Goal: Task Accomplishment & Management: Manage account settings

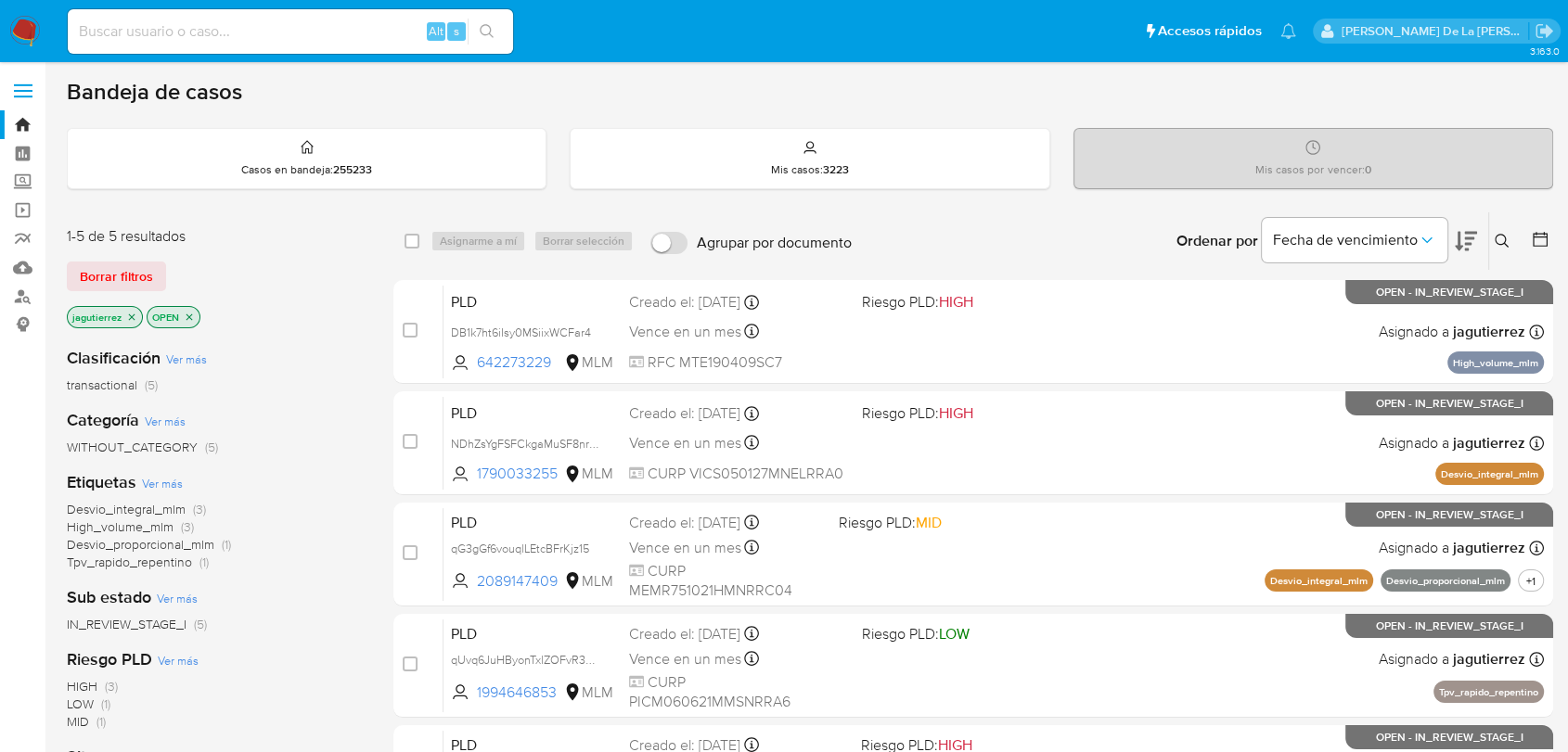
click at [30, 39] on img at bounding box center [25, 32] width 32 height 32
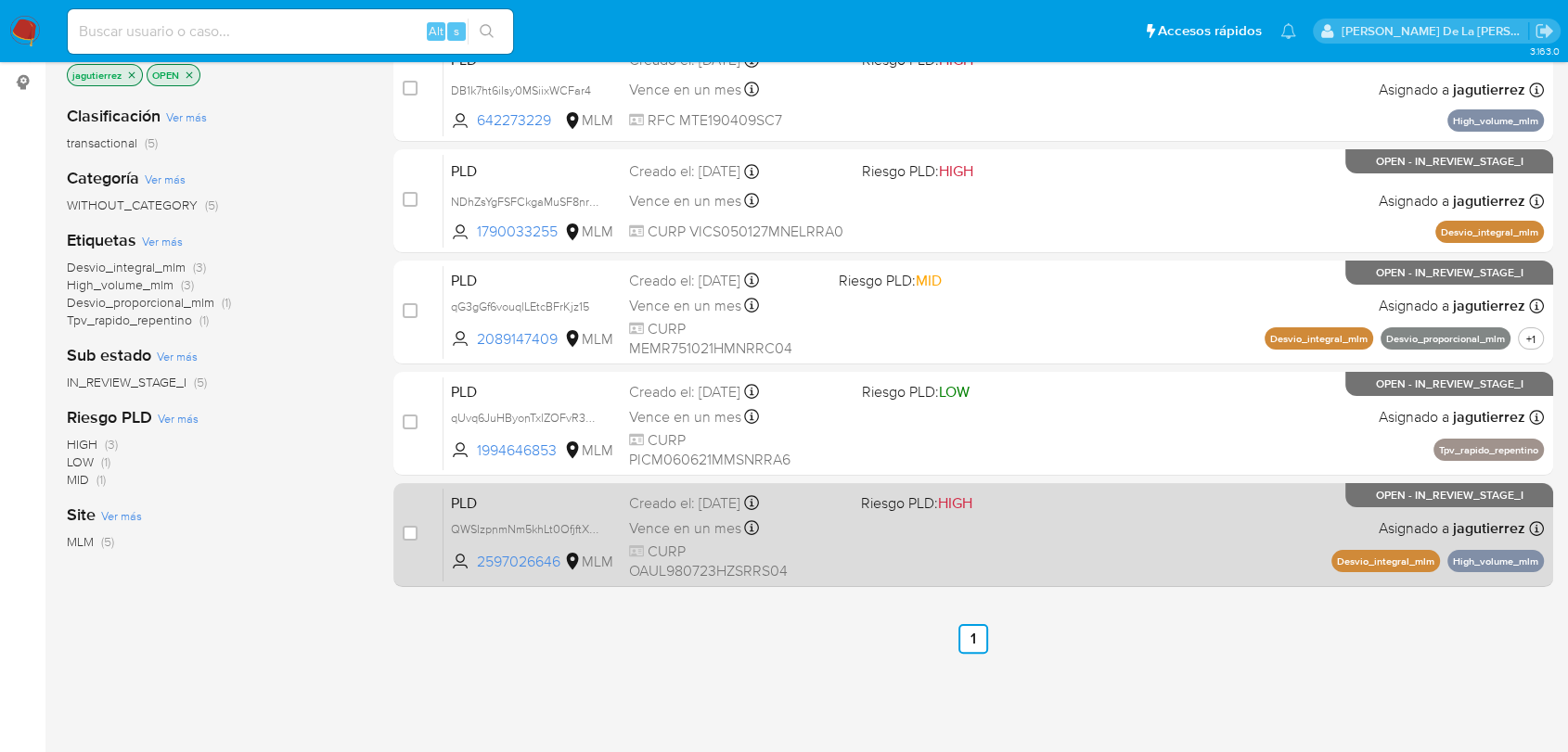
scroll to position [206, 0]
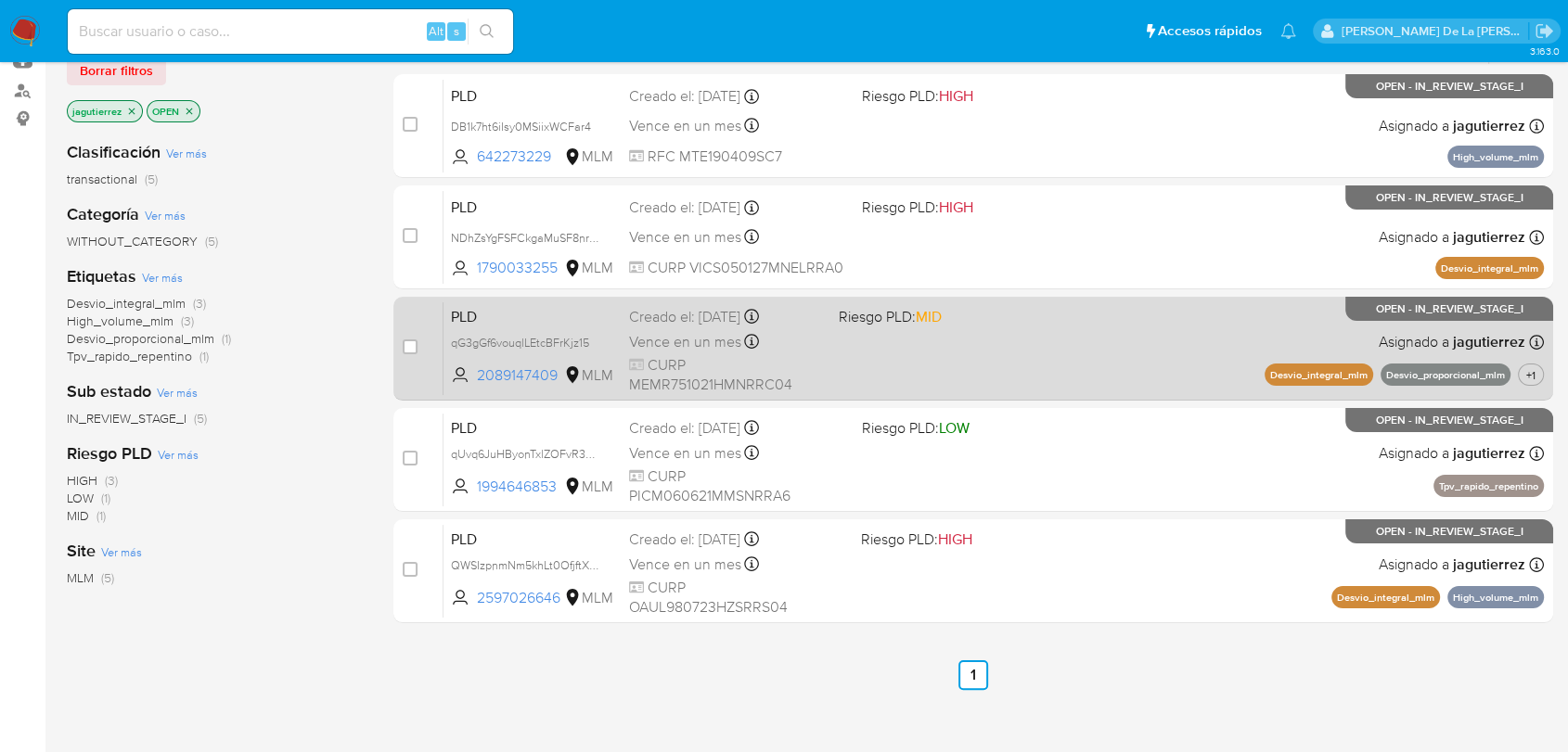
click at [932, 320] on span "MID" at bounding box center [929, 317] width 26 height 21
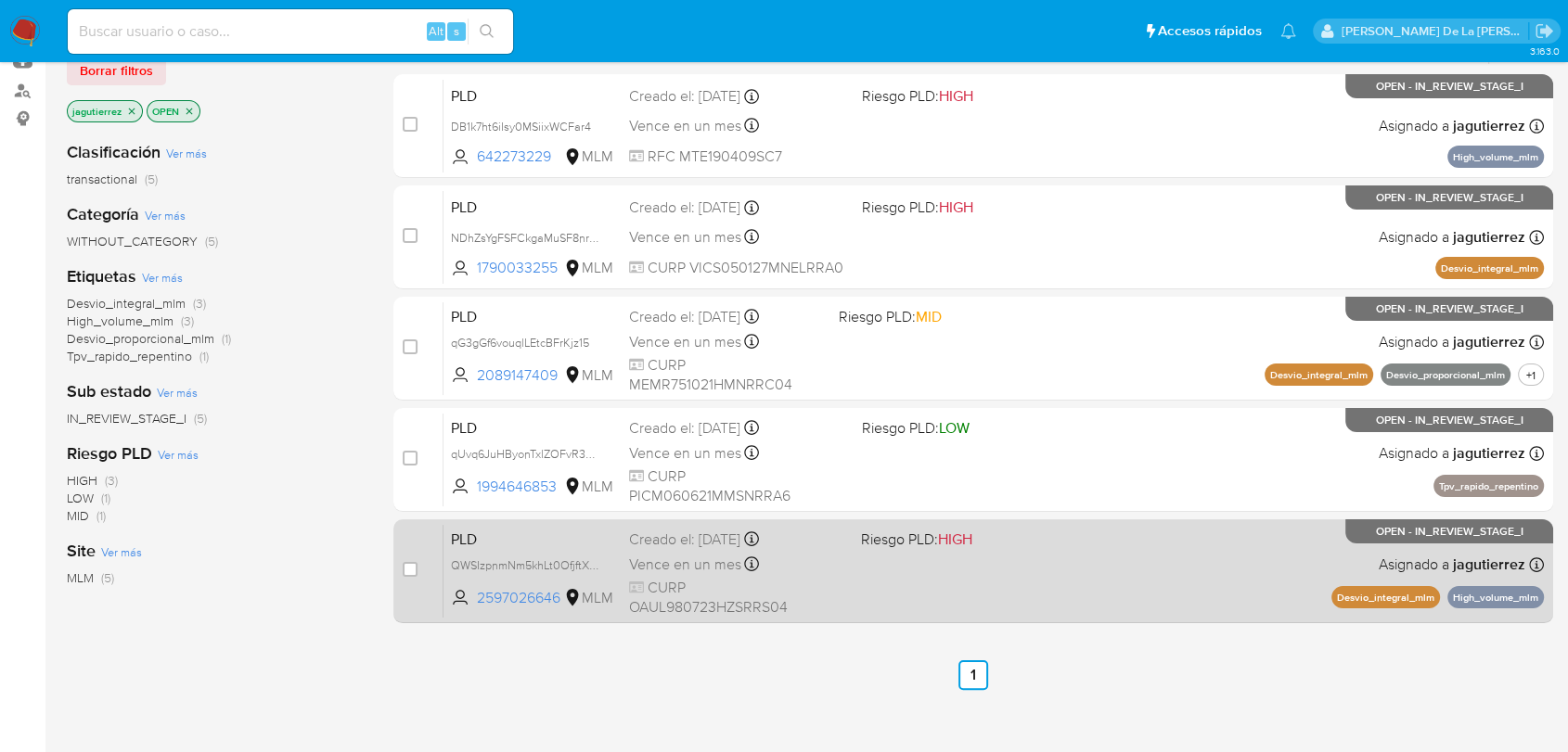
click at [1047, 580] on div "PLD QWSIzpnmNm5khLt0OfjftXqz 2597026646 MLM Riesgo PLD: HIGH Creado el: 12/09/2…" at bounding box center [993, 570] width 1101 height 94
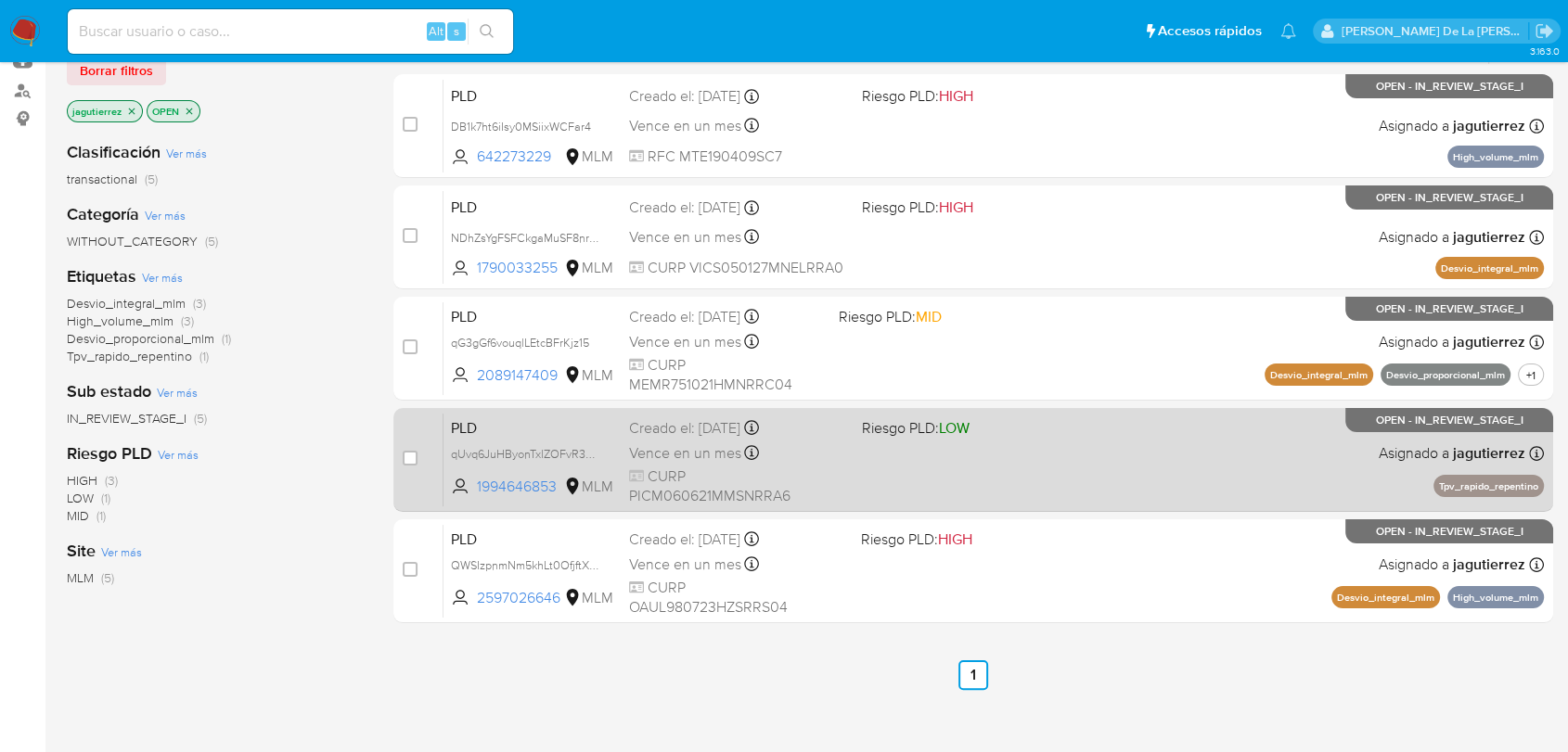
click at [1021, 450] on span at bounding box center [971, 452] width 217 height 4
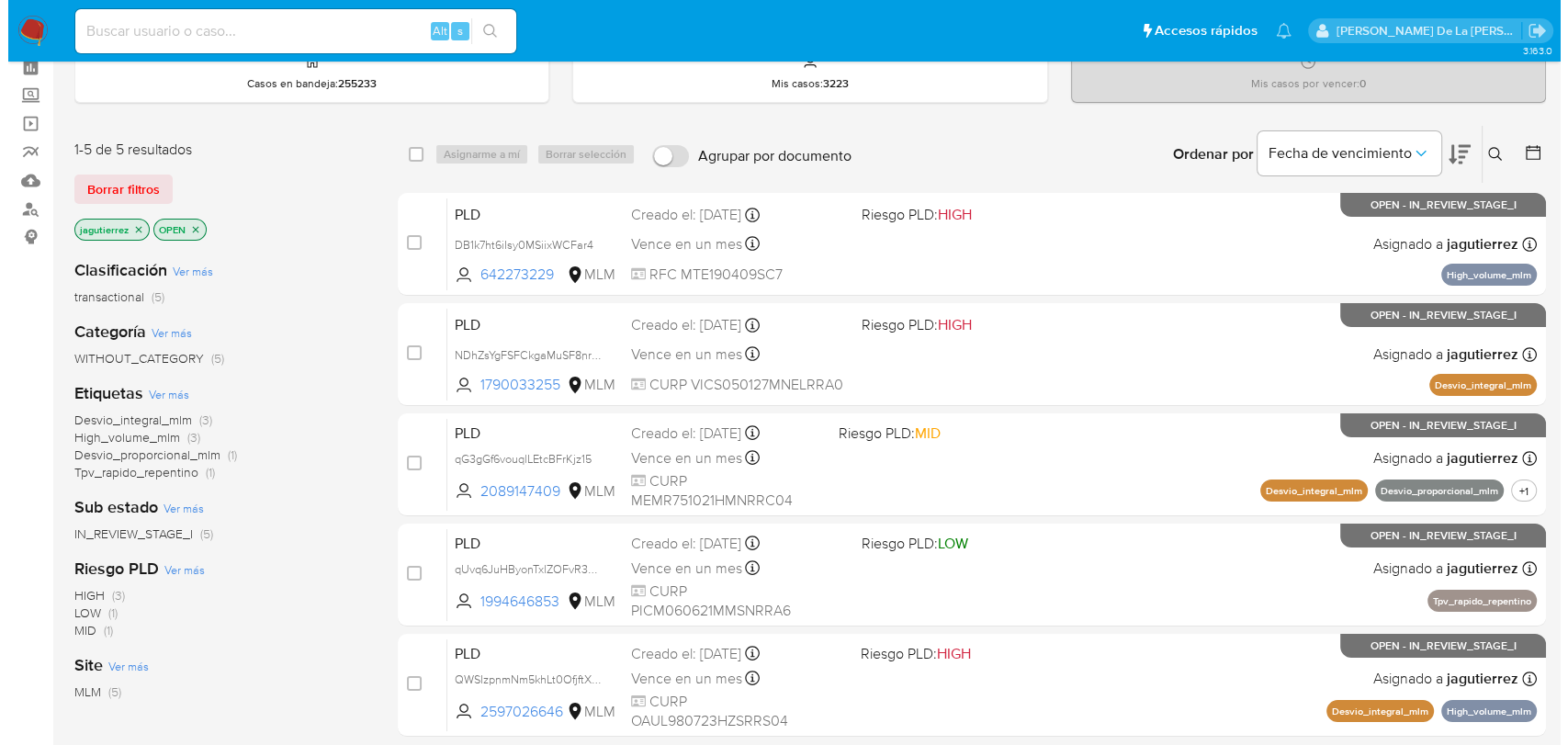
scroll to position [0, 0]
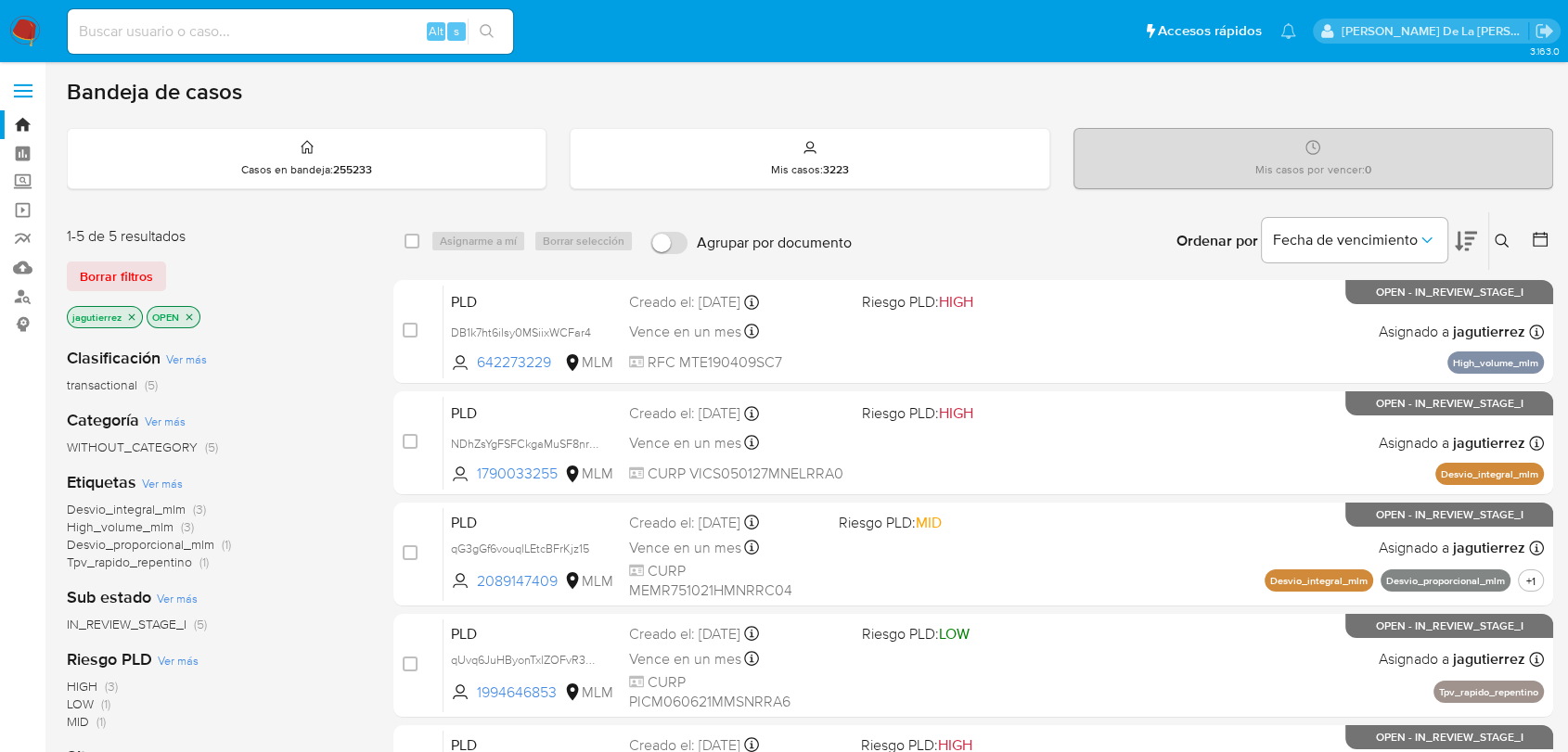
click at [1506, 234] on icon at bounding box center [1502, 241] width 15 height 15
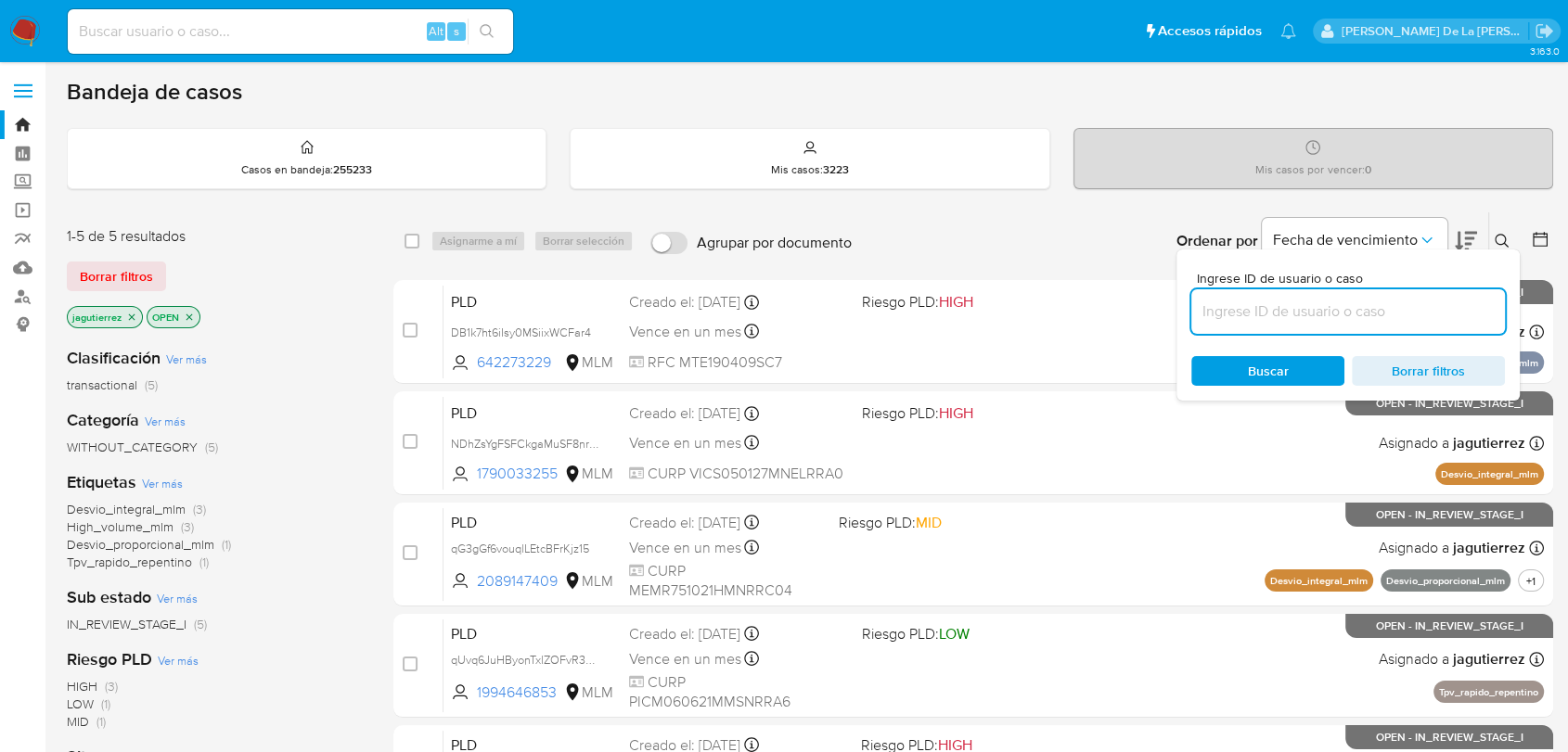
click at [1268, 316] on input at bounding box center [1348, 312] width 314 height 24
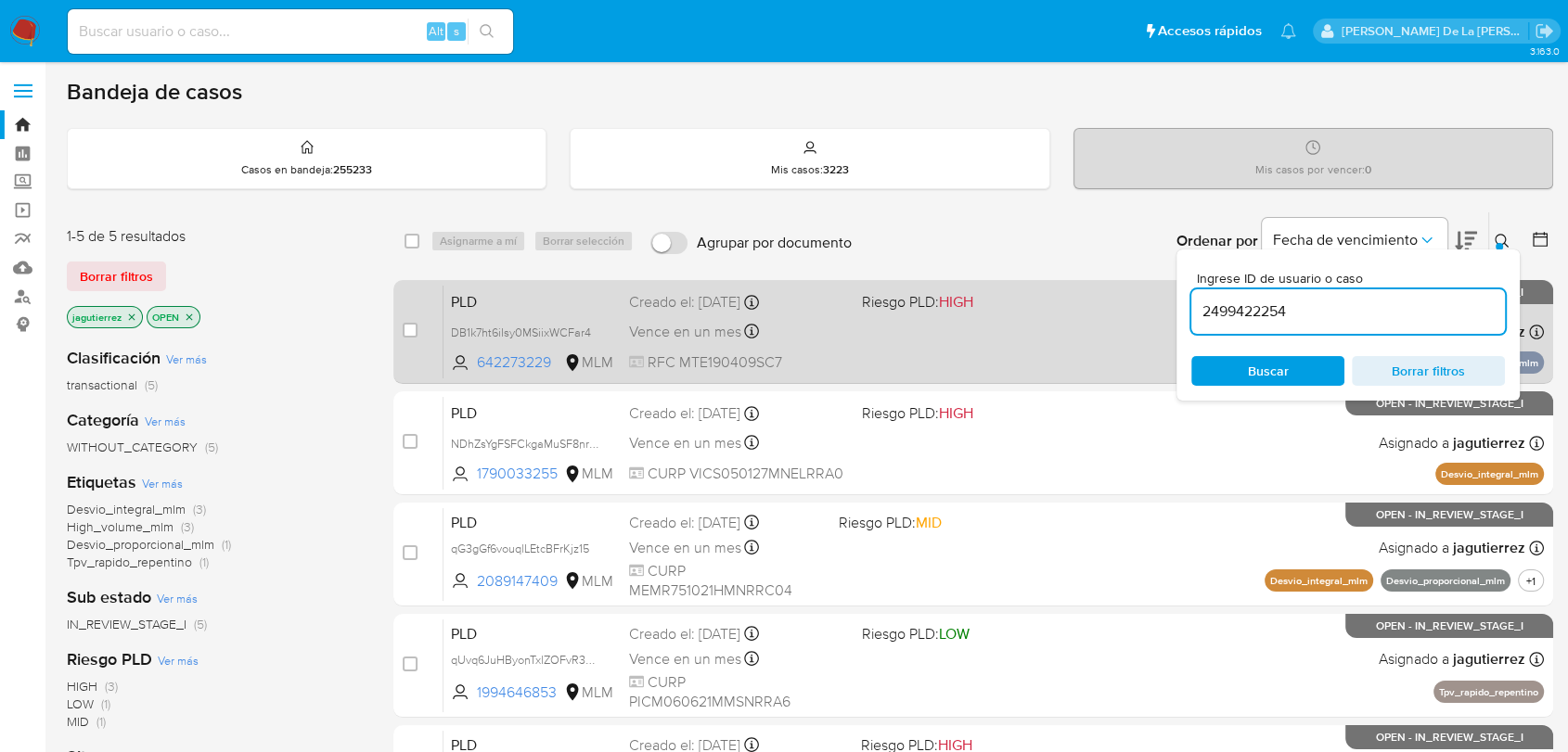
type input "2499422254"
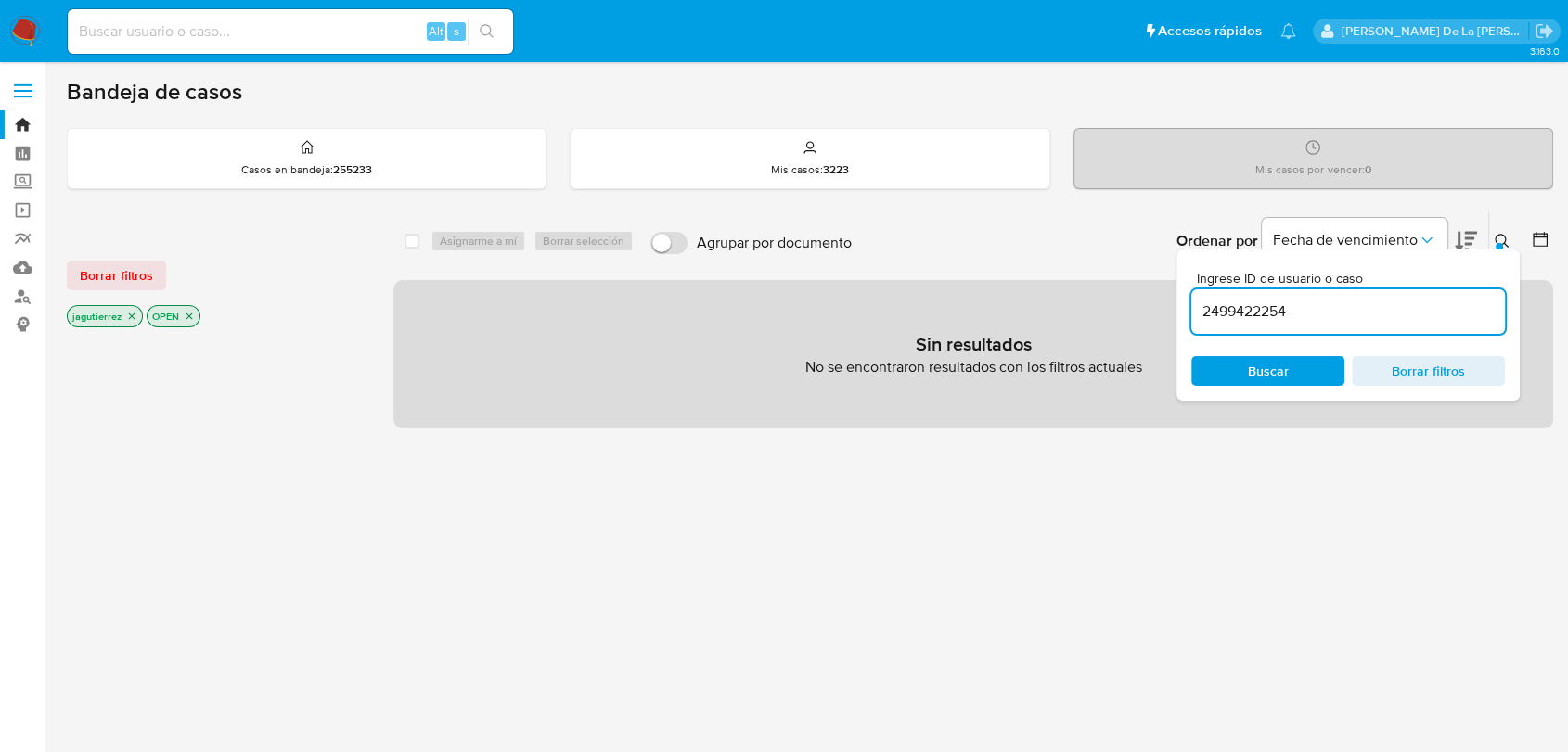
click at [133, 313] on icon "close-filter" at bounding box center [132, 317] width 11 height 11
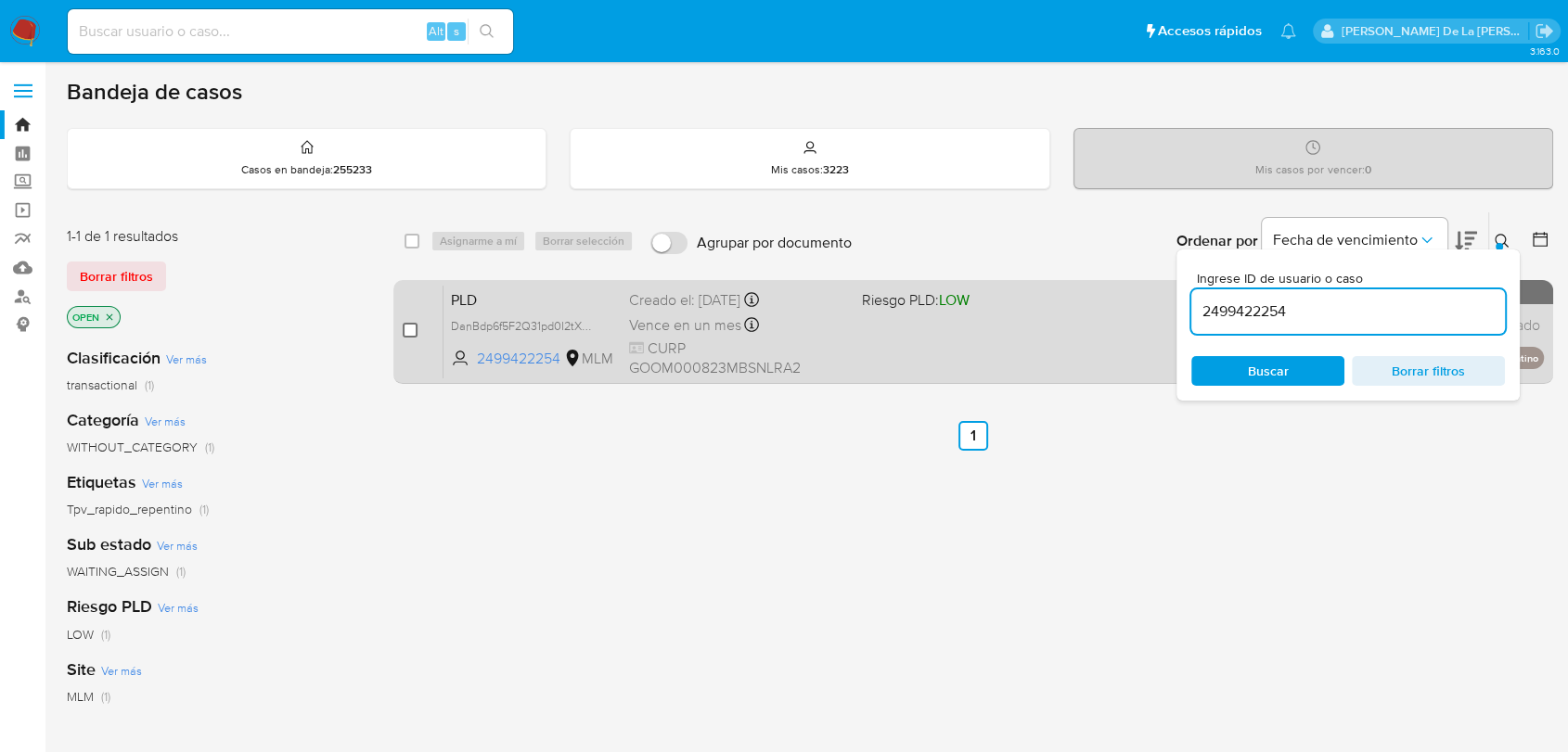
click at [404, 328] on input "checkbox" at bounding box center [410, 331] width 15 height 15
checkbox input "true"
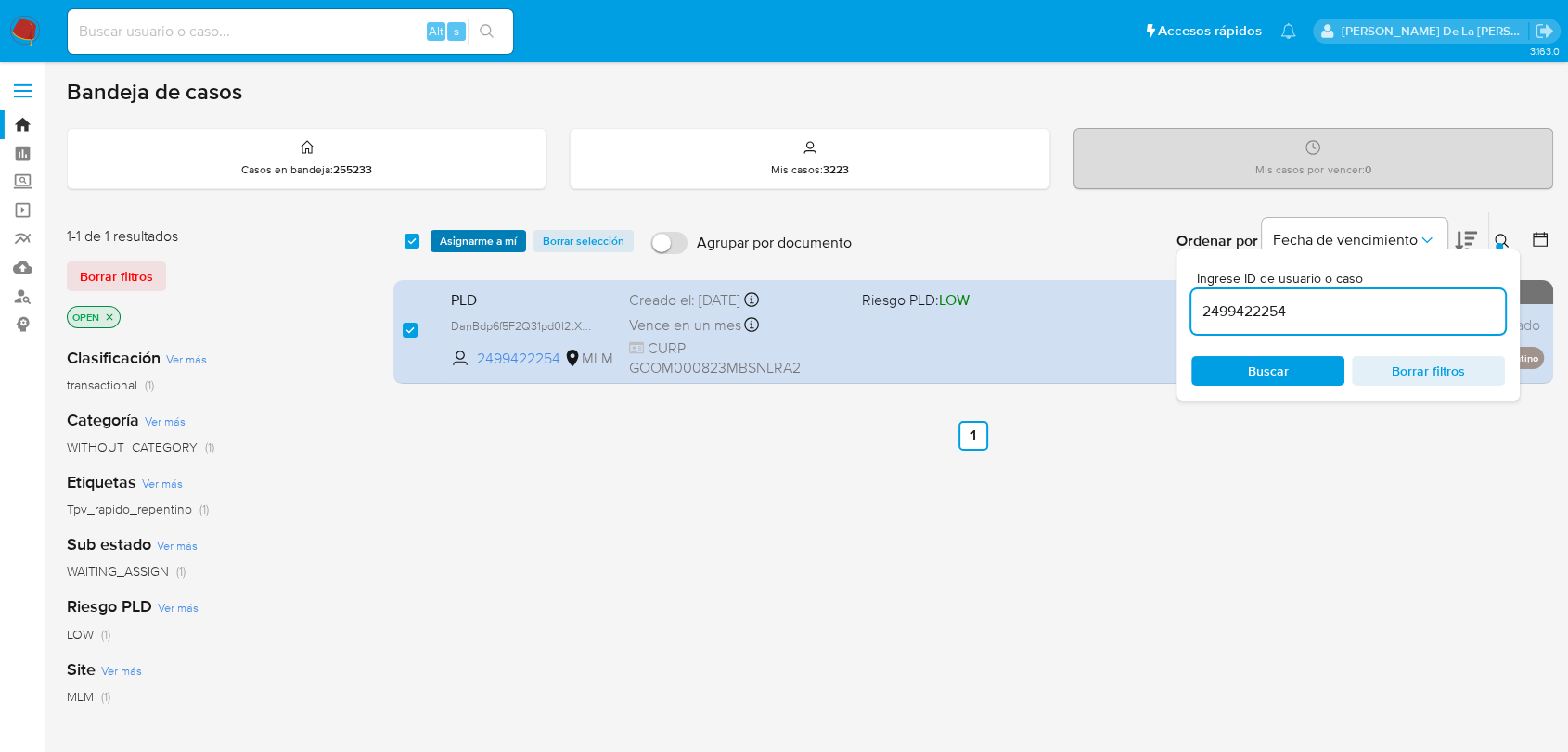
click at [464, 245] on span "Asignarme a mí" at bounding box center [477, 241] width 77 height 19
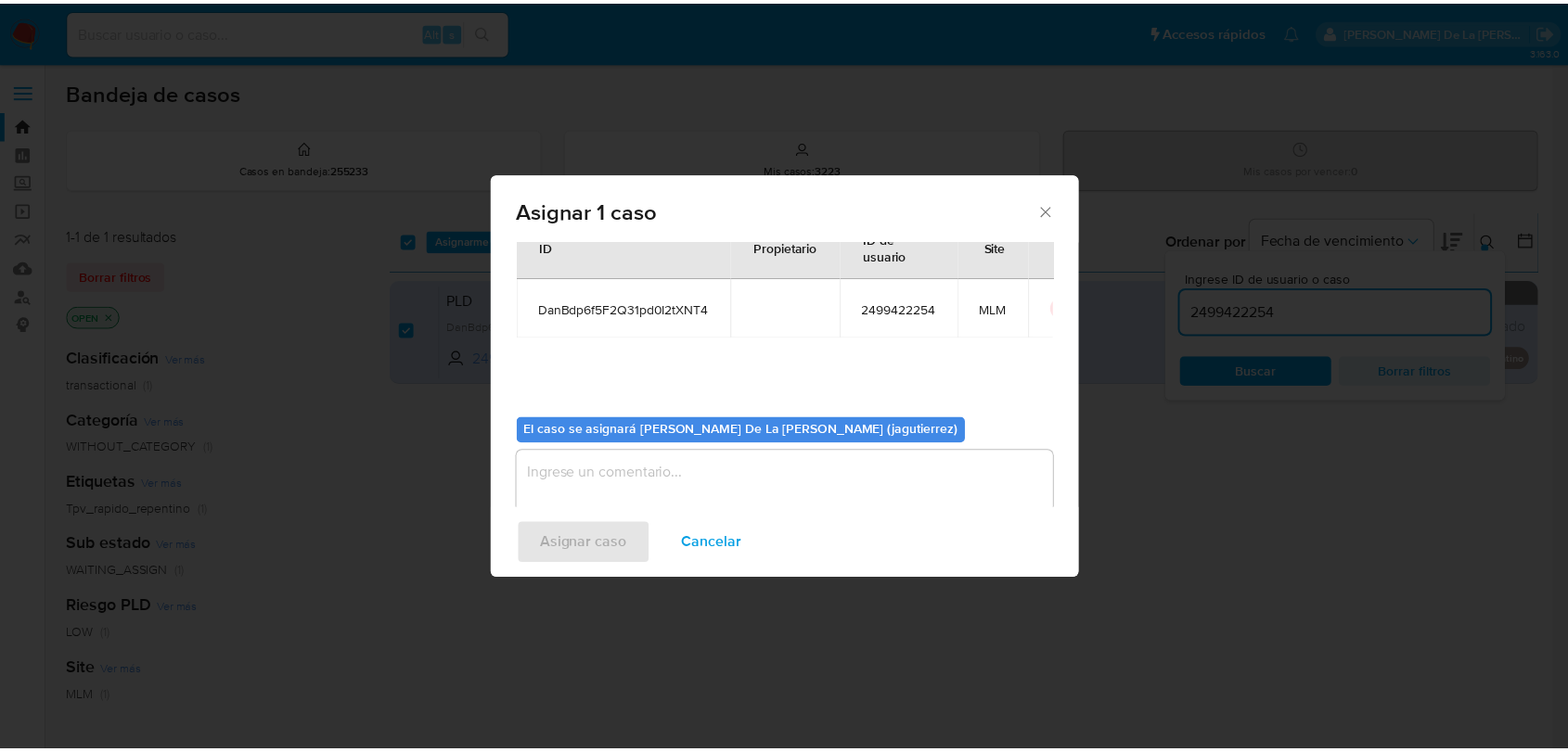
scroll to position [96, 0]
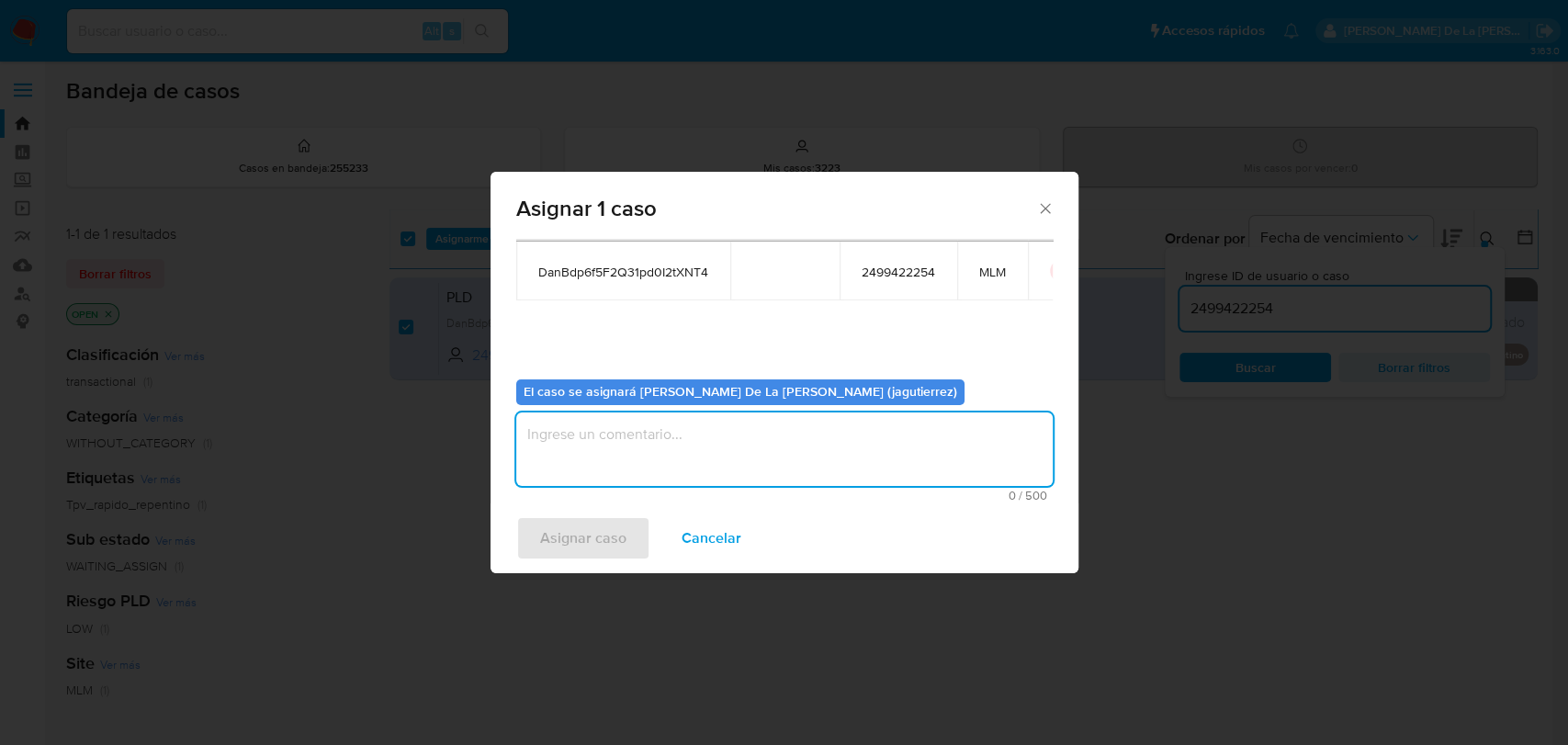
click at [569, 462] on textarea "assign-modal" at bounding box center [784, 449] width 536 height 74
type textarea "jg"
click at [543, 531] on span "Asignar caso" at bounding box center [583, 538] width 86 height 40
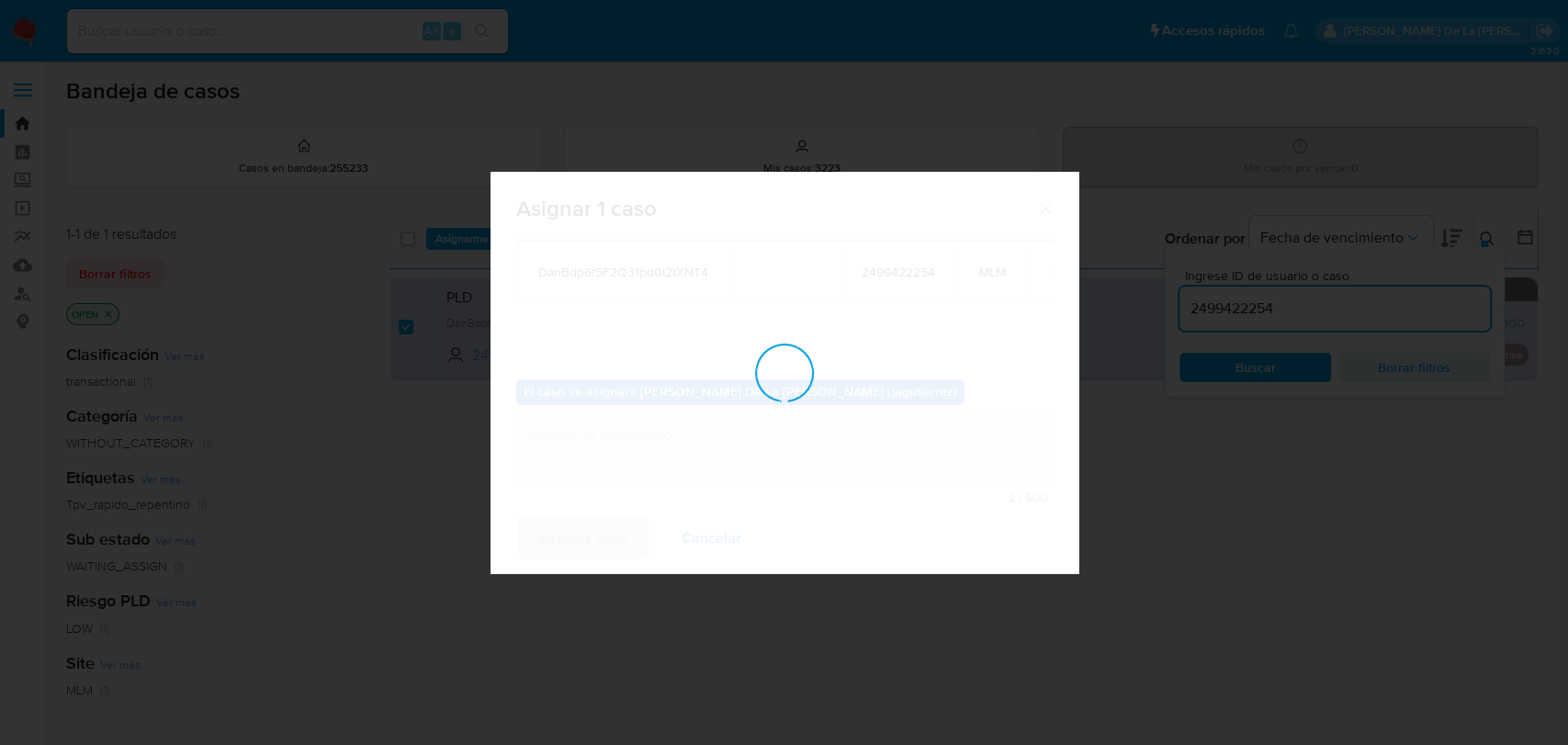
checkbox input "false"
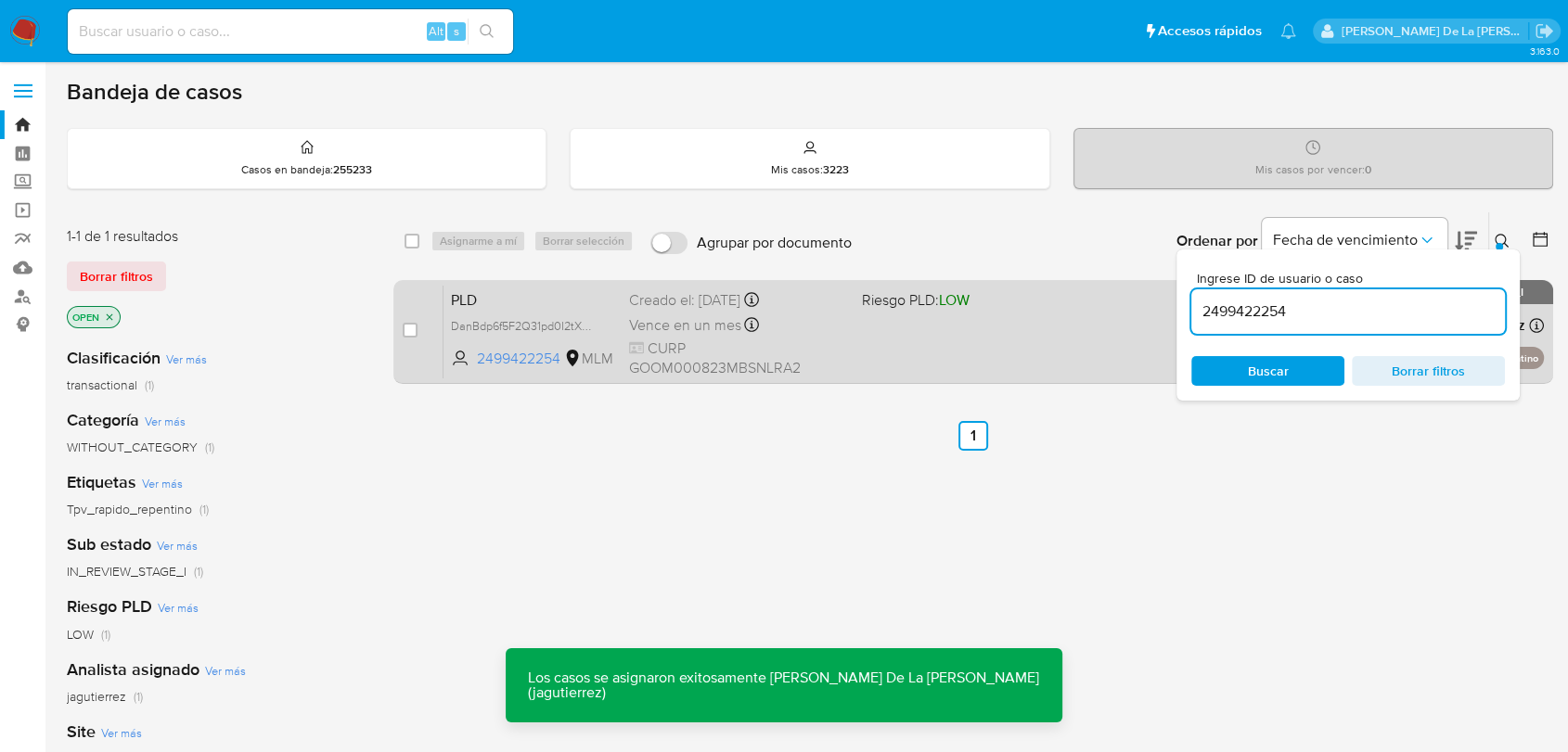
click at [876, 310] on div "PLD DanBdp6f5F2Q31pd0I2tXNT4 2499422254 MLM Riesgo PLD: LOW Creado el: 12/09/20…" at bounding box center [993, 331] width 1101 height 94
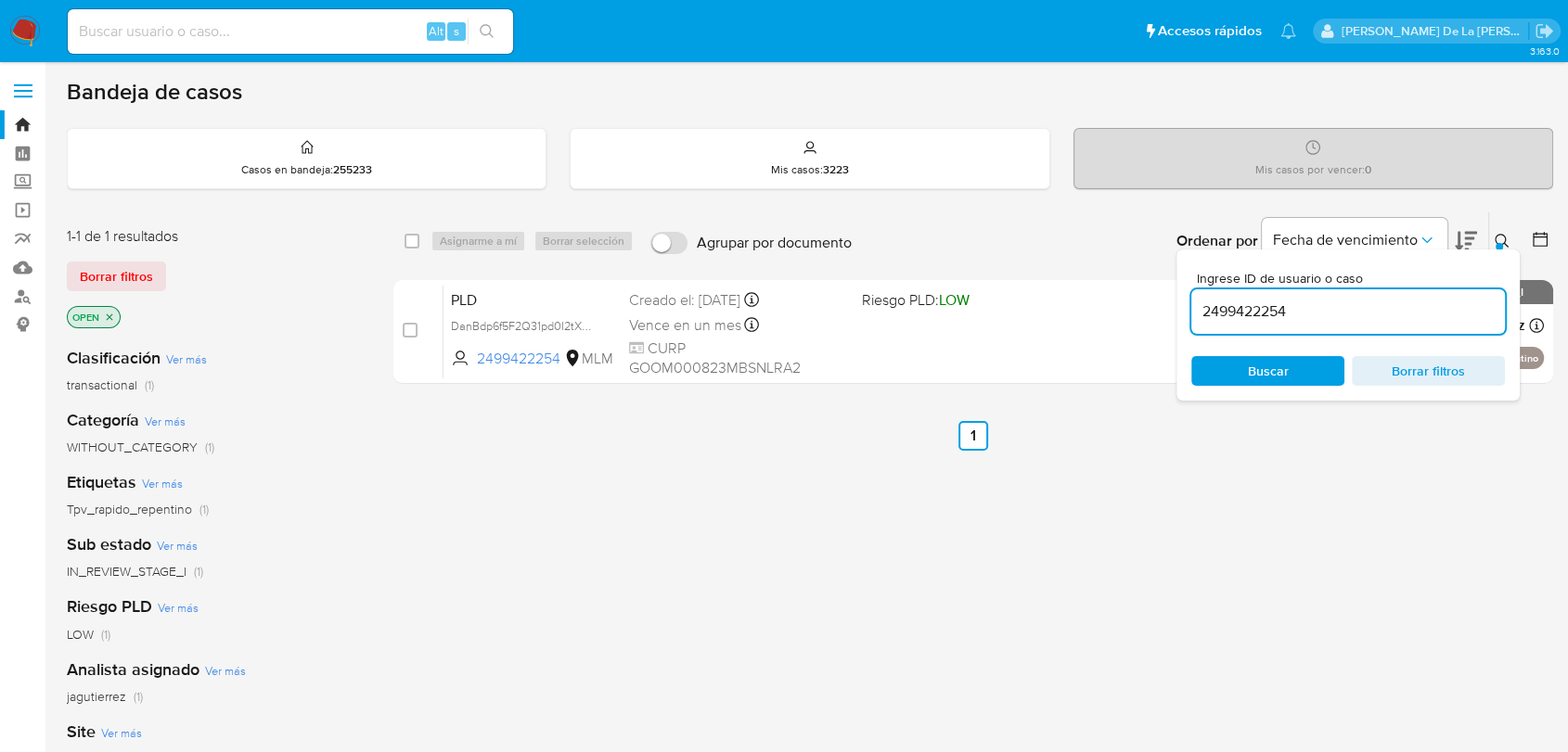
click at [13, 20] on img at bounding box center [25, 32] width 32 height 32
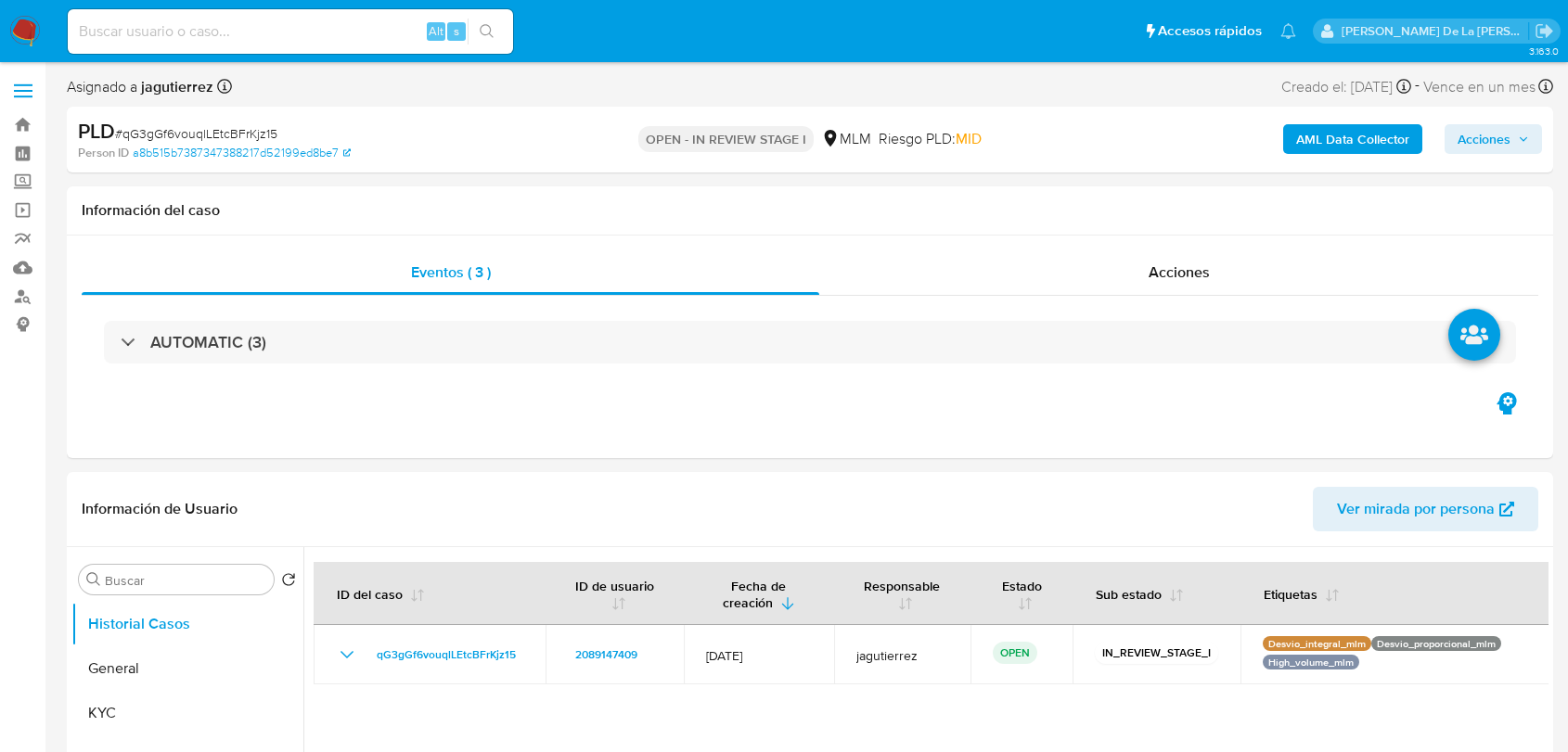
select select "10"
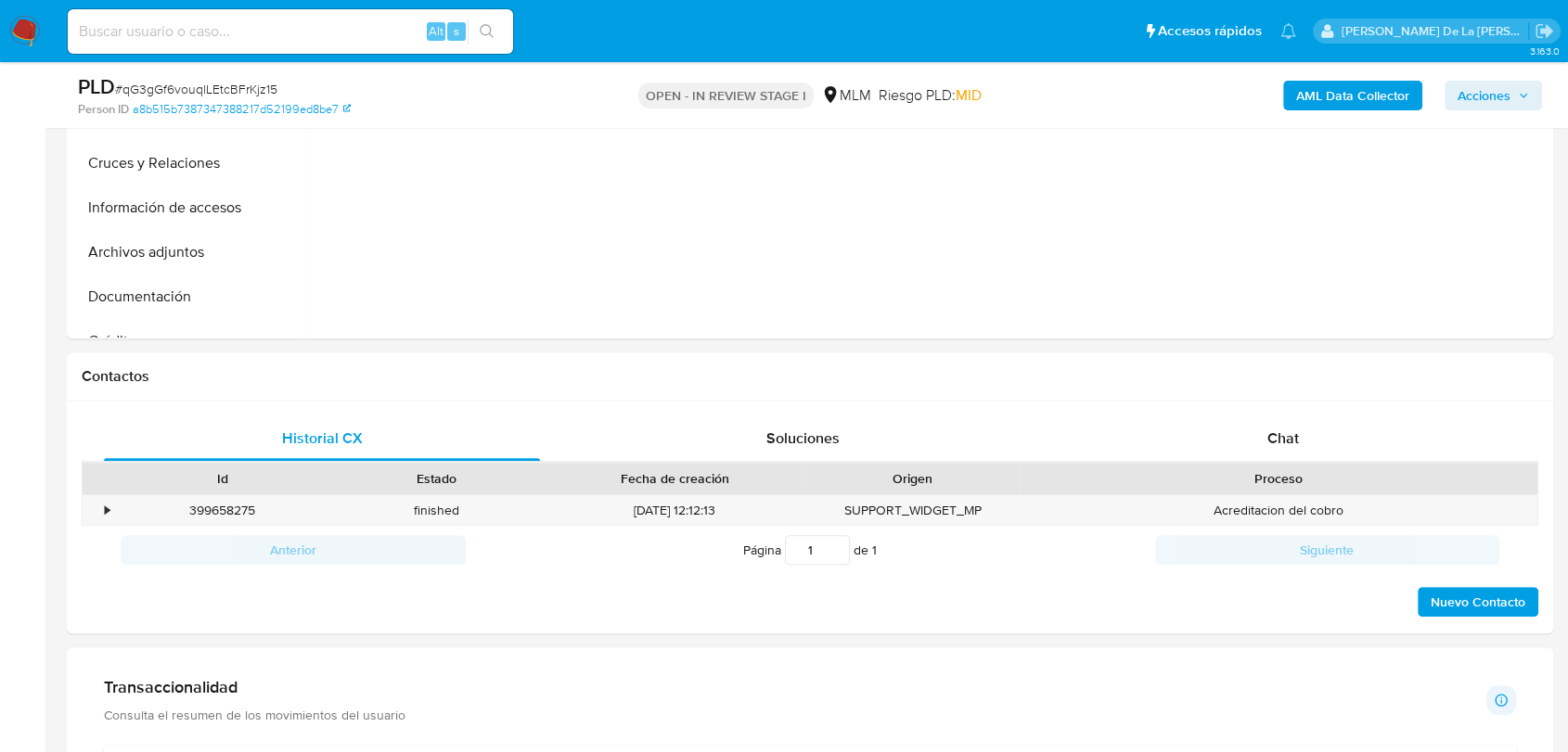
scroll to position [1236, 0]
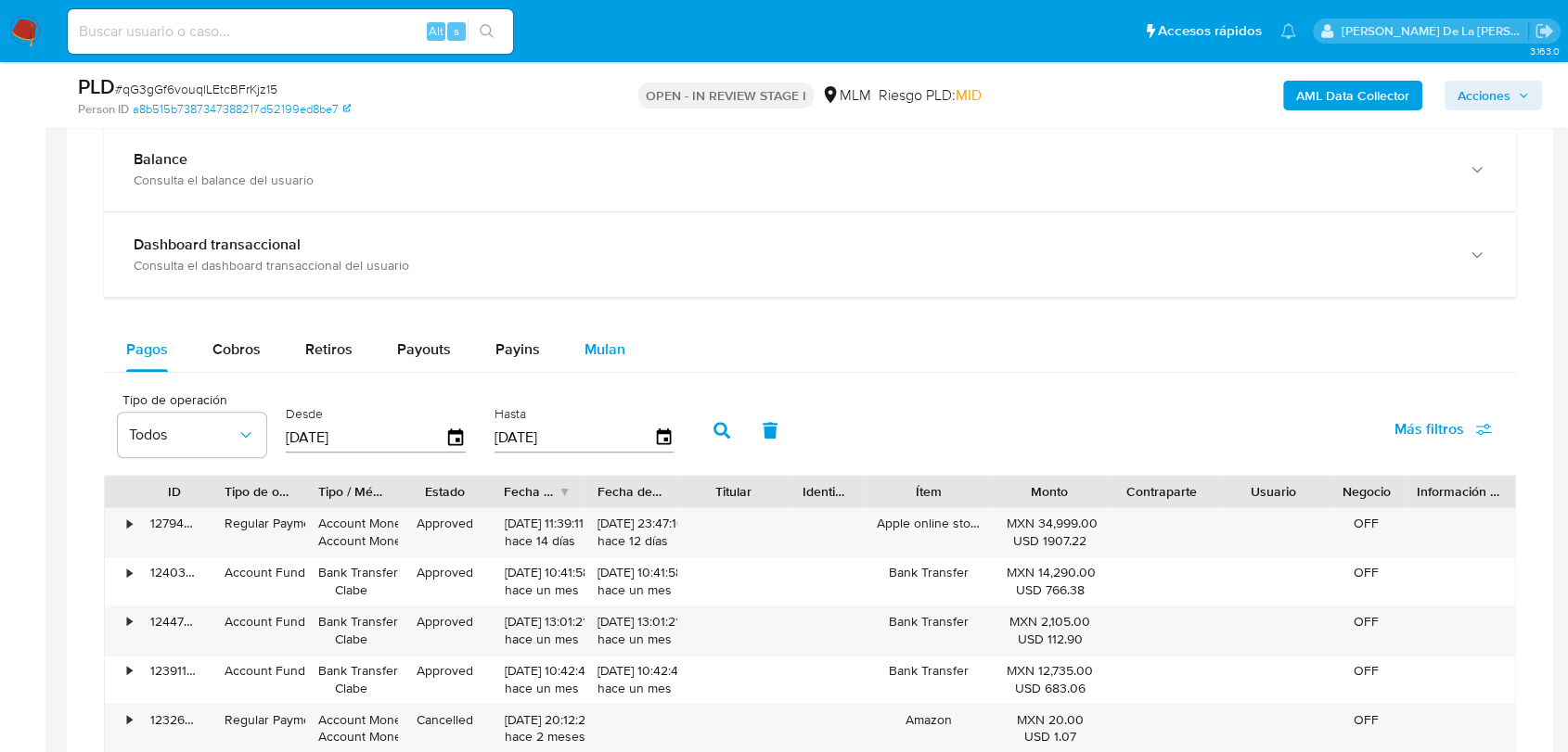
click at [617, 349] on span "Mulan" at bounding box center [605, 349] width 41 height 21
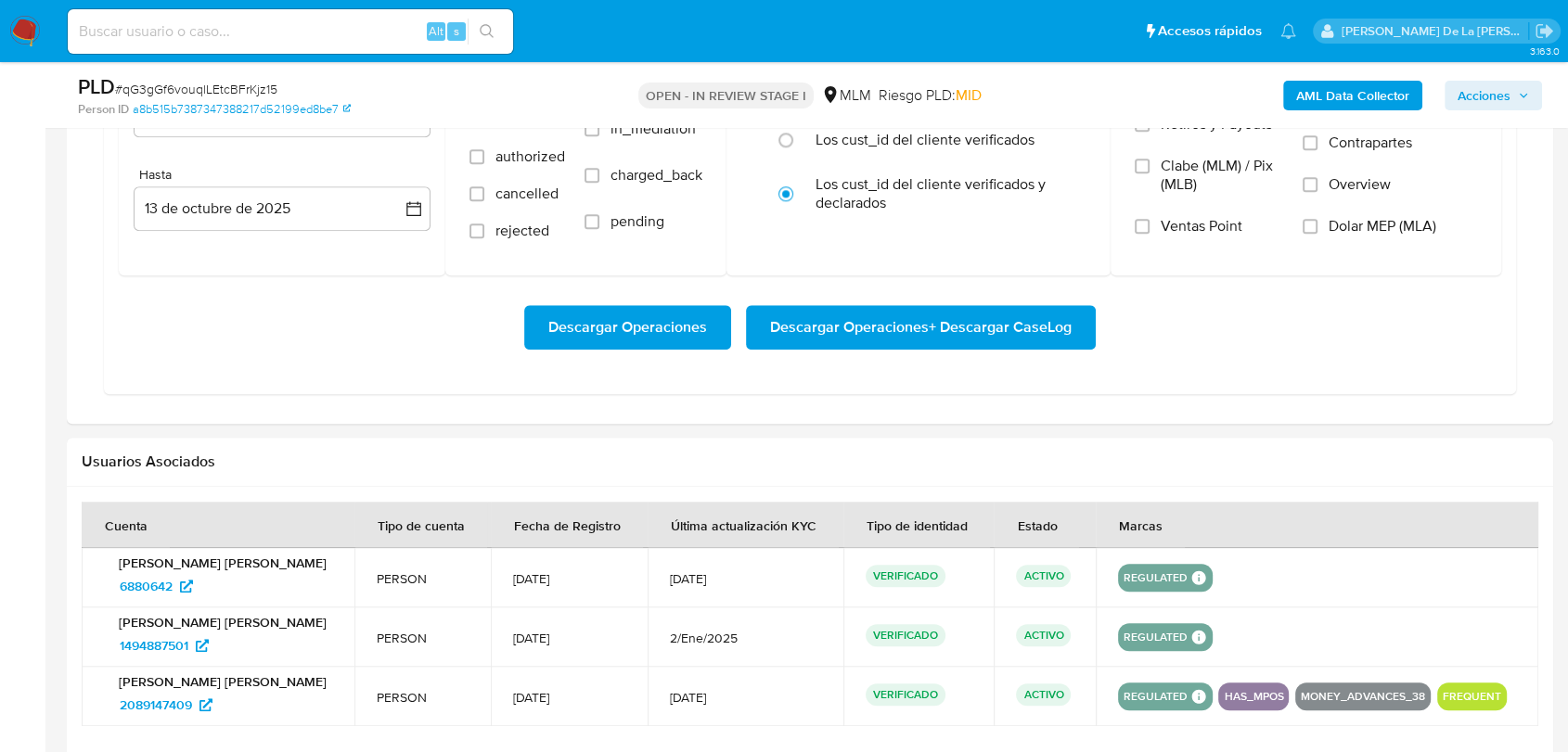
scroll to position [1545, 0]
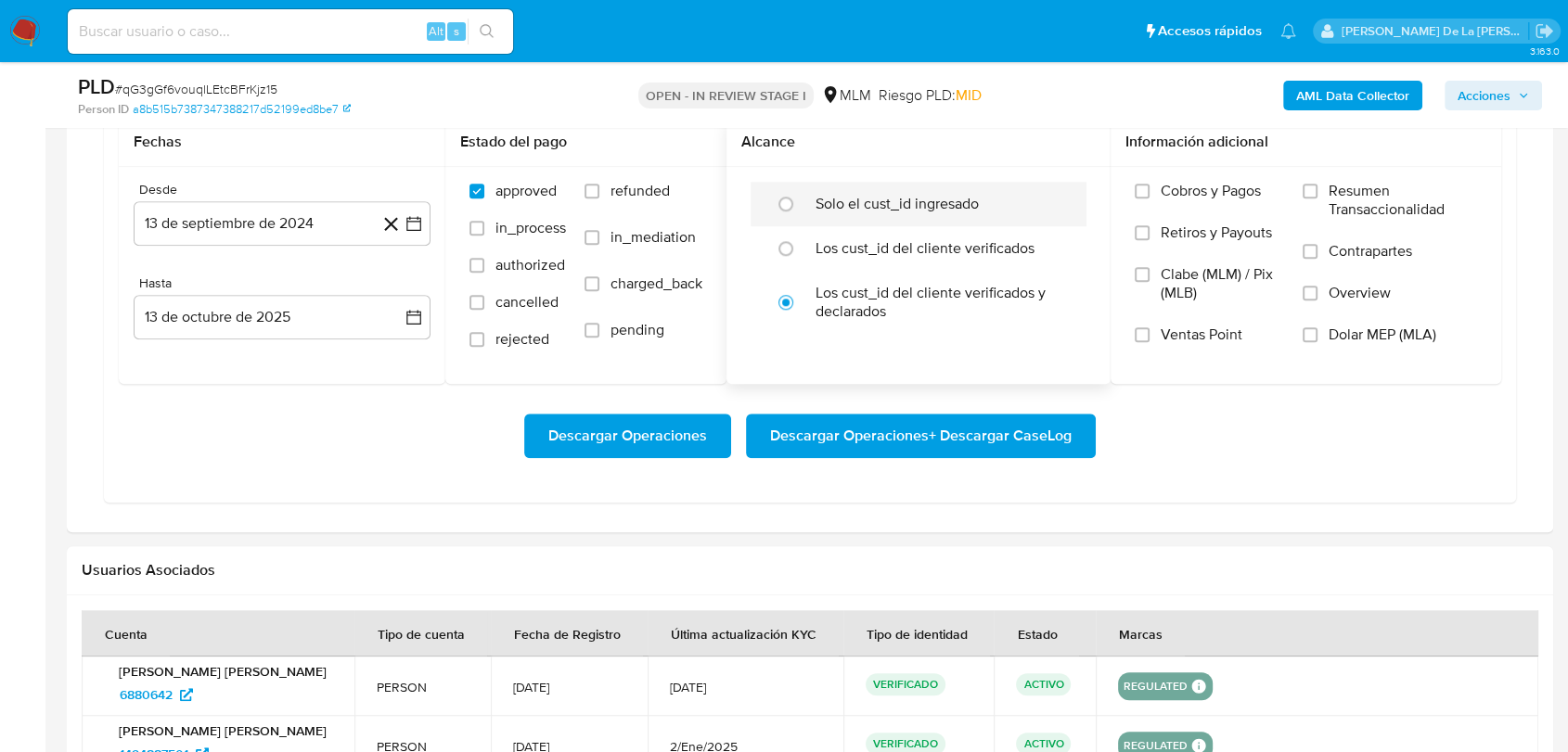
click at [890, 212] on label "Solo el cust_id ingresado" at bounding box center [897, 204] width 163 height 19
click at [801, 212] on input "radio" at bounding box center [786, 204] width 30 height 30
radio input "true"
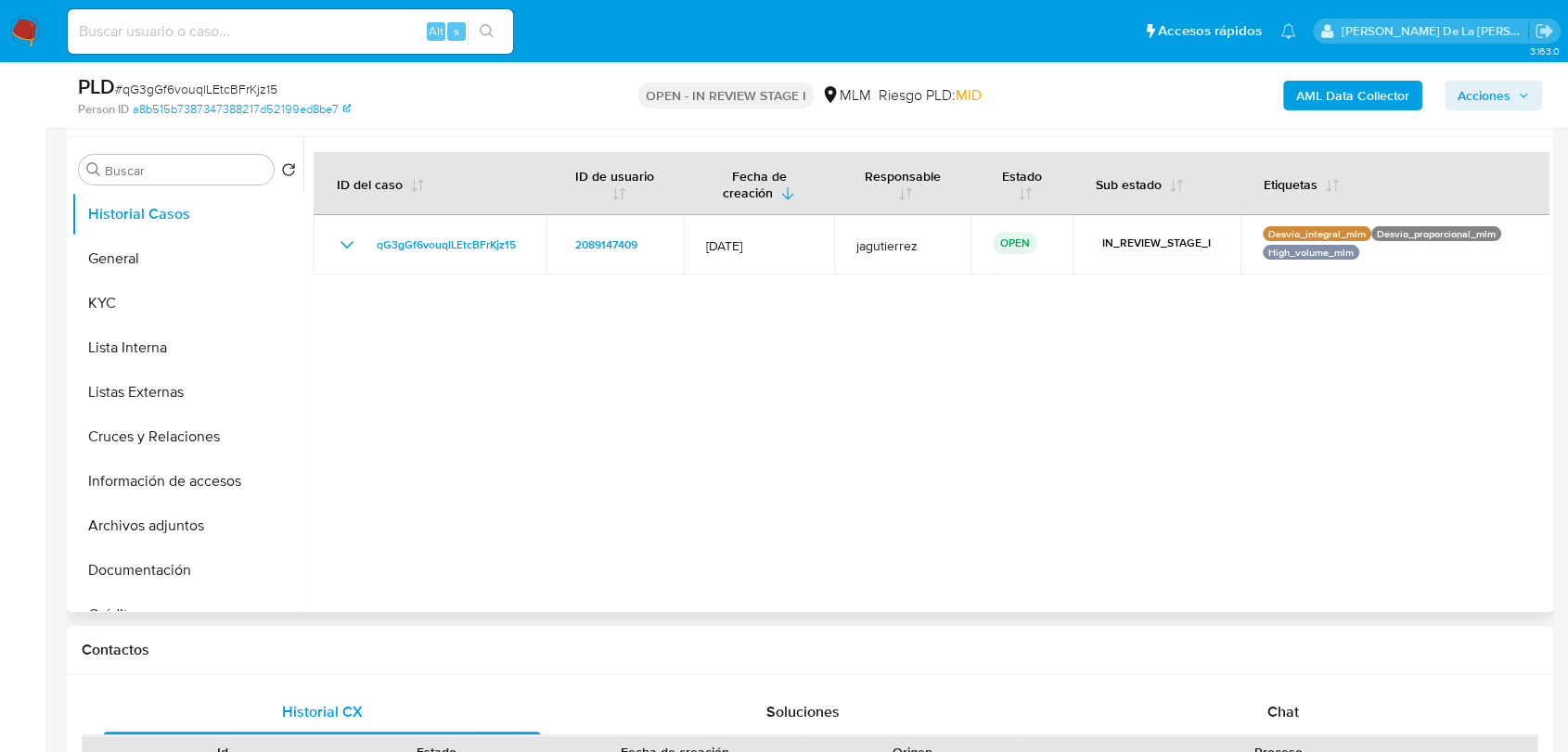
scroll to position [309, 0]
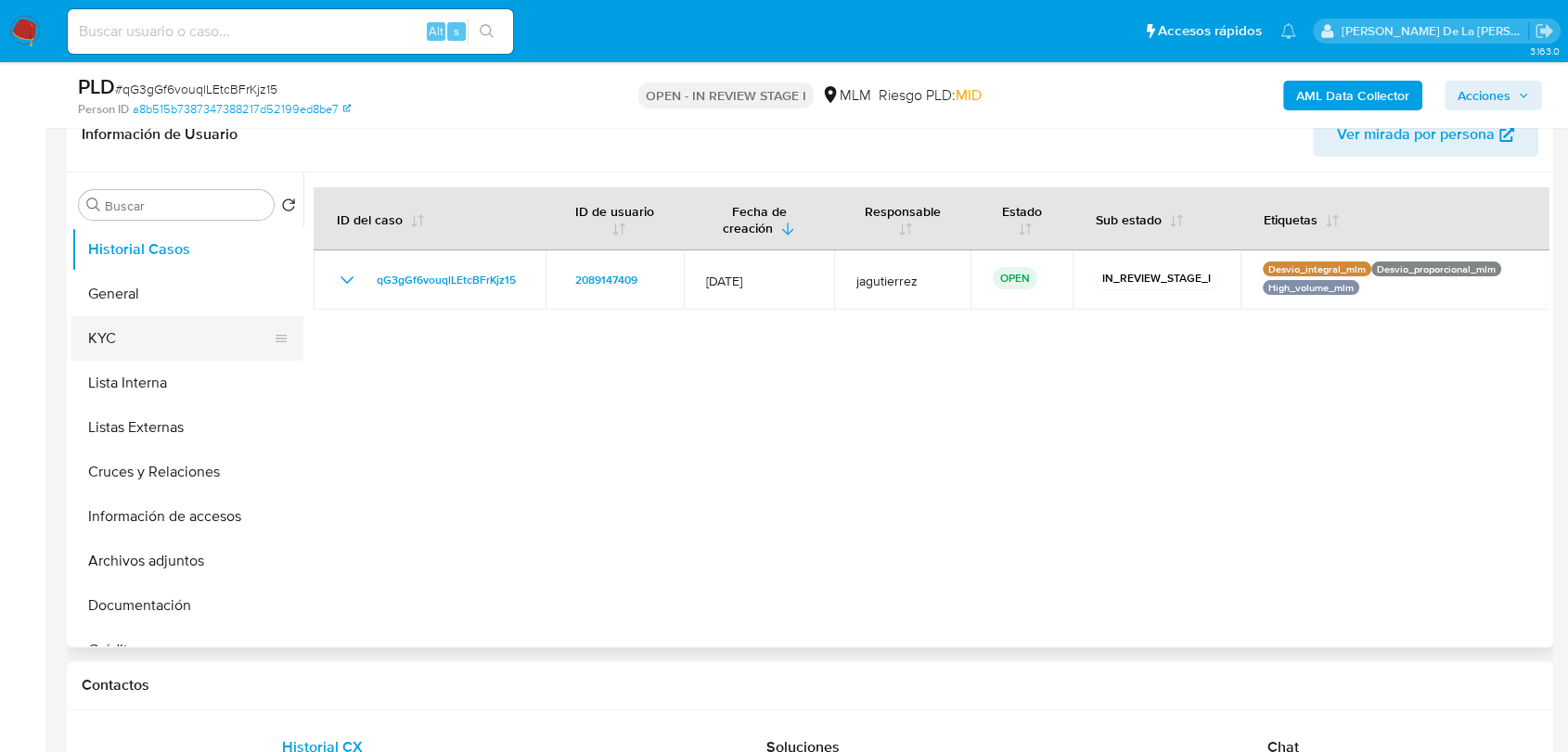
click at [145, 331] on button "KYC" at bounding box center [180, 339] width 217 height 45
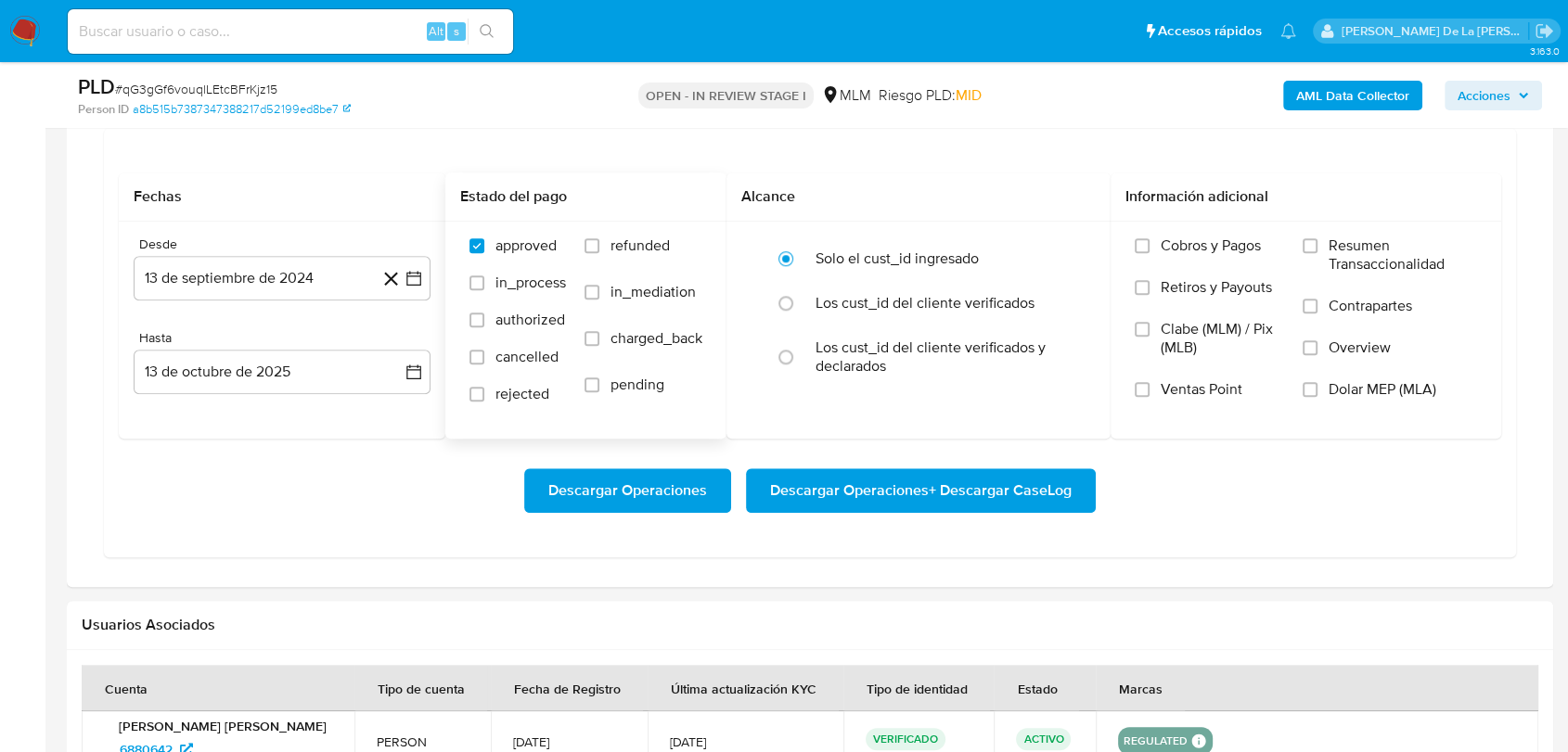
scroll to position [1442, 0]
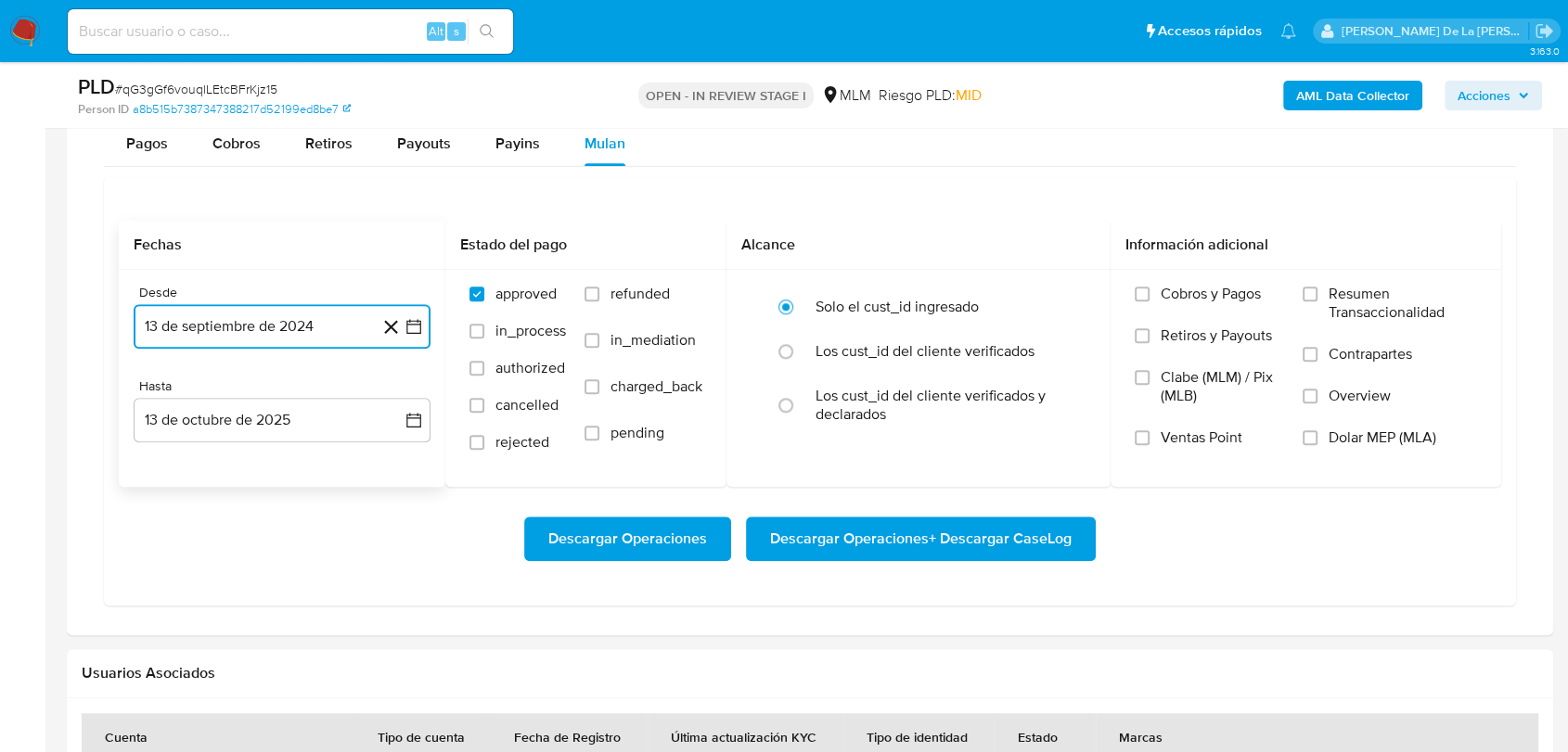
click at [418, 331] on icon "button" at bounding box center [413, 327] width 19 height 19
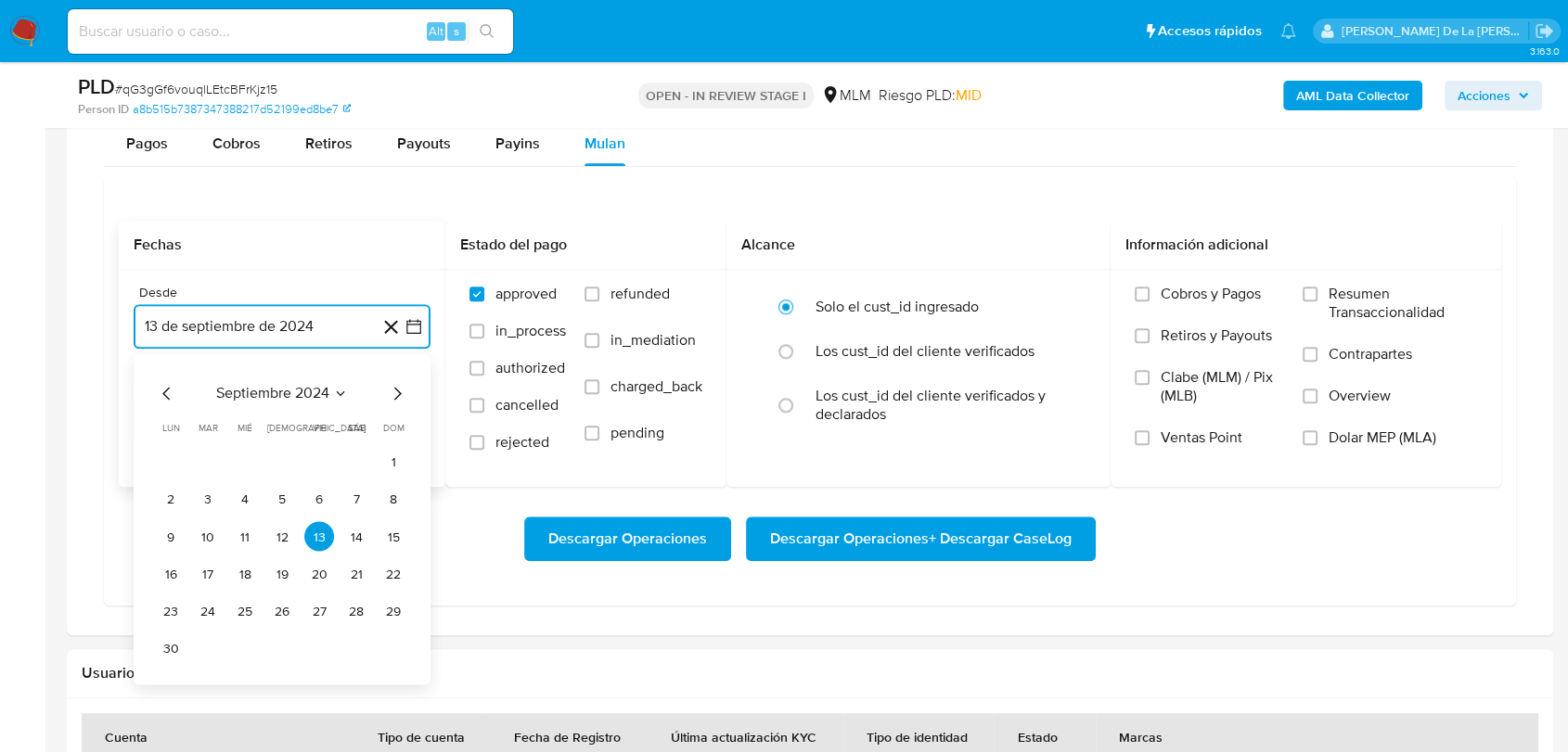
click at [393, 392] on icon "Mes siguiente" at bounding box center [398, 395] width 22 height 22
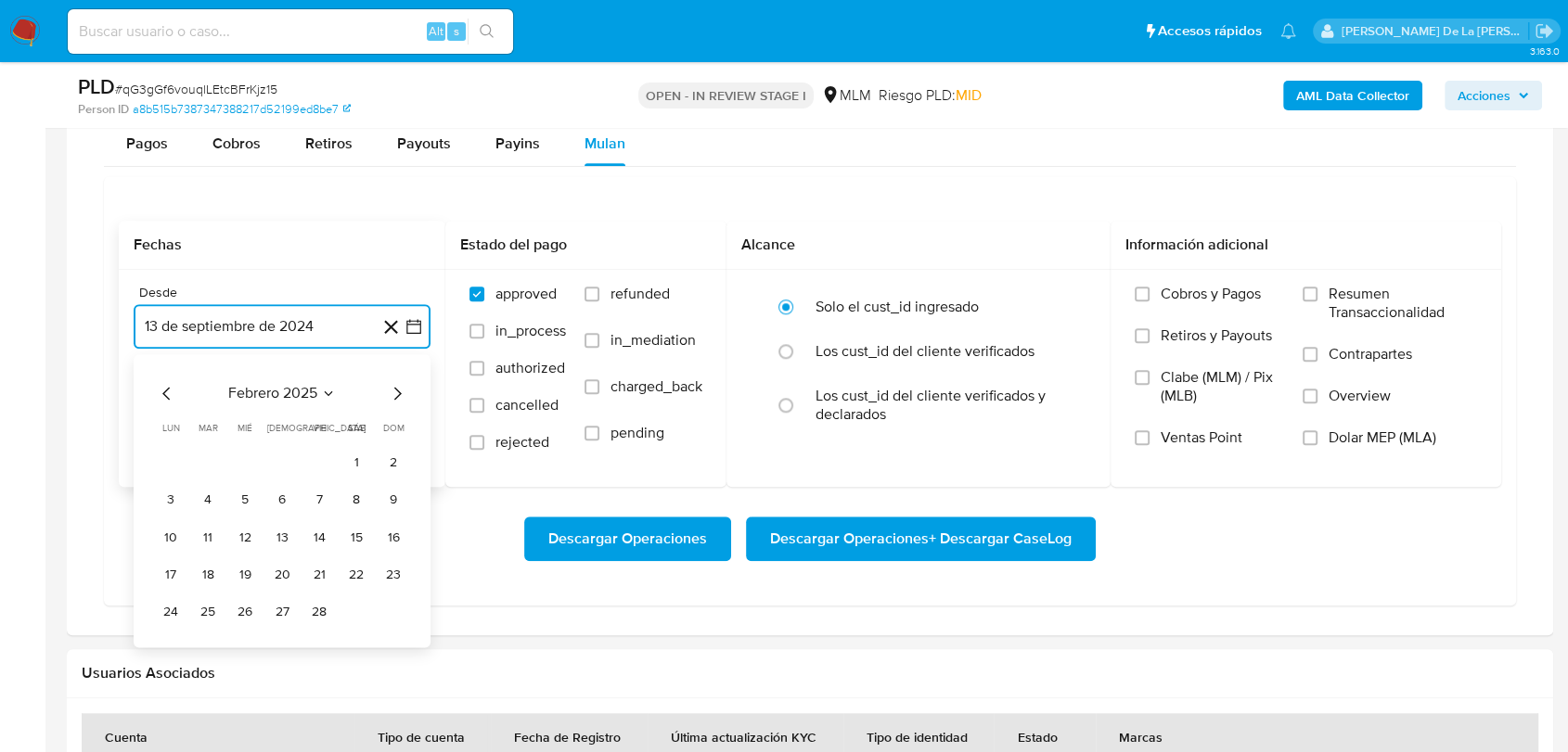
click at [393, 392] on icon "Mes siguiente" at bounding box center [398, 395] width 22 height 22
click at [359, 464] on button "1" at bounding box center [357, 462] width 30 height 30
click at [319, 425] on button "13 de octubre de 2025" at bounding box center [282, 420] width 297 height 45
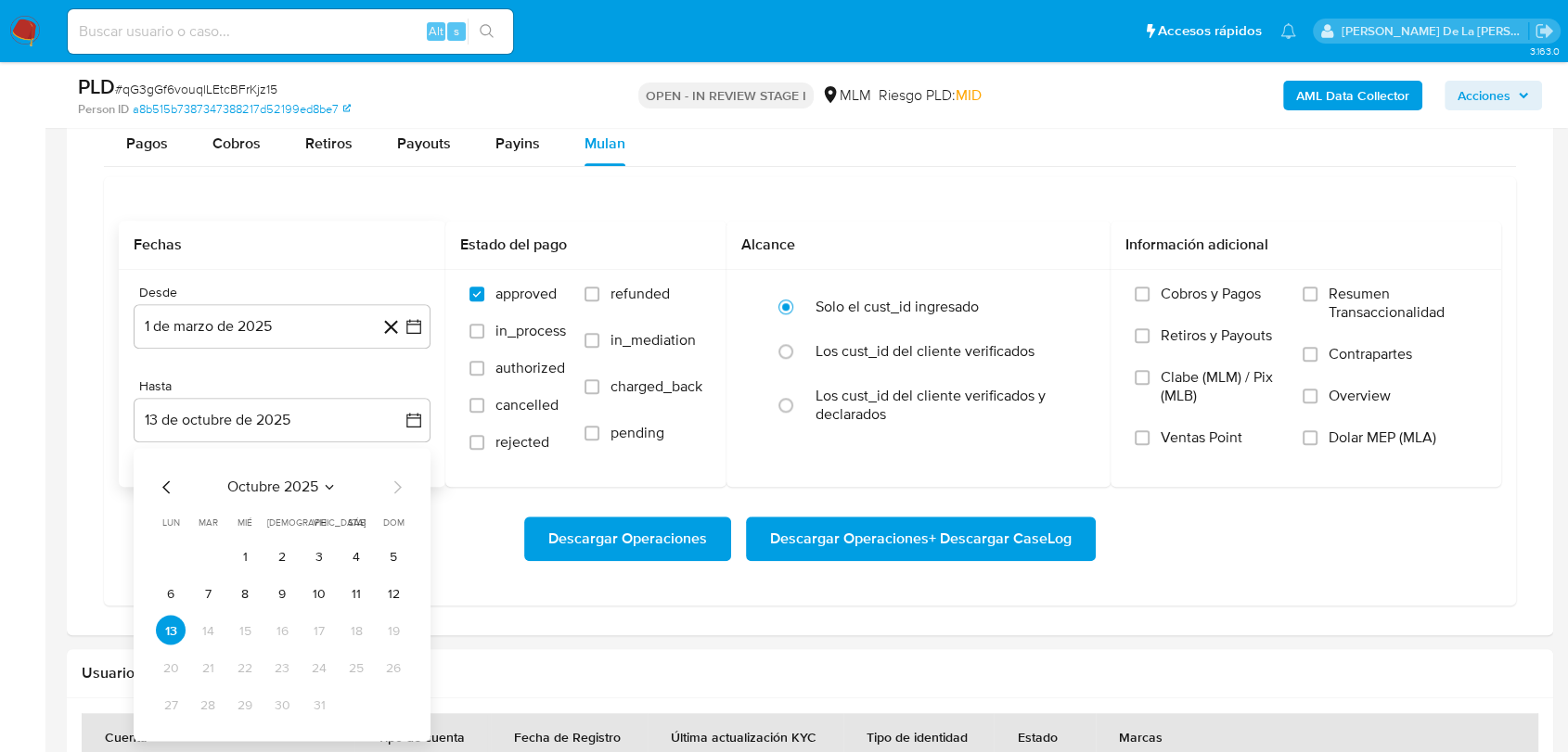
click at [155, 476] on div "octubre 2025 octubre 2025 lun lunes mar martes mié miércoles jue jueves vie vie…" at bounding box center [282, 595] width 297 height 293
click at [165, 484] on icon "Mes anterior" at bounding box center [166, 487] width 7 height 13
click at [397, 694] on button "31" at bounding box center [394, 705] width 30 height 30
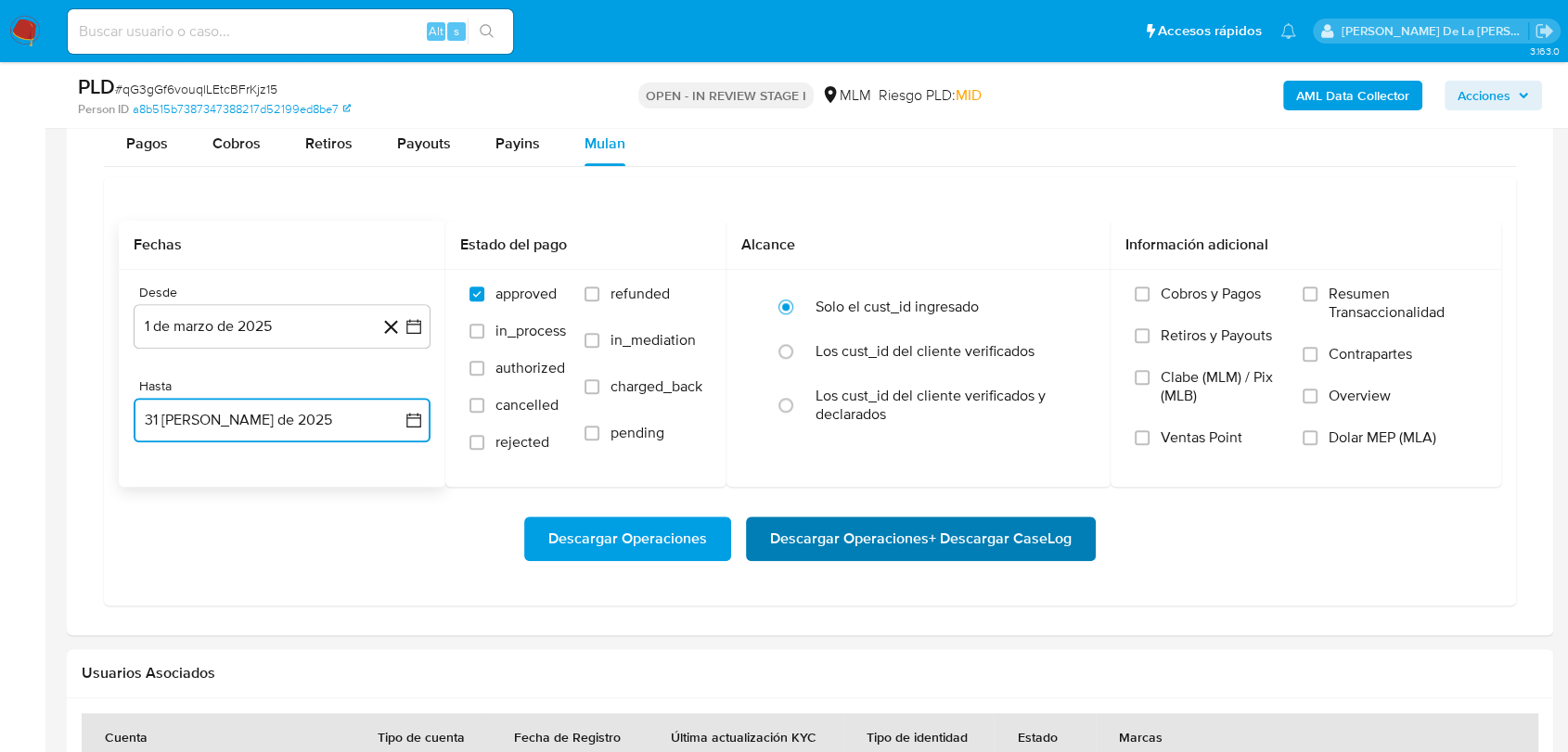
click at [947, 518] on span "Descargar Operaciones + Descargar CaseLog" at bounding box center [921, 538] width 302 height 41
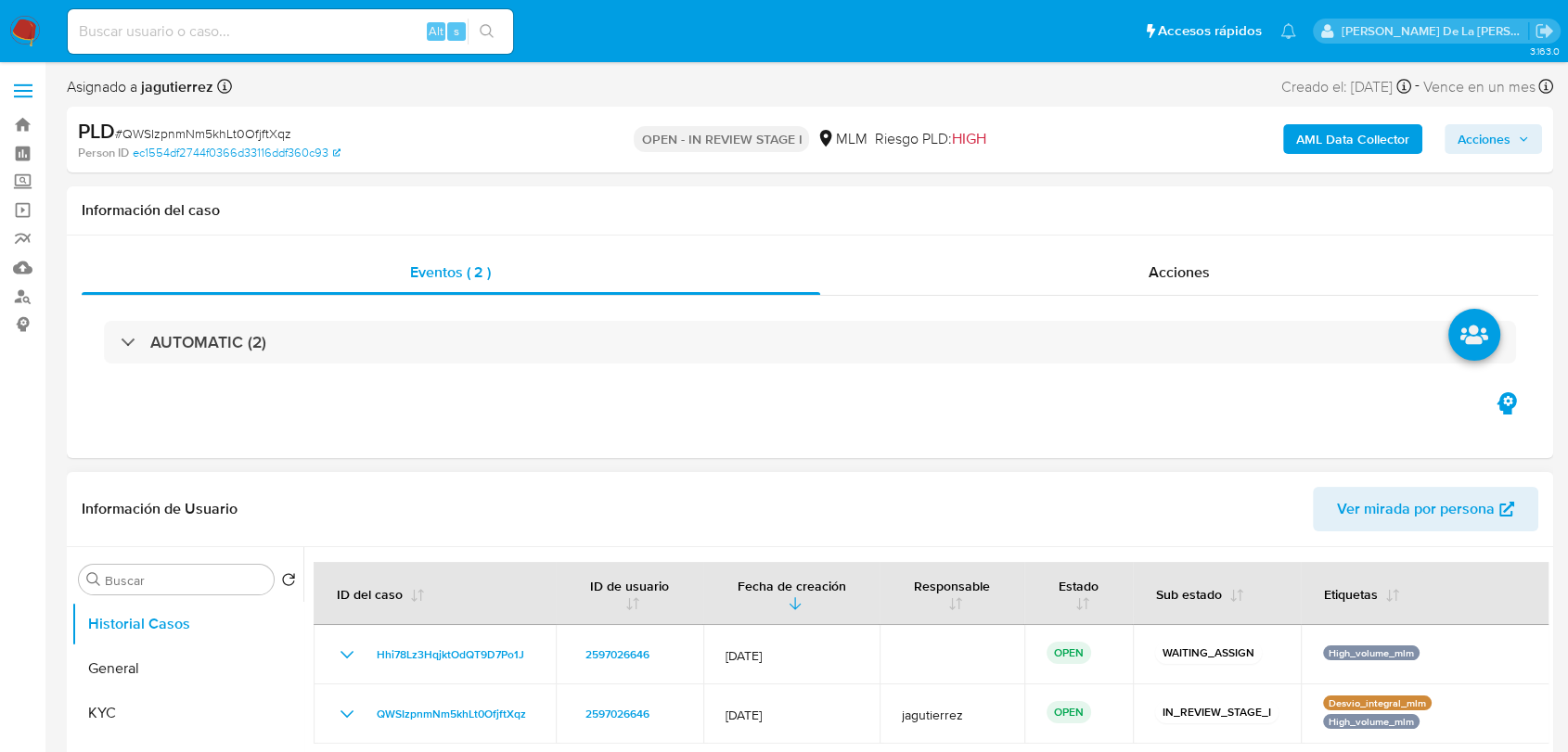
select select "10"
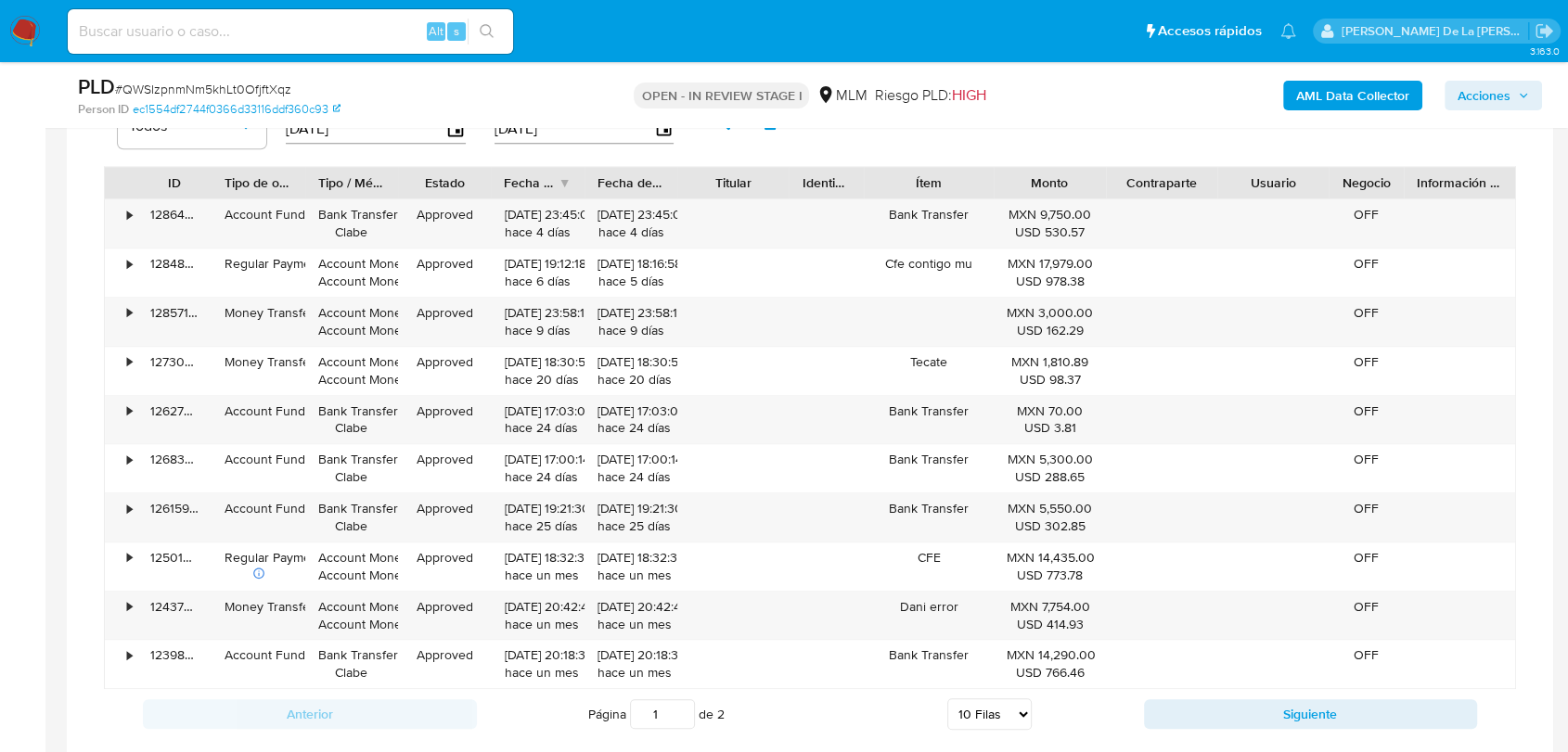
scroll to position [1236, 0]
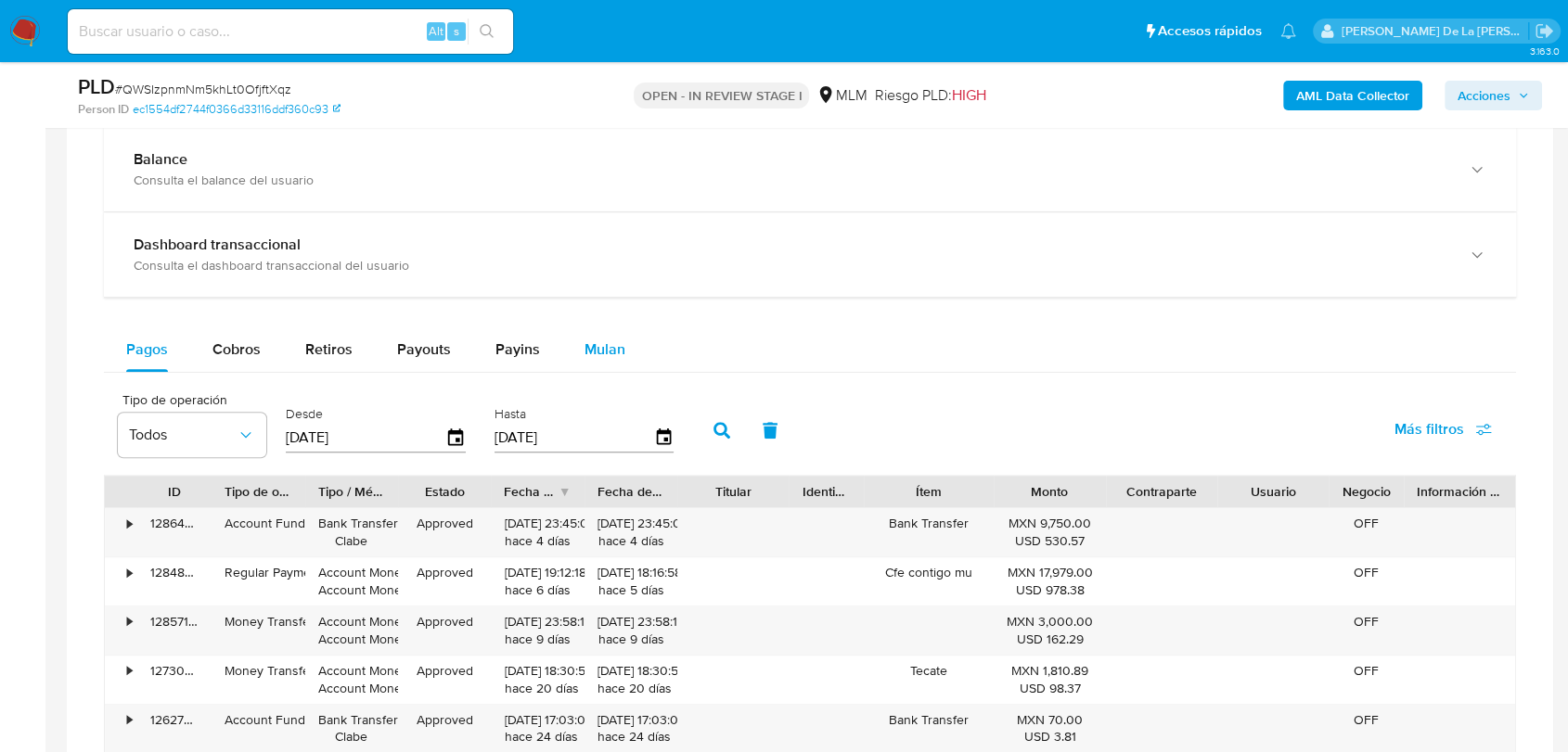
click at [608, 341] on span "Mulan" at bounding box center [605, 349] width 41 height 21
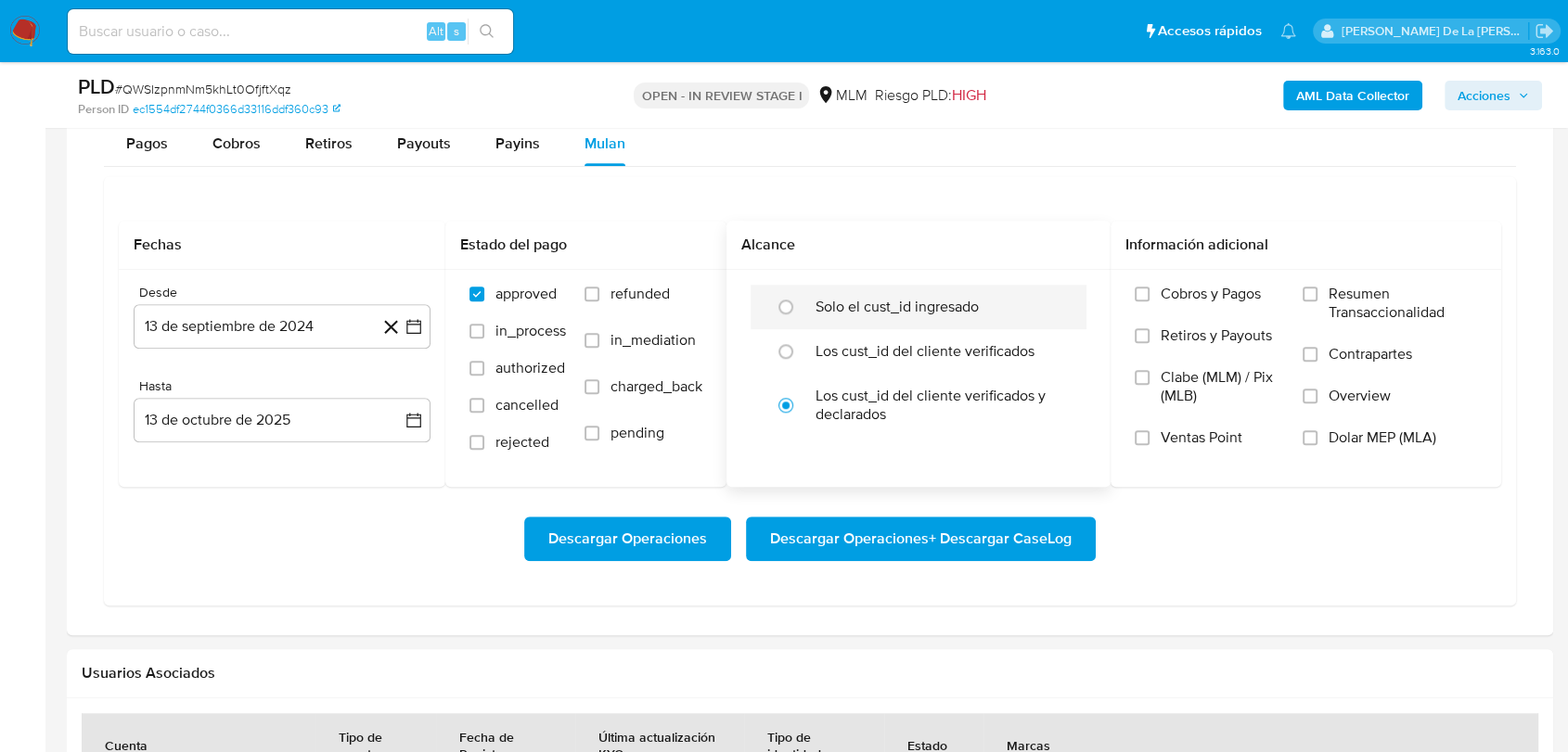
click at [822, 314] on label "Solo el cust_id ingresado" at bounding box center [897, 307] width 163 height 19
click at [801, 314] on input "radio" at bounding box center [786, 307] width 30 height 30
radio input "true"
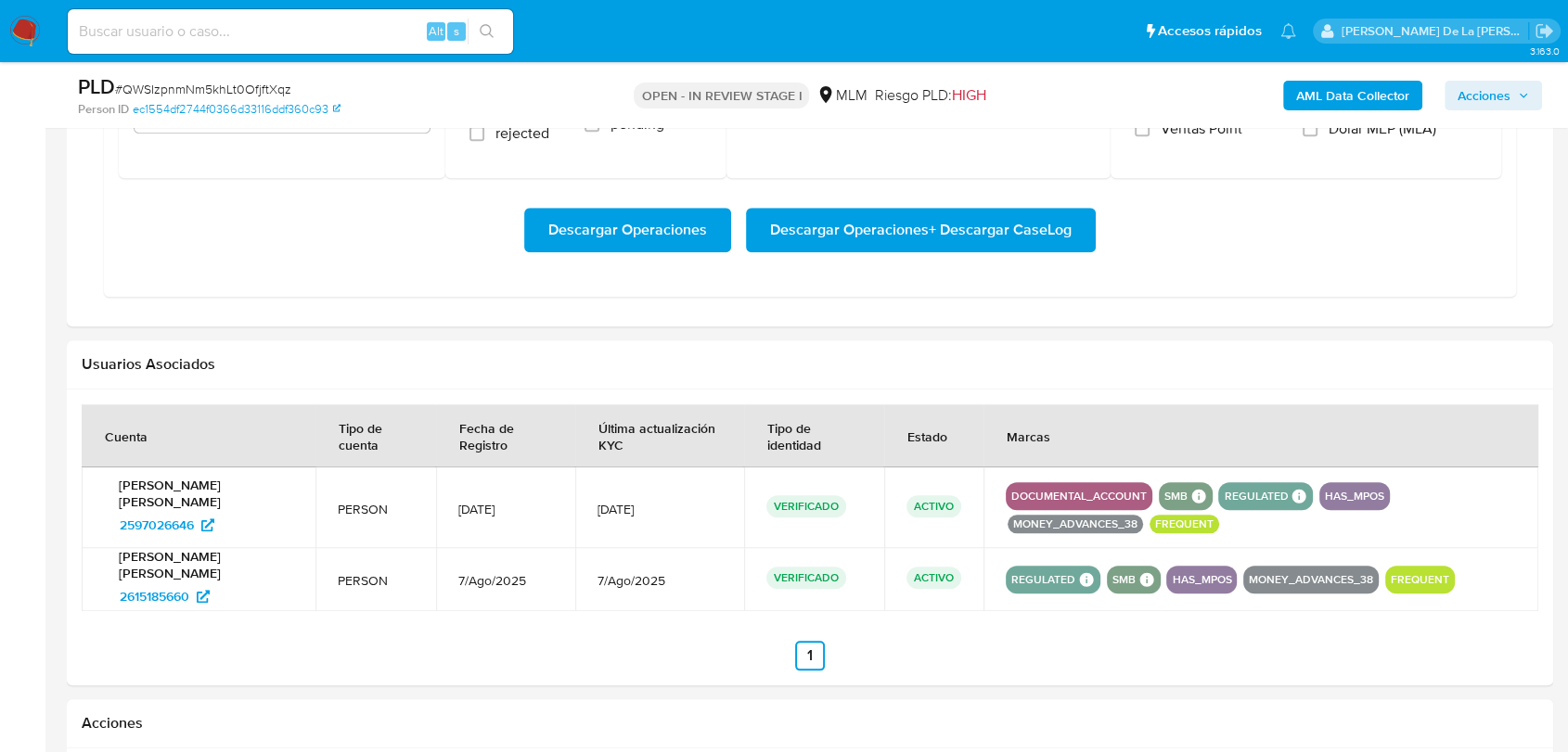
scroll to position [1545, 0]
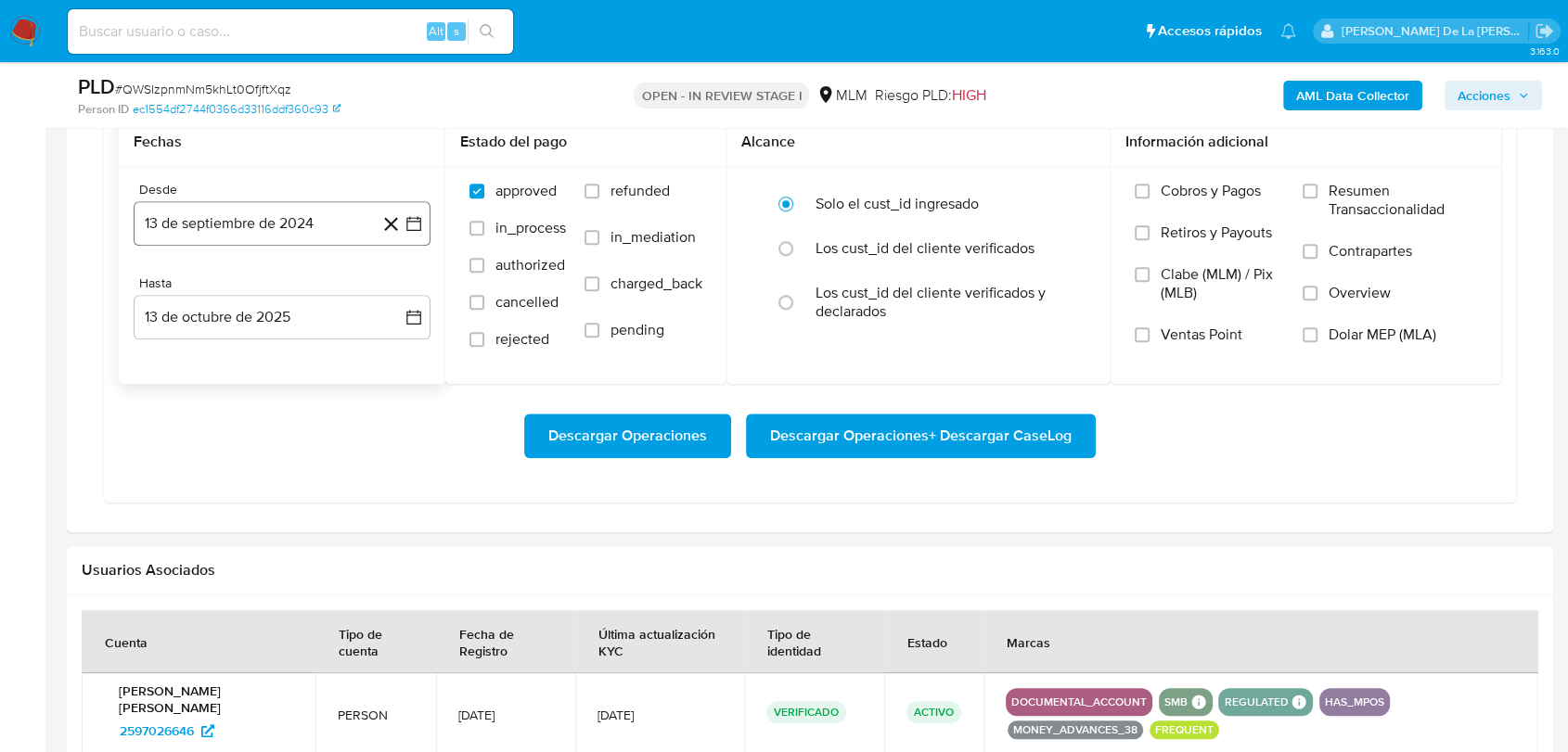
click at [413, 233] on button "13 de septiembre de 2024" at bounding box center [282, 224] width 297 height 45
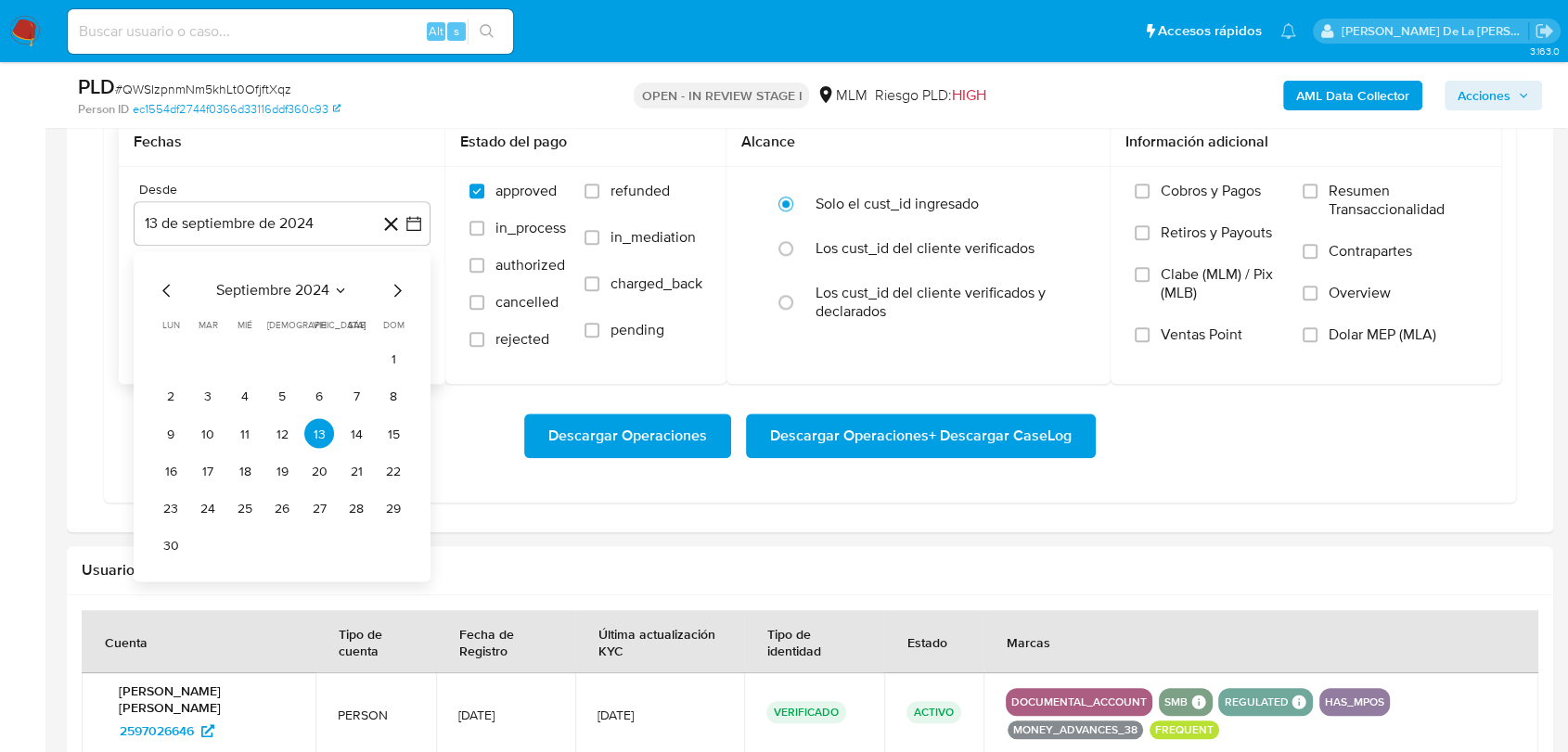
click at [392, 300] on icon "Mes siguiente" at bounding box center [398, 292] width 22 height 22
click at [392, 299] on icon "Mes siguiente" at bounding box center [398, 292] width 22 height 22
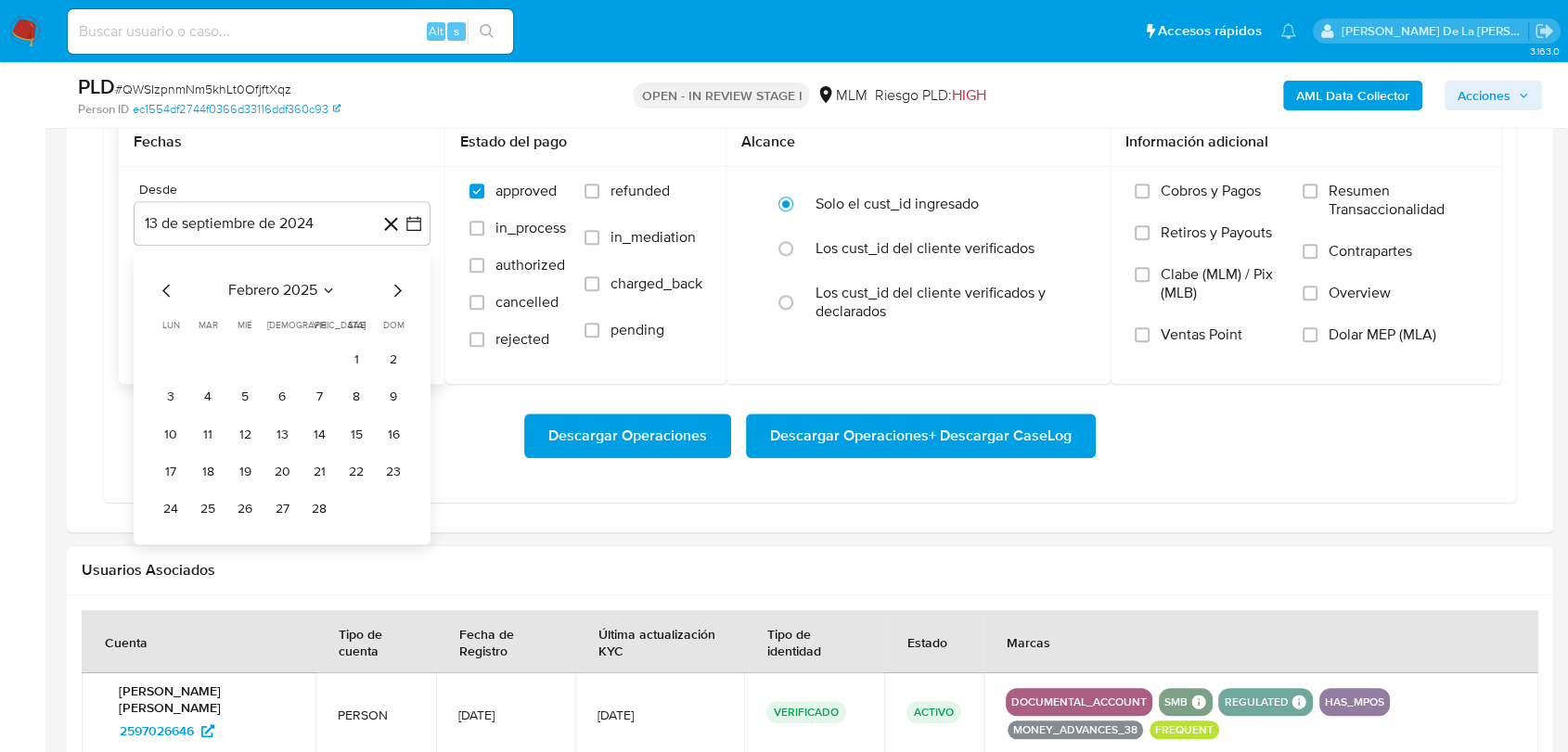
click at [392, 299] on icon "Mes siguiente" at bounding box center [398, 292] width 22 height 22
click at [345, 360] on button "1" at bounding box center [357, 360] width 30 height 30
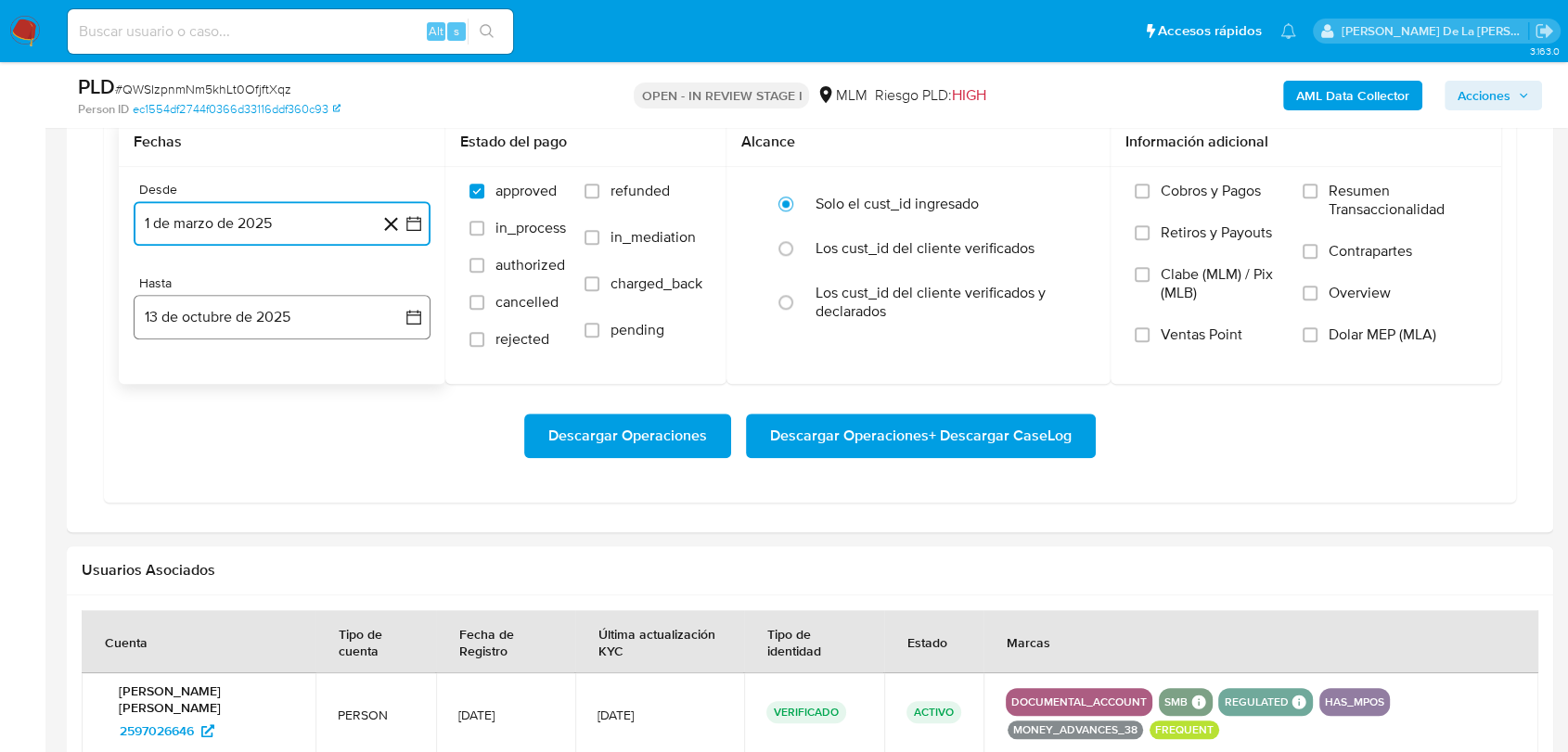
click at [304, 318] on button "13 de octubre de 2025" at bounding box center [282, 318] width 297 height 45
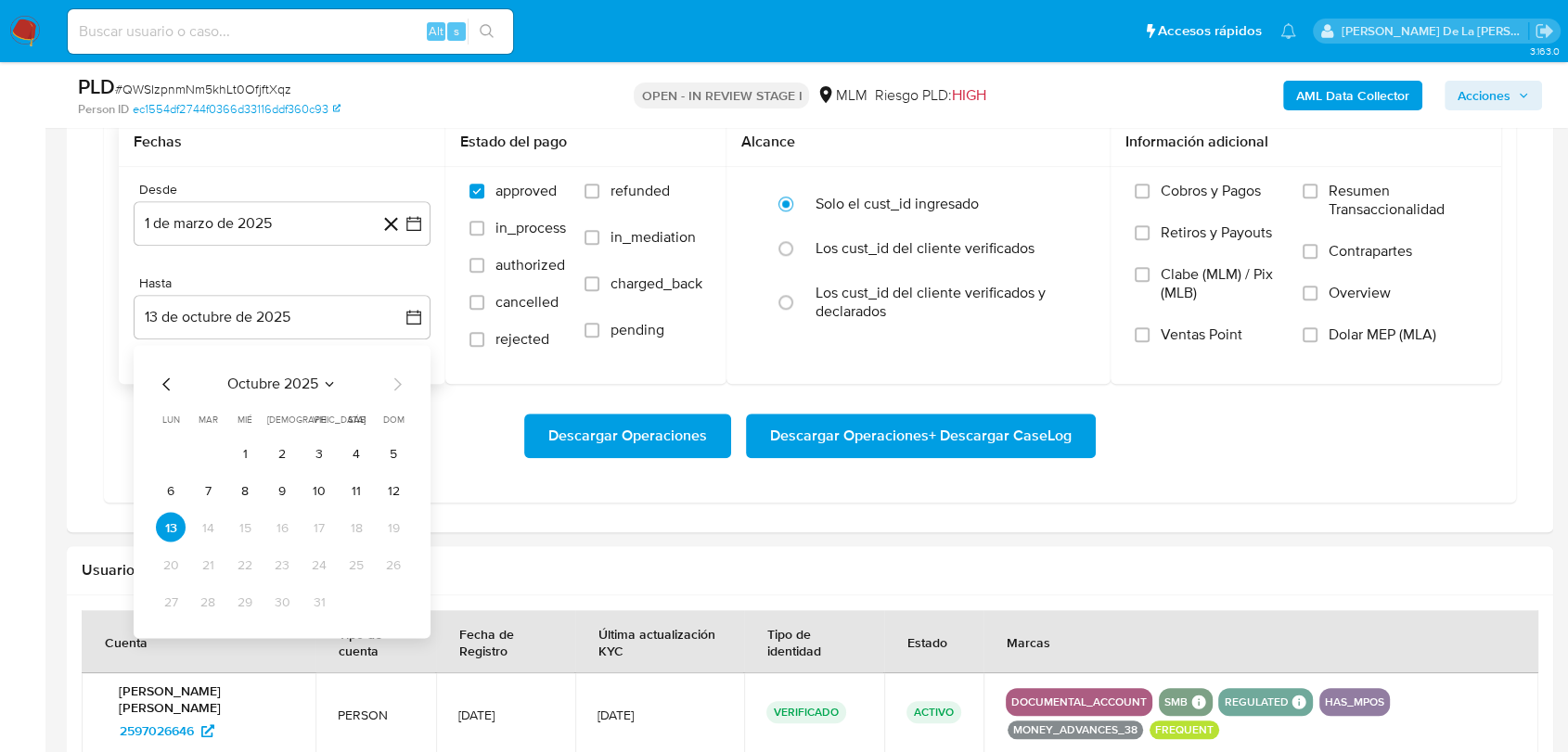
click at [148, 372] on div "octubre 2025 octubre 2025 lun lunes mar martes mié miércoles jue jueves vie vie…" at bounding box center [282, 493] width 297 height 293
click at [151, 377] on div "octubre 2025 octubre 2025 lun lunes mar martes mié miércoles jue jueves vie vie…" at bounding box center [282, 493] width 297 height 293
click at [156, 376] on icon "Mes anterior" at bounding box center [167, 385] width 22 height 22
click at [163, 378] on icon "Mes anterior" at bounding box center [167, 385] width 22 height 22
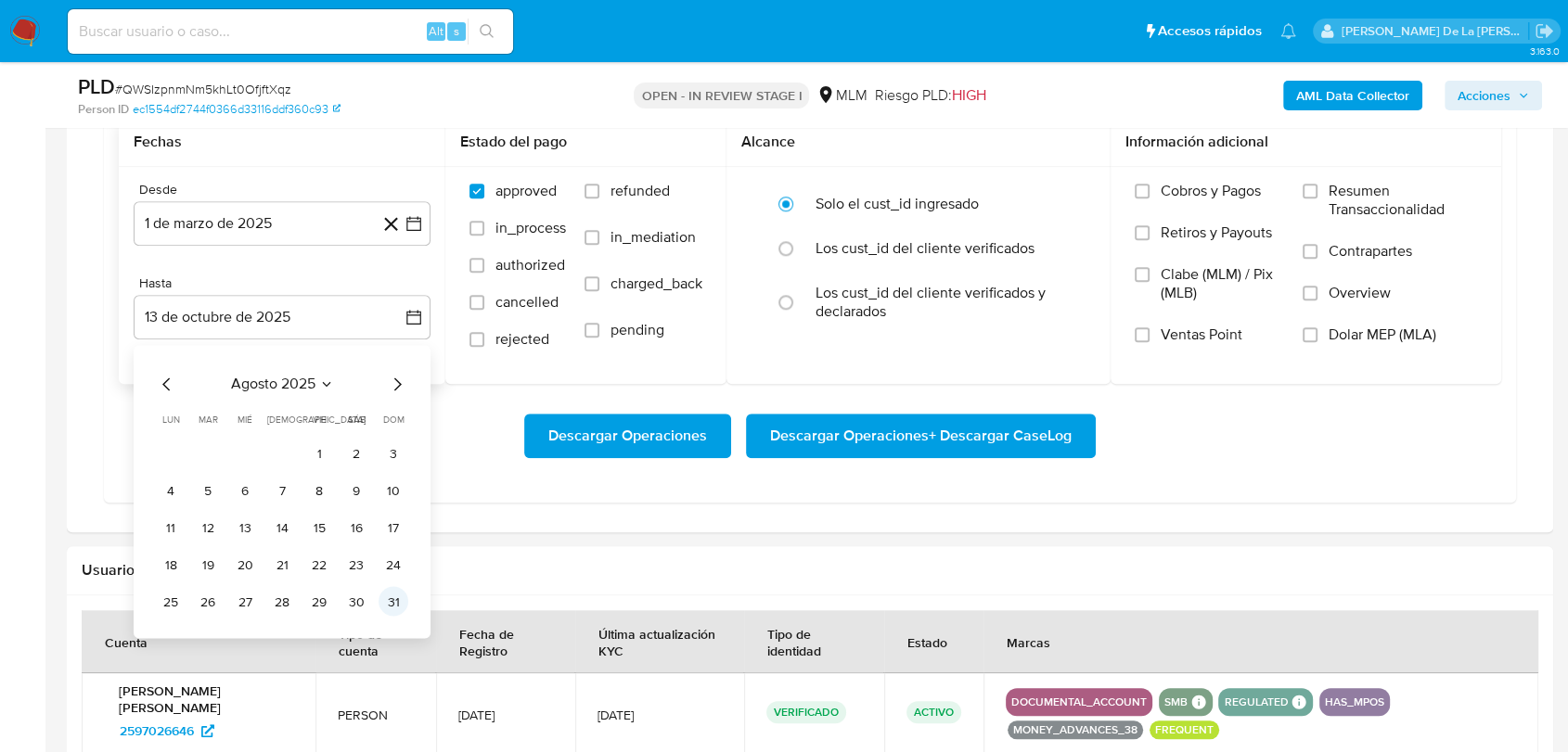
click at [393, 602] on button "31" at bounding box center [394, 602] width 30 height 30
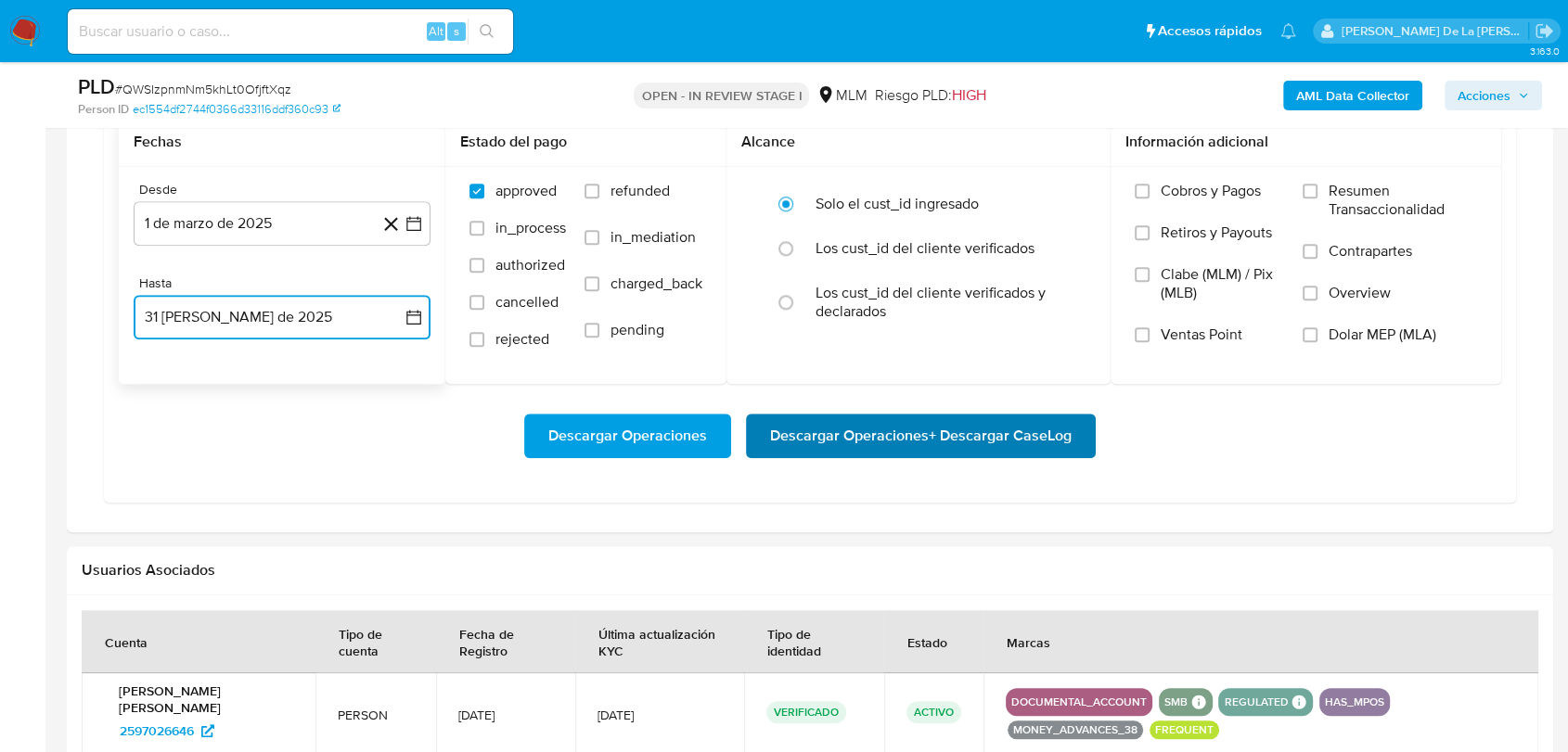
click at [804, 425] on span "Descargar Operaciones + Descargar CaseLog" at bounding box center [921, 435] width 302 height 41
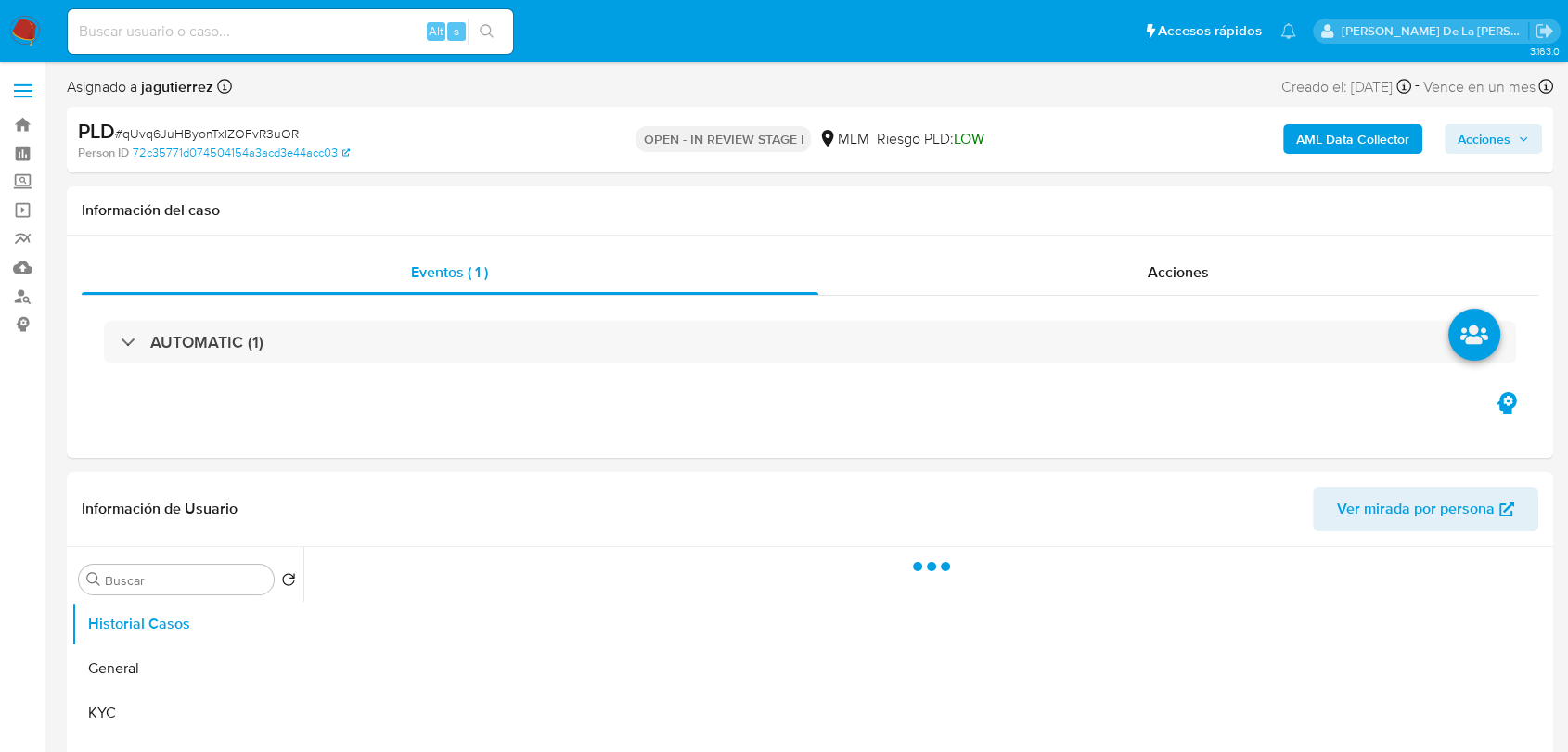
select select "10"
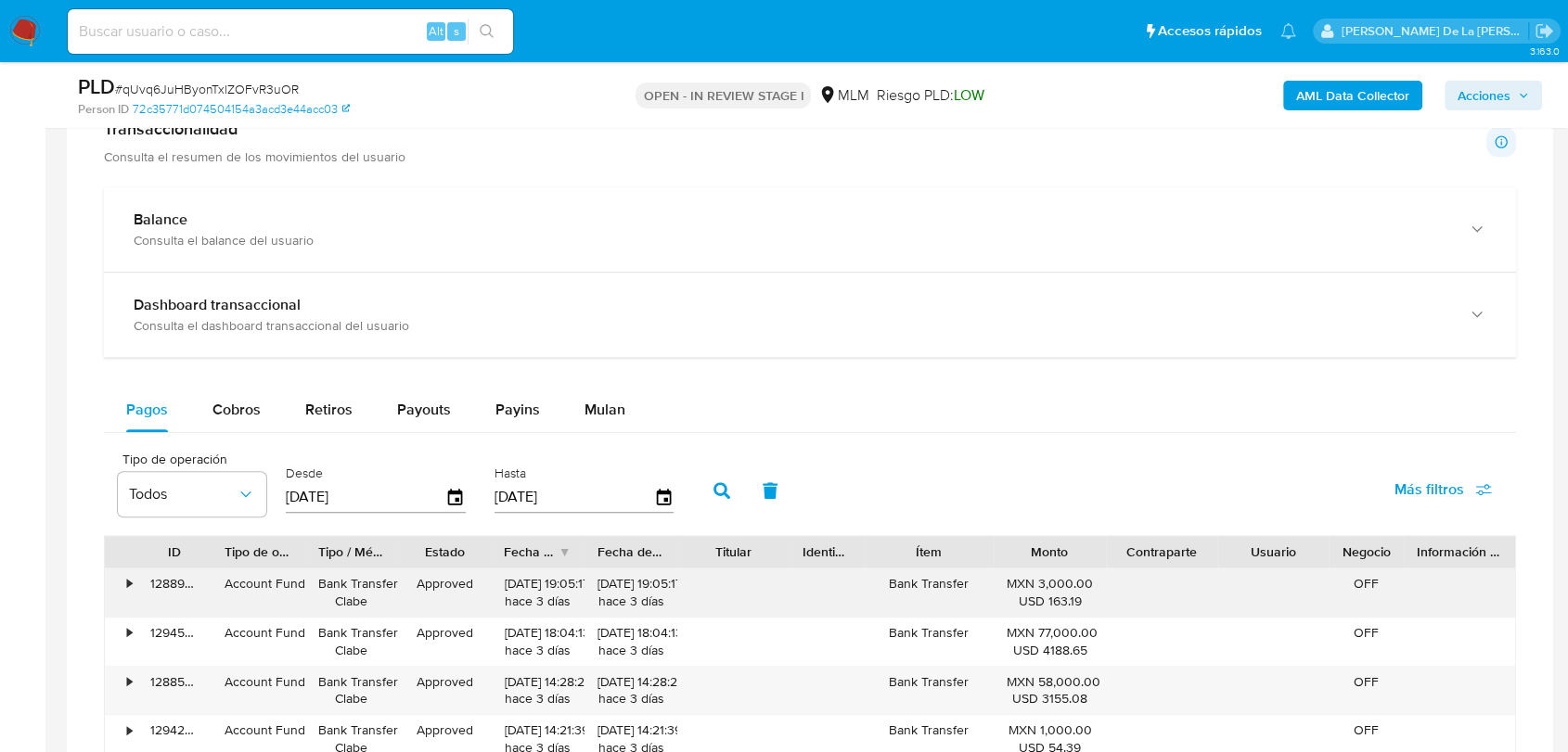
scroll to position [1339, 0]
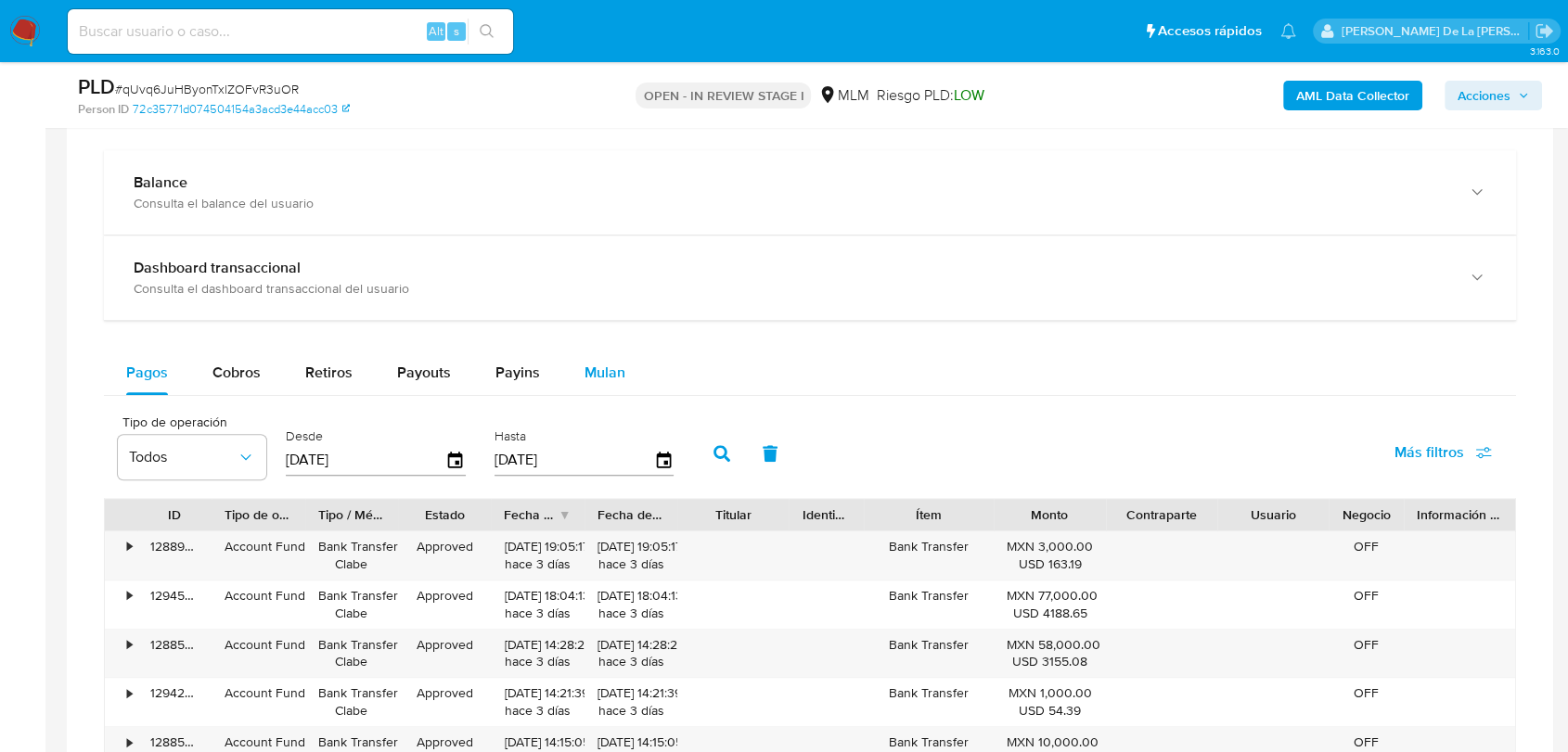
click at [573, 351] on button "Mulan" at bounding box center [605, 373] width 85 height 45
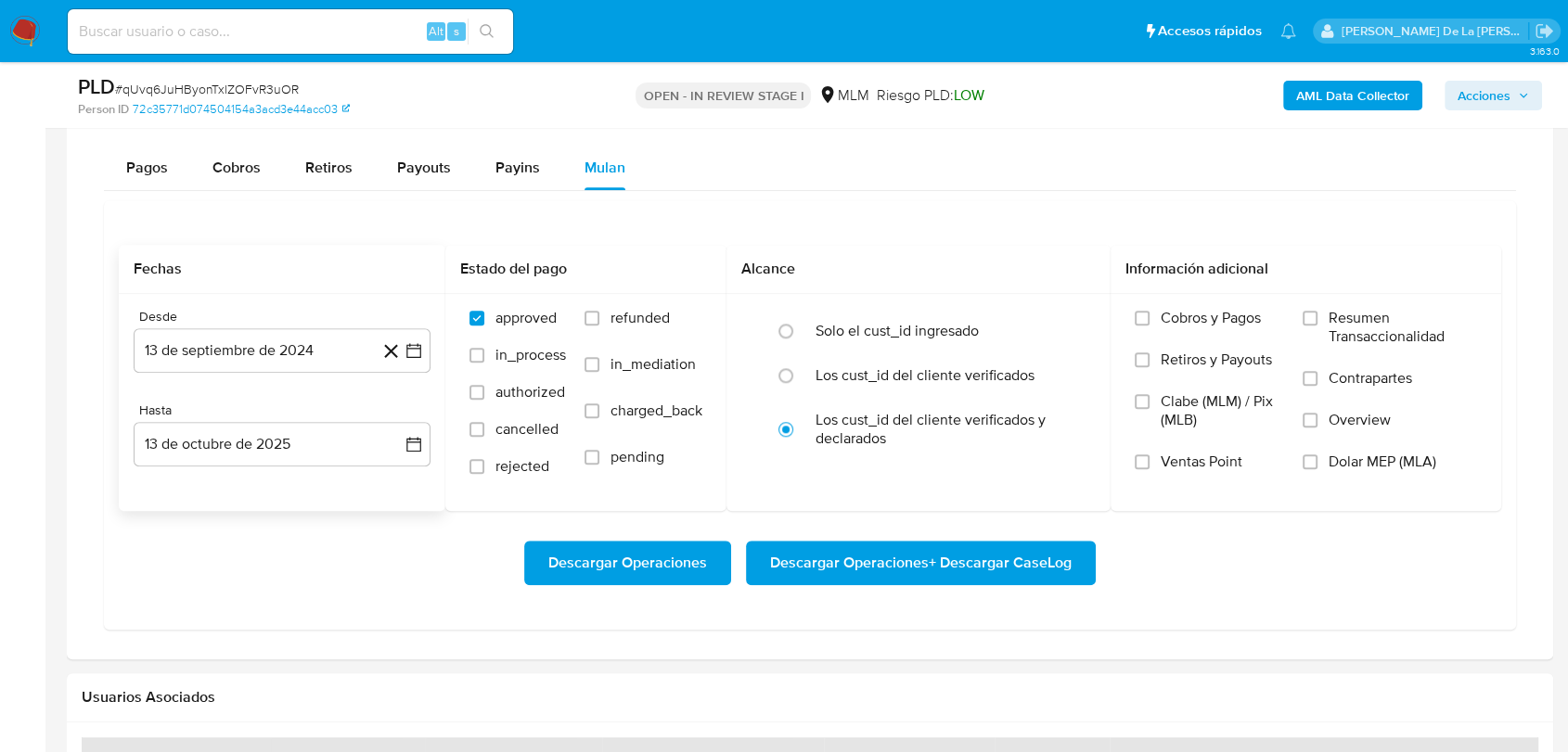
scroll to position [1545, 0]
click at [413, 347] on icon "button" at bounding box center [413, 350] width 19 height 19
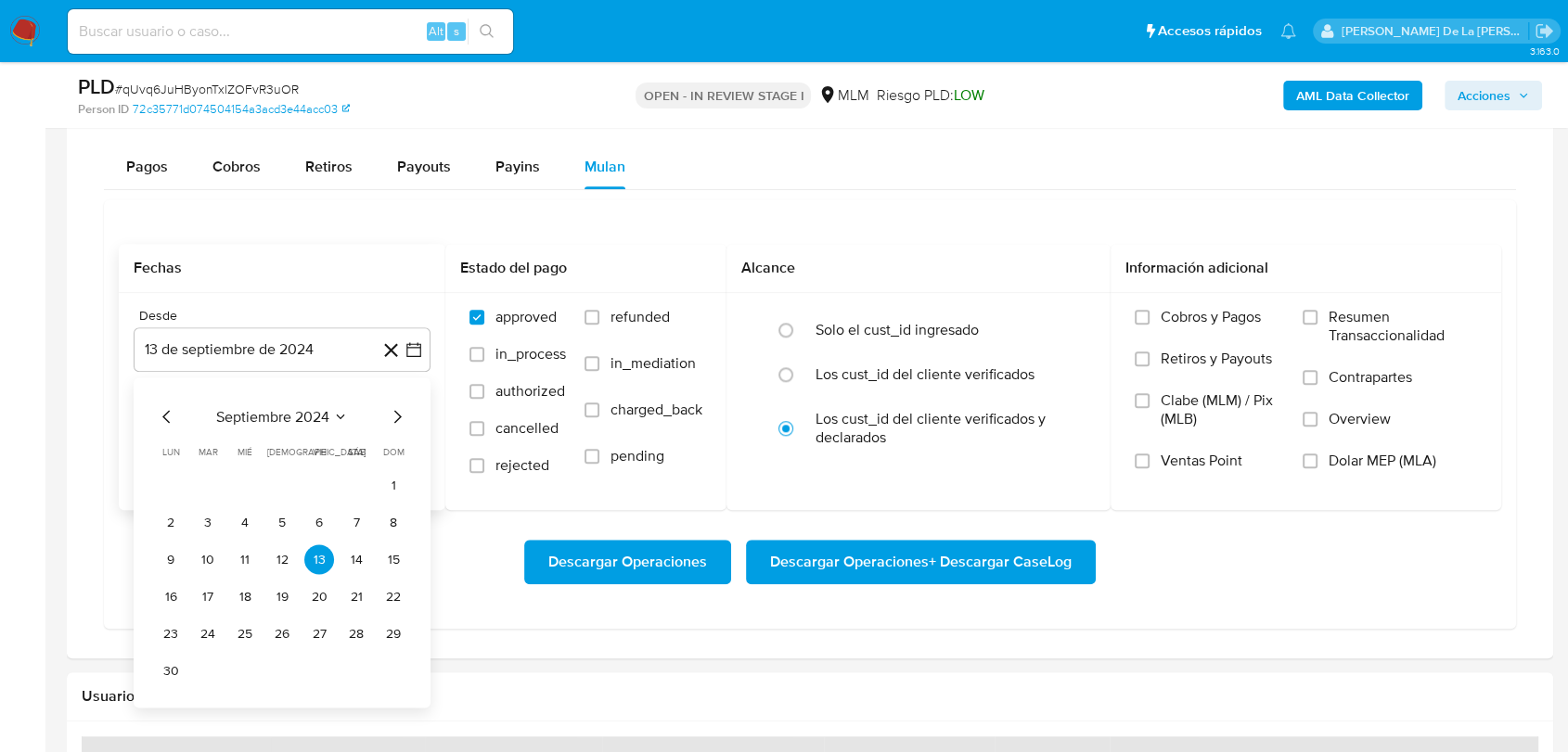
click at [397, 408] on icon "Mes siguiente" at bounding box center [398, 416] width 22 height 22
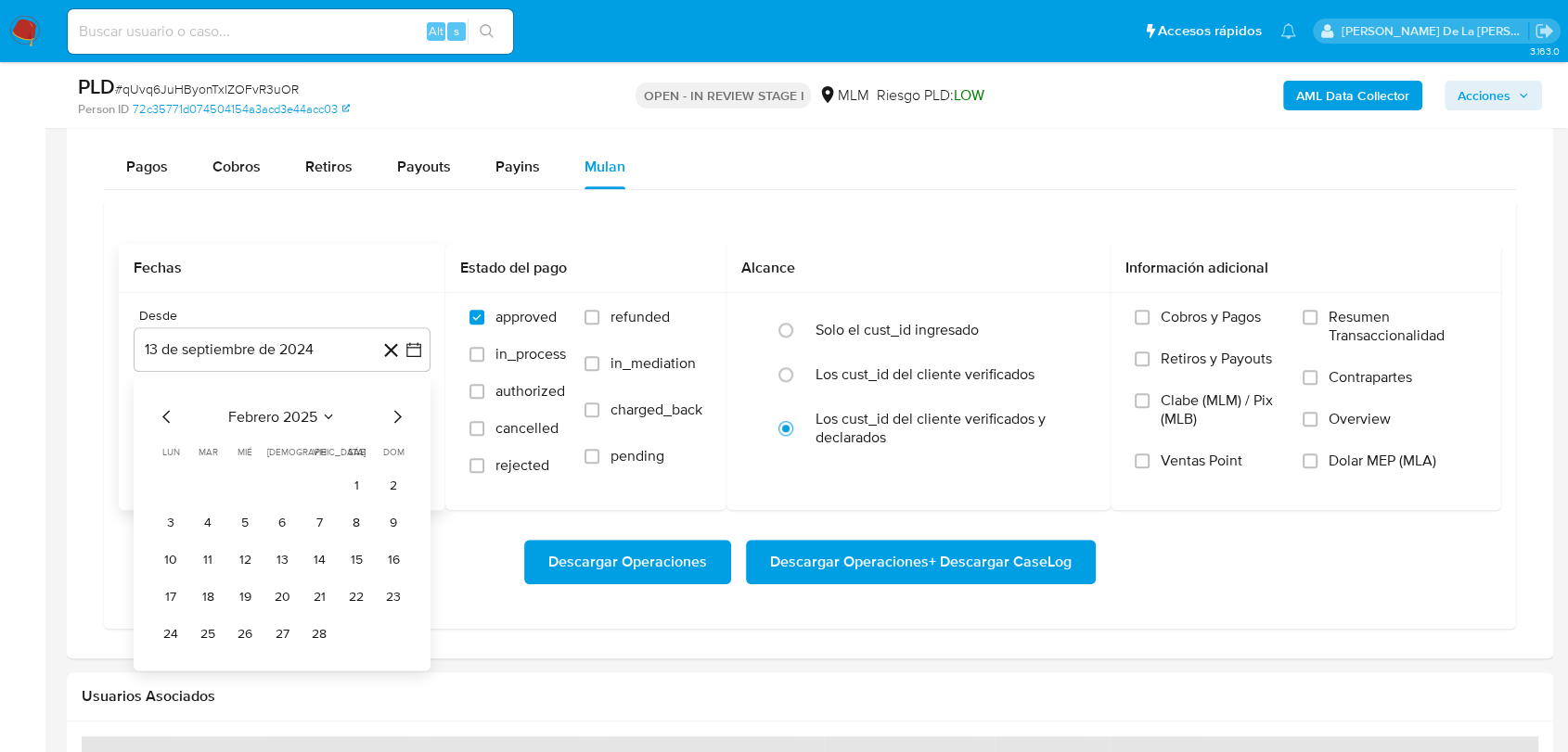
click at [397, 408] on icon "Mes siguiente" at bounding box center [398, 416] width 22 height 22
click at [359, 471] on button "1" at bounding box center [357, 485] width 30 height 30
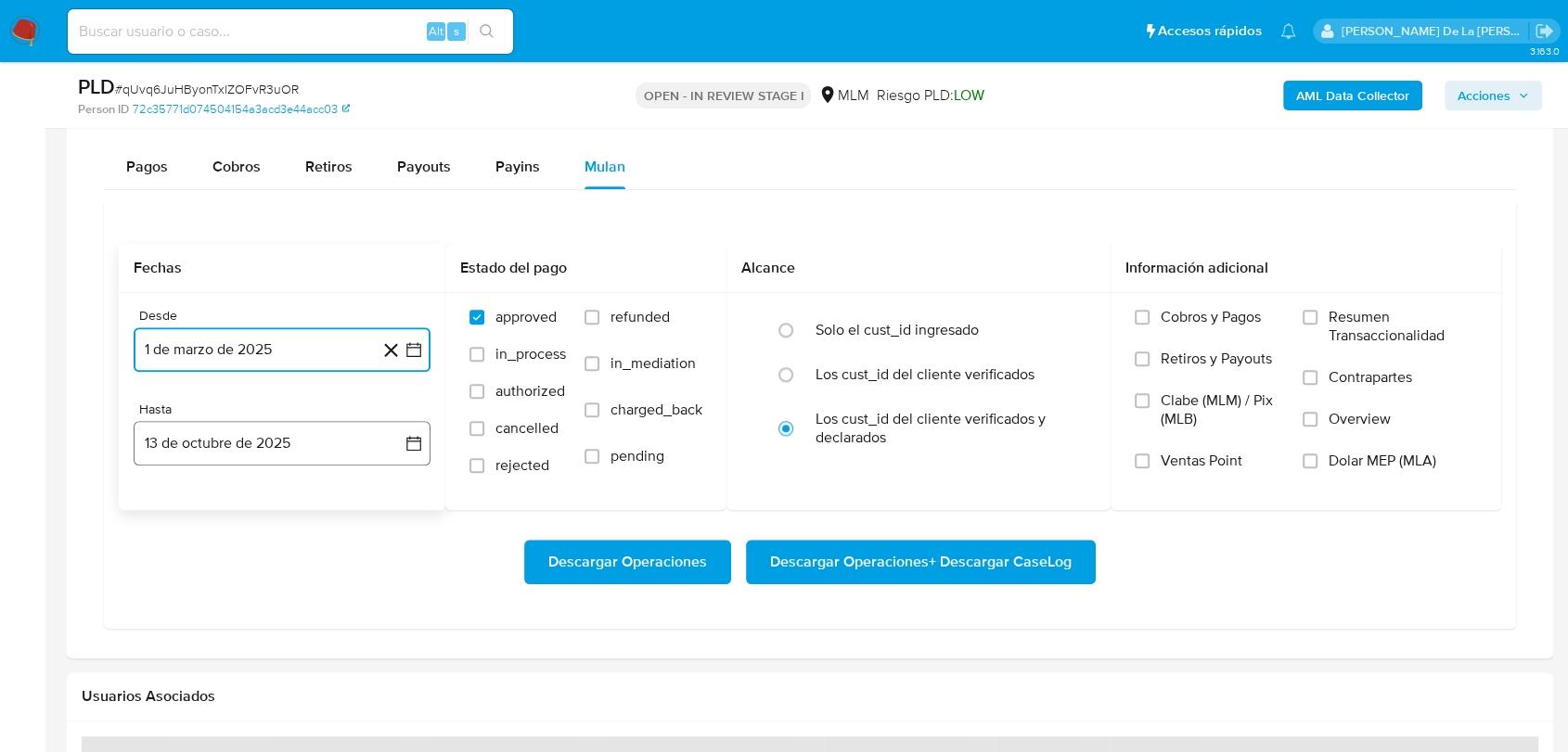
click at [359, 424] on button "13 de octubre de 2025" at bounding box center [282, 443] width 297 height 45
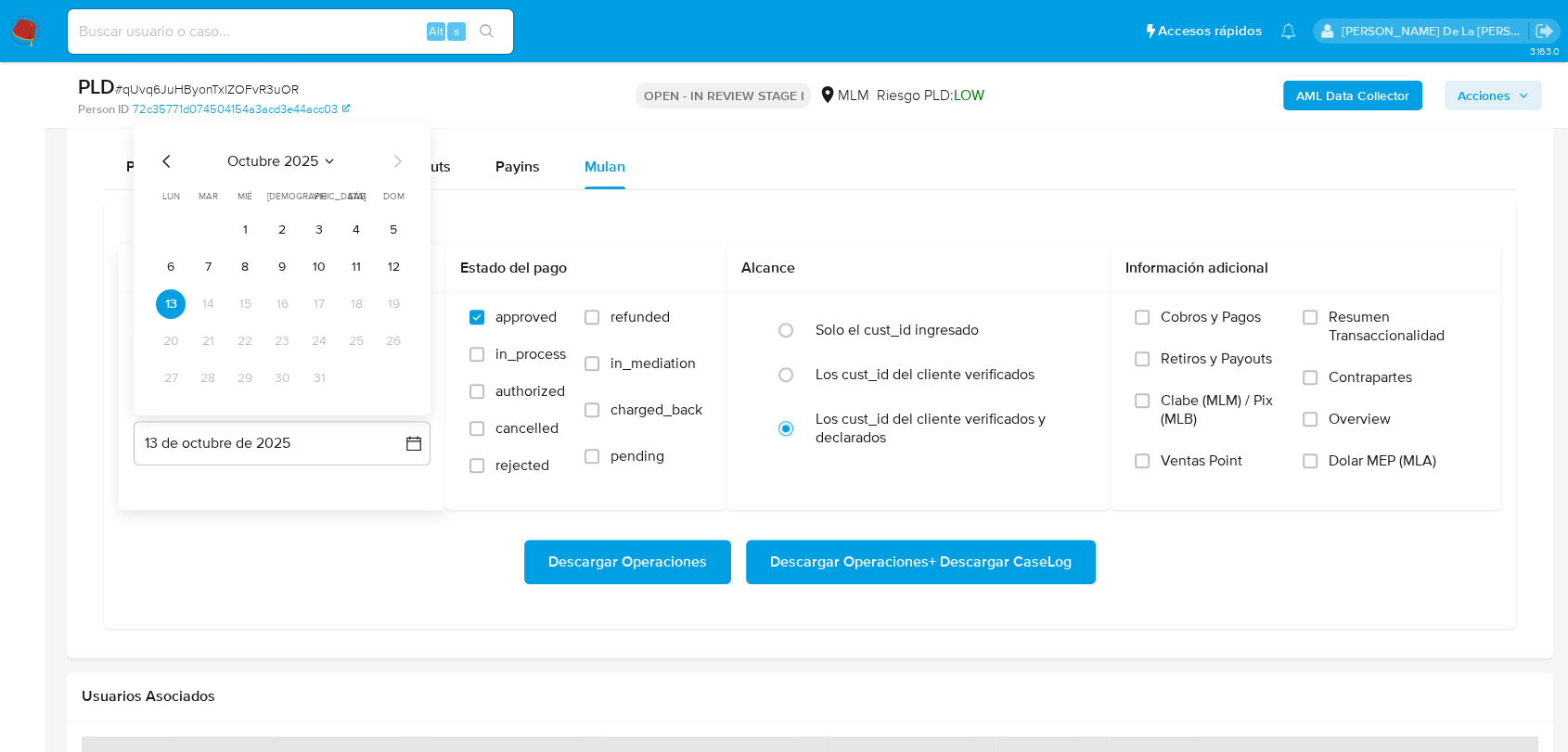
click at [158, 156] on icon "Mes anterior" at bounding box center [167, 162] width 22 height 22
click at [163, 158] on icon "Mes anterior" at bounding box center [167, 162] width 22 height 22
click at [401, 377] on button "31" at bounding box center [394, 379] width 30 height 30
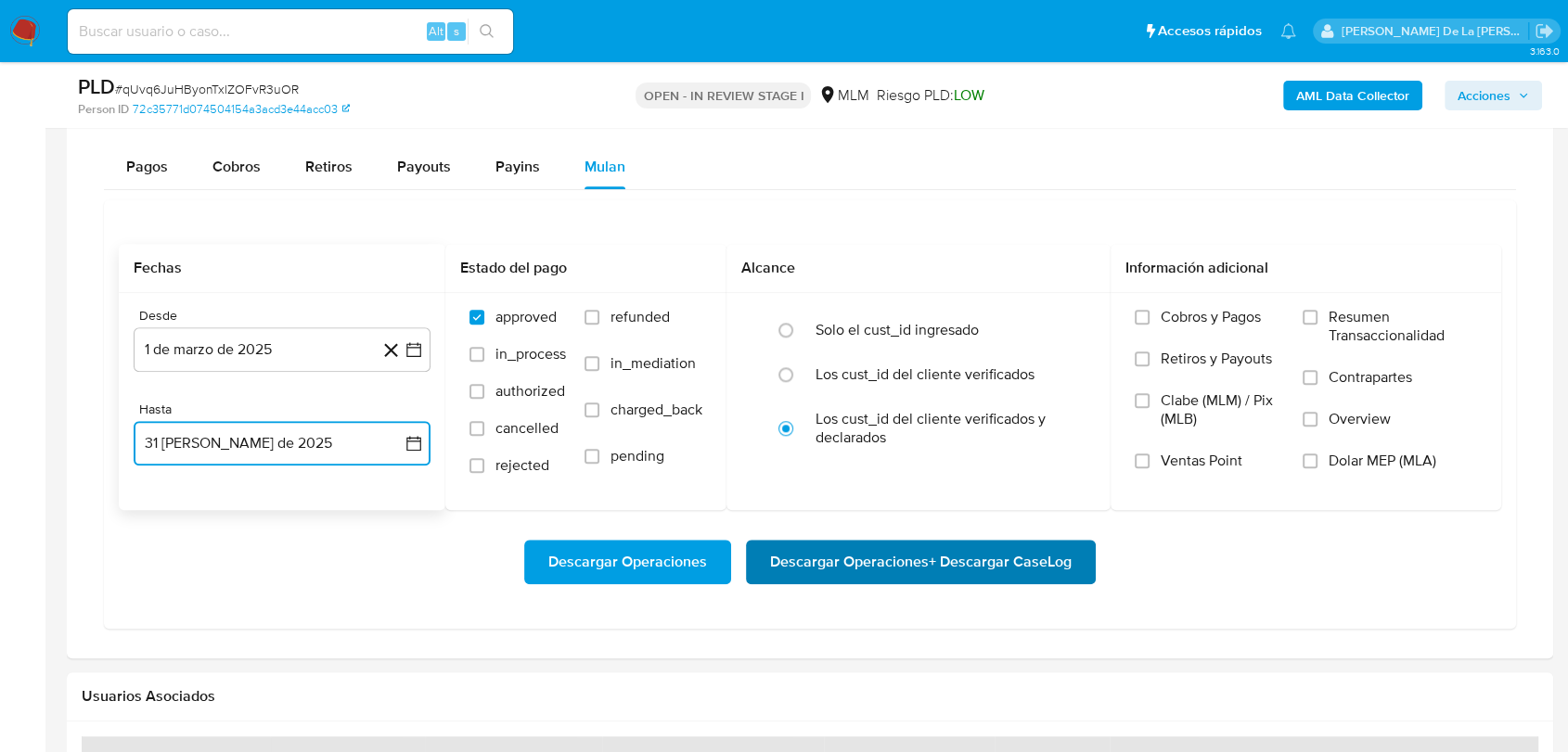
click at [853, 571] on span "Descargar Operaciones + Descargar CaseLog" at bounding box center [921, 562] width 302 height 41
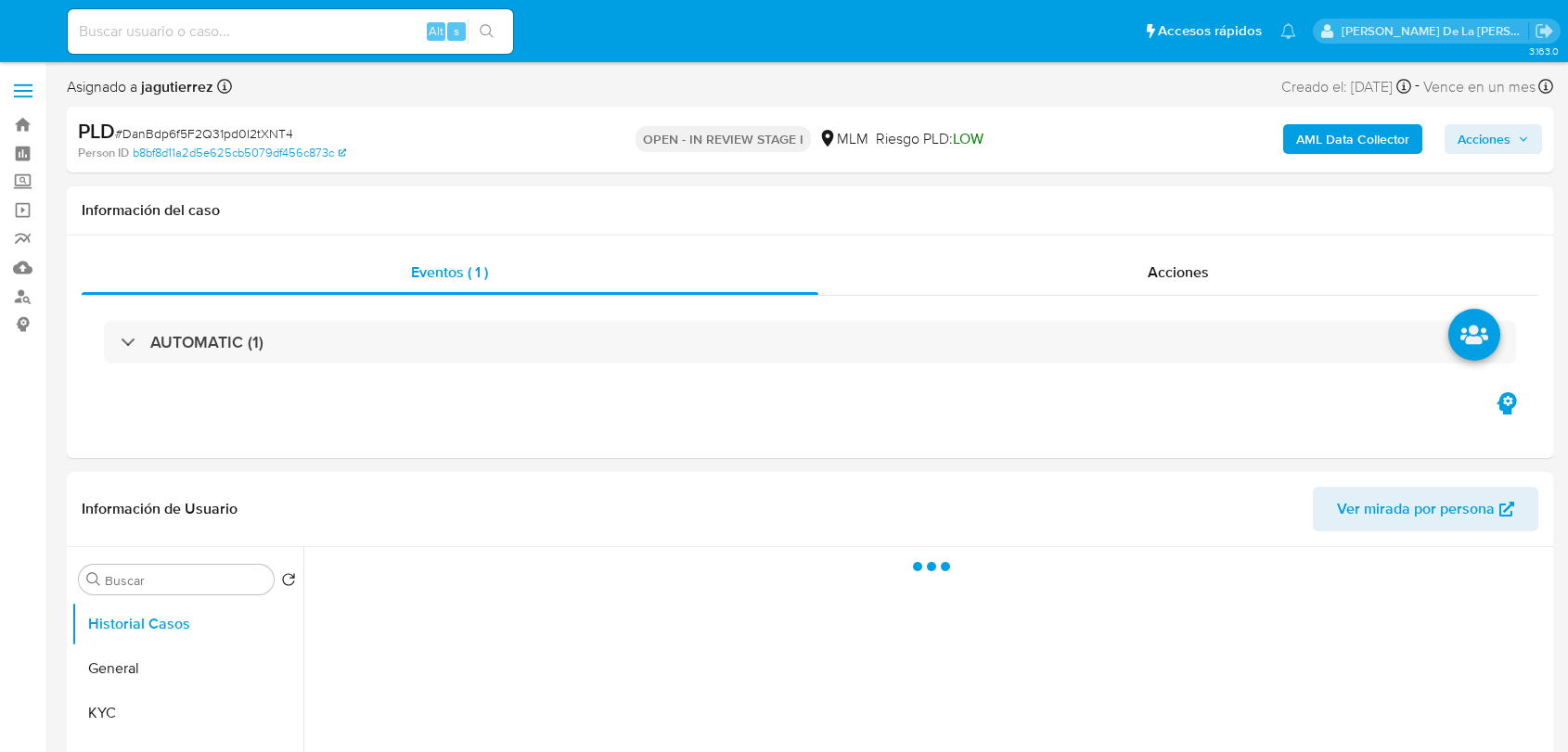
select select "10"
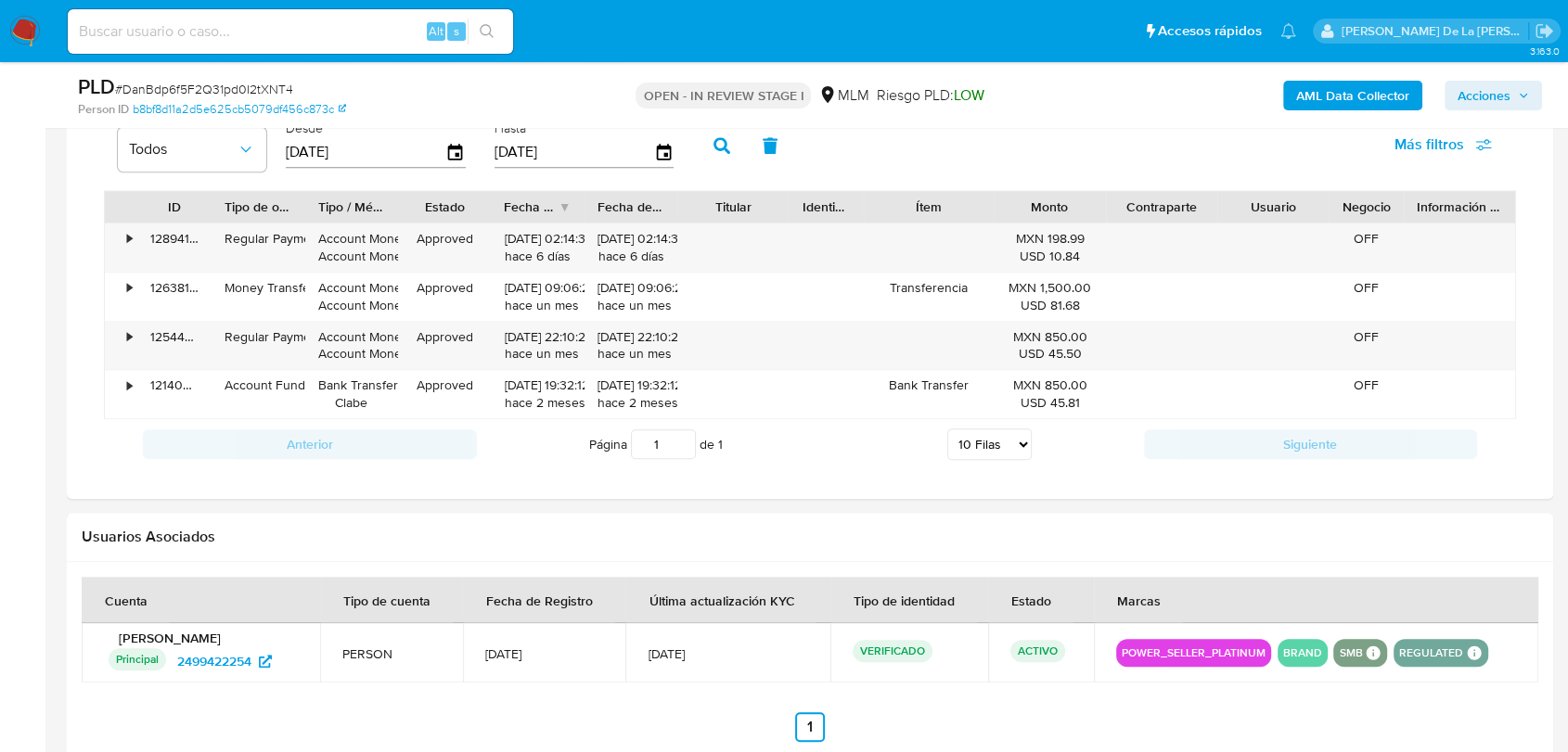
scroll to position [1442, 0]
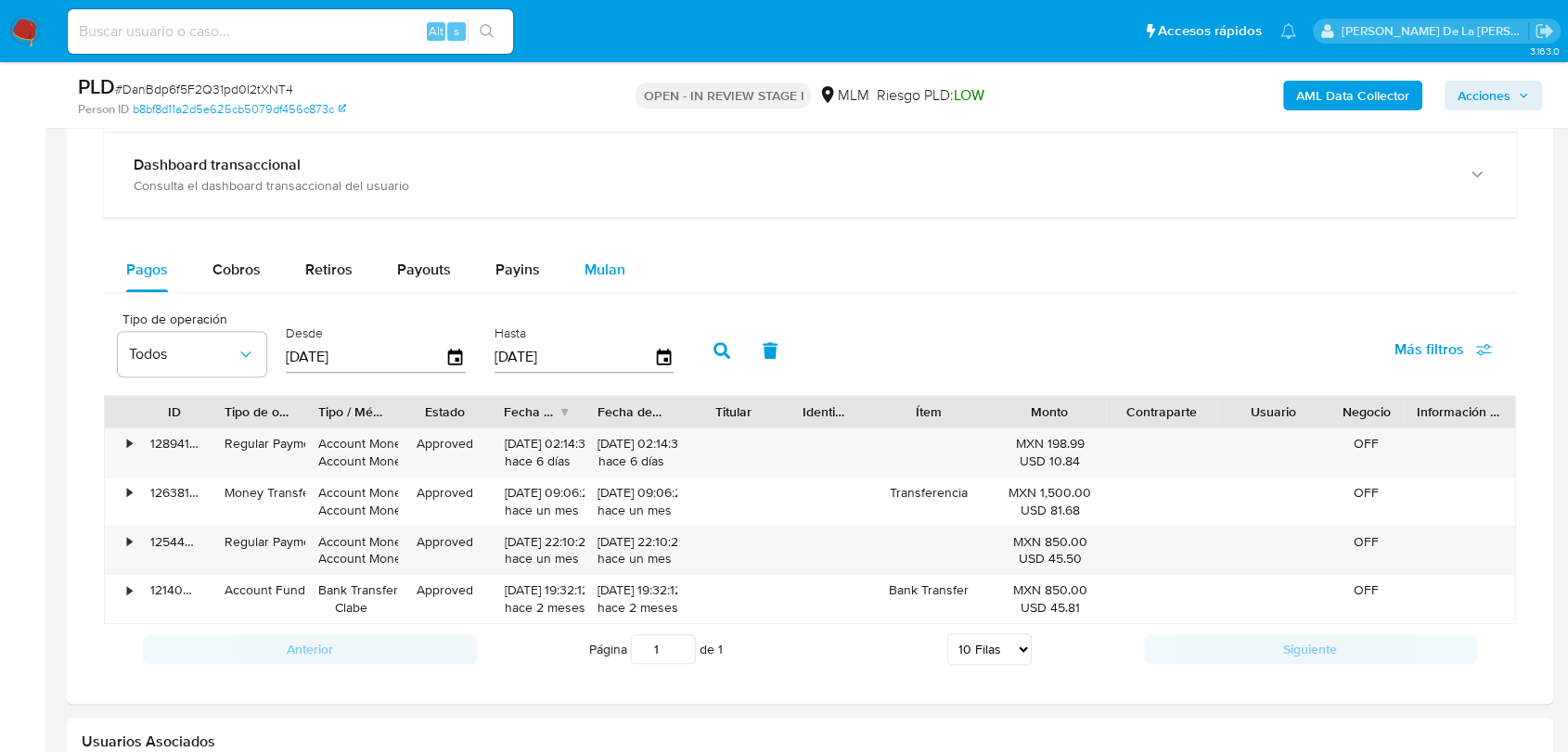
click at [626, 277] on button "Mulan" at bounding box center [605, 270] width 85 height 45
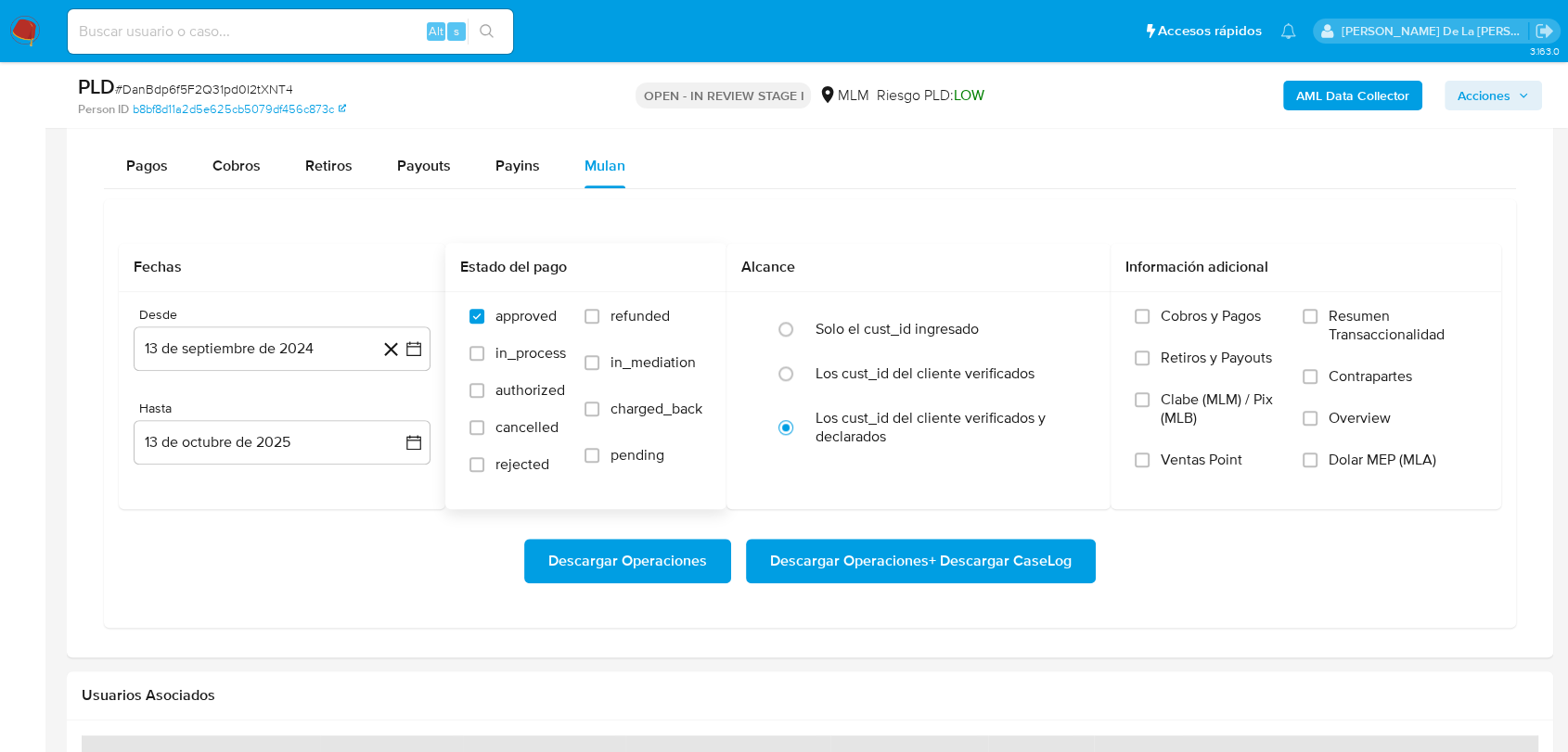
scroll to position [1545, 0]
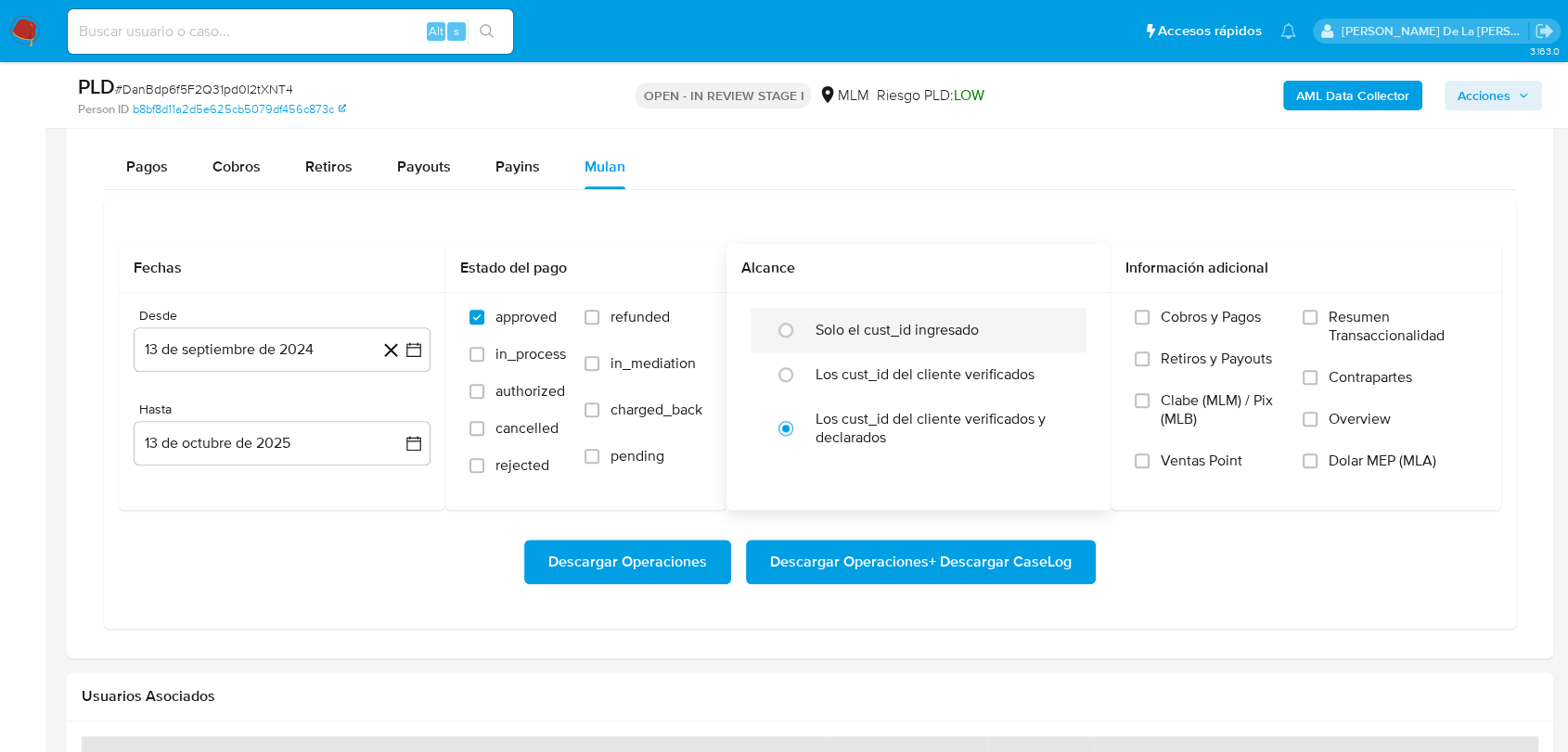
click at [922, 331] on label "Solo el cust_id ingresado" at bounding box center [897, 331] width 163 height 19
click at [801, 331] on input "radio" at bounding box center [786, 331] width 30 height 30
radio input "true"
click at [421, 351] on icon "button" at bounding box center [413, 350] width 19 height 19
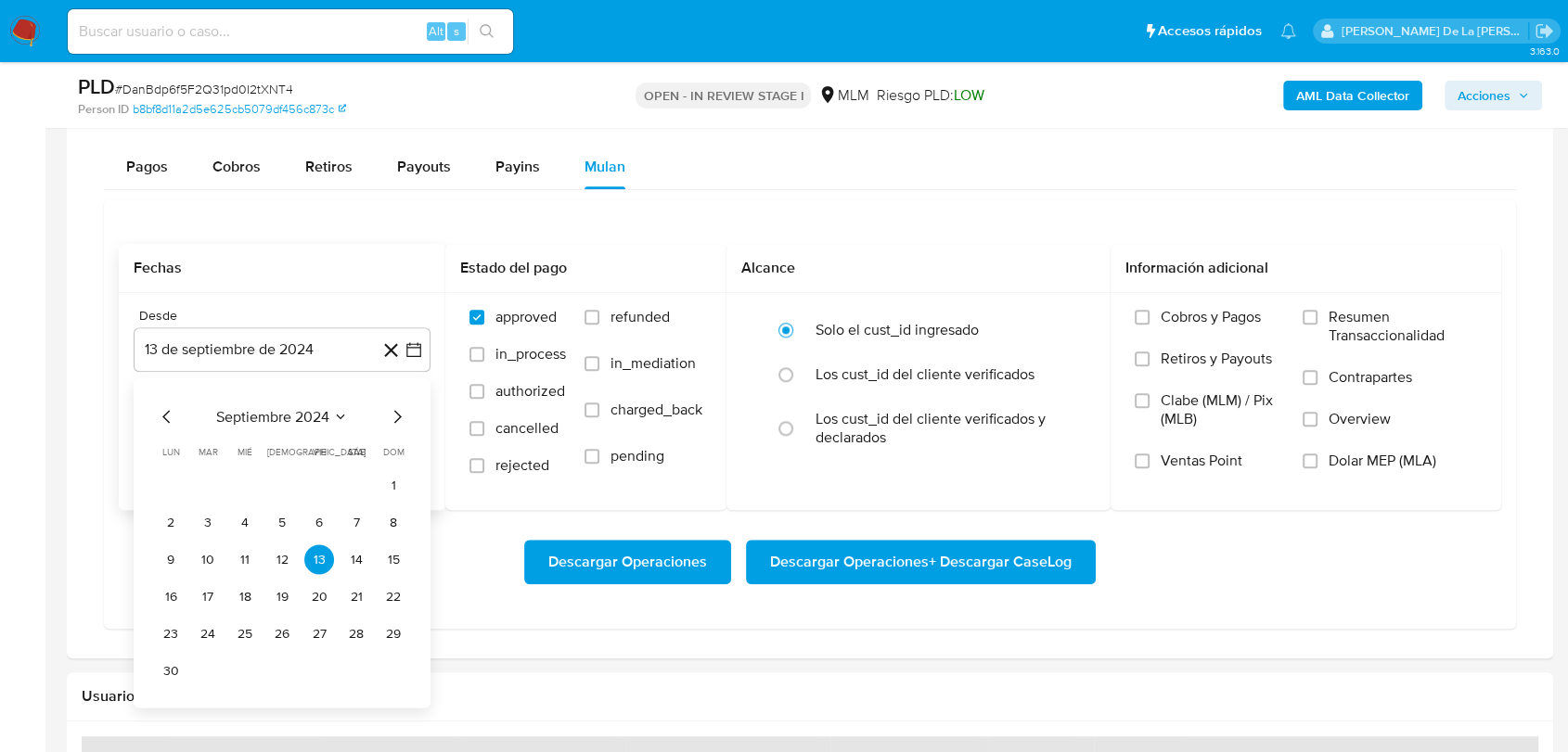
click at [397, 412] on icon "Mes siguiente" at bounding box center [398, 416] width 22 height 22
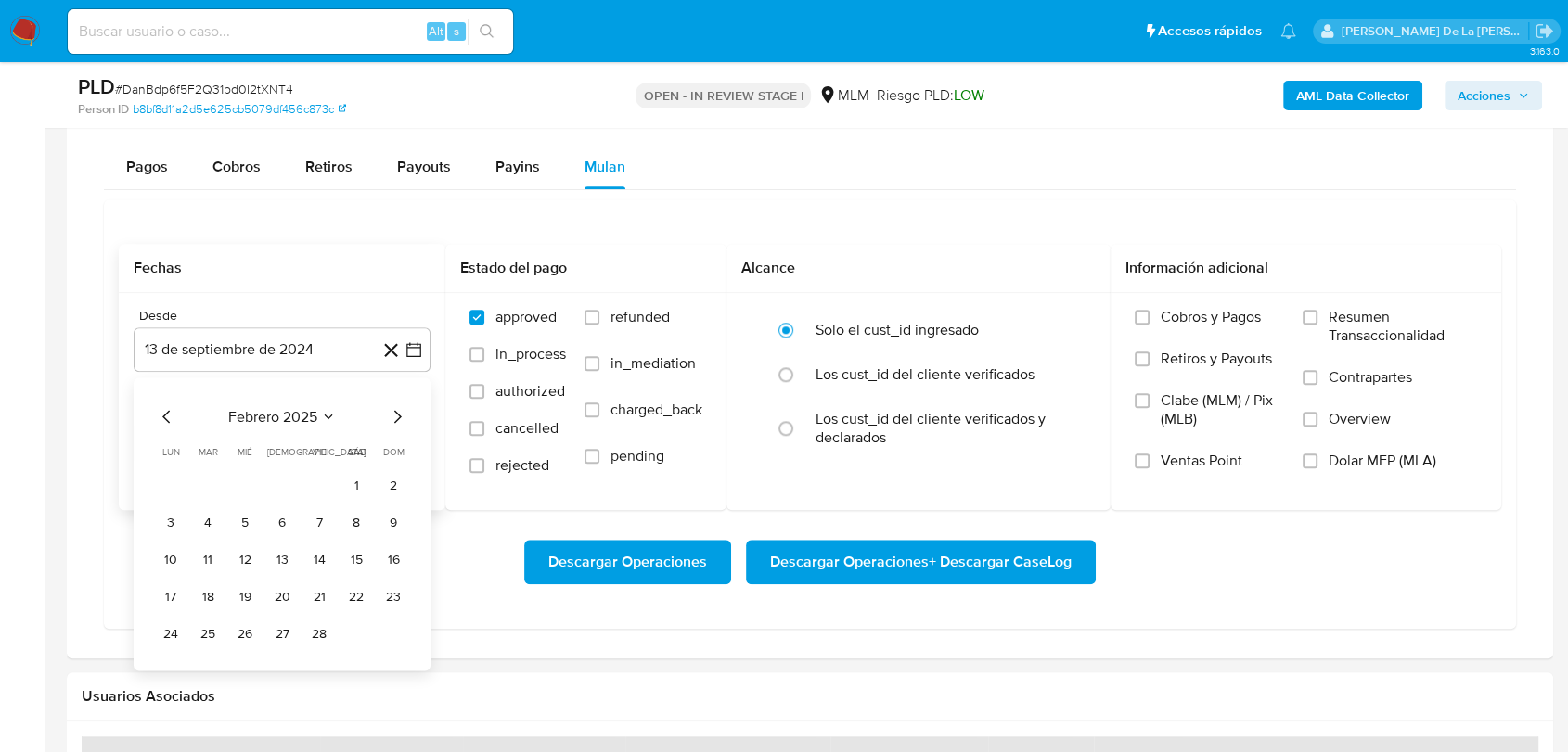
click at [397, 412] on icon "Mes siguiente" at bounding box center [398, 416] width 22 height 22
click at [357, 478] on button "1" at bounding box center [357, 485] width 30 height 30
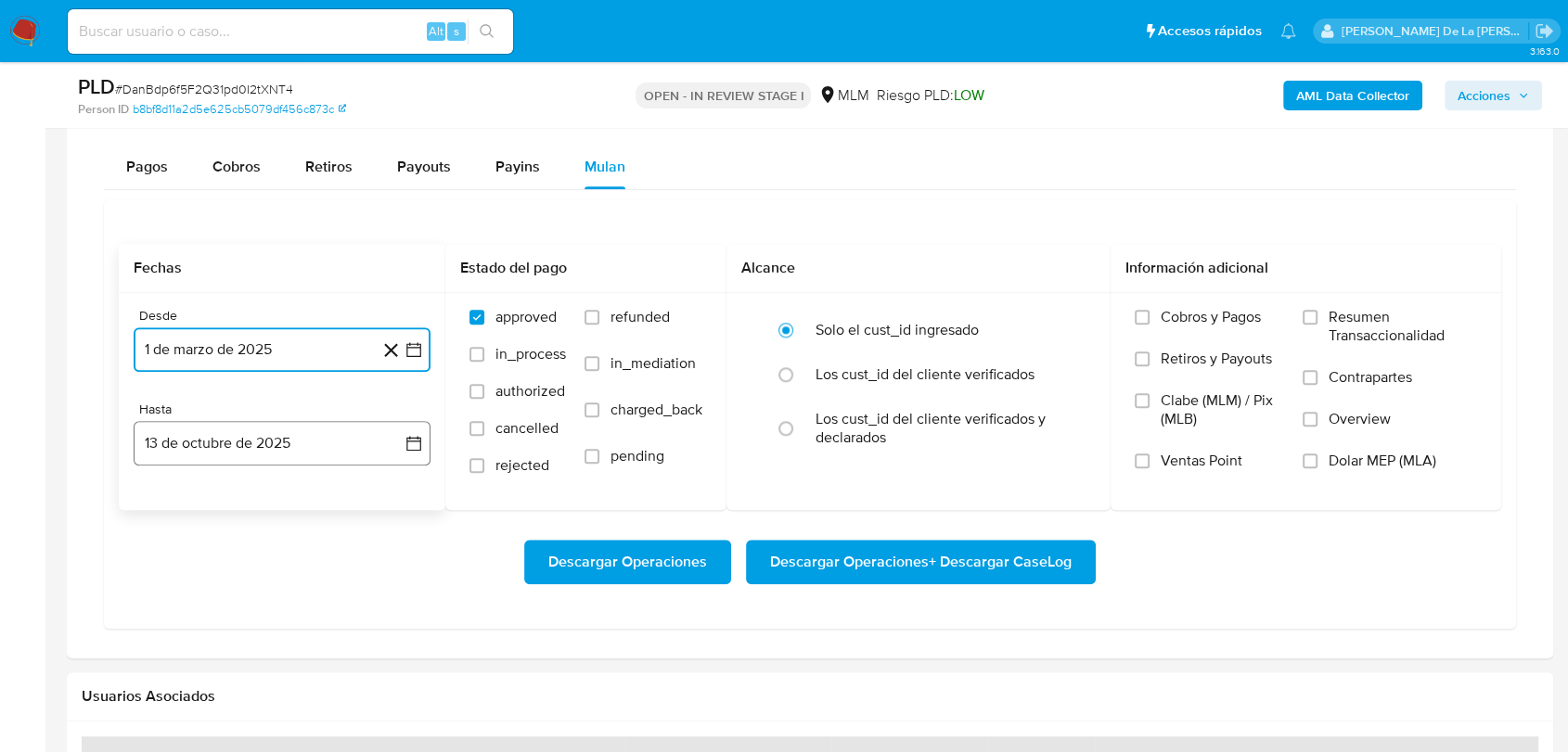
click at [314, 443] on button "13 de octubre de 2025" at bounding box center [282, 443] width 297 height 45
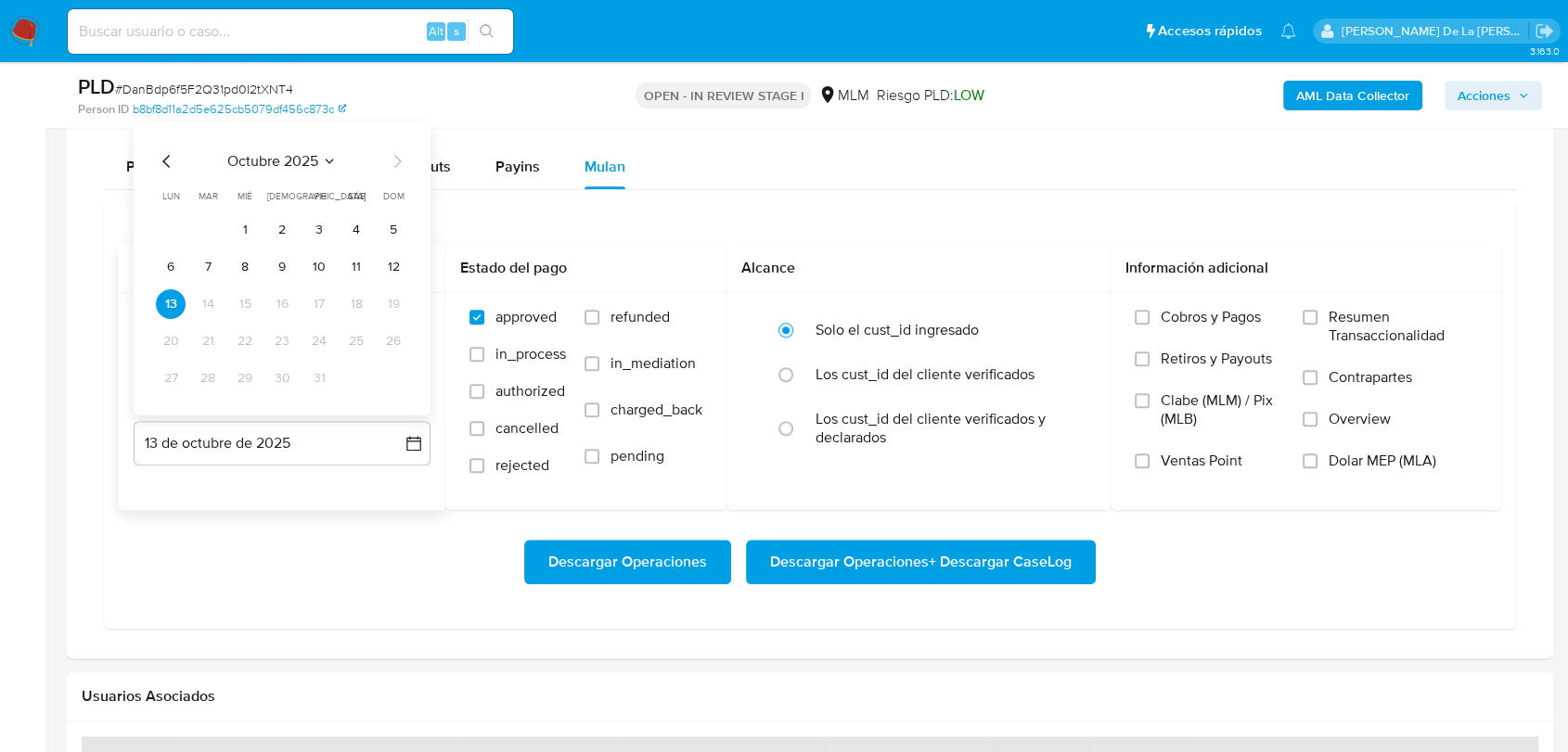
click at [166, 172] on div "octubre 2025 octubre 2025 lun lunes mar martes mié miércoles jue jueves vie vie…" at bounding box center [282, 272] width 253 height 243
click at [163, 154] on icon "Mes anterior" at bounding box center [167, 162] width 22 height 22
drag, startPoint x: 396, startPoint y: 370, endPoint x: 495, endPoint y: 403, distance: 104.4
click at [396, 371] on button "31" at bounding box center [394, 379] width 30 height 30
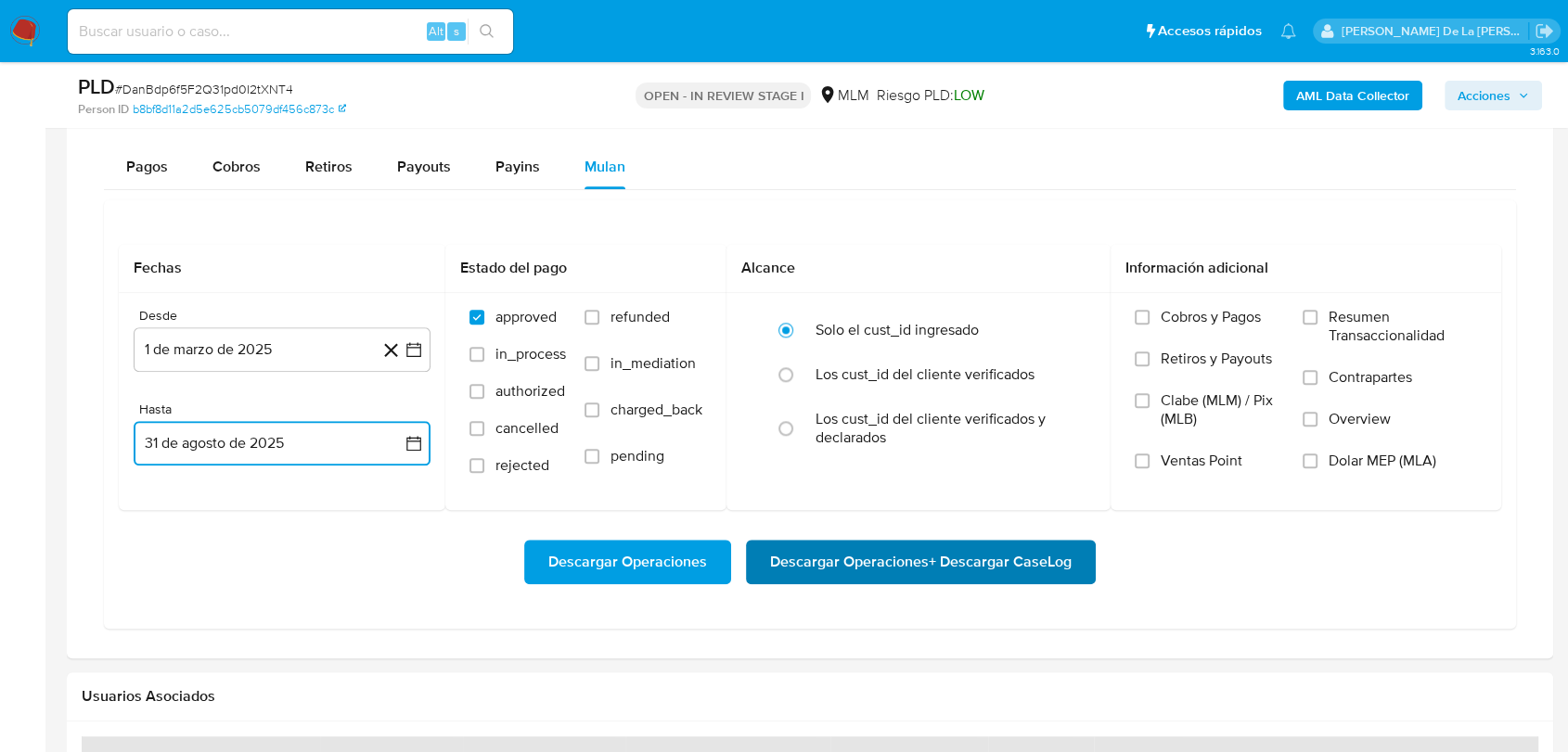
click at [856, 557] on span "Descargar Operaciones + Descargar CaseLog" at bounding box center [921, 562] width 302 height 41
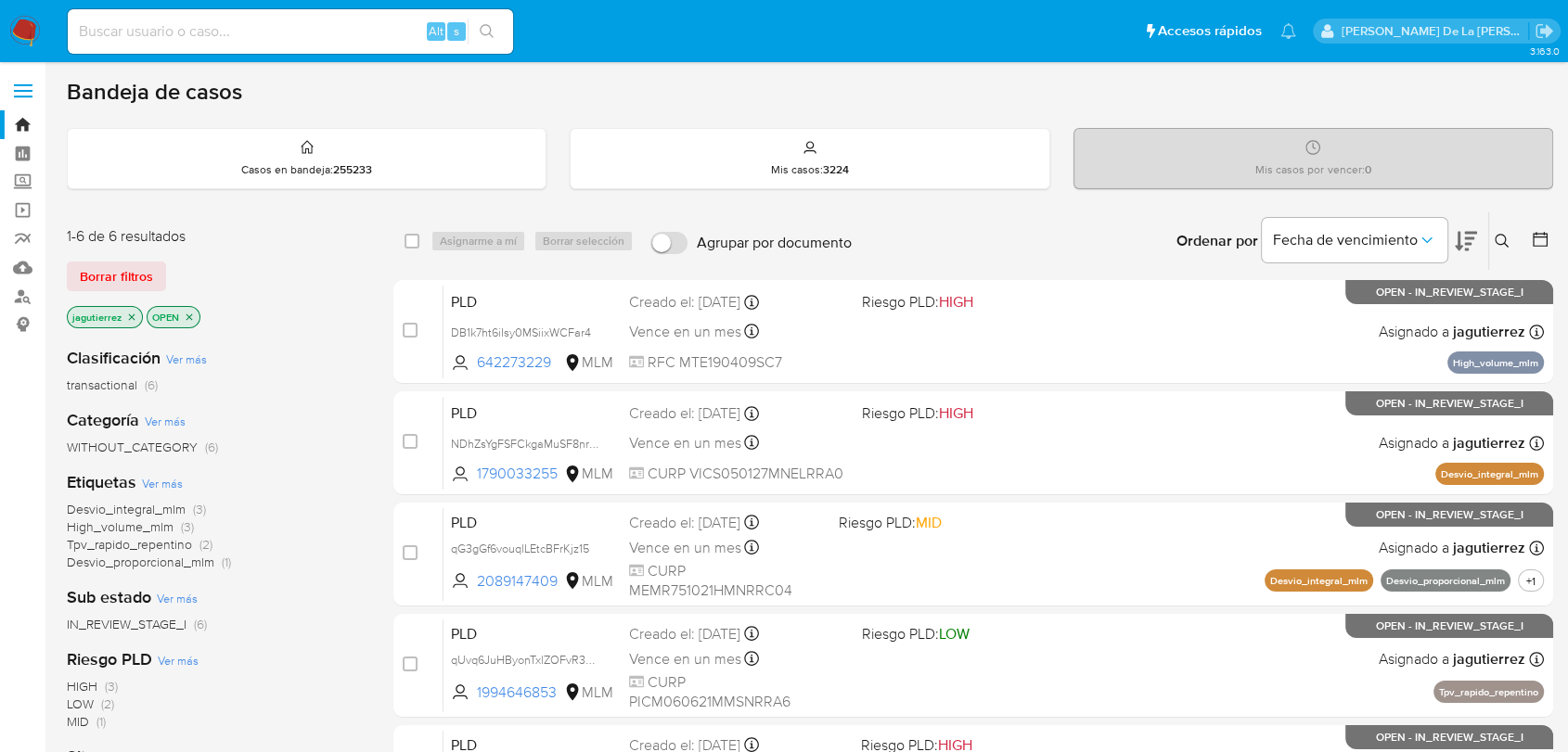
click at [129, 314] on icon "close-filter" at bounding box center [132, 317] width 7 height 6
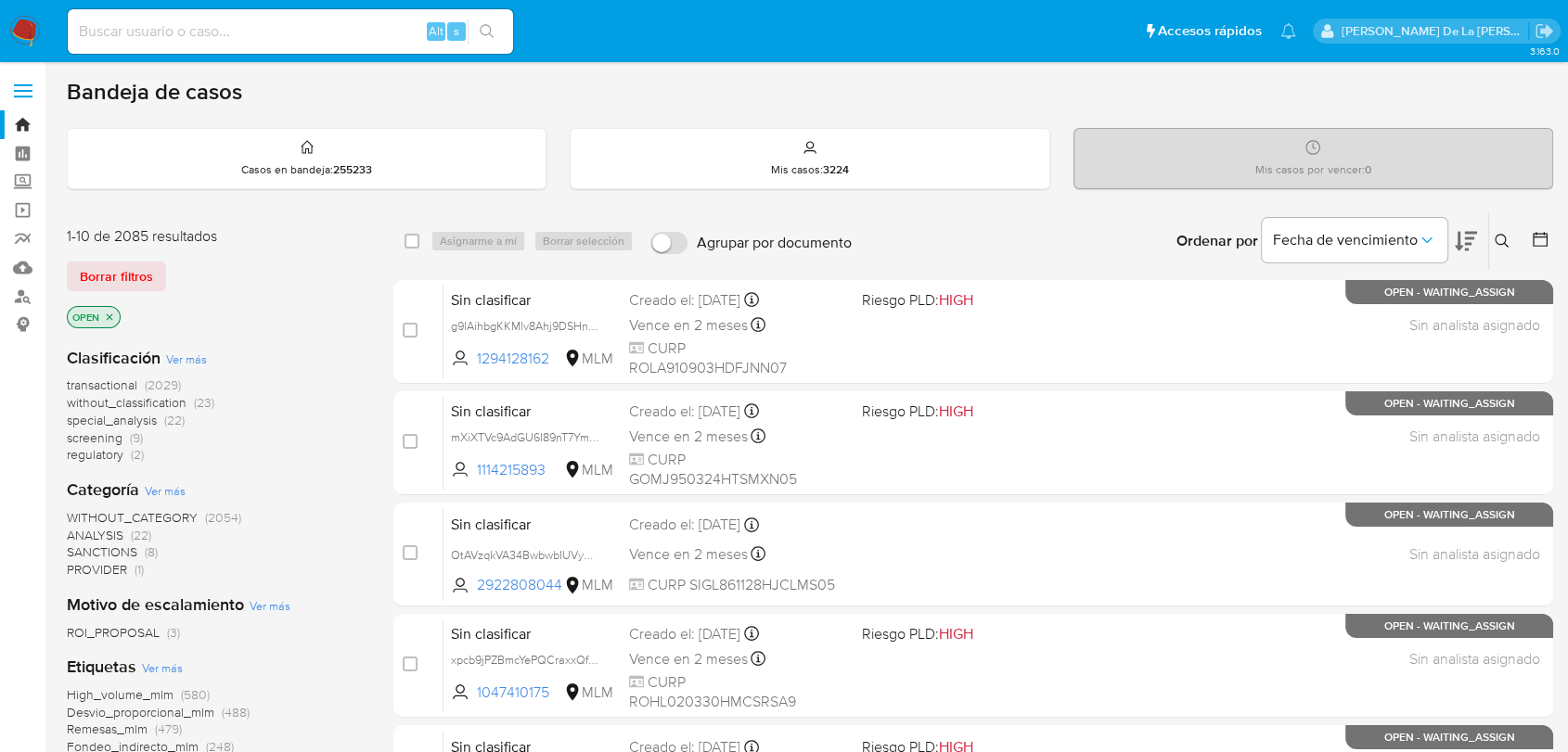
click at [113, 417] on span "special_analysis" at bounding box center [111, 420] width 90 height 19
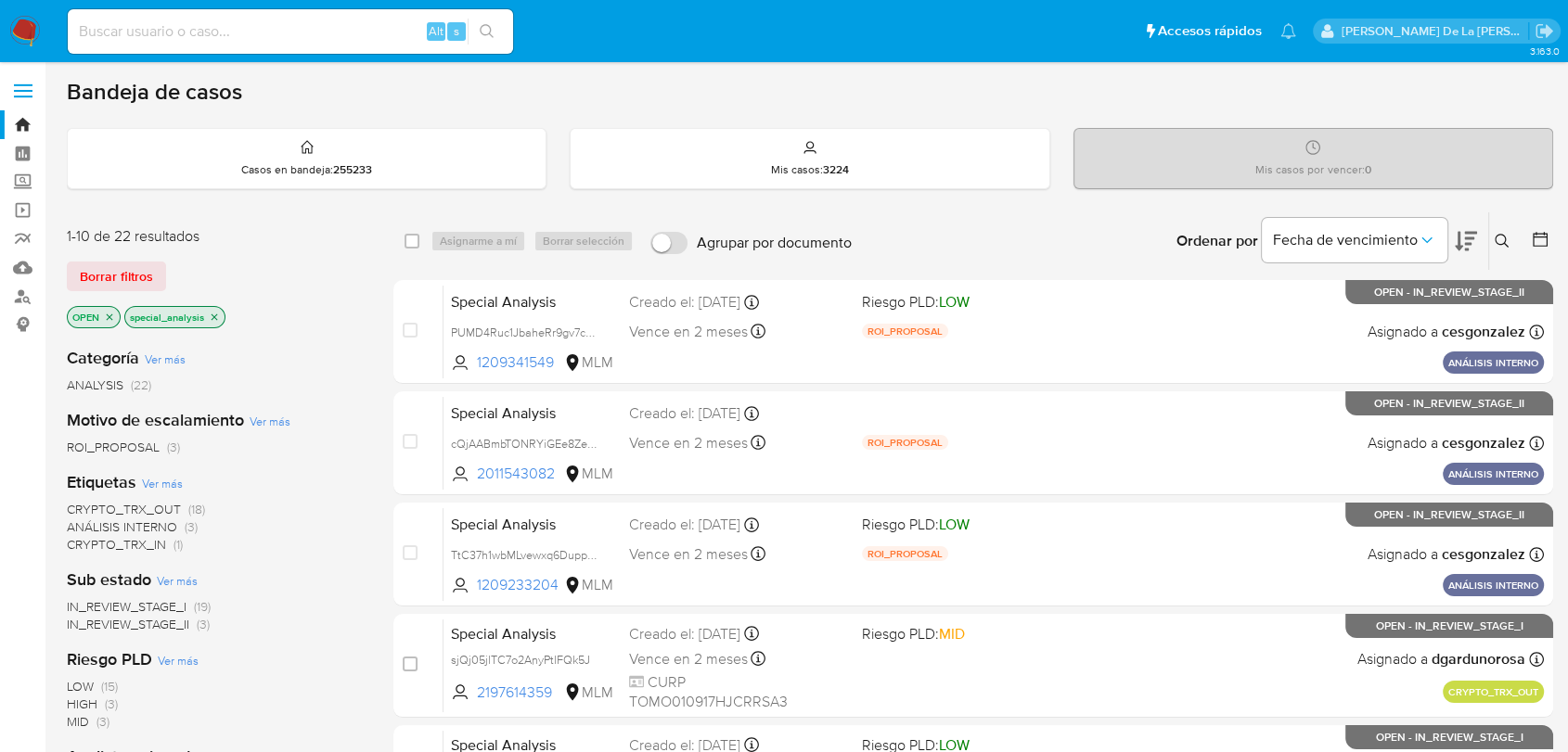
click at [216, 315] on icon "close-filter" at bounding box center [215, 318] width 11 height 11
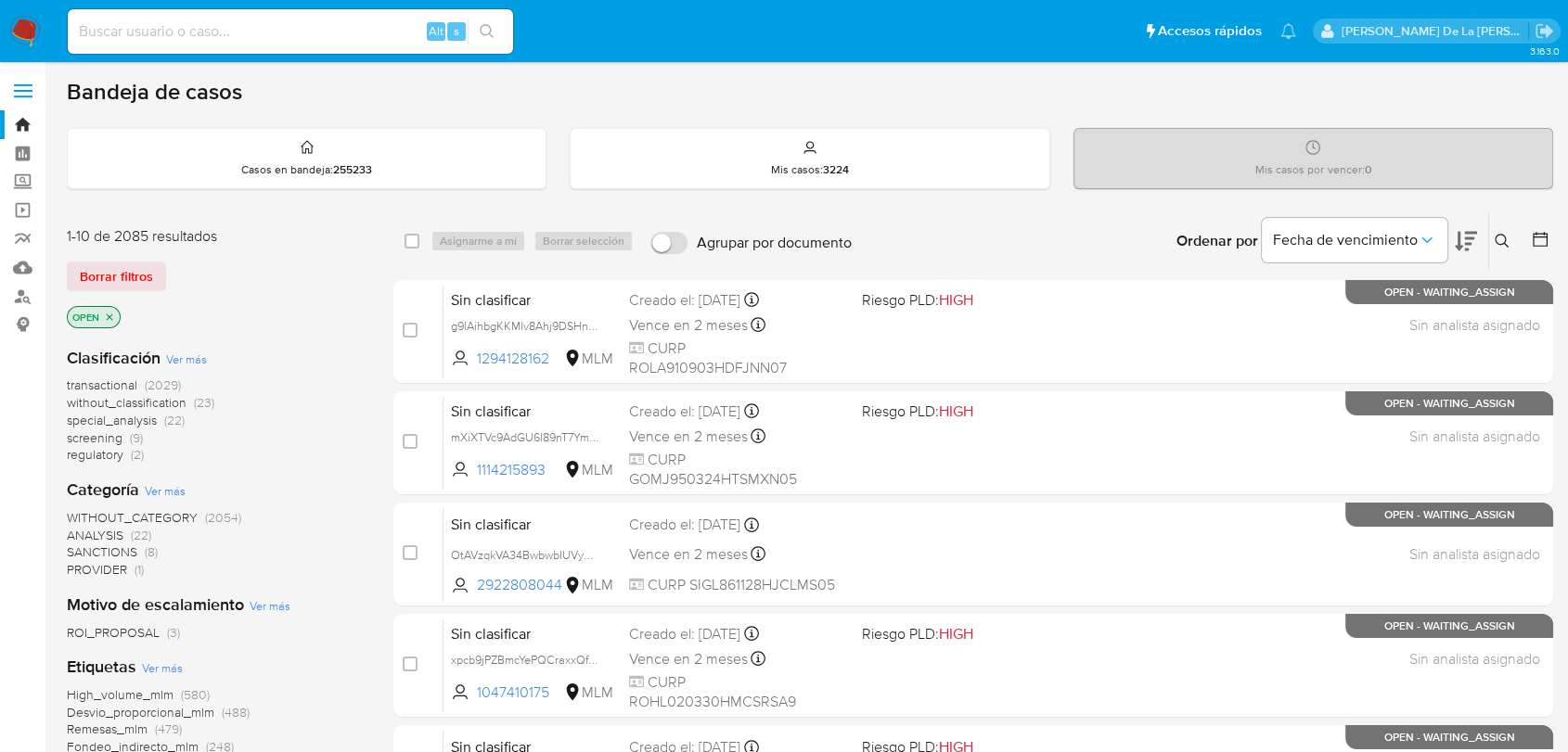
click at [98, 438] on span "screening" at bounding box center [95, 437] width 56 height 19
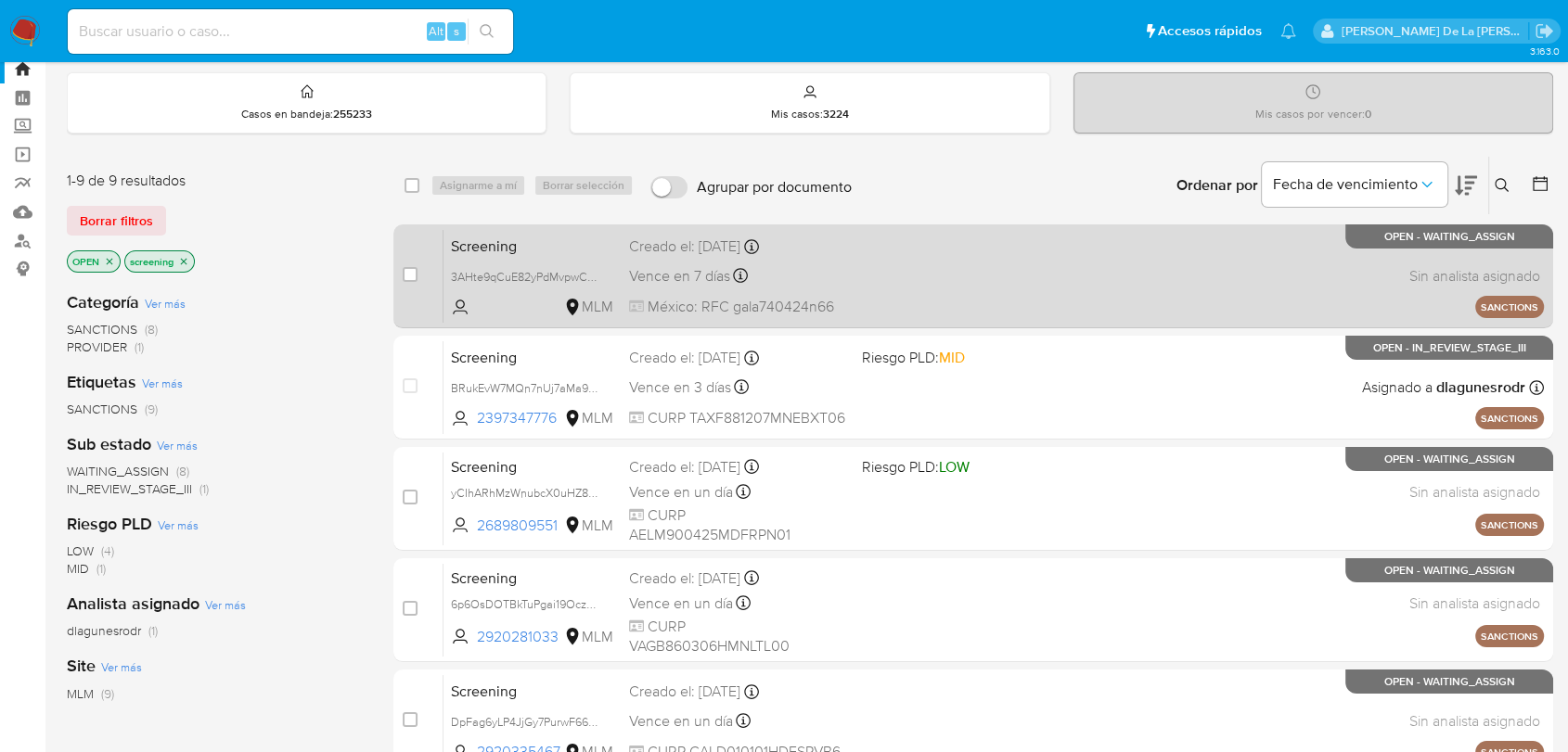
scroll to position [103, 0]
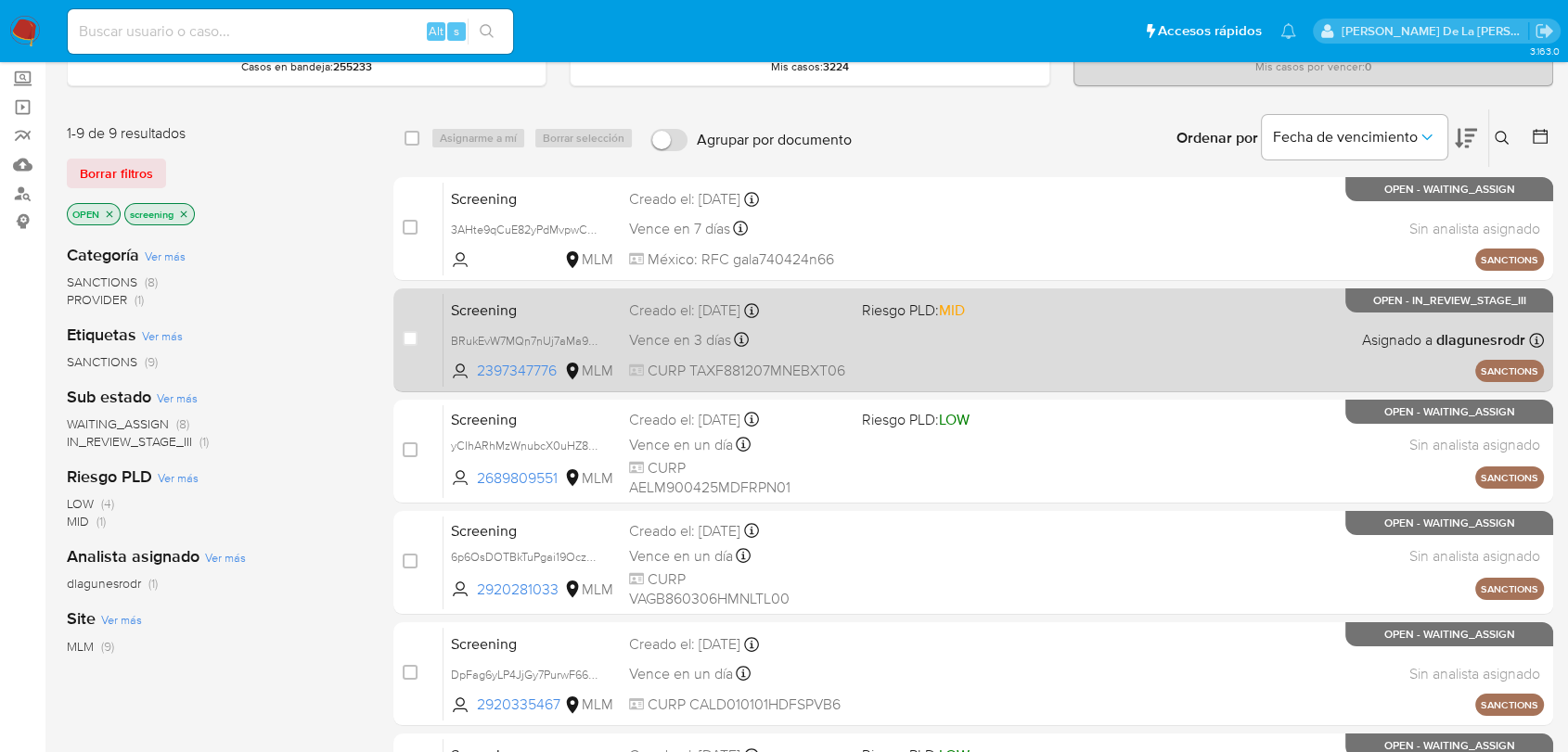
click at [925, 333] on div "Screening BRukEvW7MQn7nUj7aMa9lrA5 2397347776 MLM Riesgo PLD: MID Creado el: [D…" at bounding box center [993, 340] width 1101 height 94
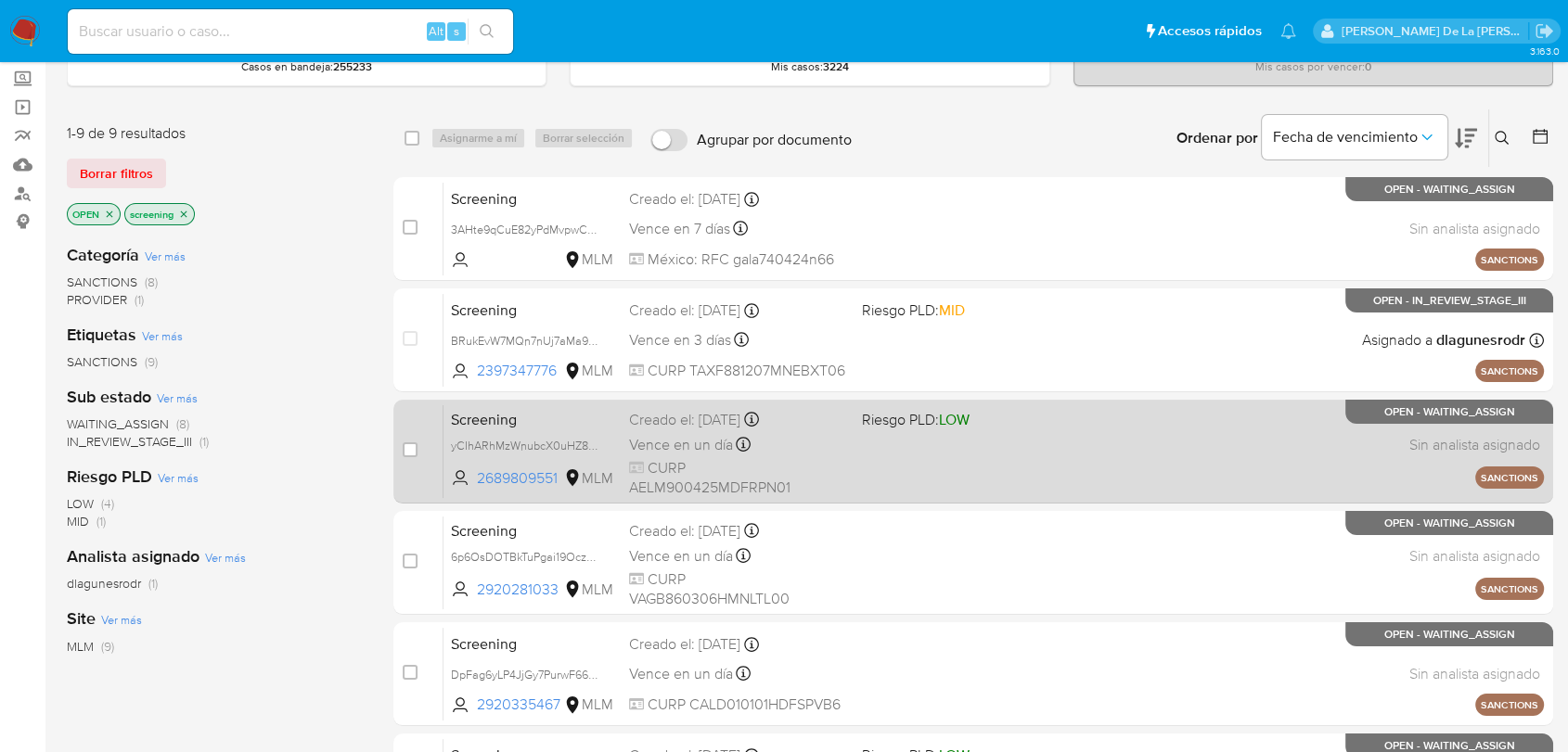
click at [912, 428] on div "Screening yCIhARhMzWnubcX0uHZ84LFh 2689809551 MLM Riesgo PLD: LOW Creado el: [D…" at bounding box center [993, 450] width 1101 height 94
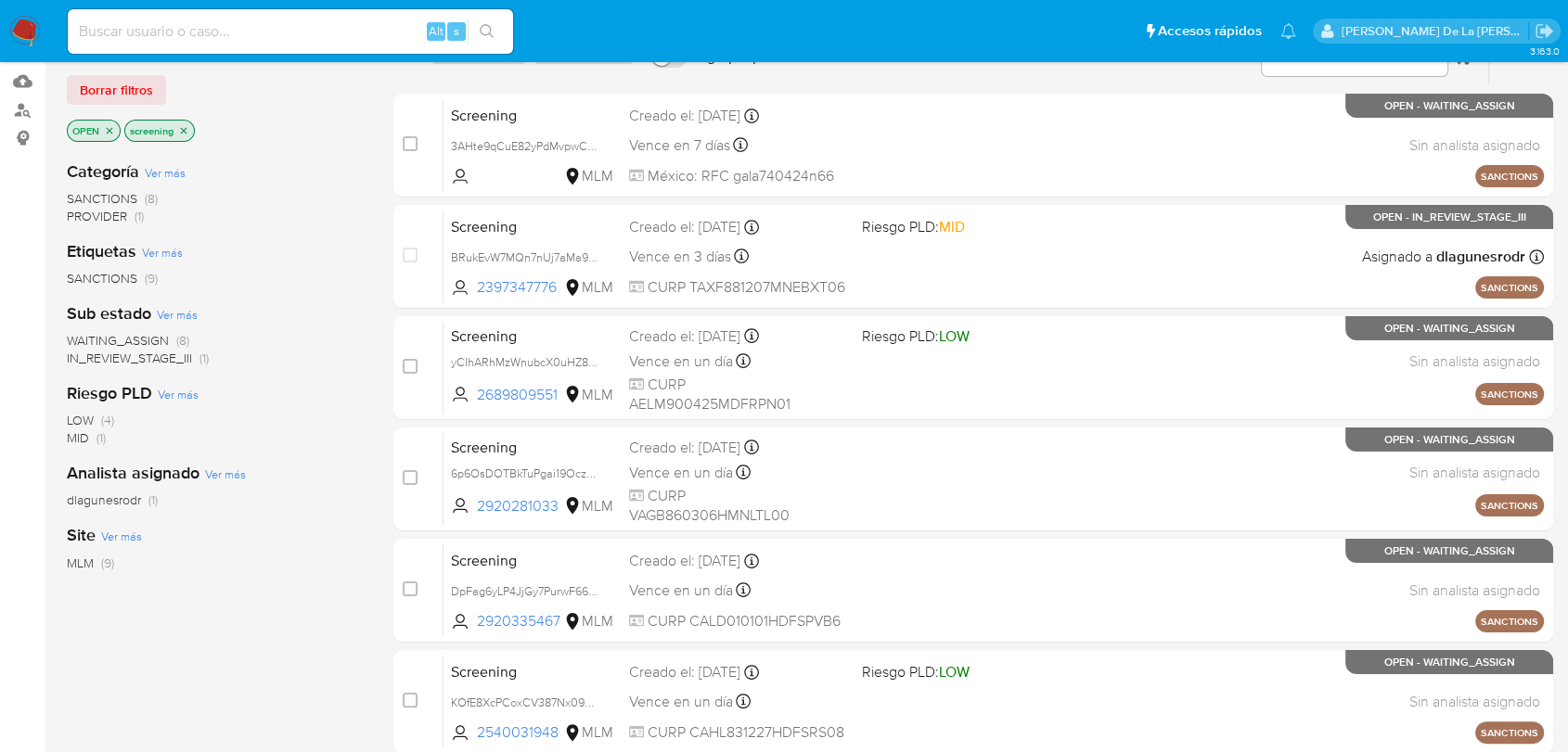
scroll to position [309, 0]
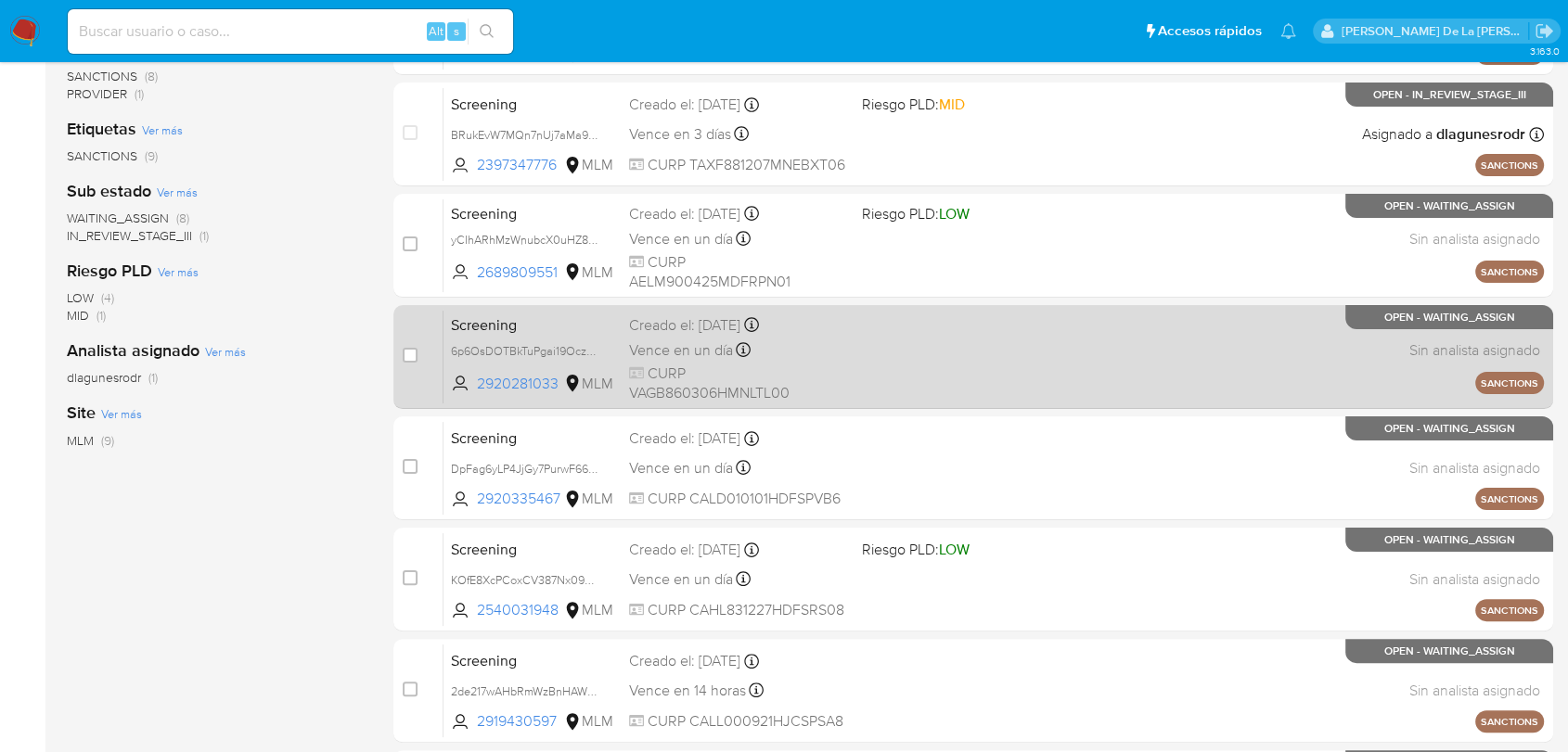
click at [969, 358] on div "Screening 6p6OsDOTBkTuPgai19Ocza8g 2920281033 MLM Creado el: [DATE] Creado el: …" at bounding box center [993, 357] width 1101 height 94
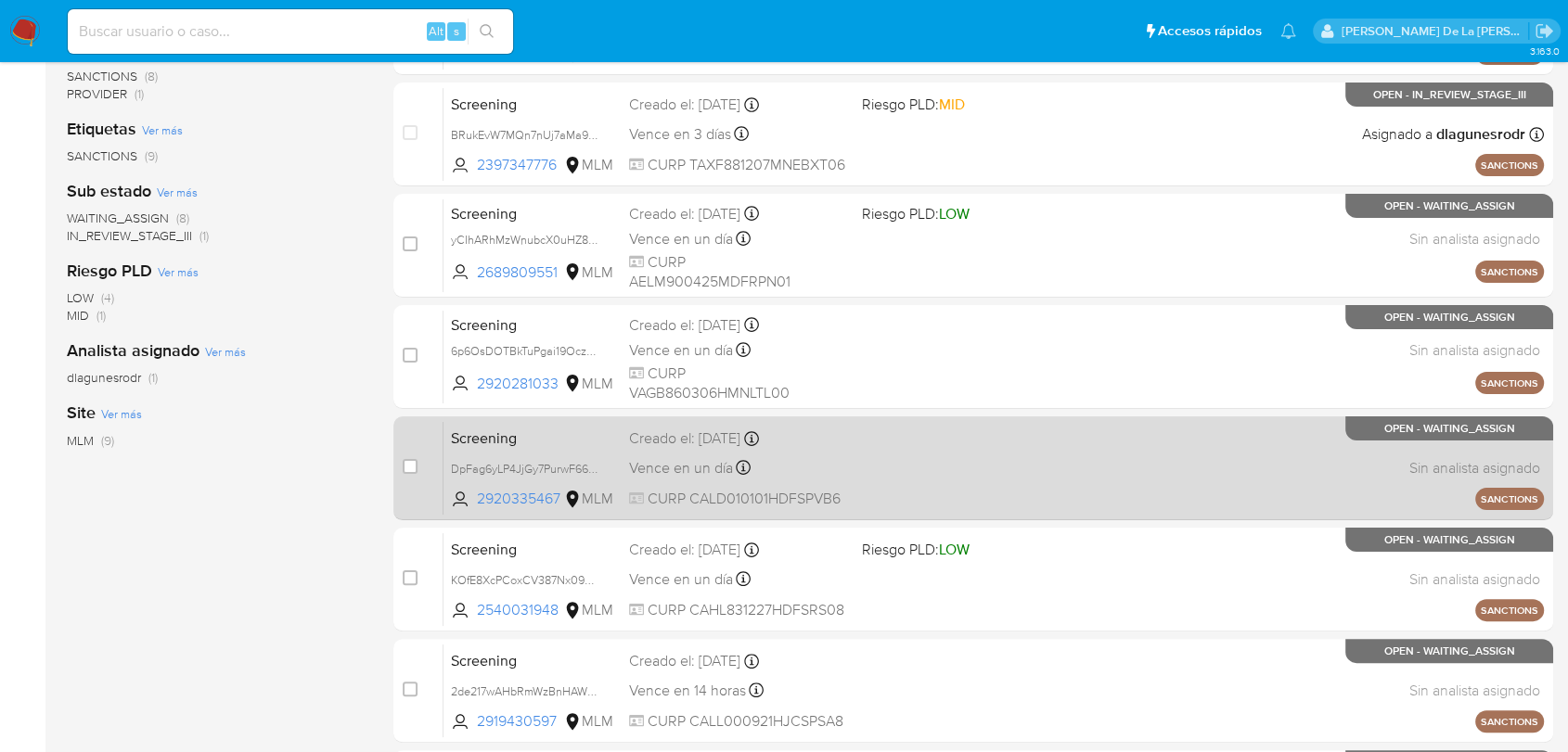
click at [969, 431] on div "Screening DpFag6yLP4JjGy7PurwF66zG 2920335467 MLM Creado el: 11/10/2025 Creado …" at bounding box center [993, 467] width 1101 height 94
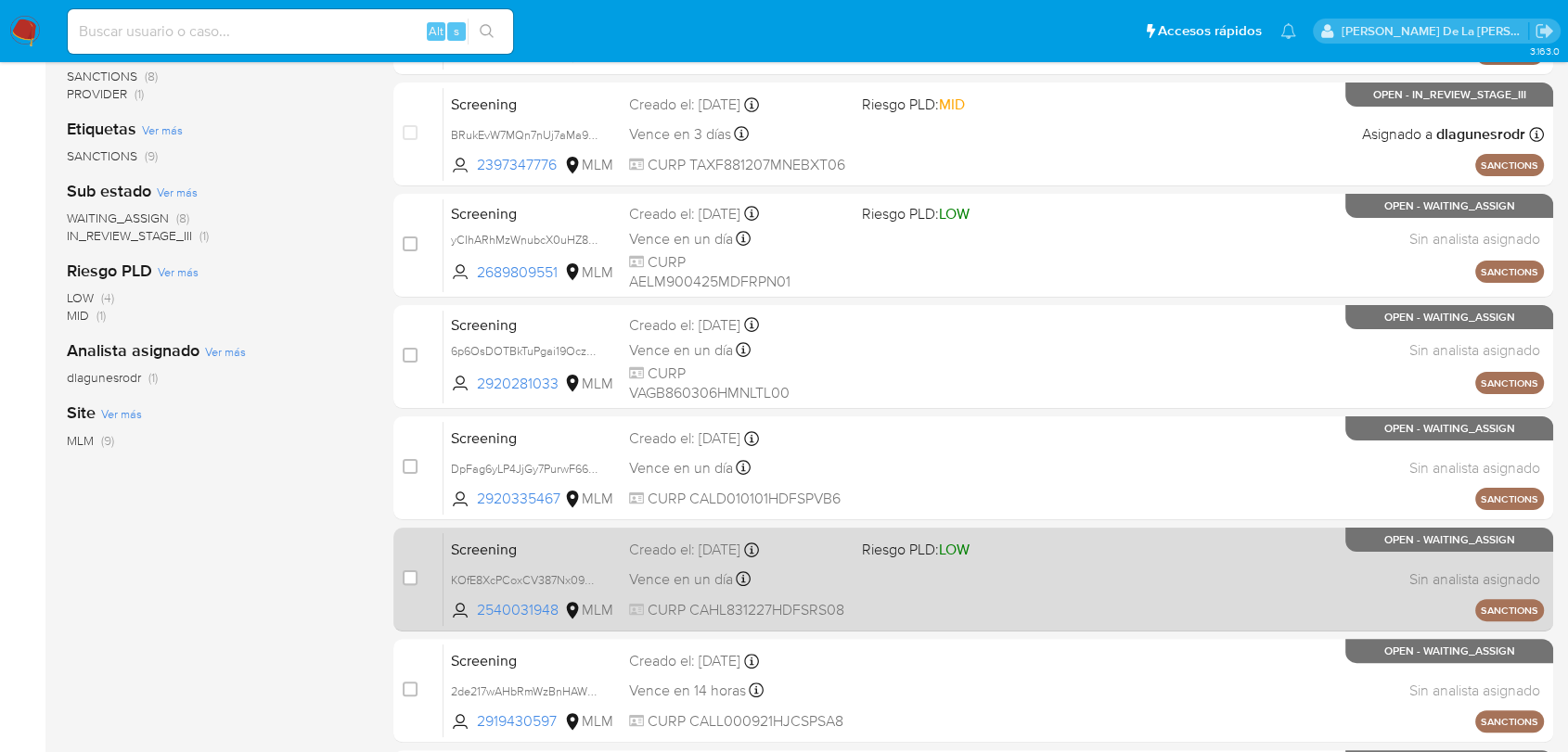
click at [935, 557] on span "Riesgo PLD: LOW" at bounding box center [916, 549] width 108 height 20
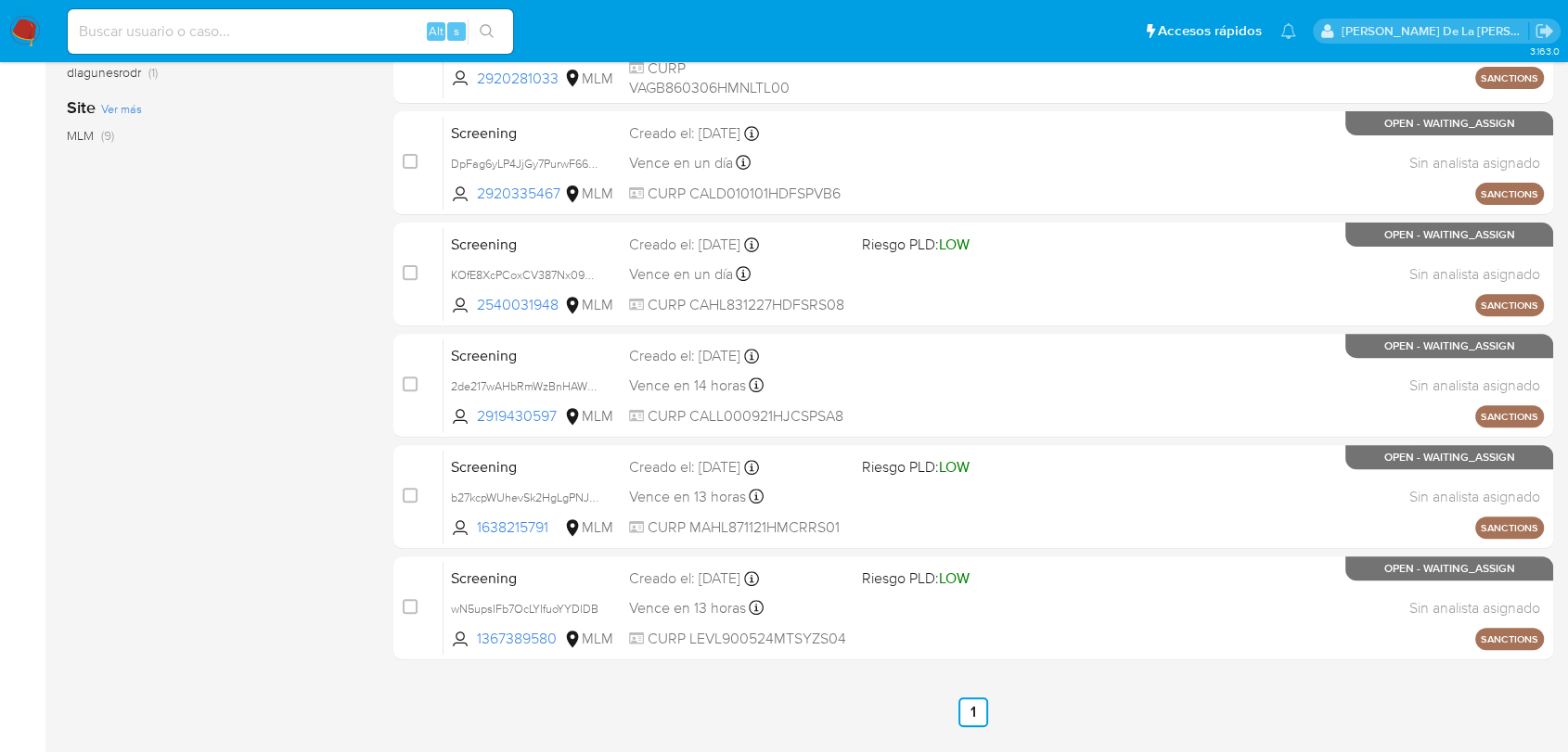
scroll to position [667, 0]
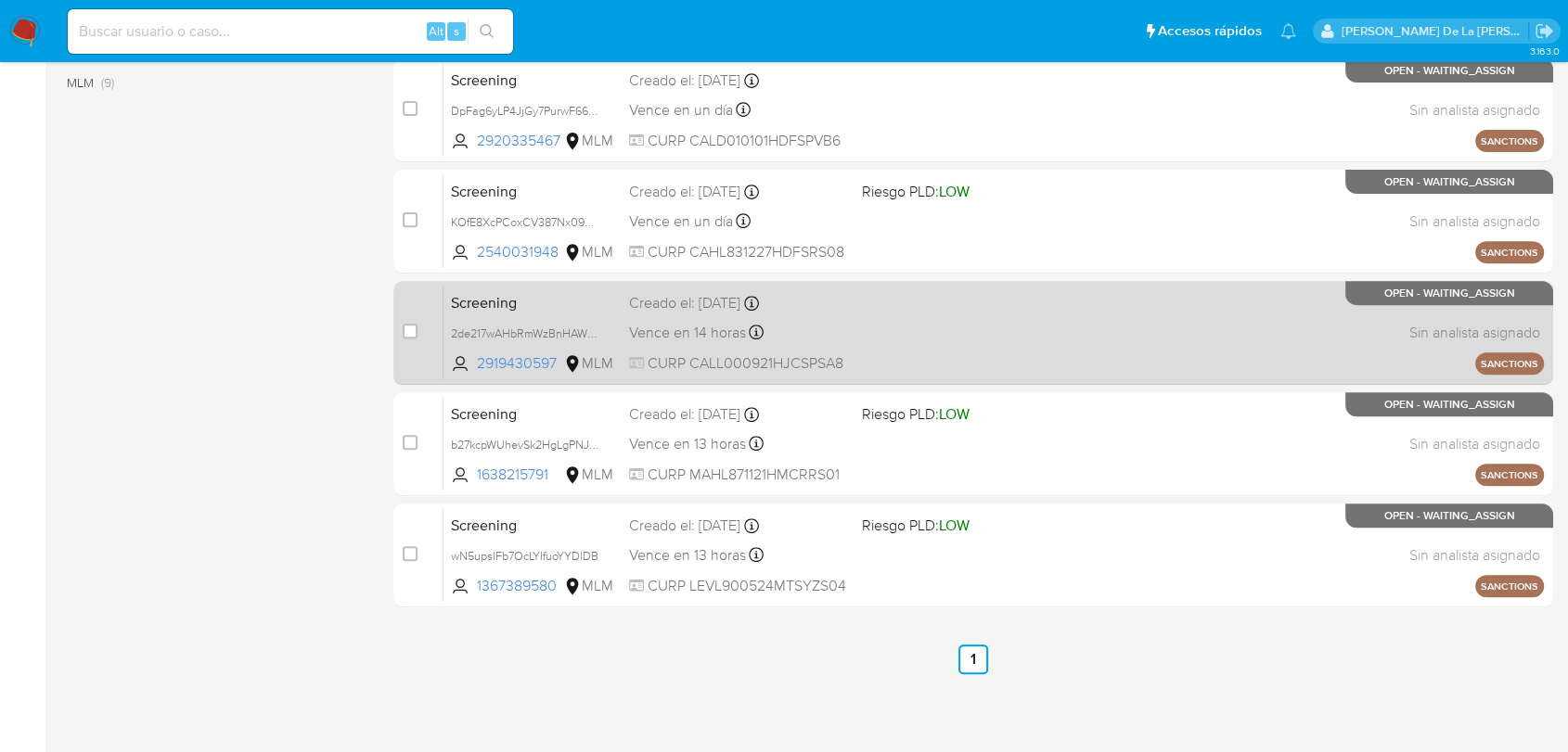
click at [959, 360] on div "Screening 2de217wAHbRmWzBnHAWJc8wz 2919430597 MLM Creado el: 10/10/2025 Creado …" at bounding box center [993, 332] width 1101 height 94
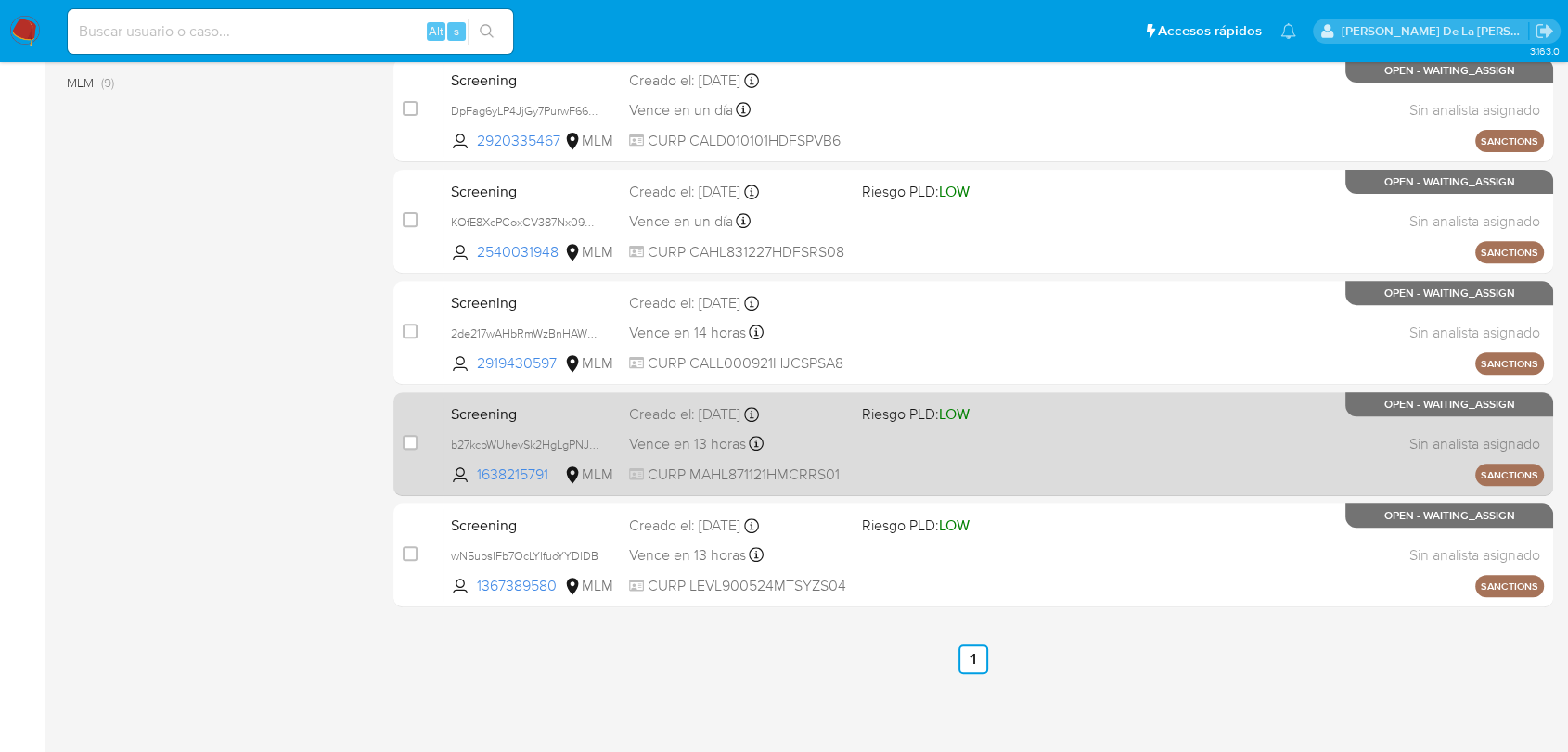
click at [858, 439] on div "Screening b27kcpWUhevSk2HgLgPNJdNT 1638215791 MLM Riesgo PLD: LOW Creado el: 12…" at bounding box center [993, 443] width 1101 height 94
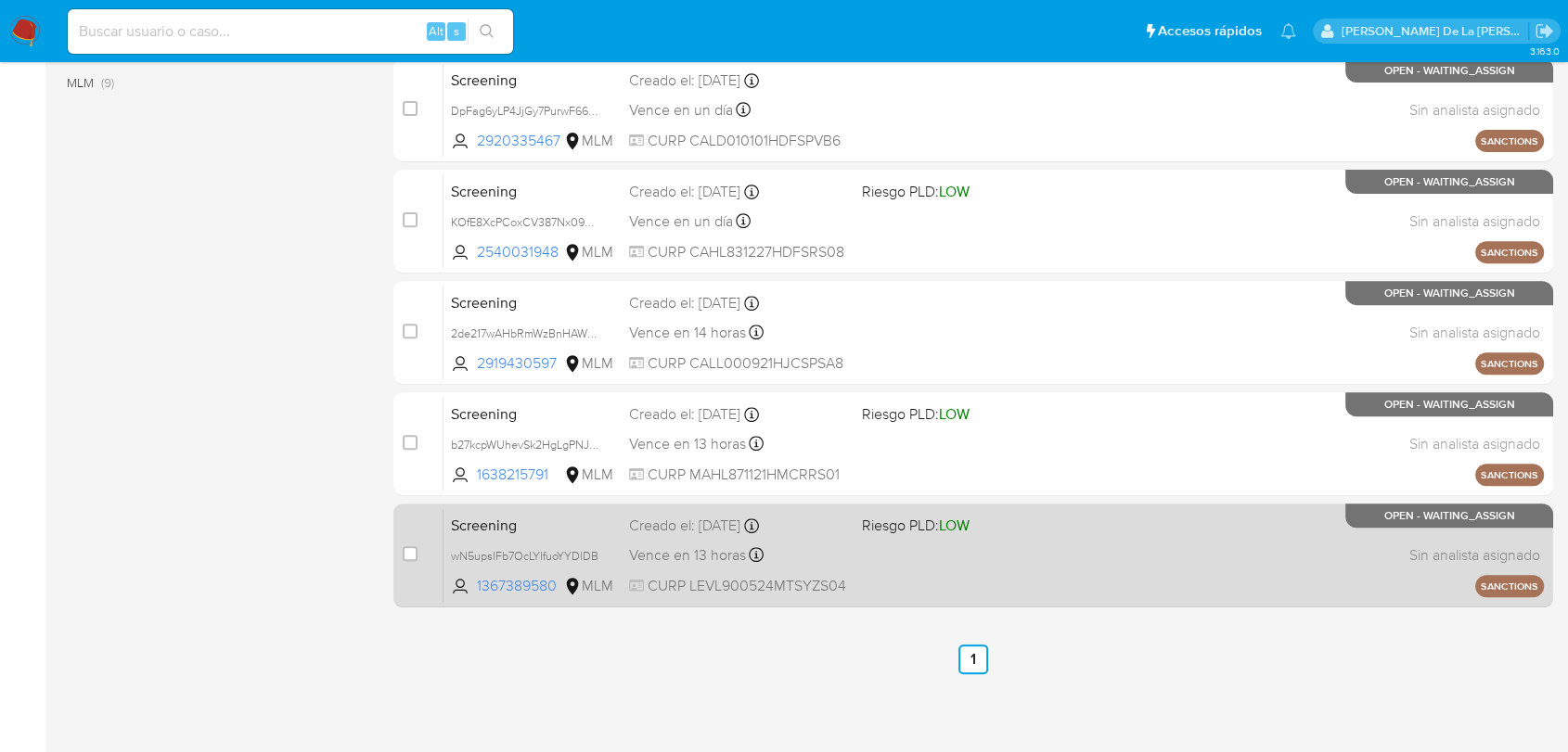
click at [910, 565] on div "Screening wN5upsIFb7OcLYIfuoYYDlDB 1367389580 MLM Riesgo PLD: LOW Creado el: 12…" at bounding box center [993, 554] width 1101 height 94
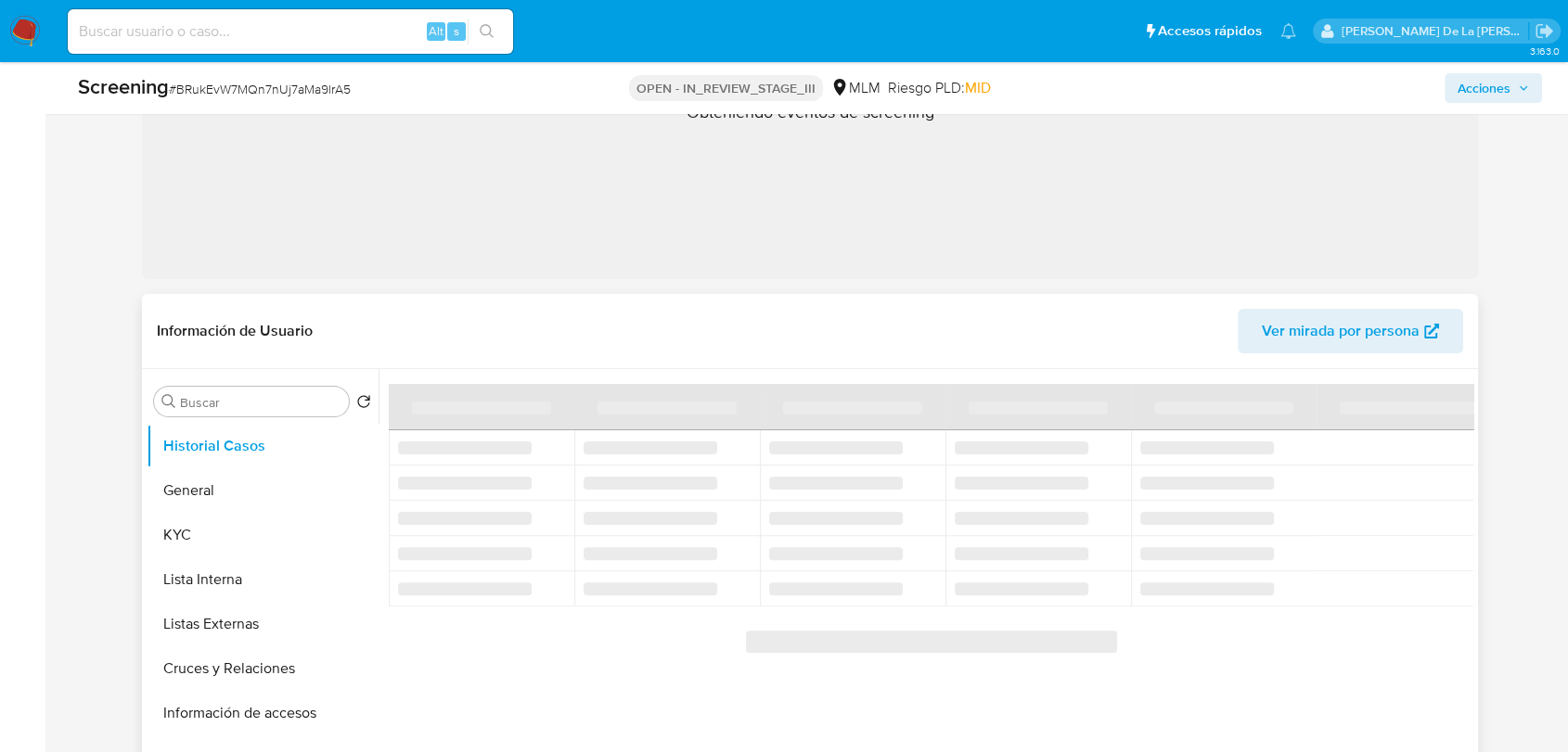
select select "10"
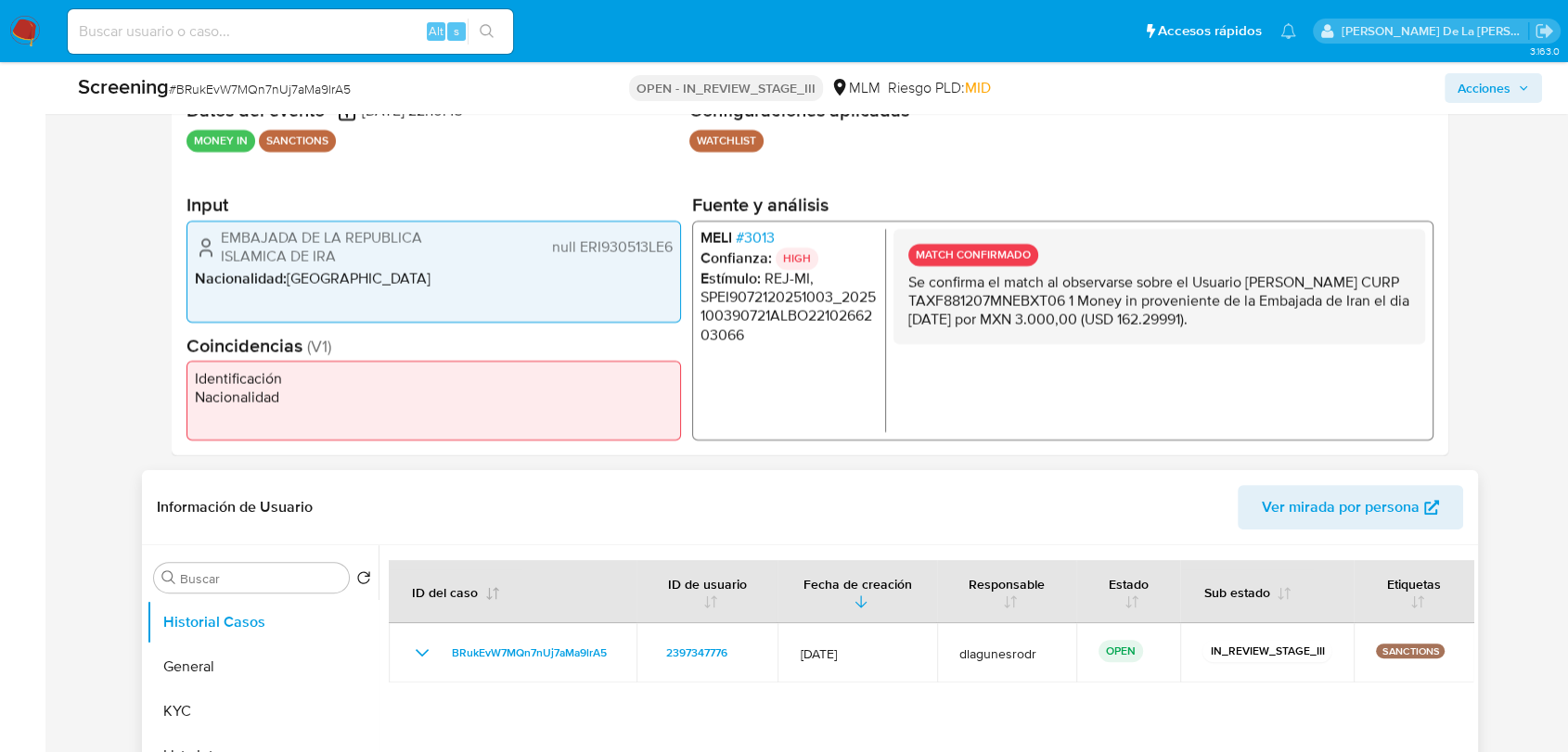
scroll to position [514, 0]
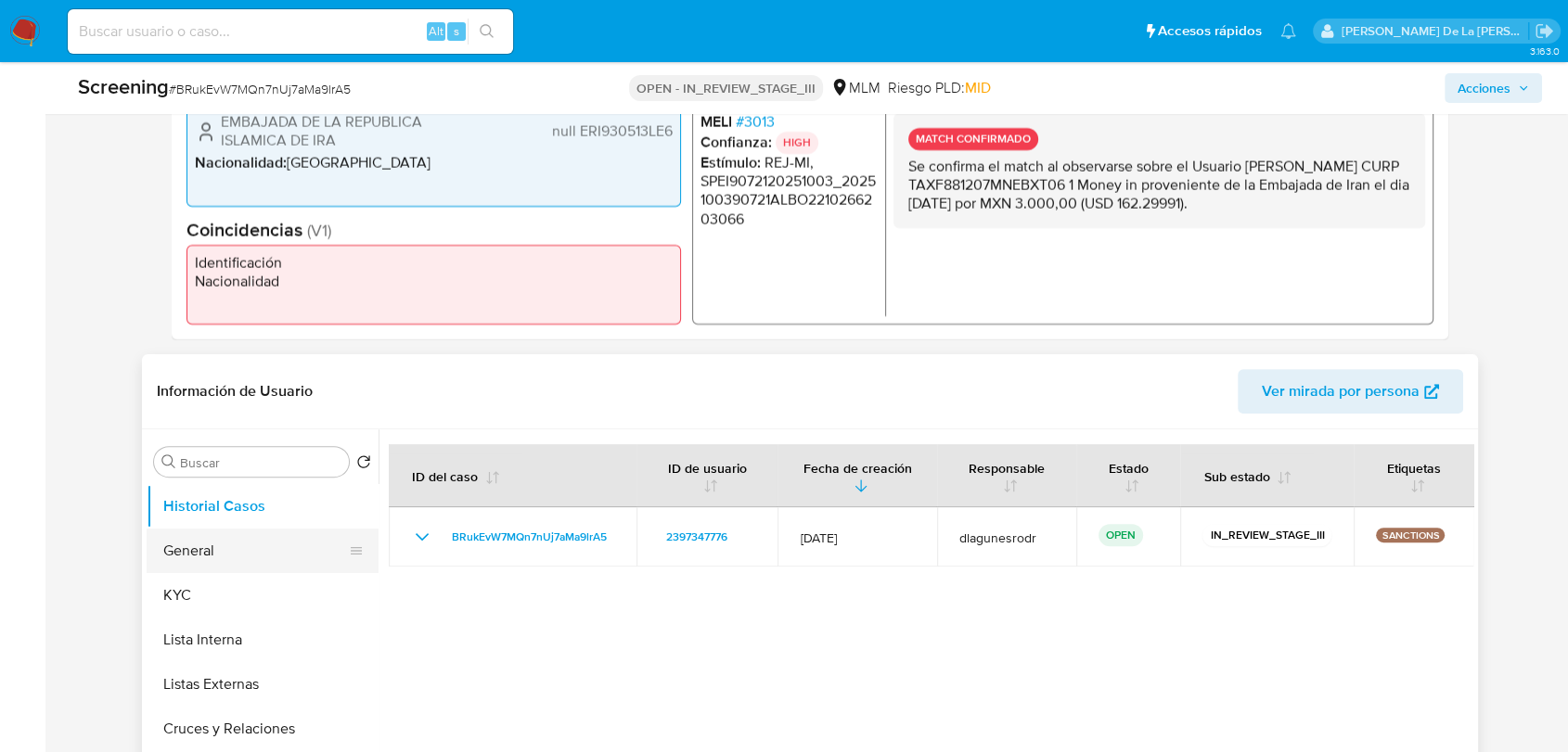
click at [299, 547] on button "General" at bounding box center [255, 551] width 217 height 45
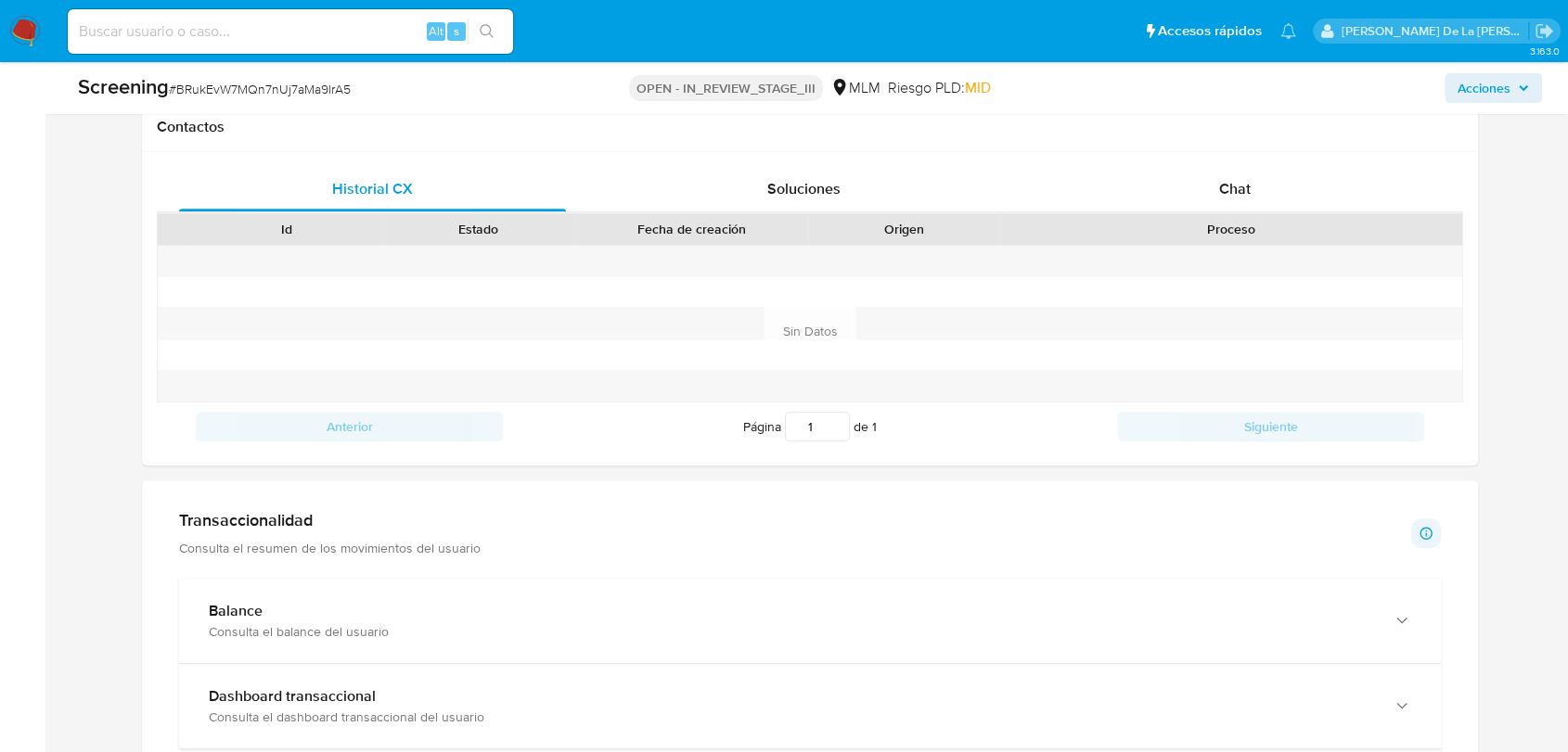
scroll to position [927, 0]
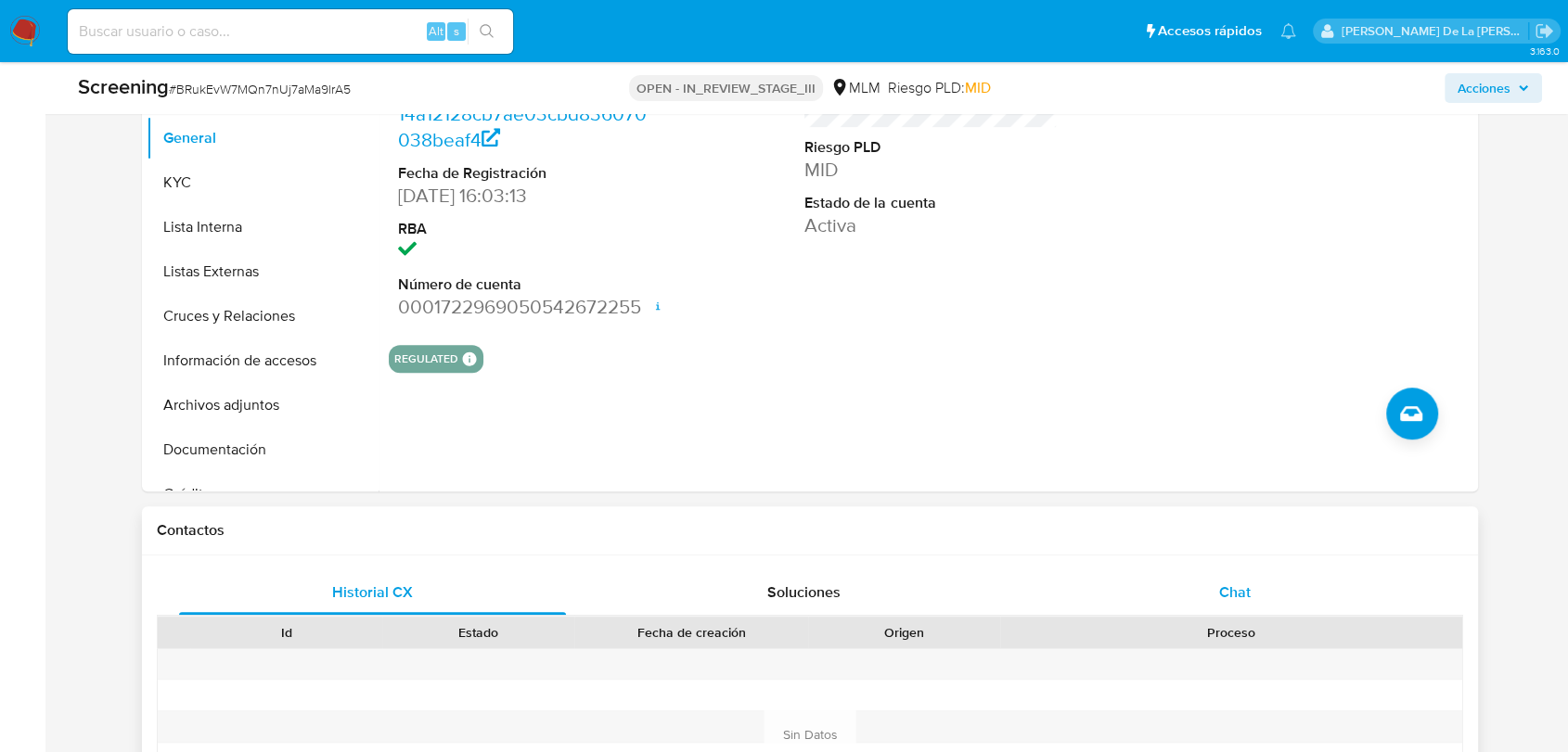
click at [1239, 591] on span "Chat" at bounding box center [1235, 591] width 32 height 21
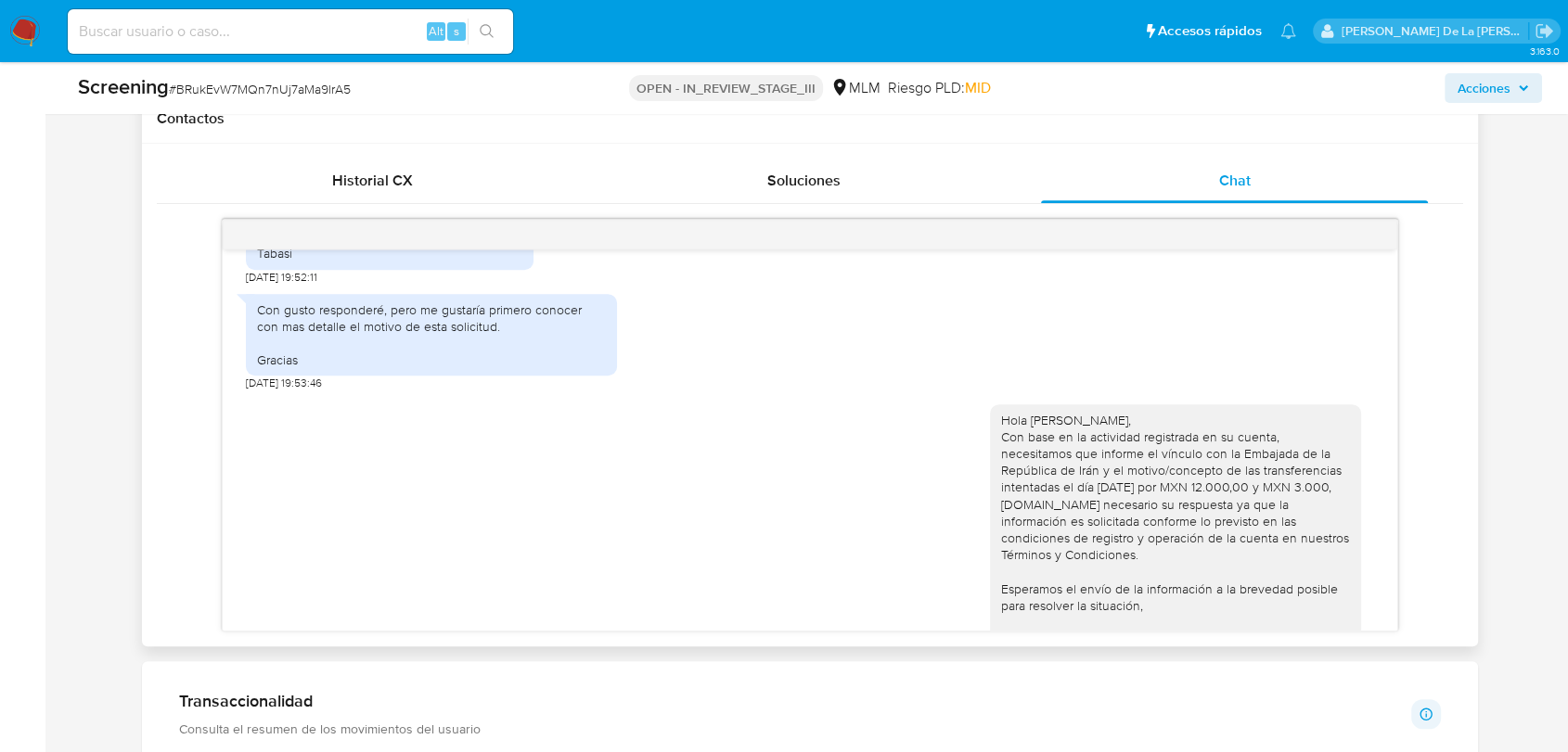
scroll to position [514, 0]
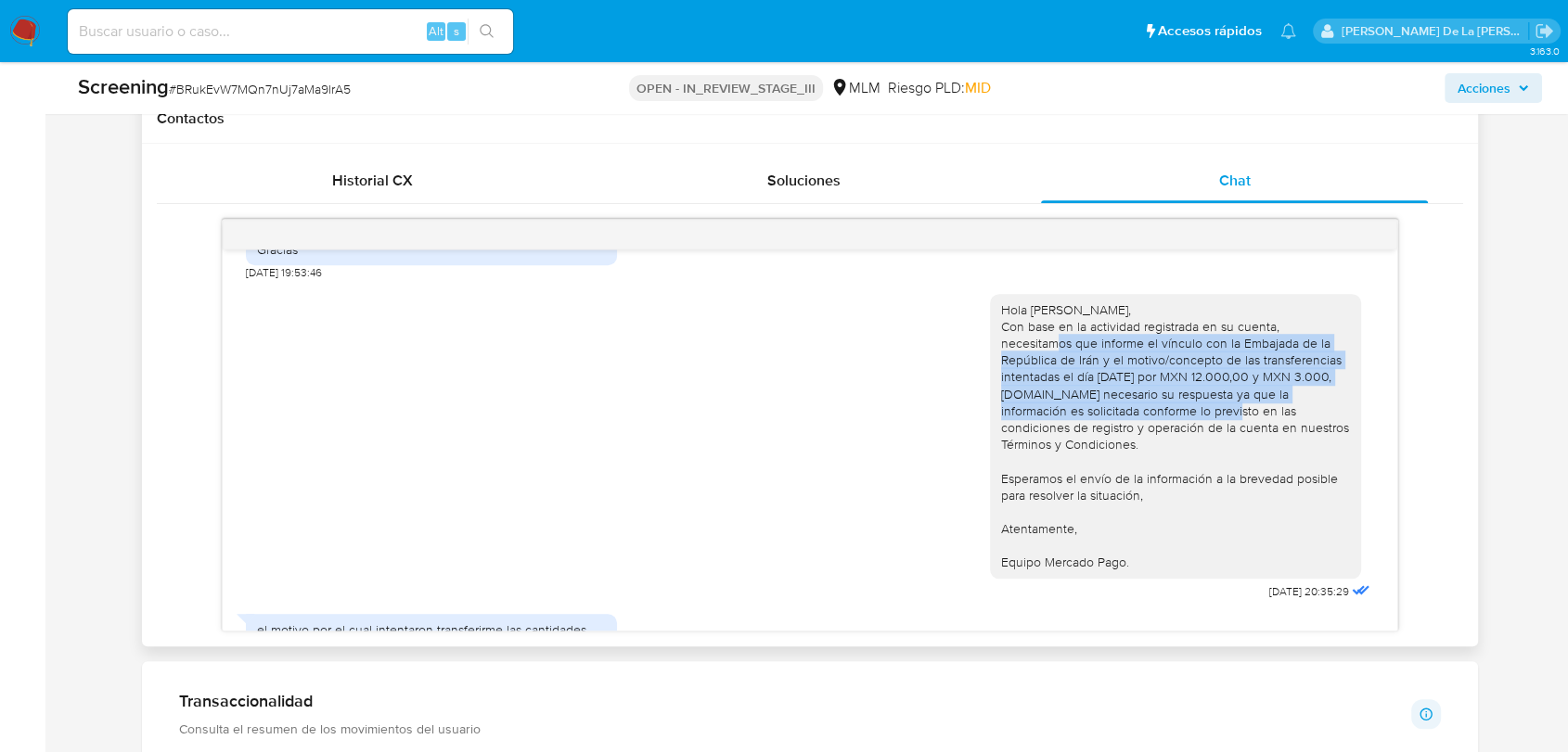
drag, startPoint x: 1043, startPoint y: 337, endPoint x: 1159, endPoint y: 413, distance: 138.7
click at [1159, 413] on div "Hola Fateme Tabasi, Con base en la actividad registrada en su cuenta, necesitam…" at bounding box center [1176, 436] width 349 height 270
click at [1160, 413] on div "Hola Fateme Tabasi, Con base en la actividad registrada en su cuenta, necesitam…" at bounding box center [1176, 436] width 349 height 270
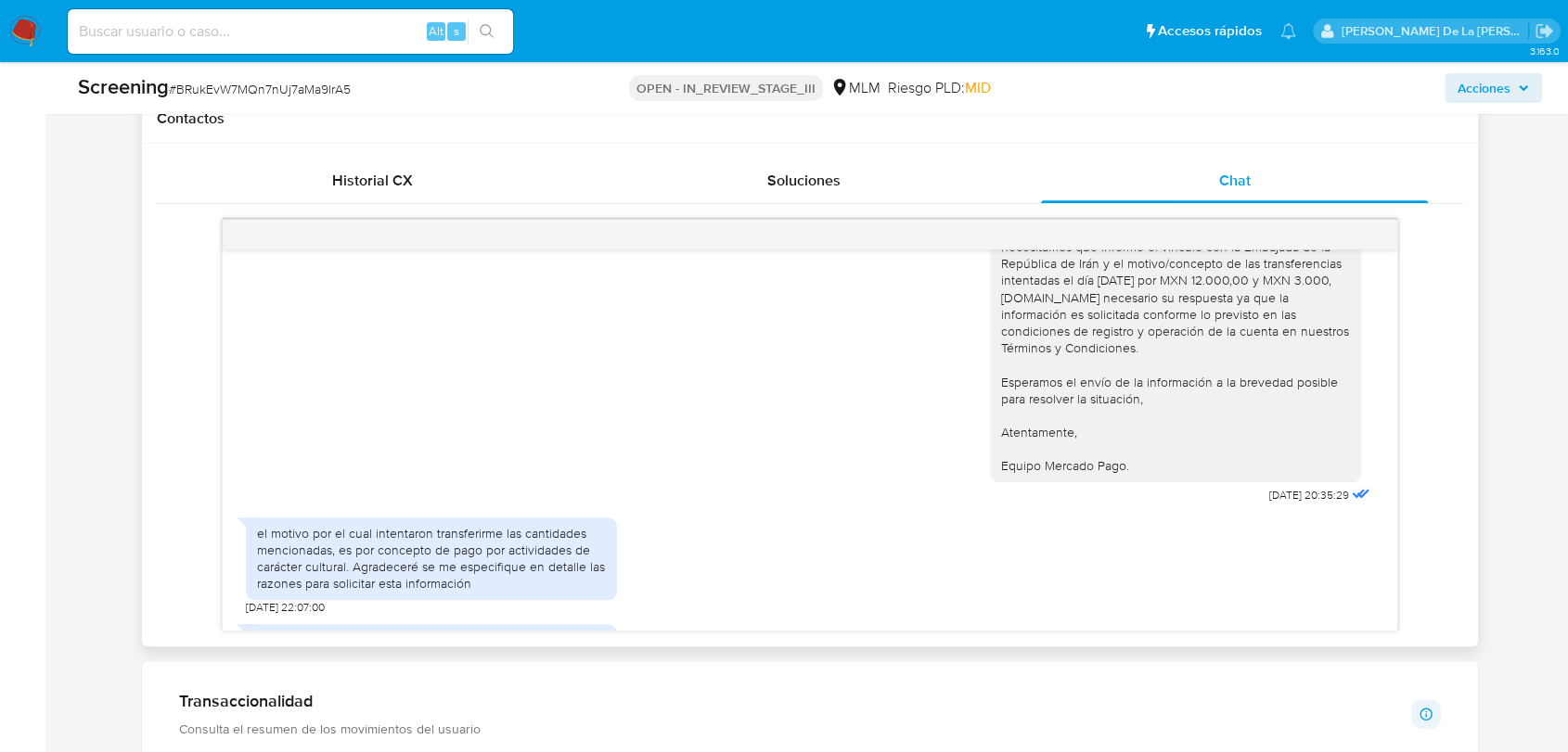
scroll to position [720, 0]
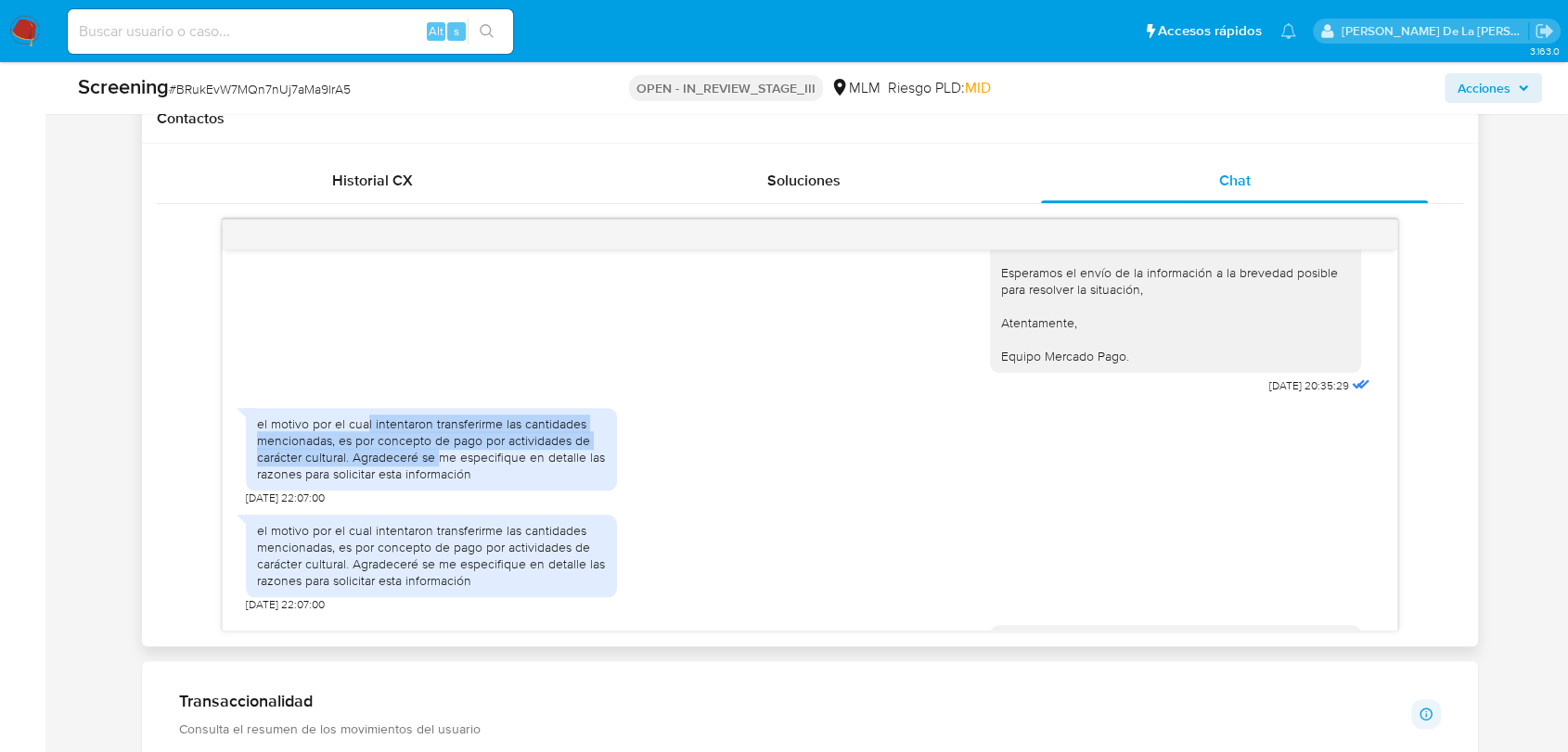
drag, startPoint x: 364, startPoint y: 426, endPoint x: 441, endPoint y: 457, distance: 83.0
click at [441, 457] on div "el motivo por el cual intentaron transferirme las cantidades mencionadas, es po…" at bounding box center [432, 448] width 349 height 68
click at [440, 457] on div "el motivo por el cual intentaron transferirme las cantidades mencionadas, es po…" at bounding box center [432, 448] width 349 height 68
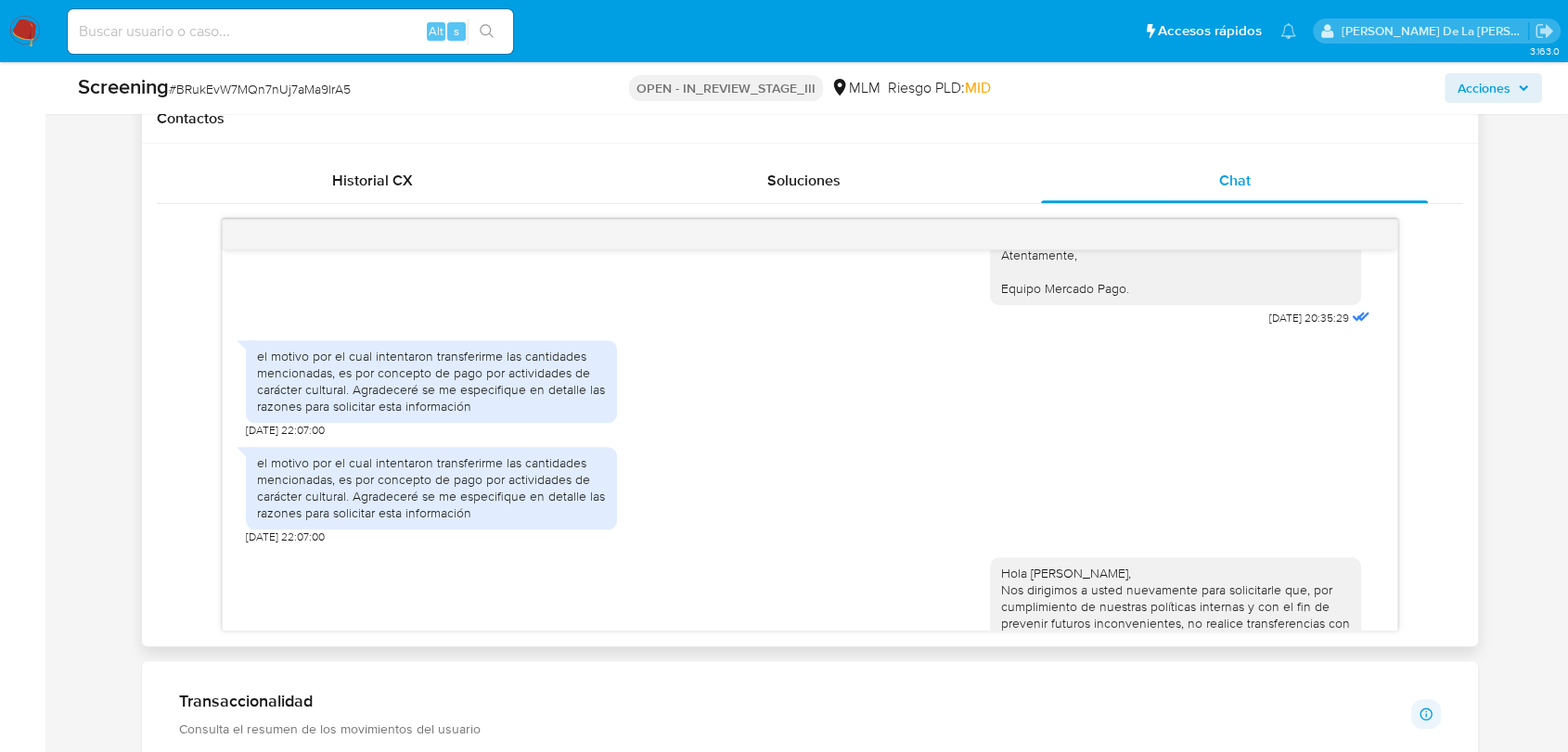
scroll to position [823, 0]
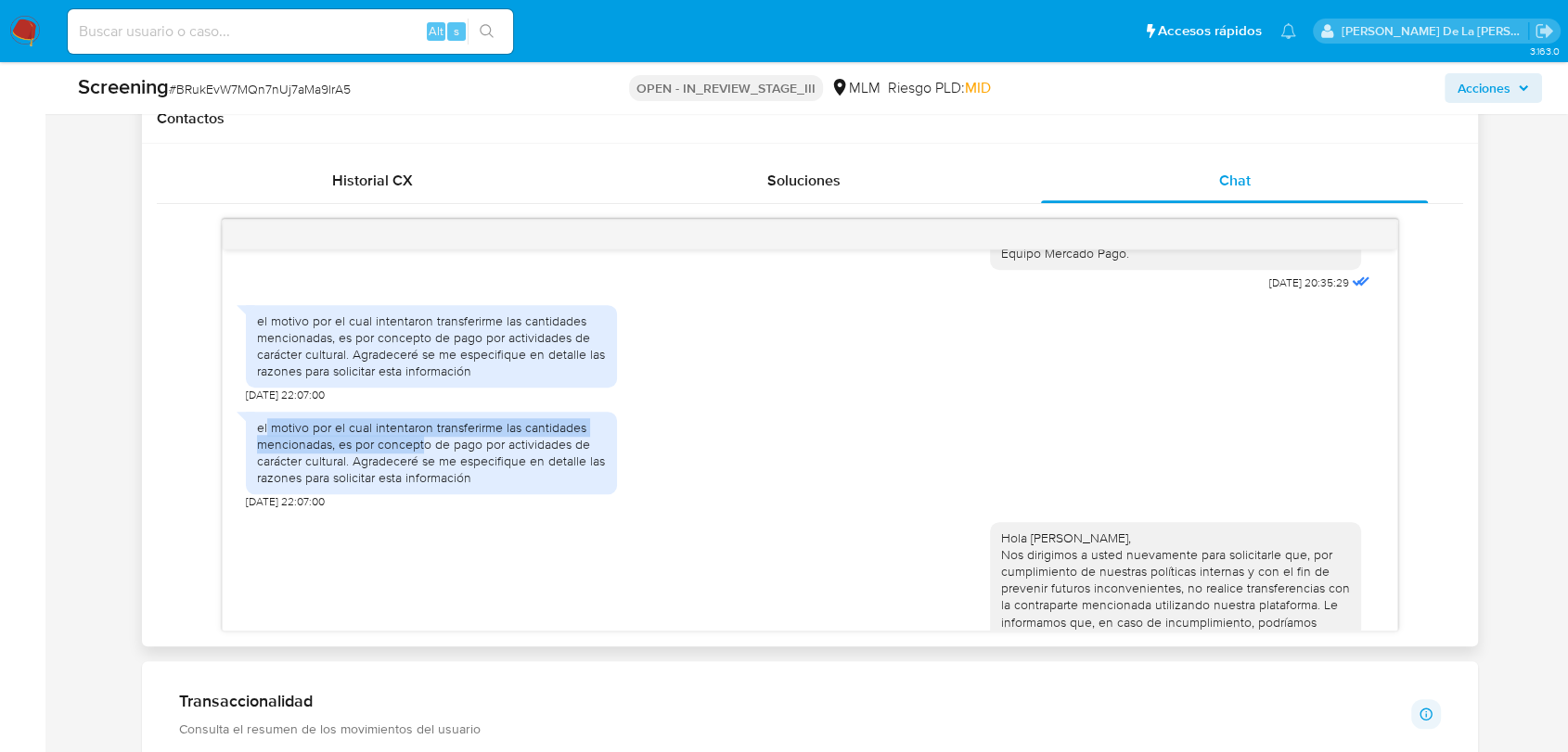
drag, startPoint x: 268, startPoint y: 432, endPoint x: 425, endPoint y: 444, distance: 157.5
click at [425, 444] on div "el motivo por el cual intentaron transferirme las cantidades mencionadas, es po…" at bounding box center [432, 452] width 349 height 68
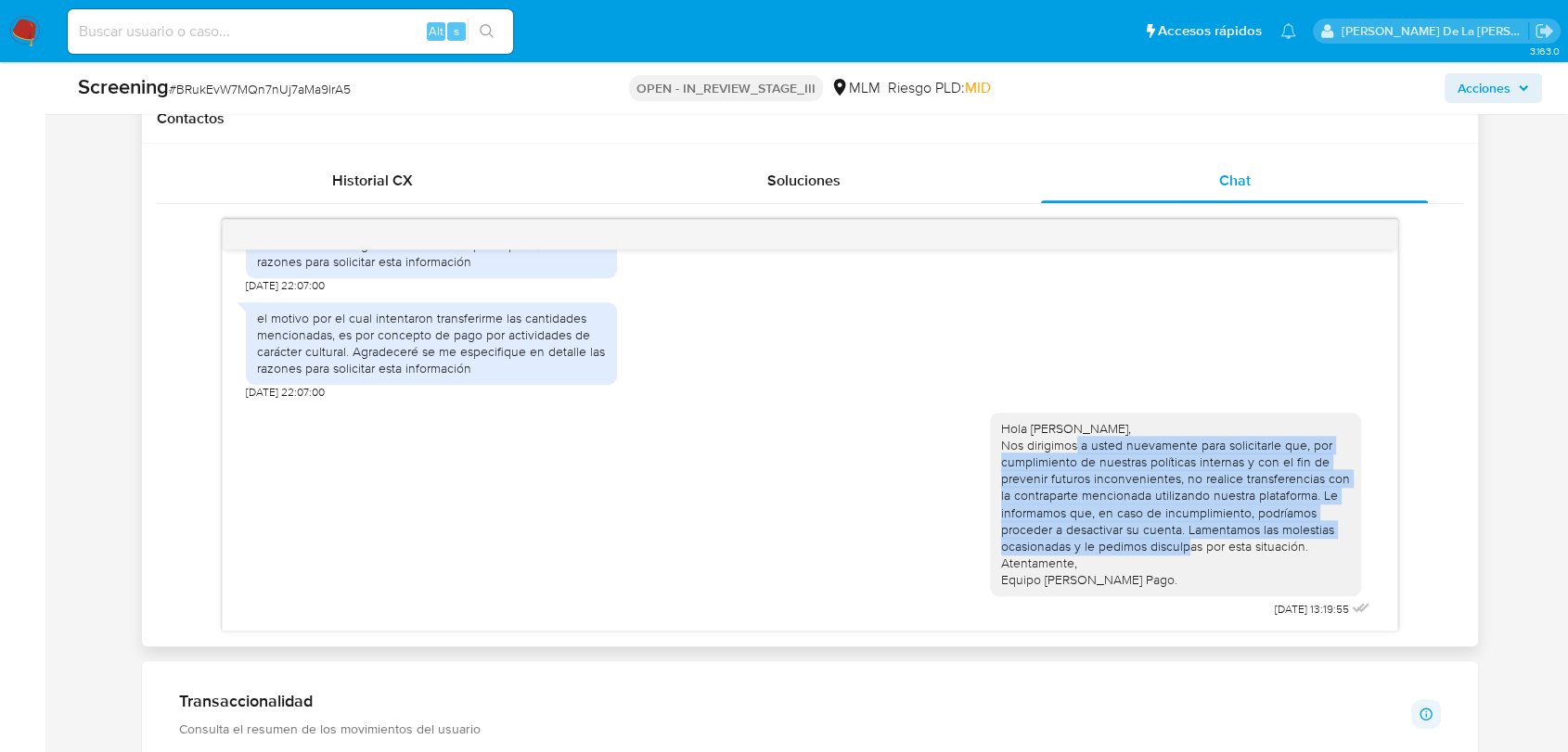
drag, startPoint x: 1062, startPoint y: 440, endPoint x: 1175, endPoint y: 538, distance: 149.6
click at [1175, 538] on div "Hola Fateme Tabasi, Nos dirigimos a usted nuevamente para solicitarle que, por …" at bounding box center [1176, 504] width 349 height 169
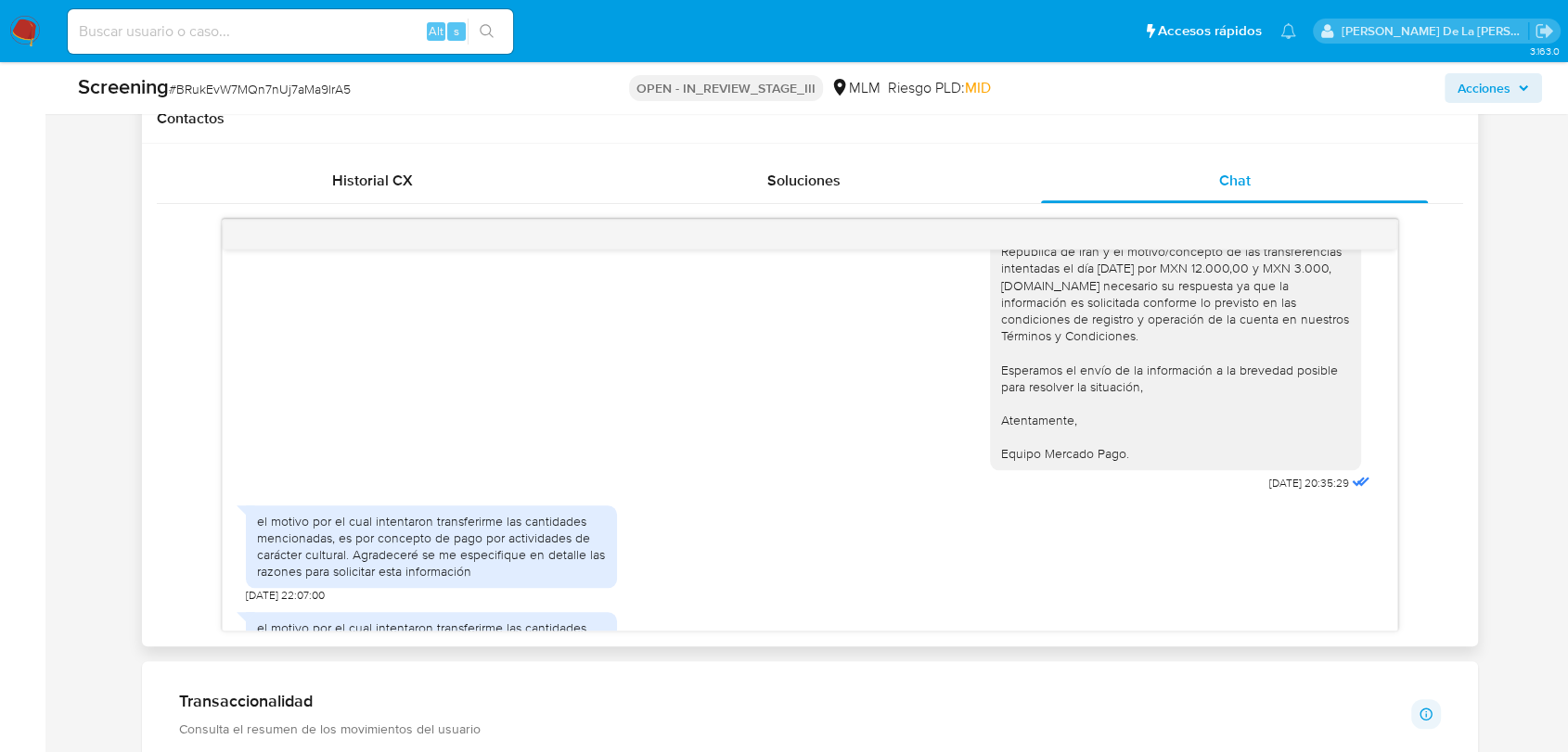
scroll to position [212, 0]
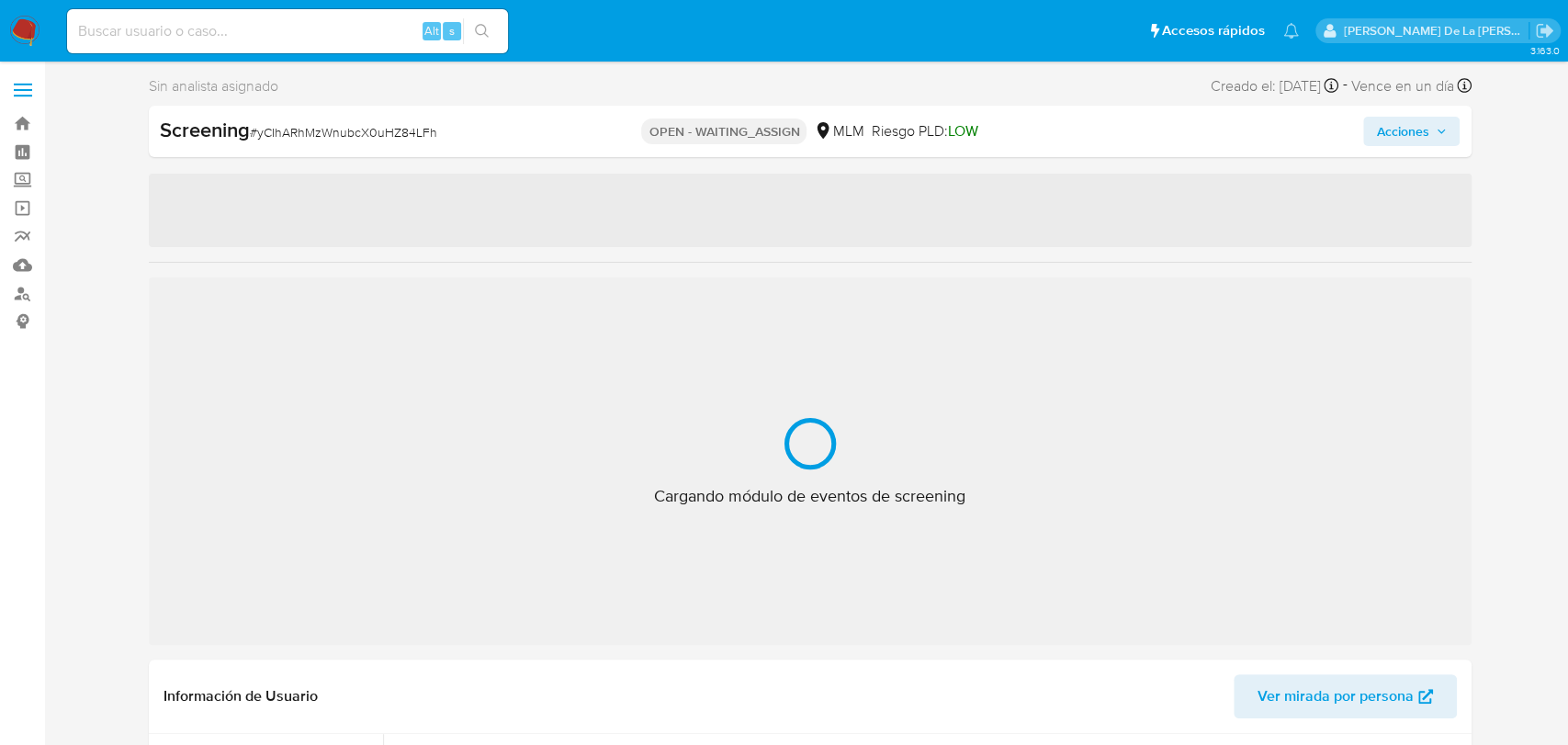
select select "10"
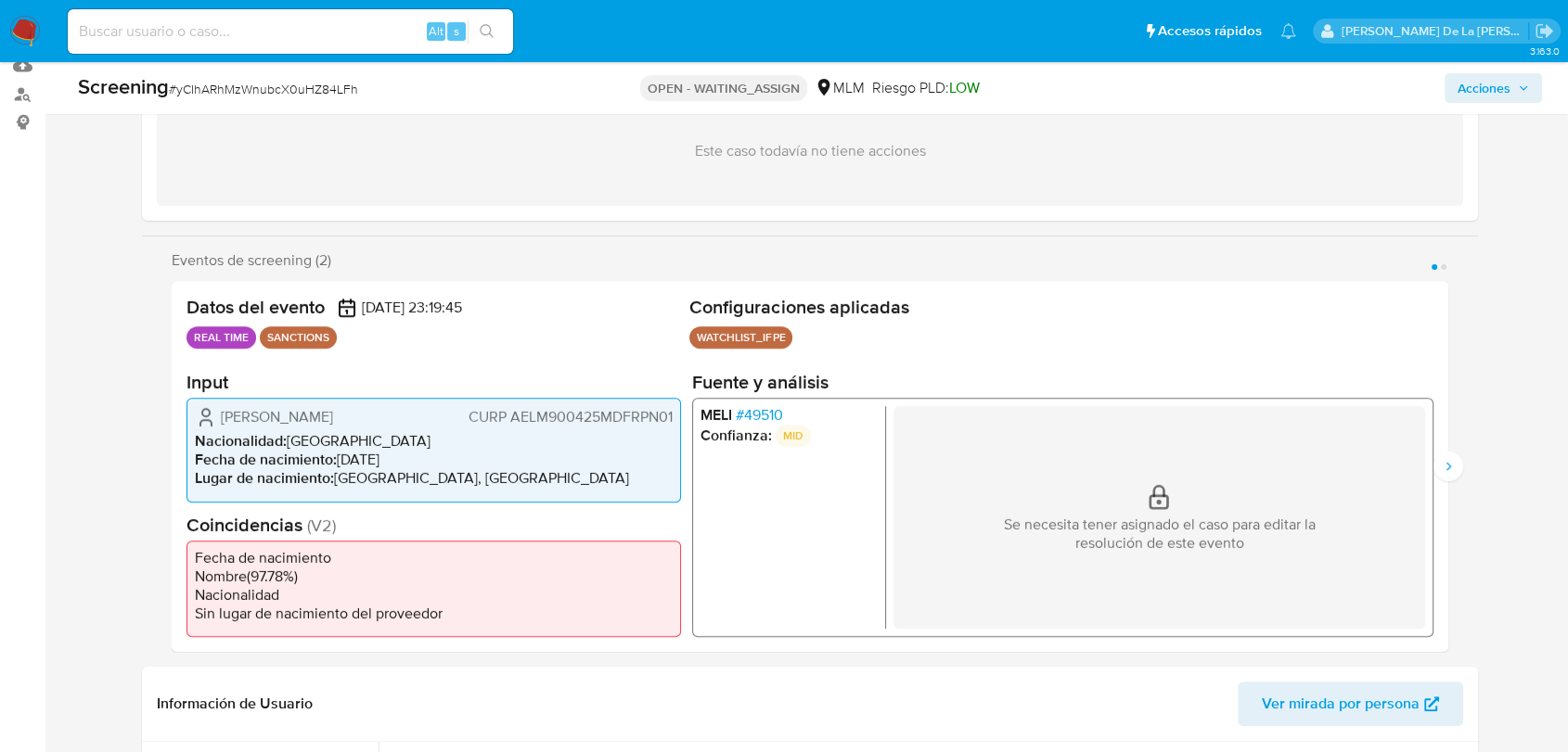
scroll to position [206, 0]
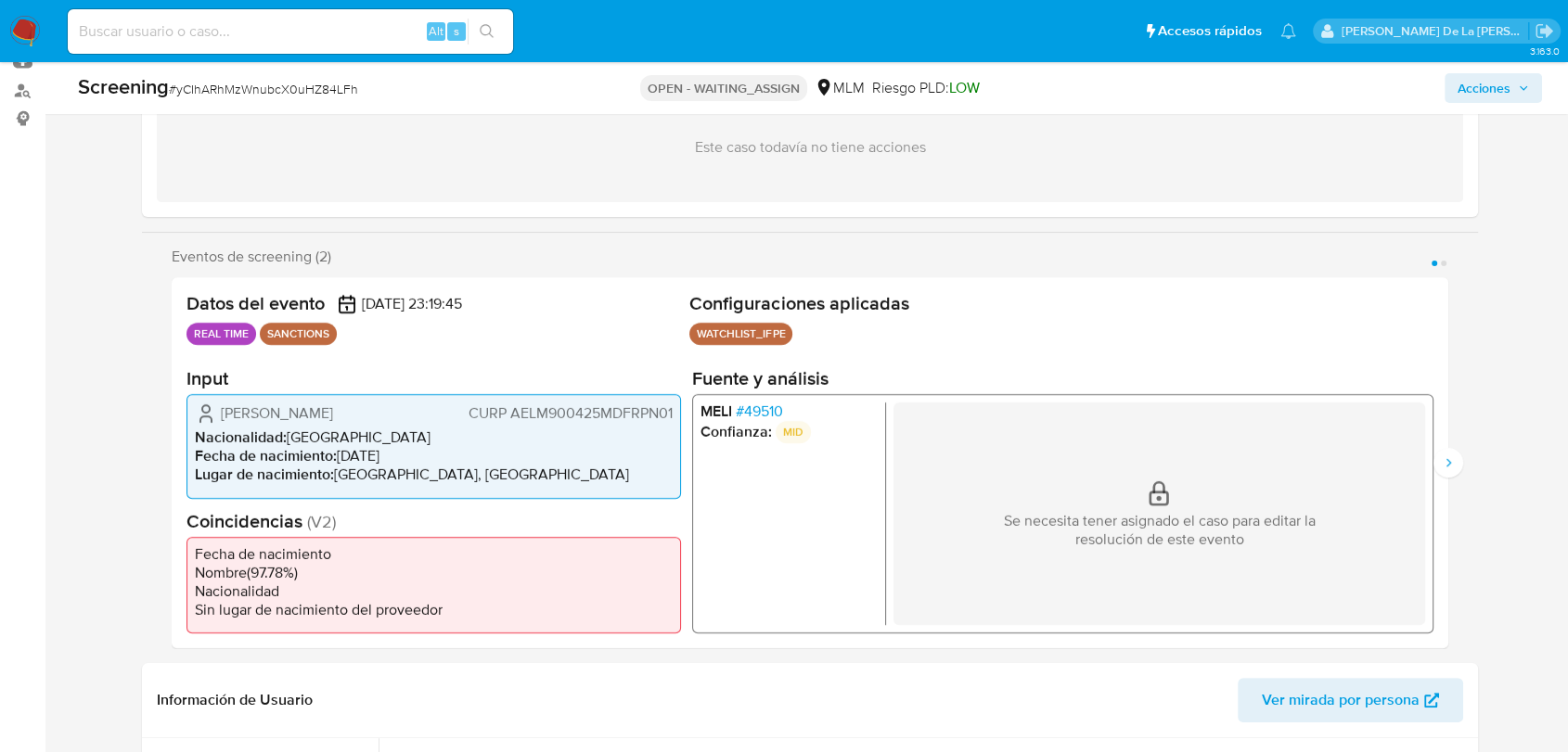
click at [750, 408] on span "# 49510" at bounding box center [759, 411] width 47 height 19
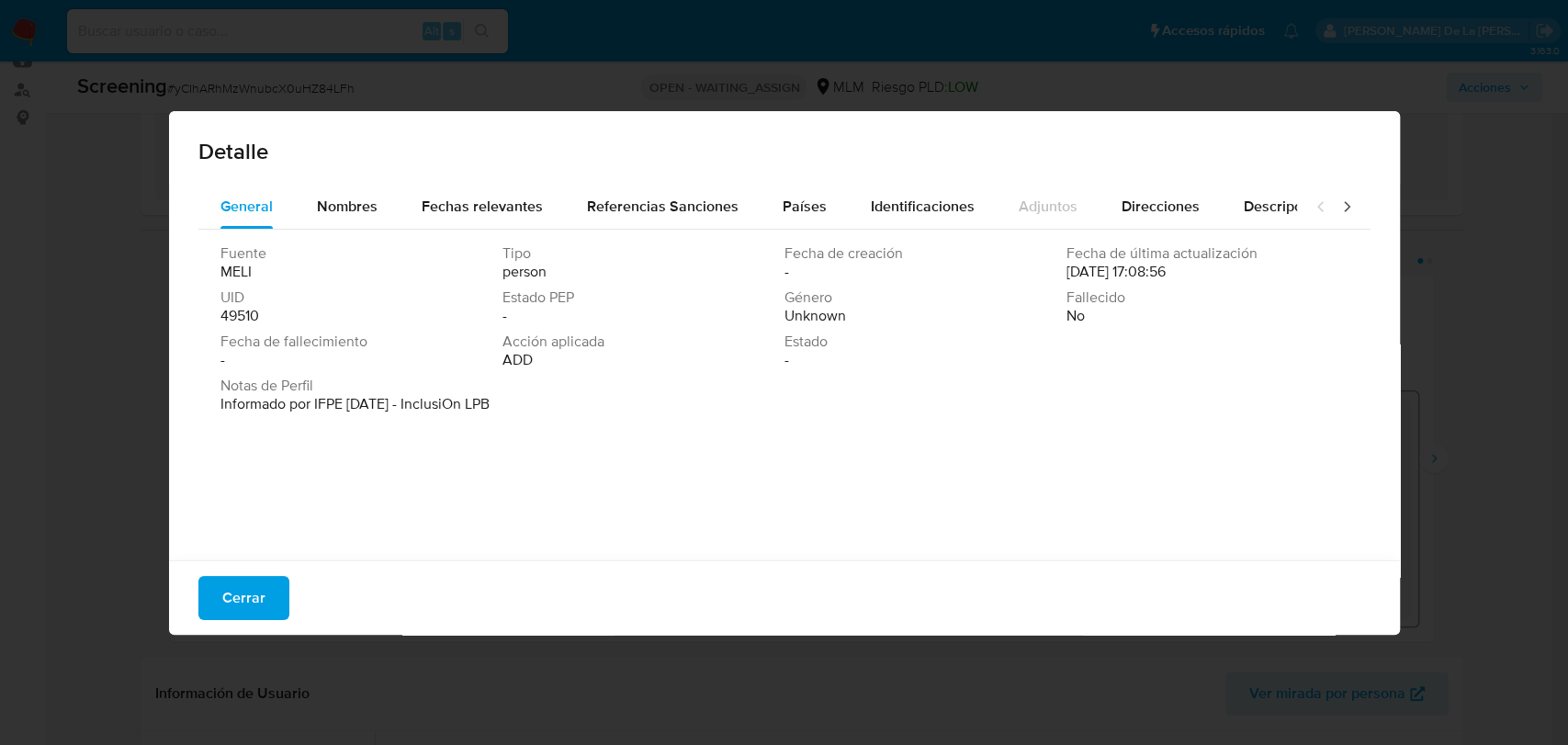
click at [293, 610] on div "Cerrar" at bounding box center [784, 597] width 1230 height 74
click at [286, 607] on div "Cerrar" at bounding box center [784, 597] width 1230 height 74
click at [270, 602] on button "Cerrar" at bounding box center [244, 598] width 91 height 44
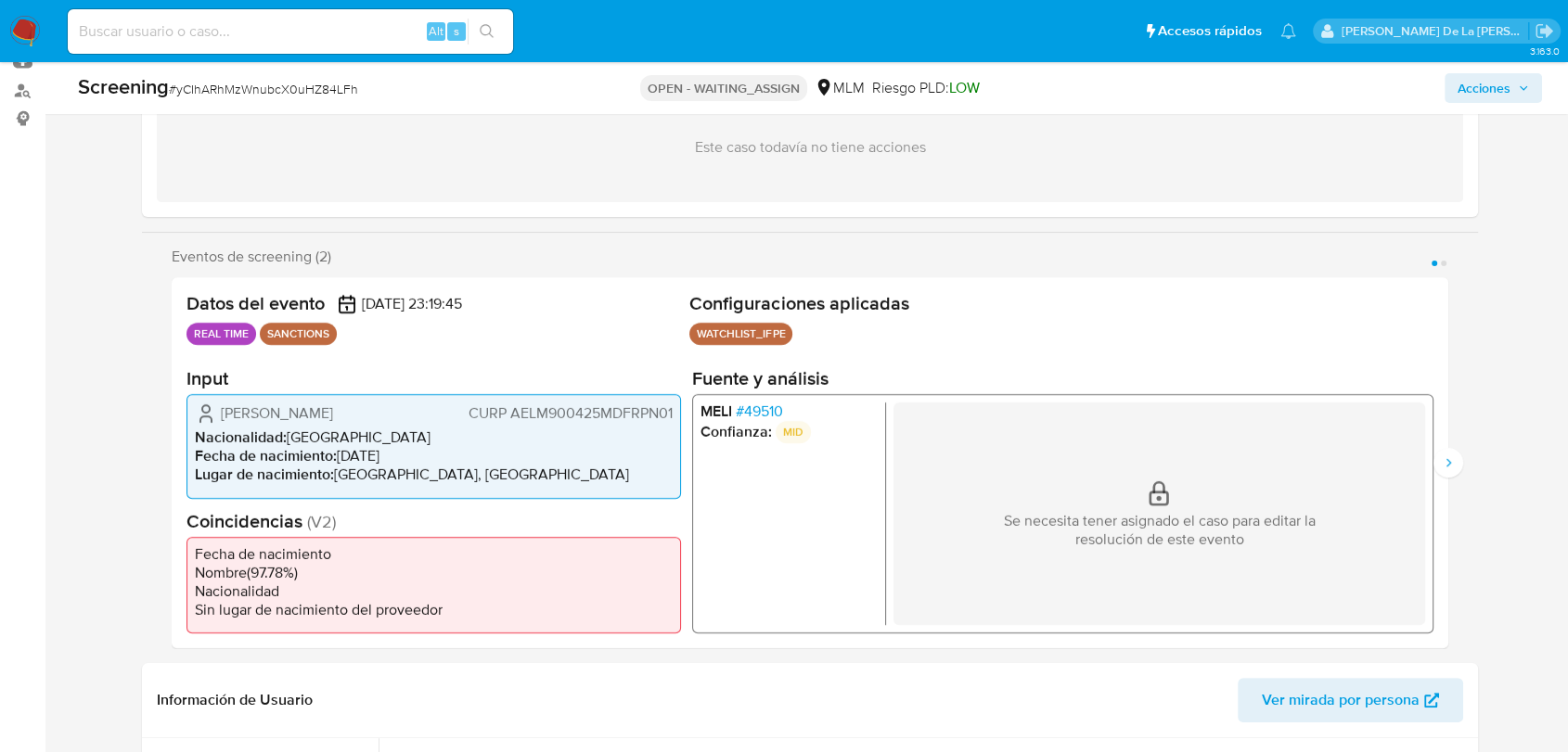
click at [299, 84] on span "# yCIhARhMzWnubcX0uHZ84LFh" at bounding box center [264, 89] width 189 height 19
click at [300, 84] on span "# yCIhARhMzWnubcX0uHZ84LFh" at bounding box center [264, 89] width 189 height 19
click at [303, 84] on span "# yCIhARhMzWnubcX0uHZ84LFh" at bounding box center [264, 89] width 189 height 19
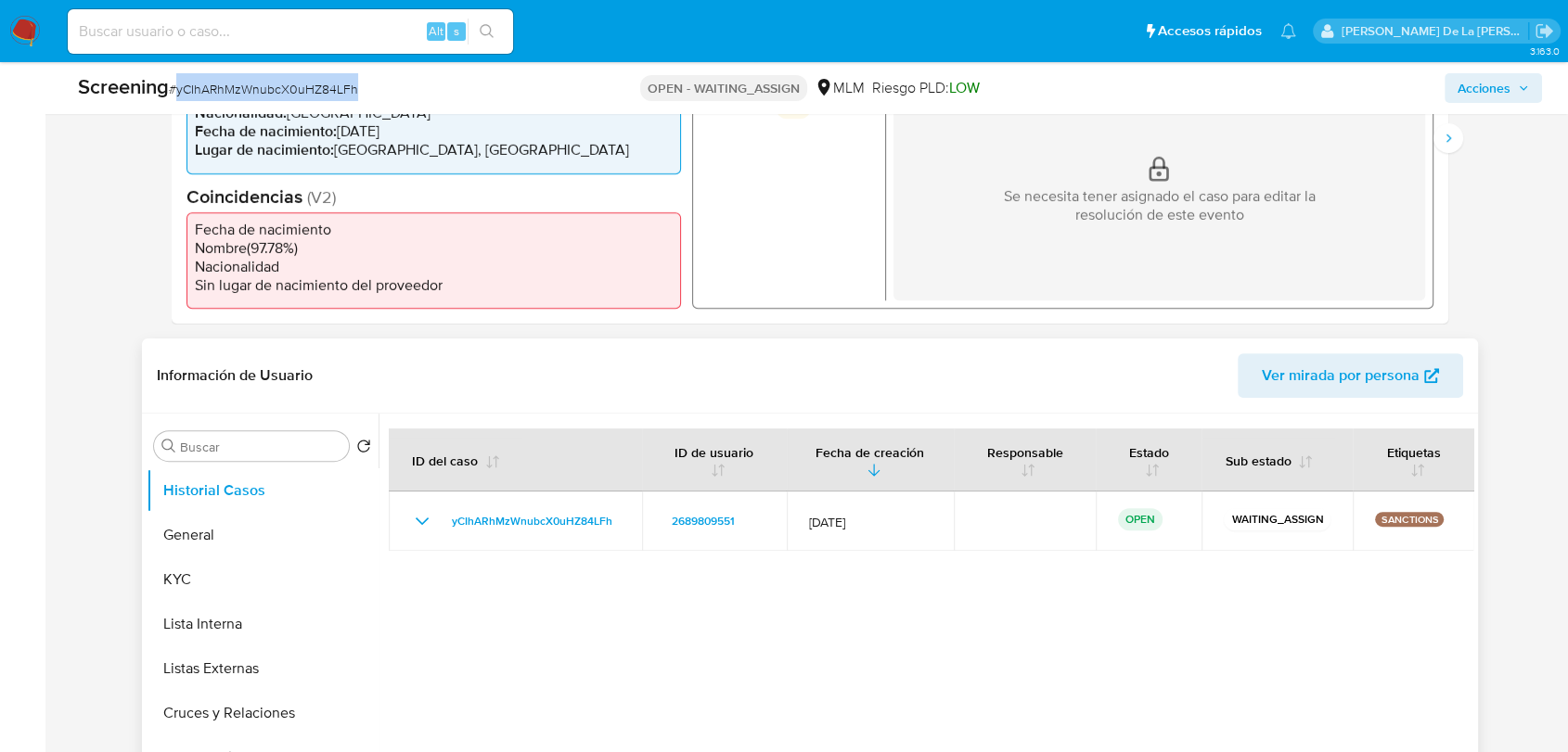
scroll to position [720, 0]
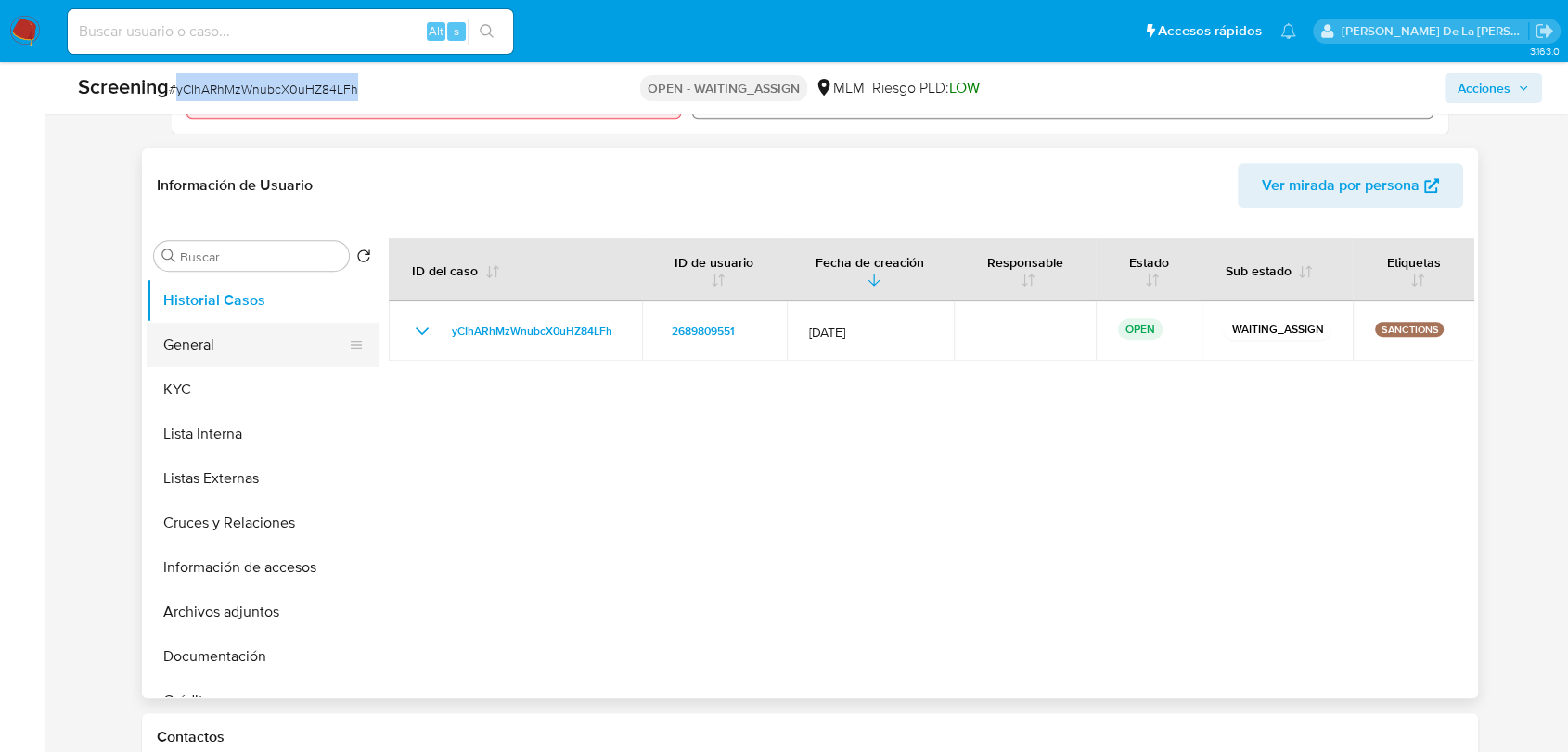
click at [249, 345] on button "General" at bounding box center [255, 345] width 217 height 45
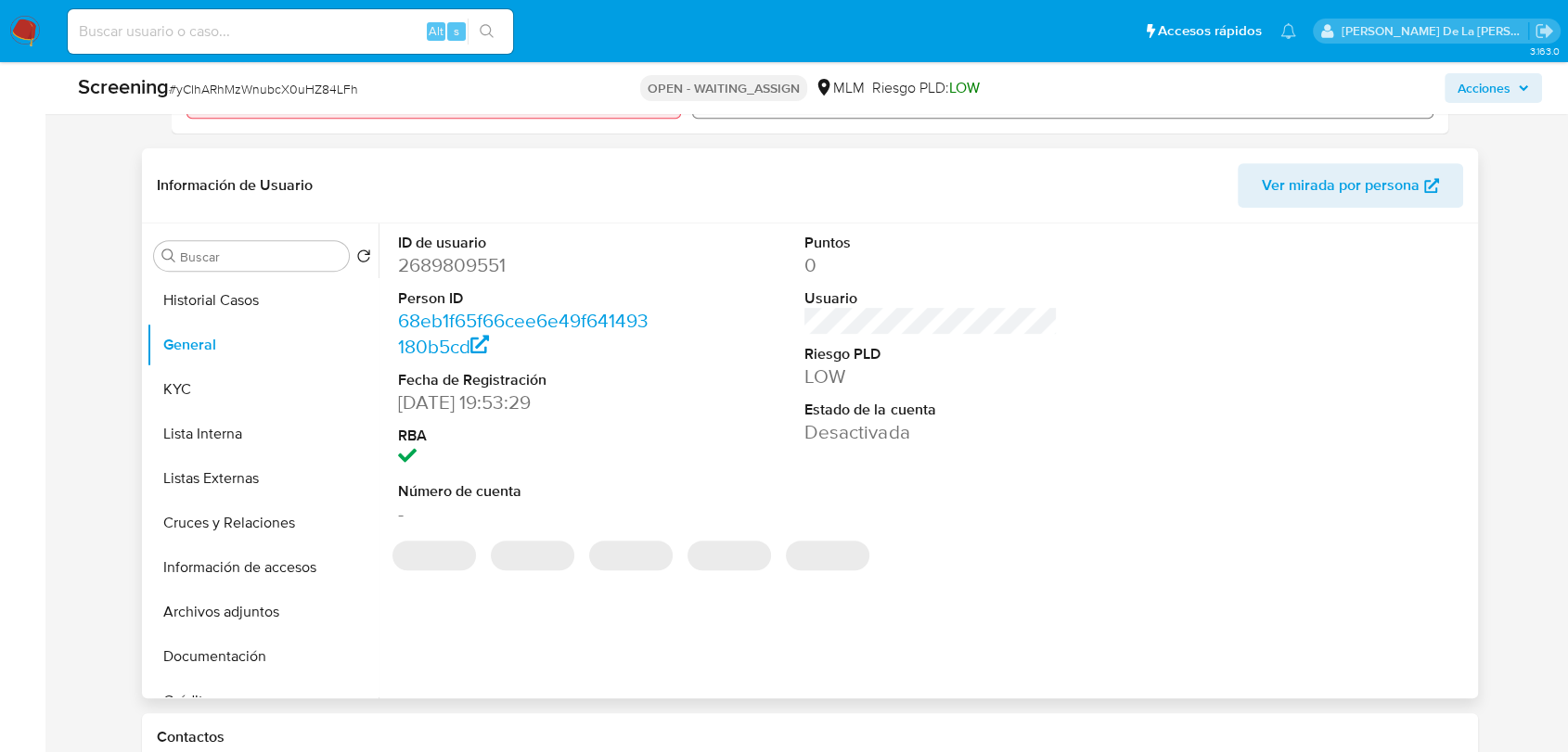
click at [472, 266] on dd "2689809551" at bounding box center [524, 266] width 253 height 26
copy dd "2689809551"
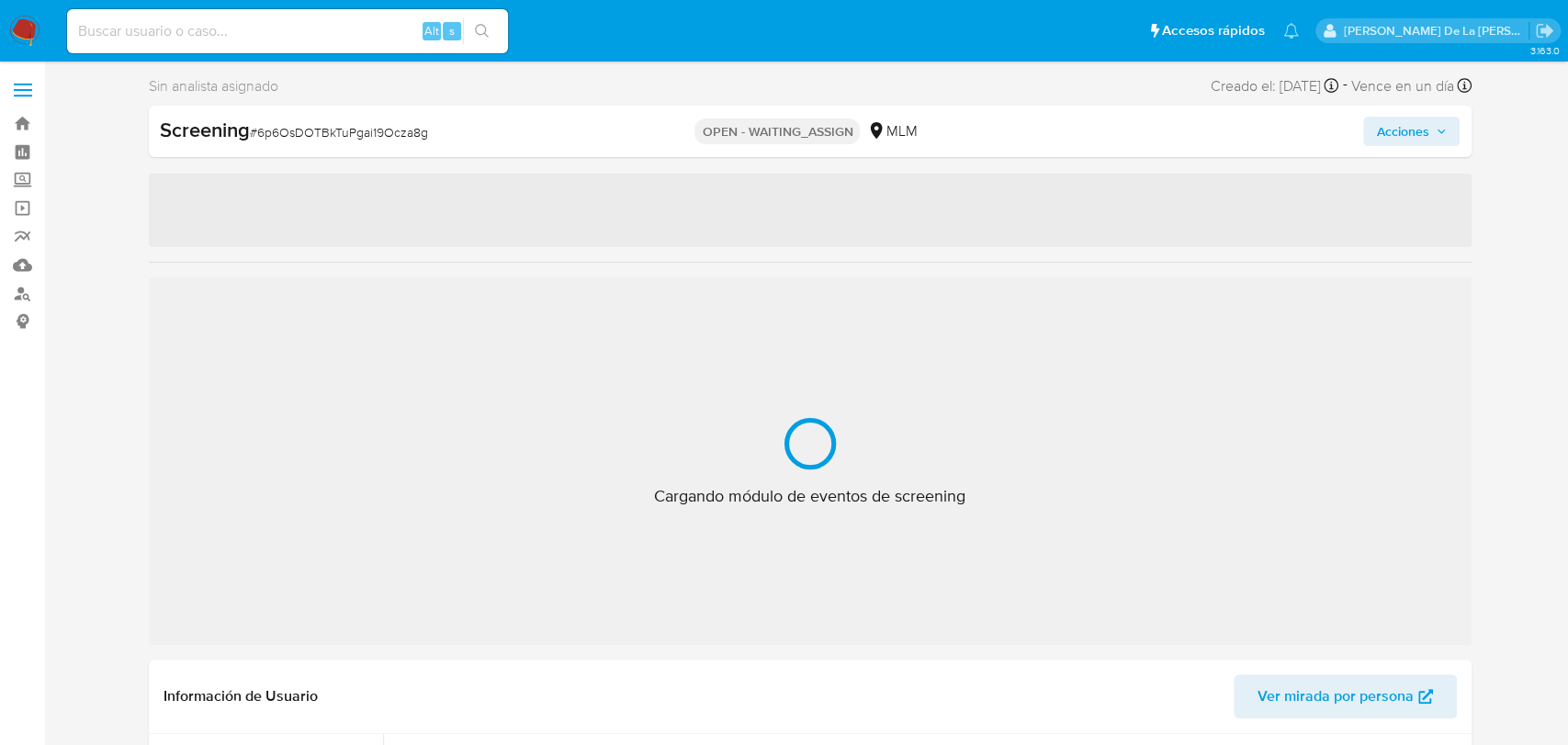
select select "10"
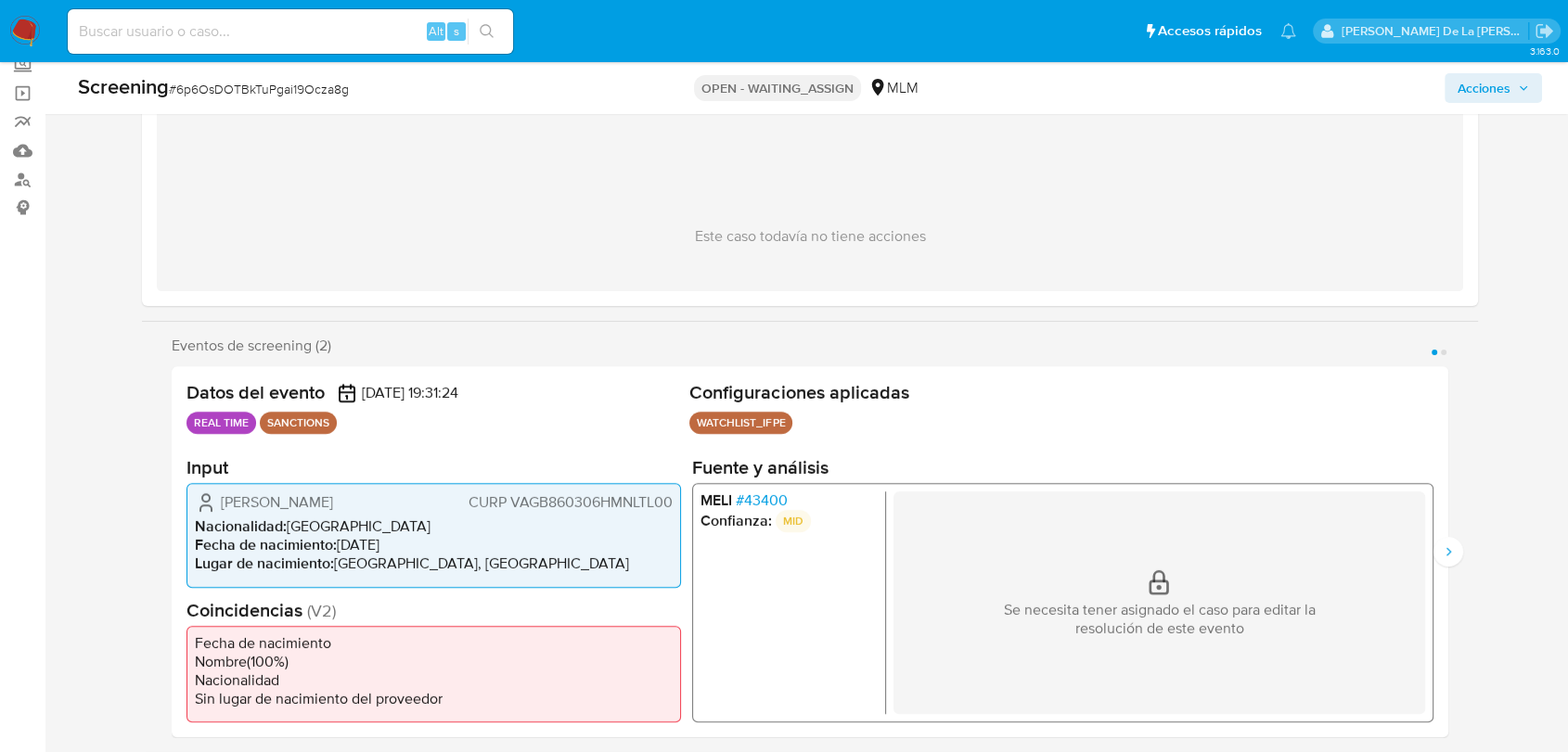
scroll to position [206, 0]
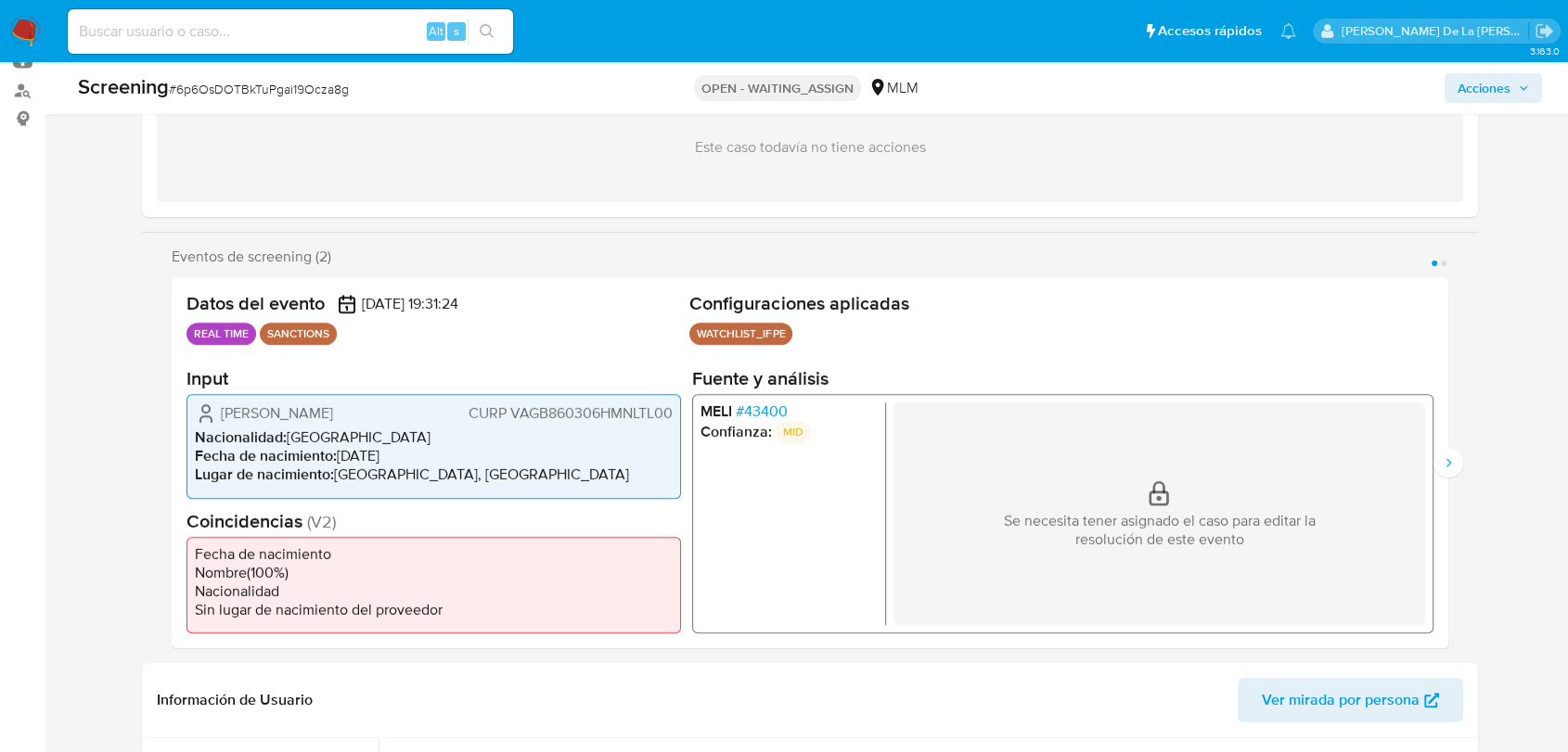
click at [772, 408] on span "# 43400" at bounding box center [762, 411] width 52 height 19
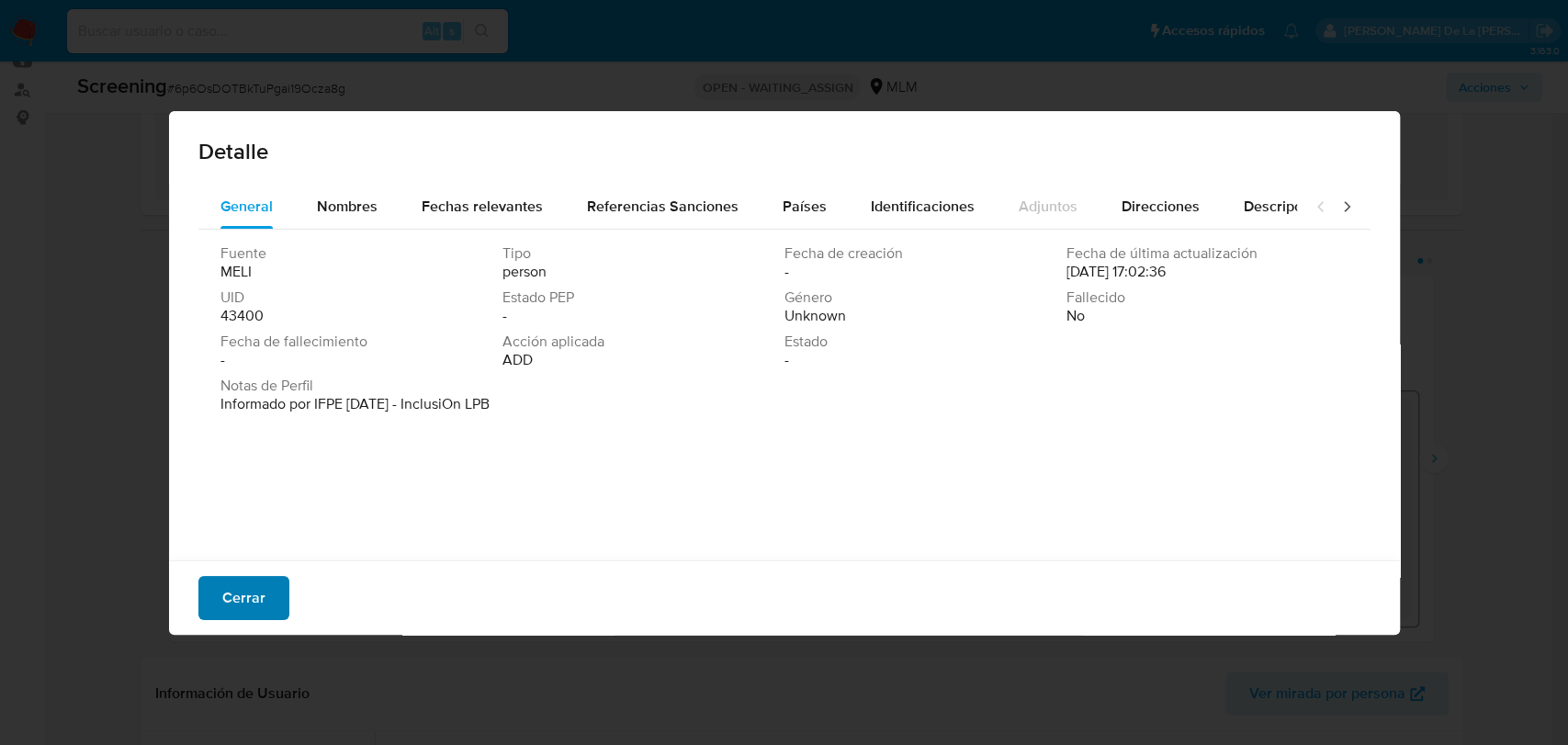
click at [265, 603] on button "Cerrar" at bounding box center [244, 598] width 91 height 44
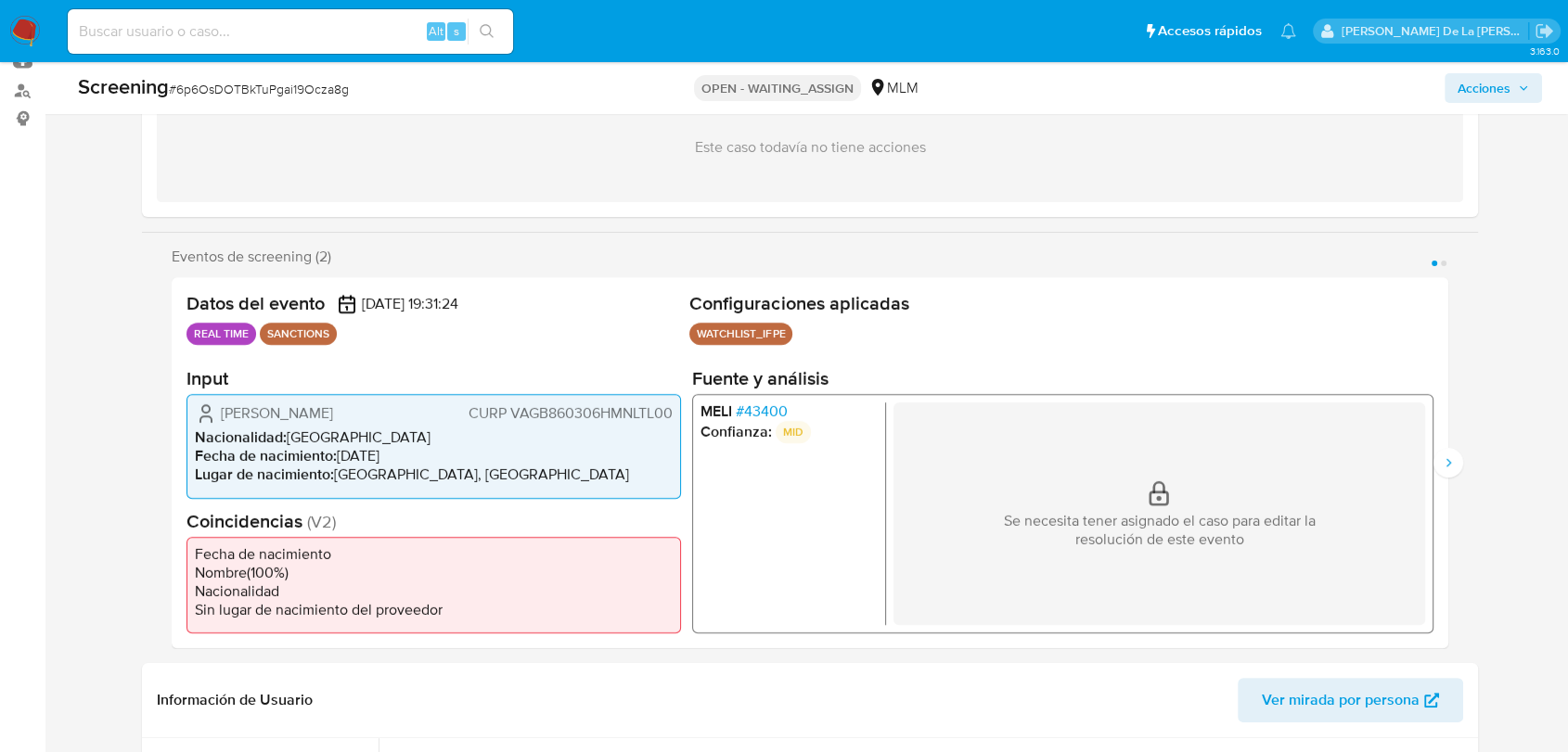
click at [317, 97] on span "# 6p6OsDOTBkTuPgai19Ocza8g" at bounding box center [259, 89] width 180 height 19
click at [312, 94] on span "# 6p6OsDOTBkTuPgai19Ocza8g" at bounding box center [259, 89] width 180 height 19
click at [312, 96] on span "# 6p6OsDOTBkTuPgai19Ocza8g" at bounding box center [259, 89] width 180 height 19
copy span "6p6OsDOTBkTuPgai19Ocza8g"
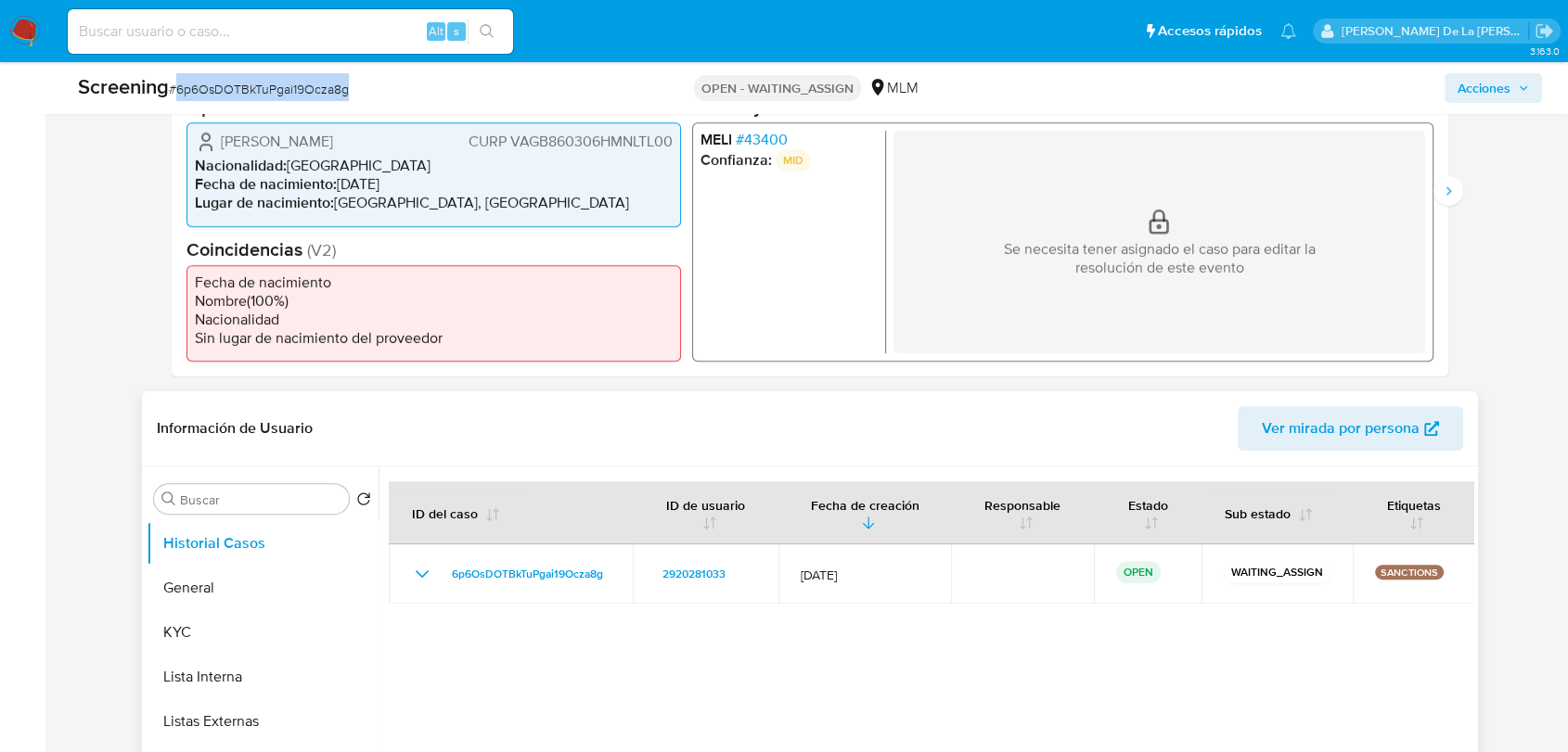
scroll to position [720, 0]
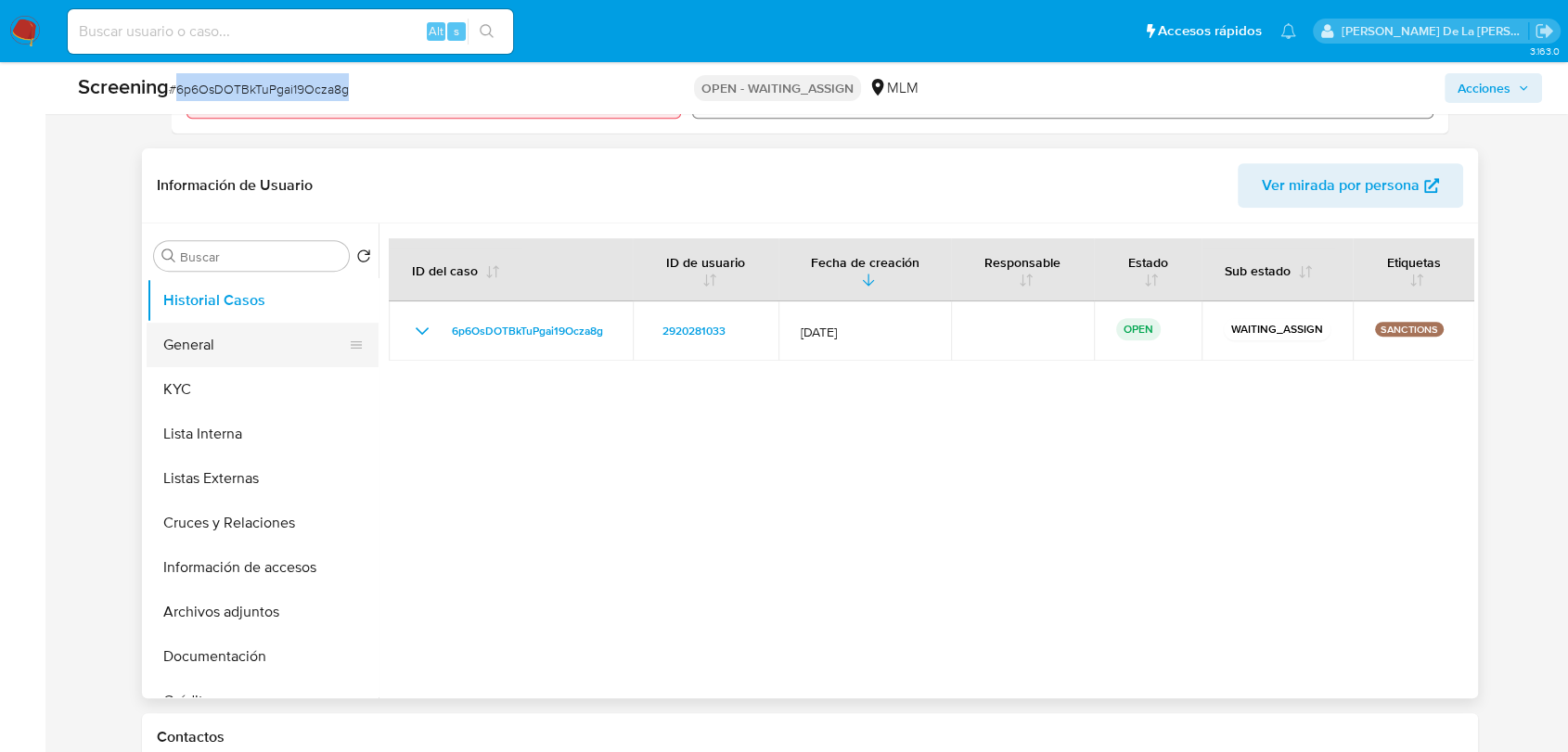
click at [228, 332] on button "General" at bounding box center [255, 345] width 217 height 45
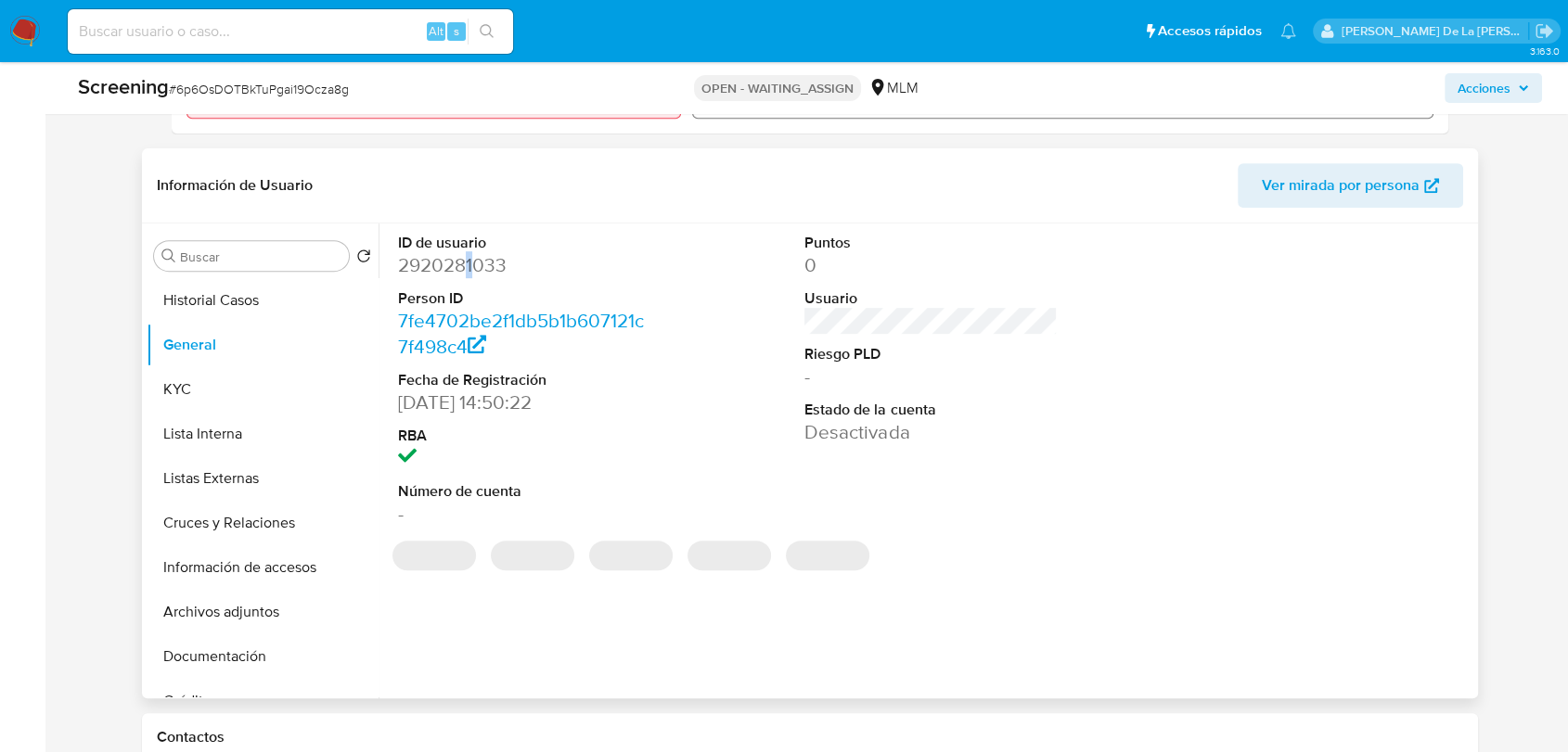
click at [469, 269] on dd "2920281033" at bounding box center [524, 266] width 253 height 26
click at [470, 269] on dd "2920281033" at bounding box center [524, 266] width 253 height 26
click at [475, 258] on dd "2920281033" at bounding box center [524, 266] width 253 height 26
click at [475, 259] on dd "2920281033" at bounding box center [524, 266] width 253 height 26
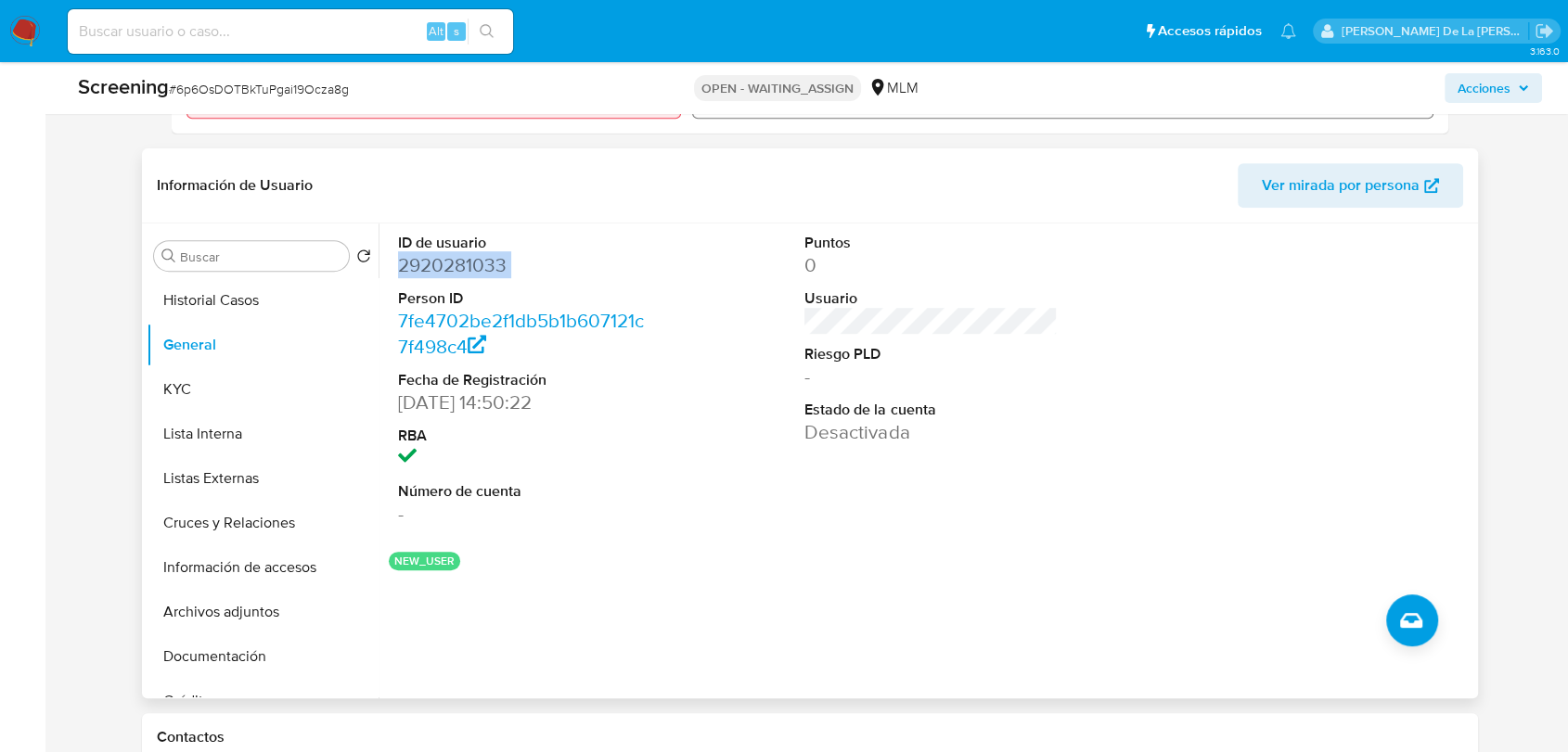
click at [477, 260] on dd "2920281033" at bounding box center [524, 266] width 253 height 26
copy dd "2920281033"
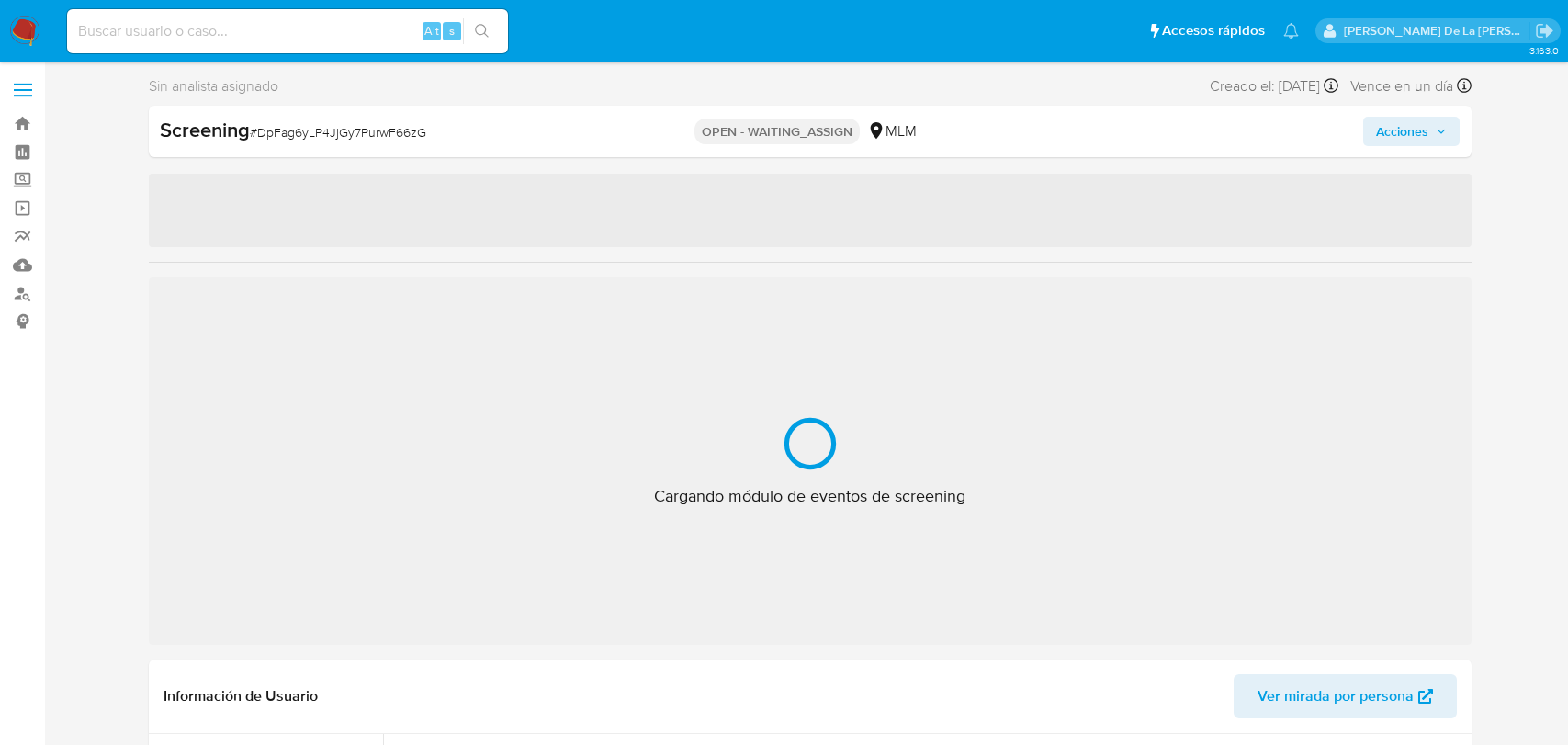
select select "10"
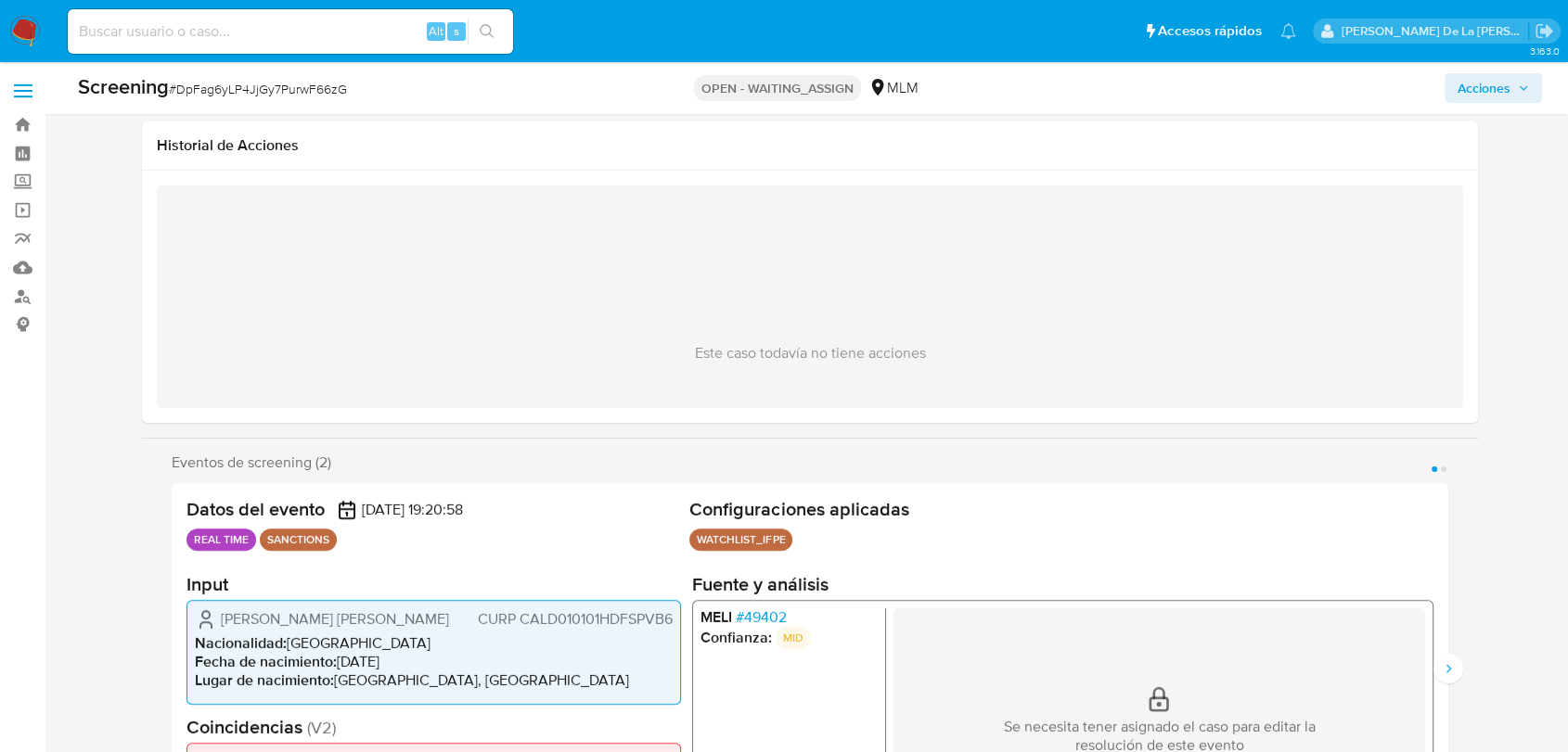
scroll to position [309, 0]
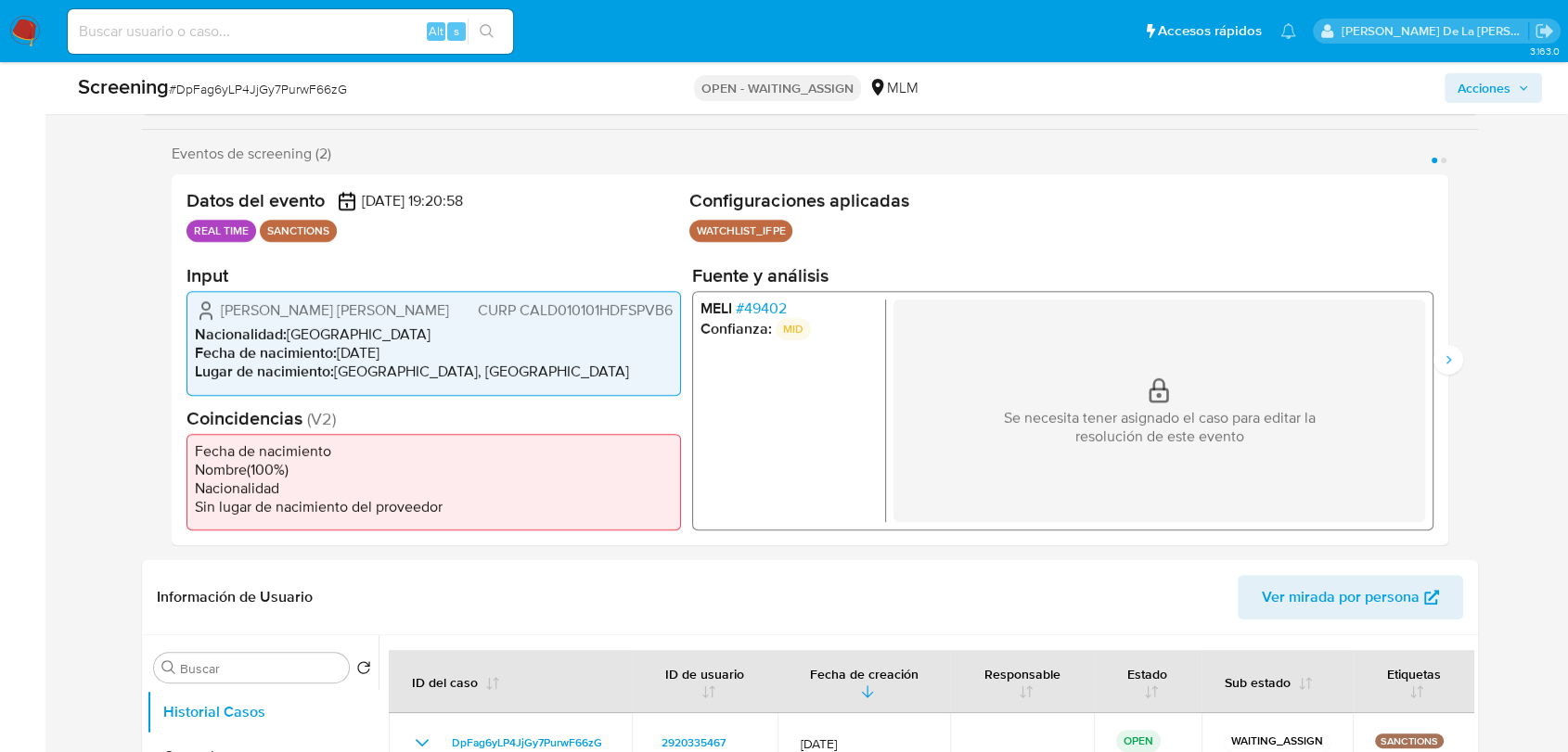
click at [752, 304] on span "# 49402" at bounding box center [761, 309] width 51 height 19
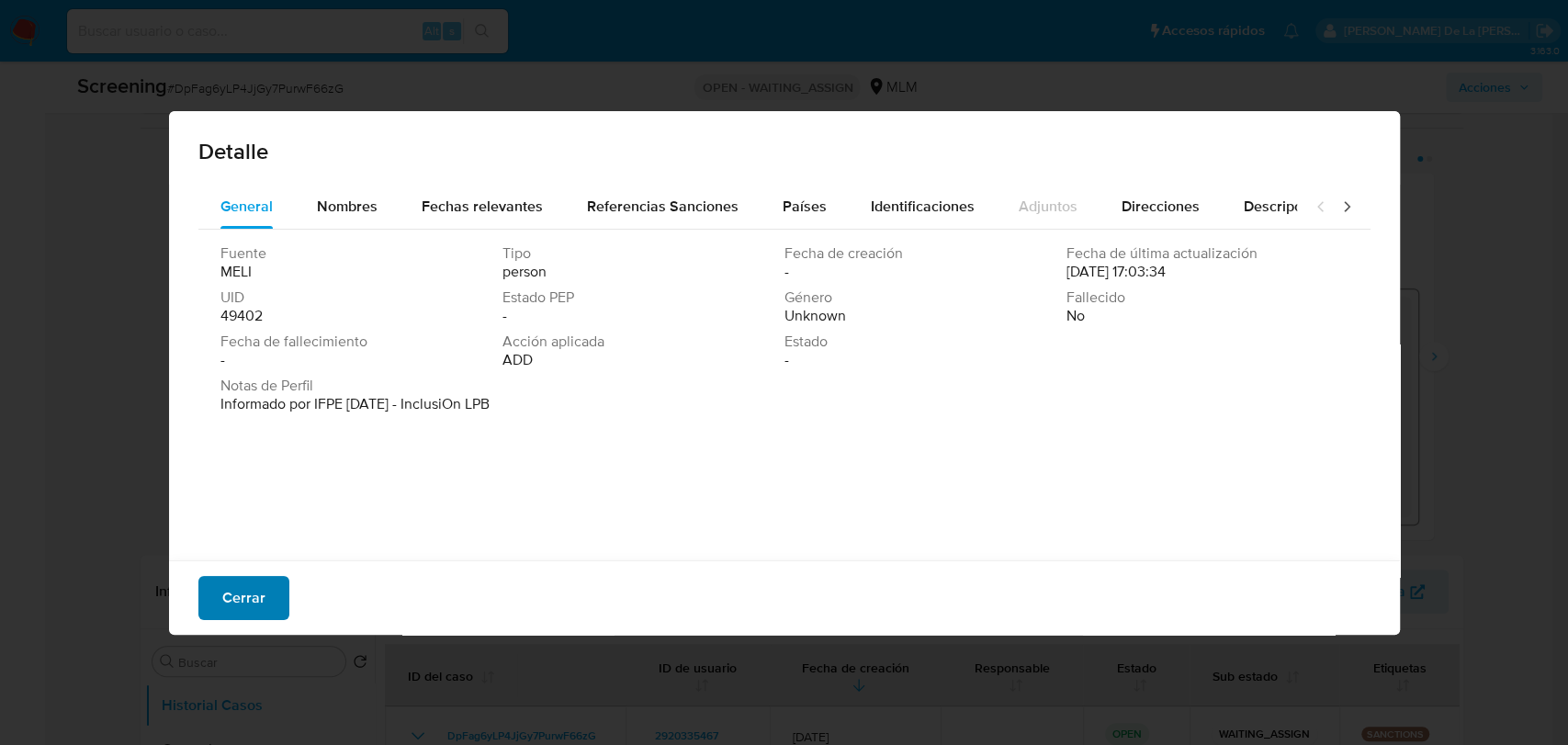
click at [243, 602] on span "Cerrar" at bounding box center [244, 598] width 43 height 40
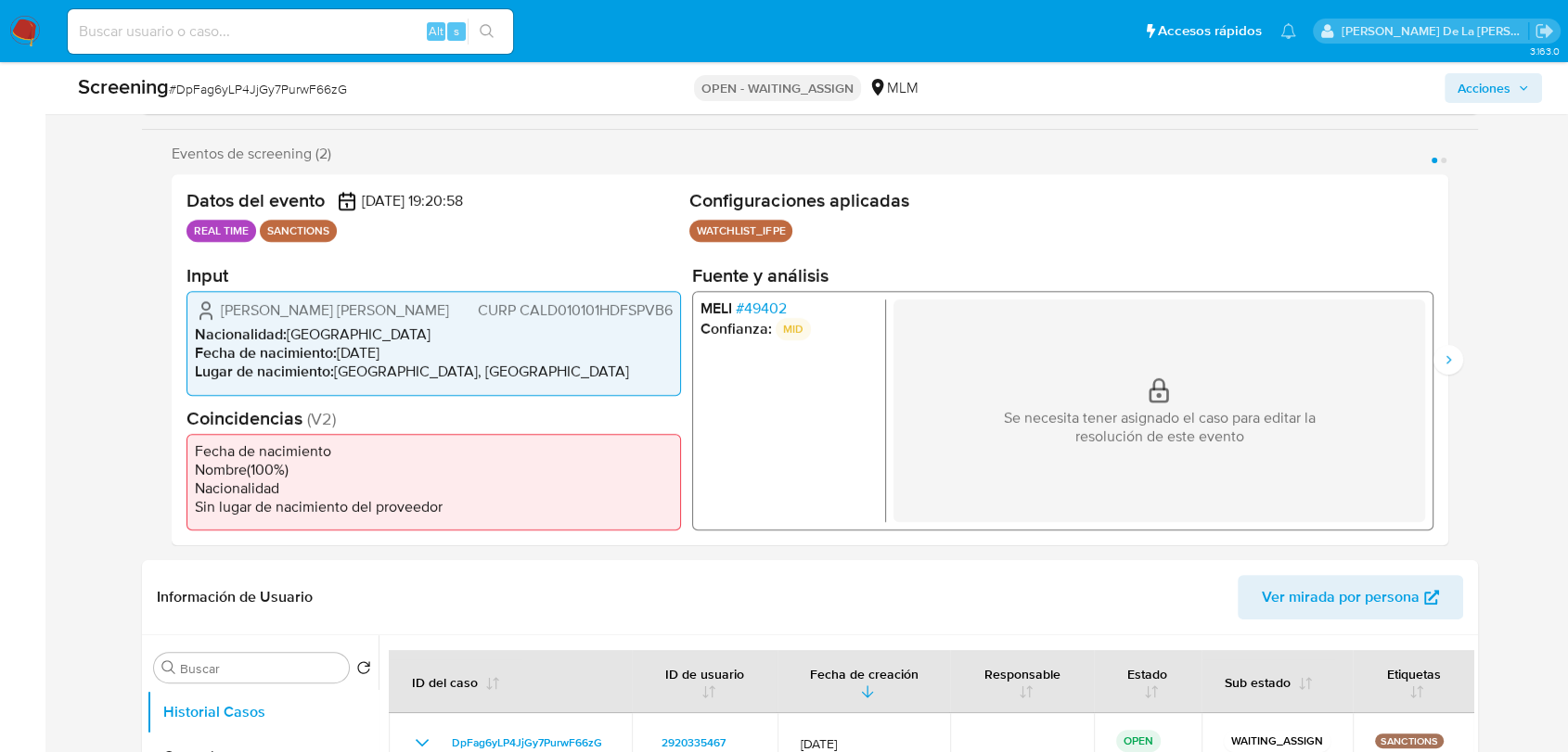
click at [305, 92] on span "# DpFag6yLP4JjGy7PurwF66zG" at bounding box center [258, 89] width 178 height 19
copy span "DpFag6yLP4JjGy7PurwF66zG"
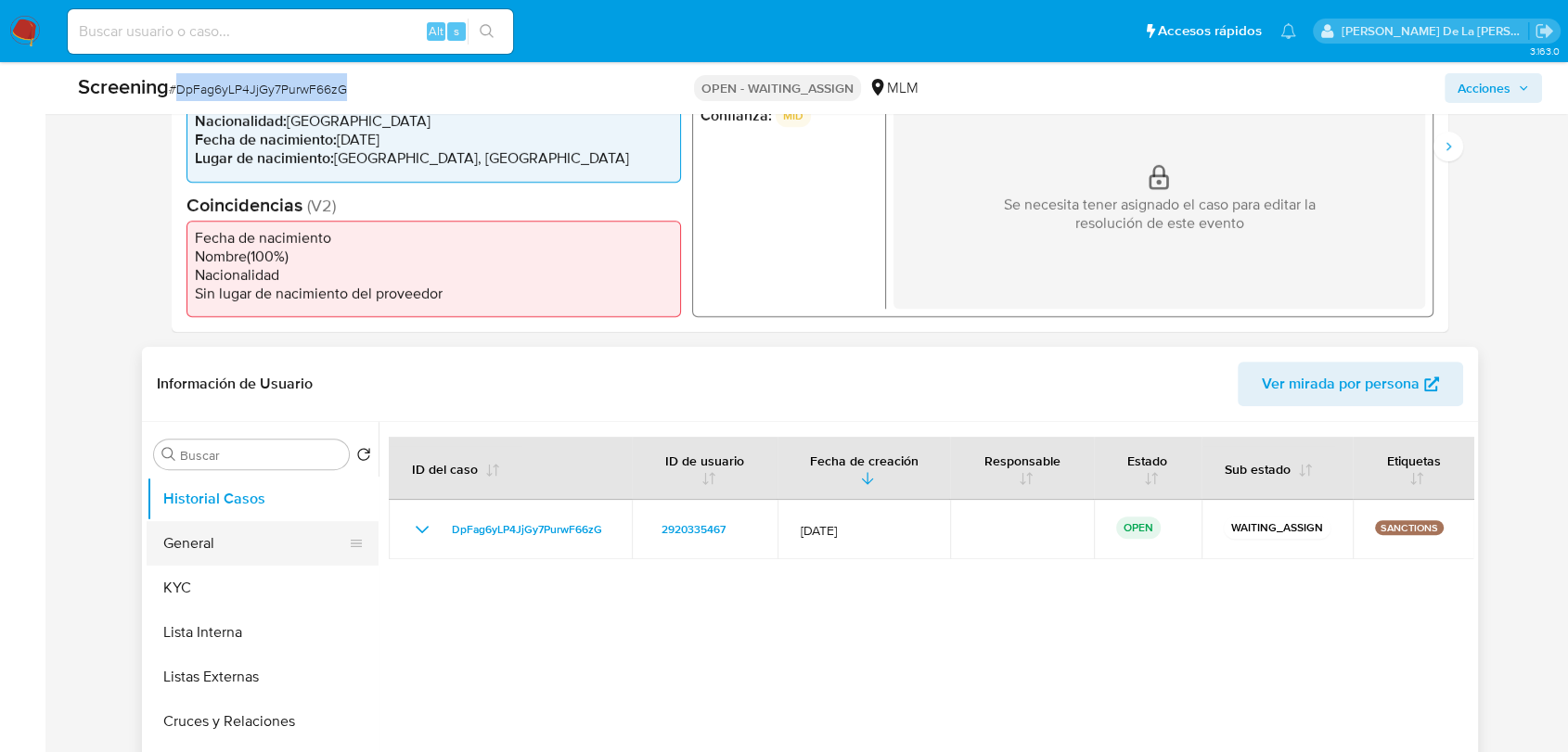
scroll to position [617, 0]
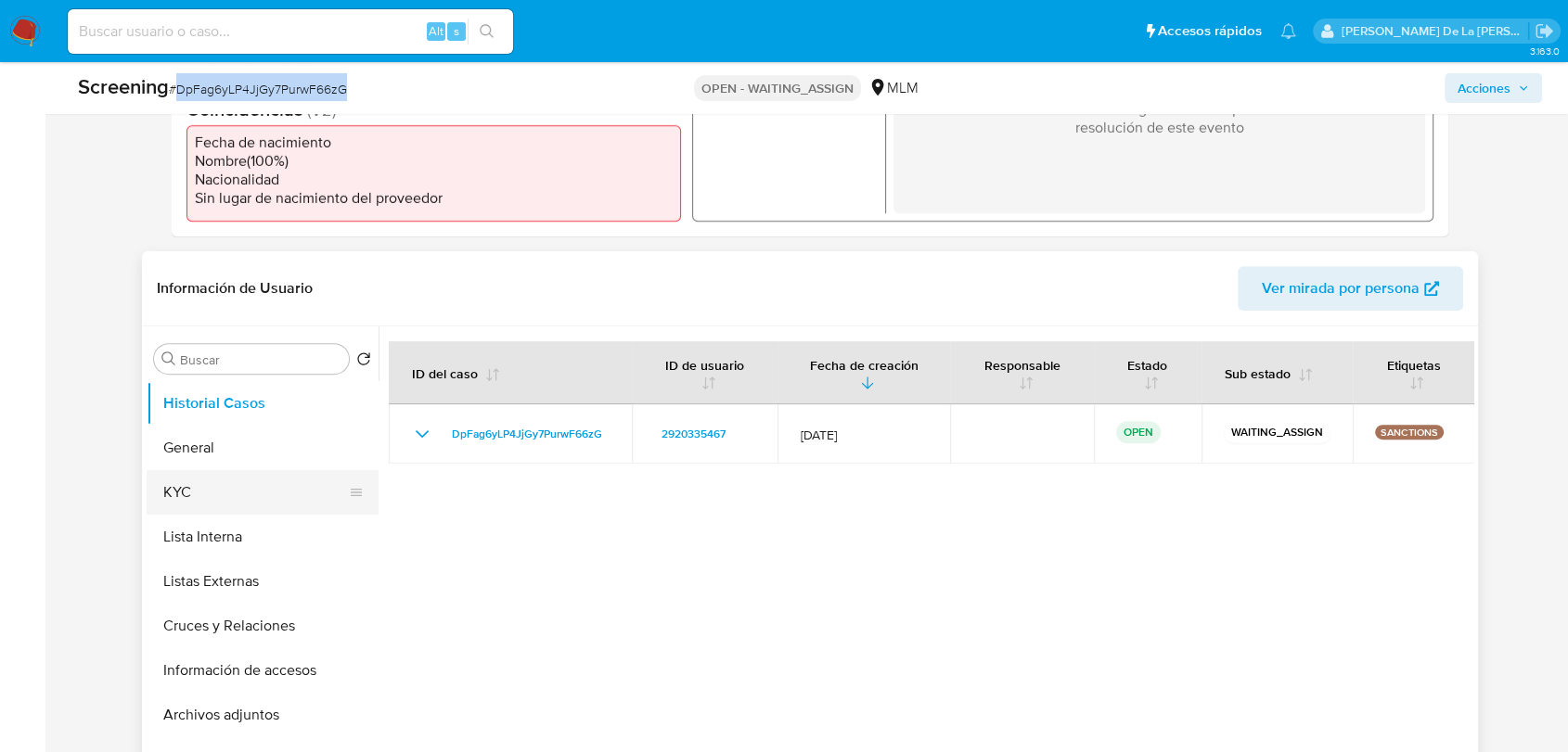
click at [199, 470] on button "KYC" at bounding box center [255, 492] width 217 height 45
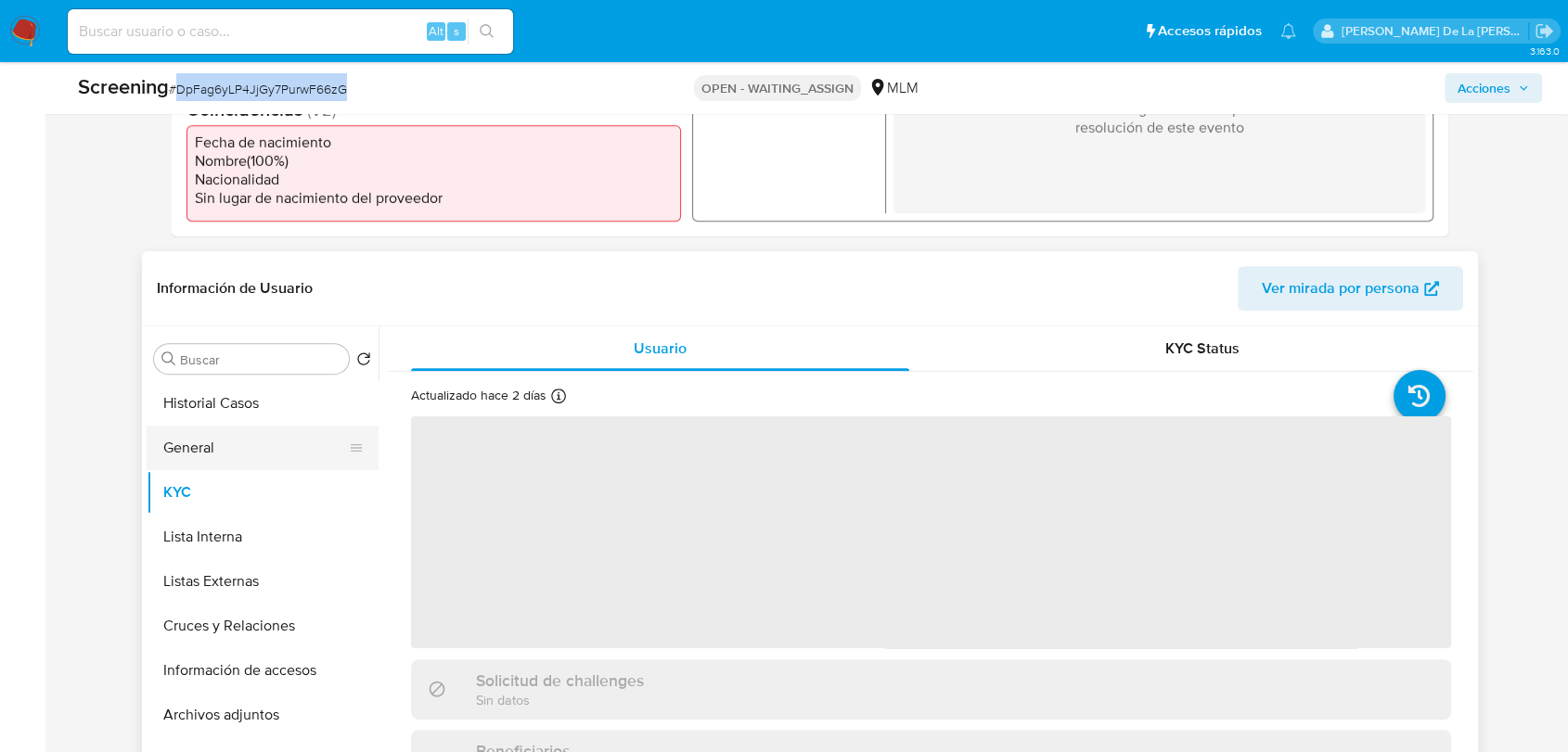
click at [229, 453] on button "General" at bounding box center [255, 447] width 217 height 45
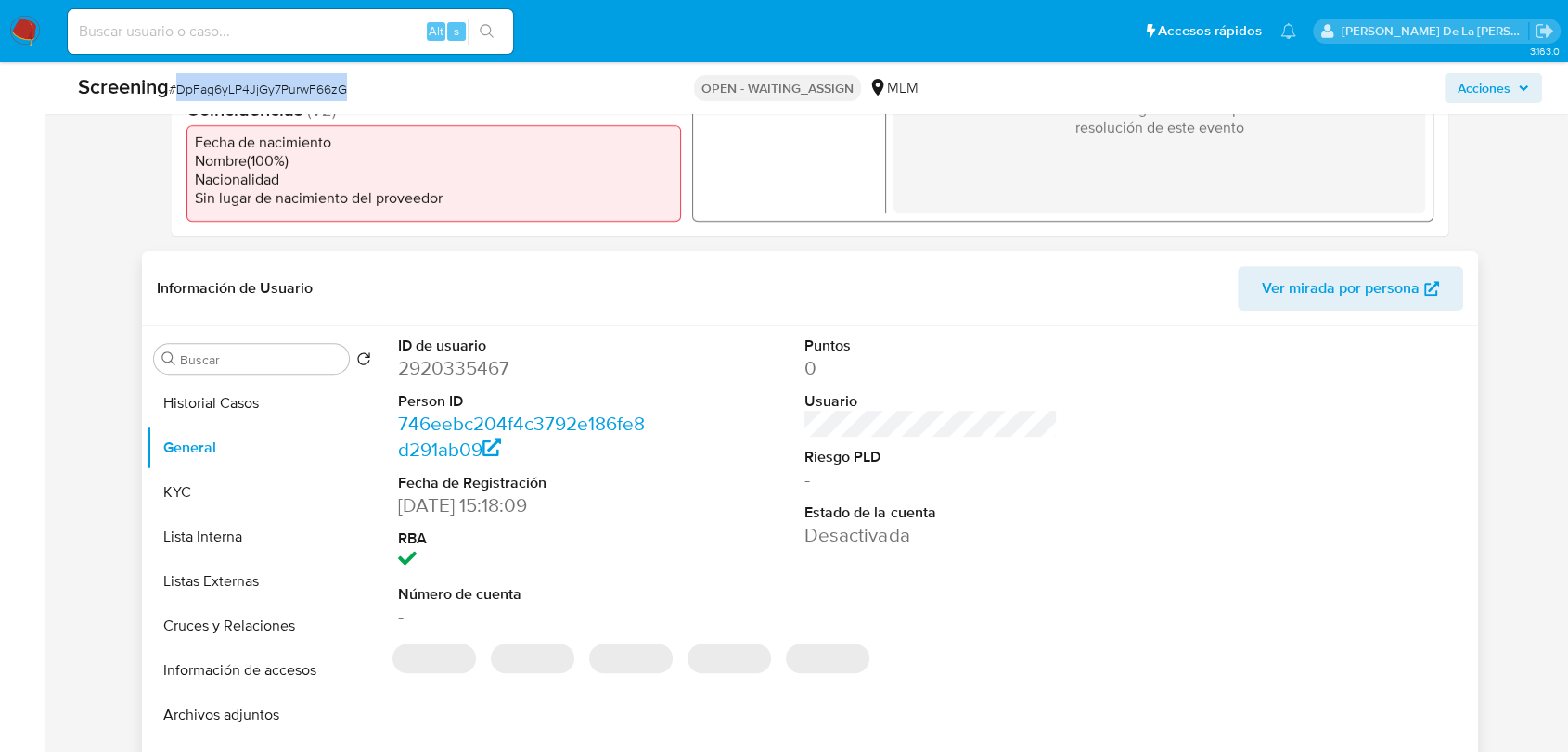
click at [493, 369] on dd "2920335467" at bounding box center [524, 369] width 253 height 26
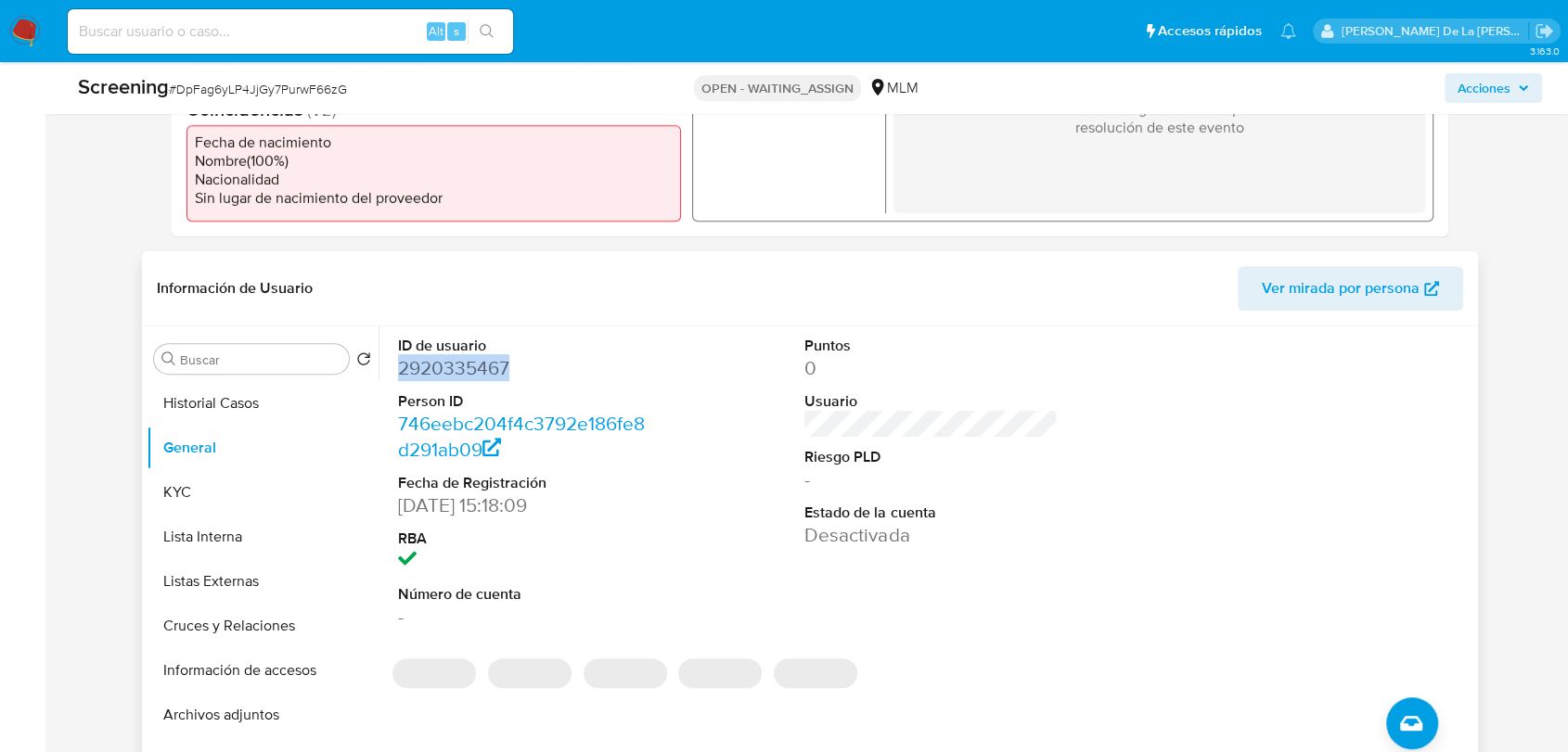
click at [493, 369] on dd "2920335467" at bounding box center [524, 369] width 253 height 26
copy dd "2920335467"
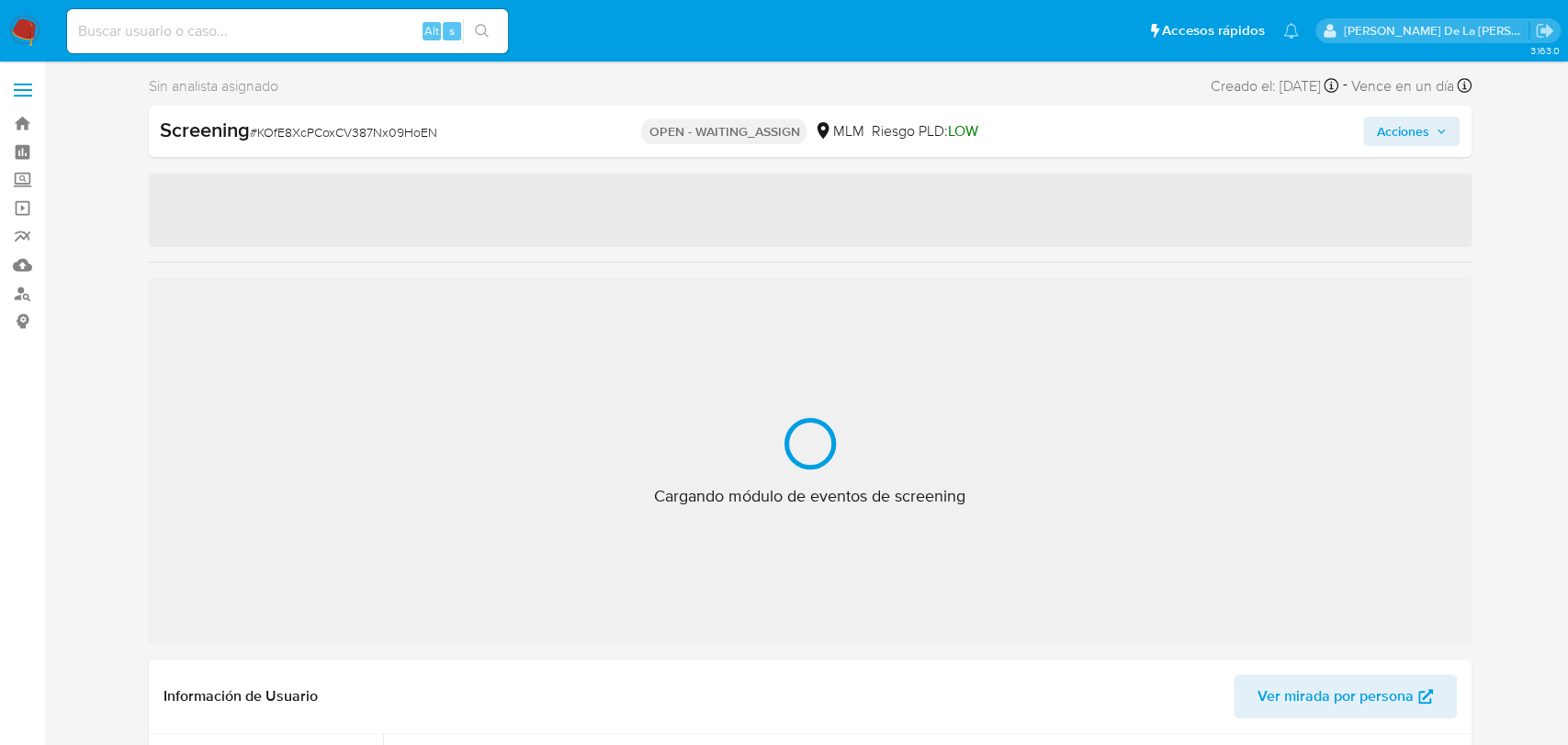
select select "10"
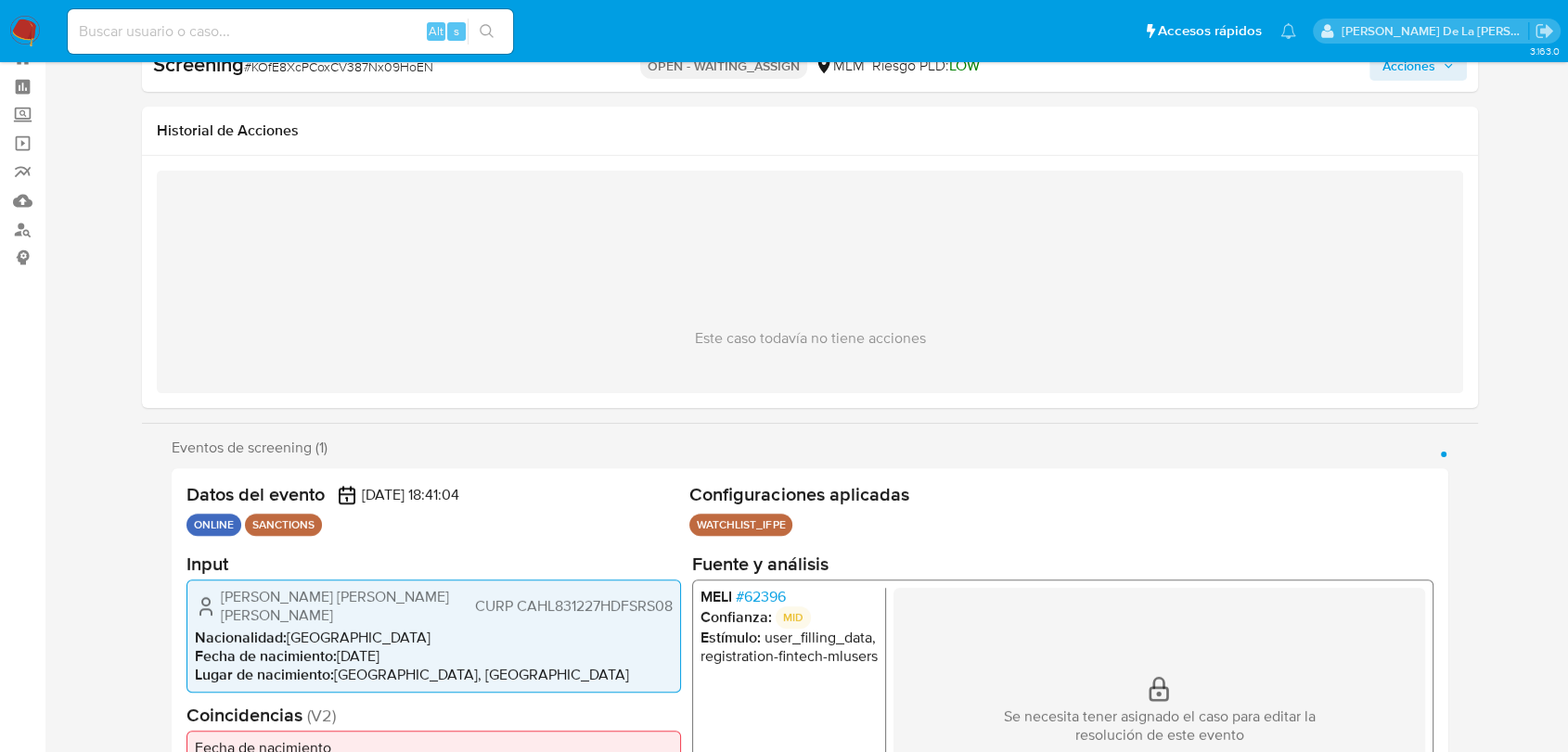
scroll to position [309, 0]
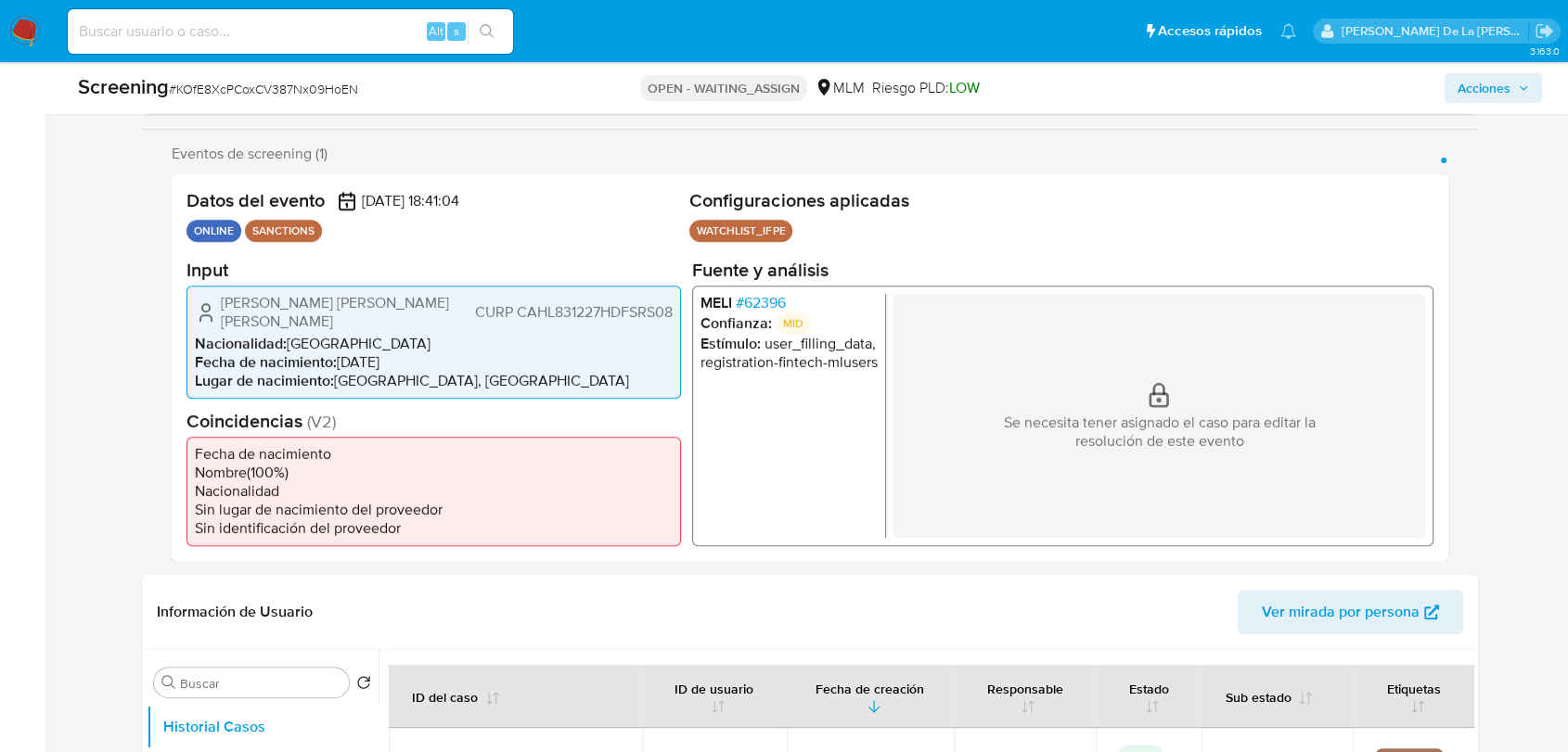
click at [769, 304] on span "# 62396" at bounding box center [761, 303] width 50 height 19
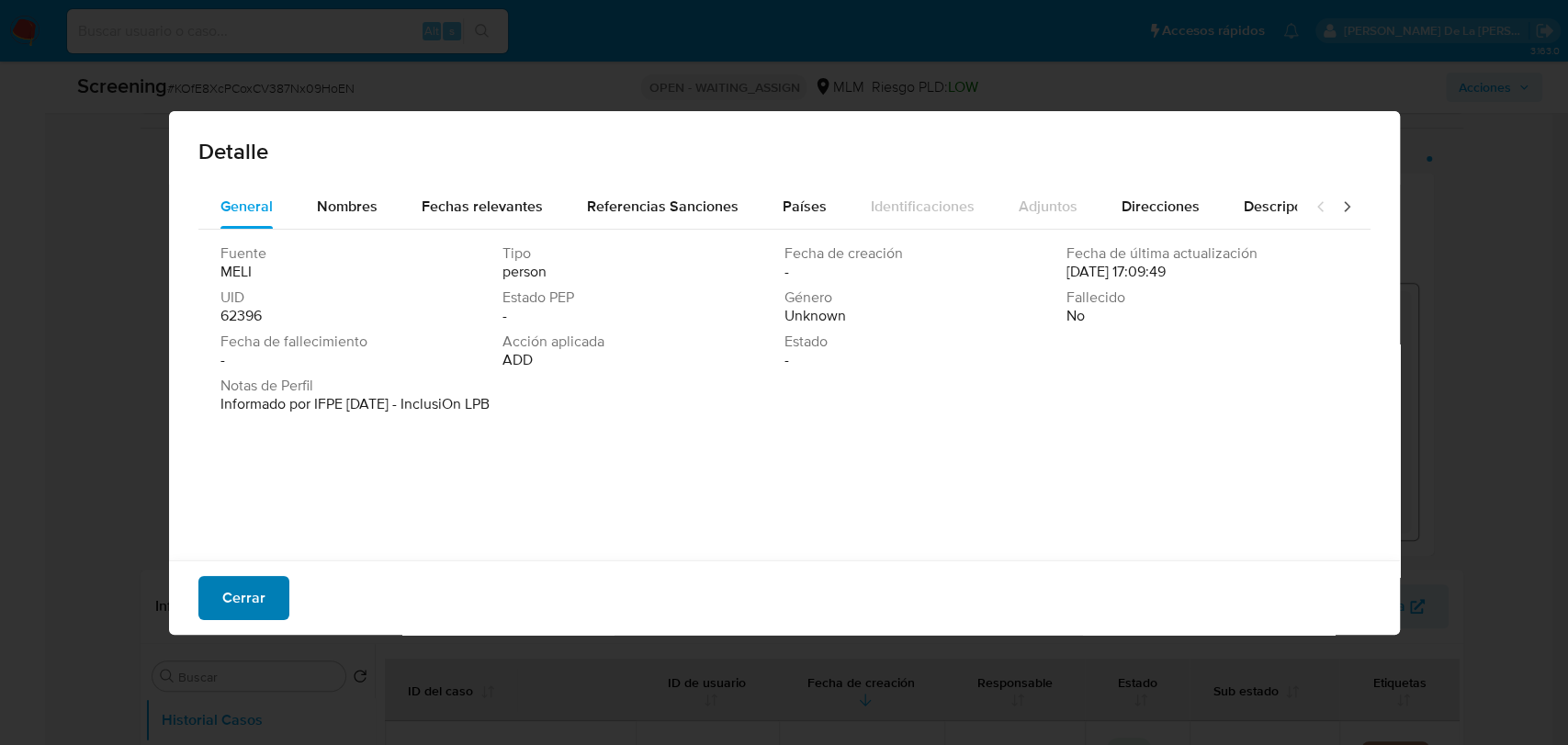
drag, startPoint x: 278, startPoint y: 596, endPoint x: 271, endPoint y: 587, distance: 11.4
click at [275, 595] on button "Cerrar" at bounding box center [244, 598] width 91 height 44
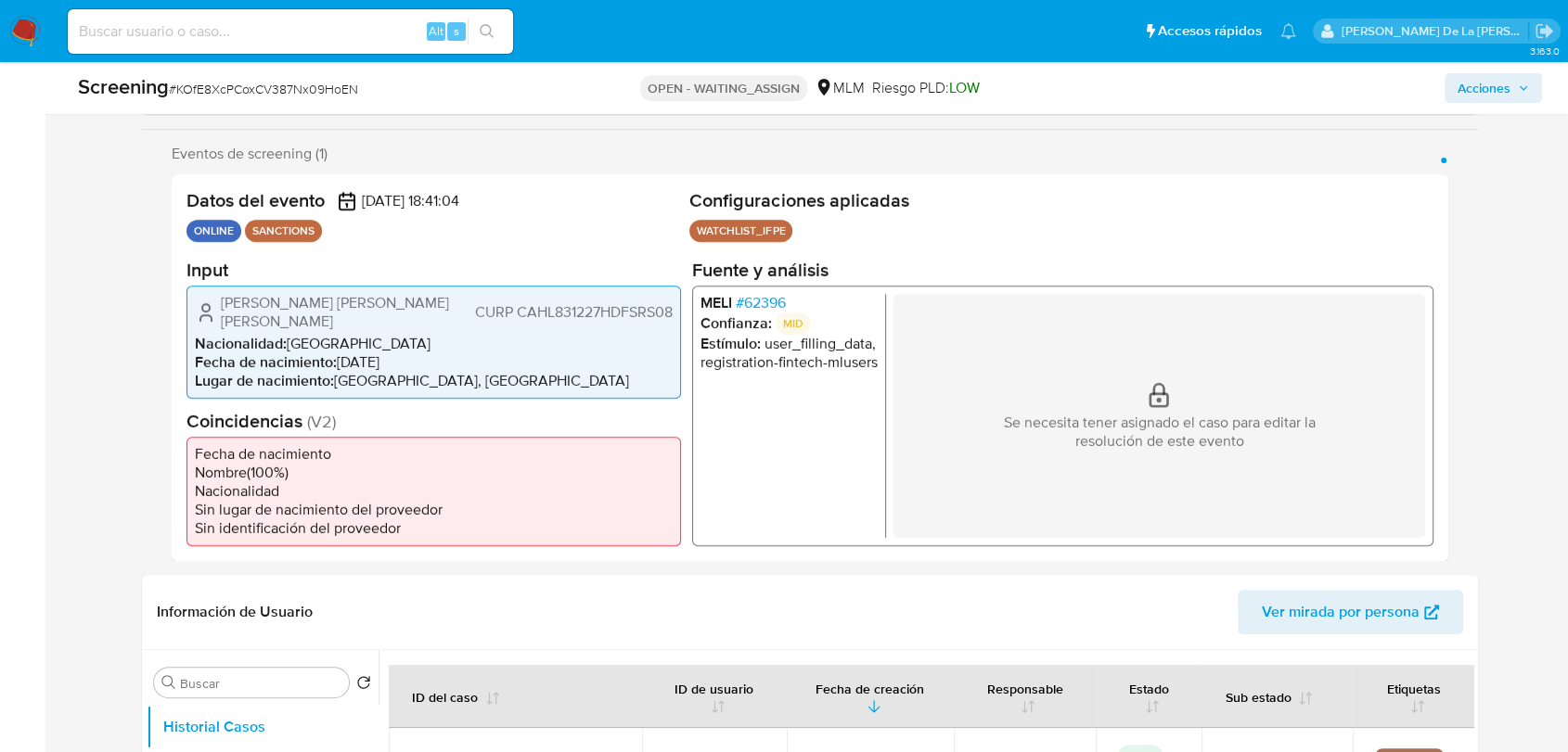
click at [320, 80] on span "# KOfE8XcPCoxCV387Nx09HoEN" at bounding box center [264, 89] width 189 height 19
copy span "KOfE8XcPCoxCV387Nx09HoEN"
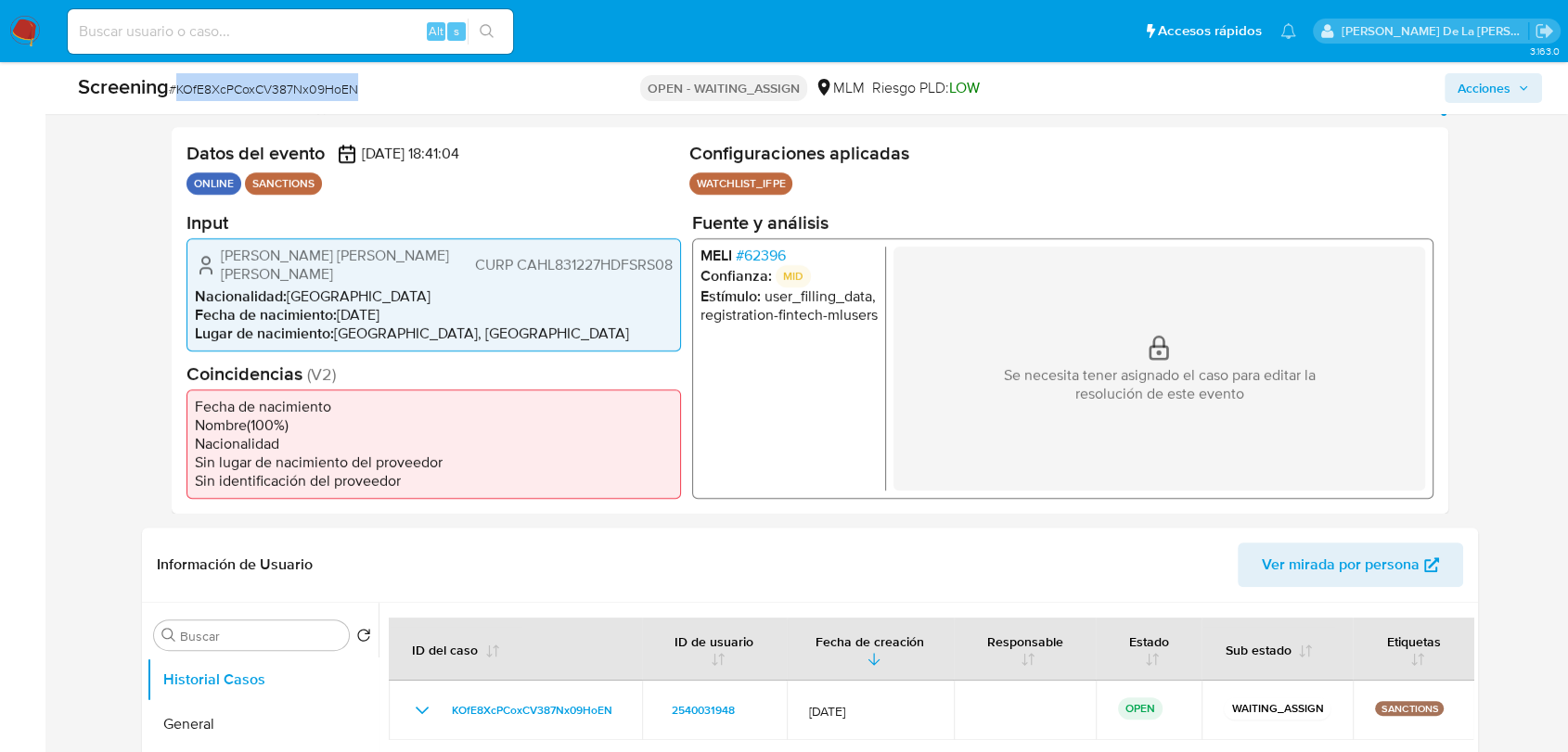
scroll to position [720, 0]
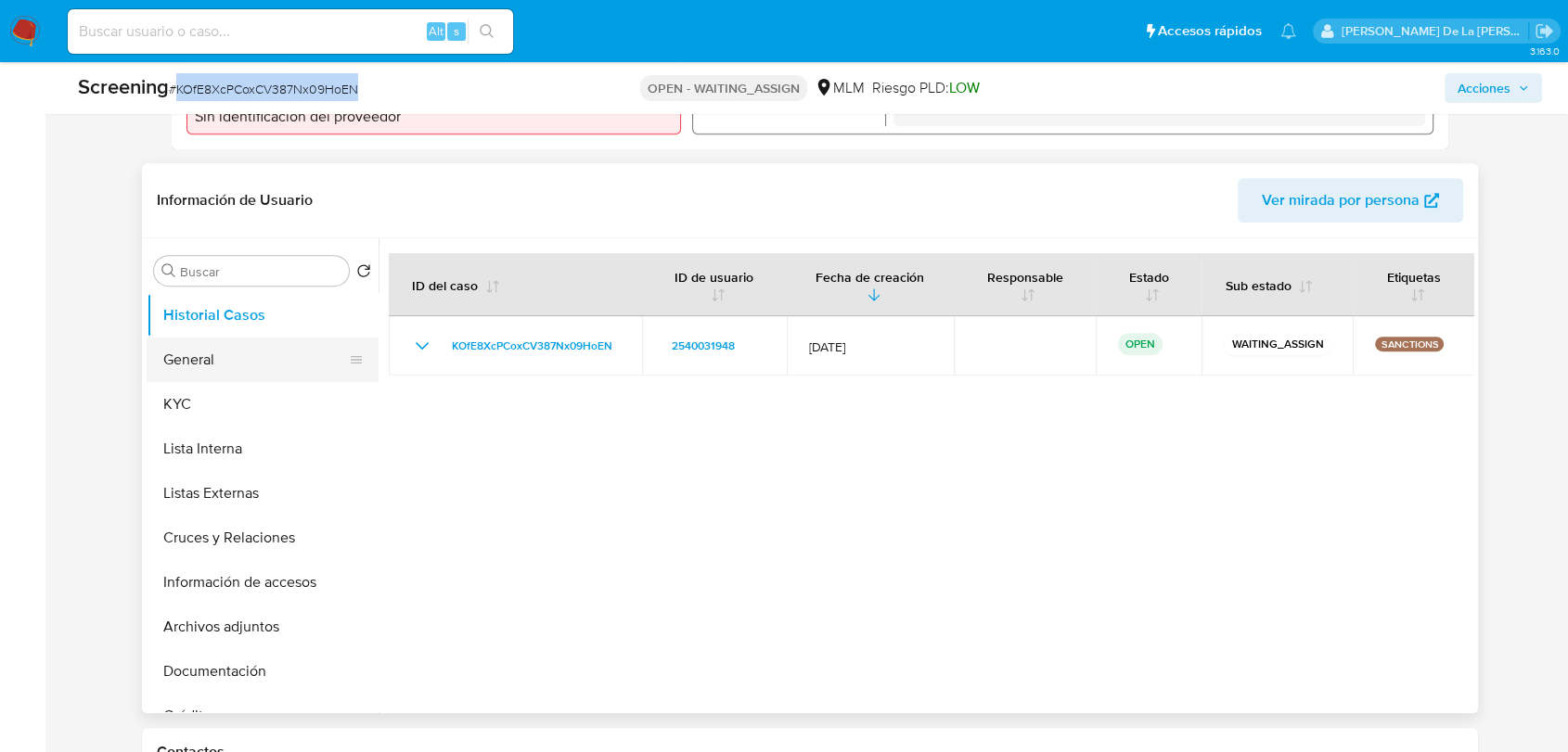
click at [245, 359] on button "General" at bounding box center [255, 360] width 217 height 45
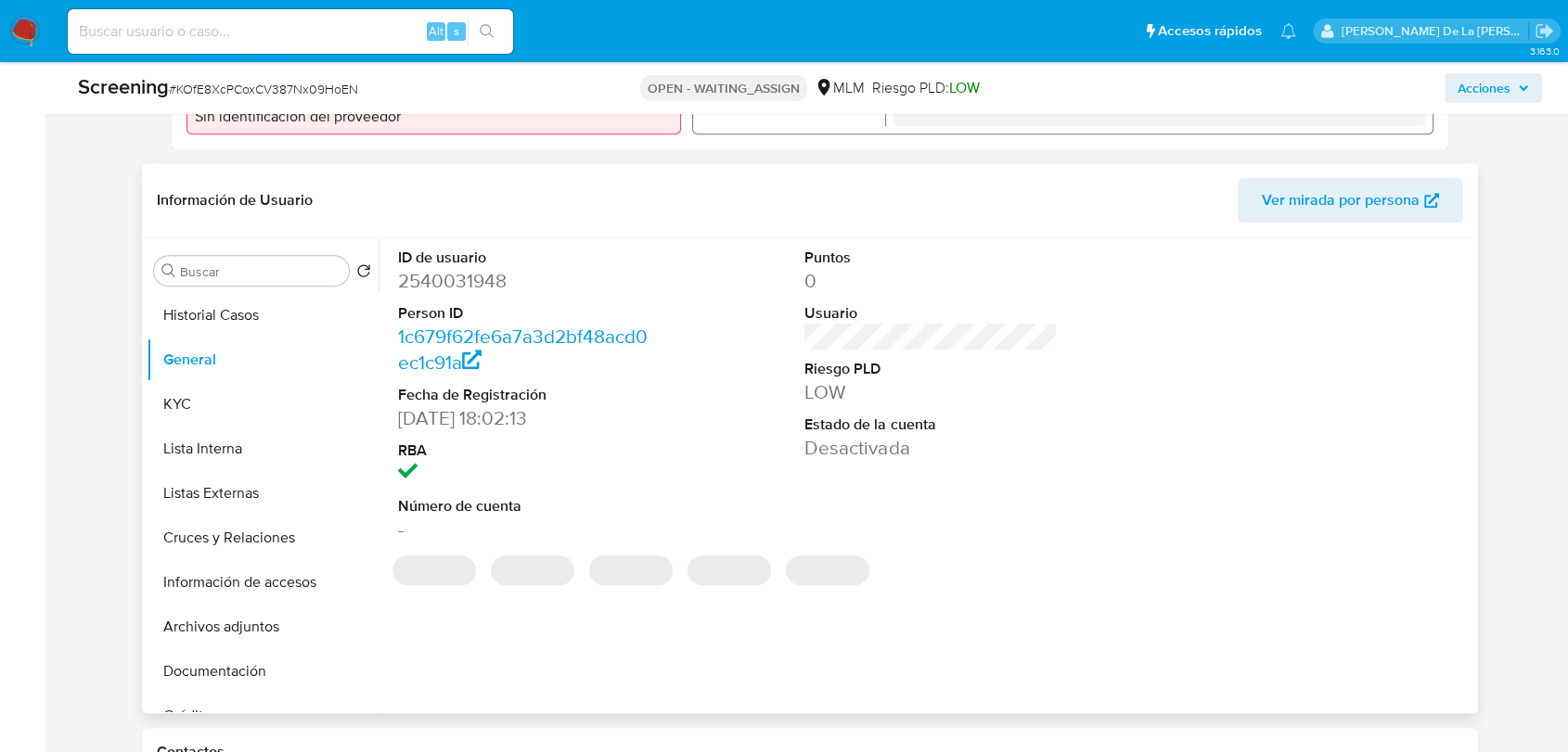
click at [474, 268] on dd "2540031948" at bounding box center [524, 281] width 253 height 26
click at [477, 268] on dd "2540031948" at bounding box center [524, 281] width 253 height 26
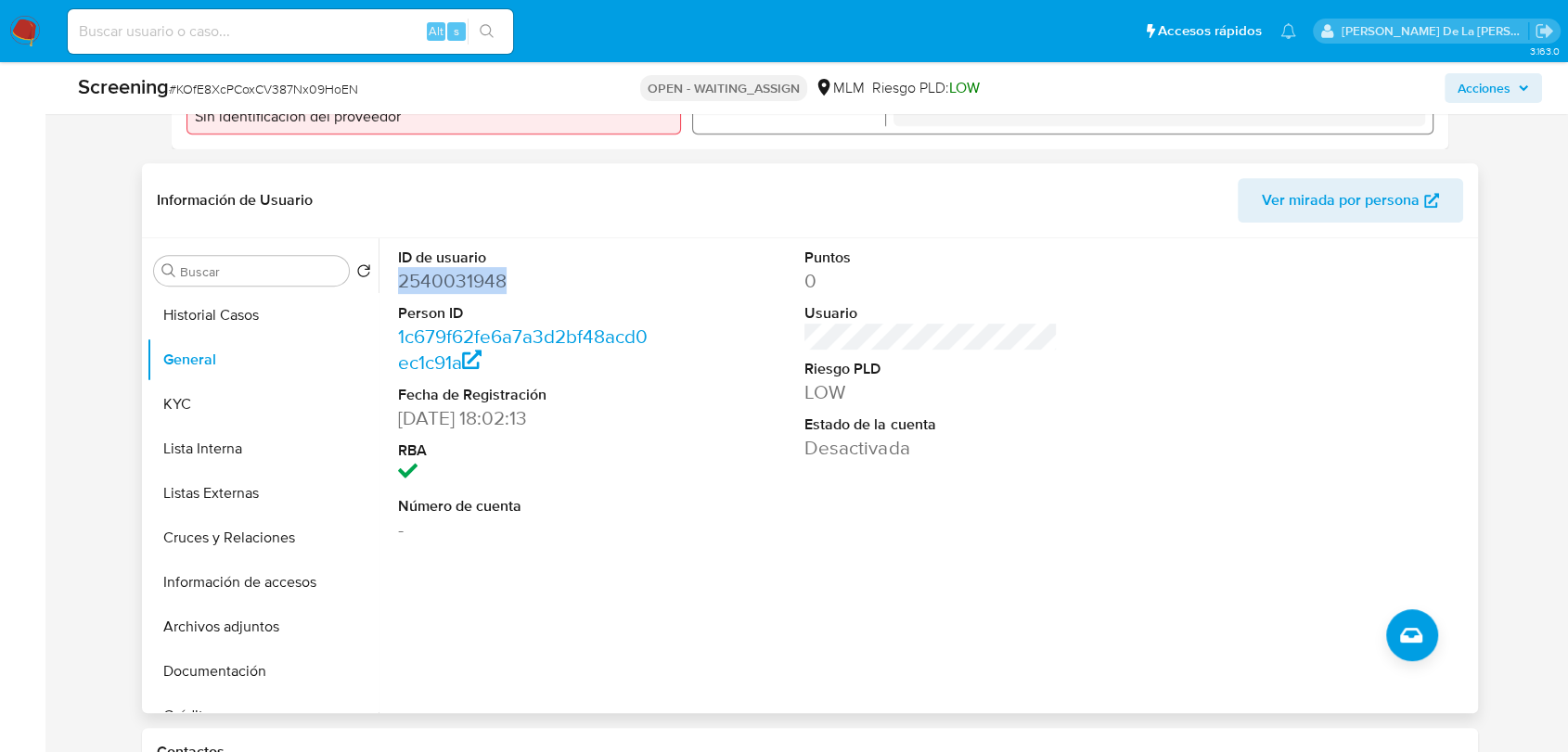
click at [477, 268] on dd "2540031948" at bounding box center [524, 281] width 253 height 26
copy dd "2540031948"
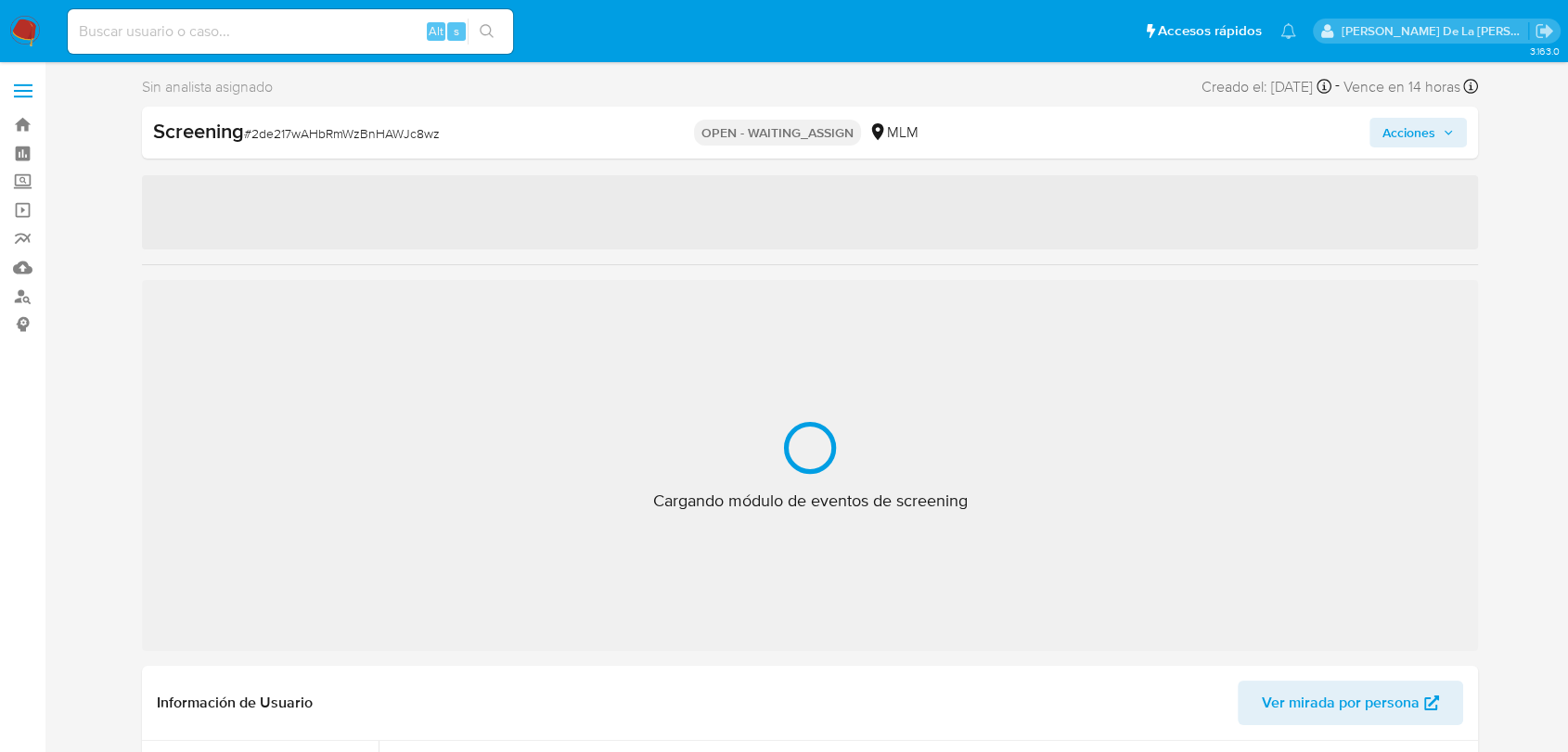
select select "10"
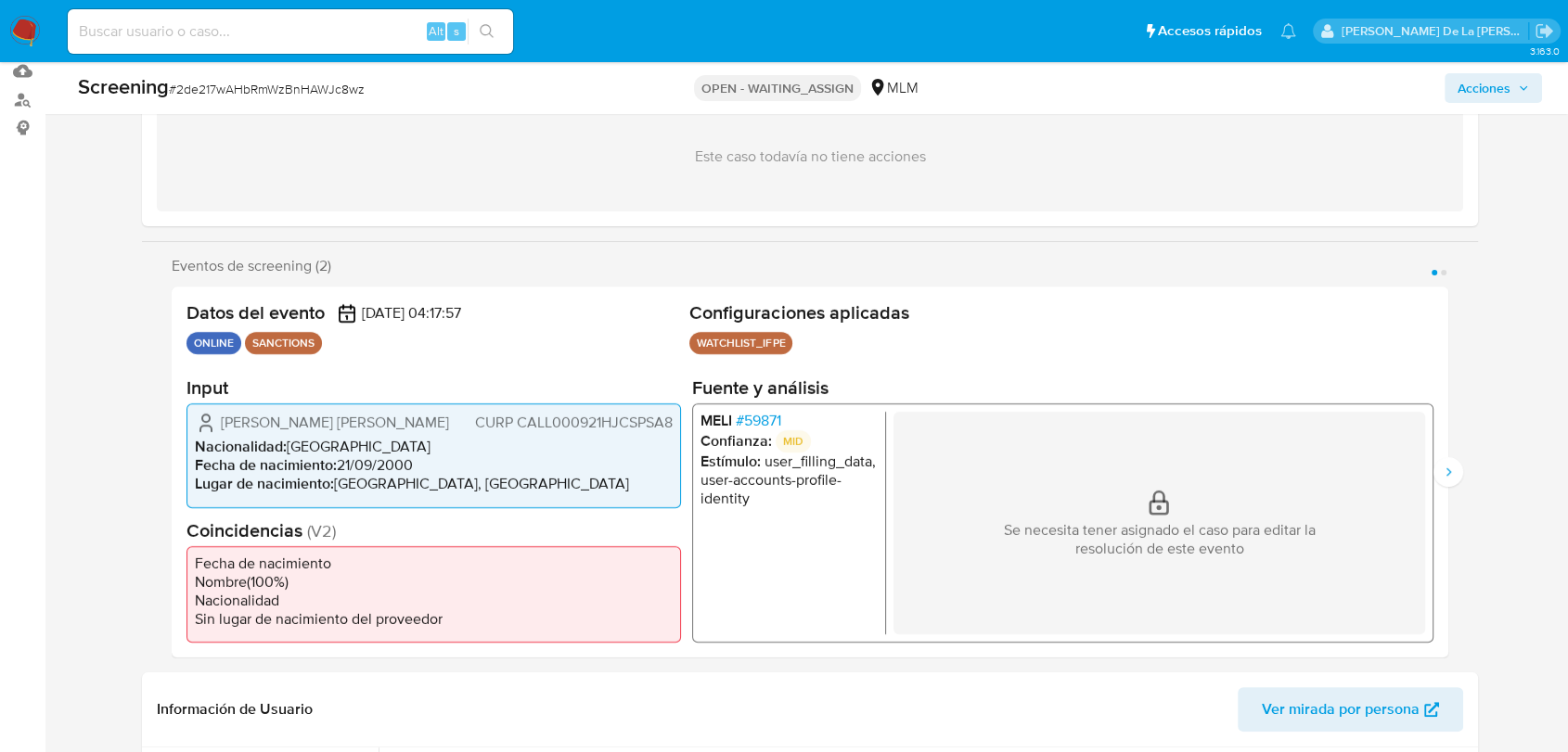
scroll to position [309, 0]
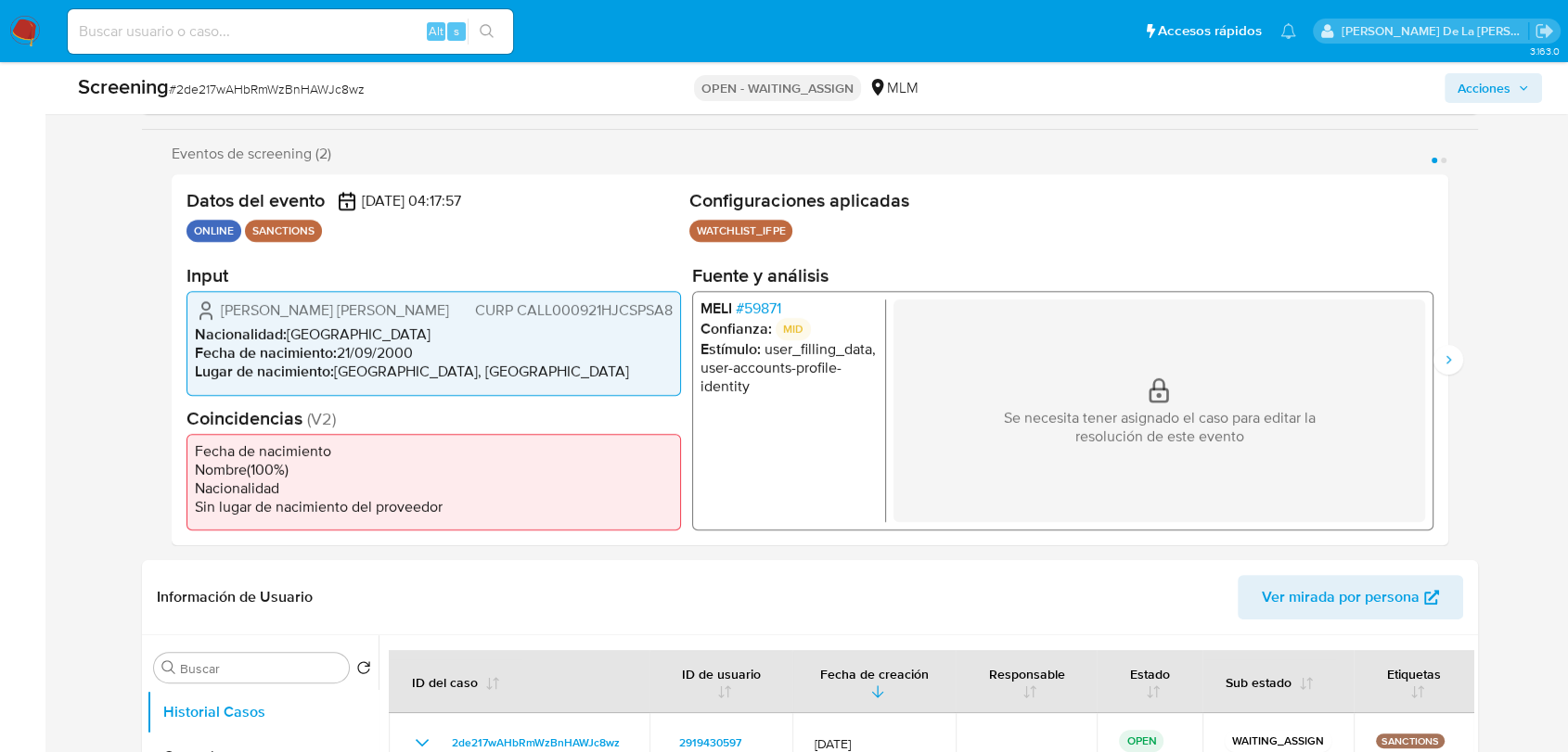
click at [754, 305] on span "# 59871" at bounding box center [758, 309] width 46 height 19
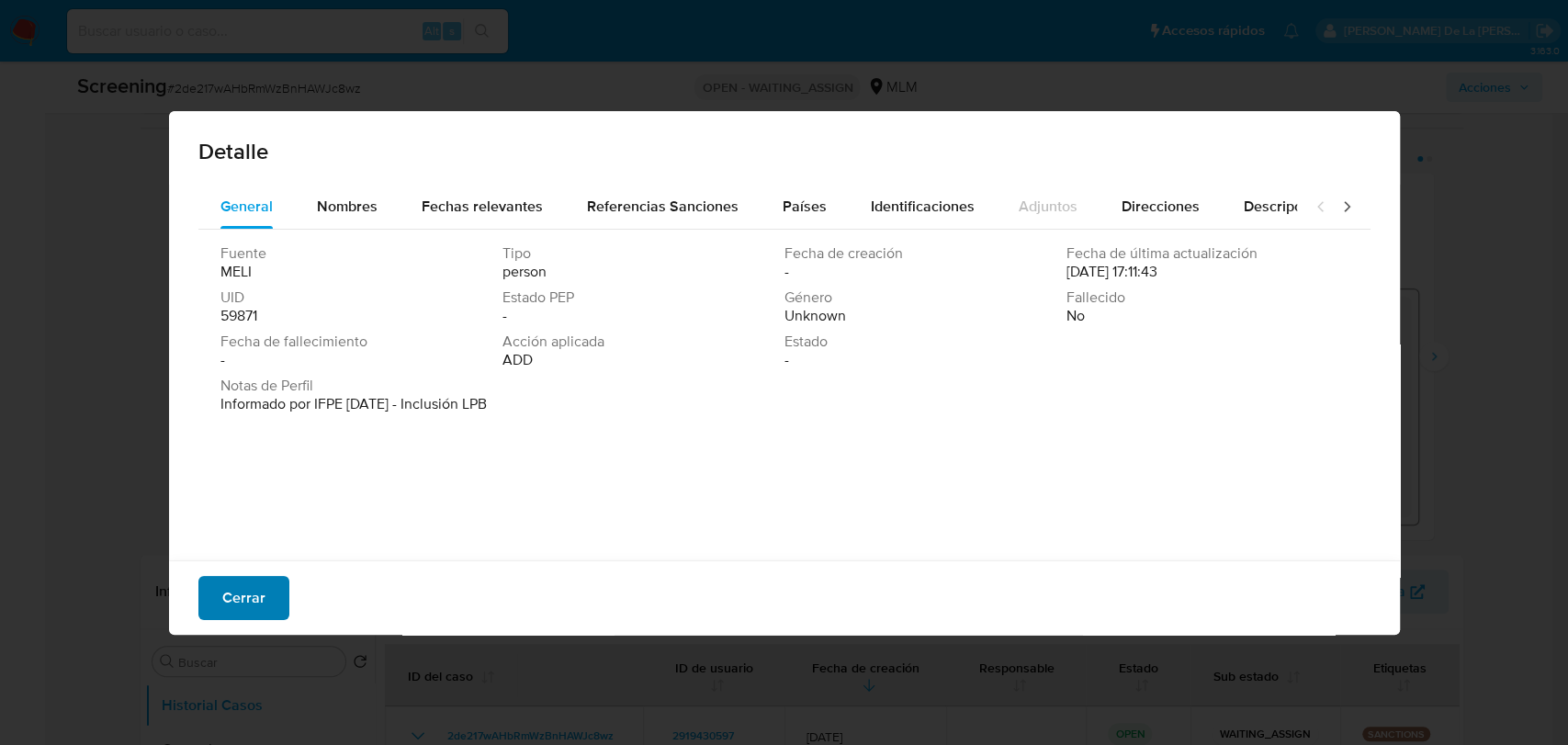
click at [227, 610] on span "Cerrar" at bounding box center [244, 598] width 43 height 40
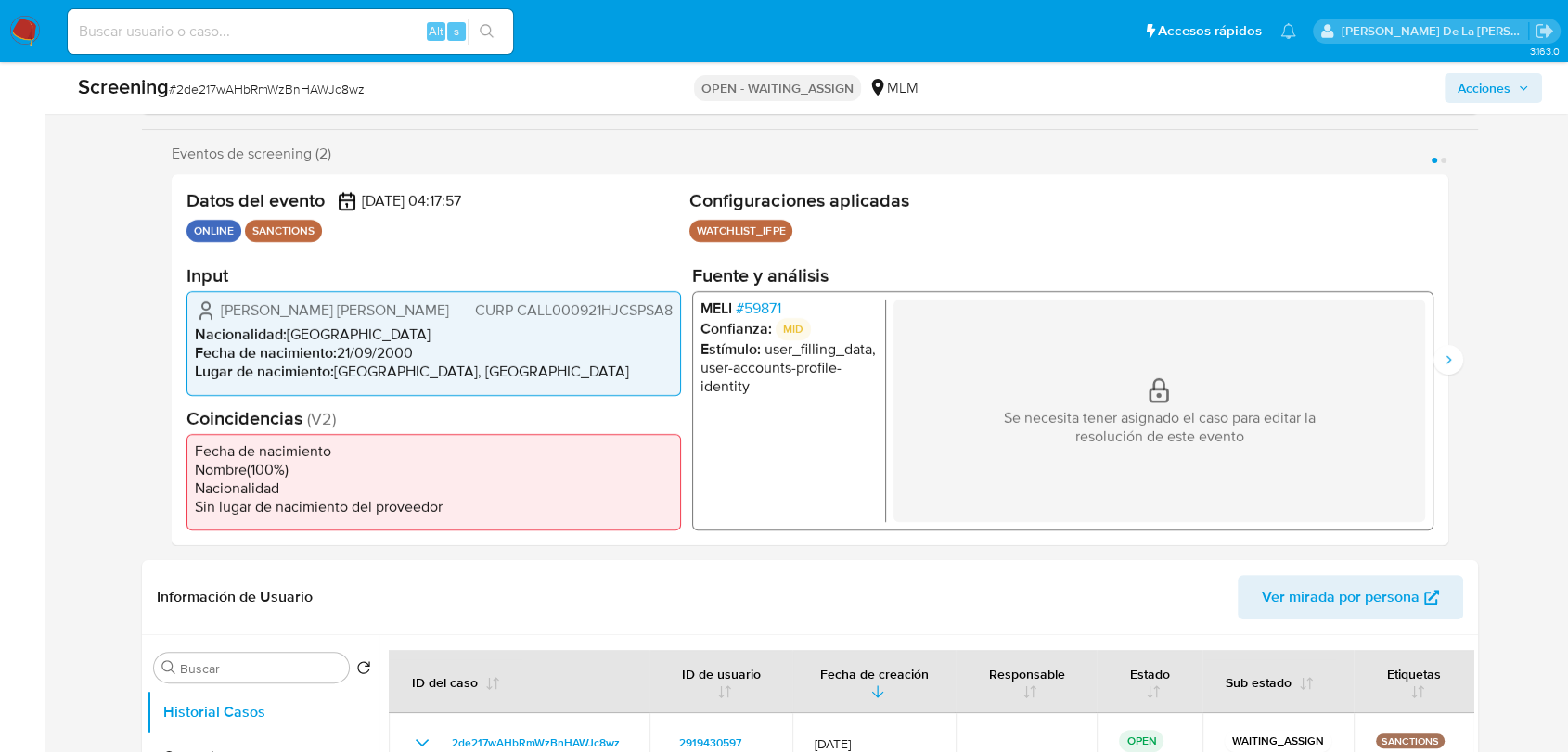
click at [310, 89] on span "# 2de217wAHbRmWzBnHAWJc8wz" at bounding box center [267, 89] width 196 height 19
click at [325, 95] on span "# 2de217wAHbRmWzBnHAWJc8wz" at bounding box center [267, 89] width 196 height 19
copy span "2de217wAHbRmWzBnHAWJc8wz"
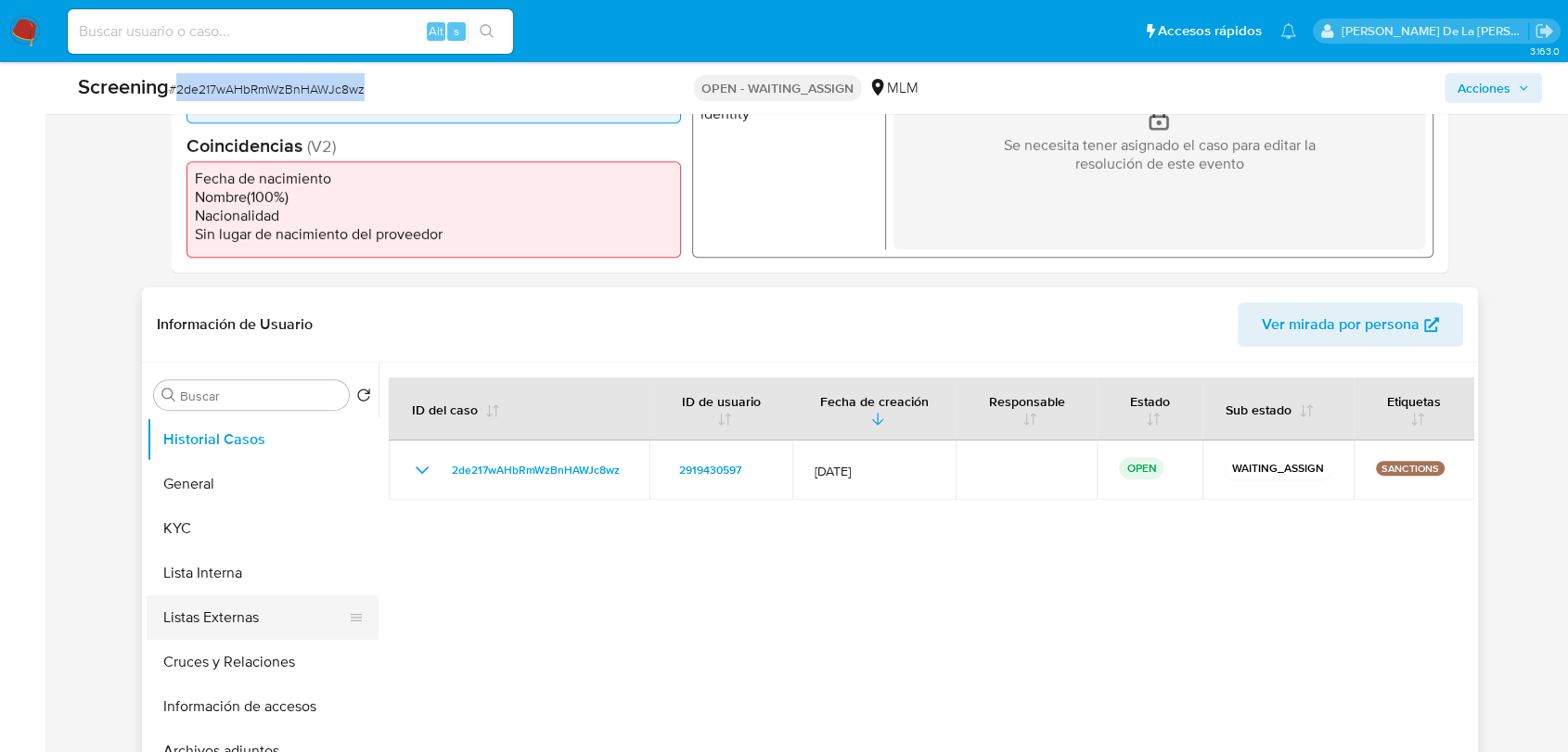
scroll to position [720, 0]
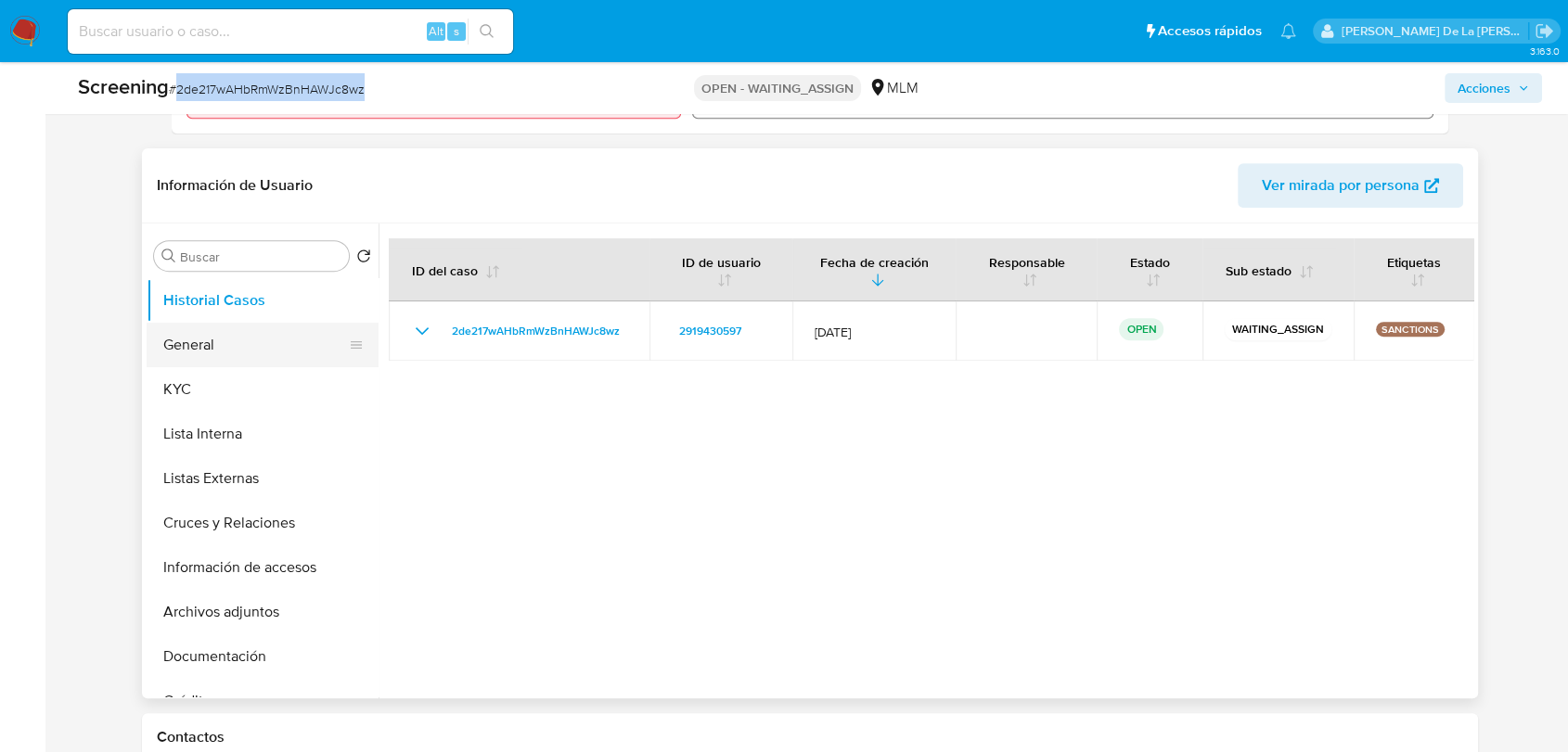
click at [244, 348] on button "General" at bounding box center [255, 345] width 217 height 45
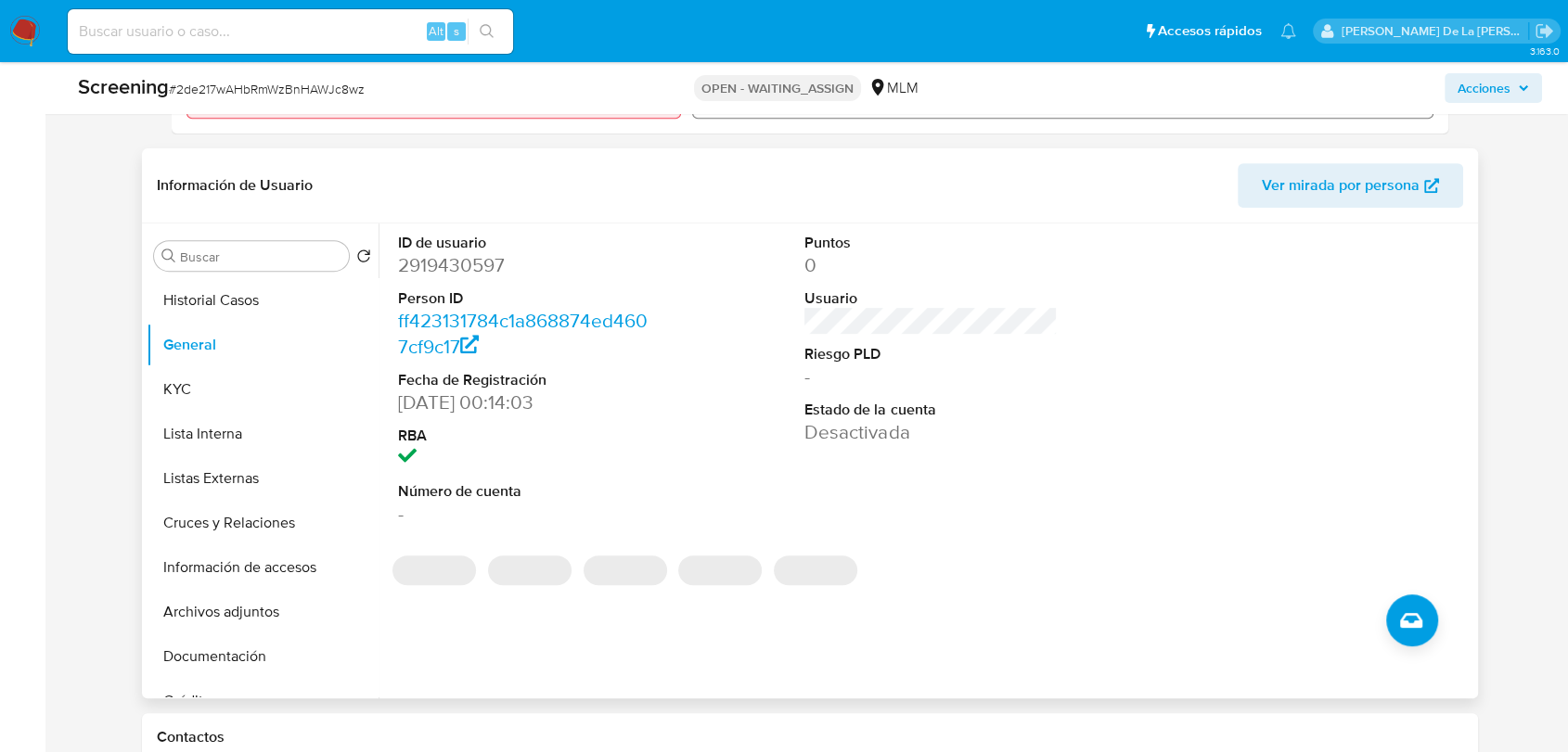
click at [452, 266] on dd "2919430597" at bounding box center [524, 266] width 253 height 26
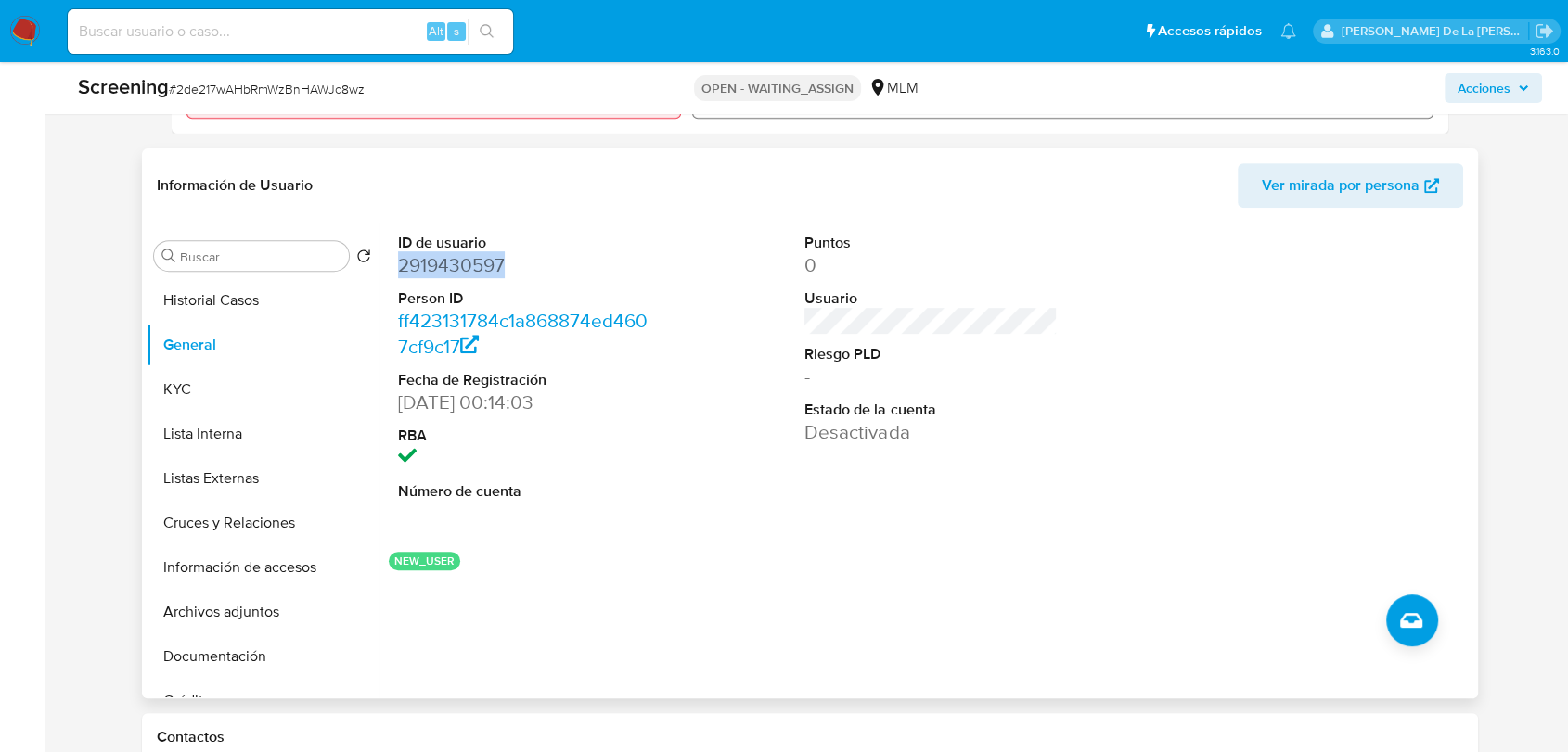
copy dd "2919430597"
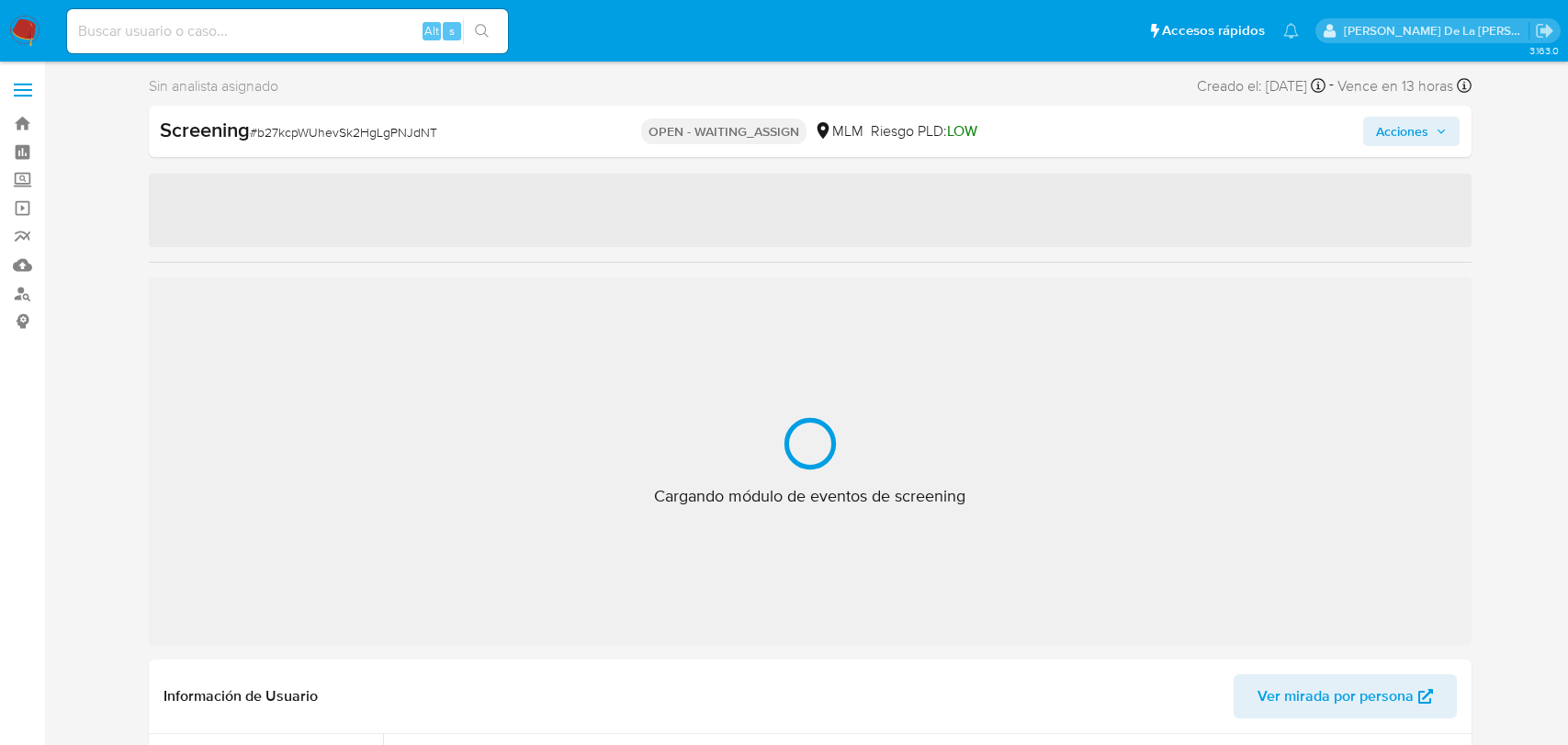
select select "10"
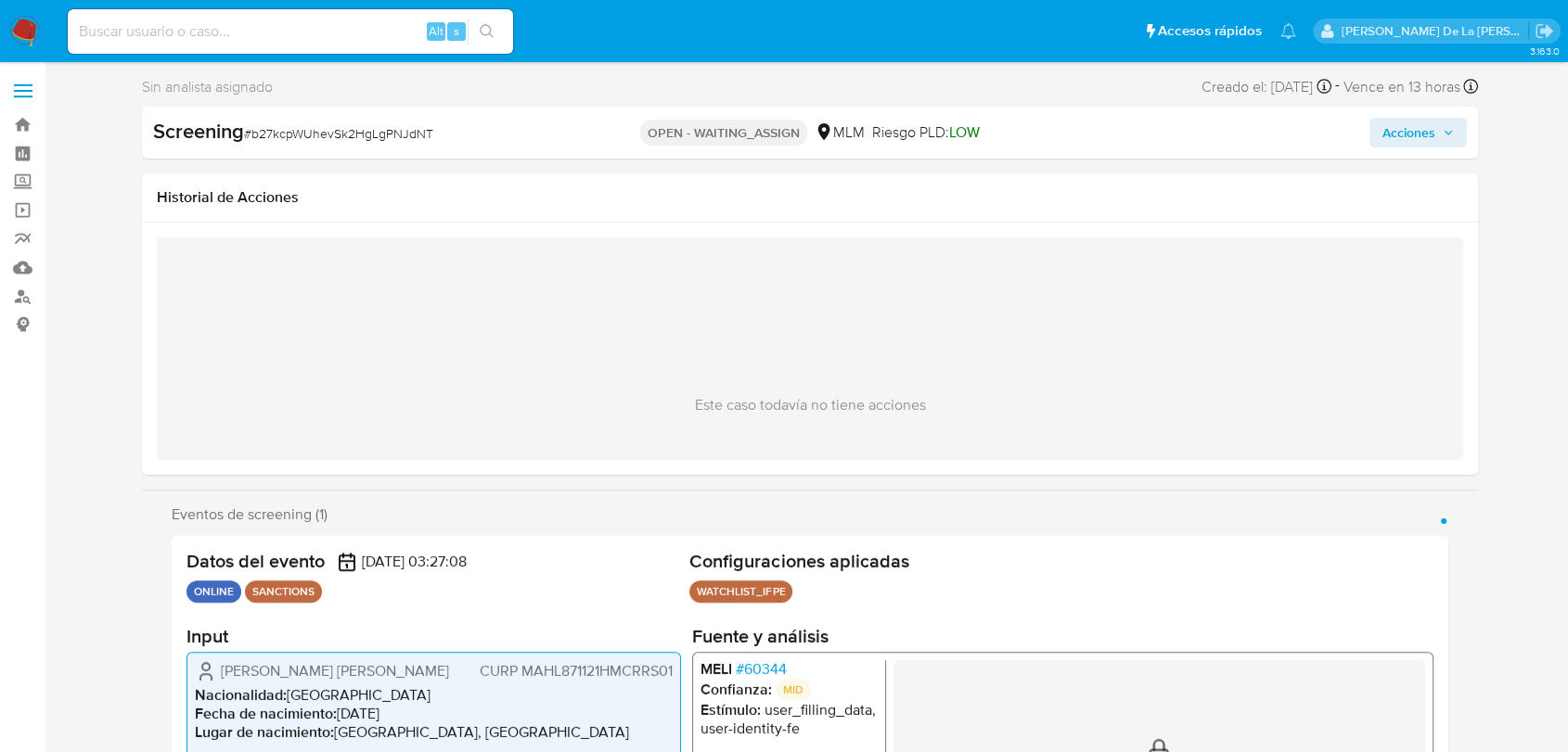
scroll to position [206, 0]
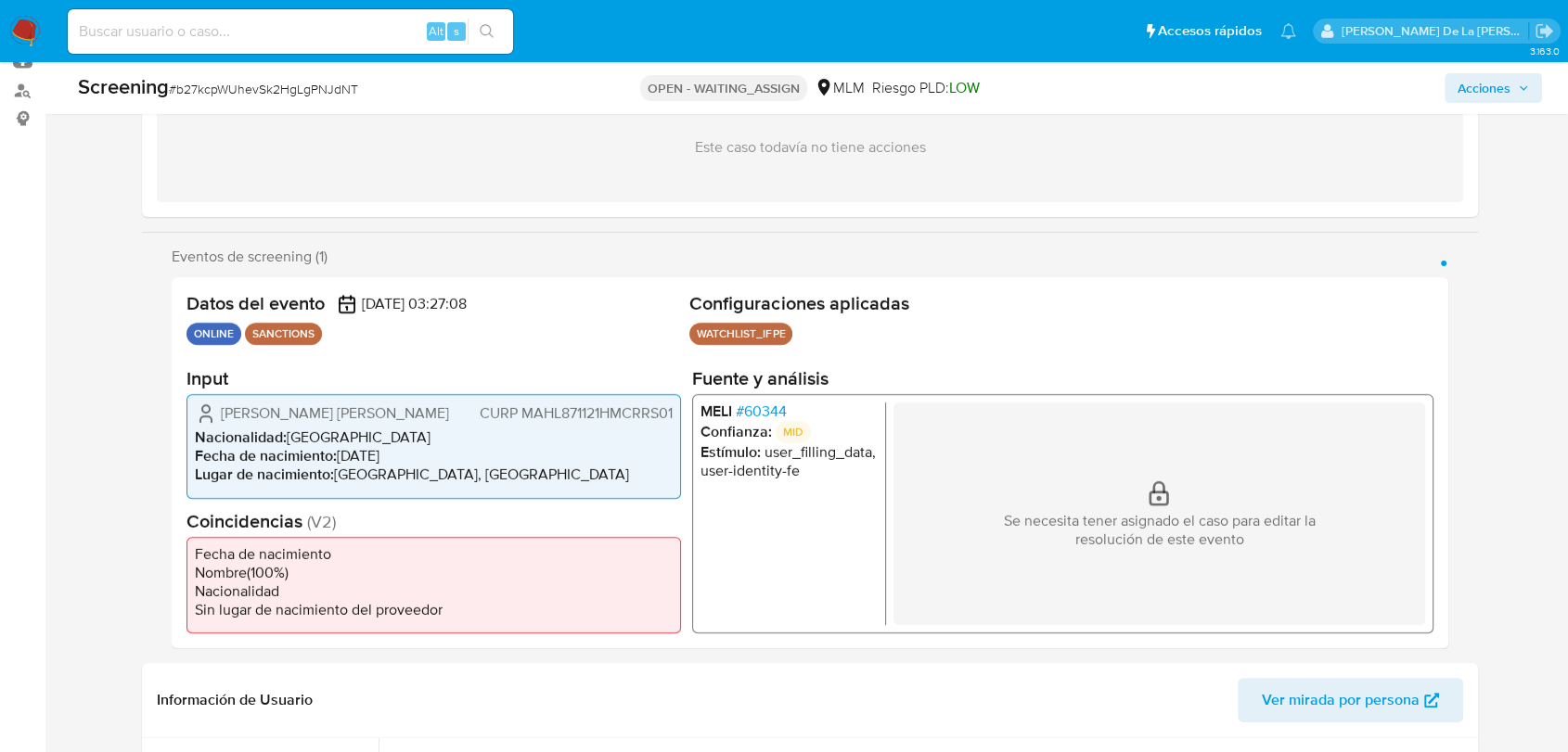
click at [771, 407] on span "# 60344" at bounding box center [761, 411] width 51 height 19
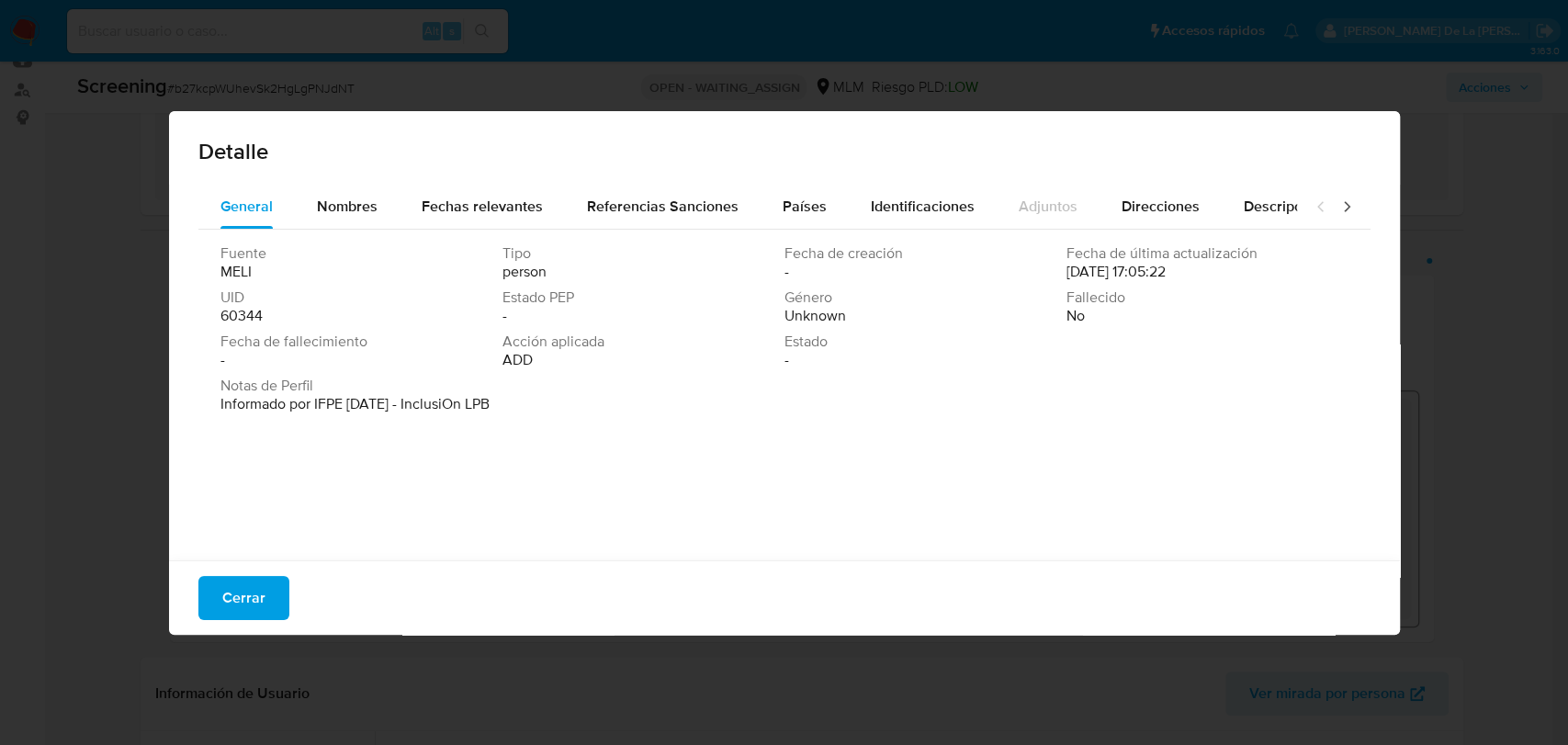
click at [254, 569] on div "Cerrar" at bounding box center [784, 597] width 1230 height 74
click at [250, 619] on div "Cerrar" at bounding box center [784, 597] width 1230 height 74
click at [265, 604] on button "Cerrar" at bounding box center [244, 598] width 91 height 44
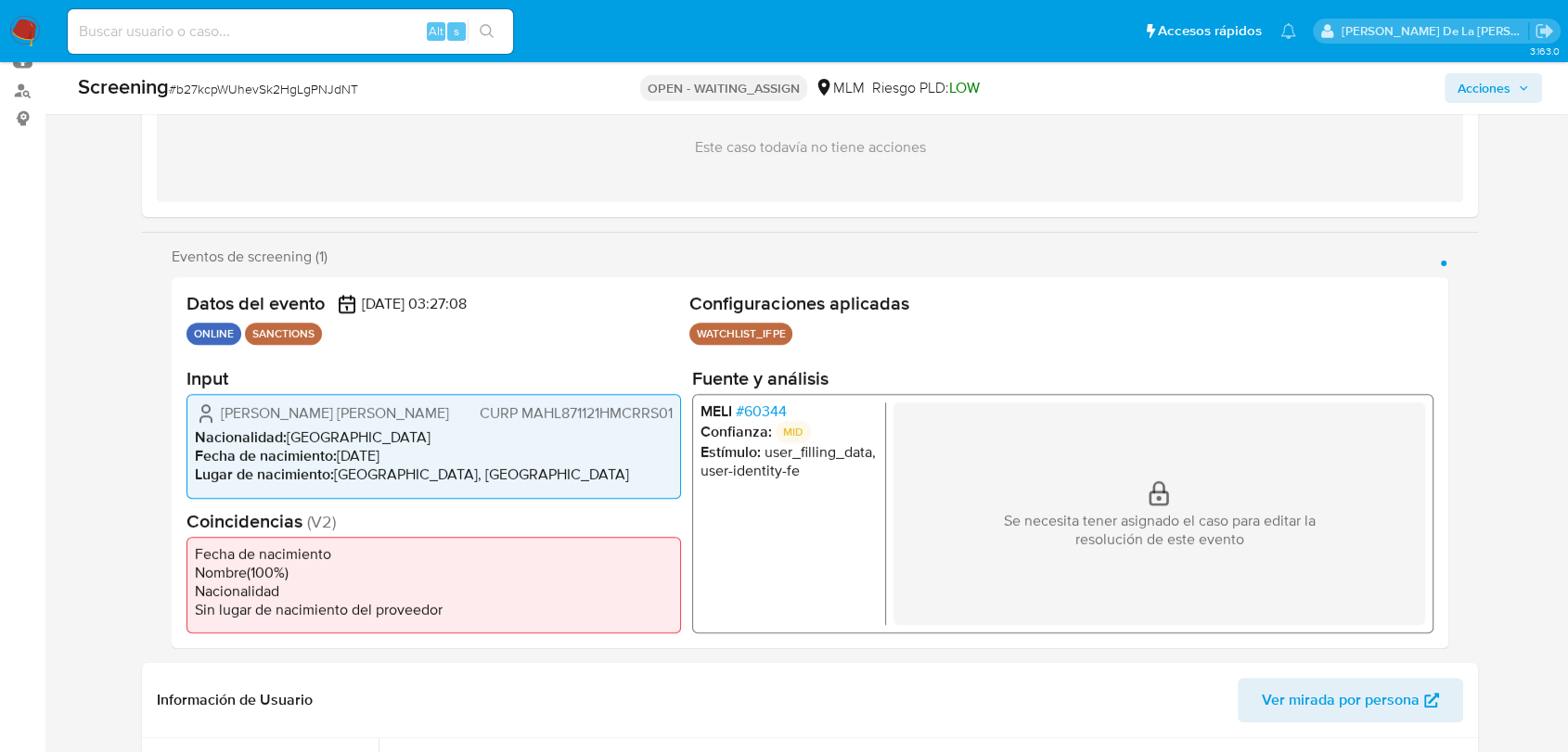
click at [289, 84] on span "# b27kcpWUhevSk2HgLgPNJdNT" at bounding box center [264, 89] width 189 height 19
click at [290, 84] on span "# b27kcpWUhevSk2HgLgPNJdNT" at bounding box center [264, 89] width 189 height 19
copy span "b27kcpWUhevSk2HgLgPNJdNT"
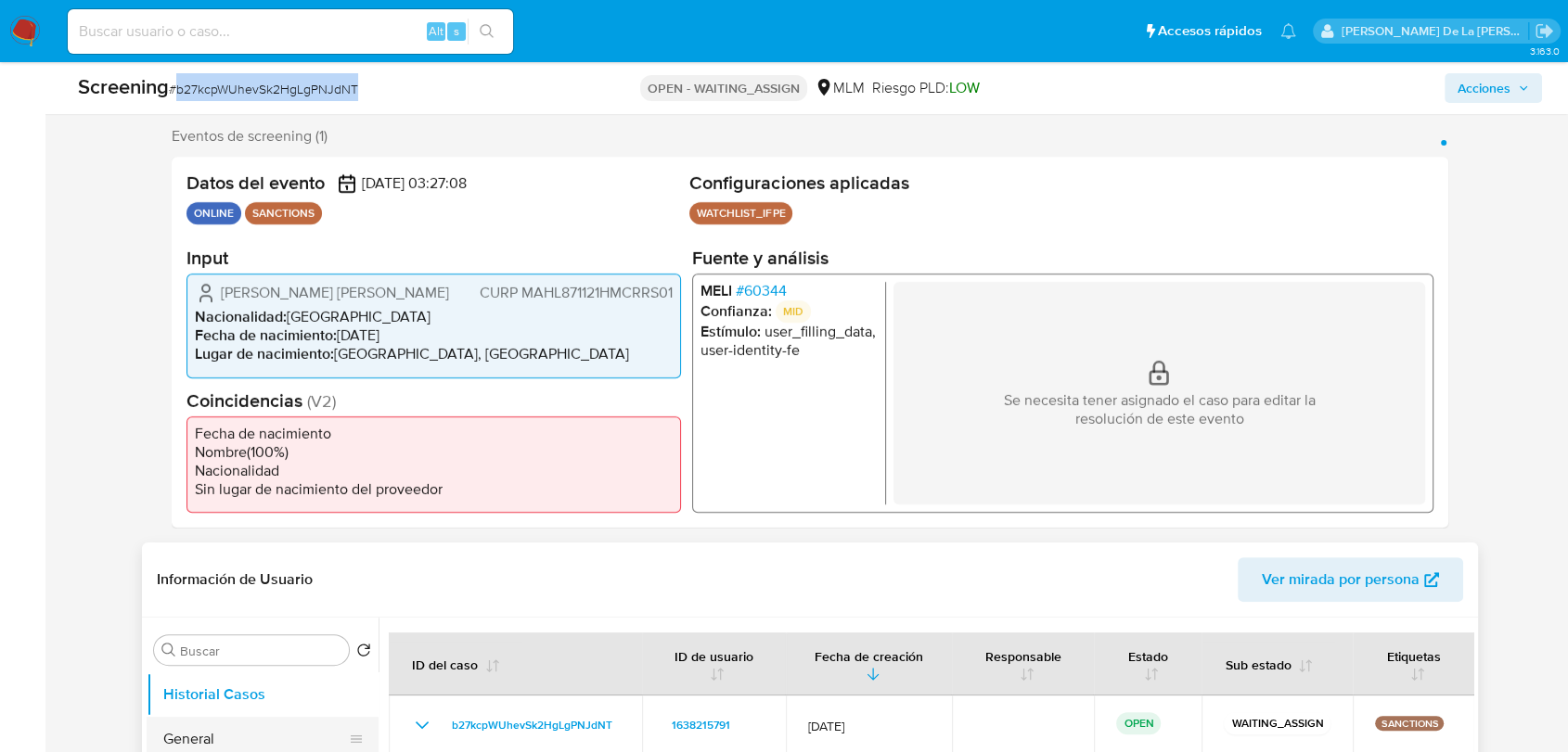
scroll to position [617, 0]
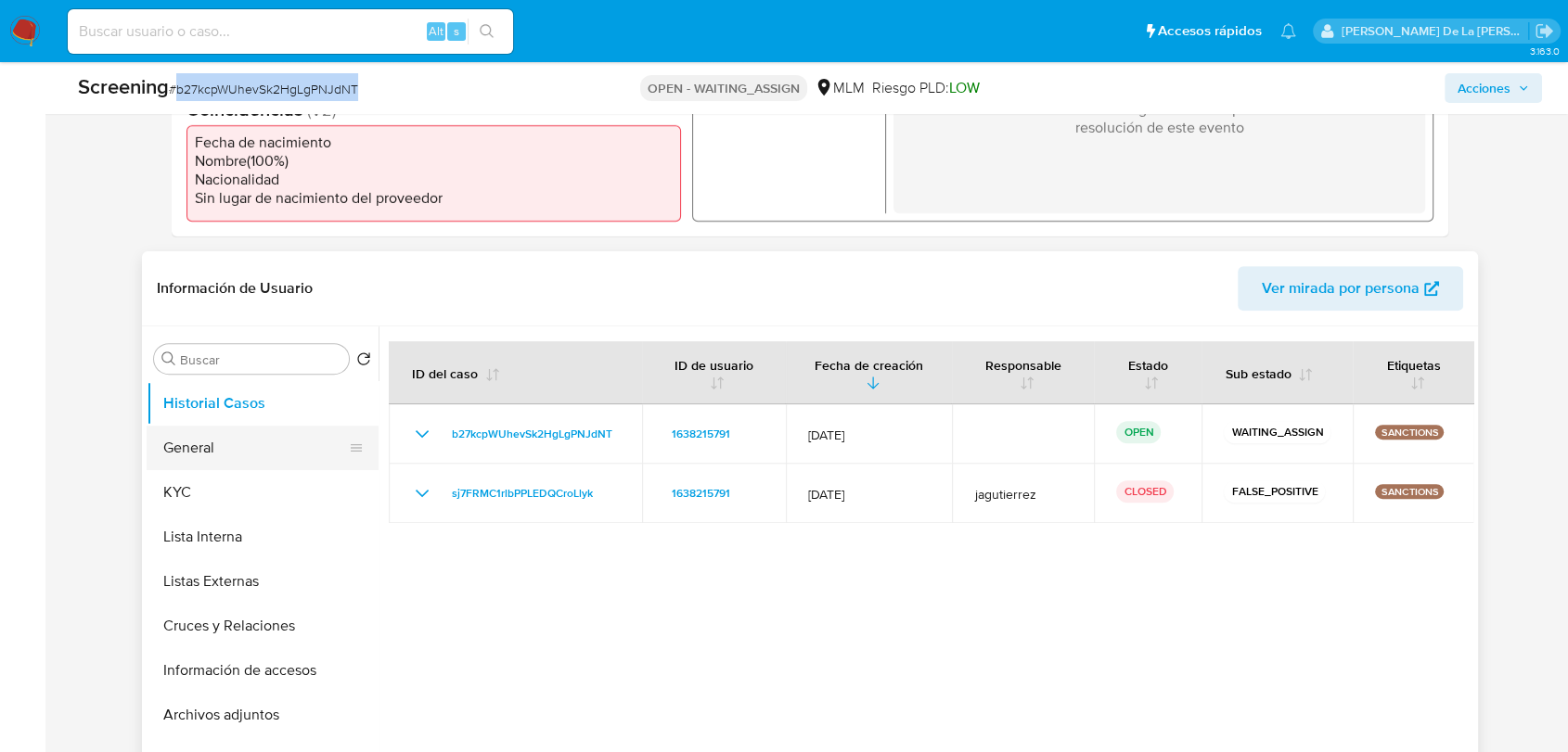
click at [226, 463] on button "General" at bounding box center [255, 447] width 217 height 45
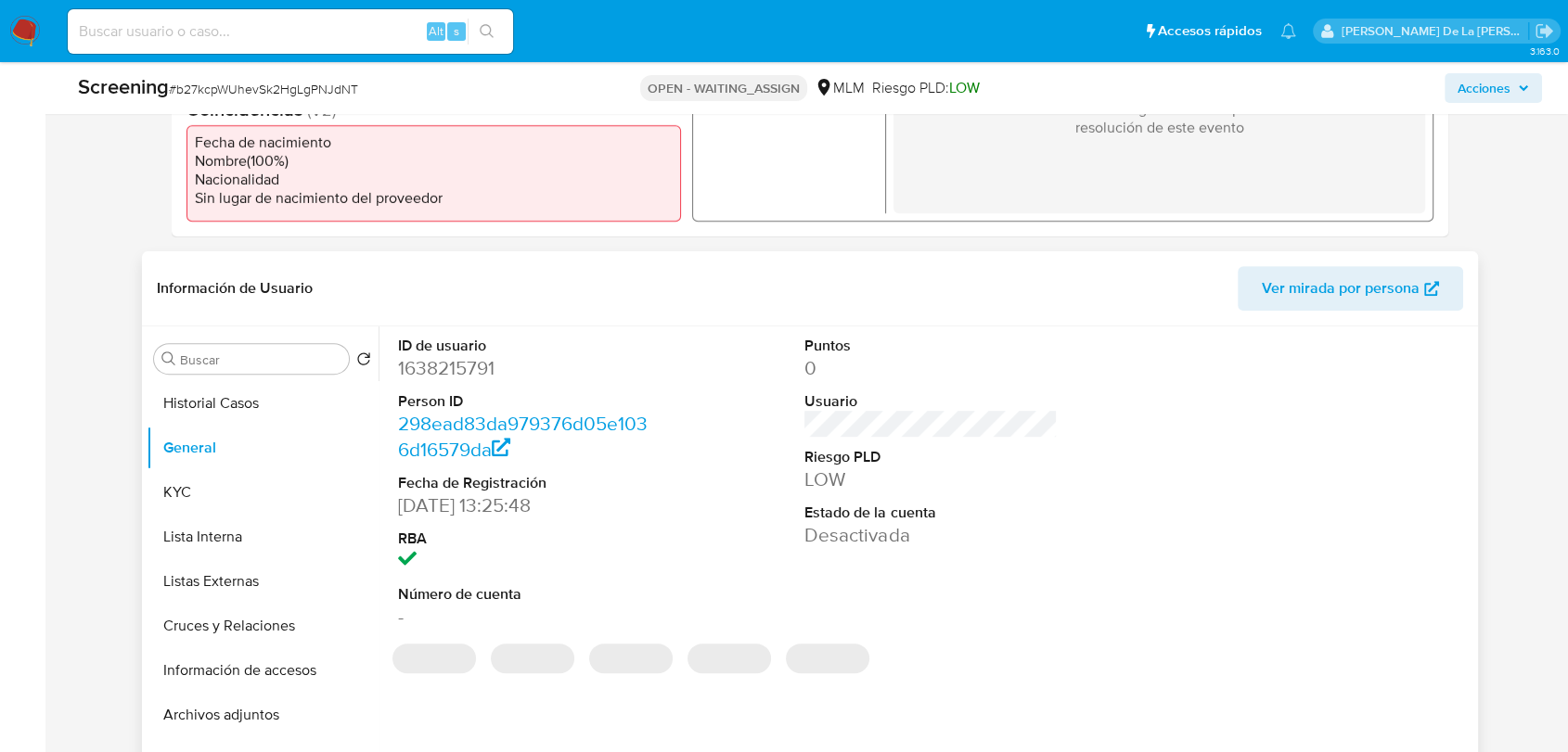
click at [447, 372] on dd "1638215791" at bounding box center [524, 369] width 253 height 26
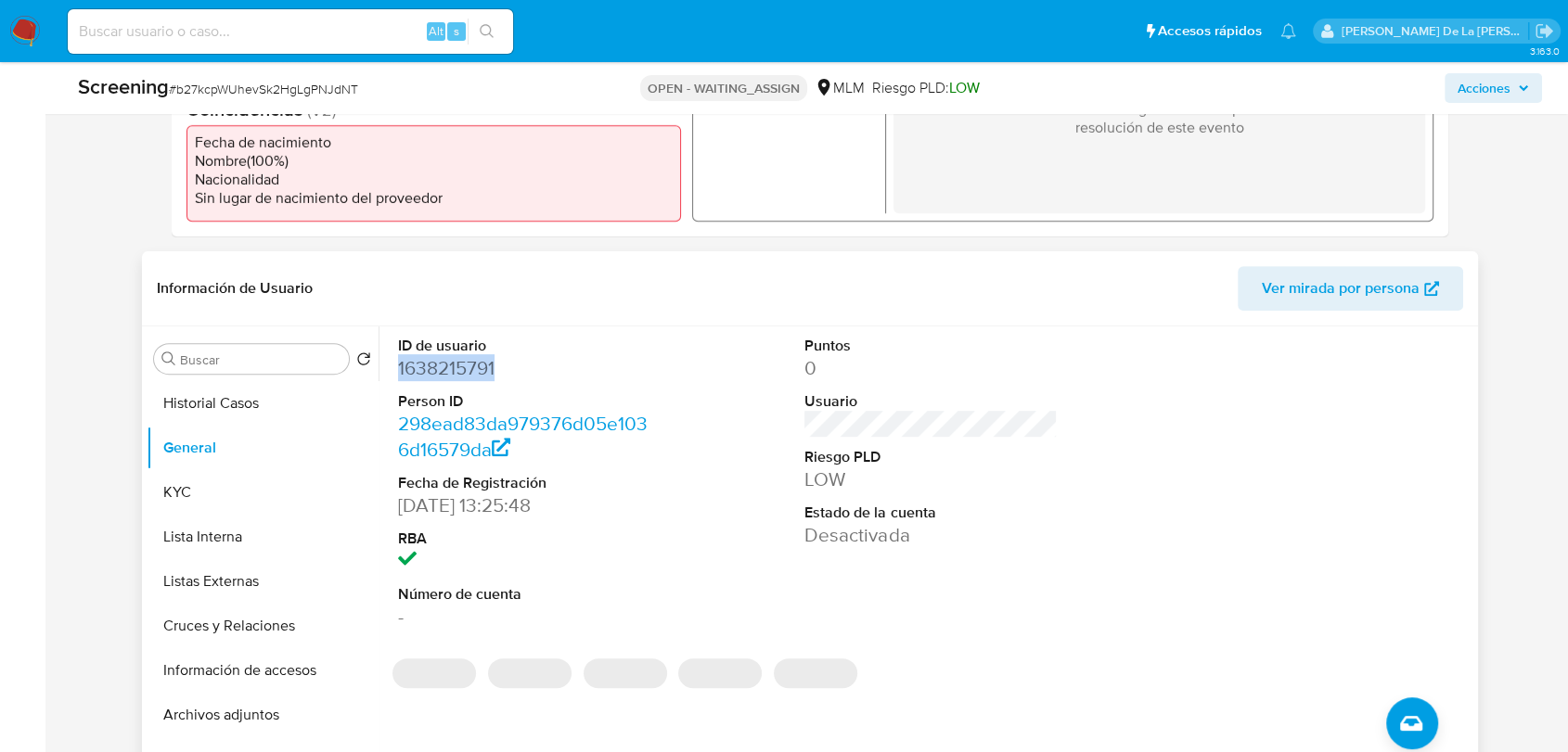
copy dd "1638215791"
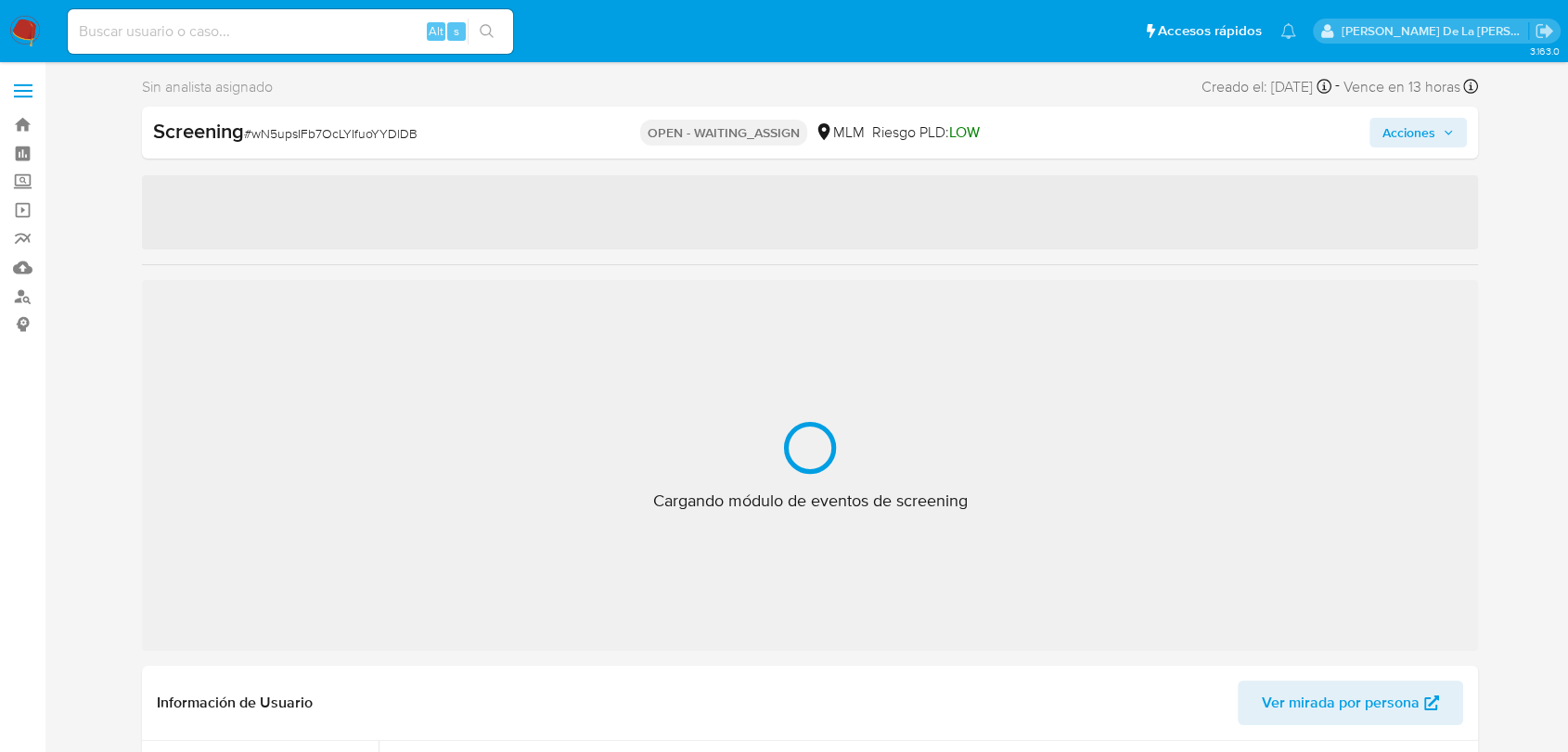
select select "10"
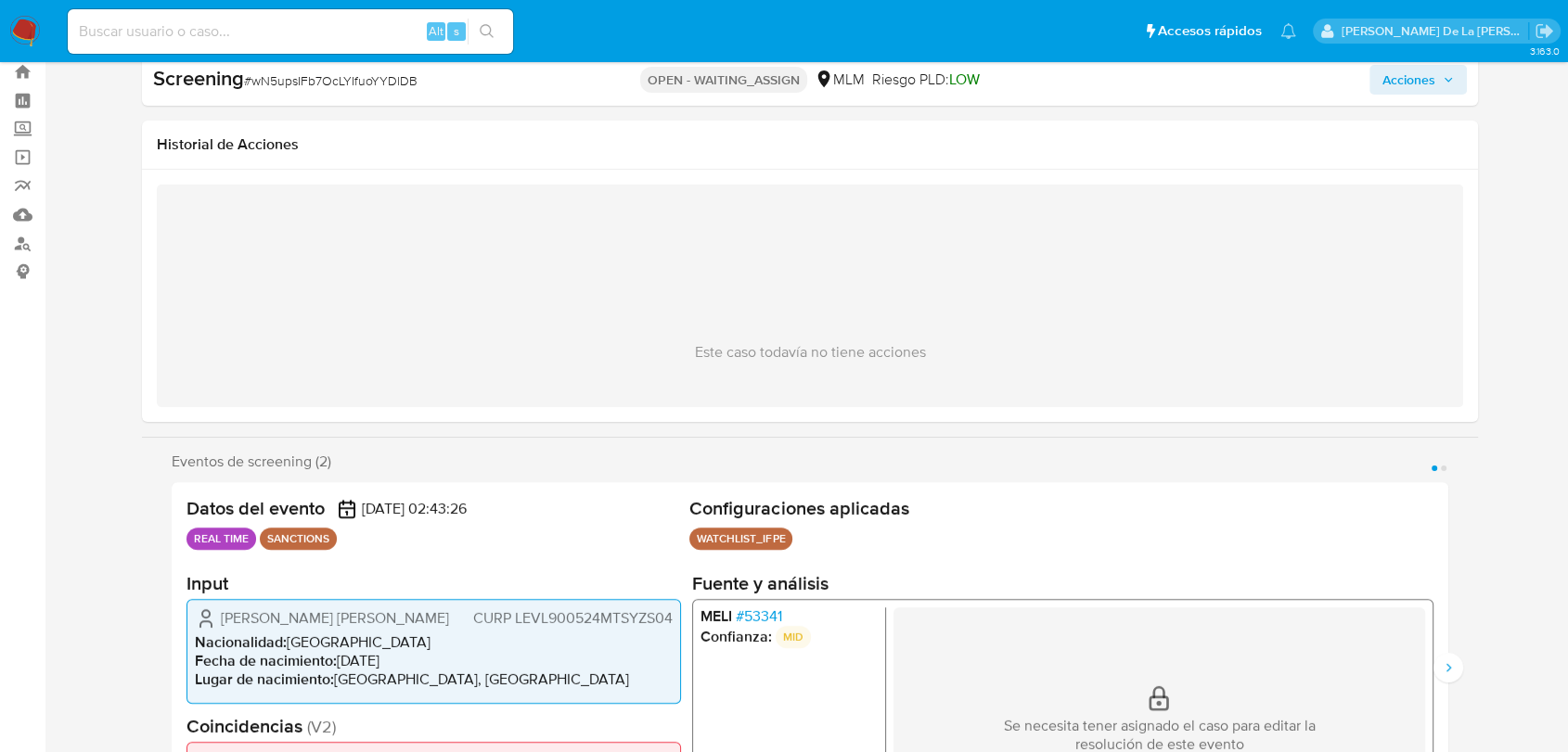
scroll to position [309, 0]
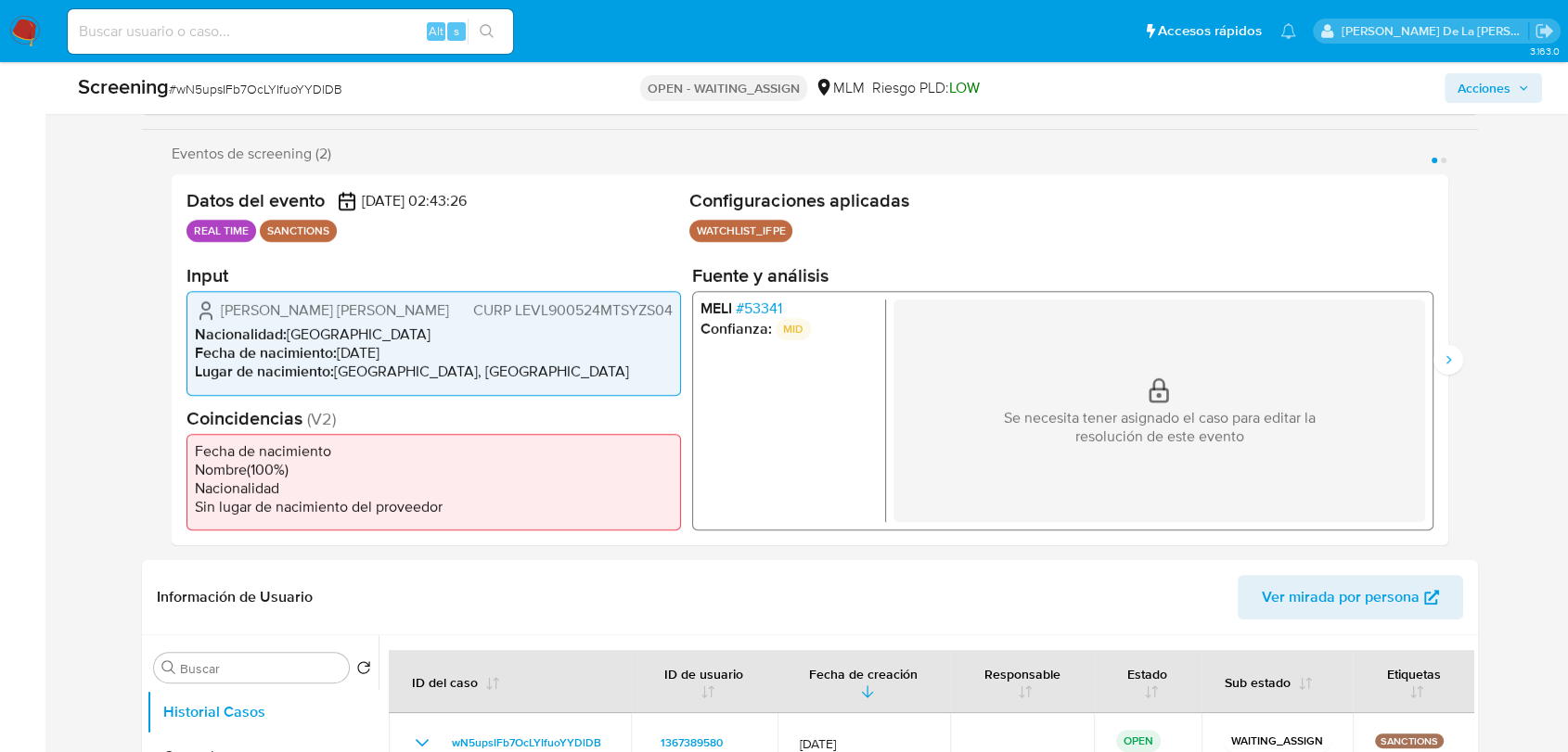
click at [751, 316] on span "# 53341" at bounding box center [759, 309] width 46 height 19
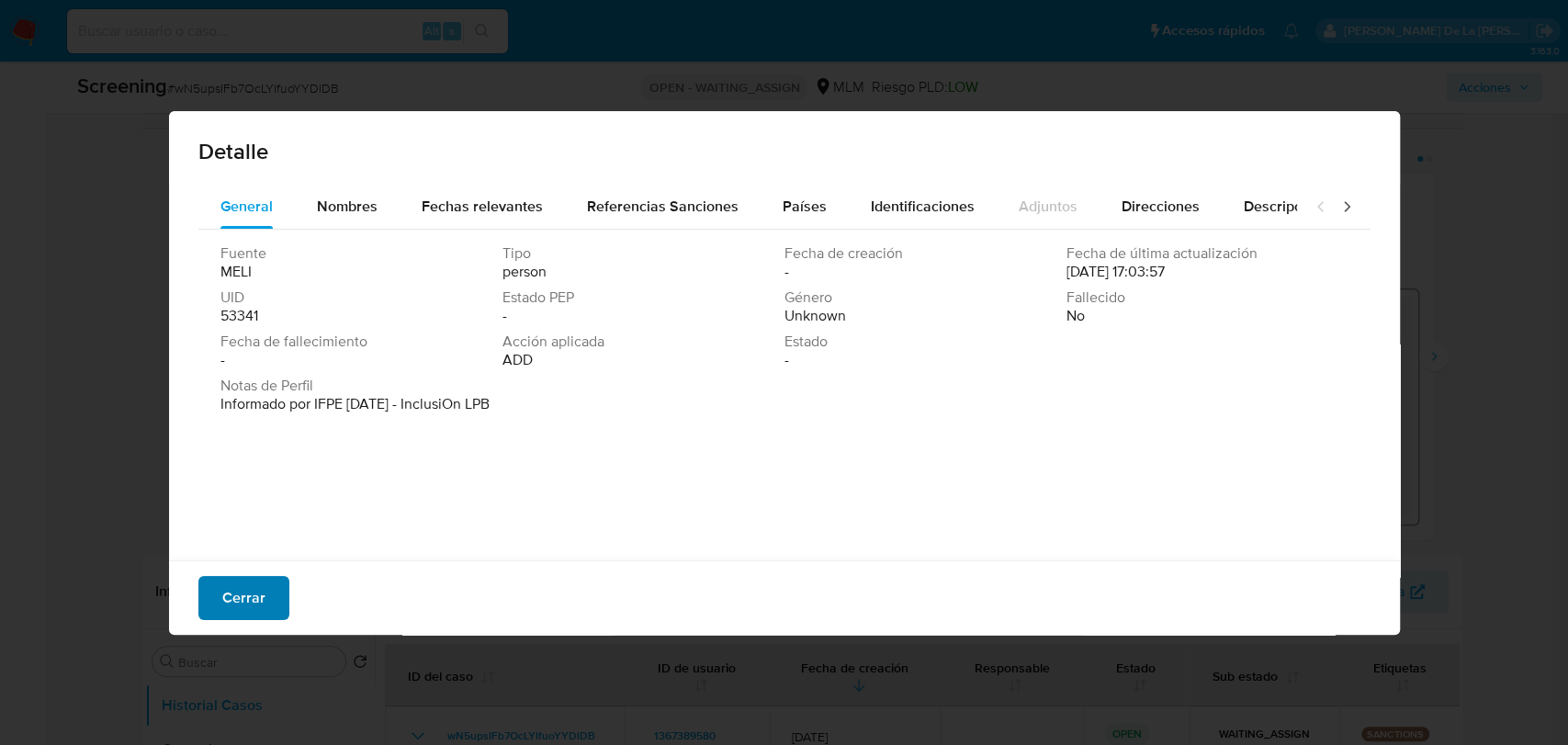
click at [249, 590] on span "Cerrar" at bounding box center [244, 598] width 43 height 40
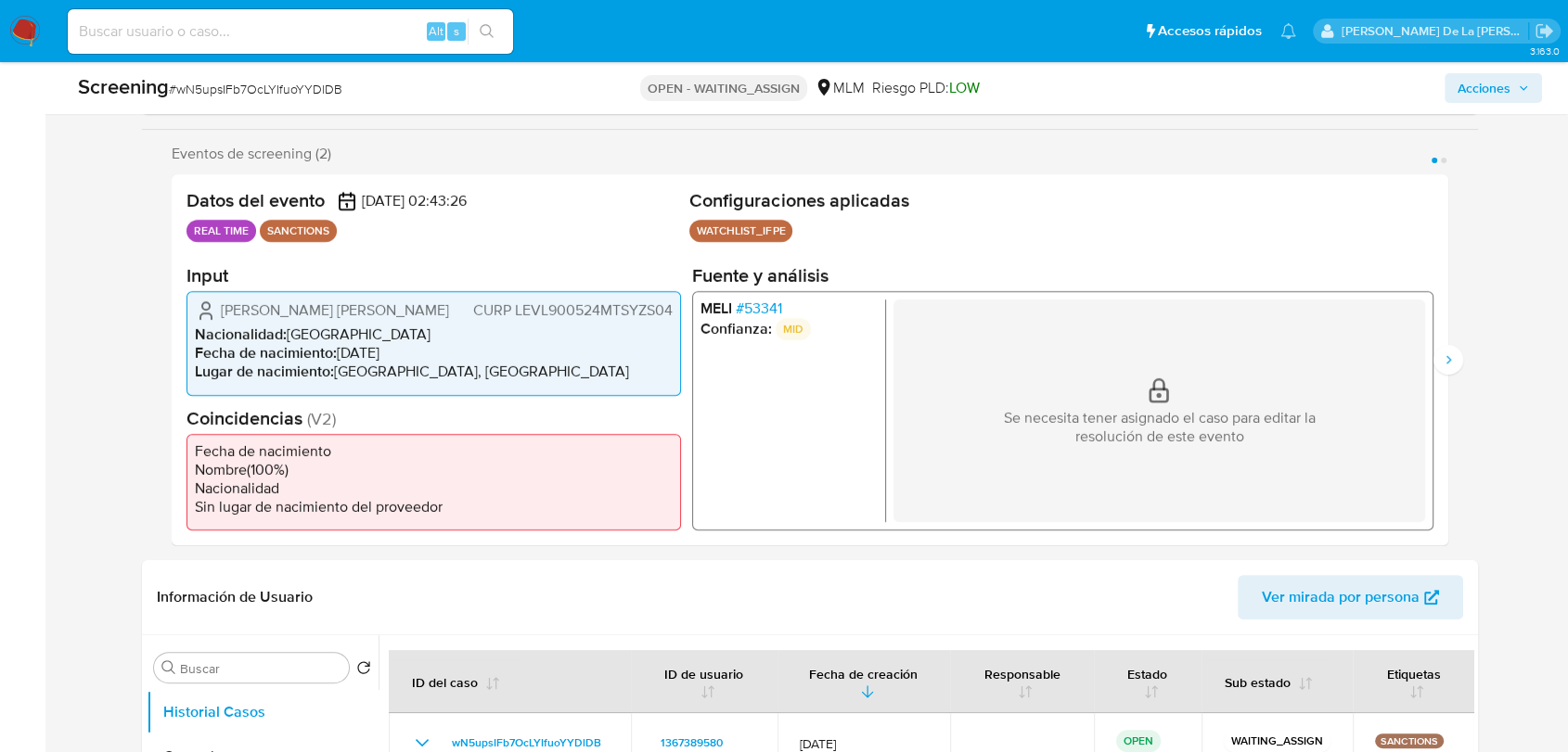
click at [280, 93] on span "# wN5upsIFb7OcLYIfuoYYDlDB" at bounding box center [255, 89] width 174 height 19
copy span "wN5upsIFb7OcLYIfuoYYDlDB"
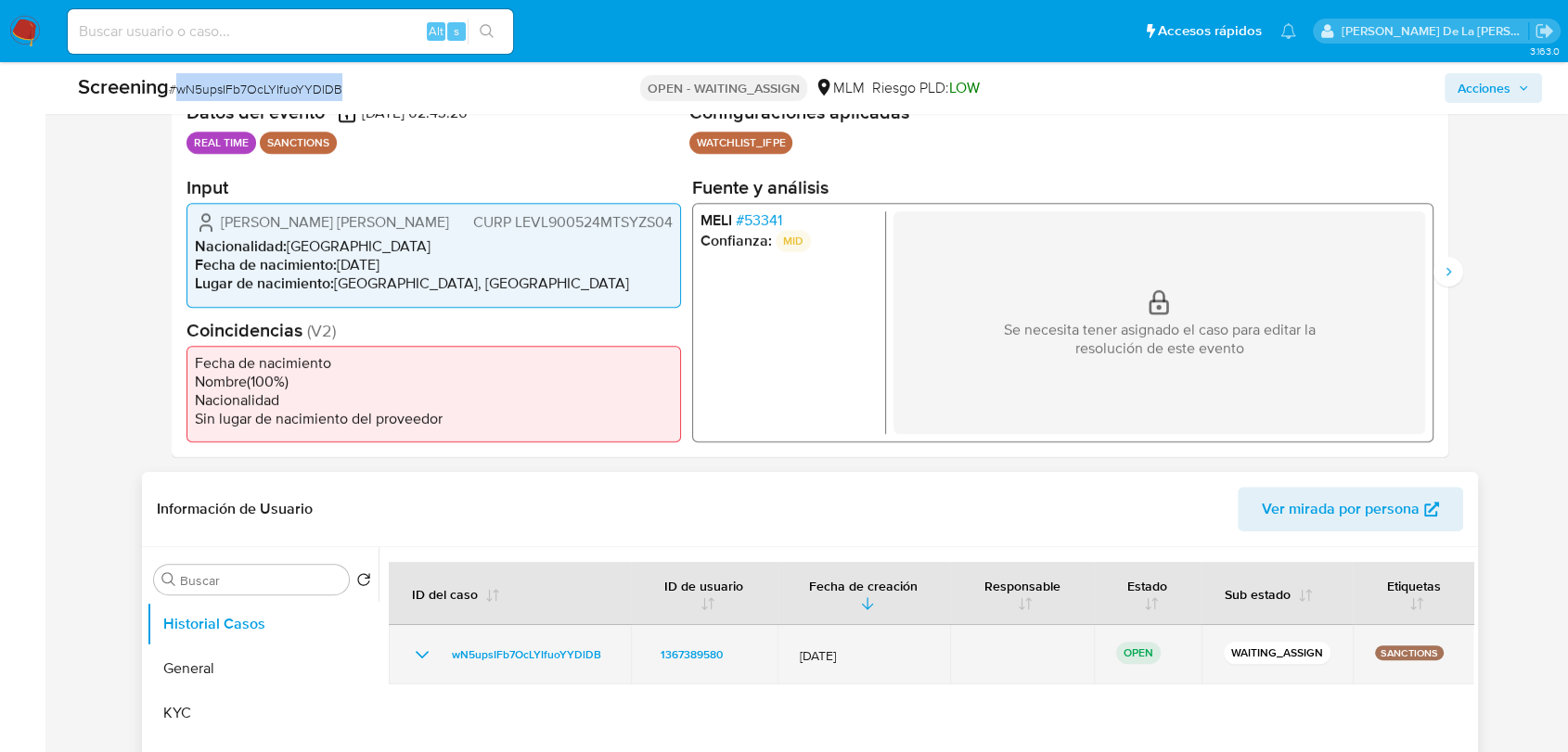
scroll to position [617, 0]
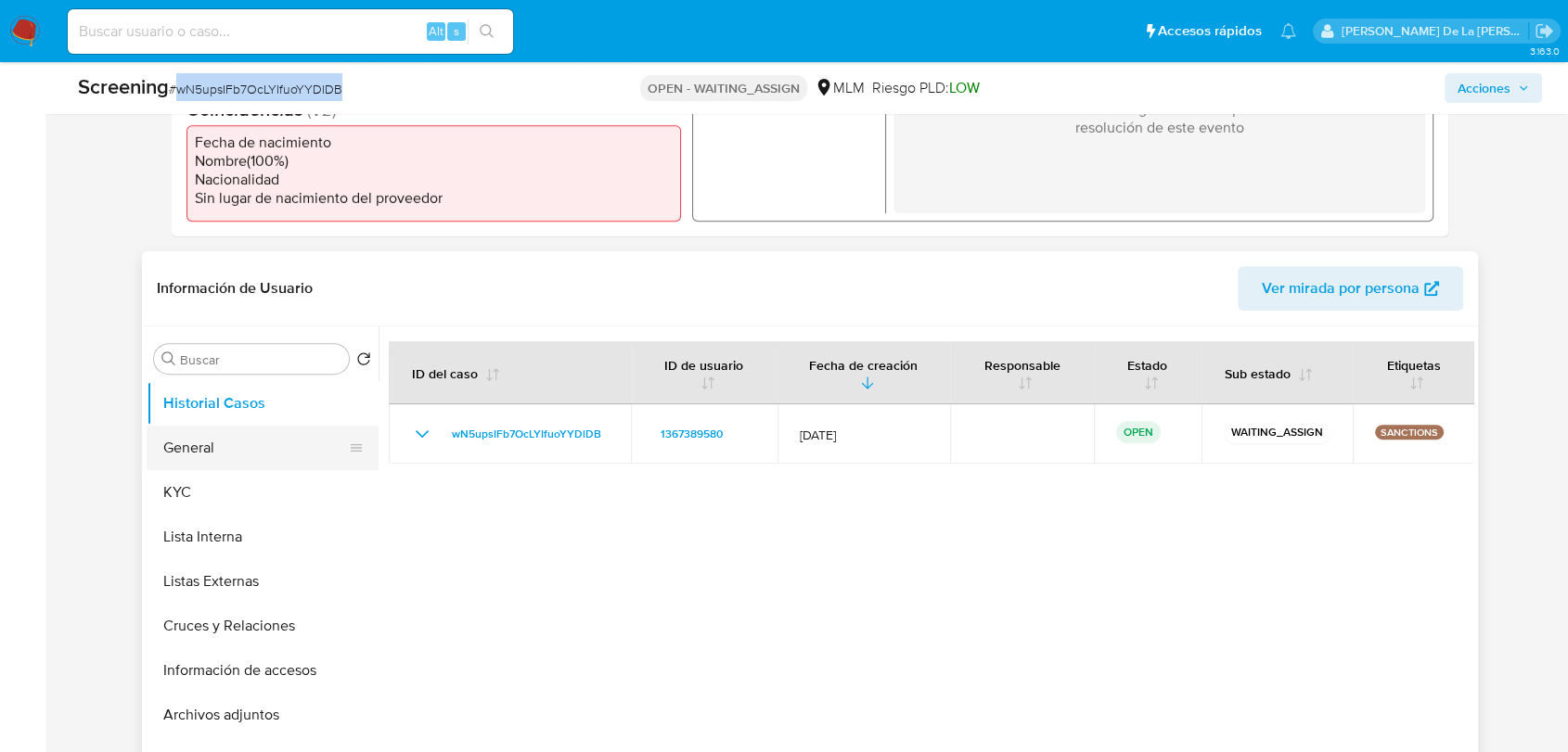
click at [203, 456] on button "General" at bounding box center [255, 447] width 217 height 45
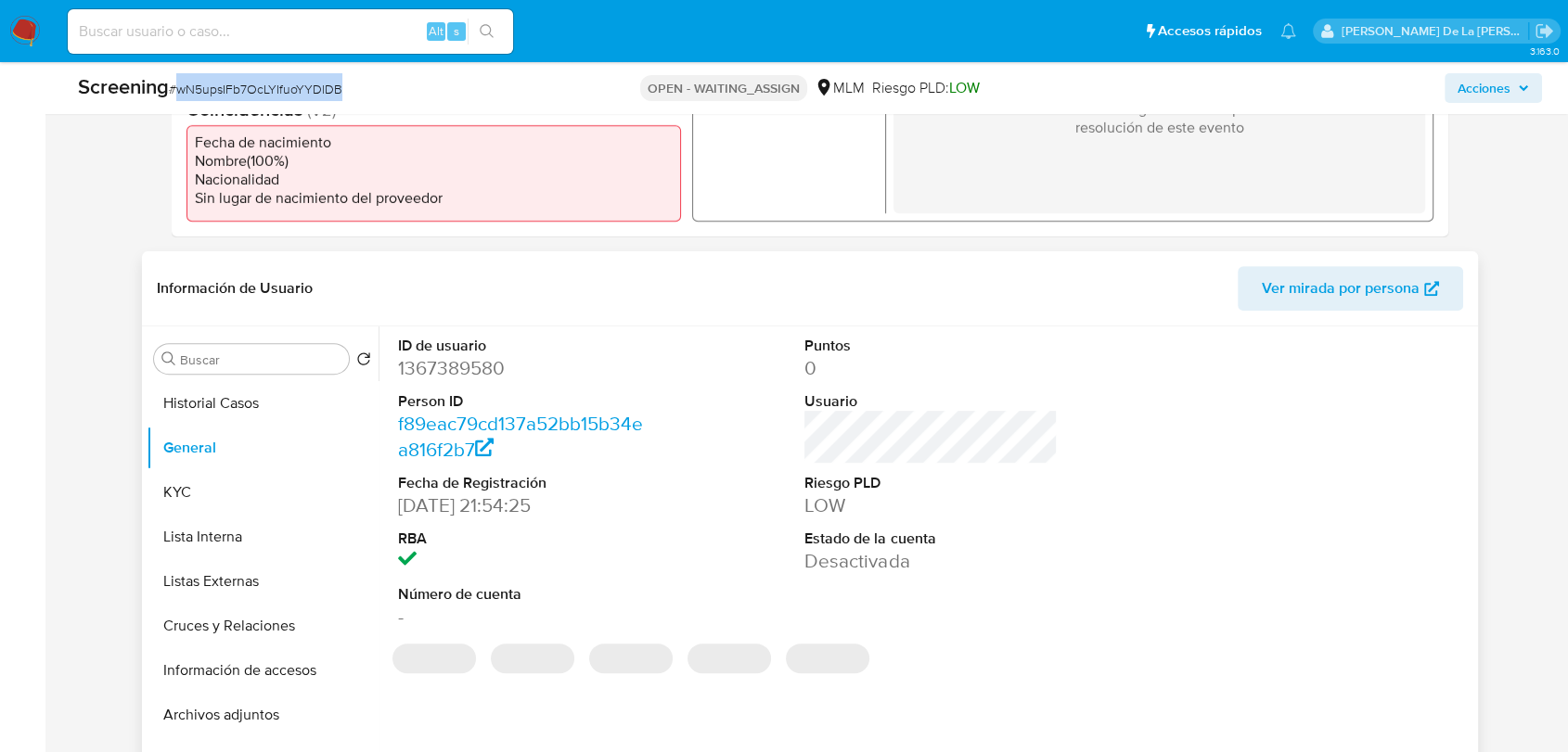
click at [474, 375] on dd "1367389580" at bounding box center [524, 369] width 253 height 26
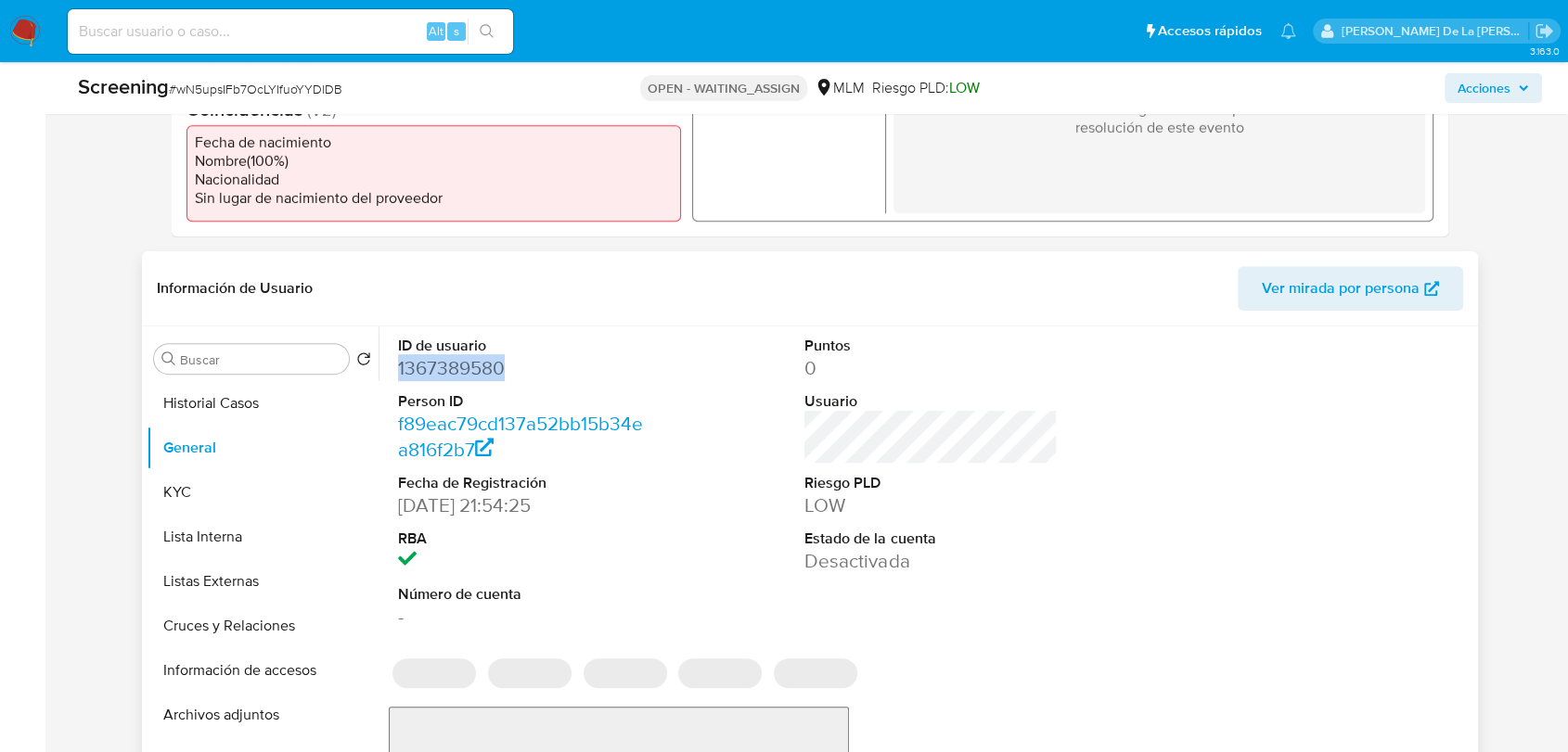
copy dd "1367389580"
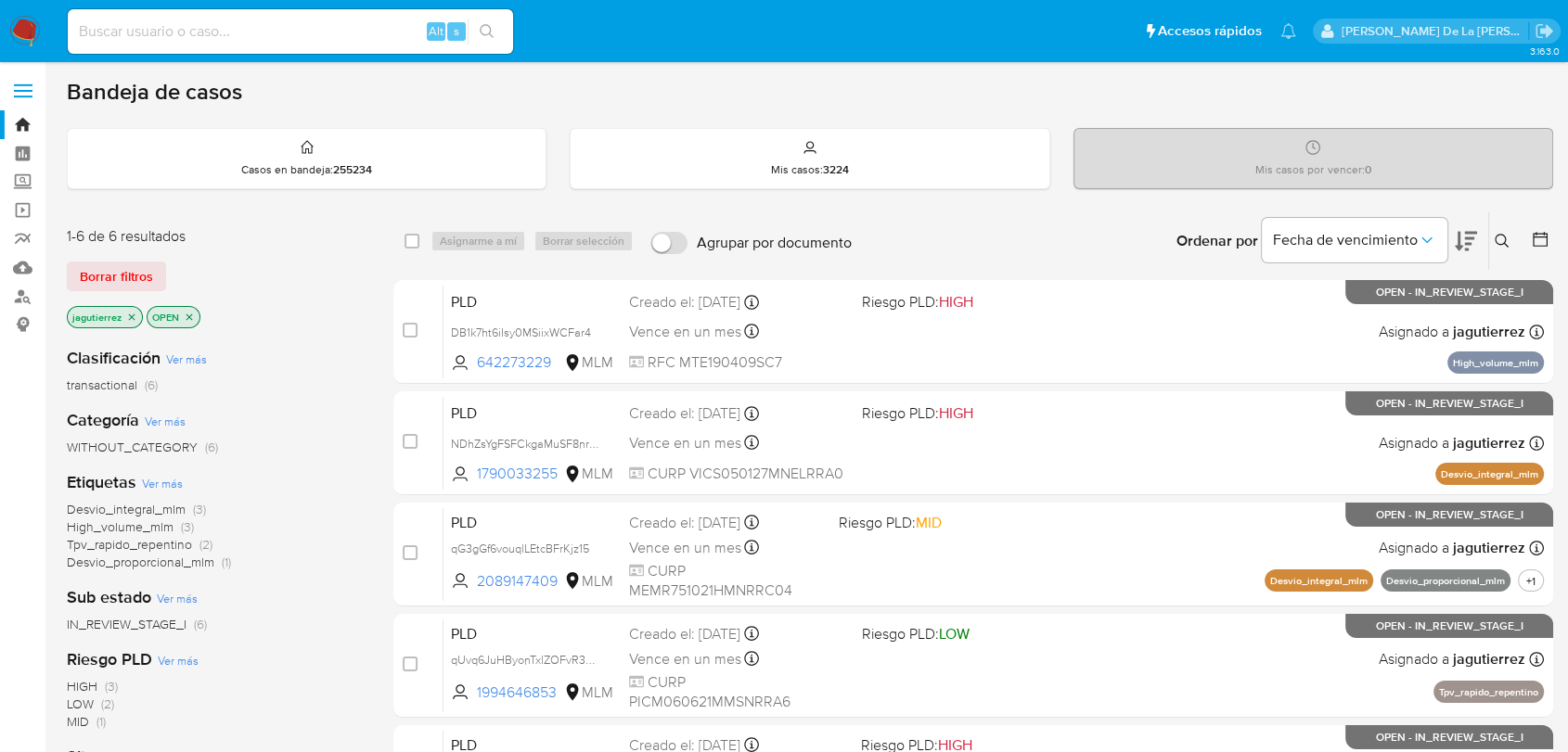
click at [131, 314] on icon "close-filter" at bounding box center [132, 318] width 11 height 11
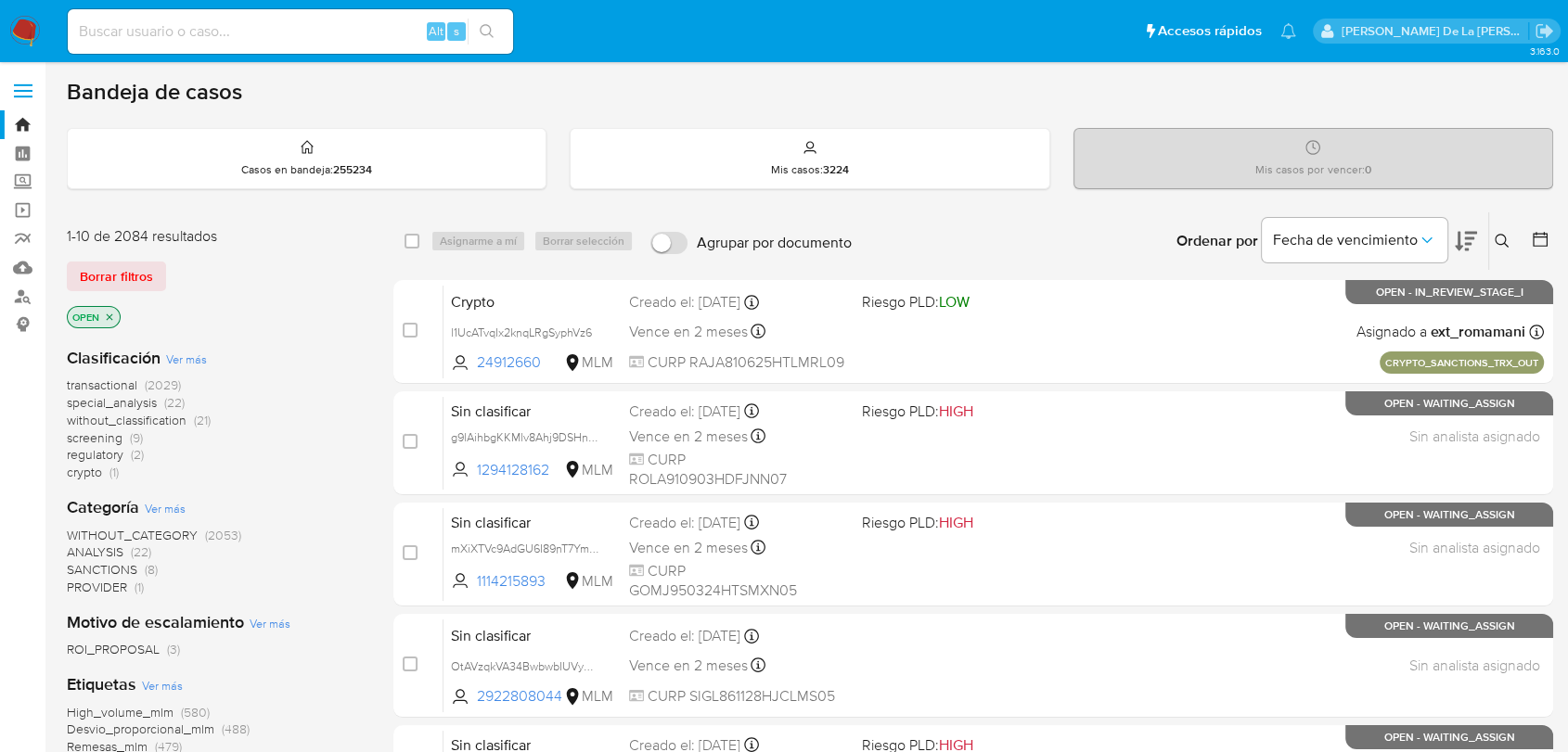
click at [110, 435] on span "screening" at bounding box center [95, 437] width 56 height 19
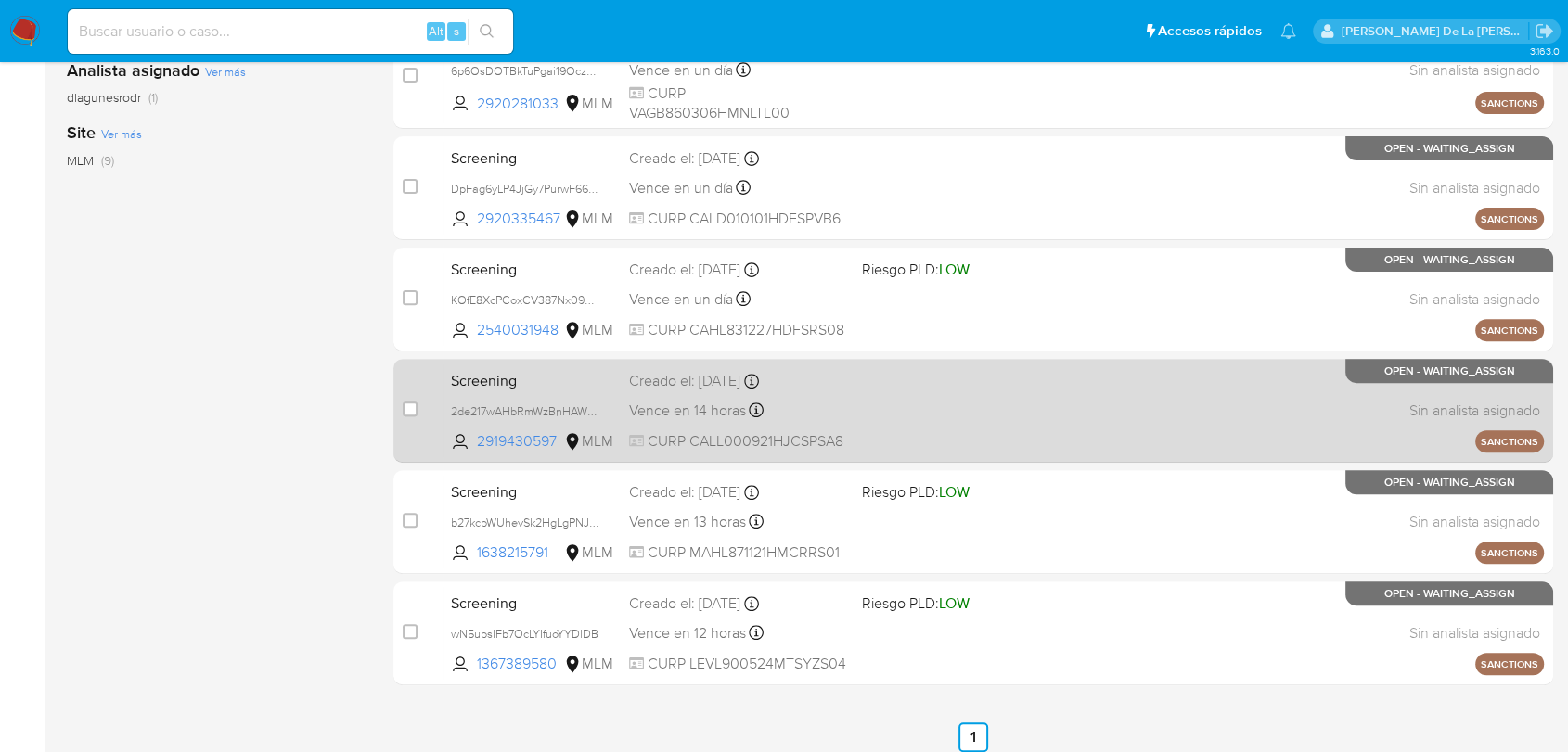
scroll to position [667, 0]
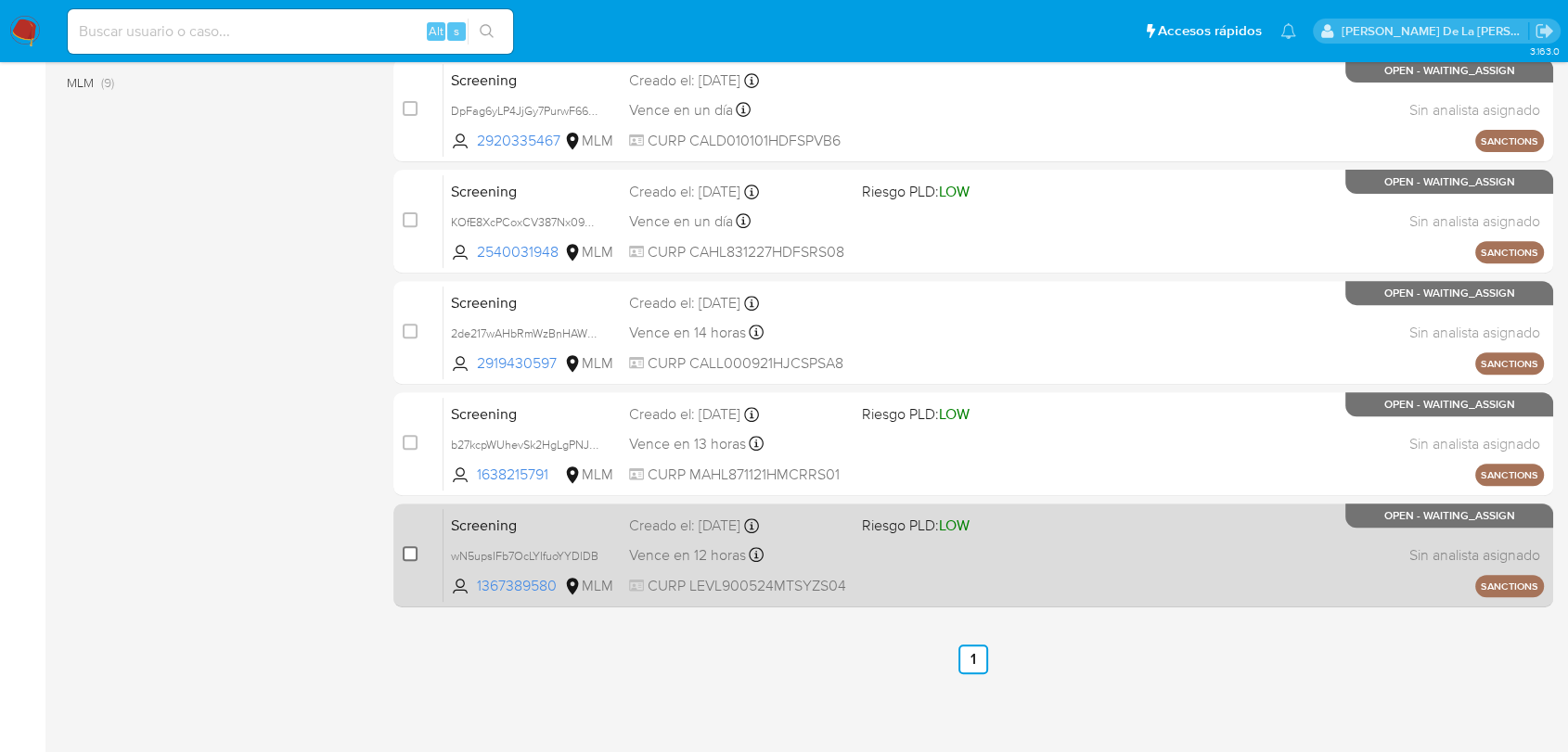
click at [414, 548] on input "checkbox" at bounding box center [410, 553] width 15 height 15
checkbox input "true"
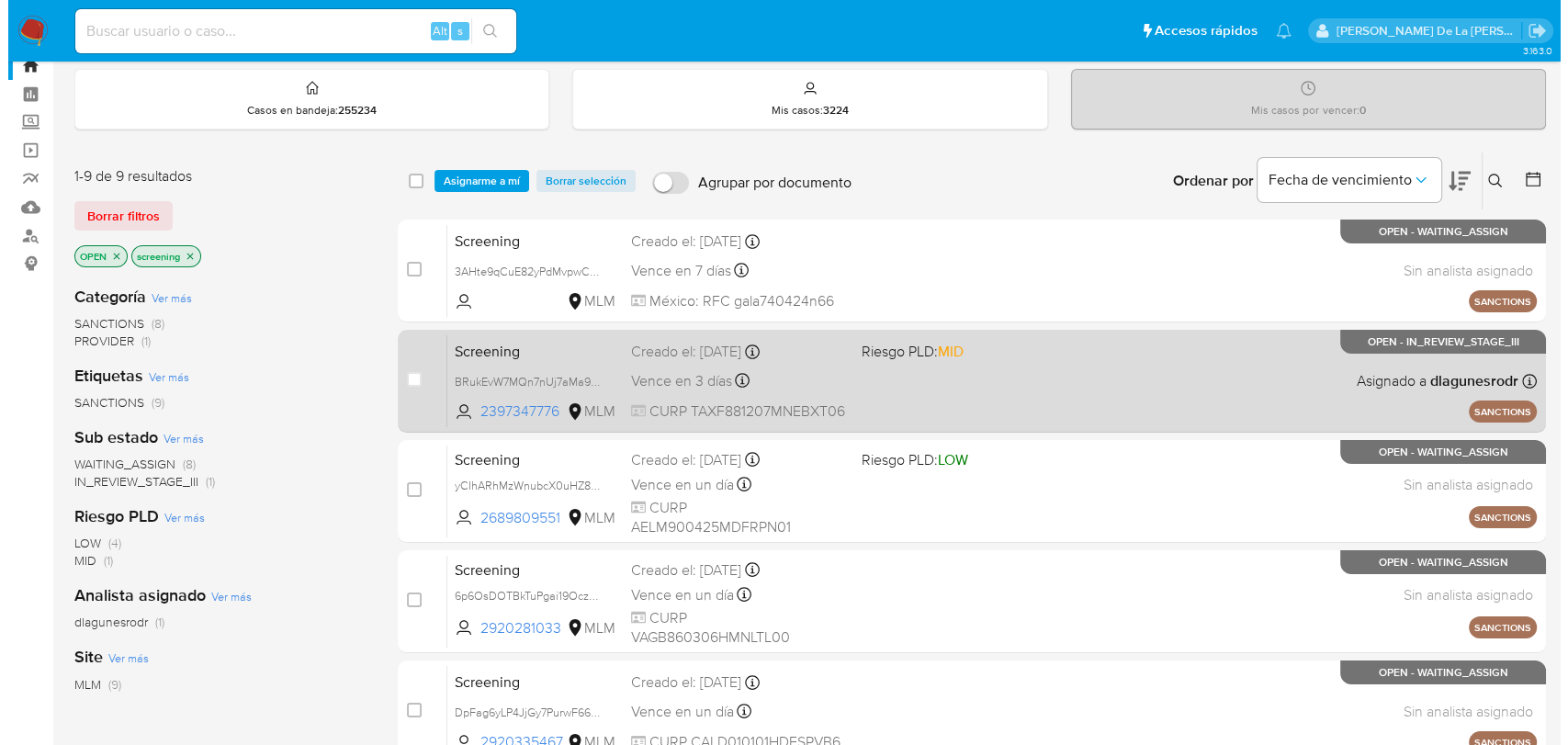
scroll to position [0, 0]
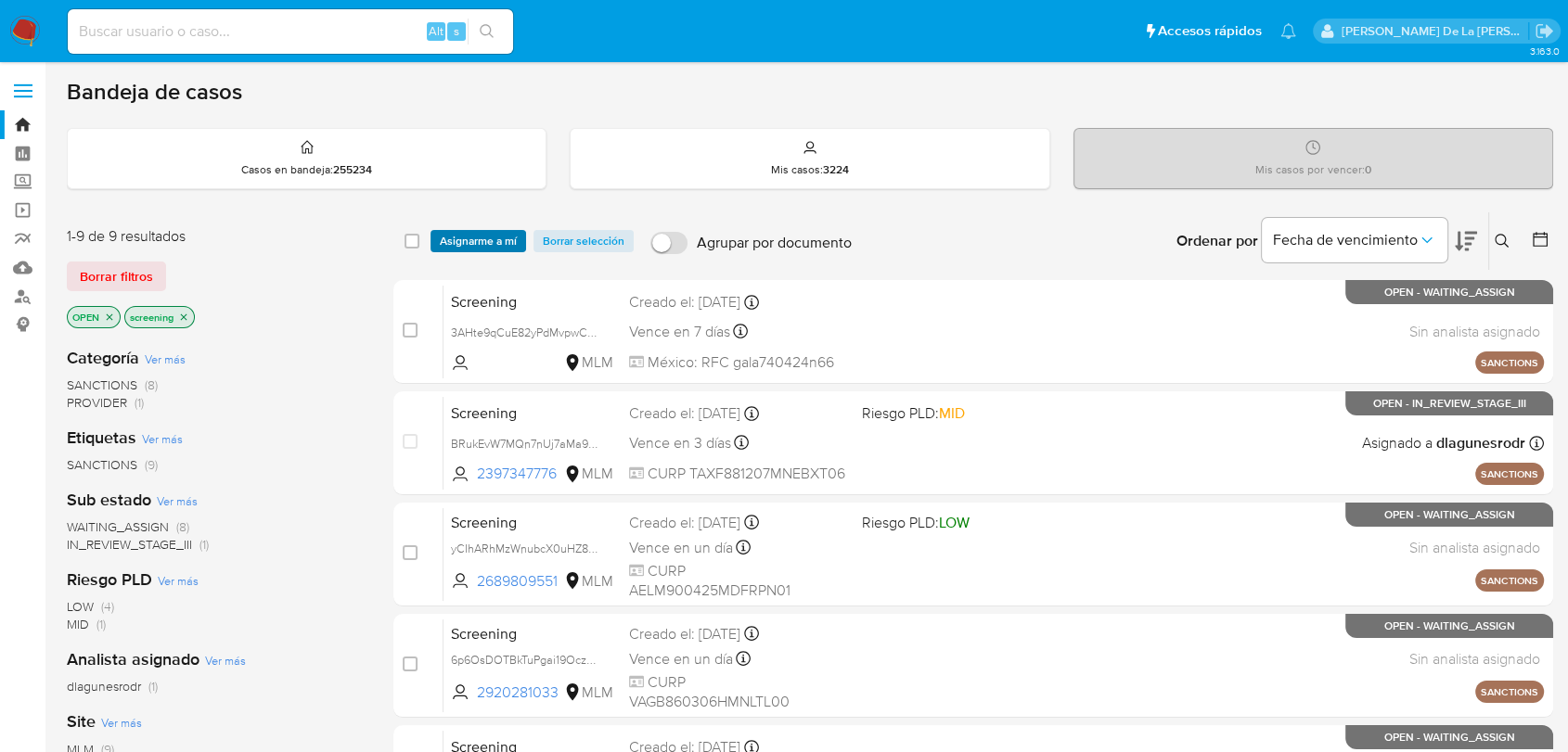
click at [493, 246] on span "Asignarme a mí" at bounding box center [477, 241] width 77 height 19
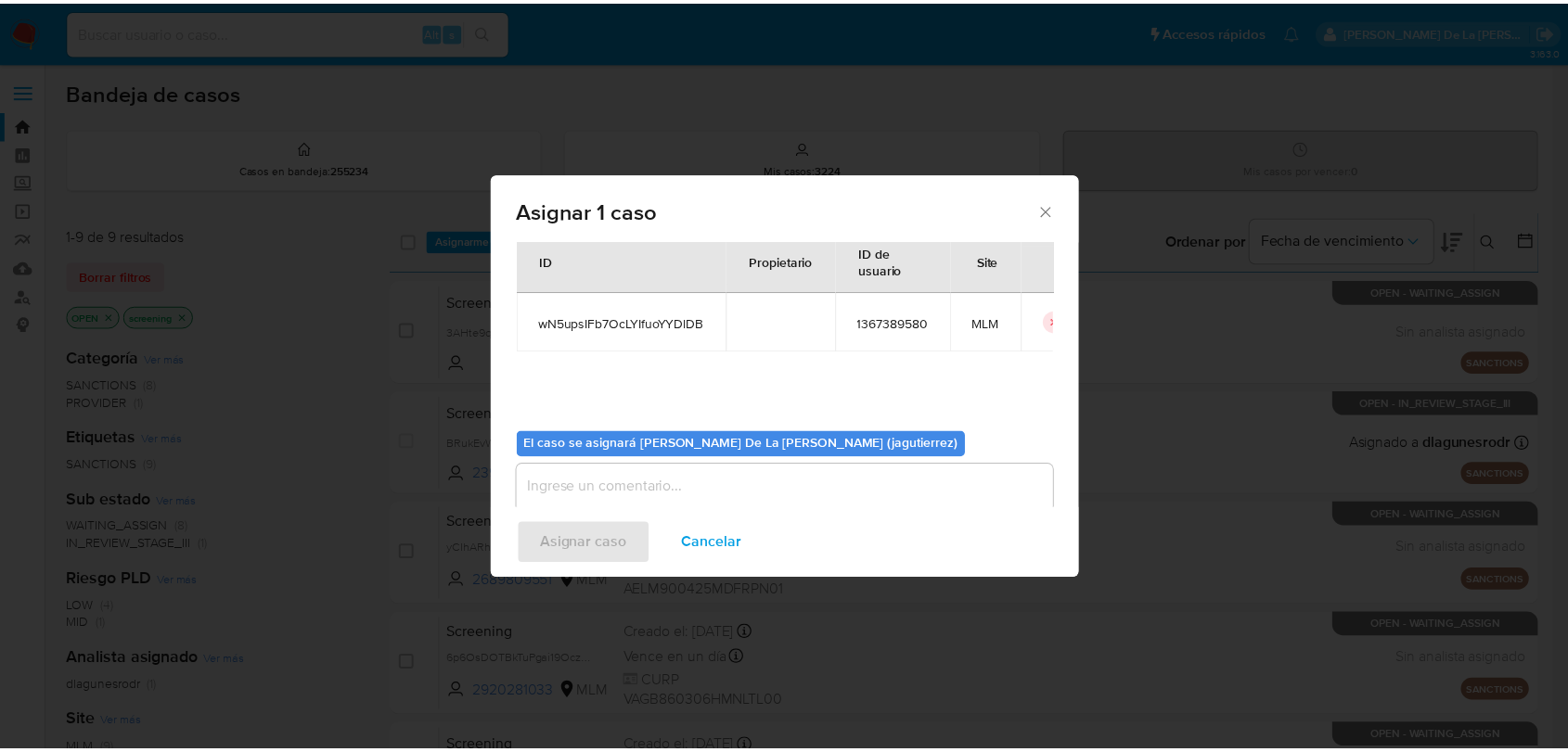
scroll to position [96, 0]
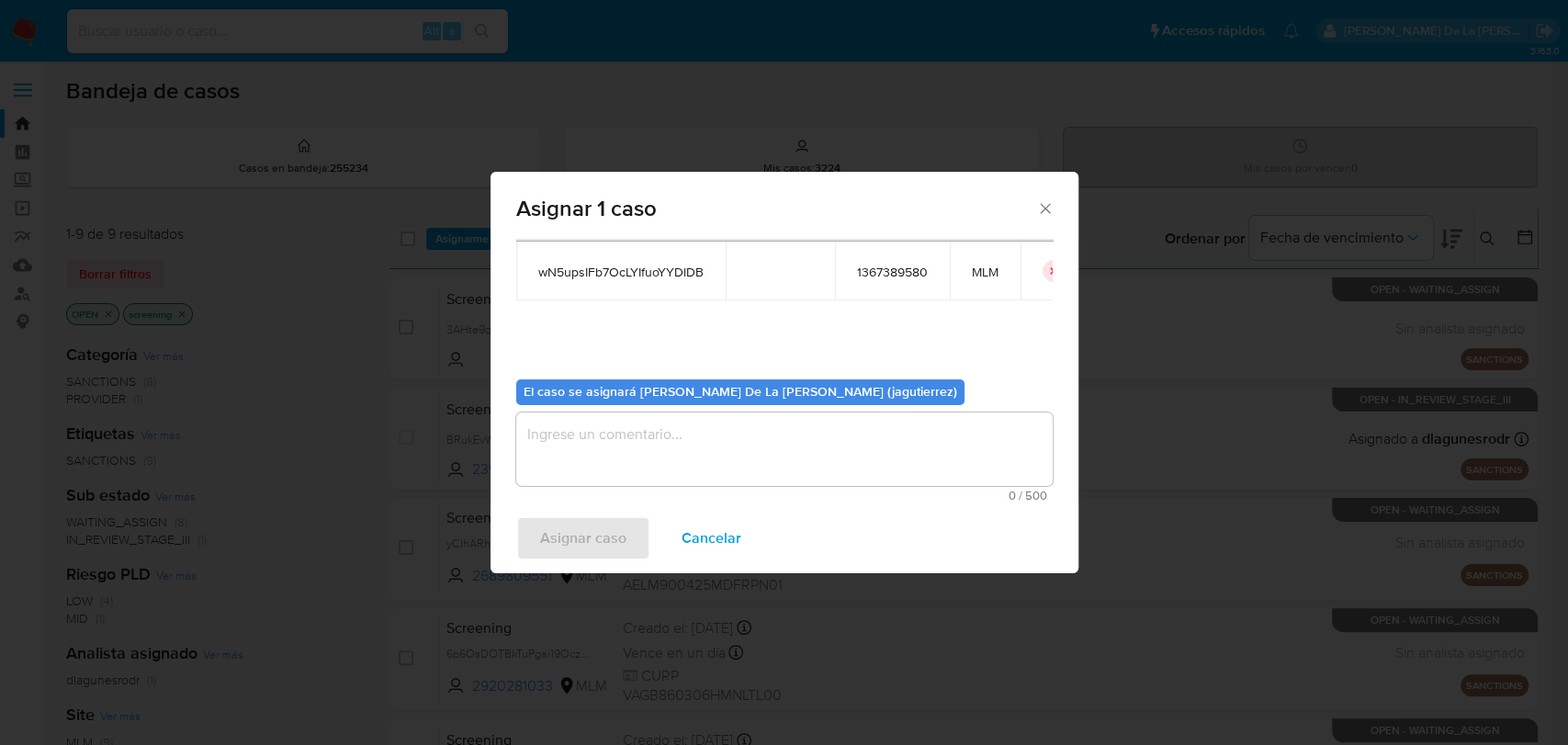
click at [605, 461] on textarea "assign-modal" at bounding box center [784, 449] width 536 height 74
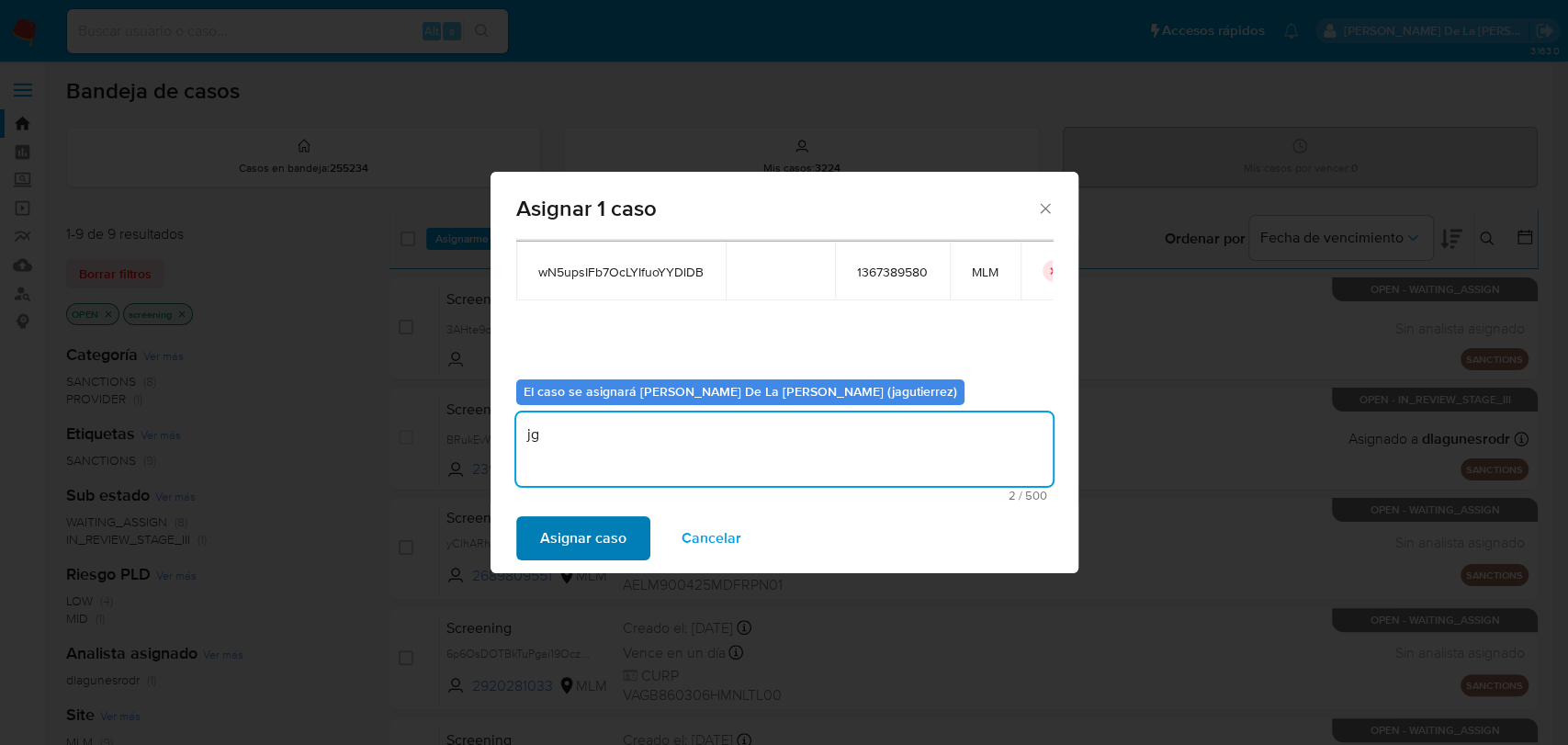
type textarea "jg"
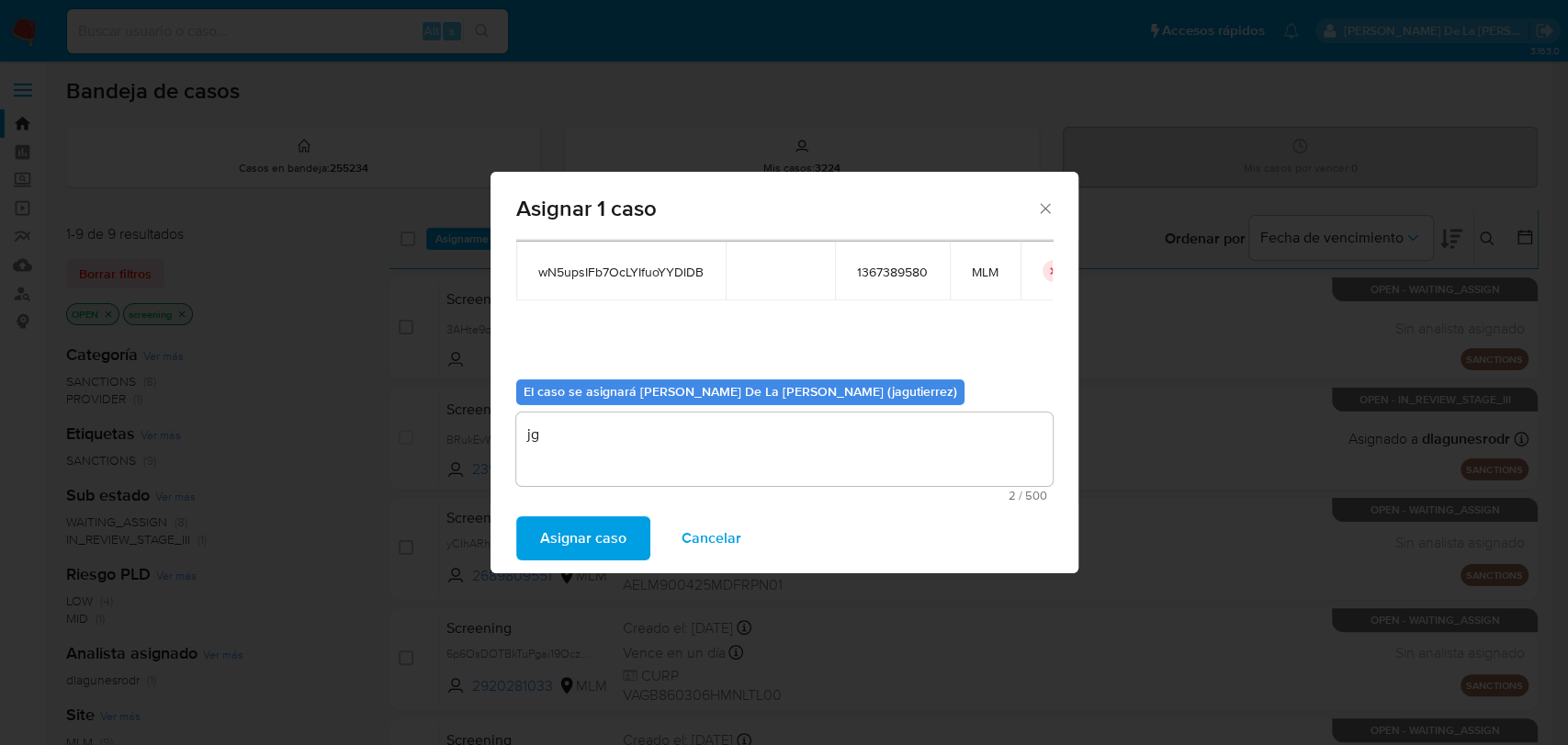
click at [593, 518] on span "Asignar caso" at bounding box center [583, 538] width 86 height 40
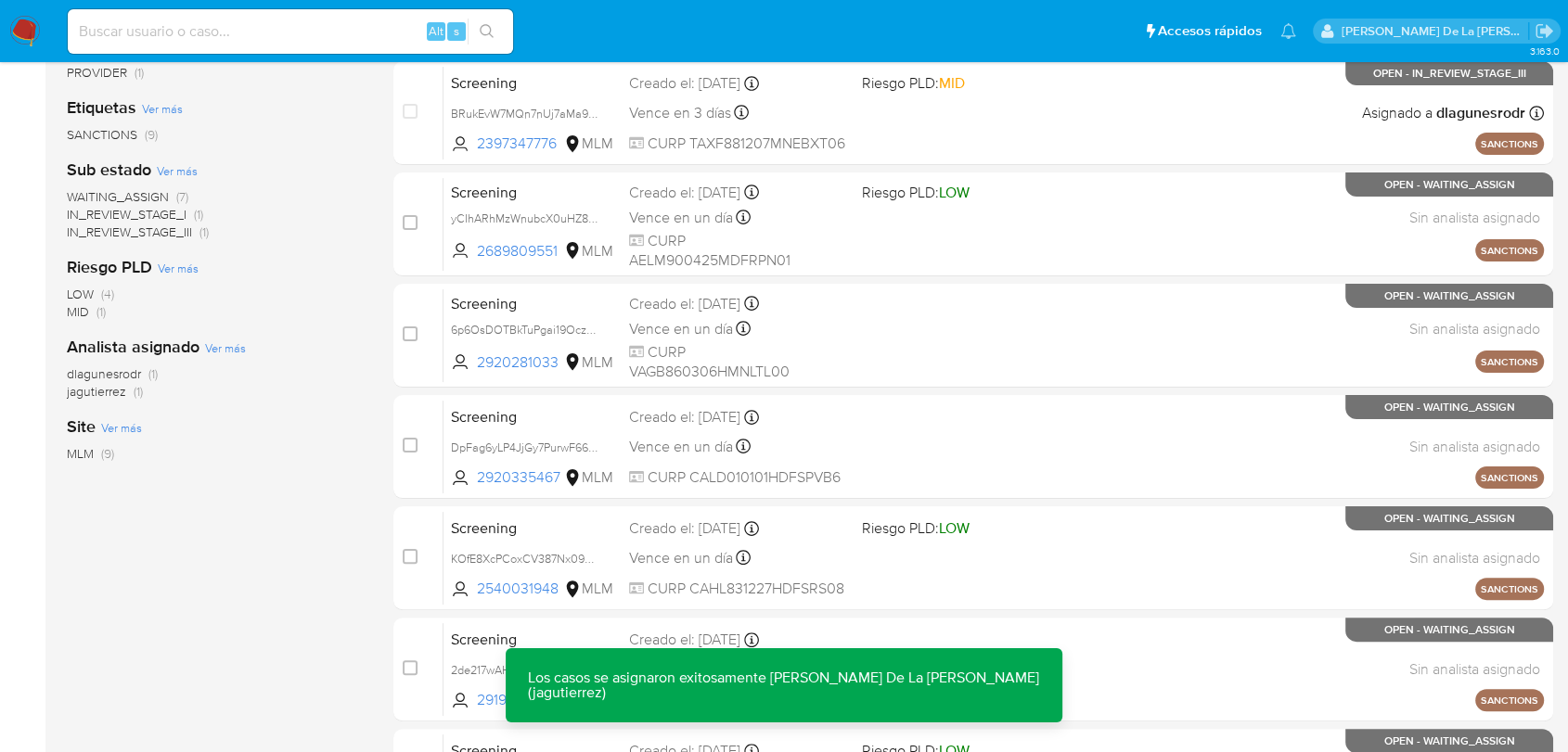
scroll to position [667, 0]
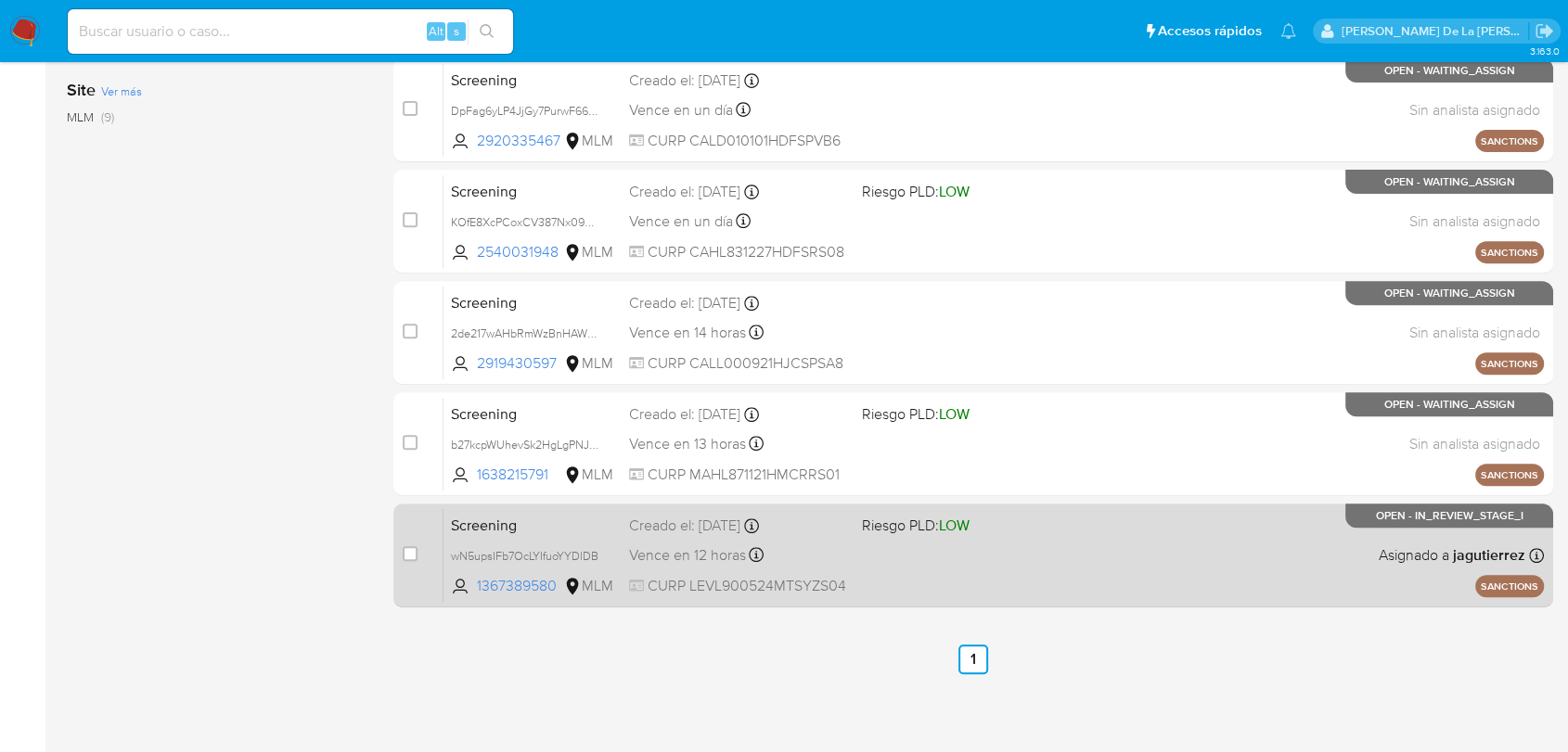
click at [1138, 566] on div "Screening wN5upsIFb7OcLYIfuoYYDlDB 1367389580 MLM Riesgo PLD: LOW Creado el: 12…" at bounding box center [993, 554] width 1101 height 94
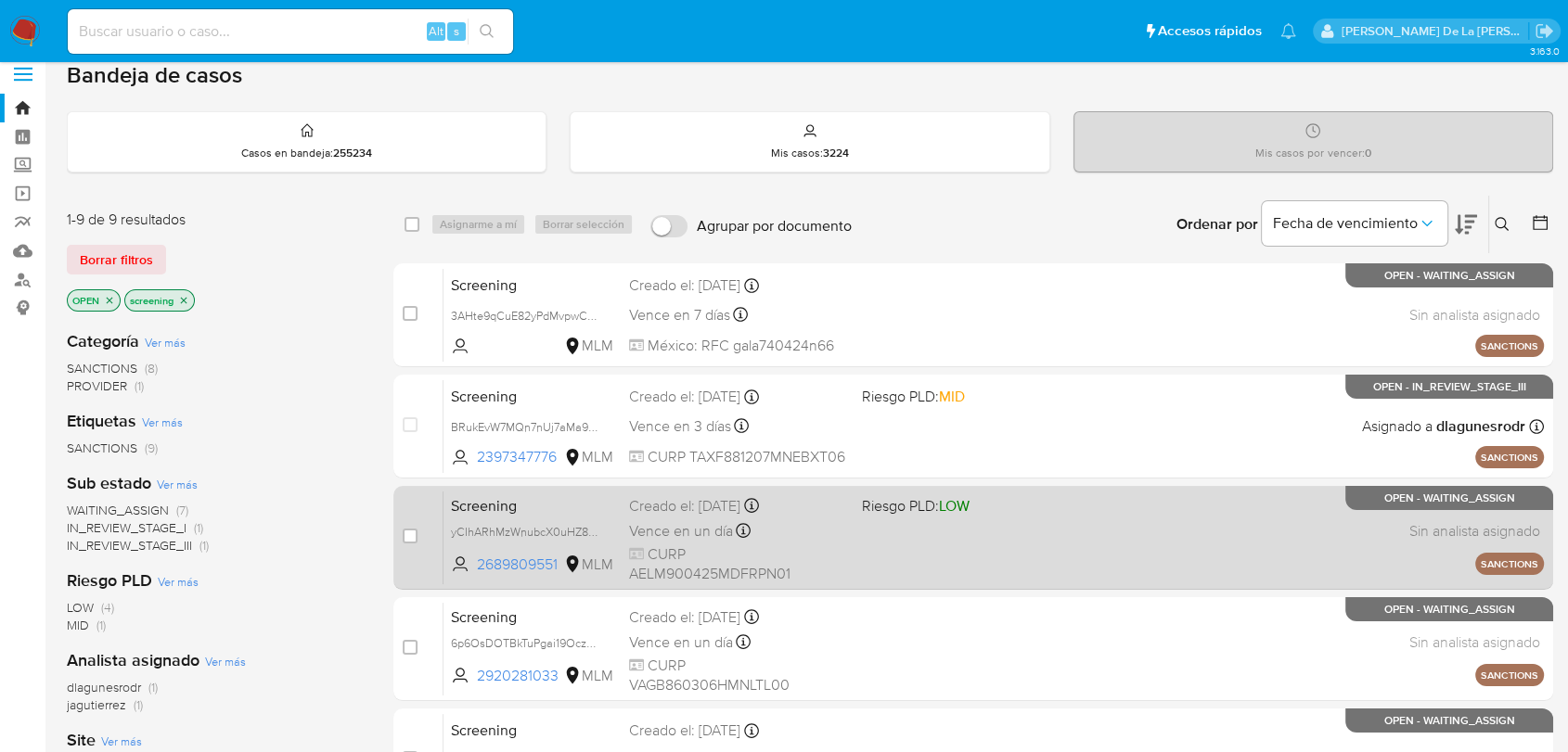
scroll to position [0, 0]
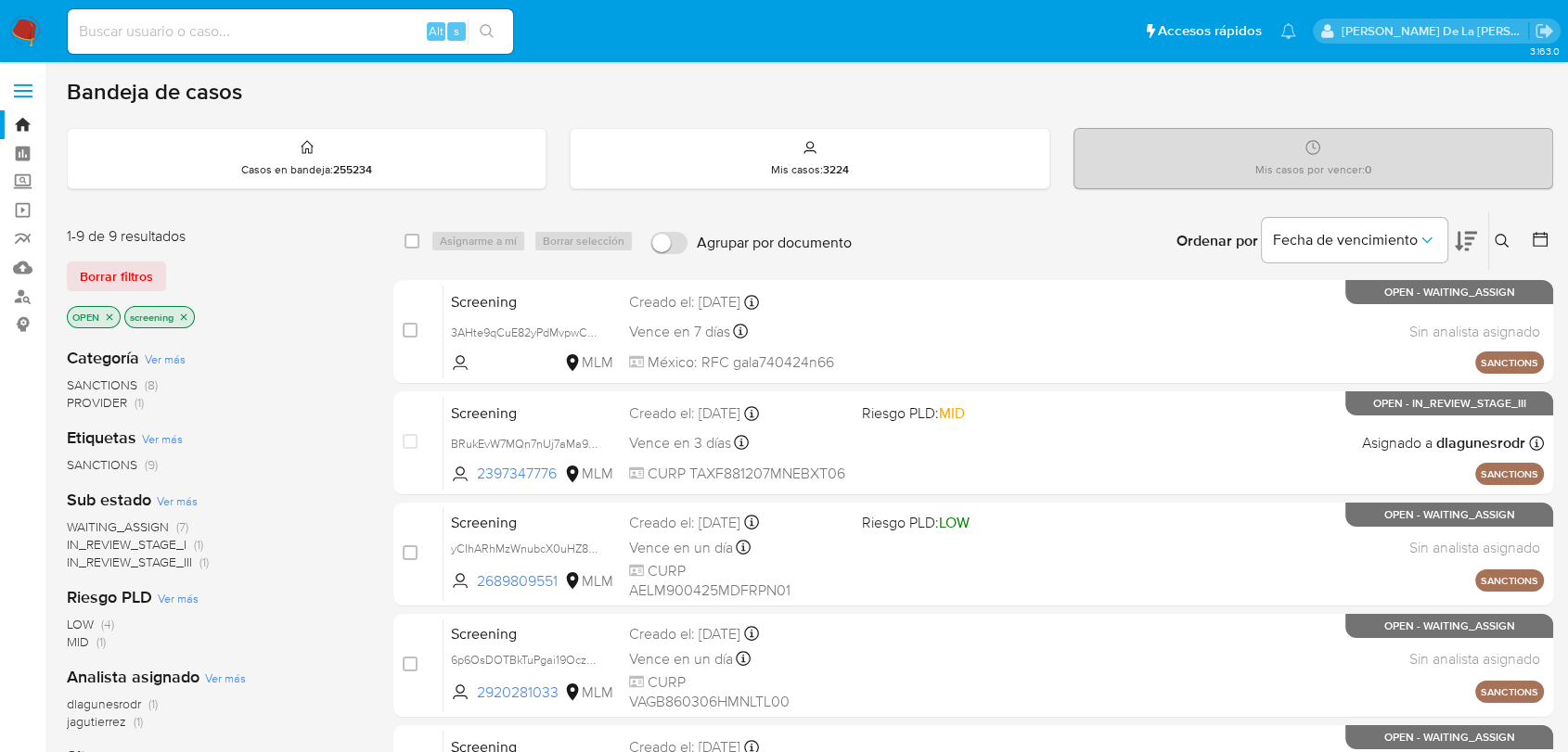
click at [25, 23] on img at bounding box center [25, 32] width 32 height 32
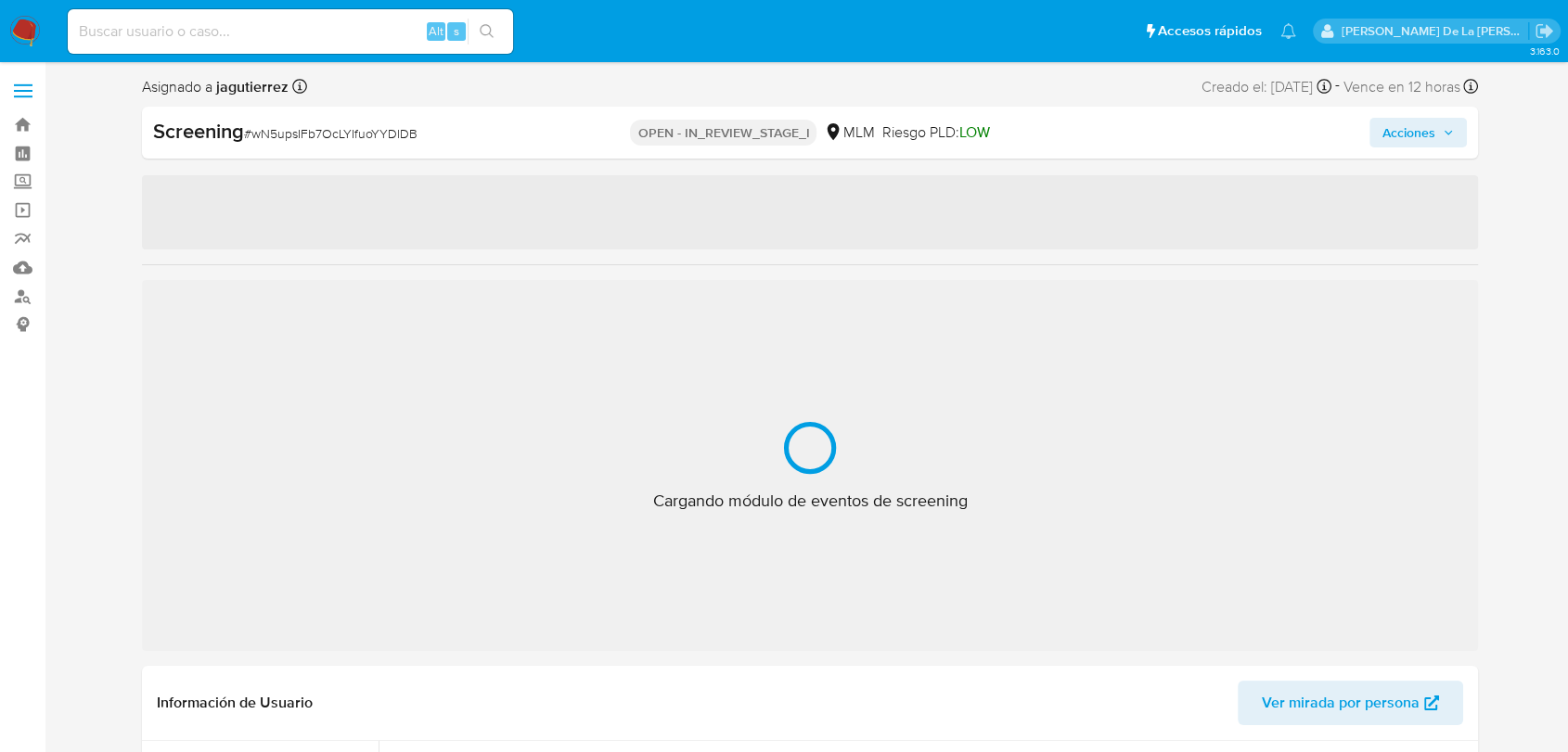
select select "10"
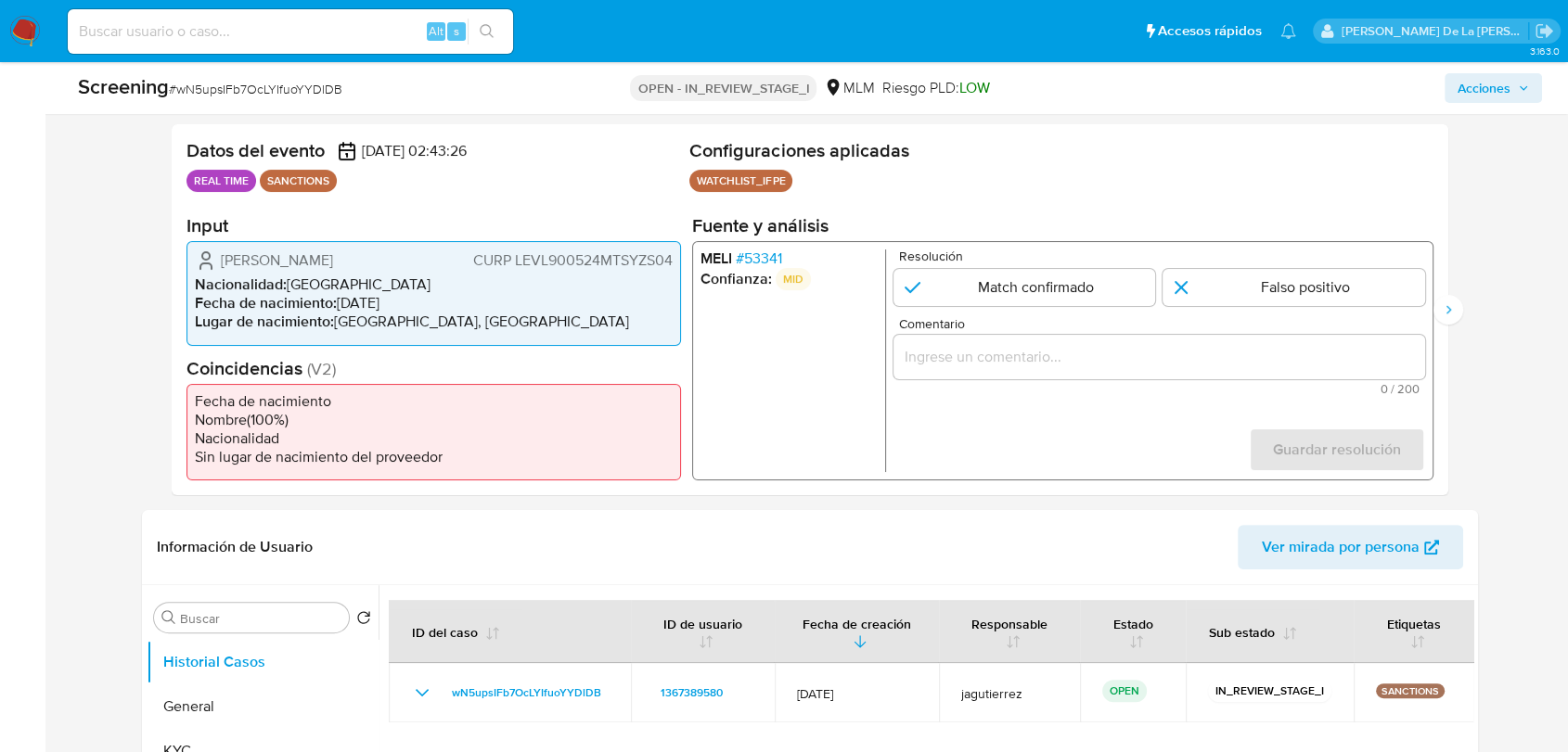
scroll to position [309, 0]
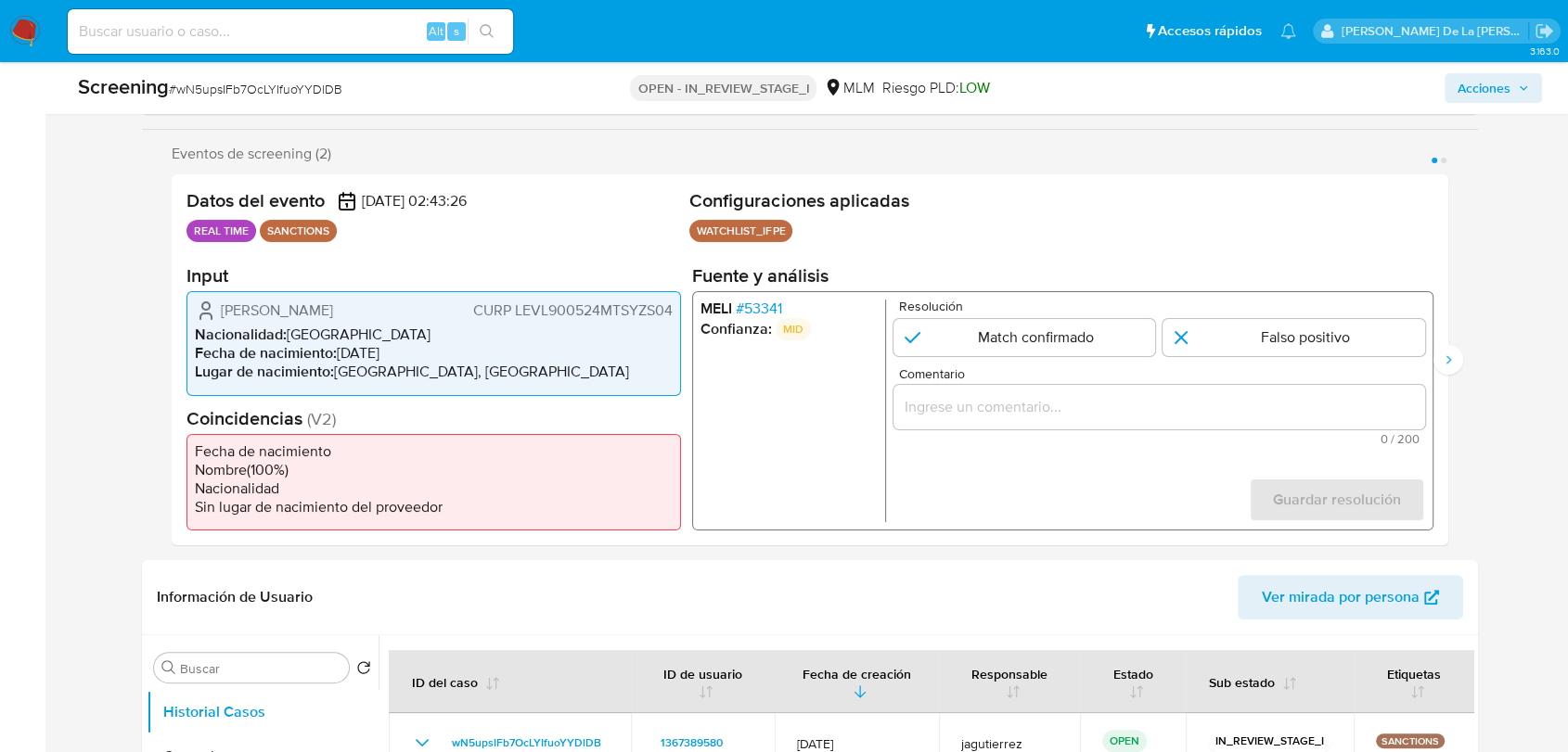
click at [755, 313] on span "# 53341" at bounding box center [759, 309] width 46 height 19
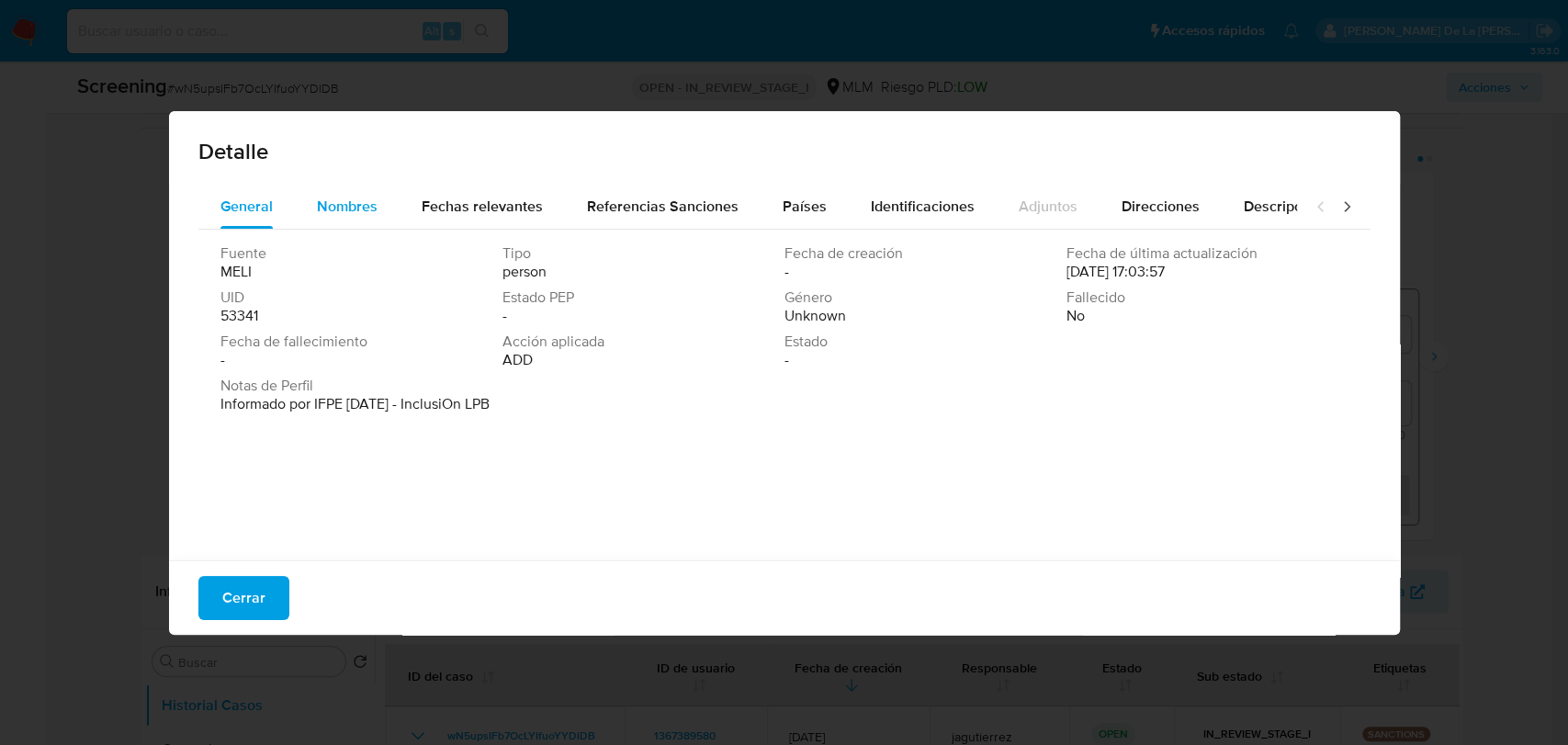
click at [353, 202] on span "Nombres" at bounding box center [348, 206] width 61 height 21
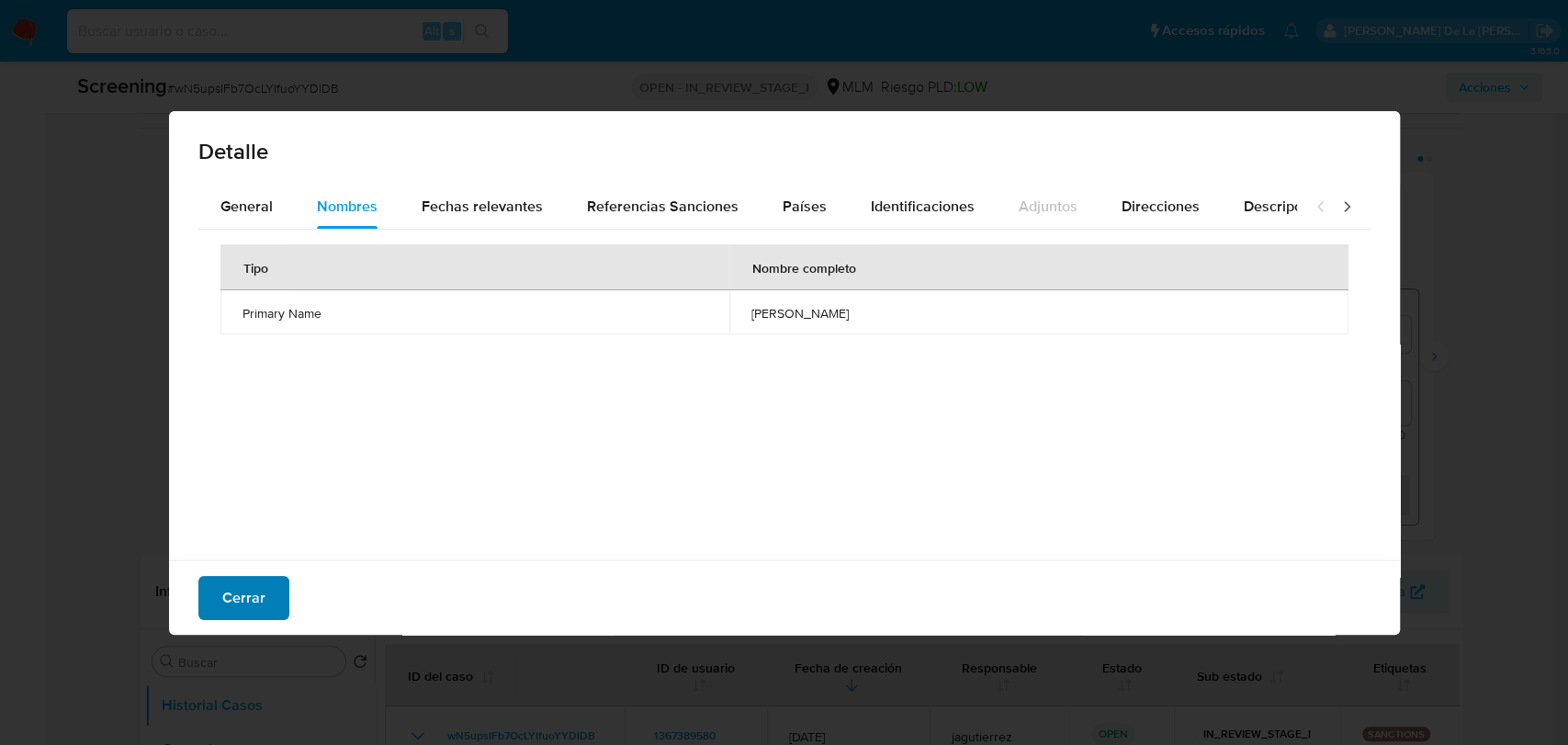
click at [257, 594] on span "Cerrar" at bounding box center [244, 598] width 43 height 40
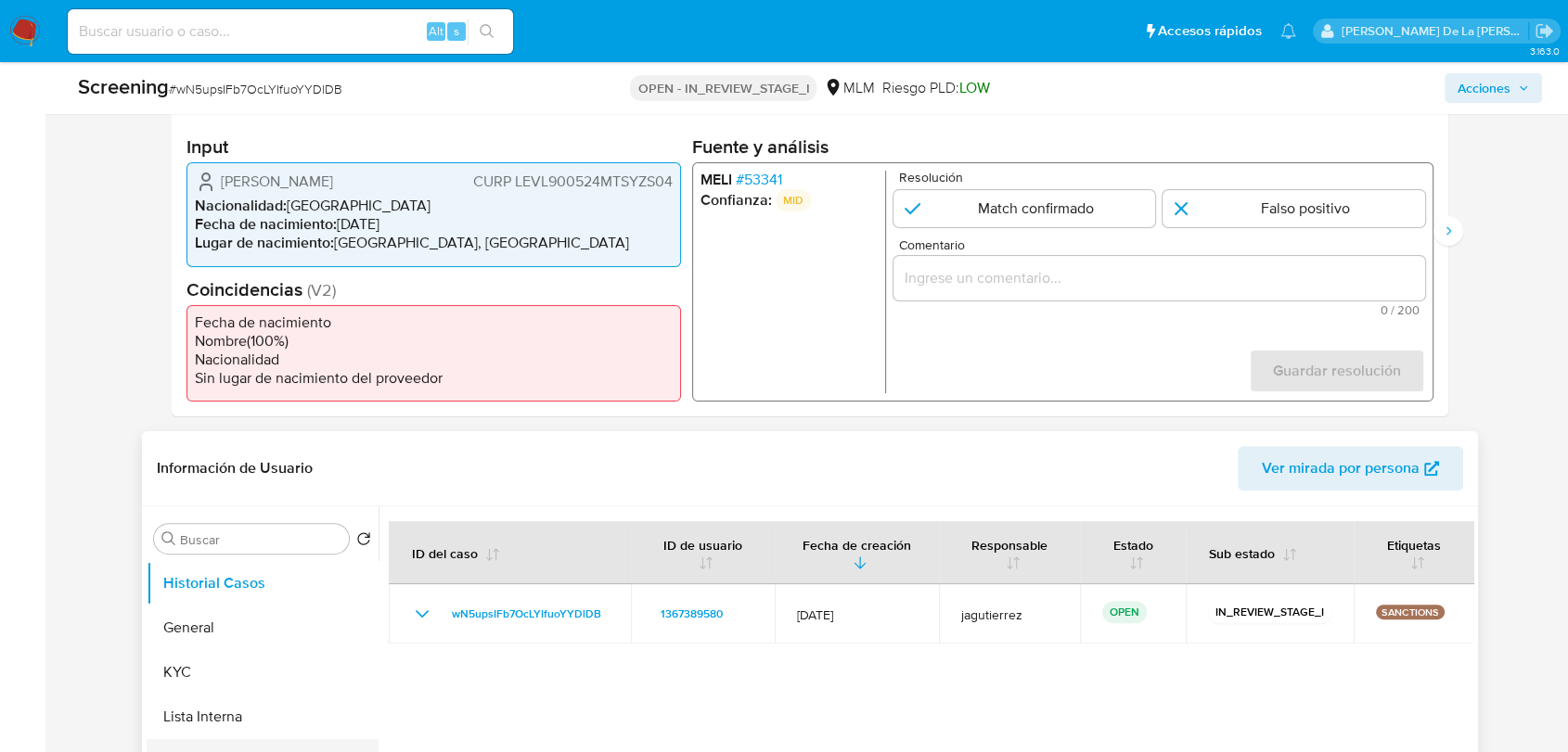
scroll to position [617, 0]
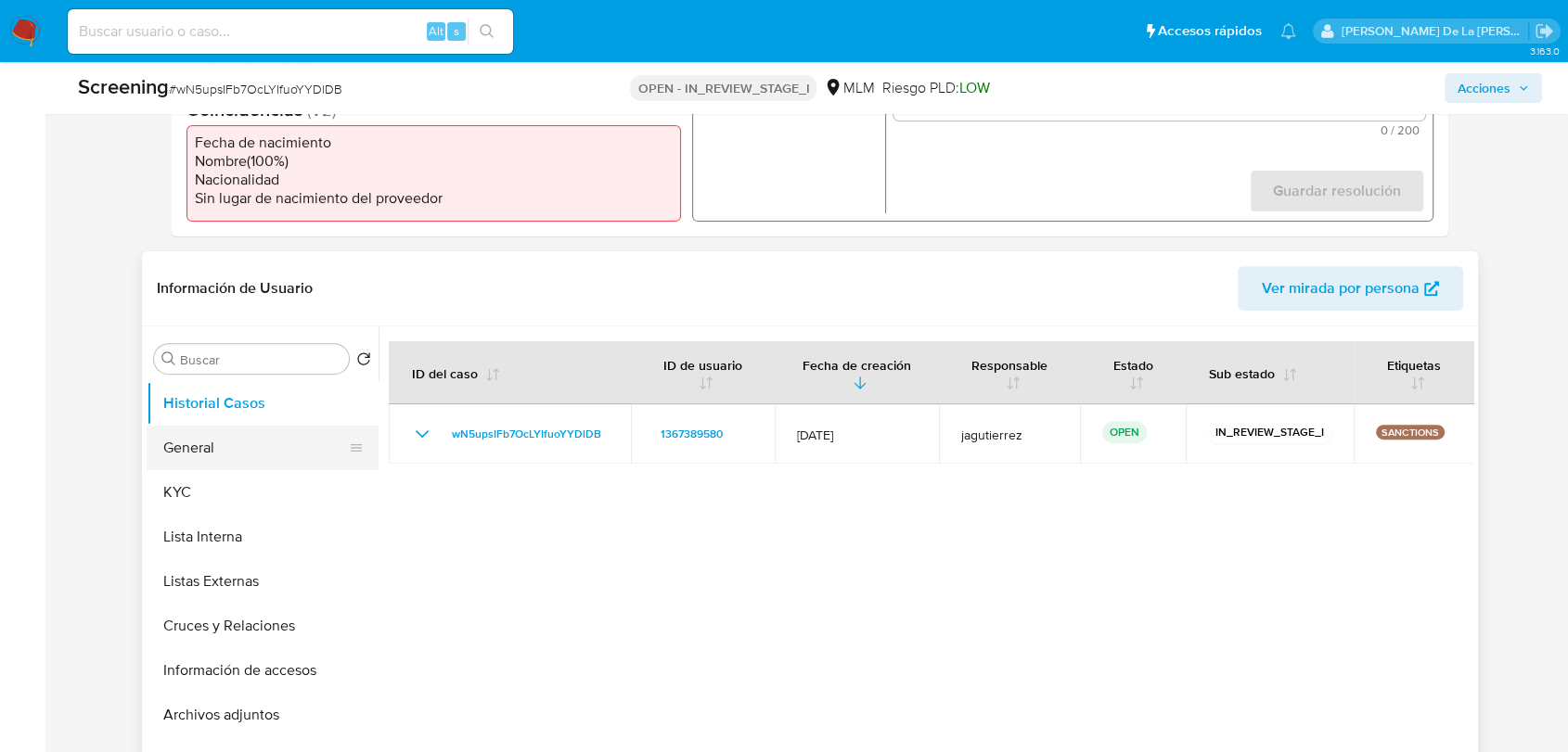
click at [193, 447] on button "General" at bounding box center [255, 447] width 217 height 45
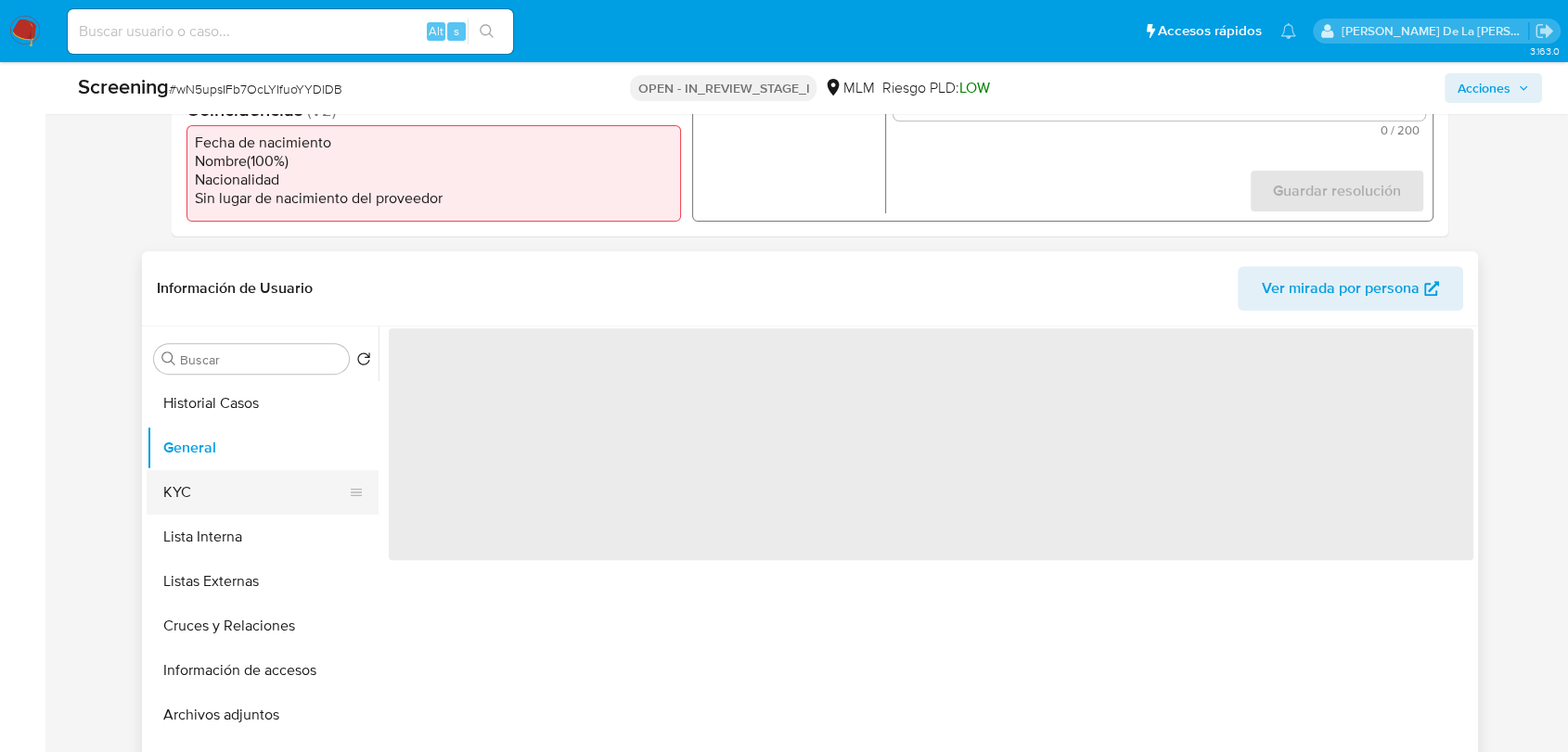
click at [199, 476] on button "KYC" at bounding box center [255, 492] width 217 height 45
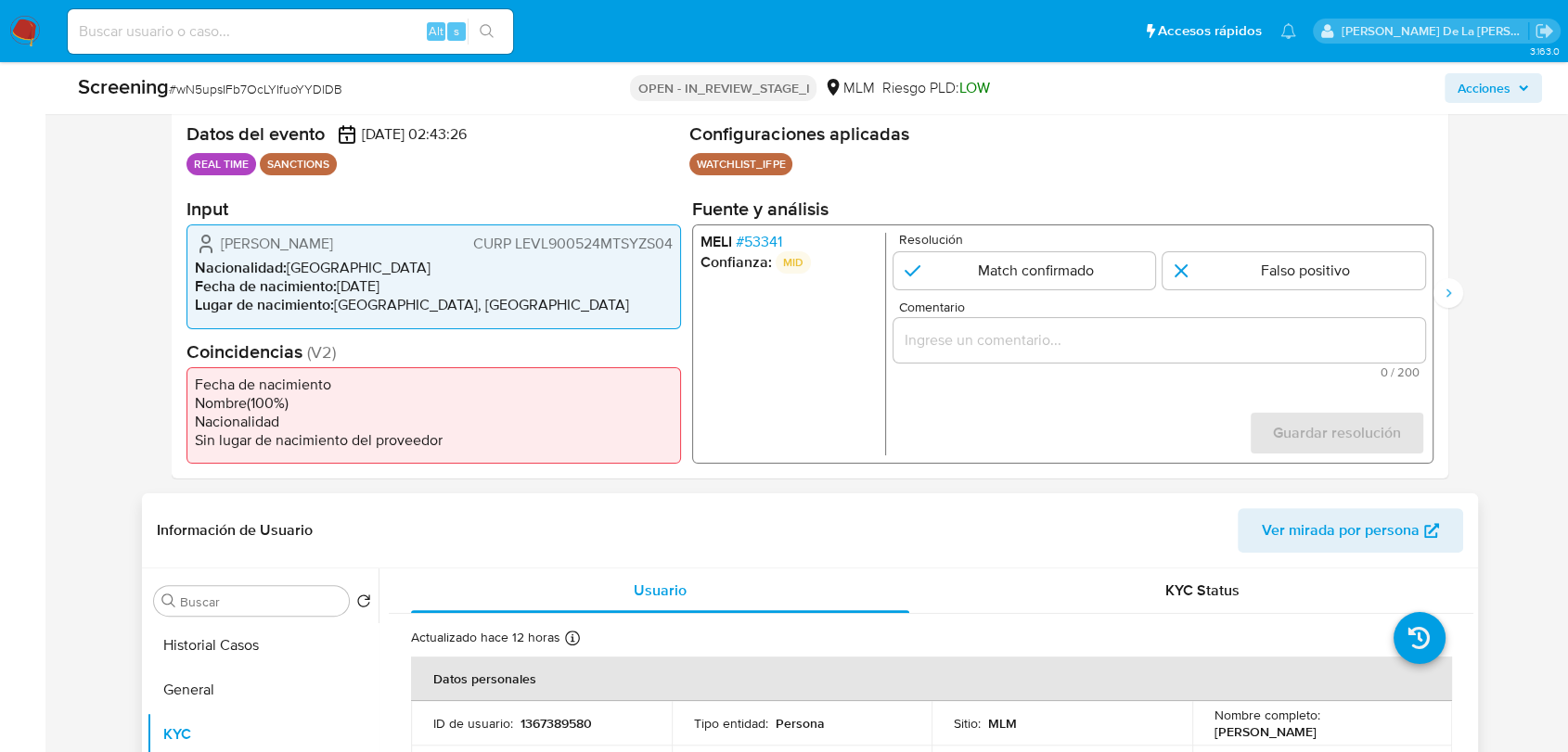
scroll to position [309, 0]
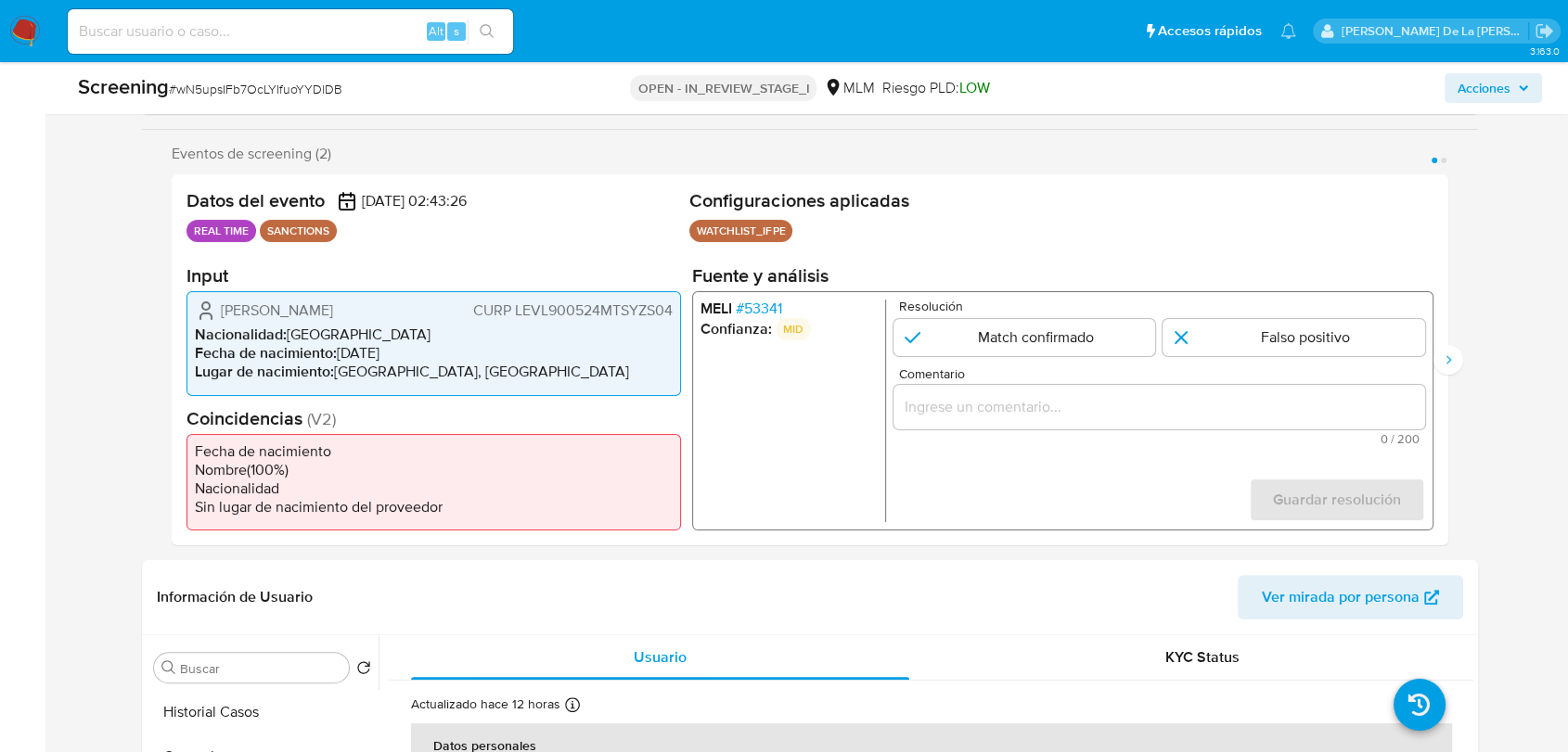
click at [764, 296] on div "MELI # 53341 Confianza: MID Resolución Match confirmado Falso positivo Comentar…" at bounding box center [1063, 411] width 741 height 240
click at [763, 304] on span "# 53341" at bounding box center [759, 309] width 46 height 19
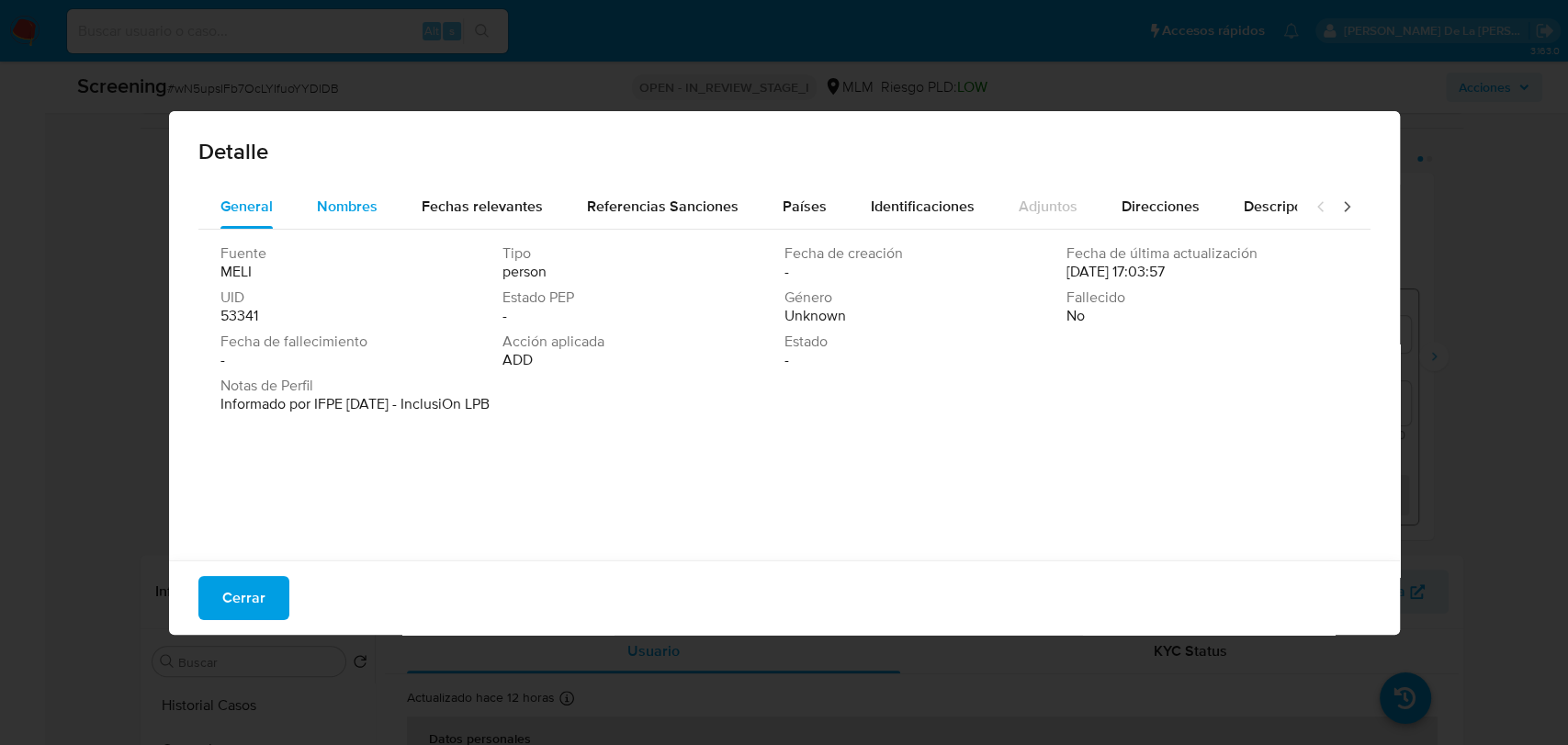
click at [353, 208] on span "Nombres" at bounding box center [348, 206] width 61 height 21
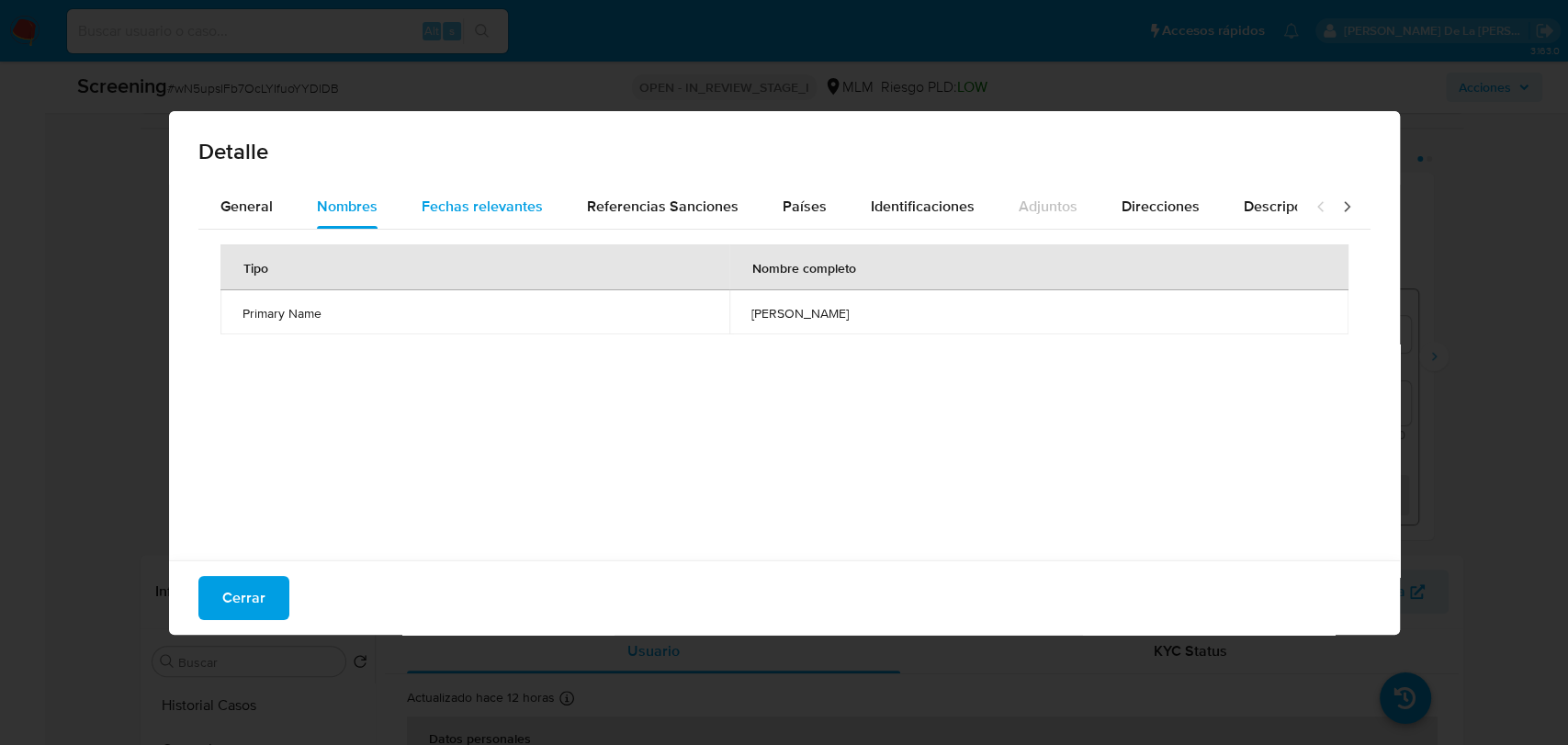
click at [476, 200] on span "Fechas relevantes" at bounding box center [482, 206] width 121 height 21
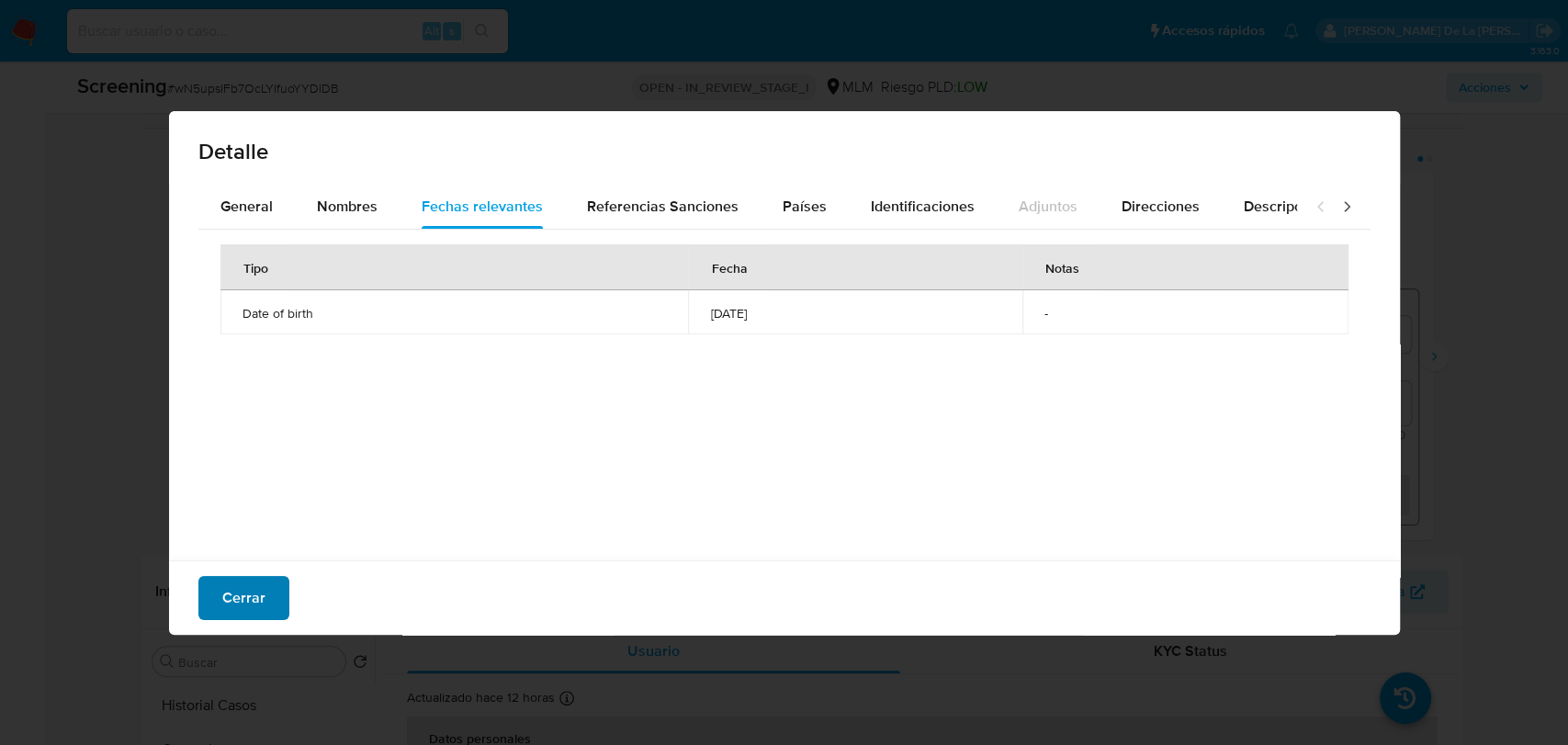
click at [231, 597] on span "Cerrar" at bounding box center [244, 598] width 43 height 40
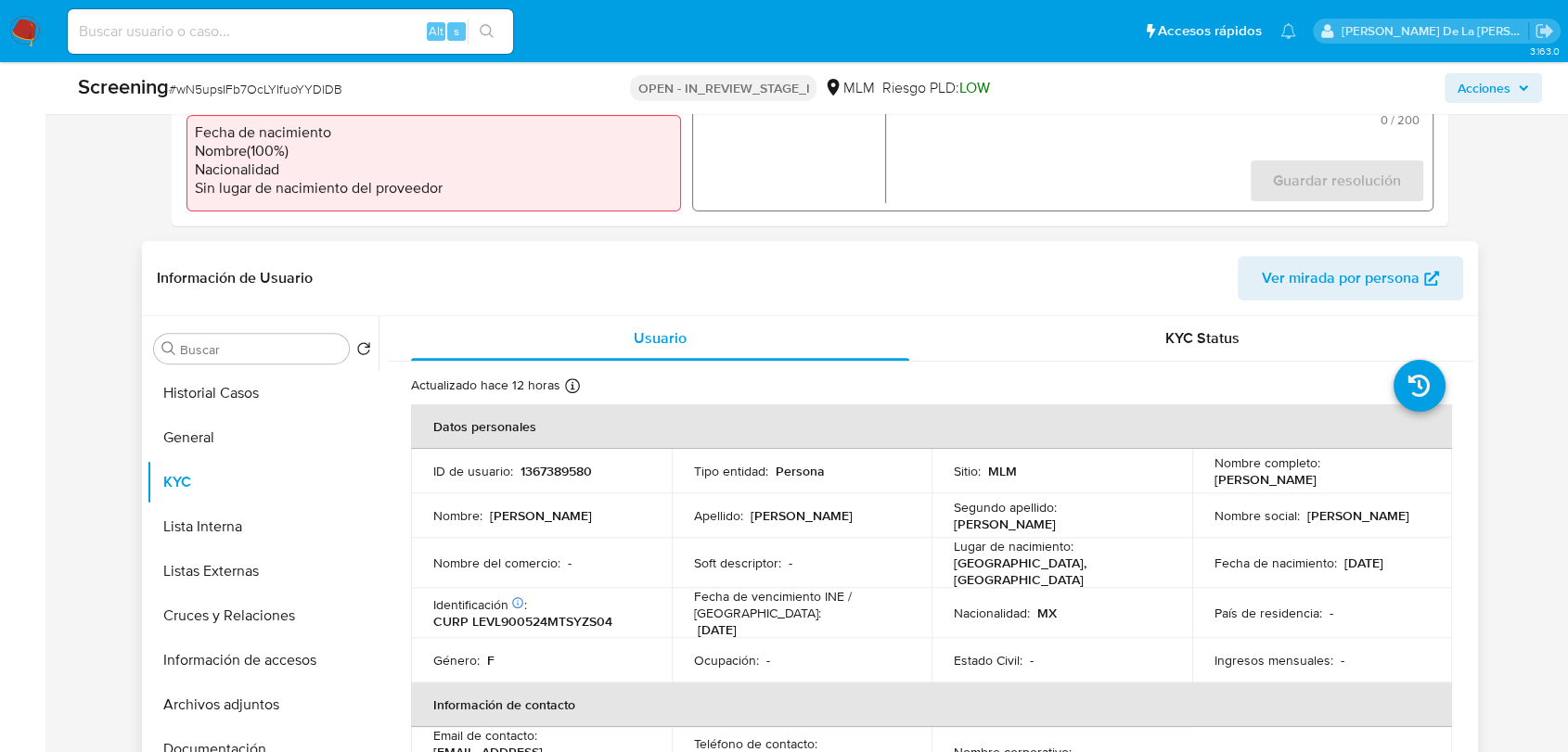
scroll to position [720, 0]
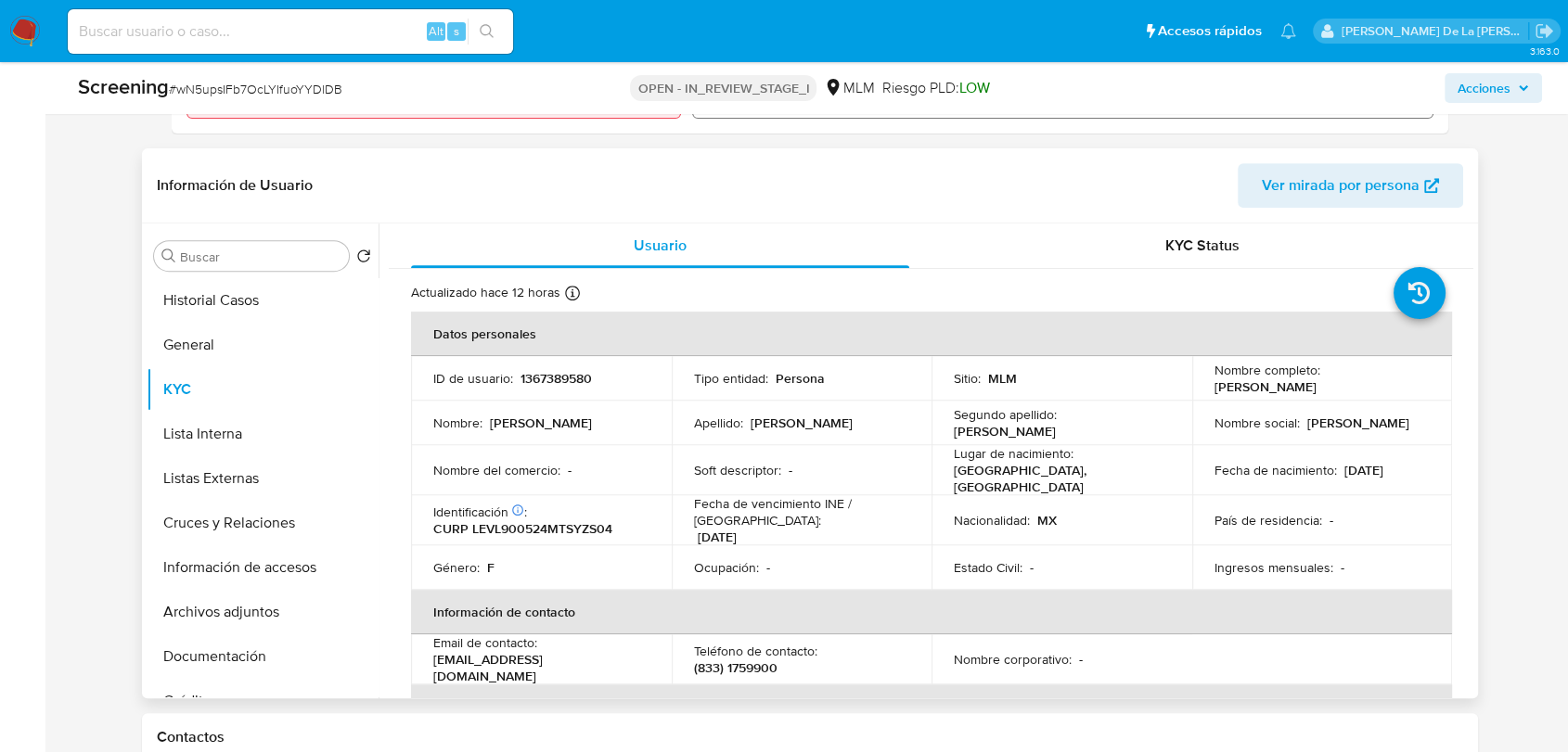
drag, startPoint x: 1379, startPoint y: 382, endPoint x: 1195, endPoint y: 384, distance: 184.0
click at [1195, 384] on td "Nombre completo : Leslie Brigitte Leyva Vazquez" at bounding box center [1322, 379] width 261 height 45
copy p "Leslie Brigitte Leyva Vazquez"
click at [510, 521] on p "CURP LEVL900524MTSYZS04" at bounding box center [522, 528] width 179 height 17
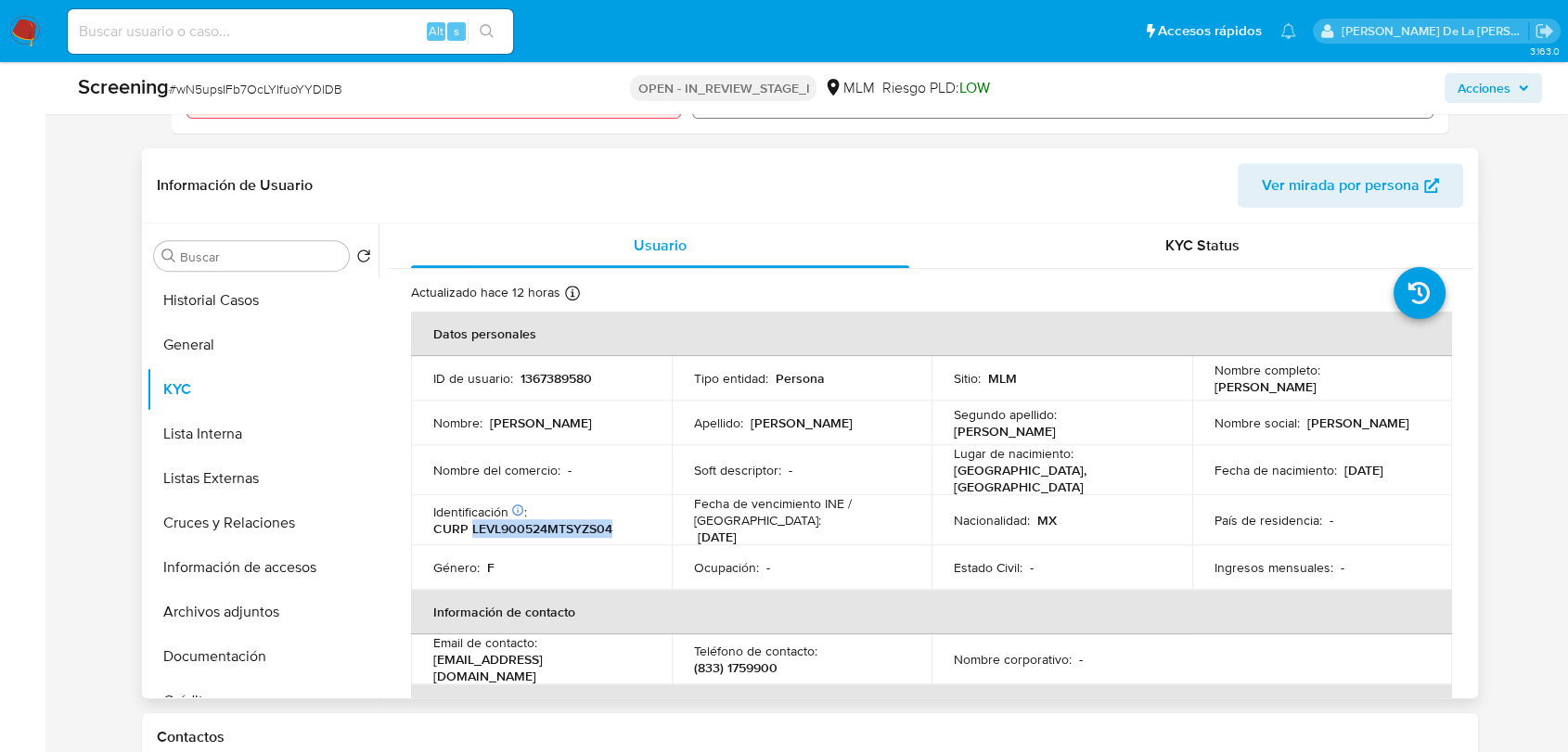
copy p "LEVL900524MTSYZS04"
click at [252, 368] on button "KYC" at bounding box center [255, 390] width 217 height 45
click at [252, 352] on button "General" at bounding box center [255, 345] width 217 height 45
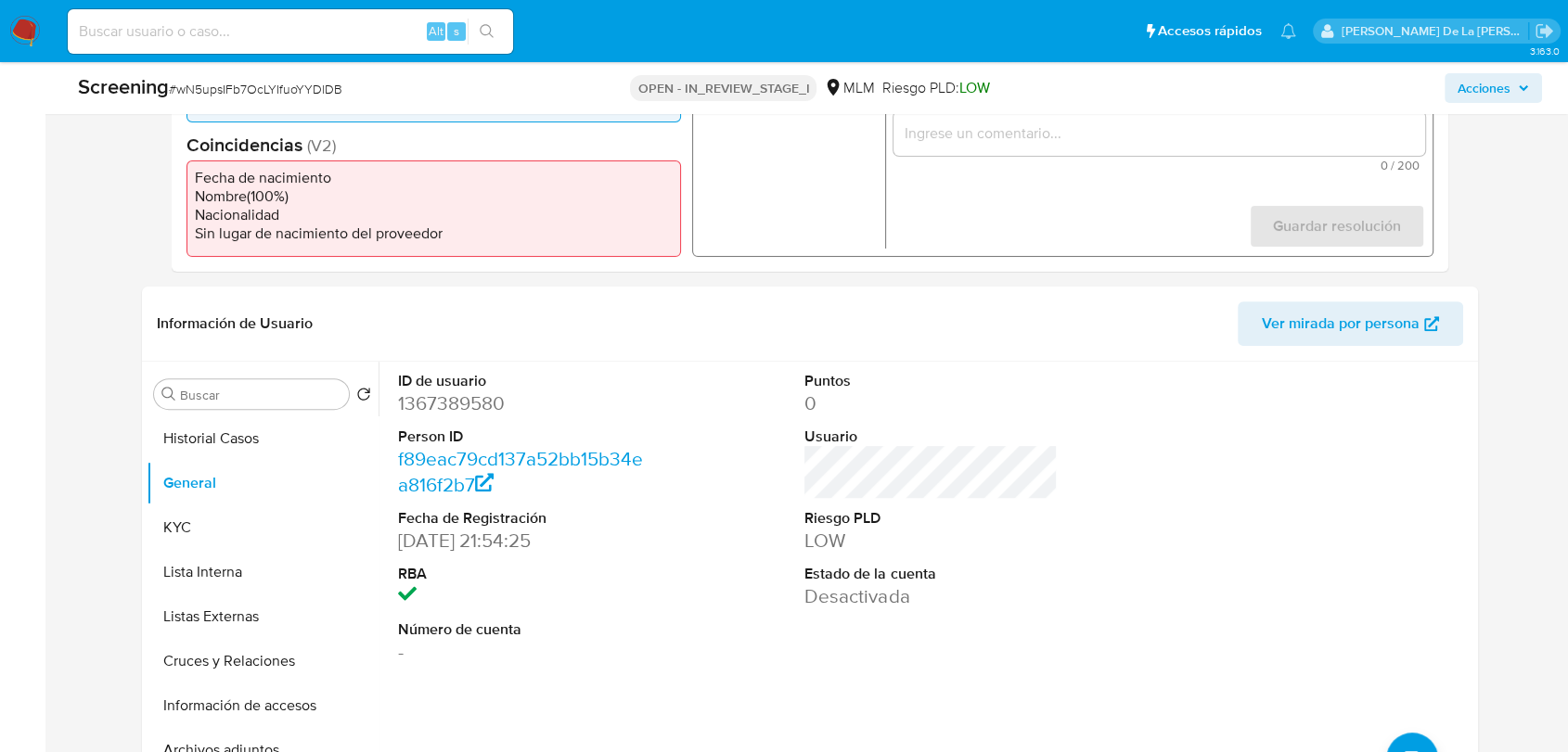
scroll to position [411, 0]
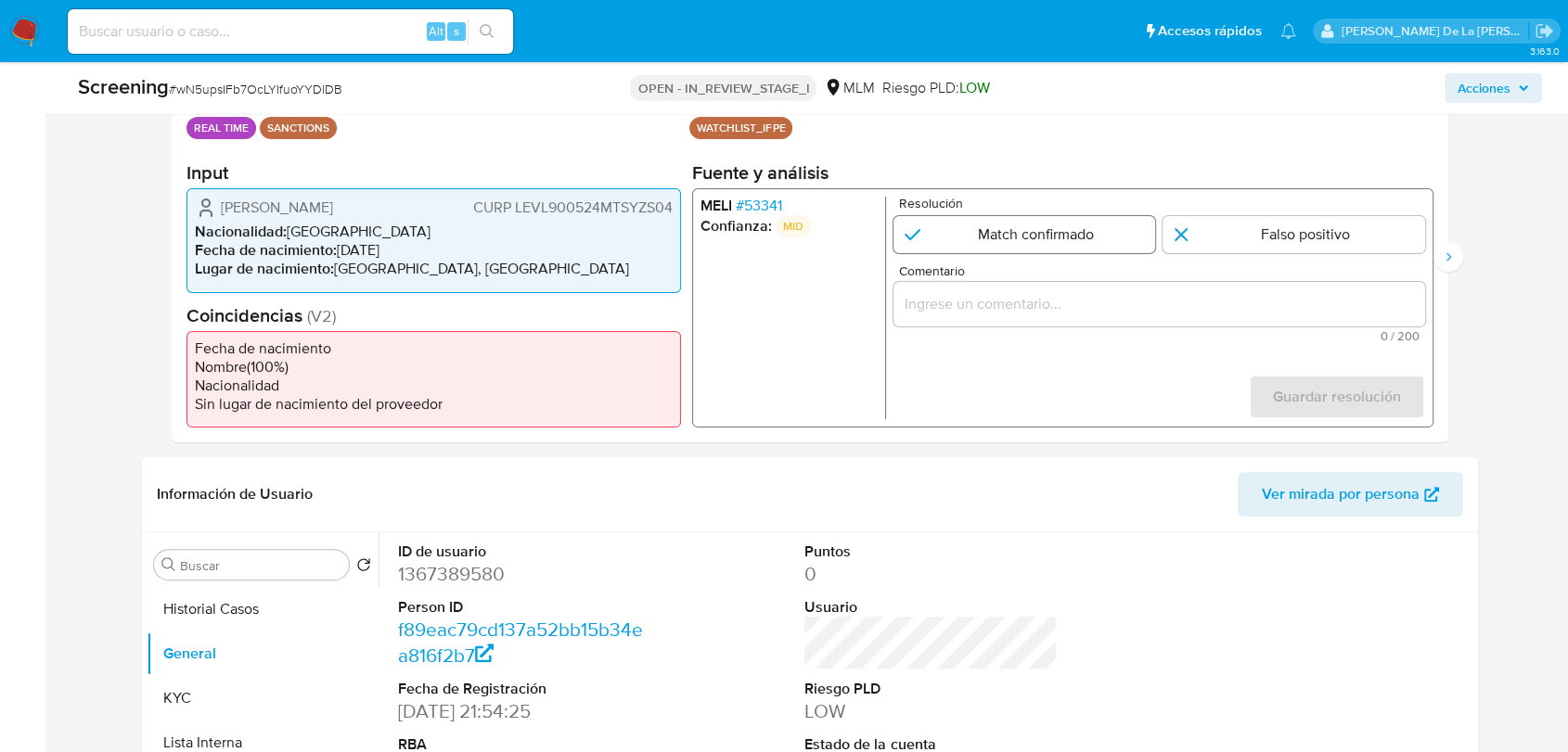
click at [976, 231] on input "1 de 2" at bounding box center [1025, 235] width 263 height 37
radio input "true"
click at [965, 317] on div "1 de 2" at bounding box center [1159, 305] width 531 height 45
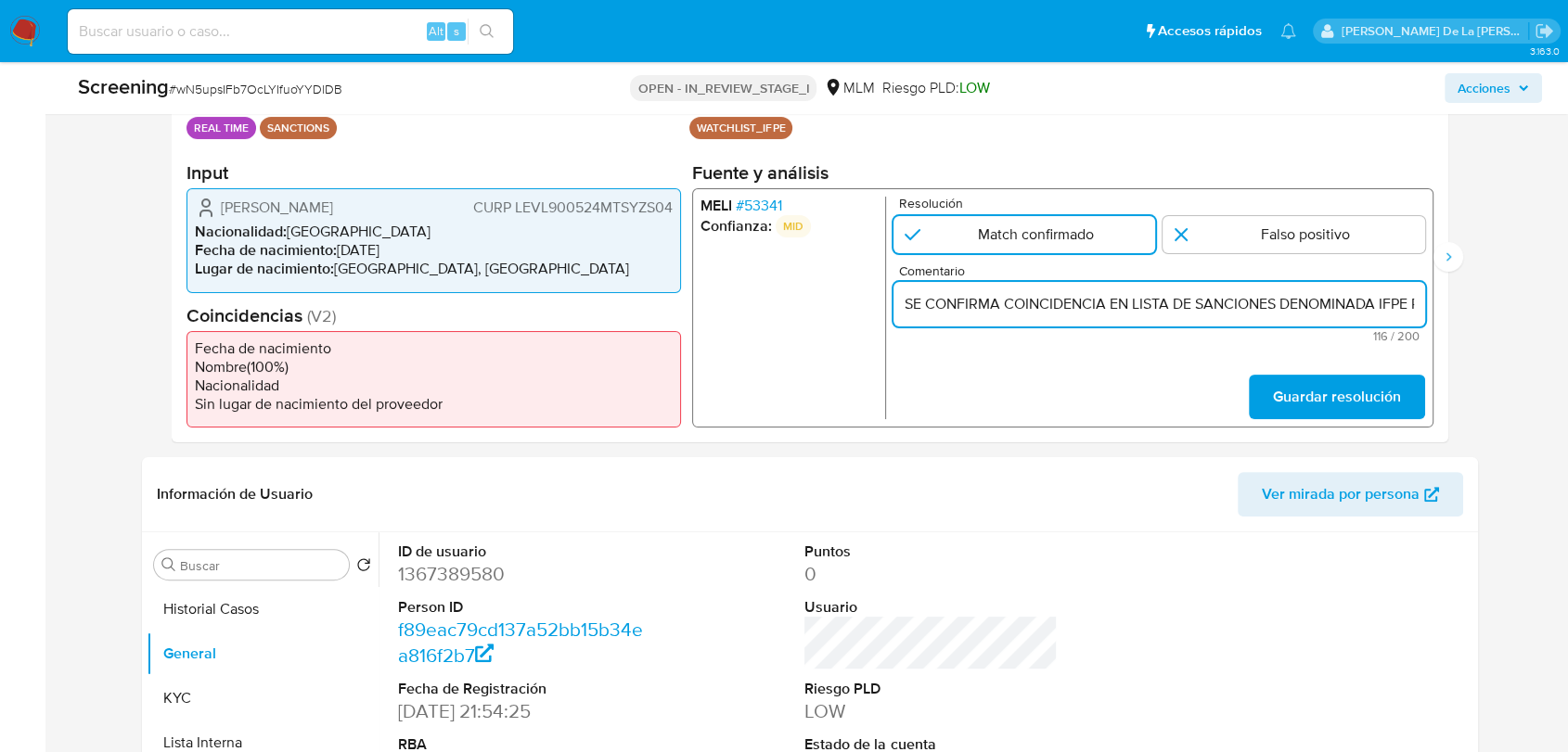
scroll to position [0, 442]
type input "SE CONFIRMA COINCIDENCIA EN LISTA DE SANCIONES DENOMINADA IFPE POR NOMBRE COMPL…"
click at [1339, 382] on span "Guardar resolución" at bounding box center [1337, 397] width 128 height 41
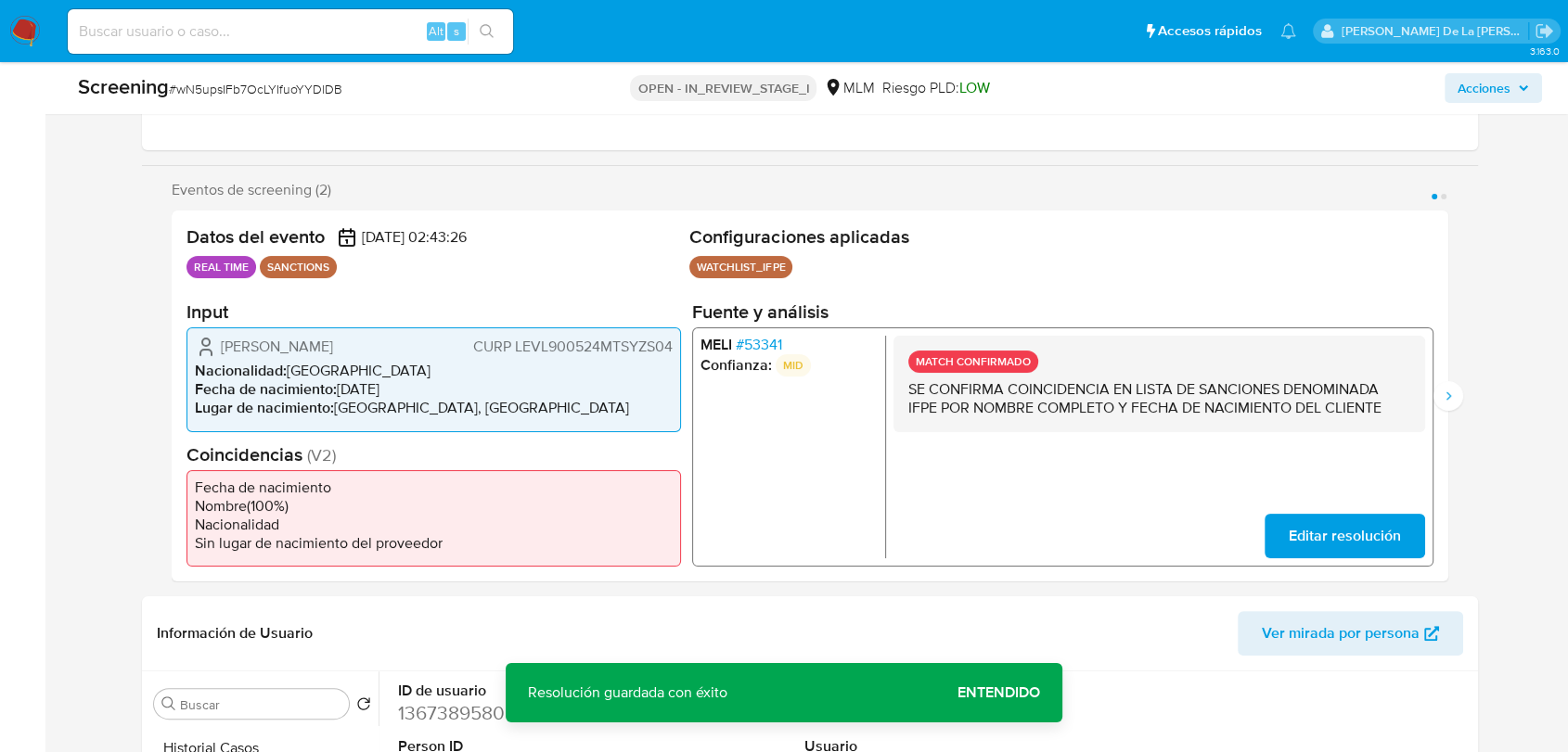
scroll to position [309, 0]
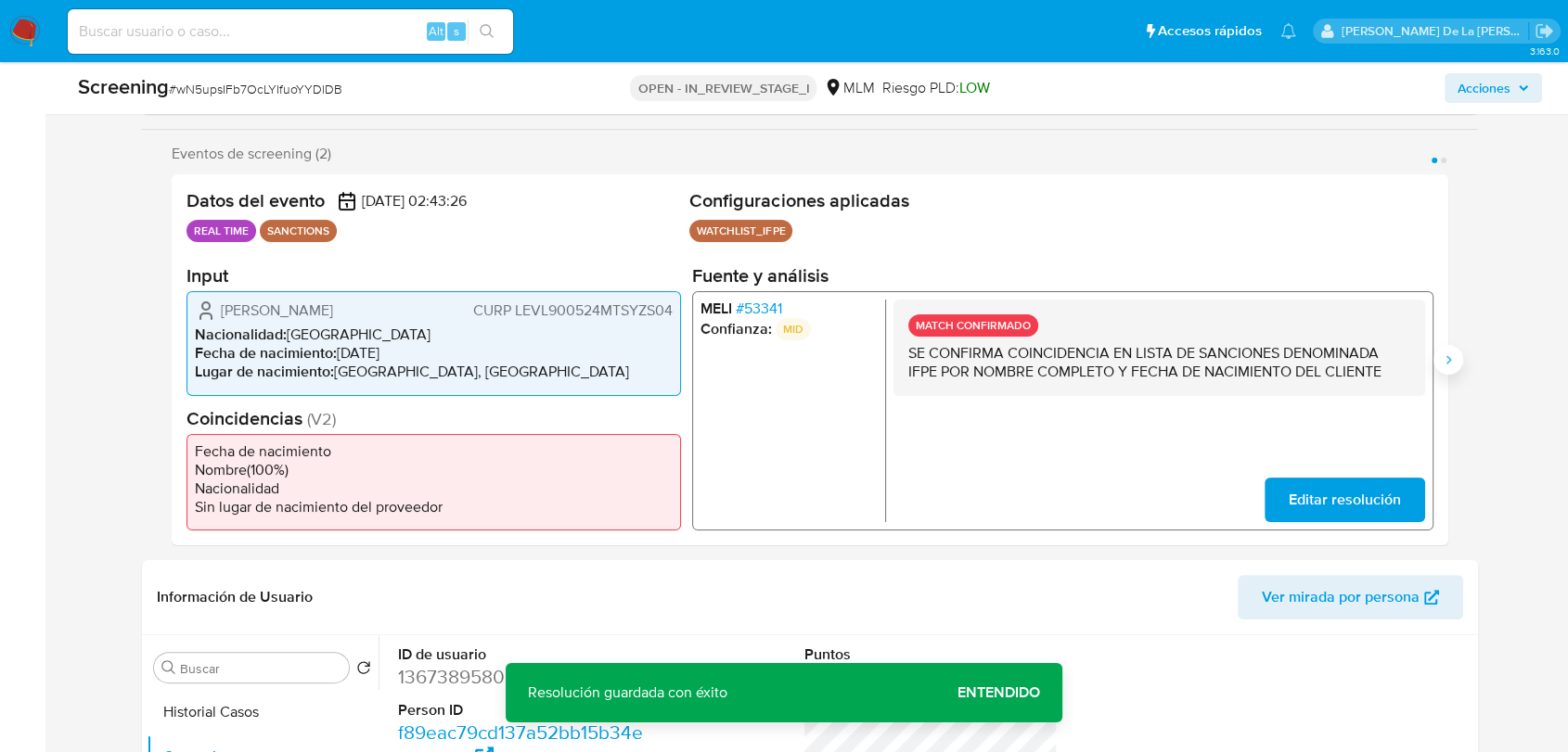
click at [1445, 365] on icon "Siguiente" at bounding box center [1448, 360] width 15 height 15
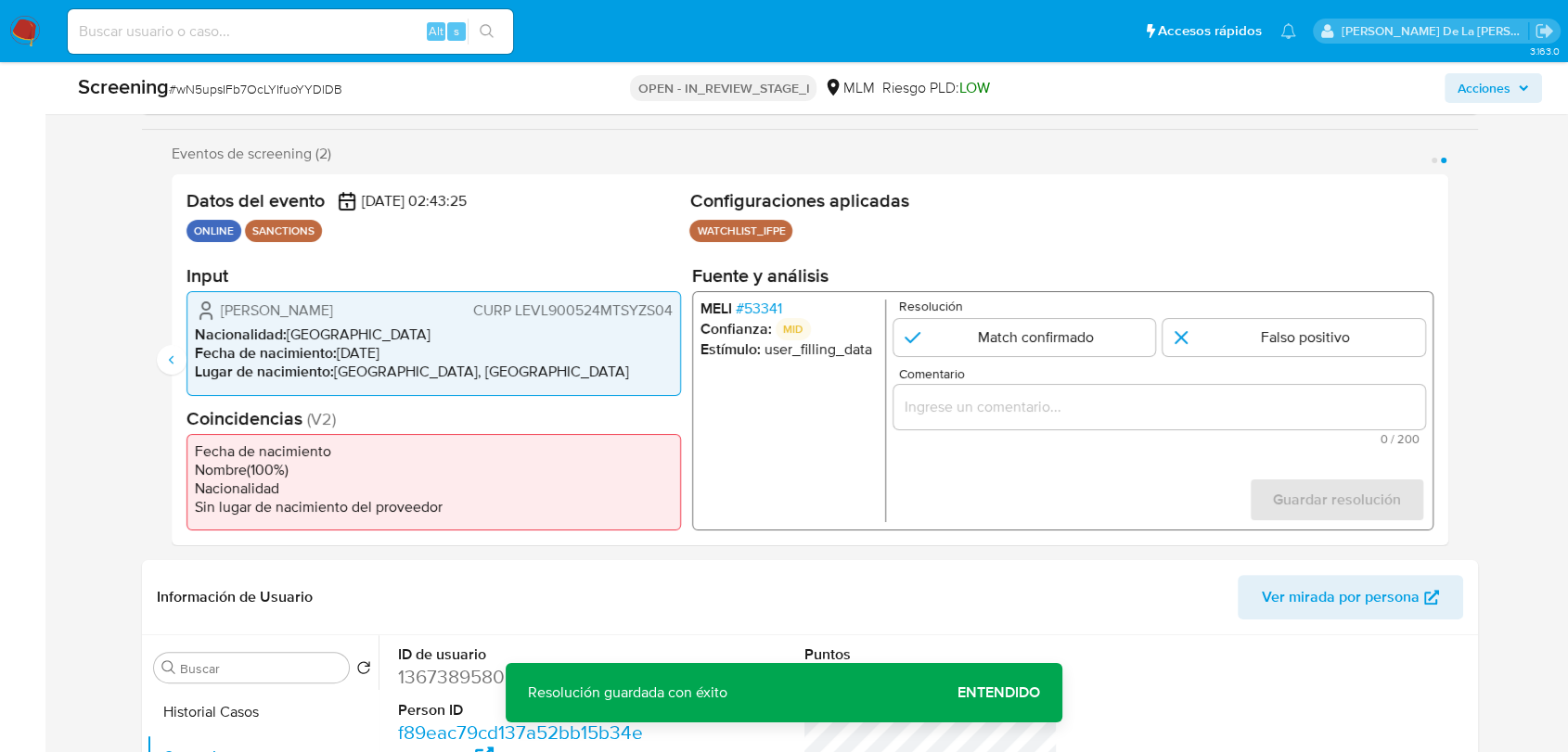
click at [754, 312] on span "# 53341" at bounding box center [759, 309] width 46 height 19
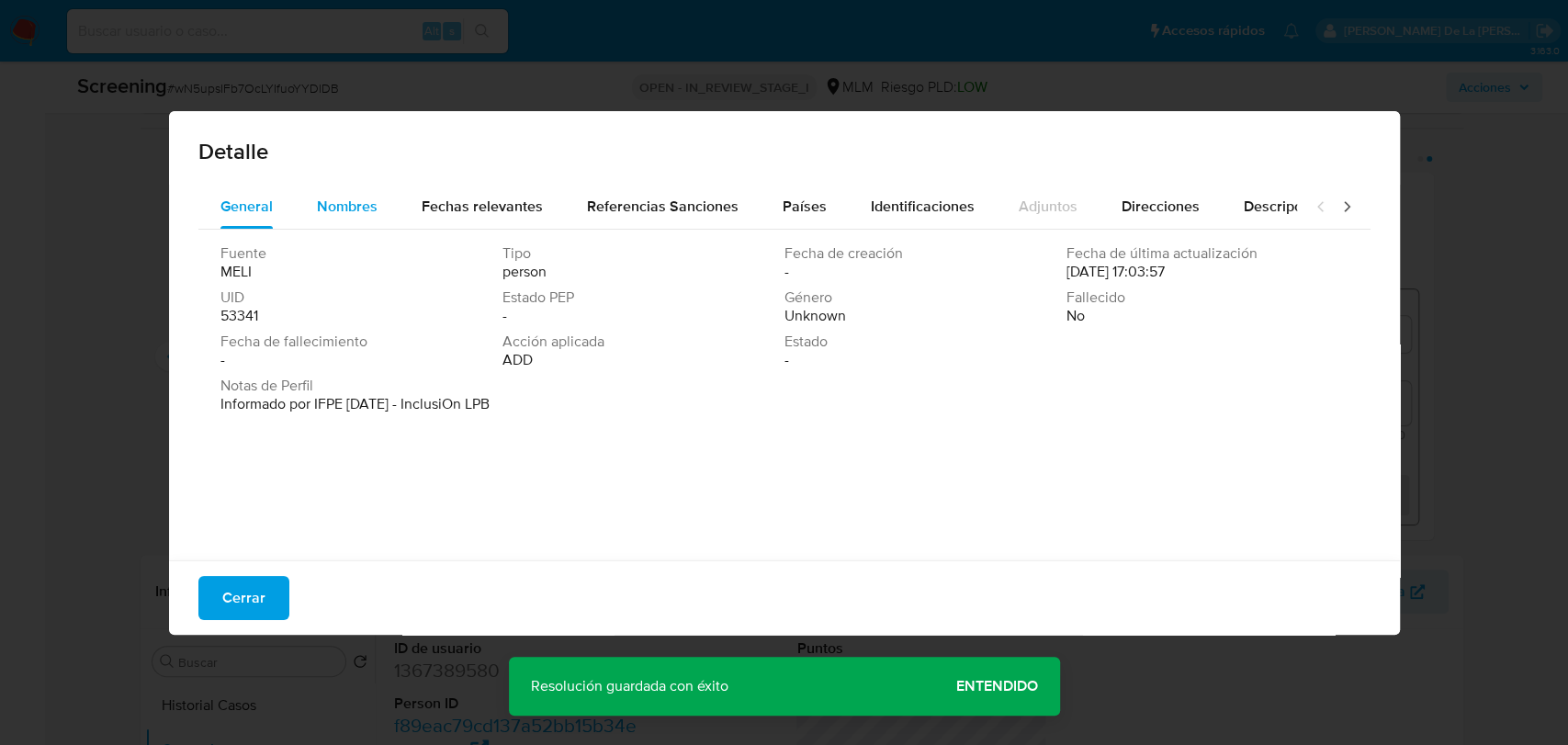
click at [317, 221] on div "Nombres" at bounding box center [348, 207] width 61 height 44
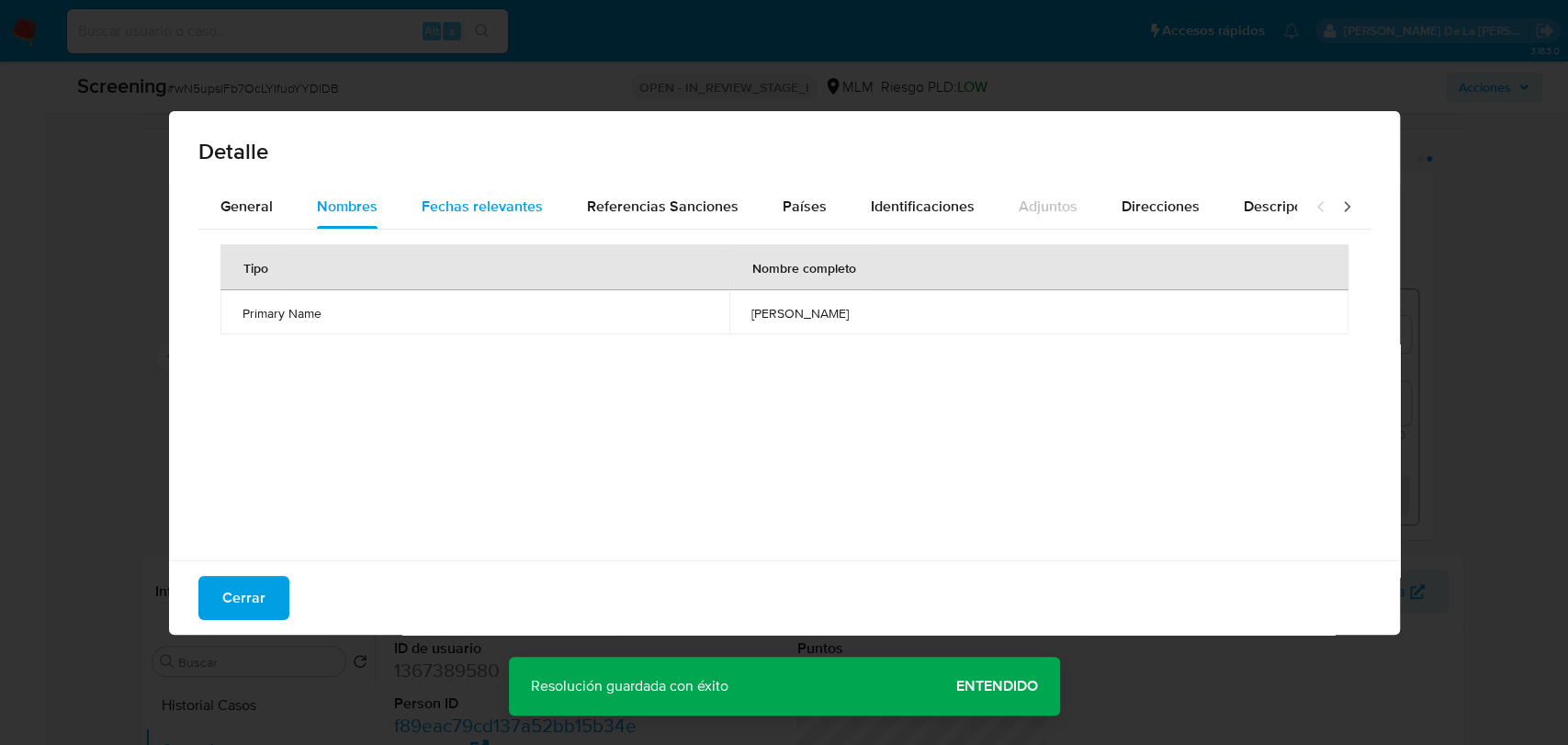
click at [477, 215] on span "Fechas relevantes" at bounding box center [482, 206] width 121 height 21
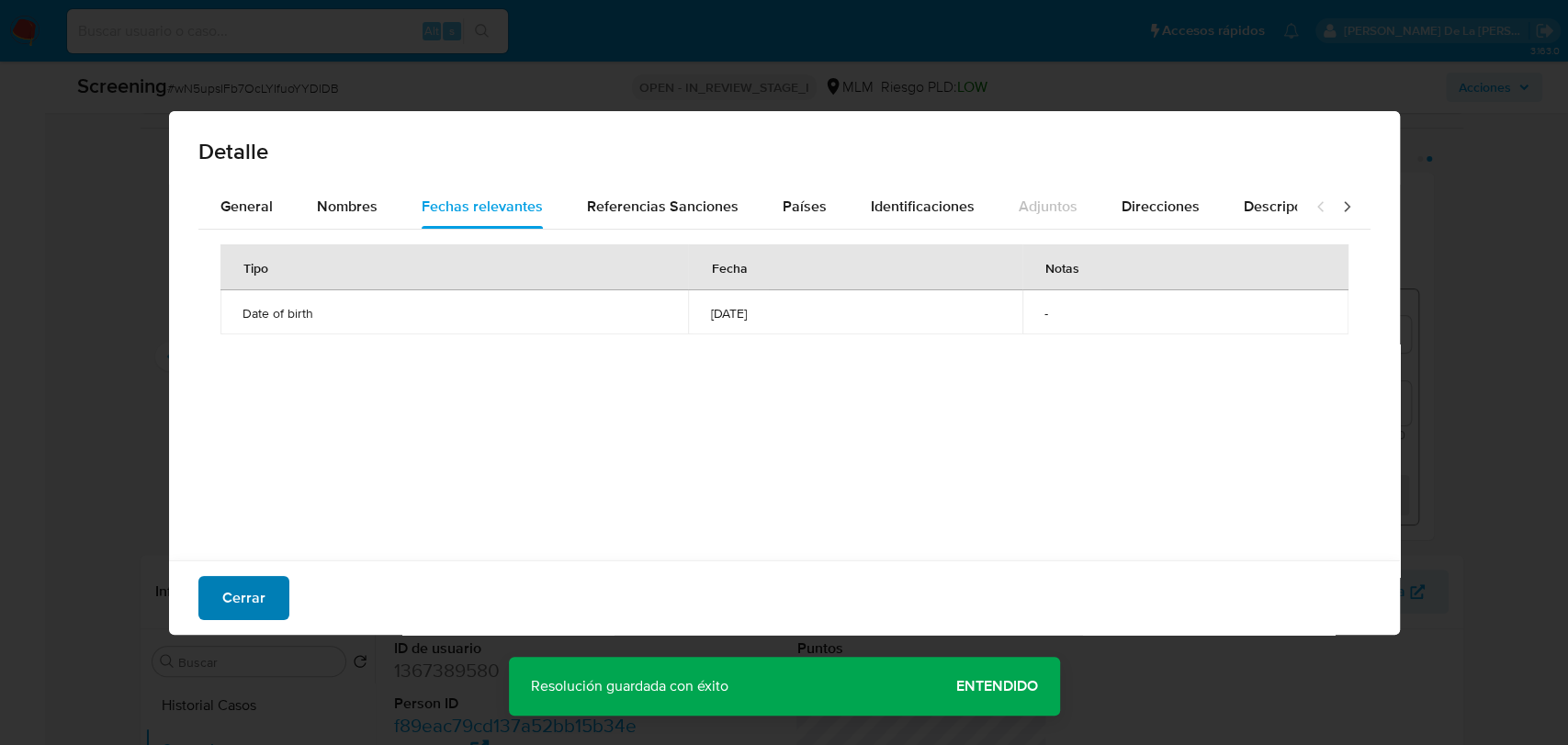
click at [263, 582] on button "Cerrar" at bounding box center [244, 598] width 91 height 44
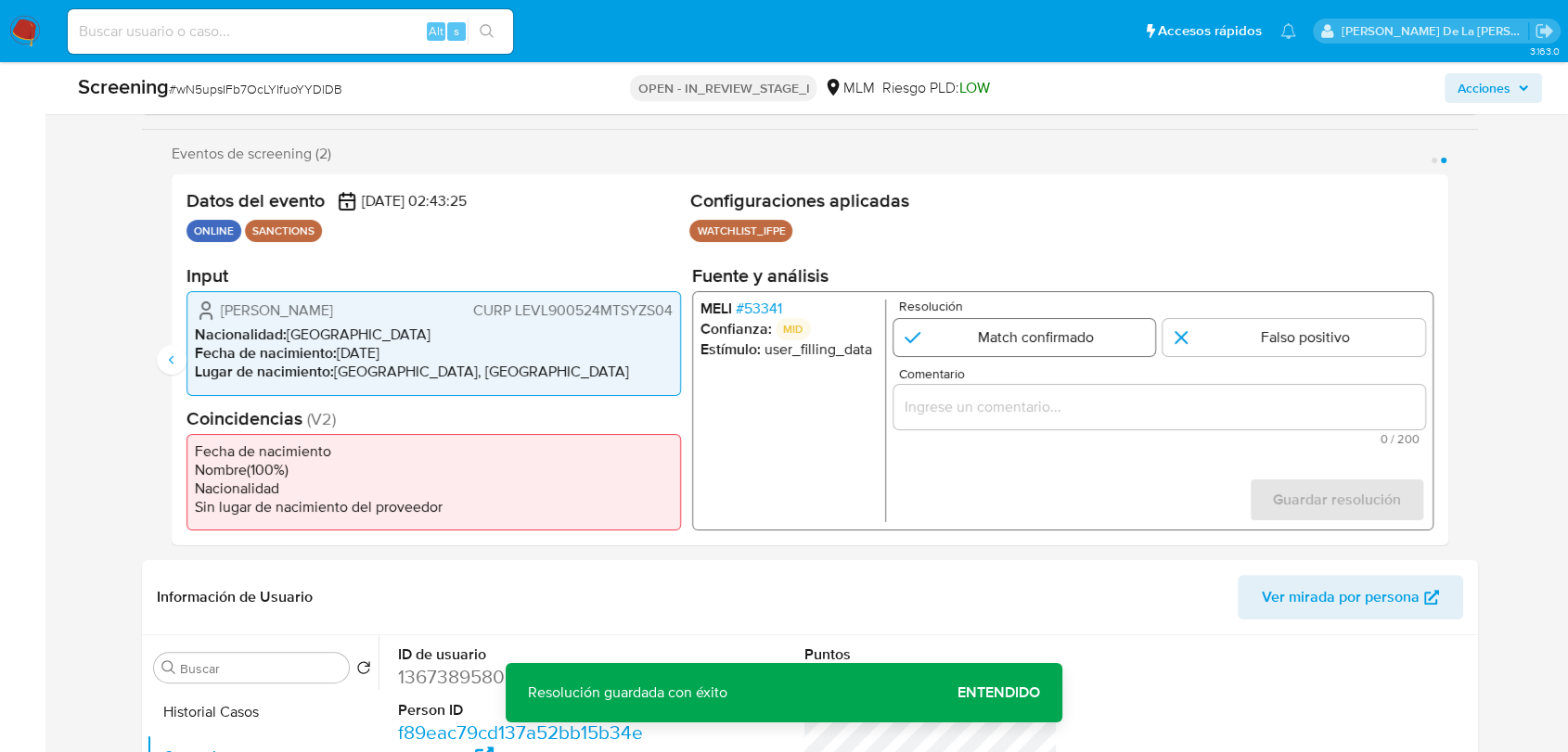
click at [1003, 330] on input "2 de 2" at bounding box center [1025, 338] width 263 height 37
radio input "true"
click at [987, 395] on div "2 de 2" at bounding box center [1159, 408] width 531 height 45
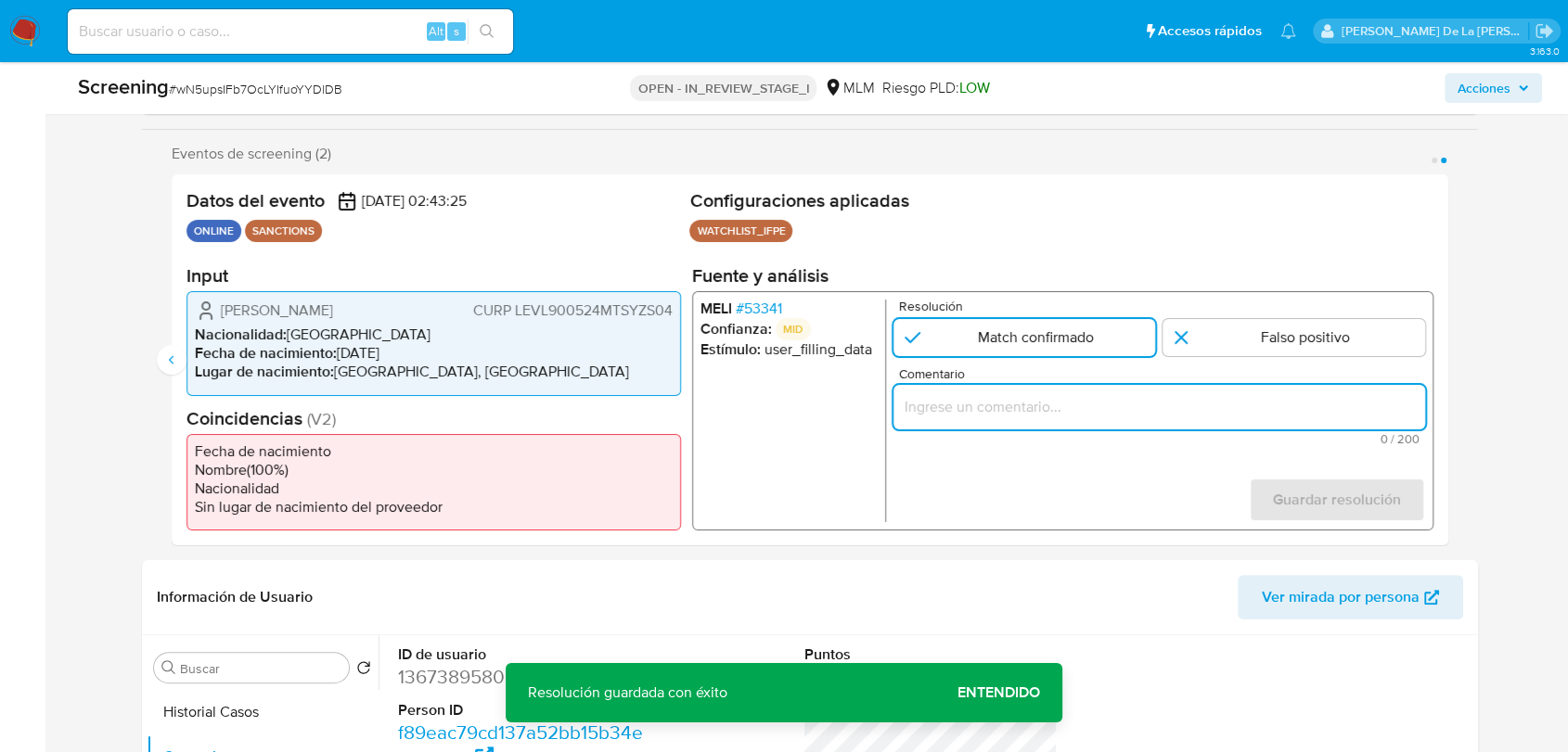
click at [976, 408] on input "Comentario" at bounding box center [1159, 407] width 531 height 24
click at [909, 407] on input "Comentario" at bounding box center [1159, 407] width 531 height 24
click at [1165, 407] on input "Comentario" at bounding box center [1159, 407] width 531 height 24
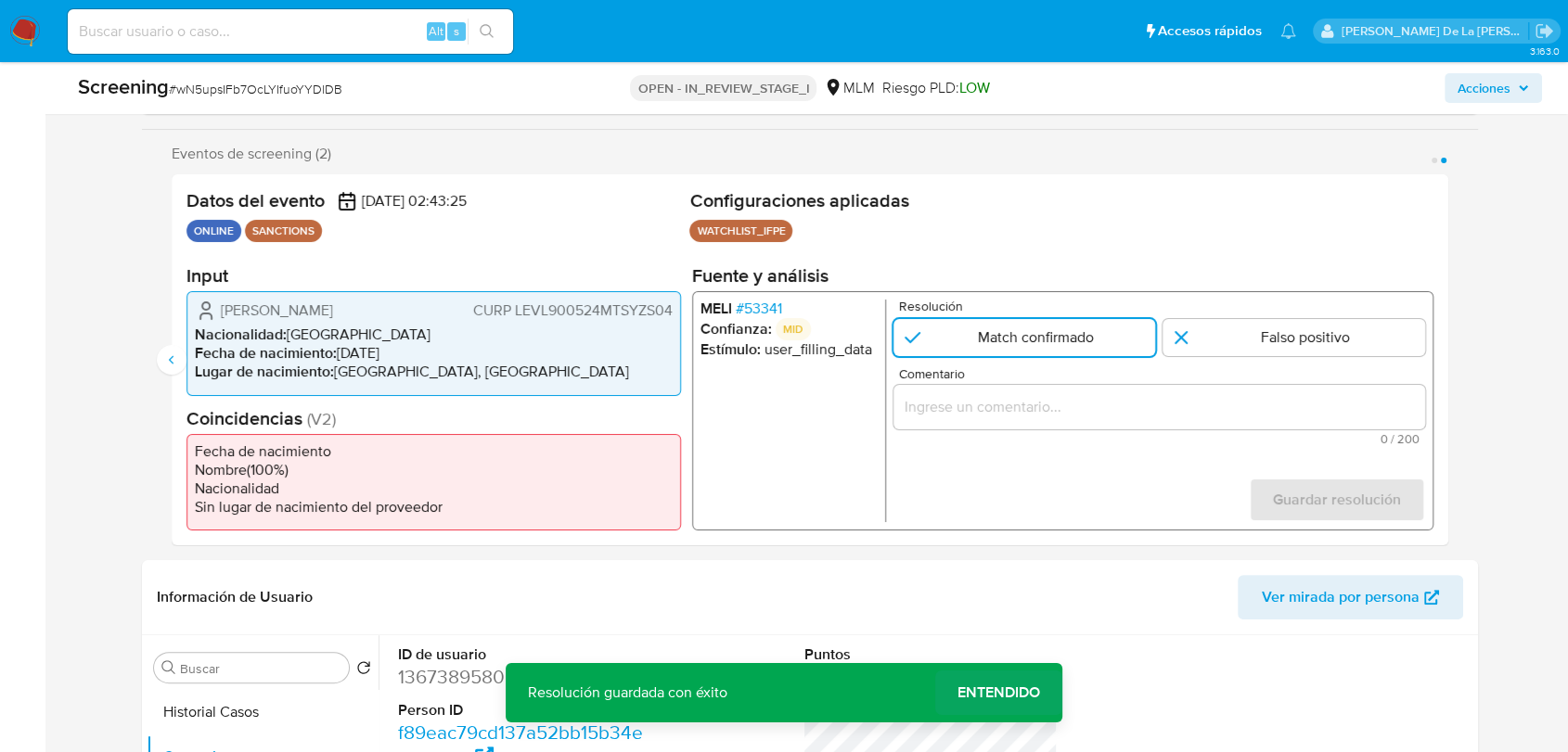
drag, startPoint x: 1039, startPoint y: 525, endPoint x: 960, endPoint y: 683, distance: 176.6
click at [1031, 542] on div "Datos del evento 13/10/2025 02:43:25 ONLINE SANCTIONS Configuraciones aplicadas…" at bounding box center [810, 360] width 1276 height 371
click at [1015, 693] on span "Entendido" at bounding box center [999, 693] width 83 height 0
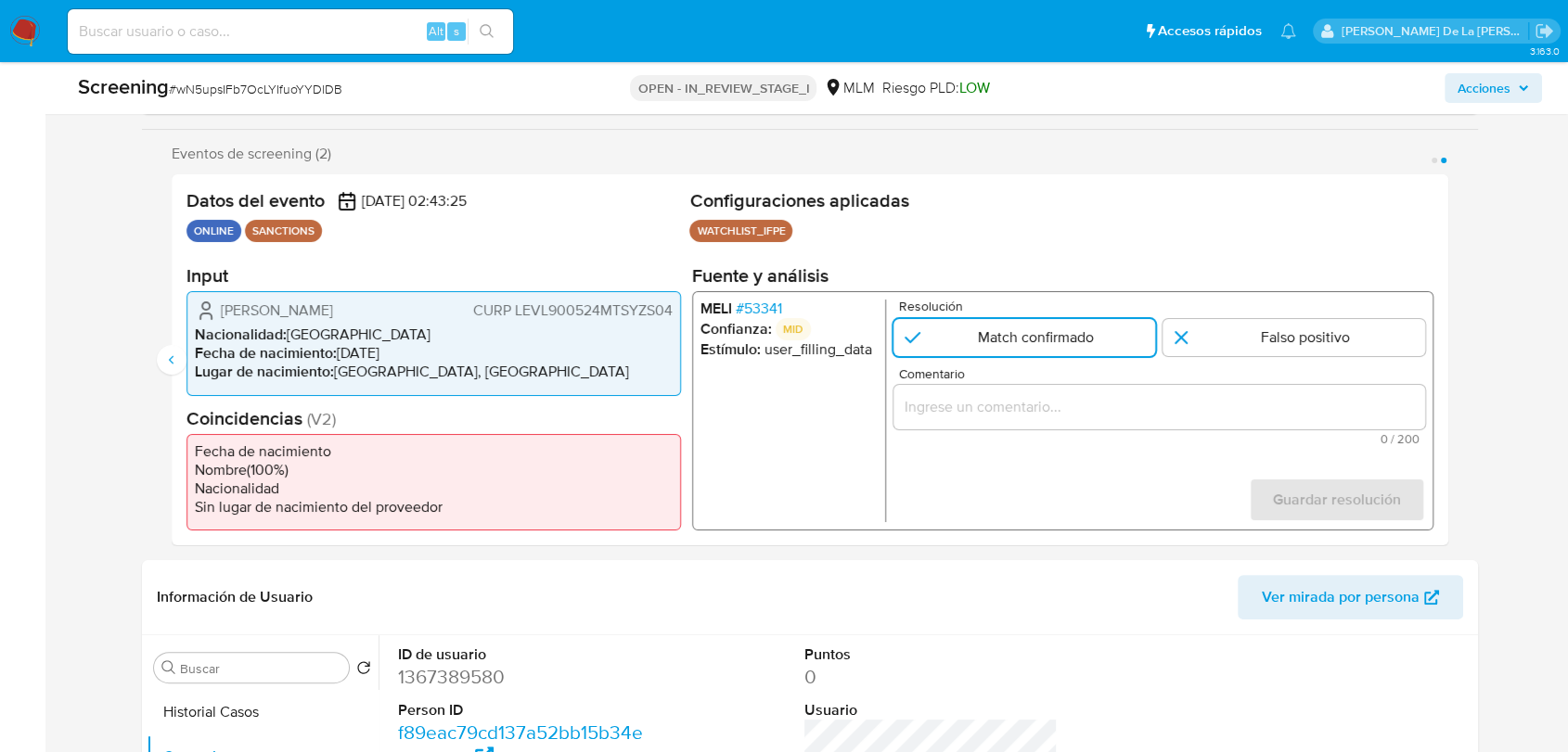
click at [986, 384] on div "Comentario 0 / 200 200 caracteres restantes" at bounding box center [1159, 407] width 531 height 78
click at [970, 405] on input "Comentario" at bounding box center [1159, 407] width 531 height 24
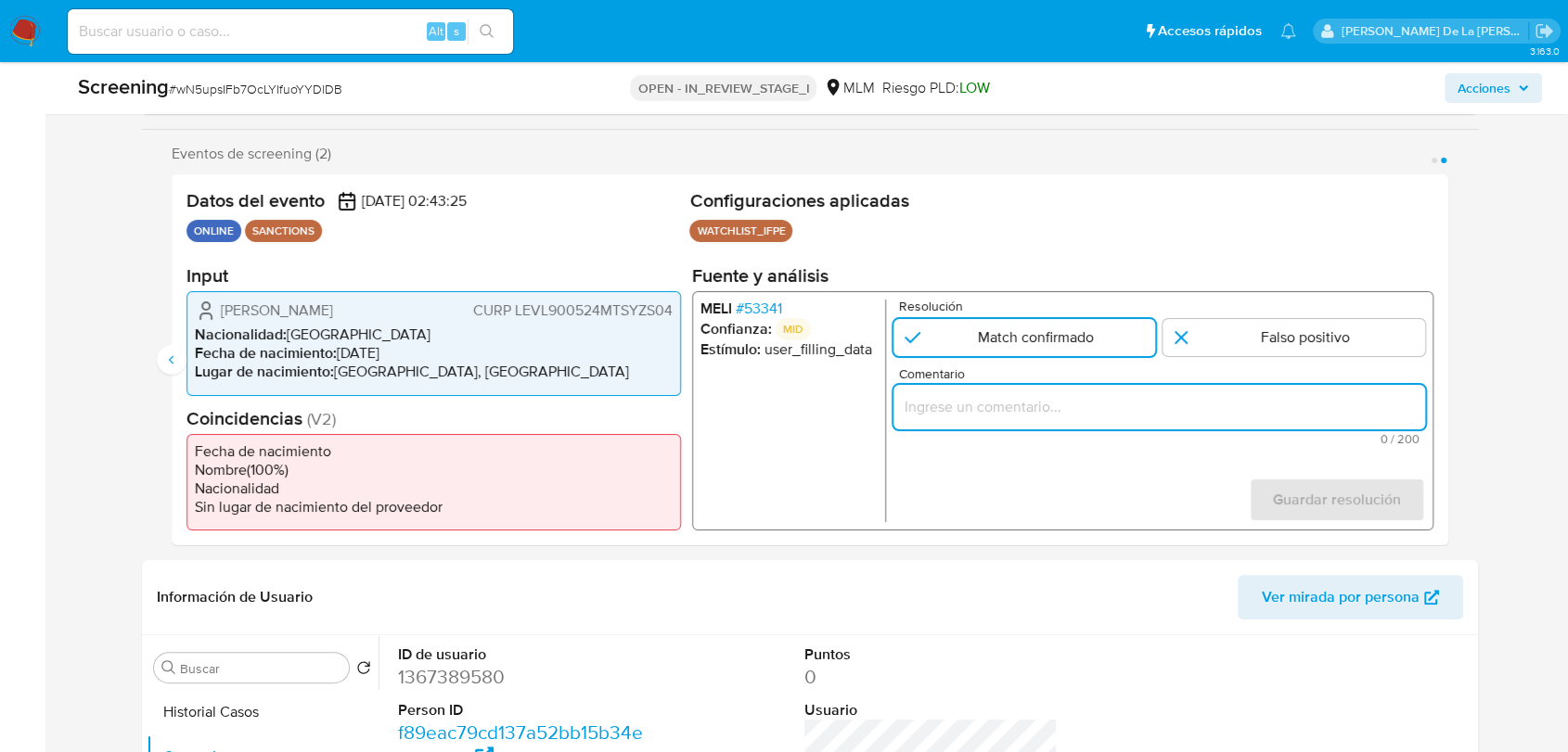
paste input "SE CONFIRMA COINCIDENCIA EN LISTA DE SANCIONES DENOMINADA IFPE POR NOMBRE COMPL…"
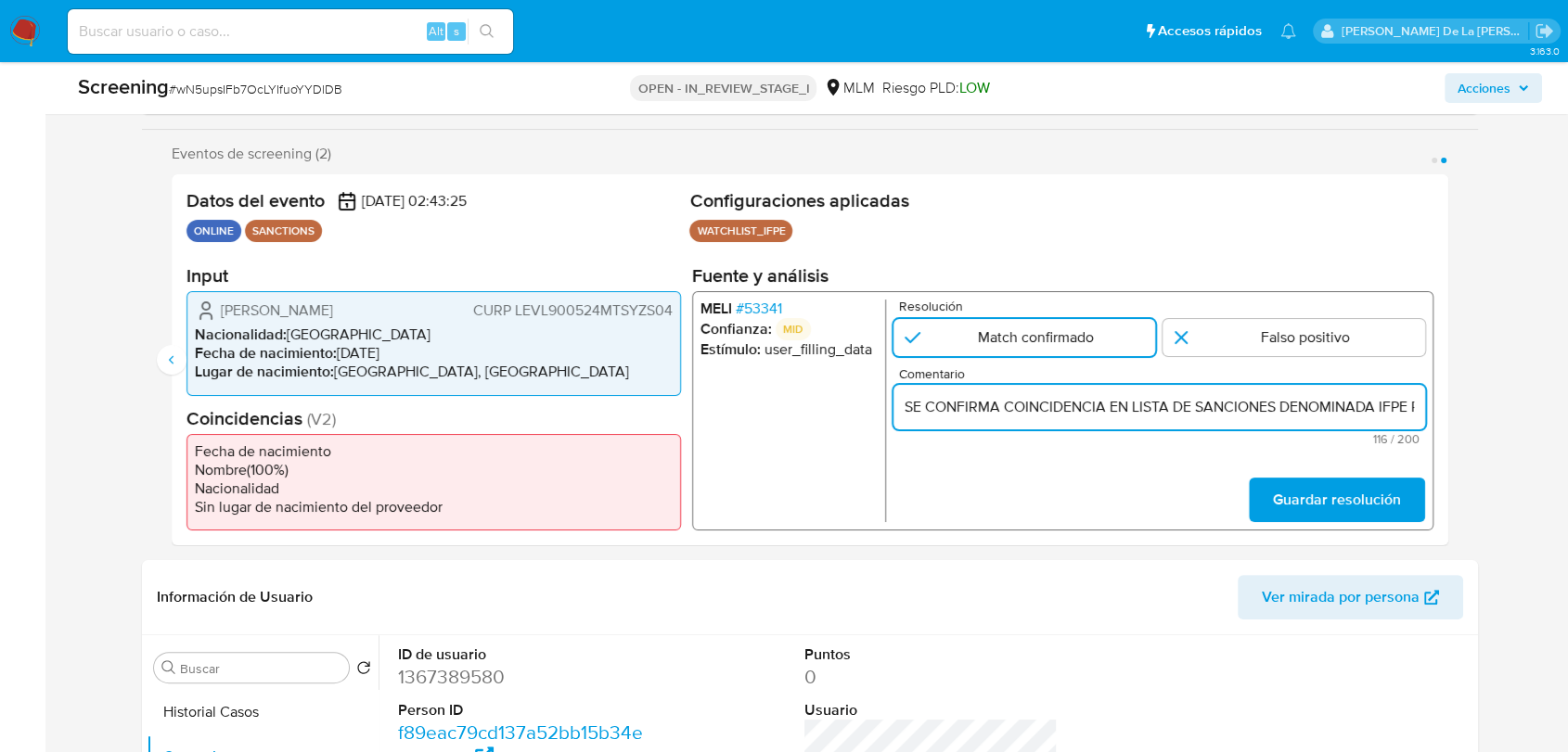
scroll to position [0, 442]
type input "SE CONFIRMA COINCIDENCIA EN LISTA DE SANCIONES DENOMINADA IFPE POR NOMBRE COMPL…"
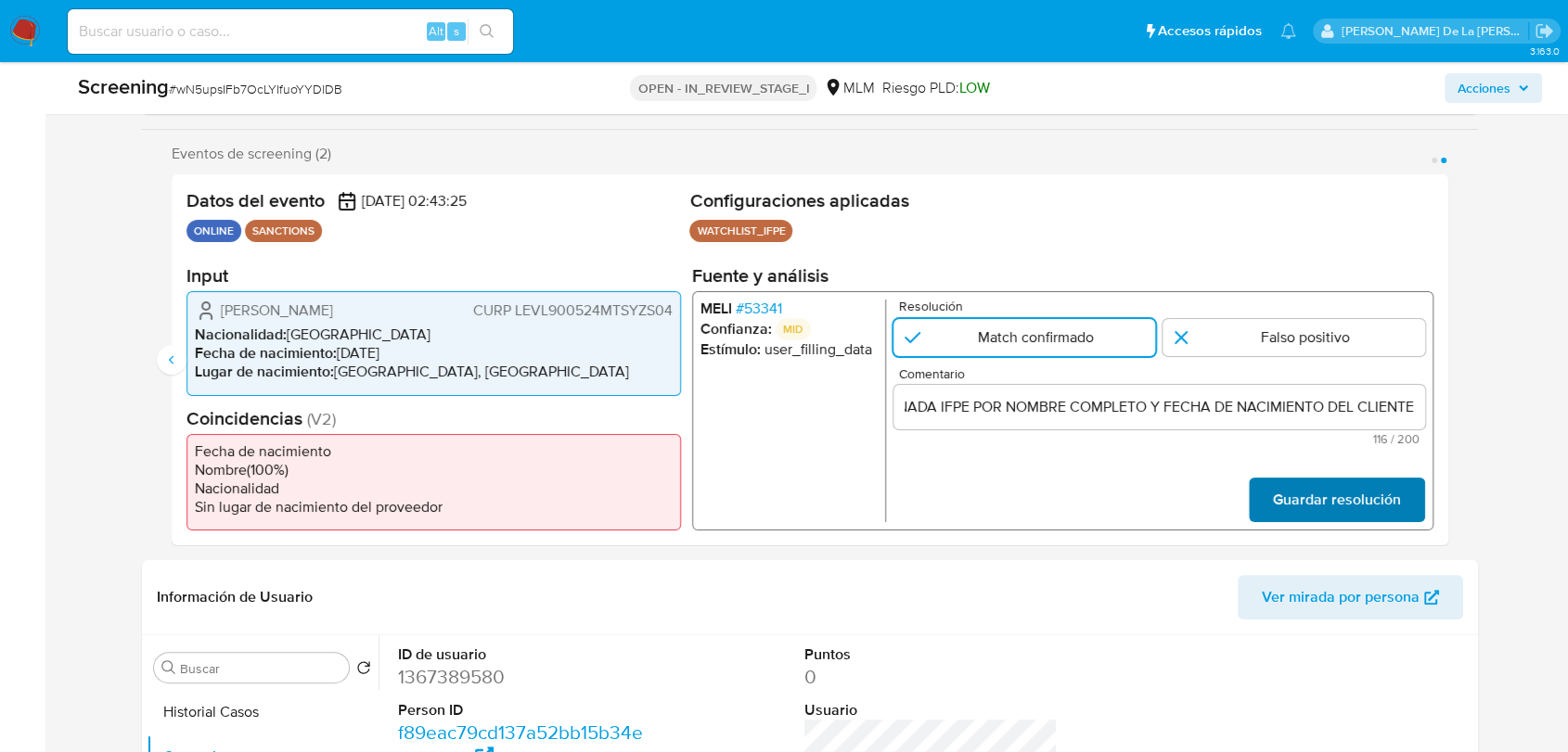
click at [1367, 511] on span "Guardar resolución" at bounding box center [1337, 499] width 128 height 41
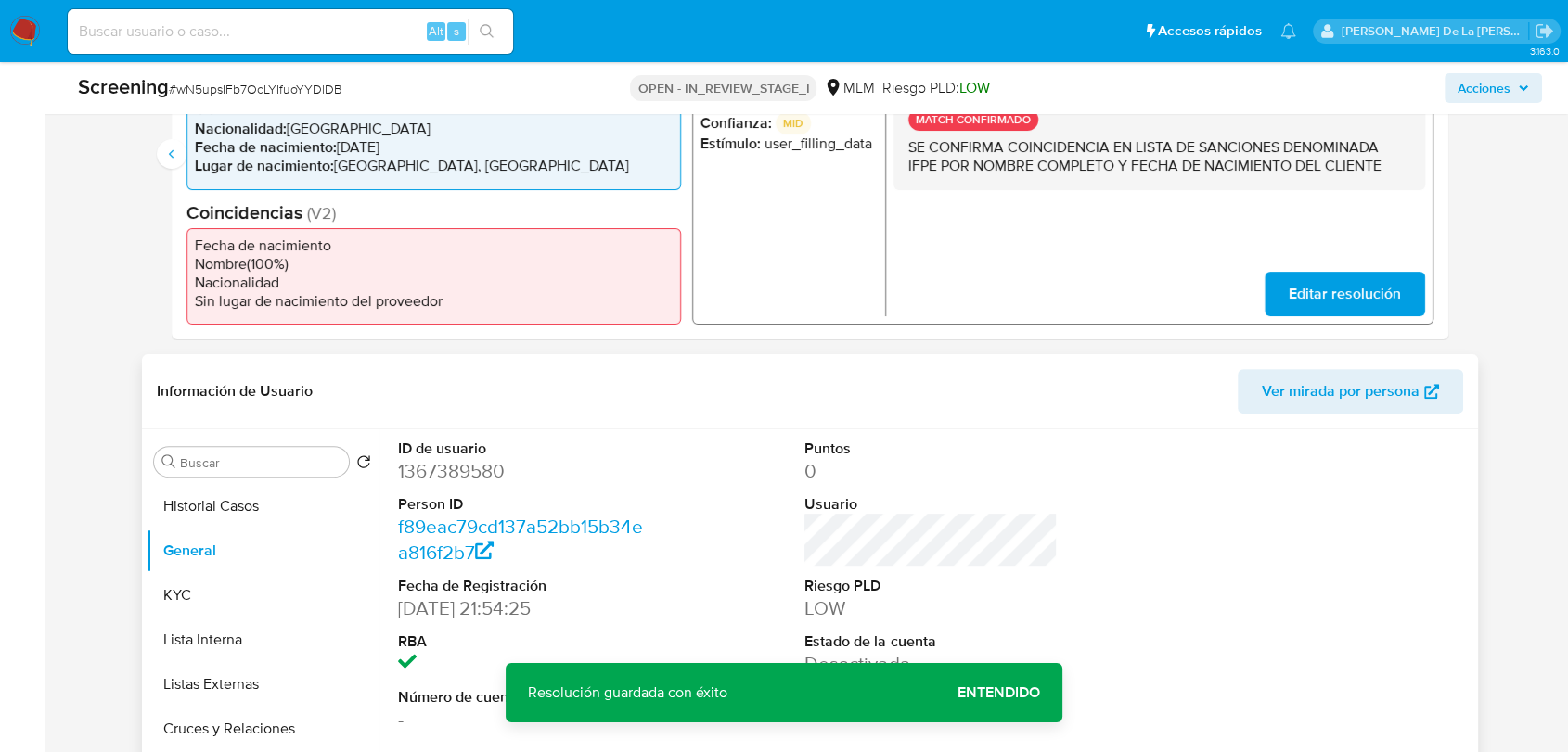
scroll to position [617, 0]
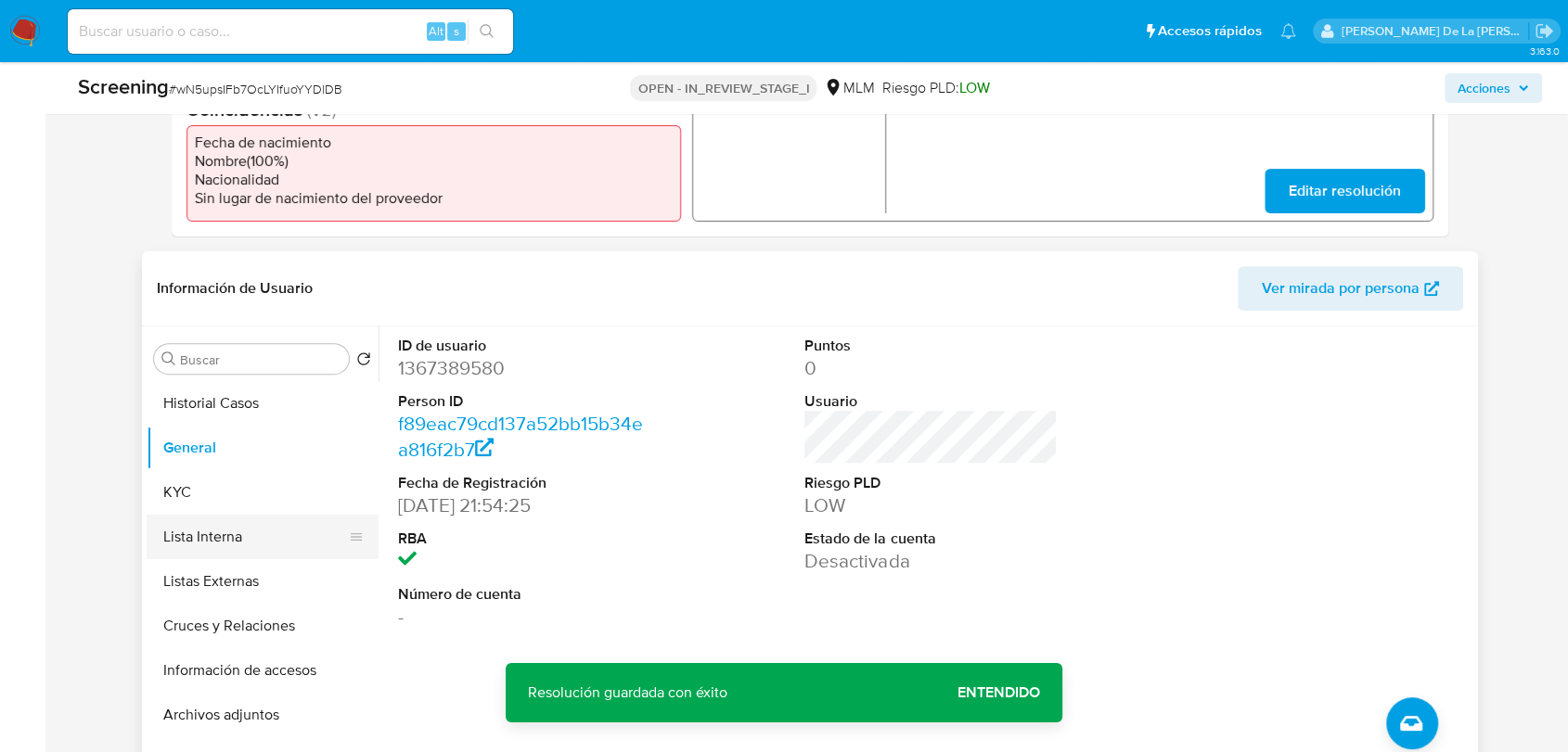
click at [234, 521] on button "Lista Interna" at bounding box center [255, 537] width 217 height 45
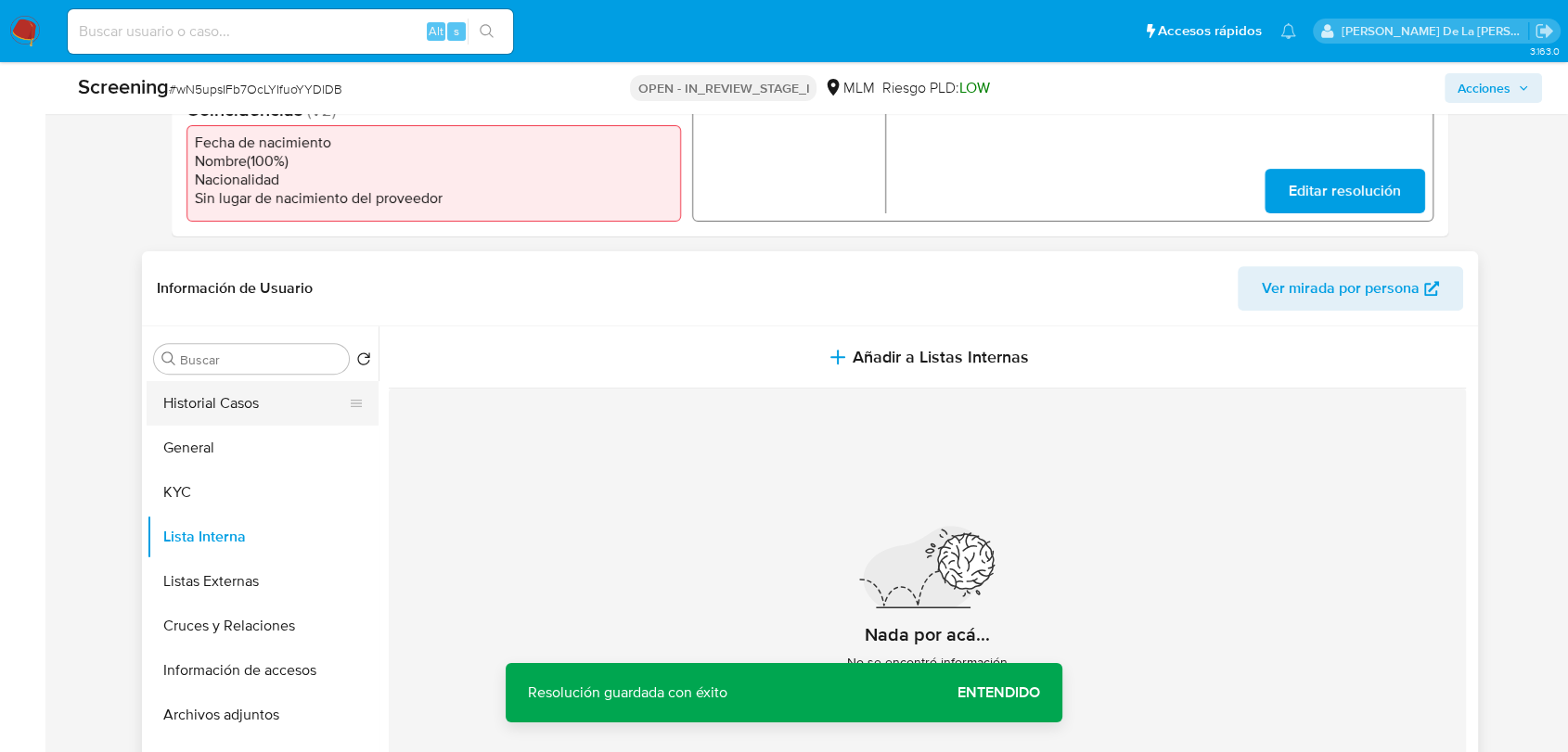
click at [266, 408] on button "Historial Casos" at bounding box center [255, 404] width 217 height 45
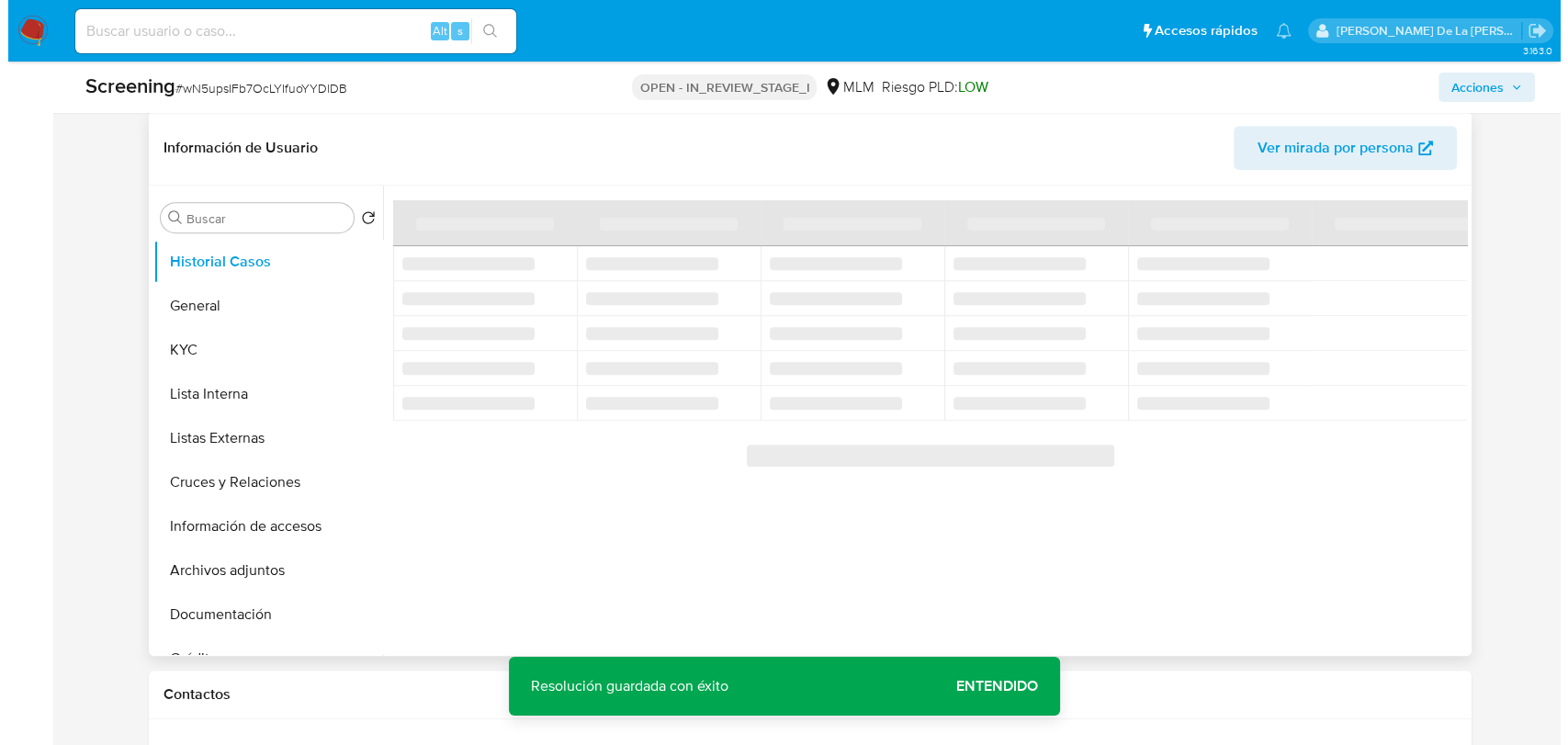
scroll to position [714, 0]
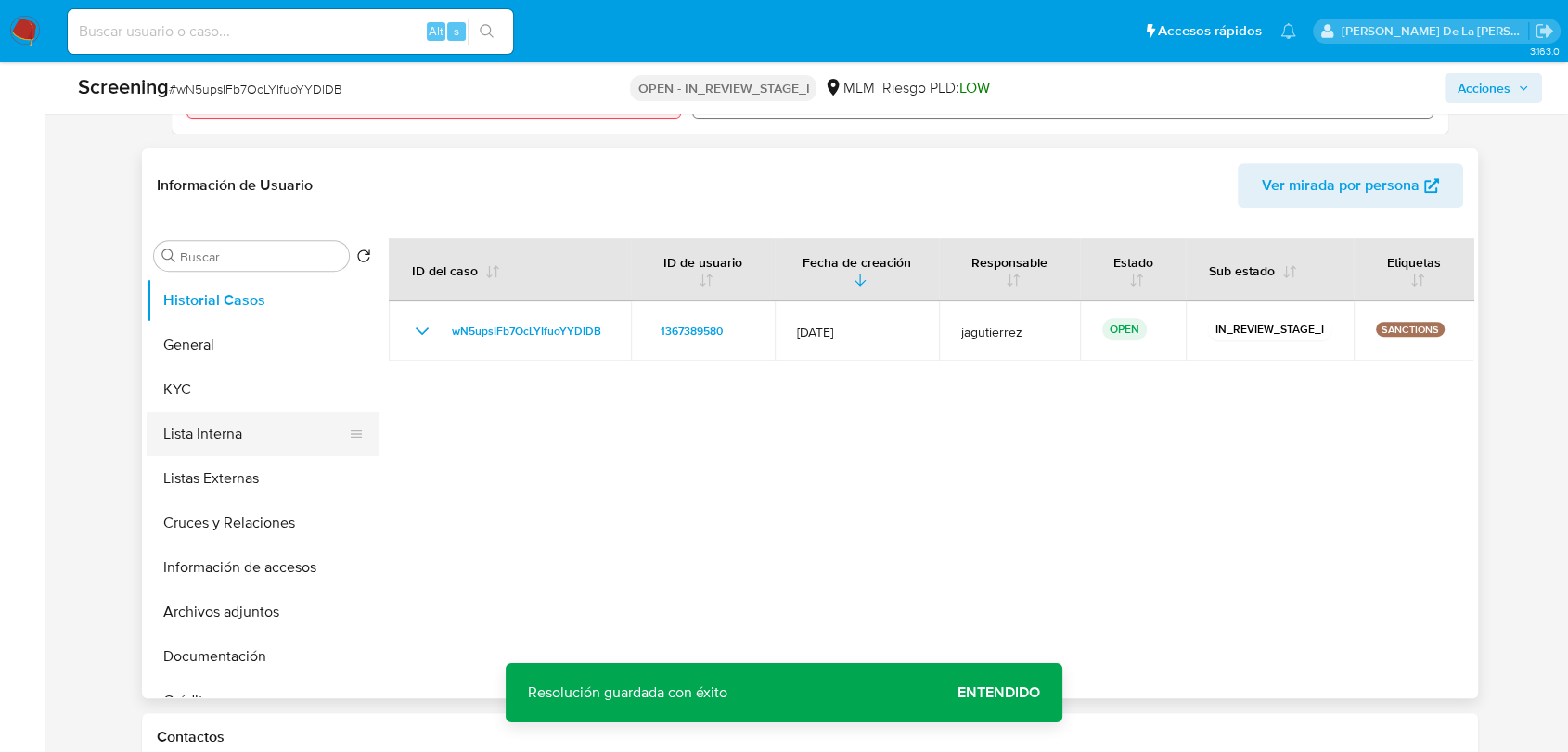
click at [253, 440] on button "Lista Interna" at bounding box center [255, 434] width 217 height 45
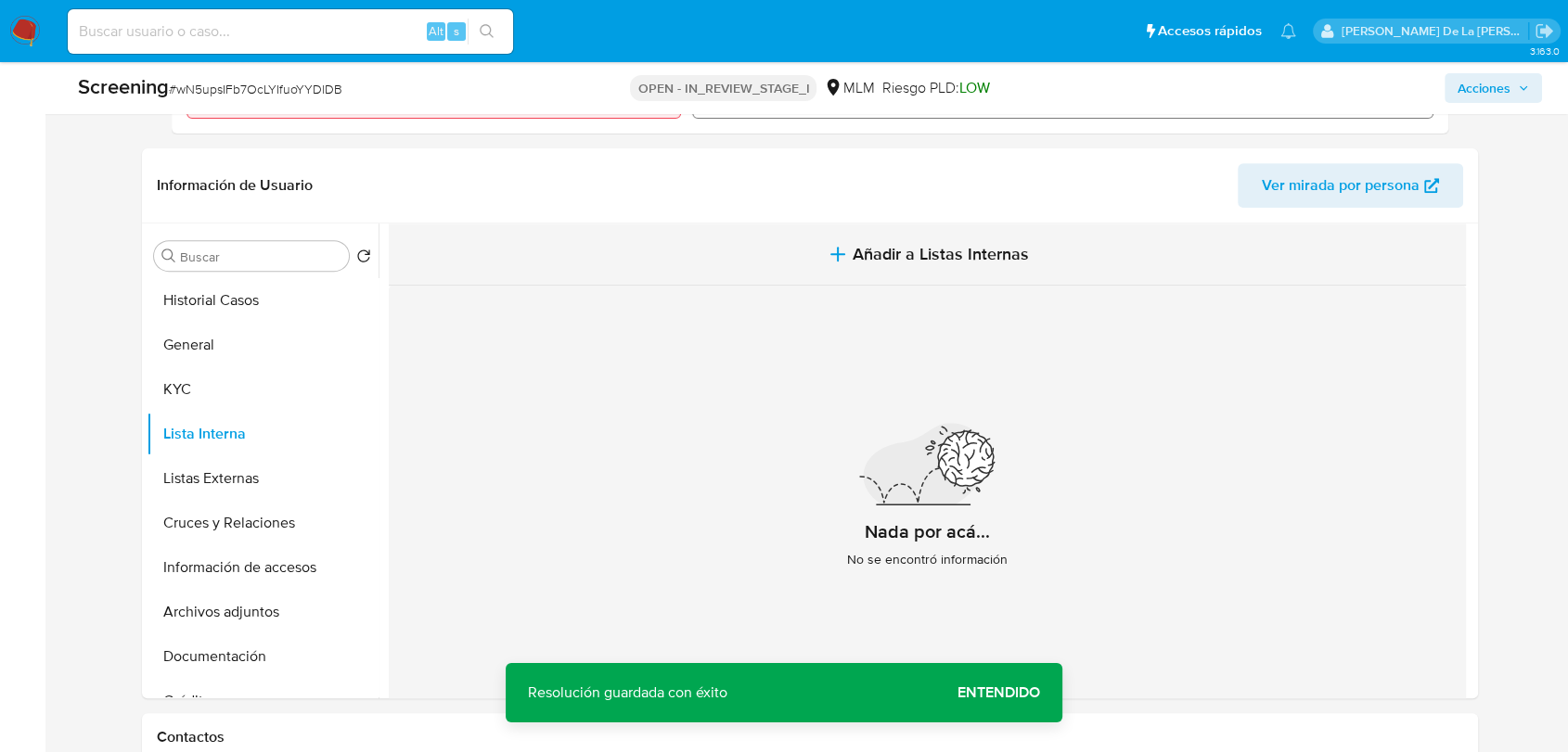
click at [1005, 248] on span "Añadir a Listas Internas" at bounding box center [941, 254] width 176 height 20
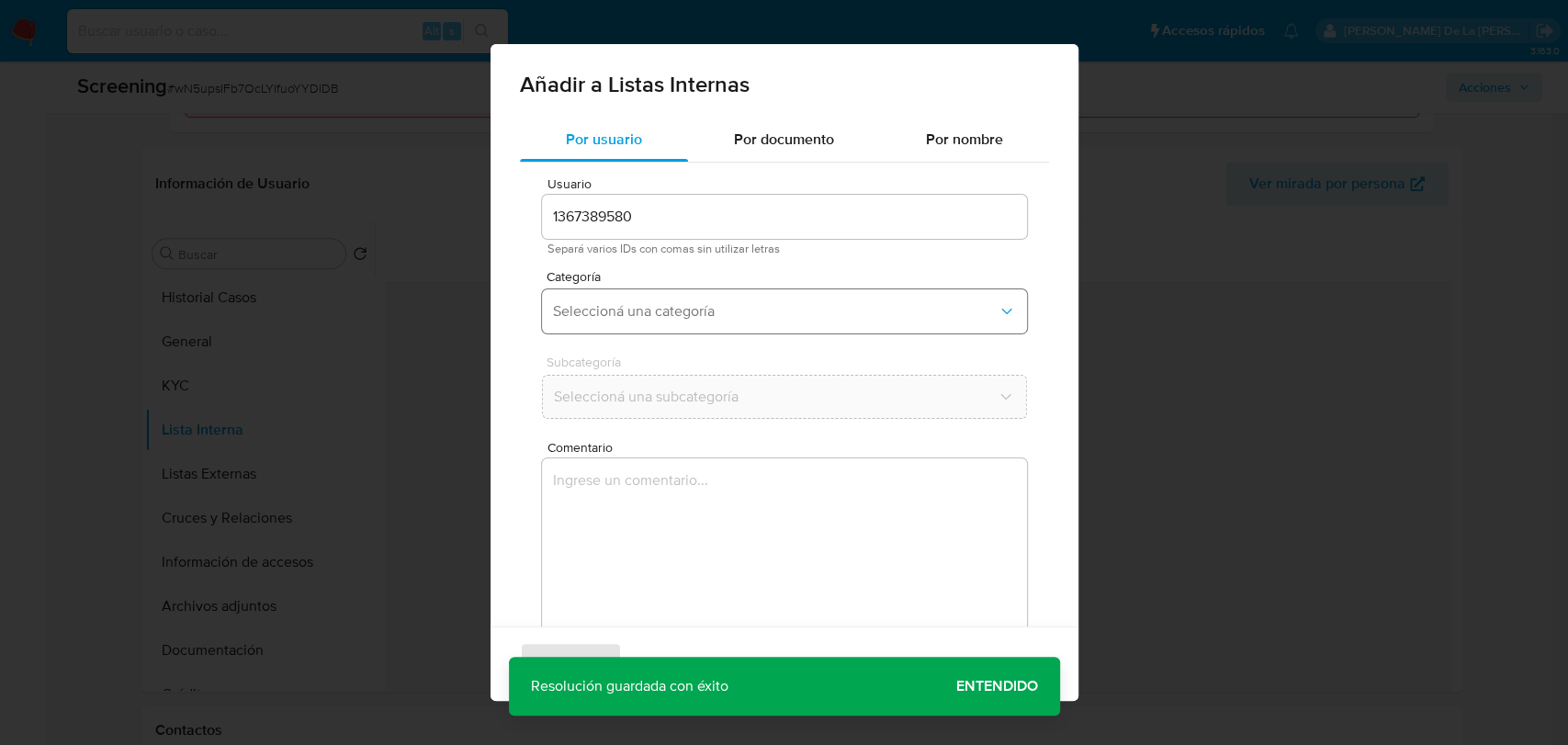
click at [659, 317] on span "Seleccioná una categoría" at bounding box center [774, 312] width 444 height 18
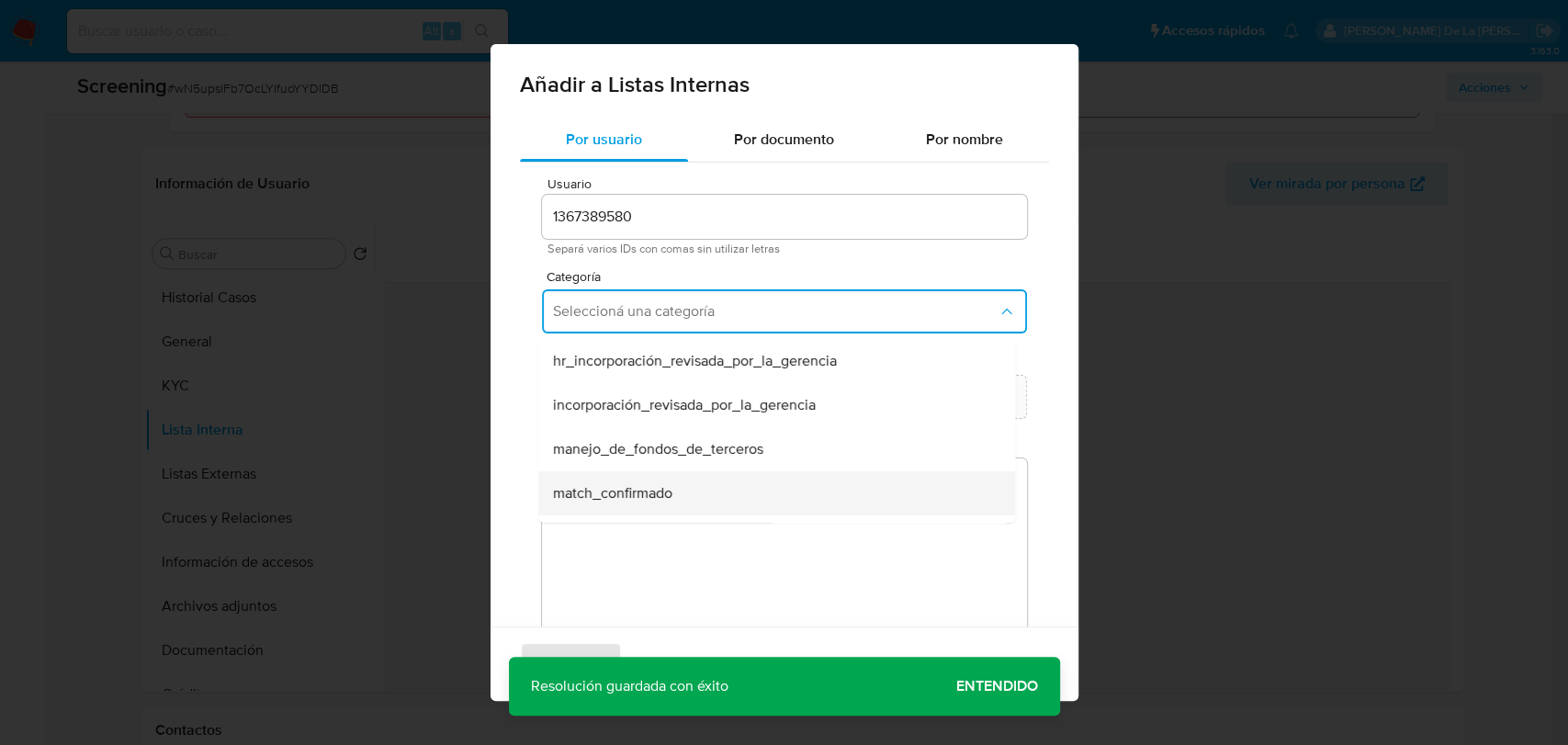
click at [649, 484] on span "match_confirmado" at bounding box center [612, 493] width 120 height 18
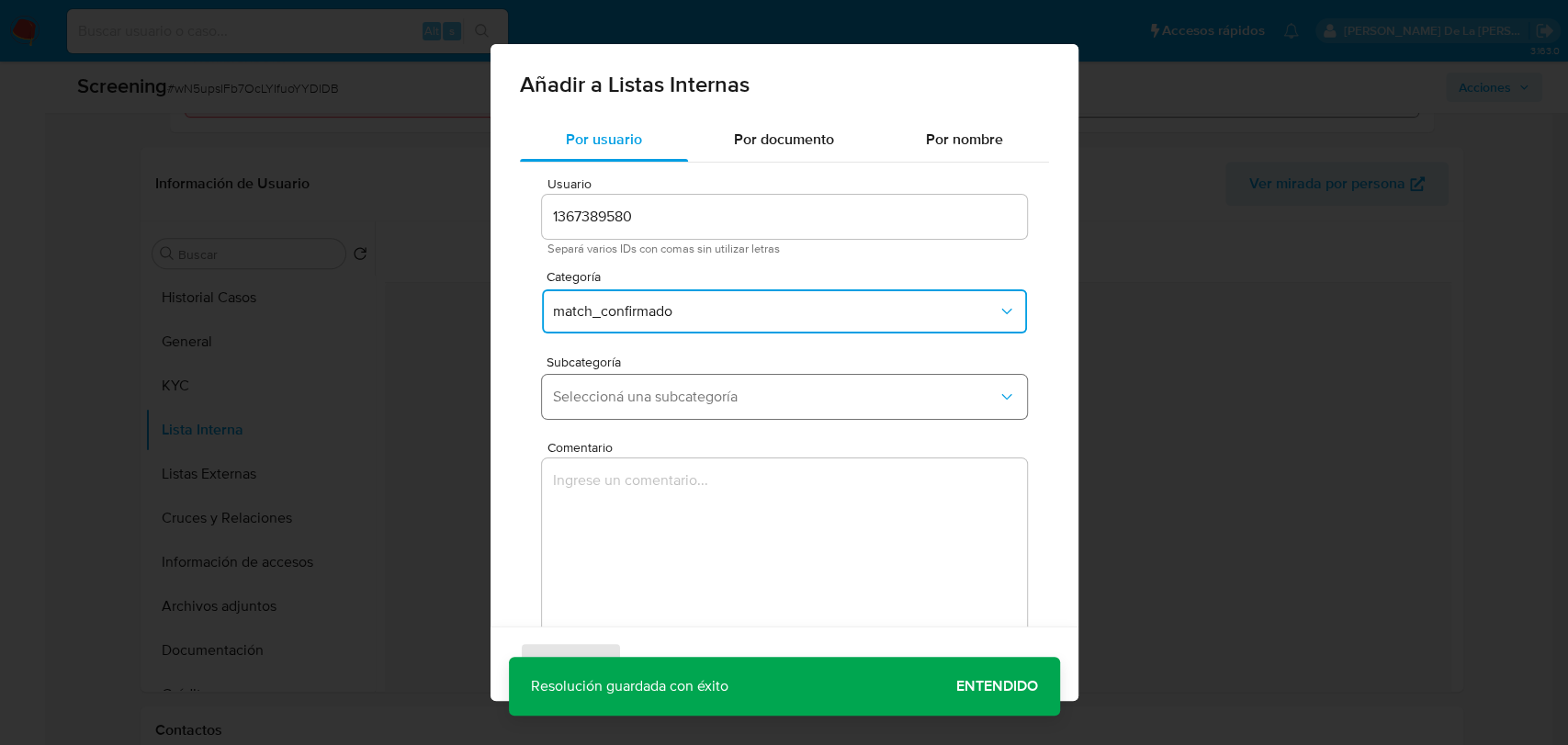
click at [676, 397] on span "Seleccioná una subcategoría" at bounding box center [774, 396] width 444 height 18
click at [667, 440] on div "LPB" at bounding box center [771, 446] width 436 height 44
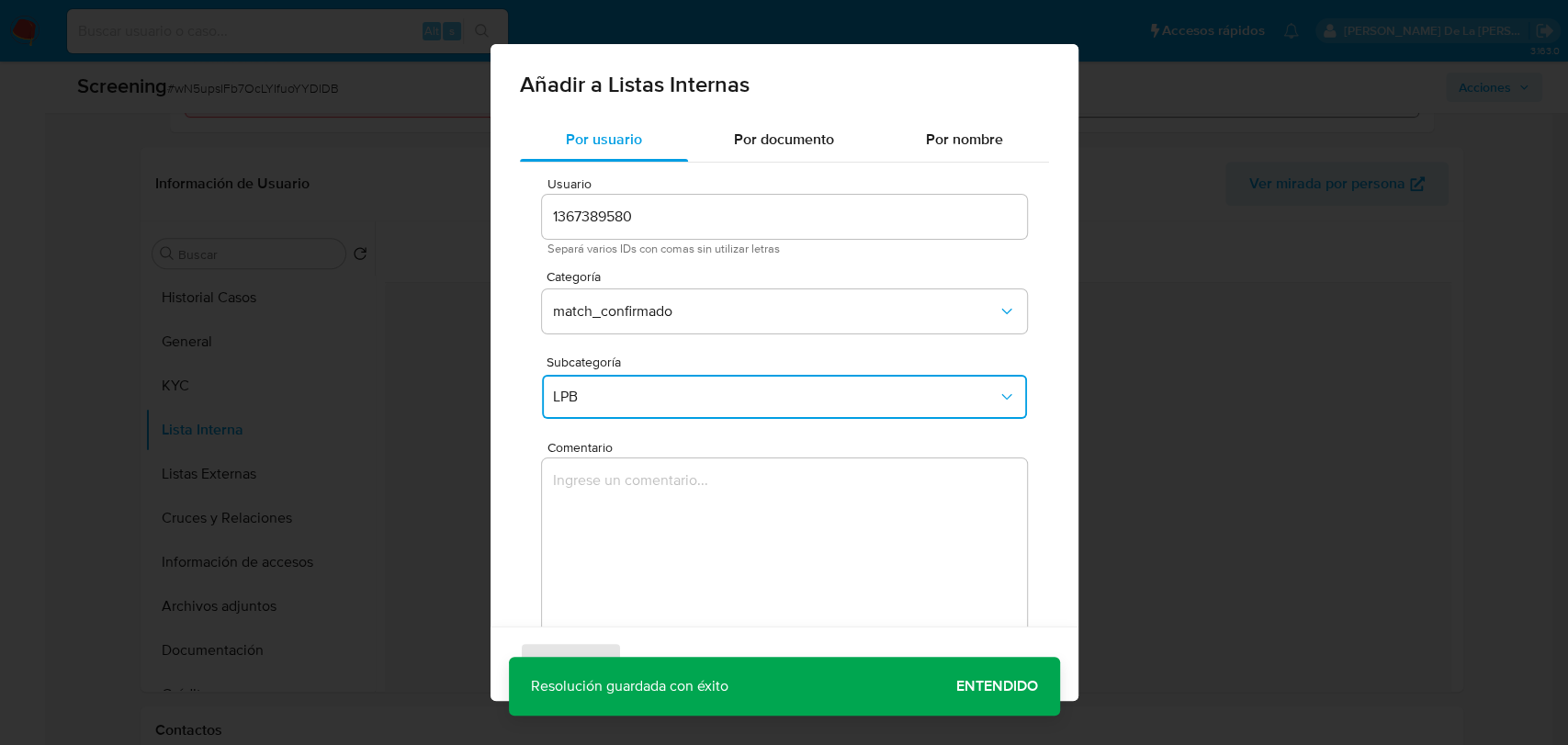
click at [647, 479] on textarea "Comentario" at bounding box center [784, 546] width 485 height 177
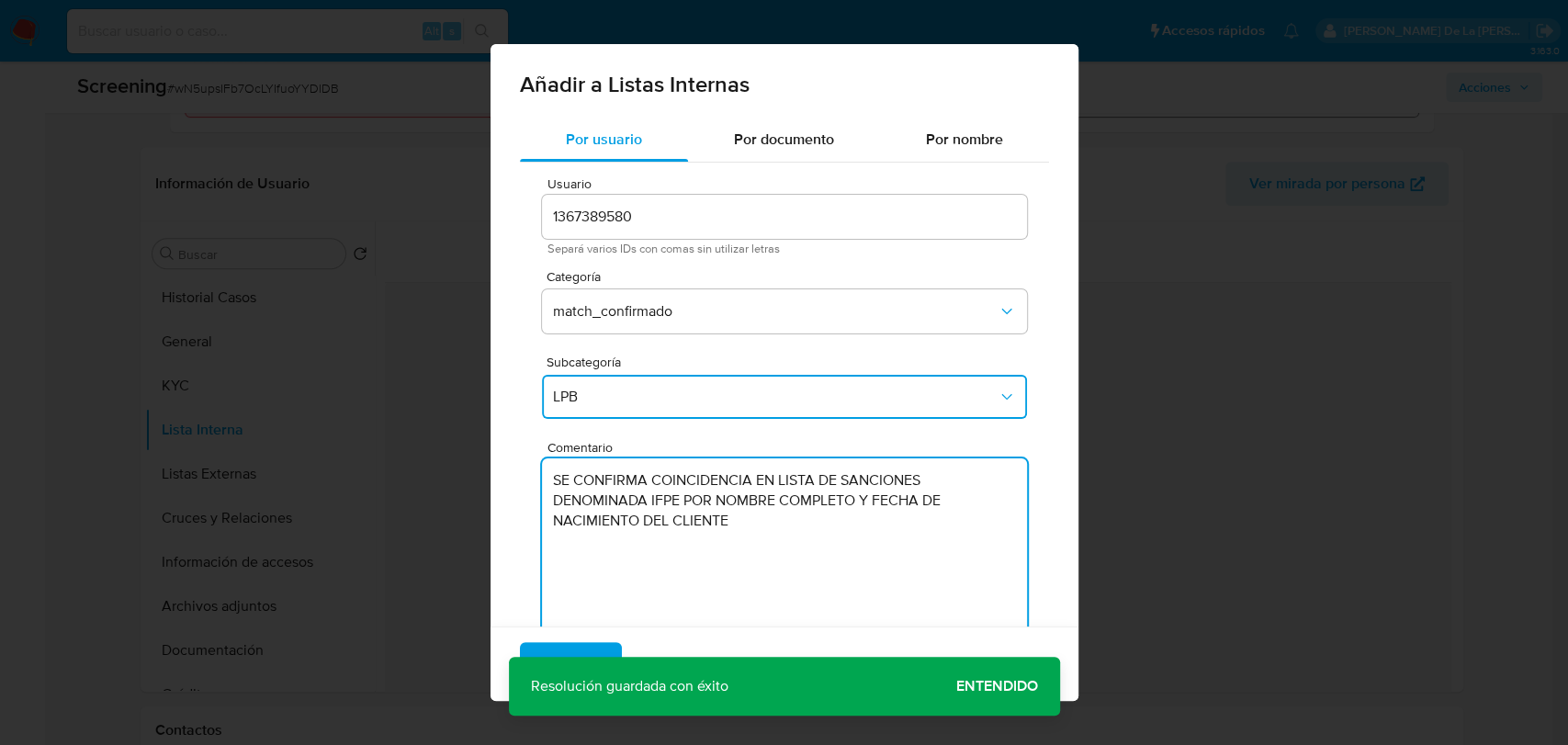
type textarea "SE CONFIRMA COINCIDENCIA EN LISTA DE SANCIONES DENOMINADA IFPE POR NOMBRE COMPL…"
click at [1017, 693] on div "Agregar Cancelar" at bounding box center [784, 663] width 588 height 74
click at [1010, 682] on div "Agregar Cancelar" at bounding box center [784, 663] width 588 height 74
click at [997, 682] on div "Agregar Cancelar" at bounding box center [784, 663] width 588 height 74
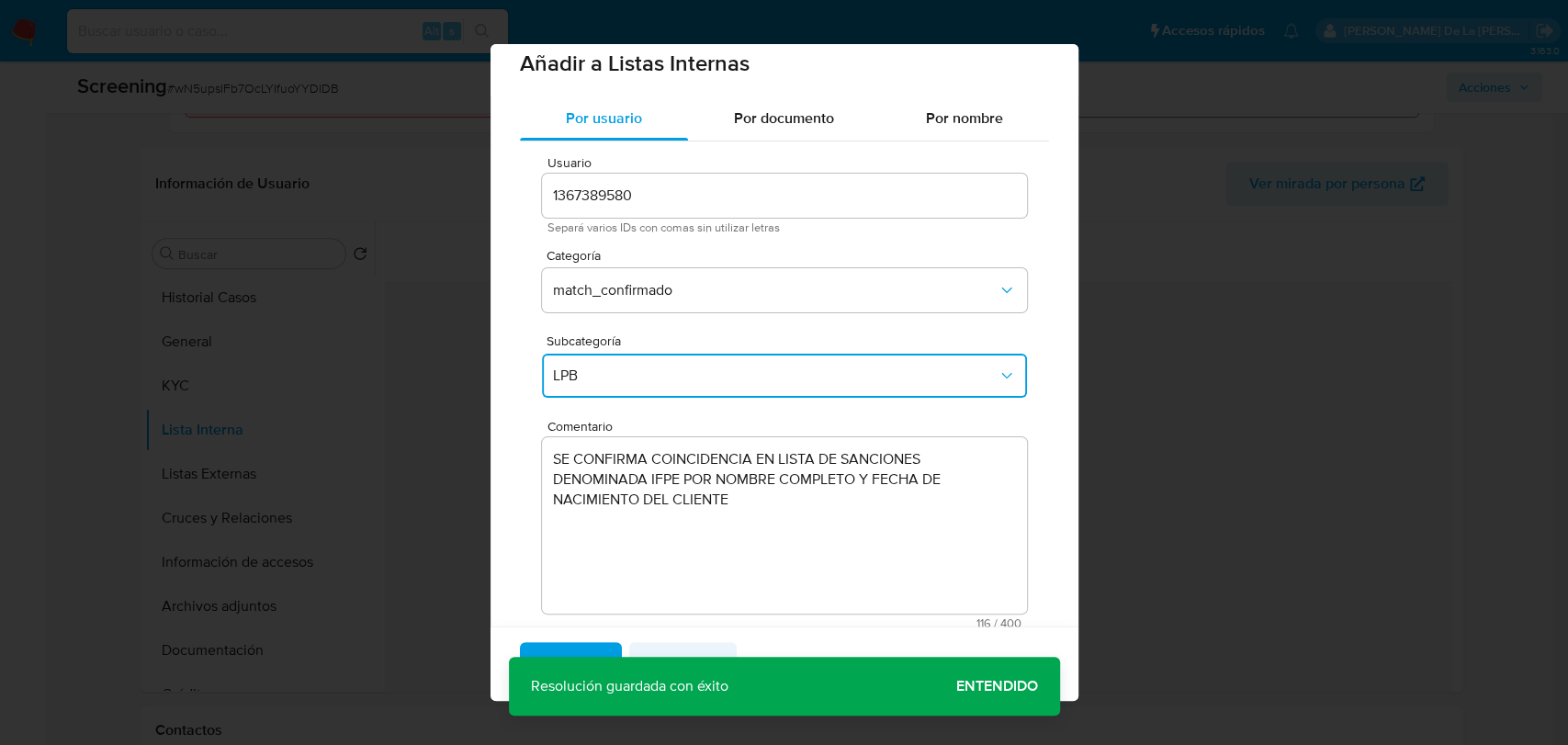
scroll to position [53, 0]
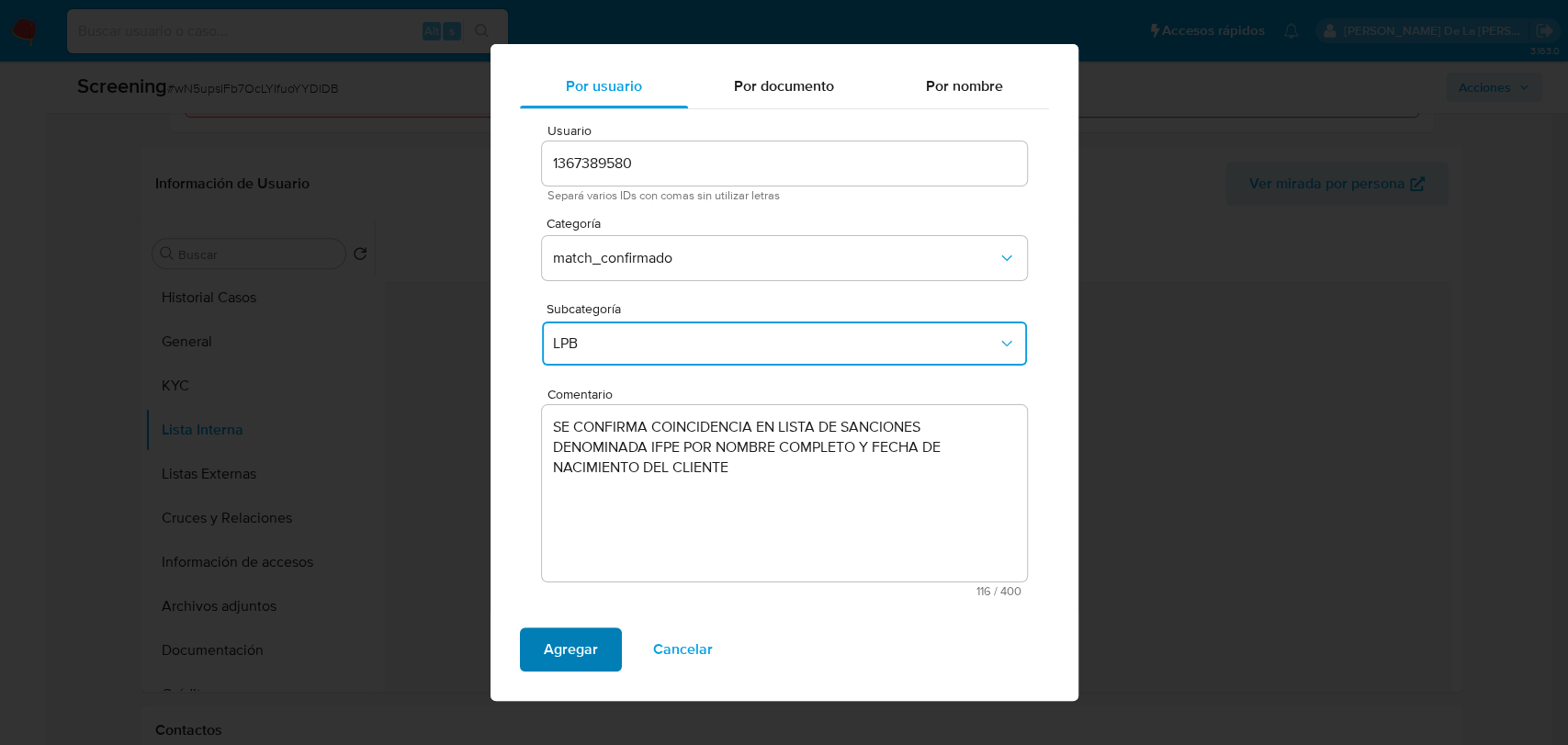
click at [566, 652] on span "Agregar" at bounding box center [570, 649] width 54 height 40
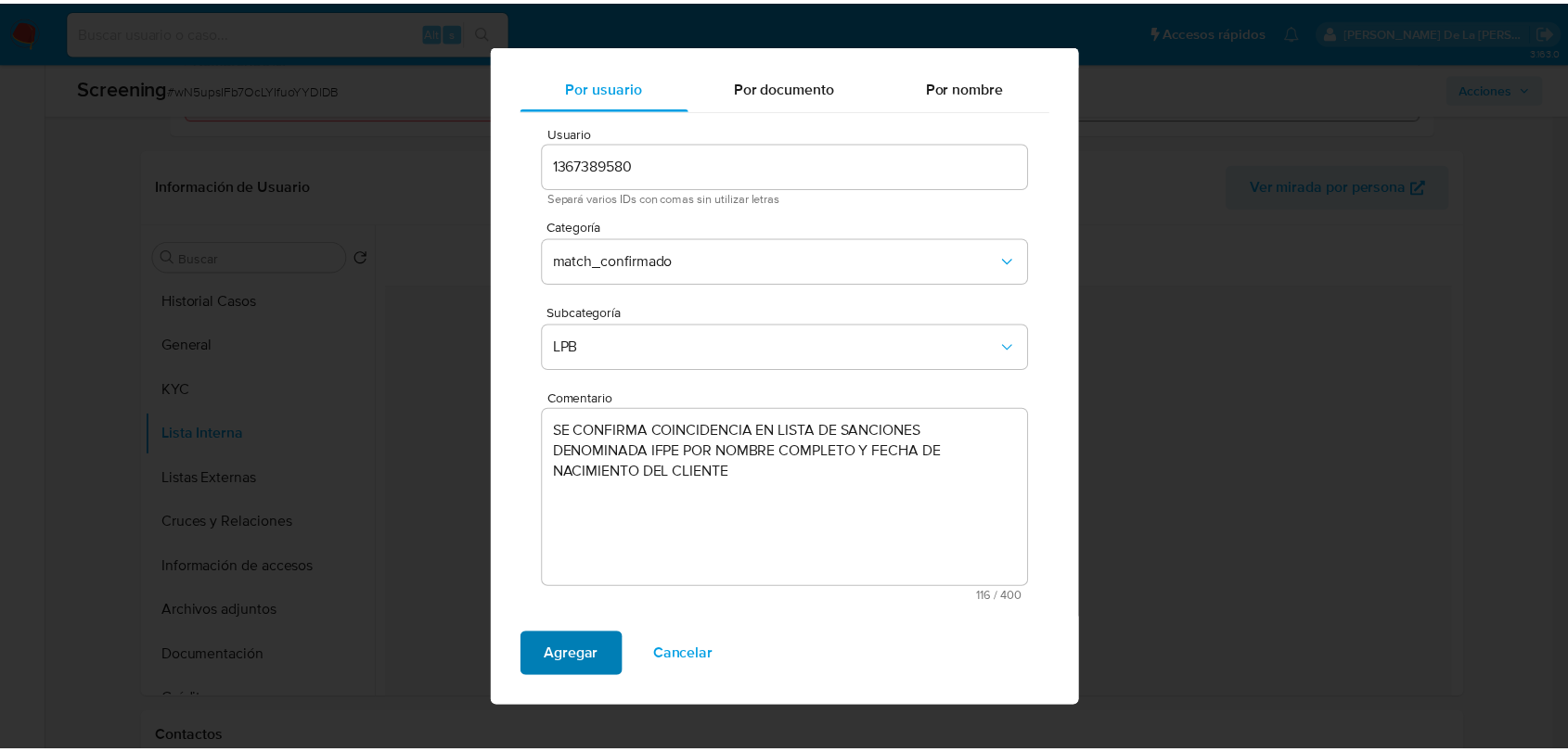
scroll to position [0, 0]
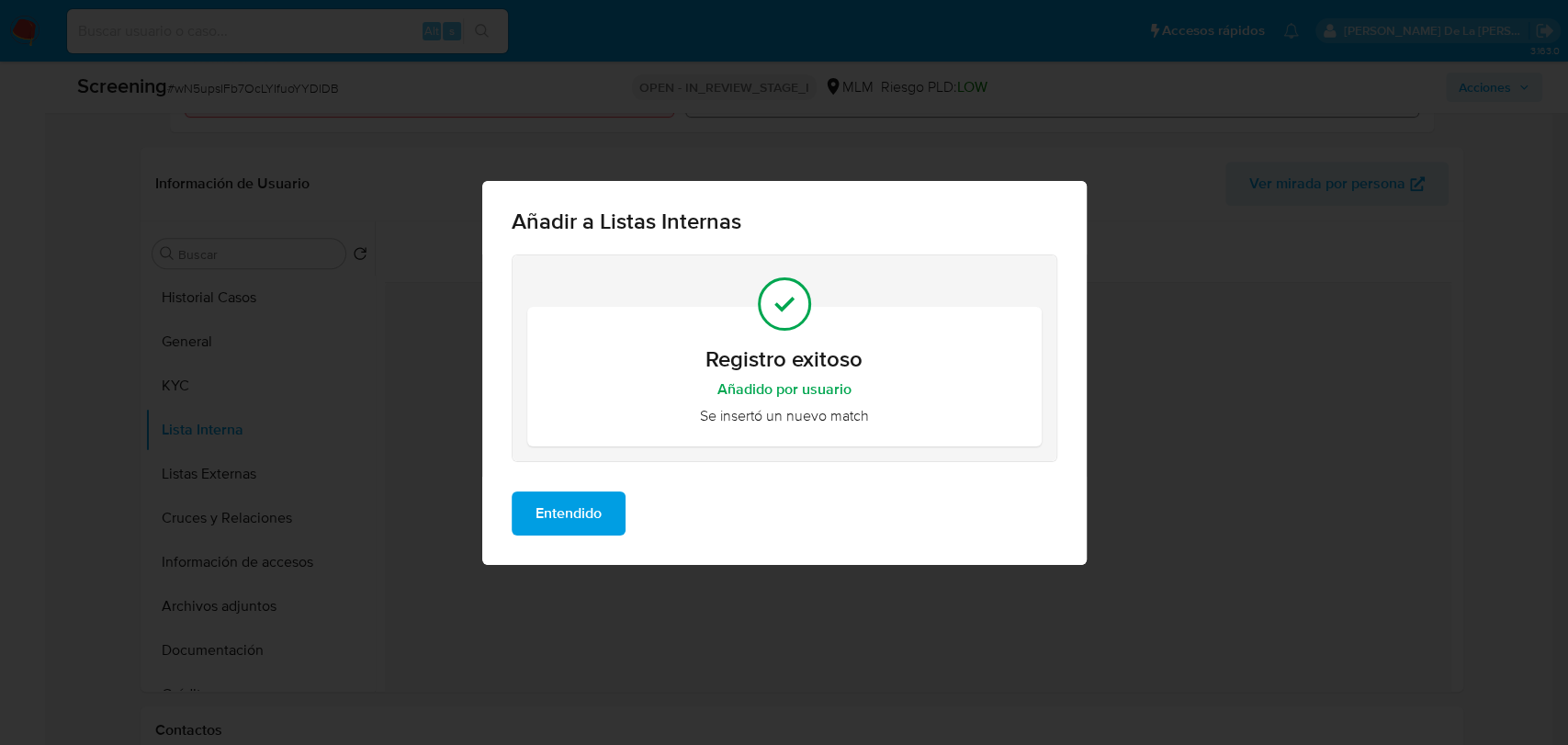
click at [612, 526] on button "Entendido" at bounding box center [568, 513] width 114 height 44
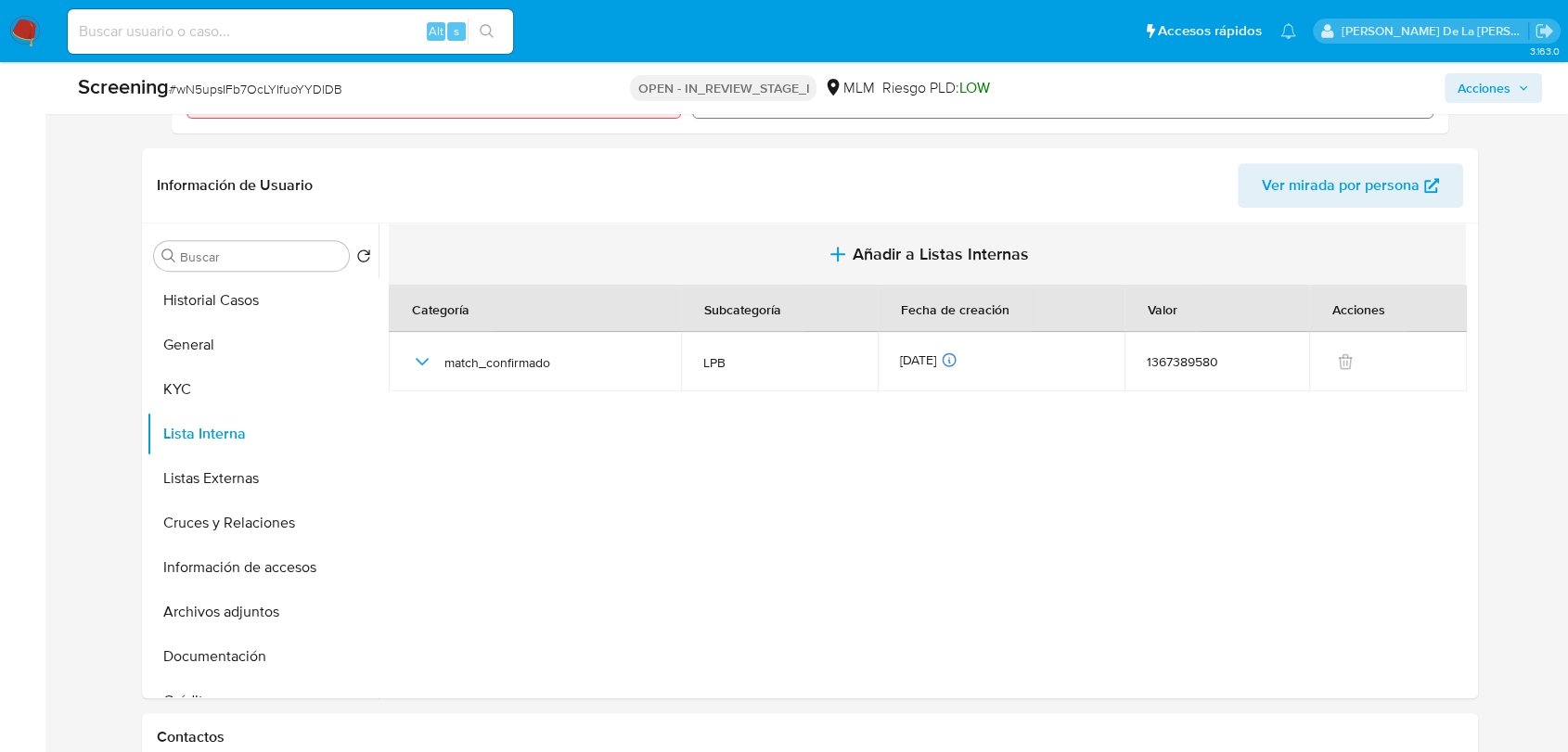
click at [966, 252] on span "Añadir a Listas Internas" at bounding box center [941, 254] width 176 height 20
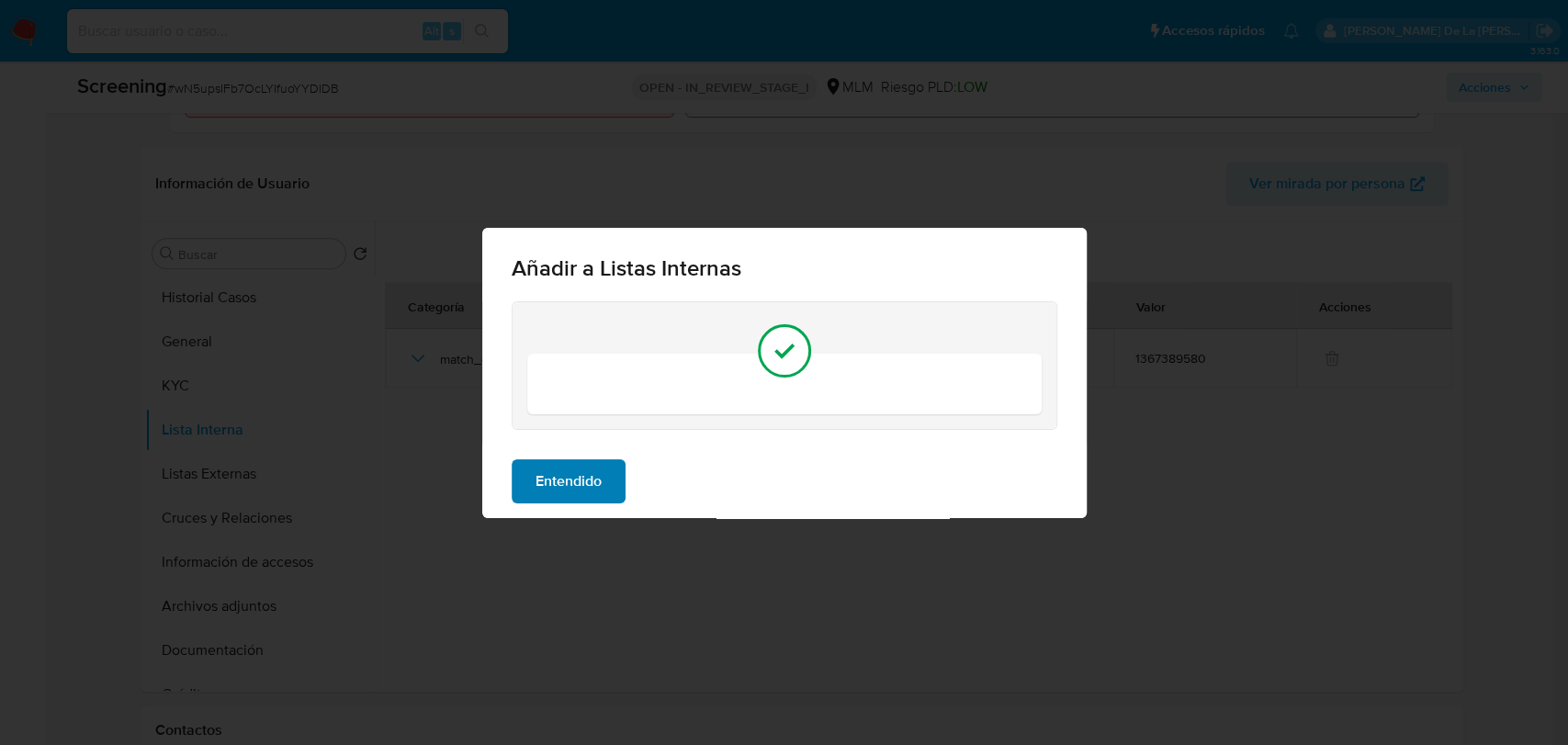
drag, startPoint x: 589, startPoint y: 518, endPoint x: 558, endPoint y: 487, distance: 43.8
click at [584, 515] on div "Añadir a Listas Internas Entendido" at bounding box center [784, 372] width 1568 height 745
click at [559, 487] on span "Entendido" at bounding box center [568, 481] width 66 height 40
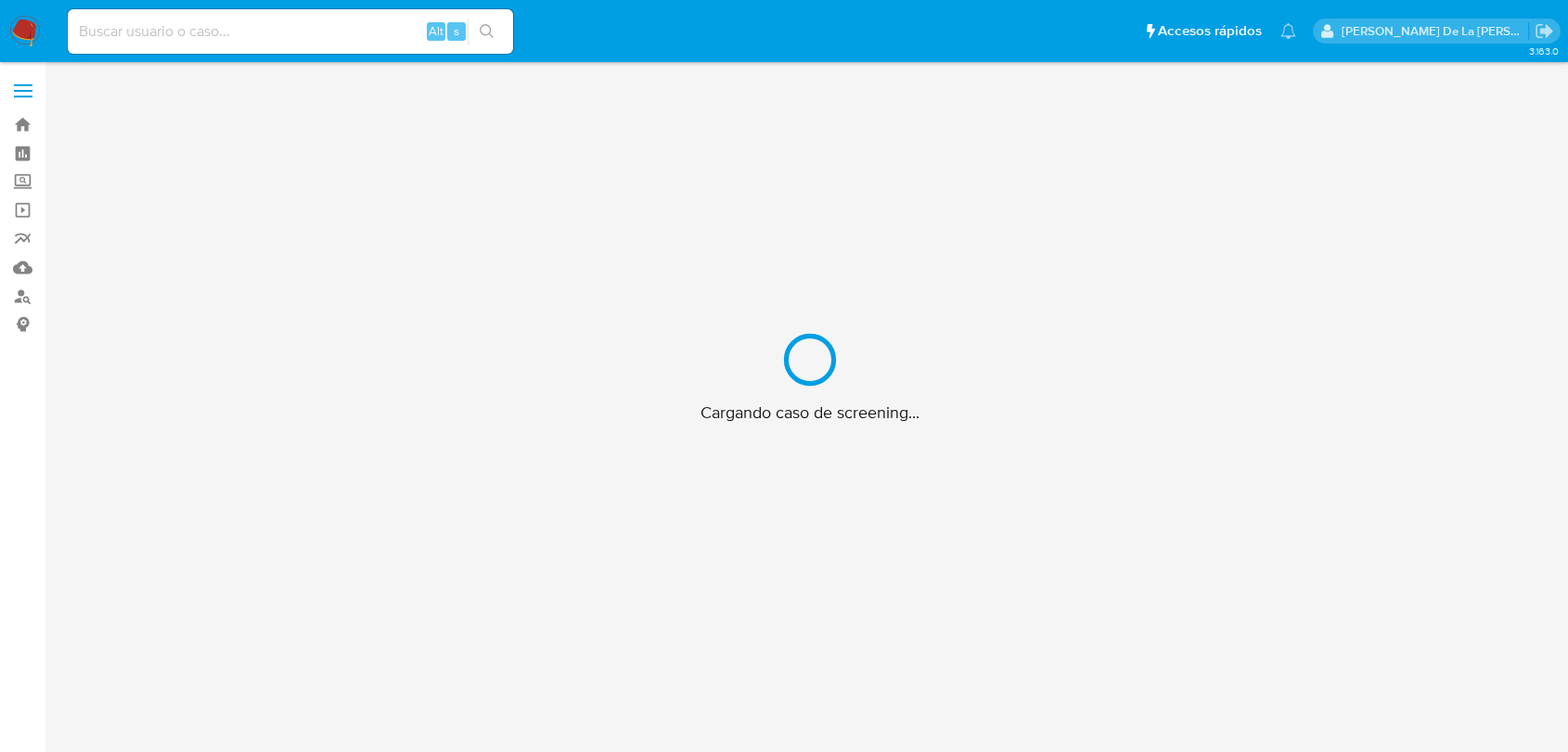
scroll to position [67, 0]
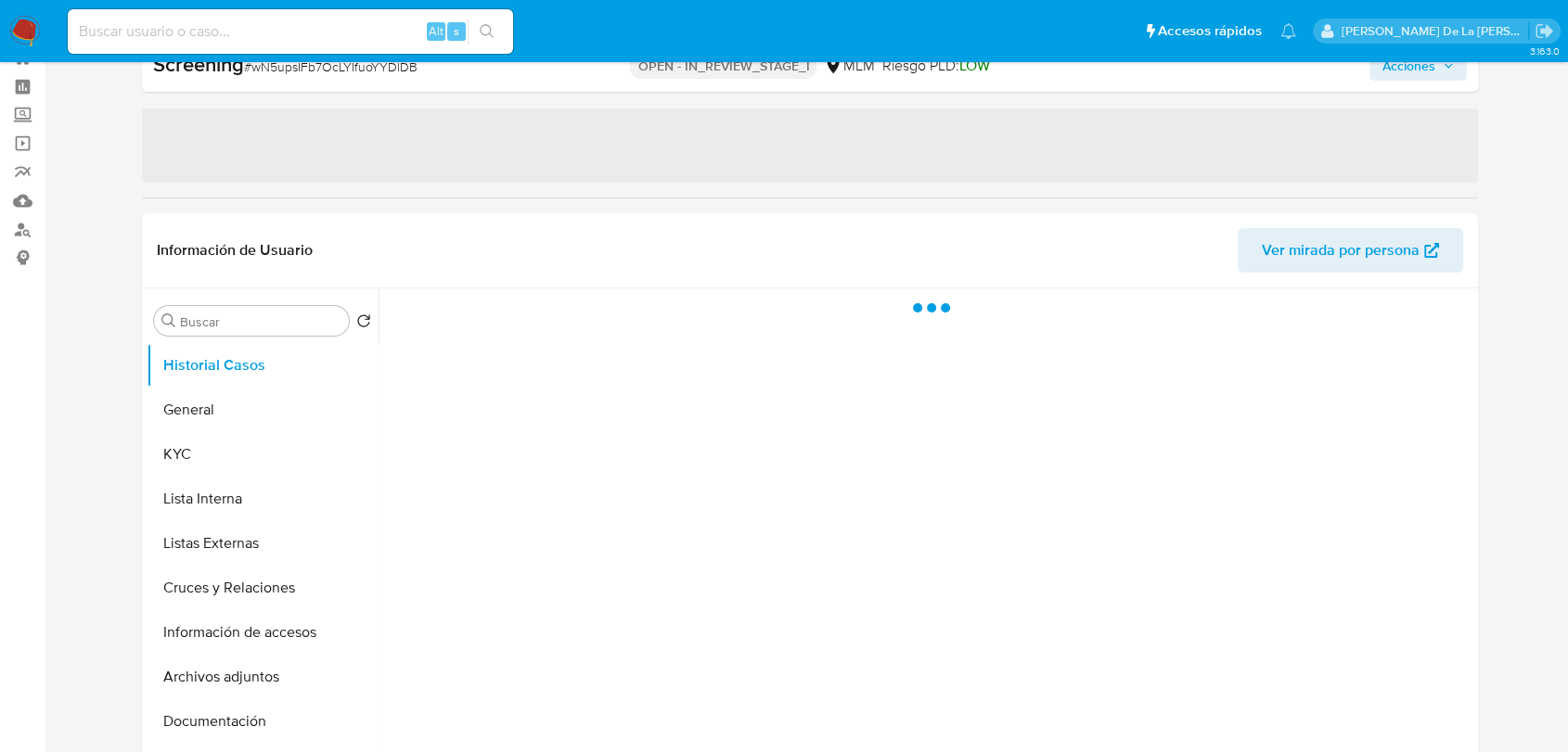
select select "10"
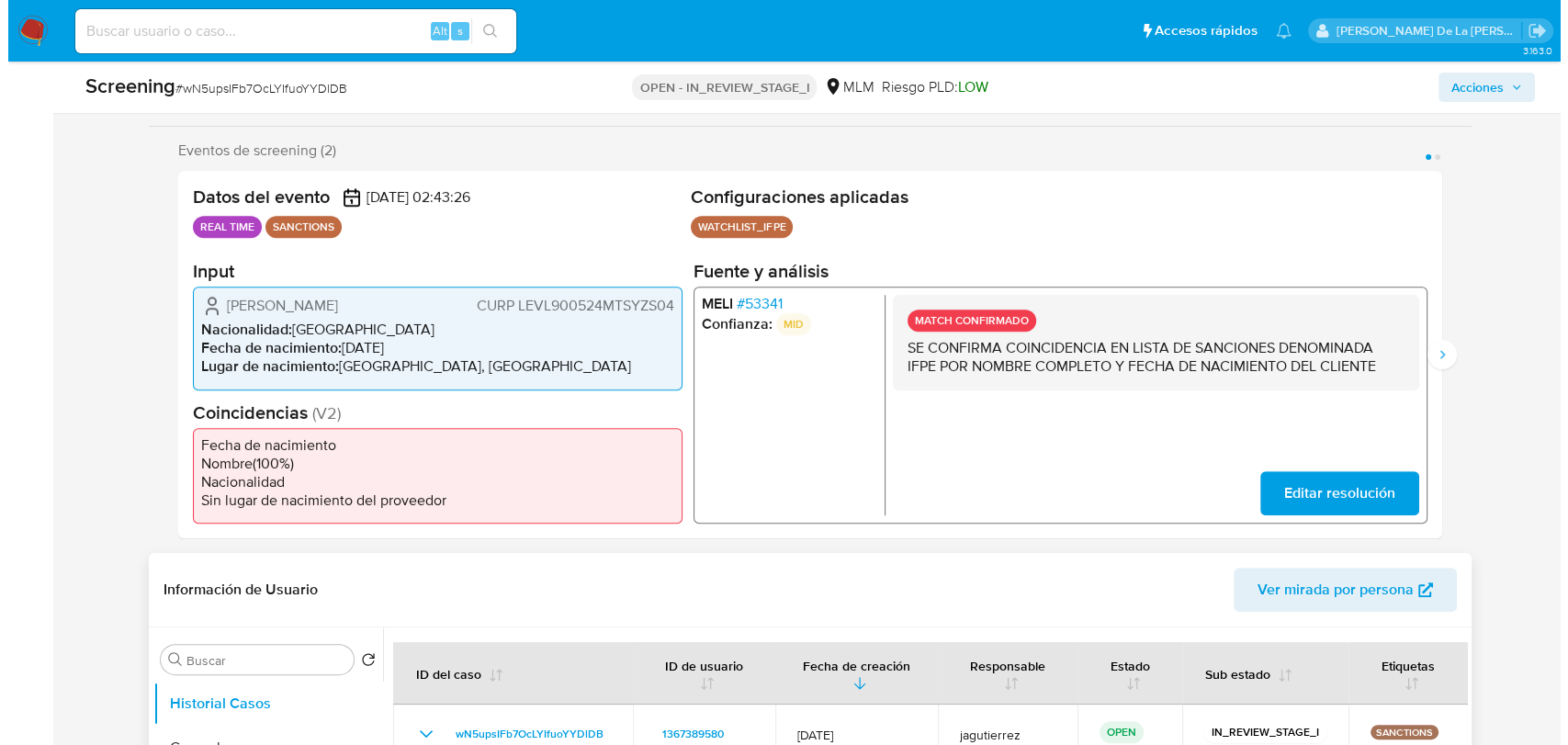
scroll to position [576, 0]
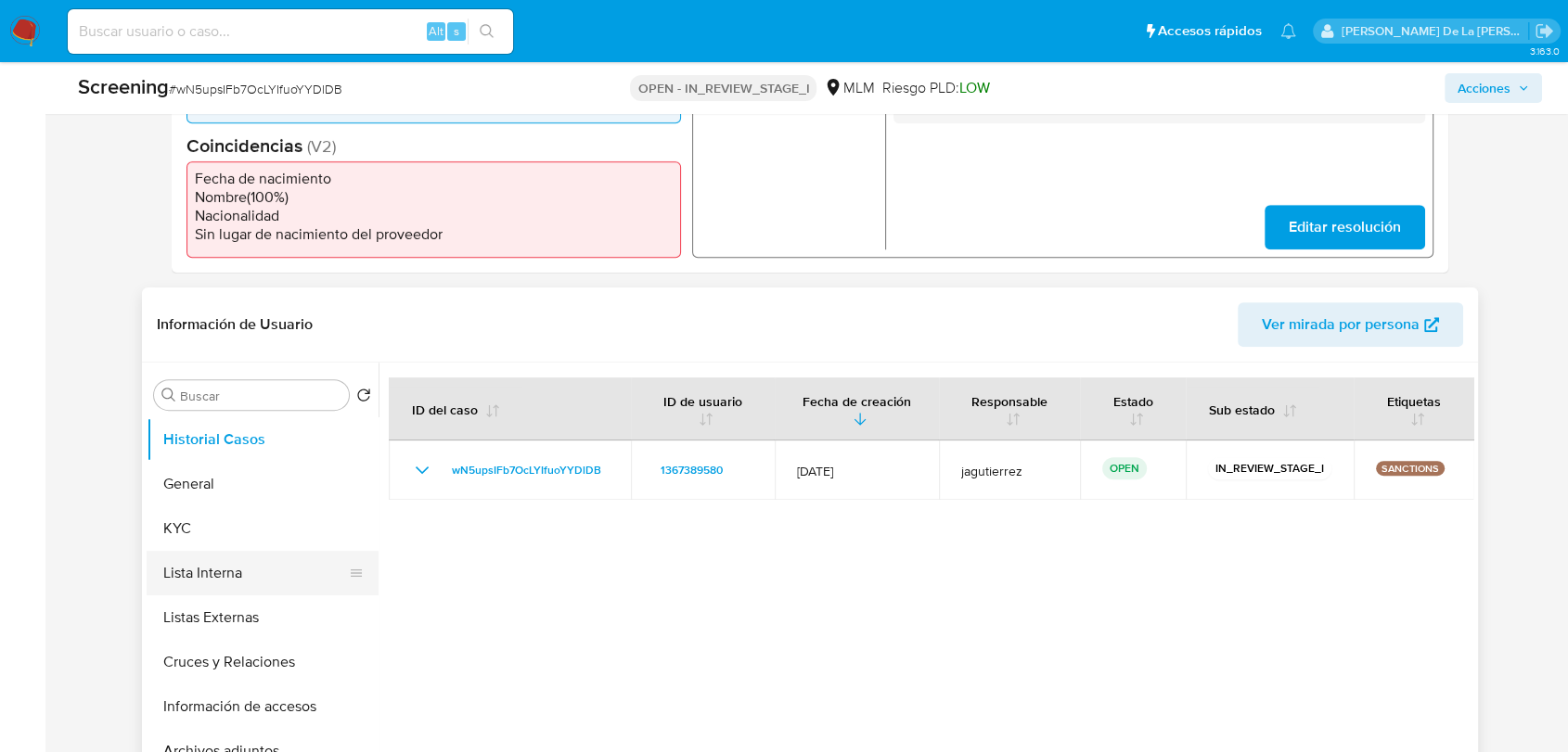
click at [279, 581] on button "Lista Interna" at bounding box center [255, 573] width 217 height 45
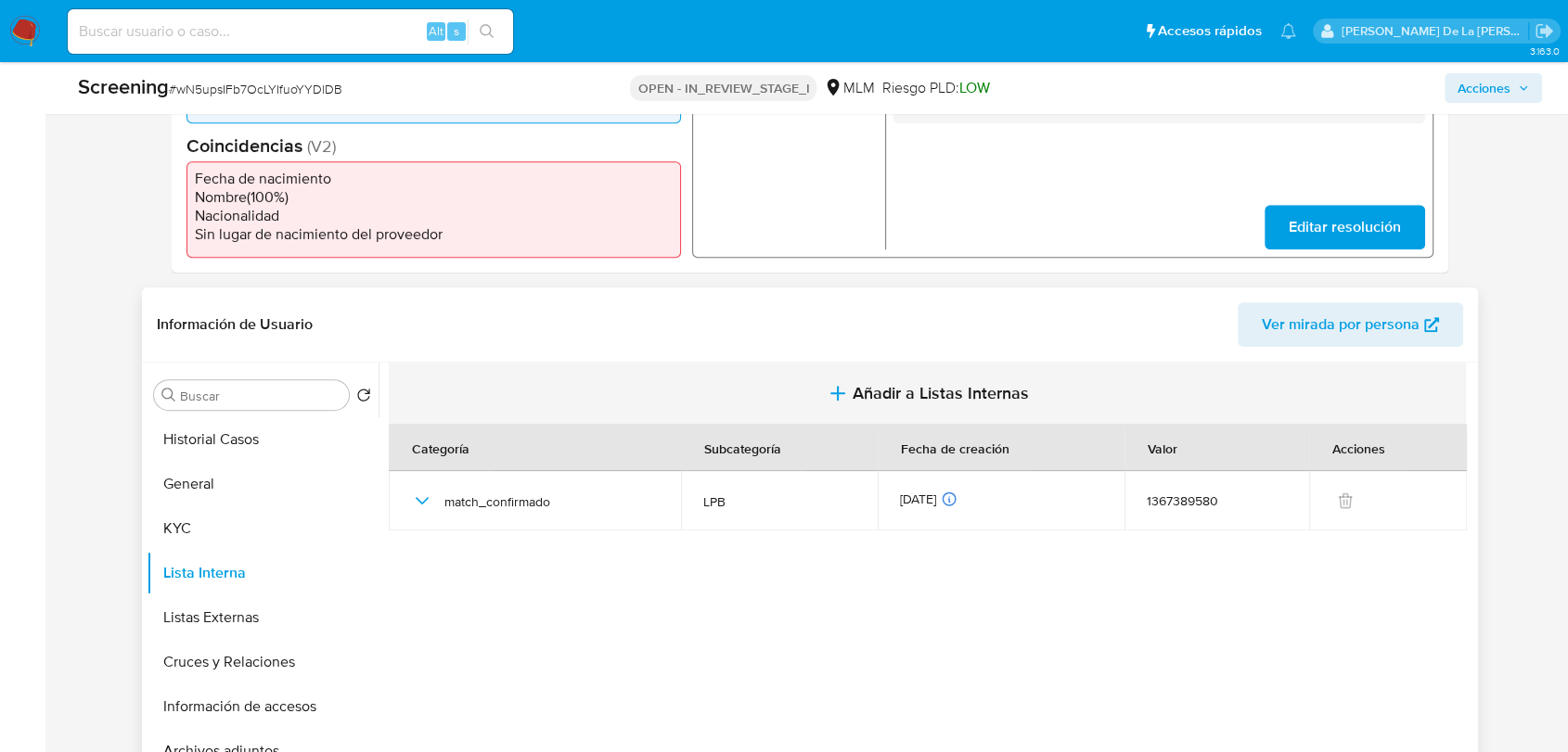
click at [951, 403] on button "Añadir a Listas Internas" at bounding box center [928, 394] width 1078 height 62
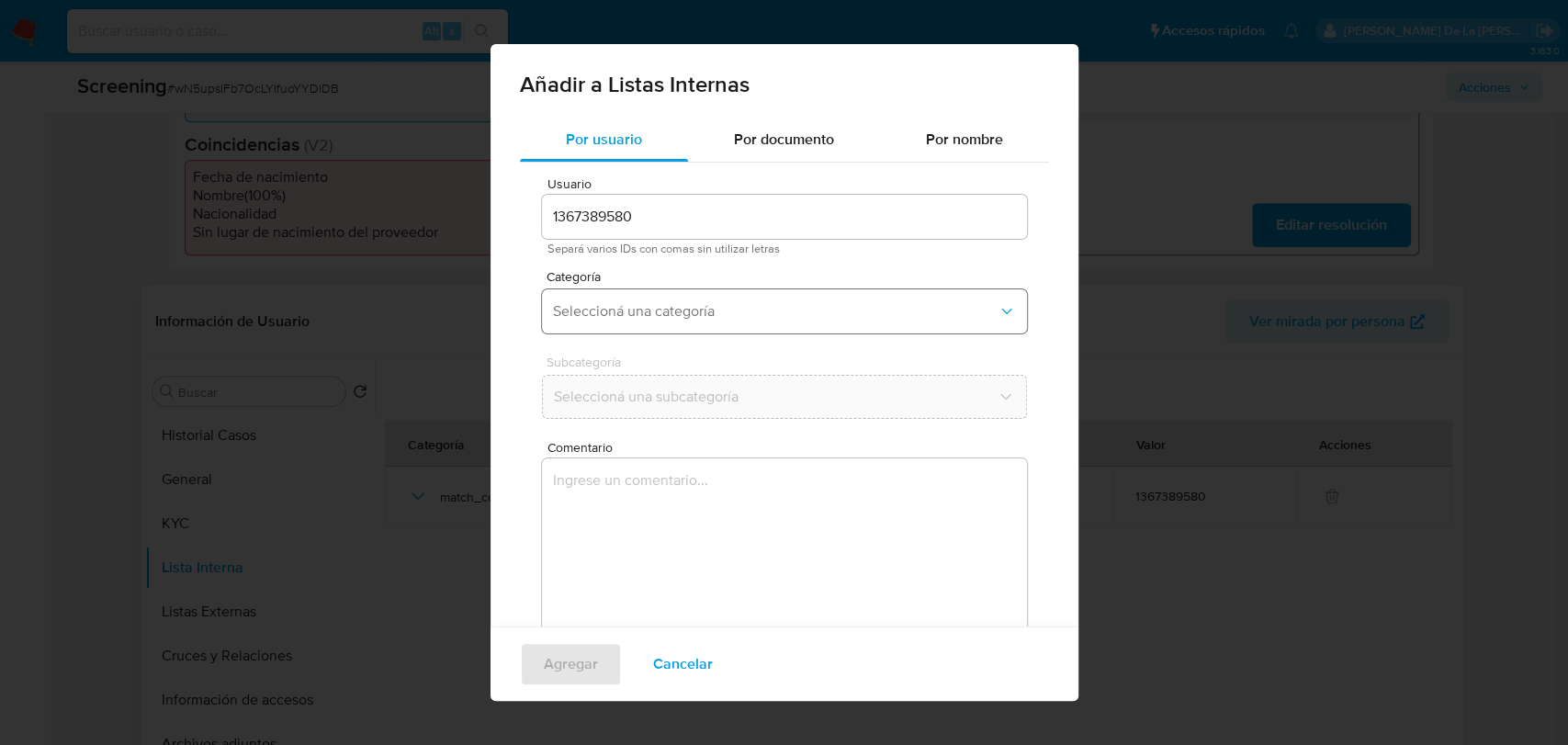
click at [668, 323] on button "Seleccioná una categoría" at bounding box center [784, 312] width 485 height 44
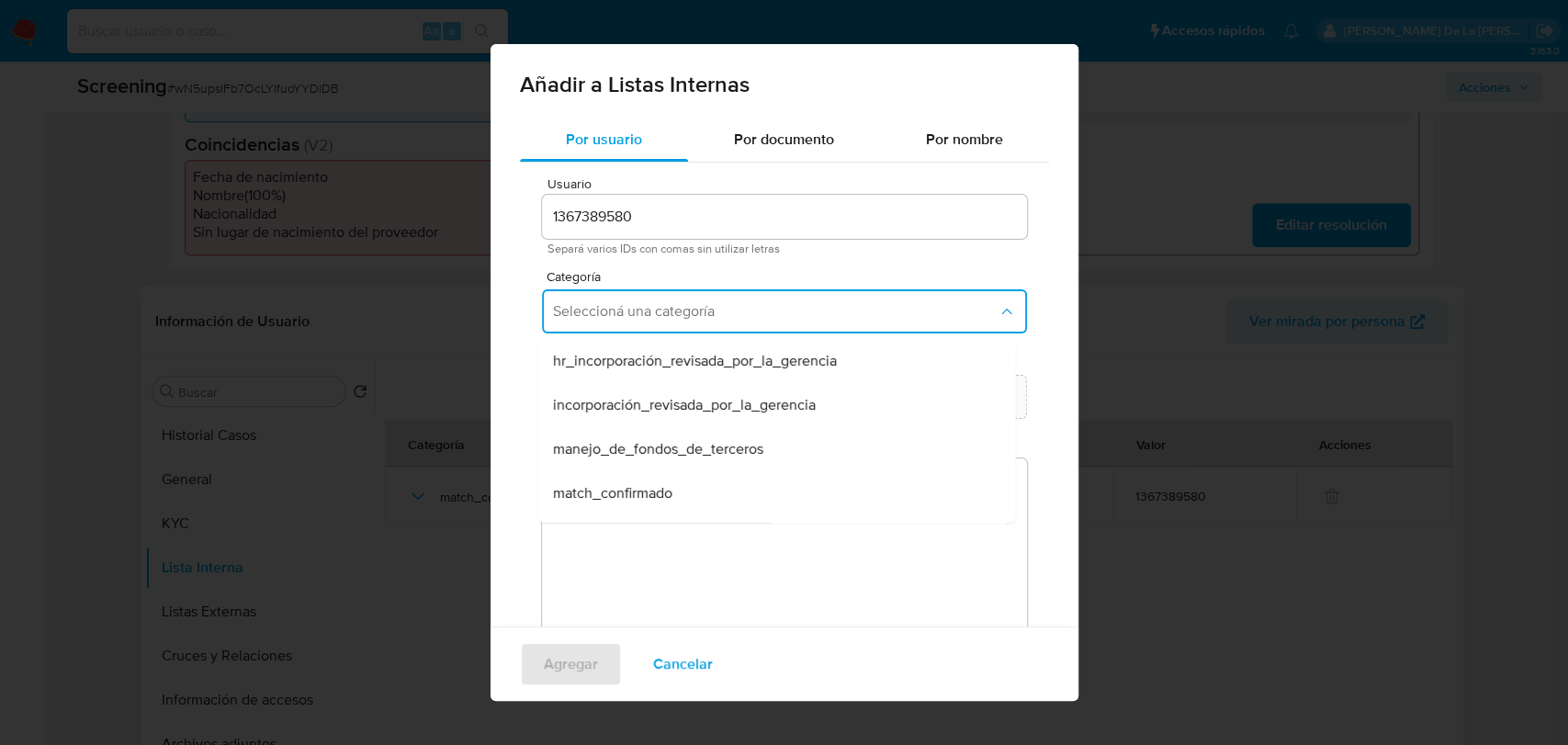
click at [619, 490] on span "match_confirmado" at bounding box center [612, 493] width 120 height 18
click at [669, 385] on button "Seleccioná una subcategoría" at bounding box center [784, 397] width 485 height 44
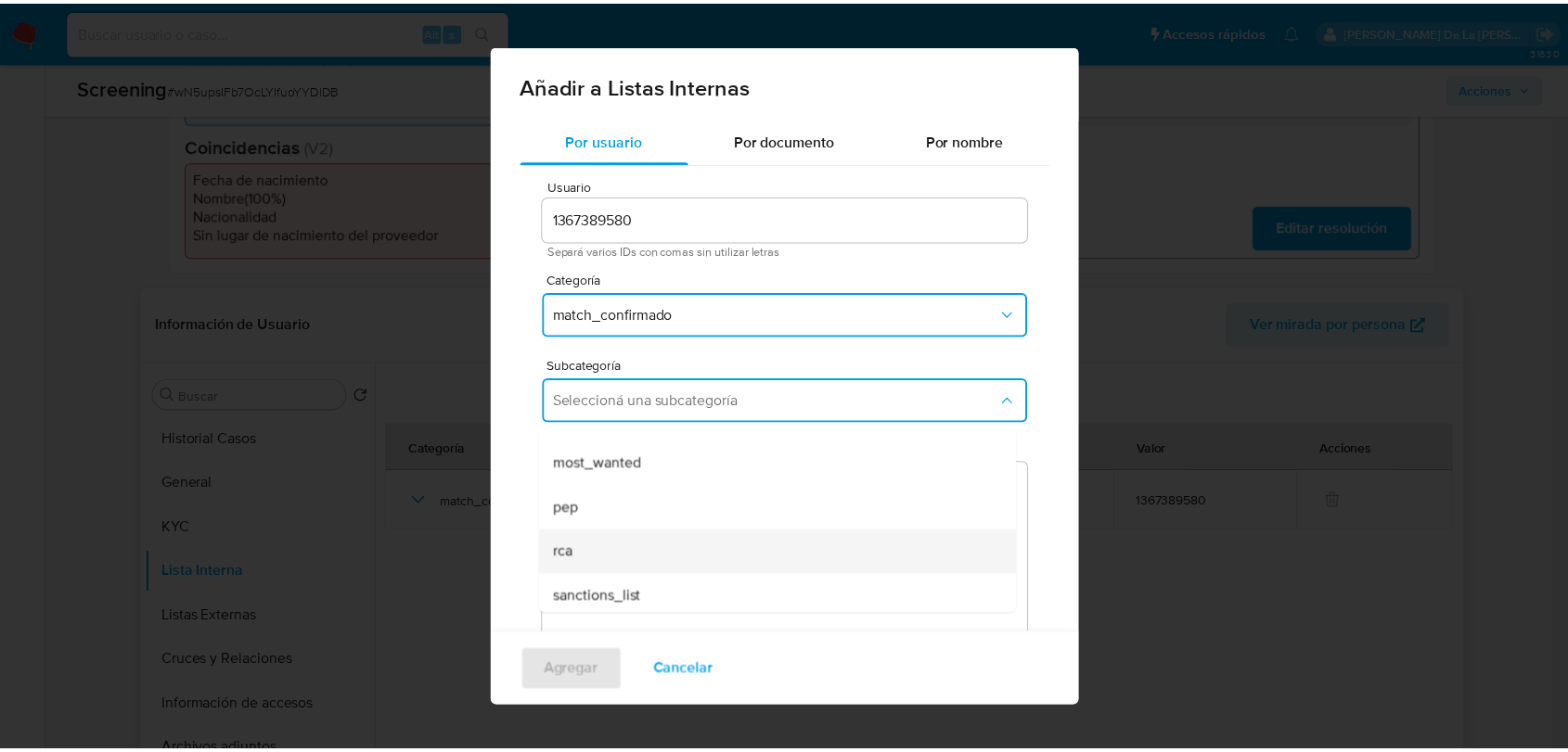
scroll to position [126, 0]
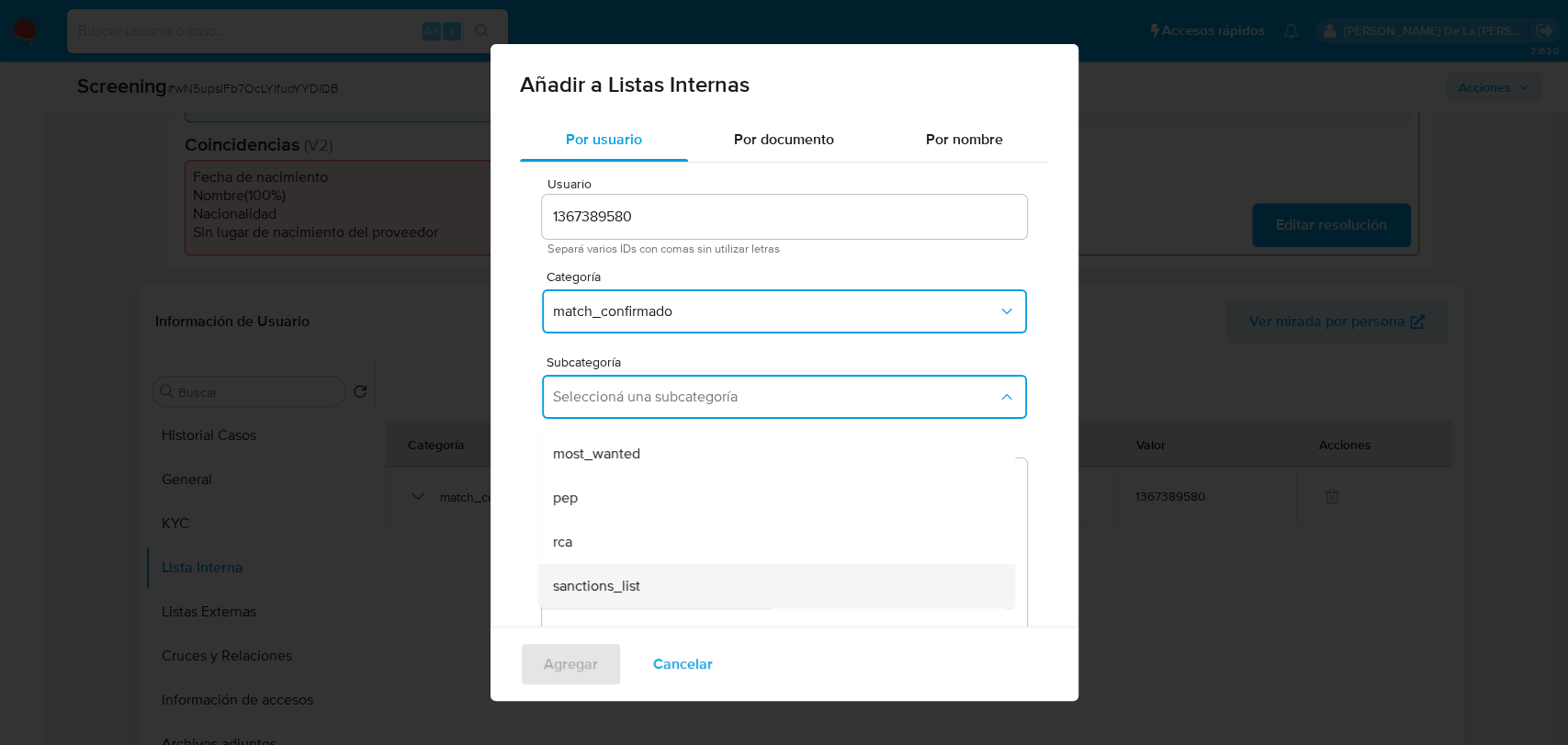
click at [637, 573] on div "sanctions_list" at bounding box center [771, 586] width 436 height 44
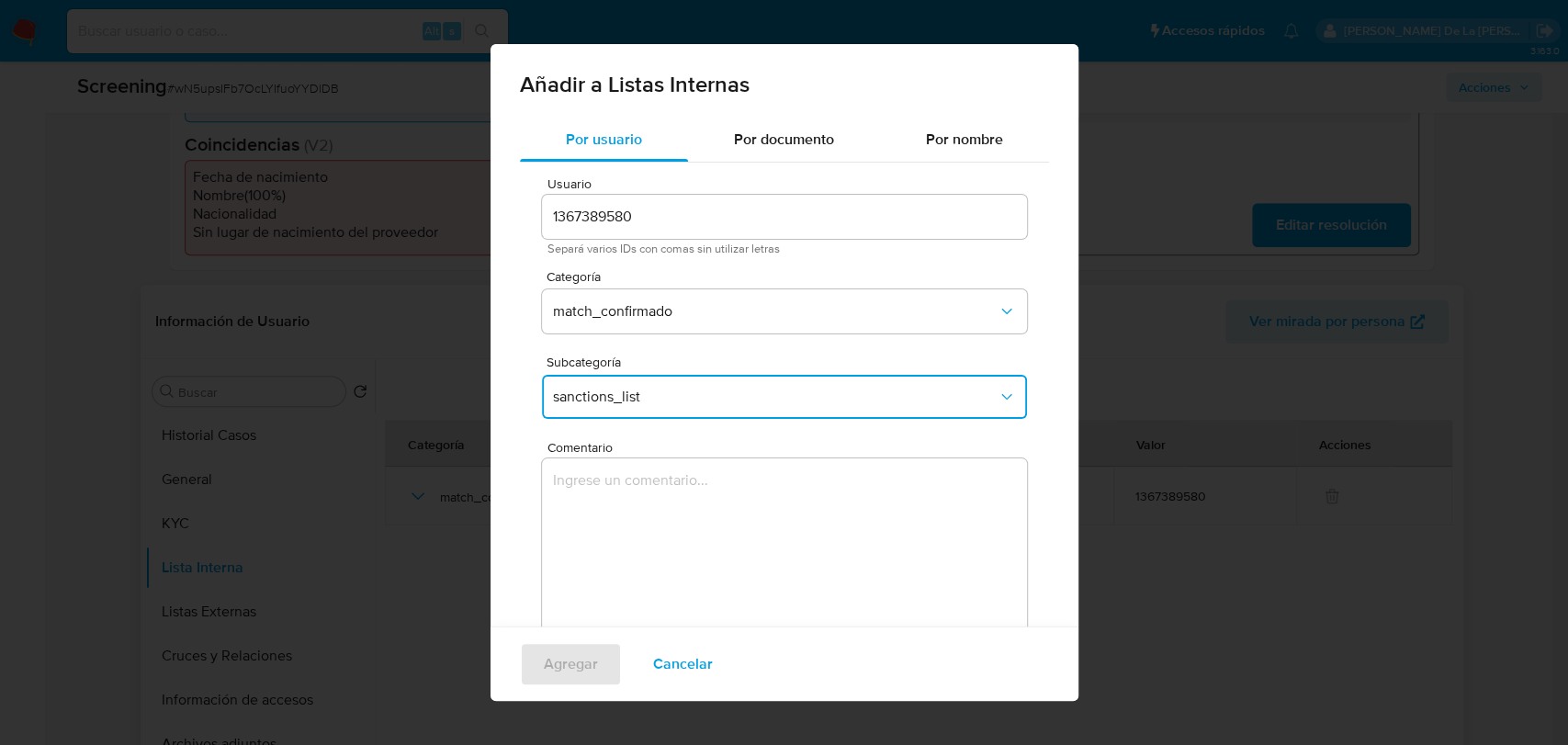
click at [632, 501] on textarea "Comentario" at bounding box center [784, 546] width 485 height 177
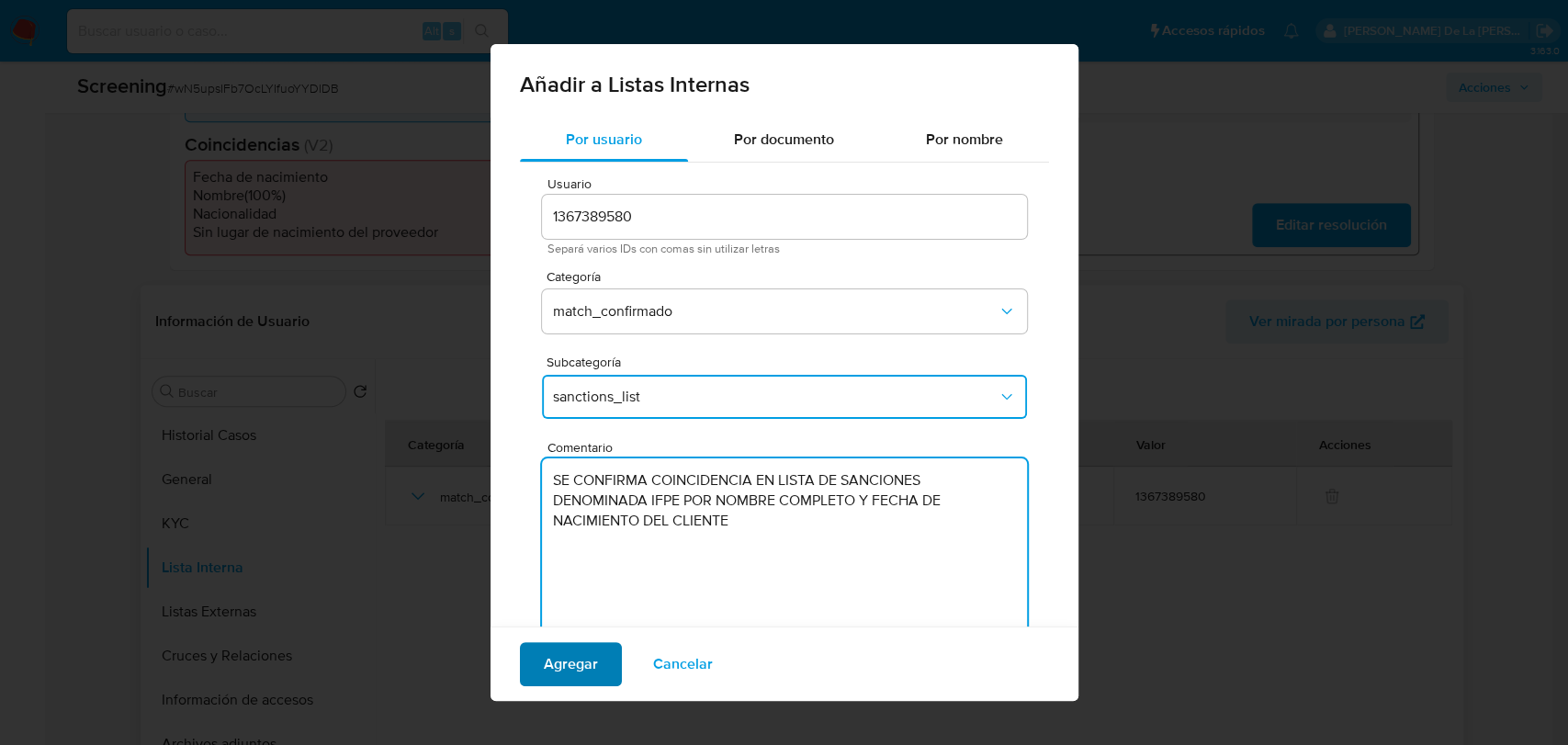
type textarea "SE CONFIRMA COINCIDENCIA EN LISTA DE SANCIONES DENOMINADA IFPE POR NOMBRE COMPL…"
click at [555, 661] on span "Agregar" at bounding box center [570, 664] width 54 height 40
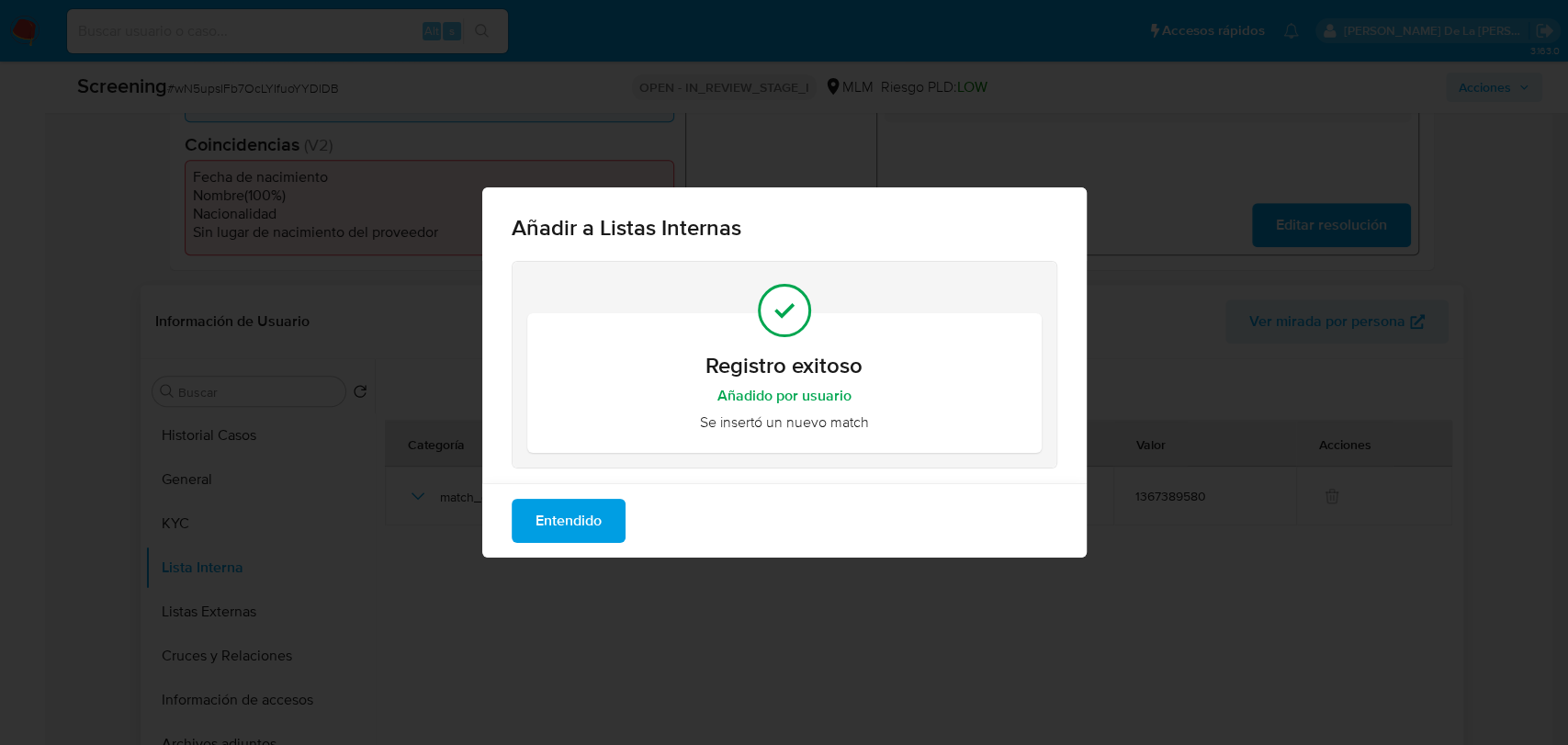
click at [574, 517] on span "Entendido" at bounding box center [568, 521] width 66 height 40
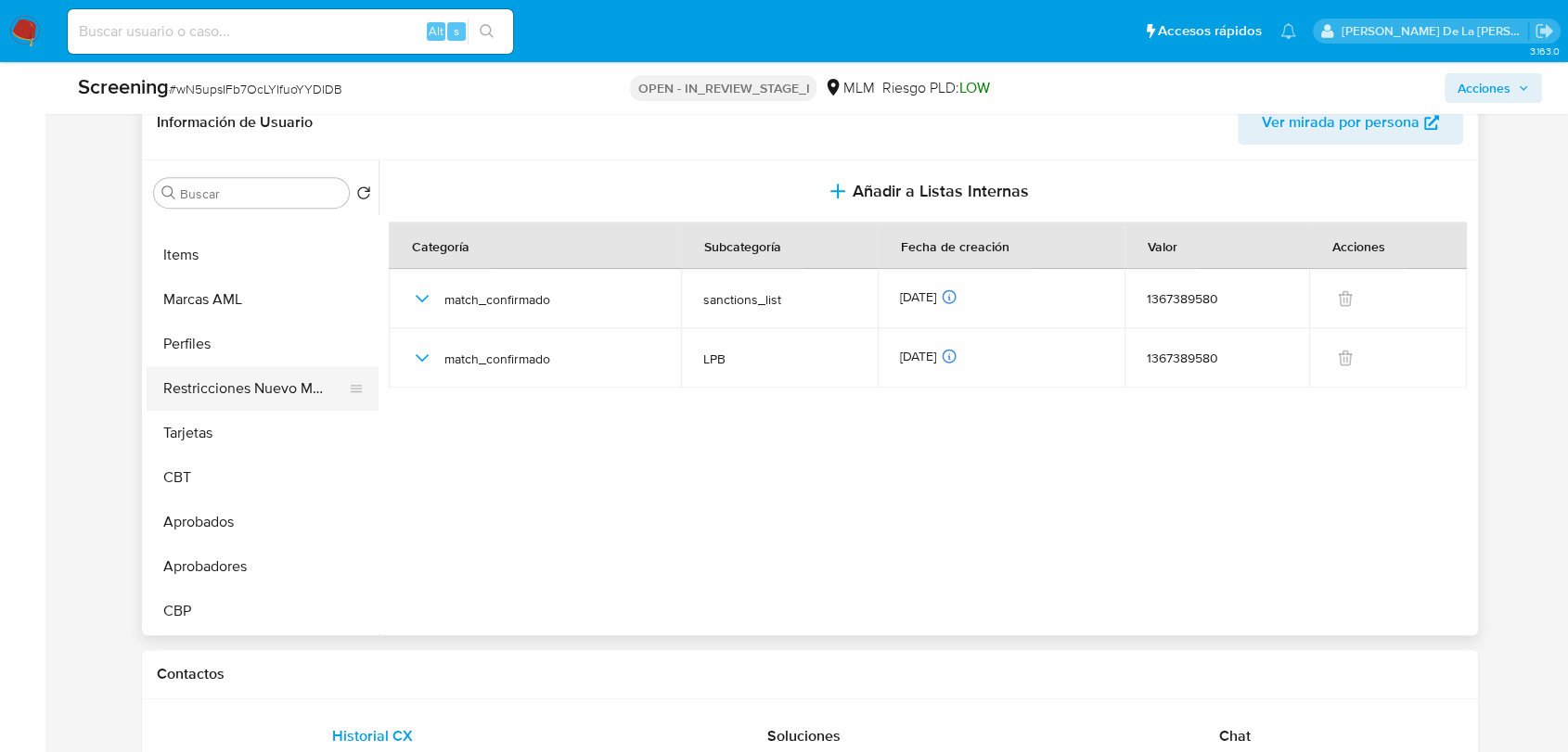
scroll to position [787, 0]
click at [264, 379] on button "Restricciones Nuevo Mundo" at bounding box center [255, 385] width 217 height 45
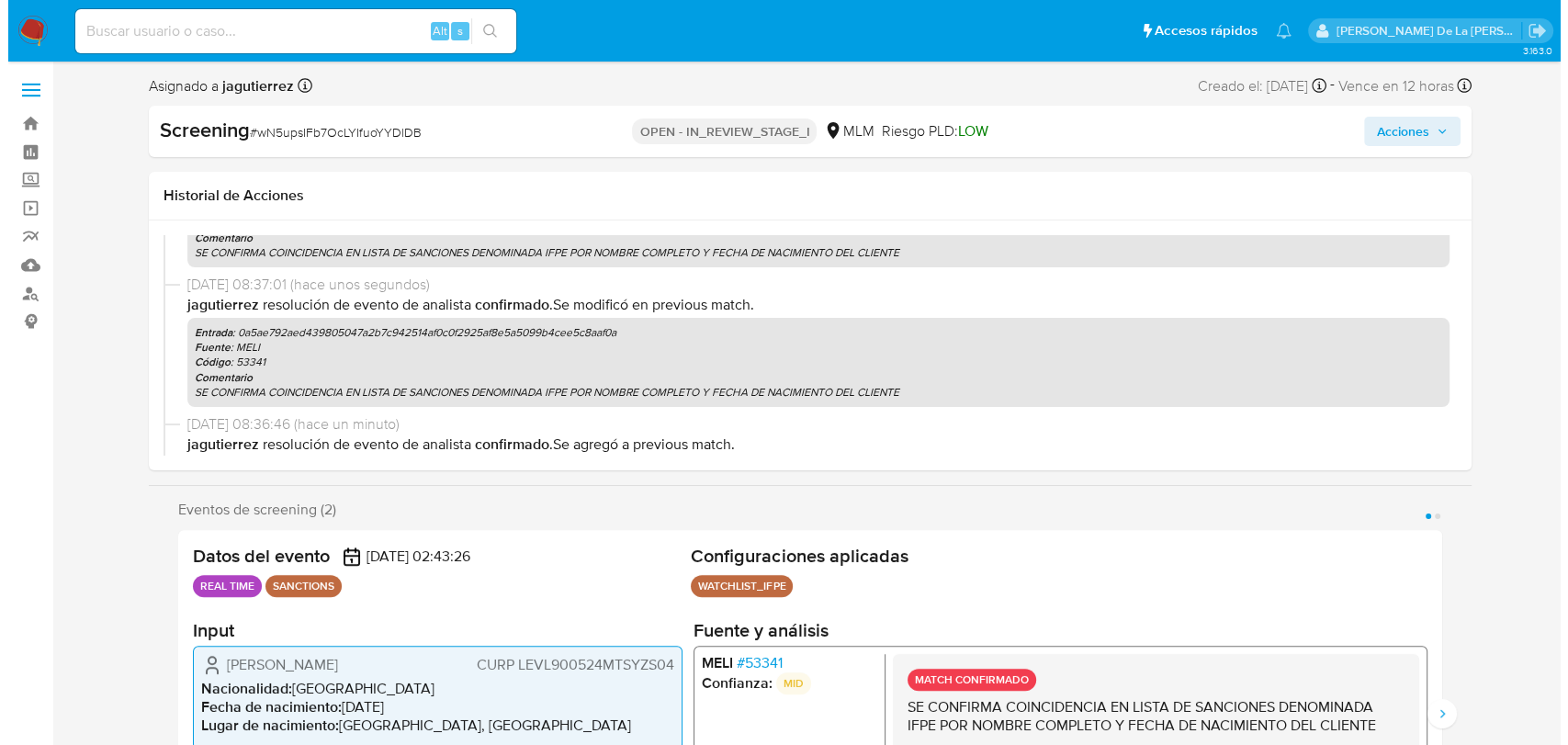
scroll to position [0, 0]
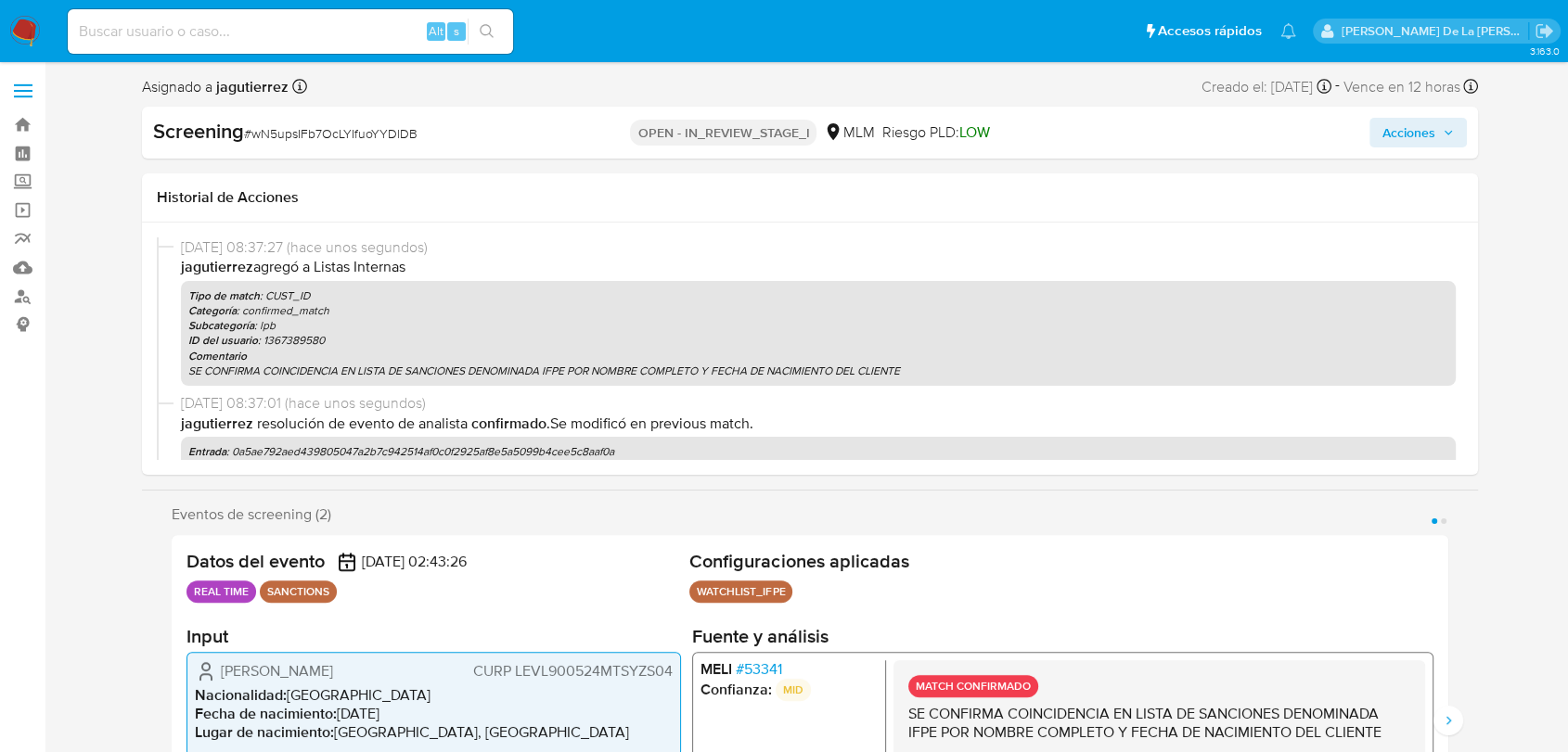
click at [1431, 137] on span "Acciones" at bounding box center [1408, 133] width 53 height 30
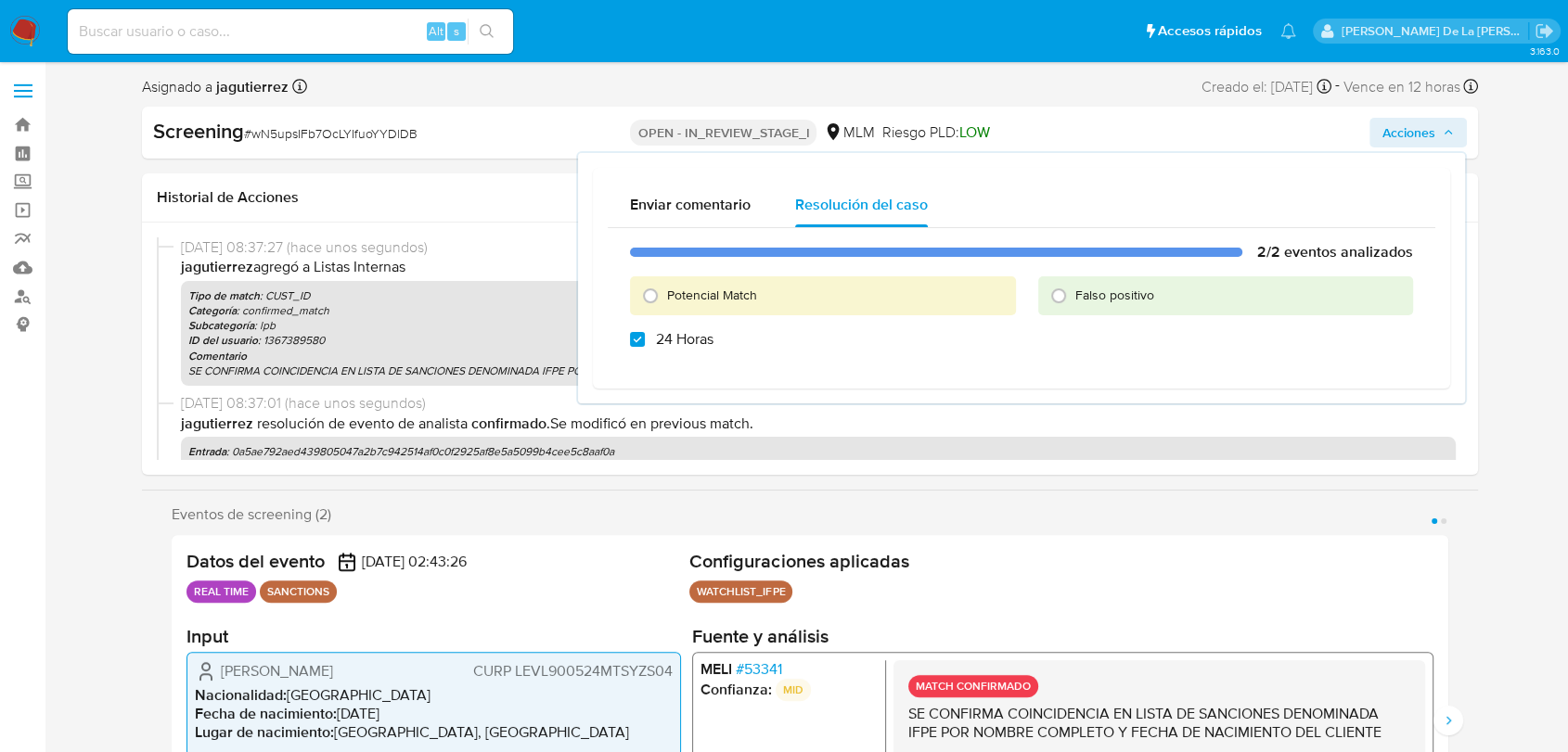
checkbox input "true"
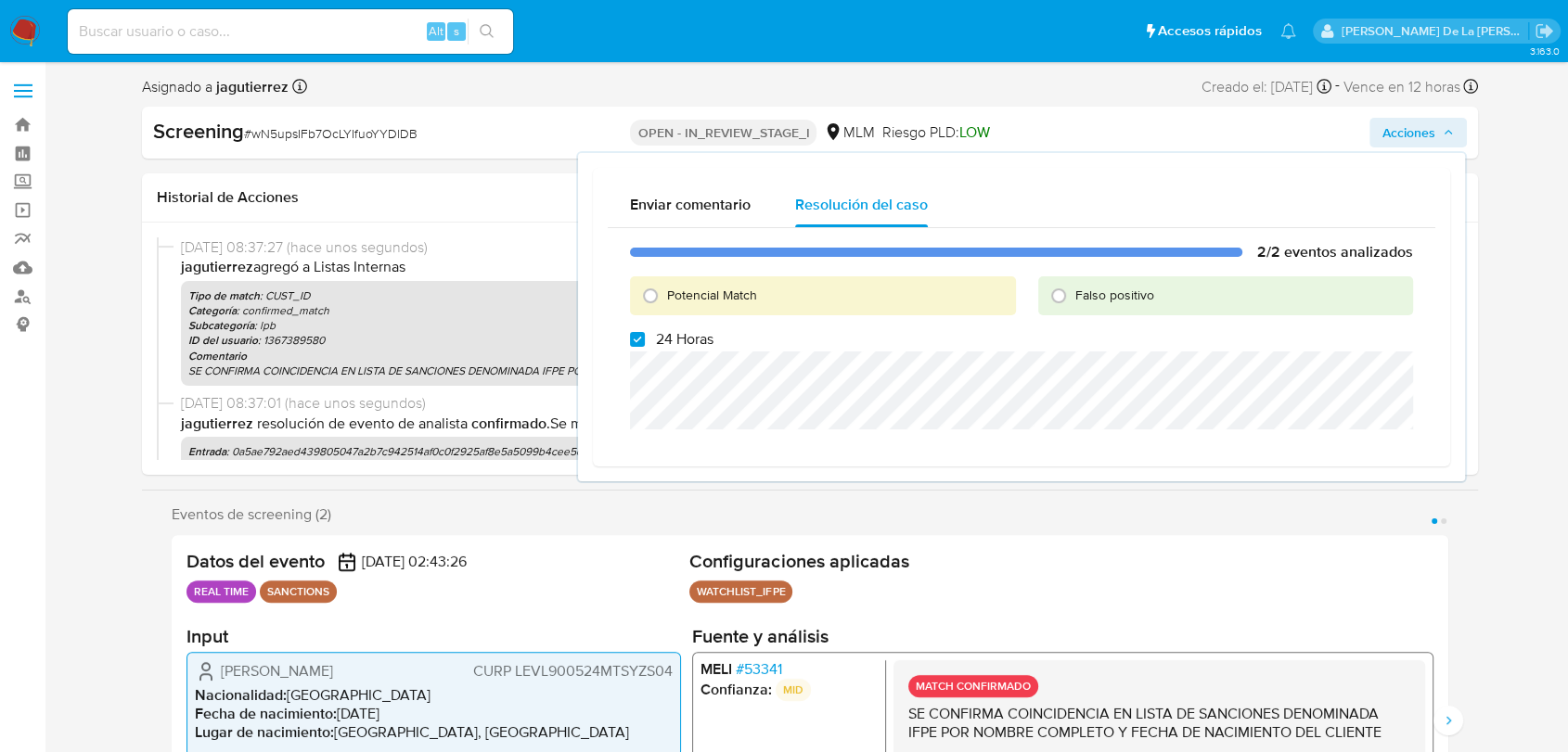
click at [734, 286] on span "Potencial Match" at bounding box center [712, 295] width 90 height 19
click at [665, 286] on input "Potencial Match" at bounding box center [650, 296] width 30 height 30
radio input "true"
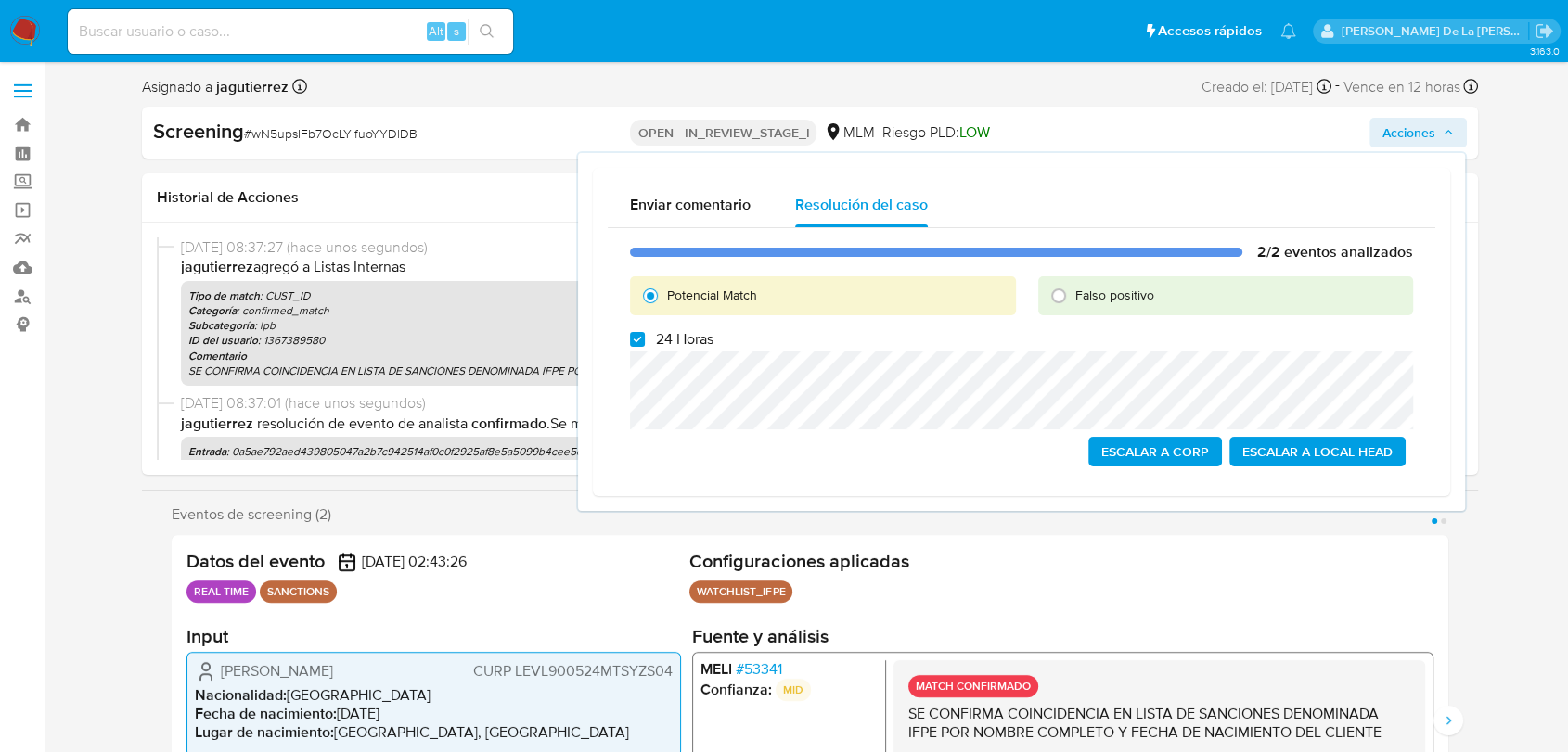
click at [646, 347] on label "24 Horas" at bounding box center [672, 340] width 84 height 19
click at [645, 347] on input "24 Horas" at bounding box center [637, 340] width 15 height 15
checkbox input "false"
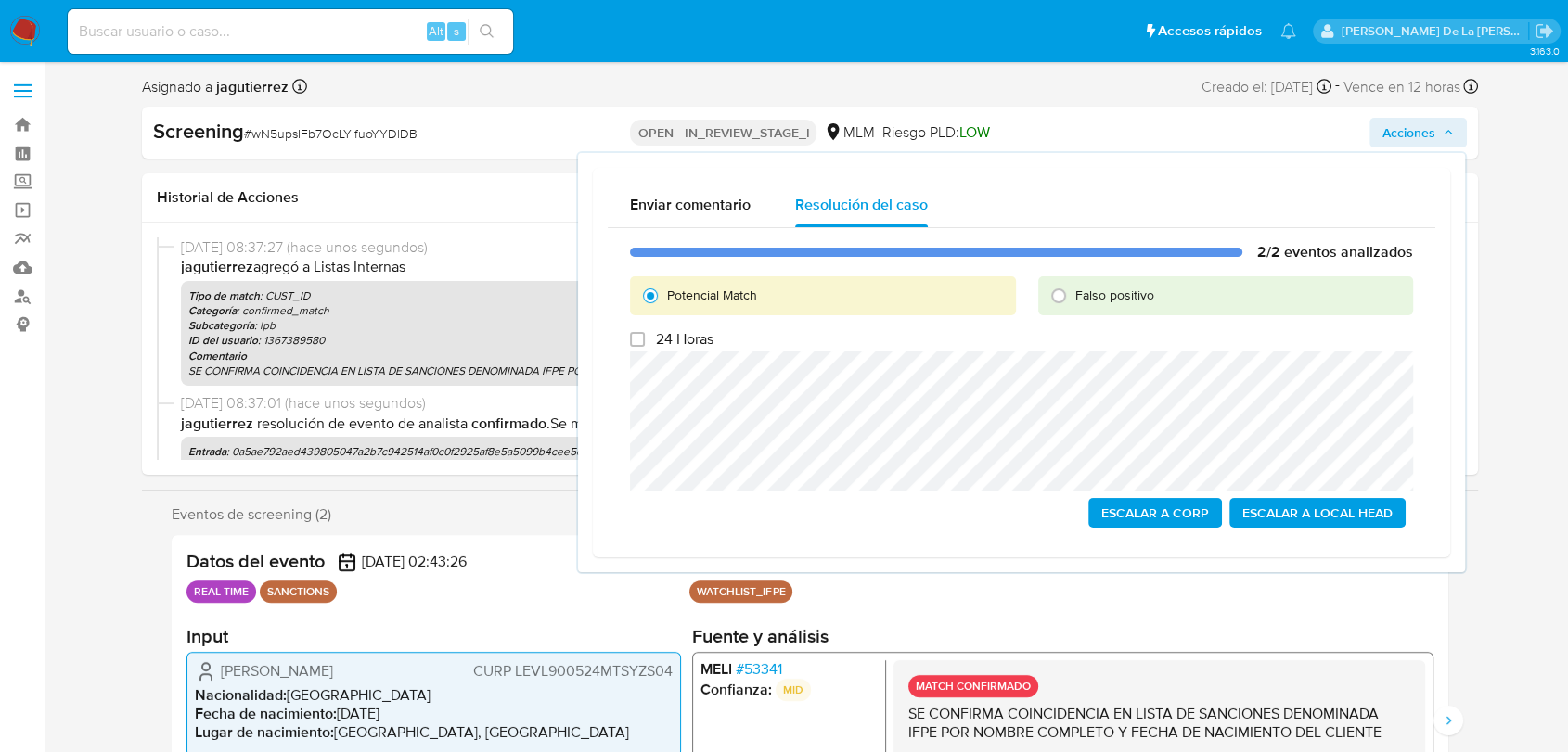
click at [1313, 511] on span "Escalar a Local Head" at bounding box center [1317, 512] width 150 height 26
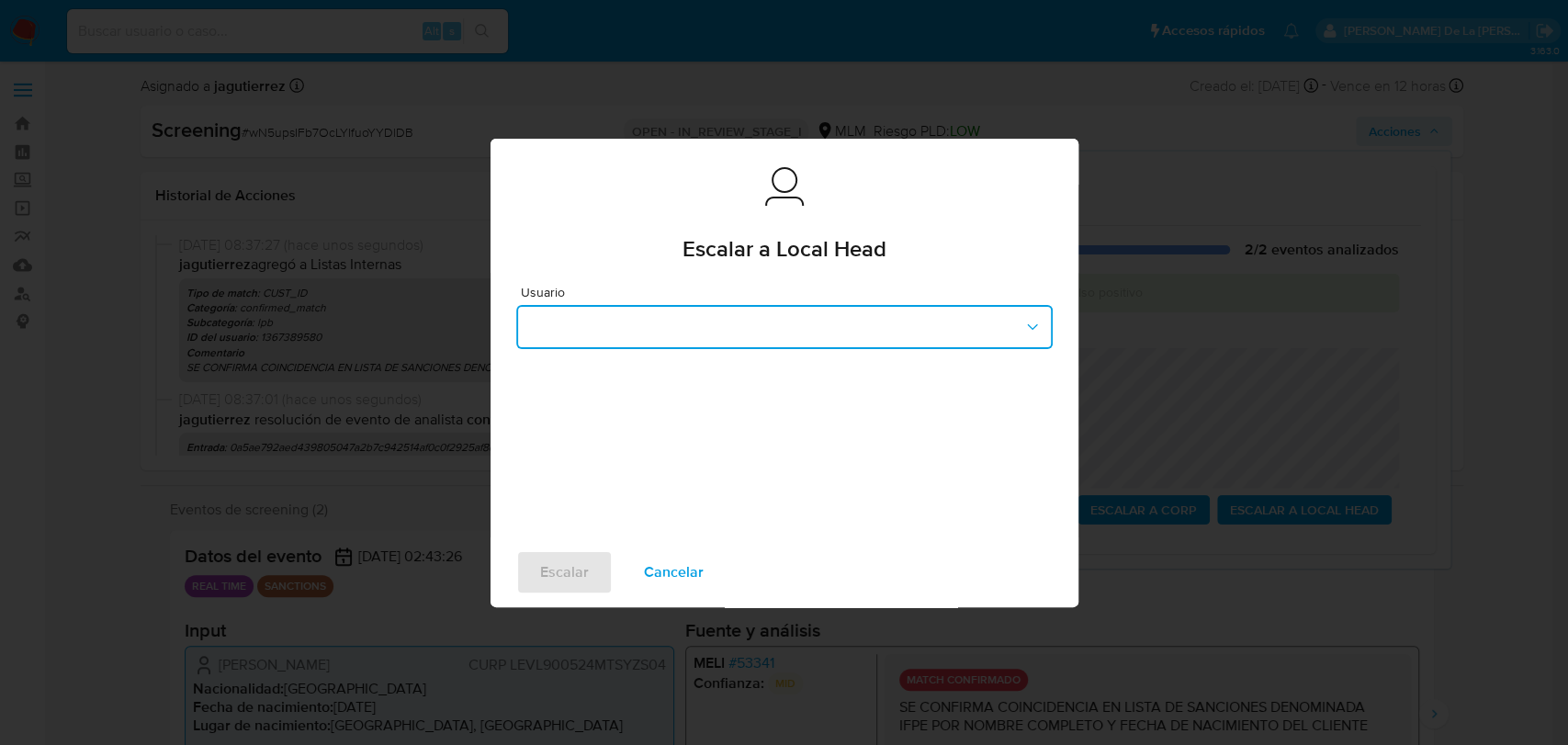
click at [755, 340] on button "button" at bounding box center [784, 327] width 536 height 44
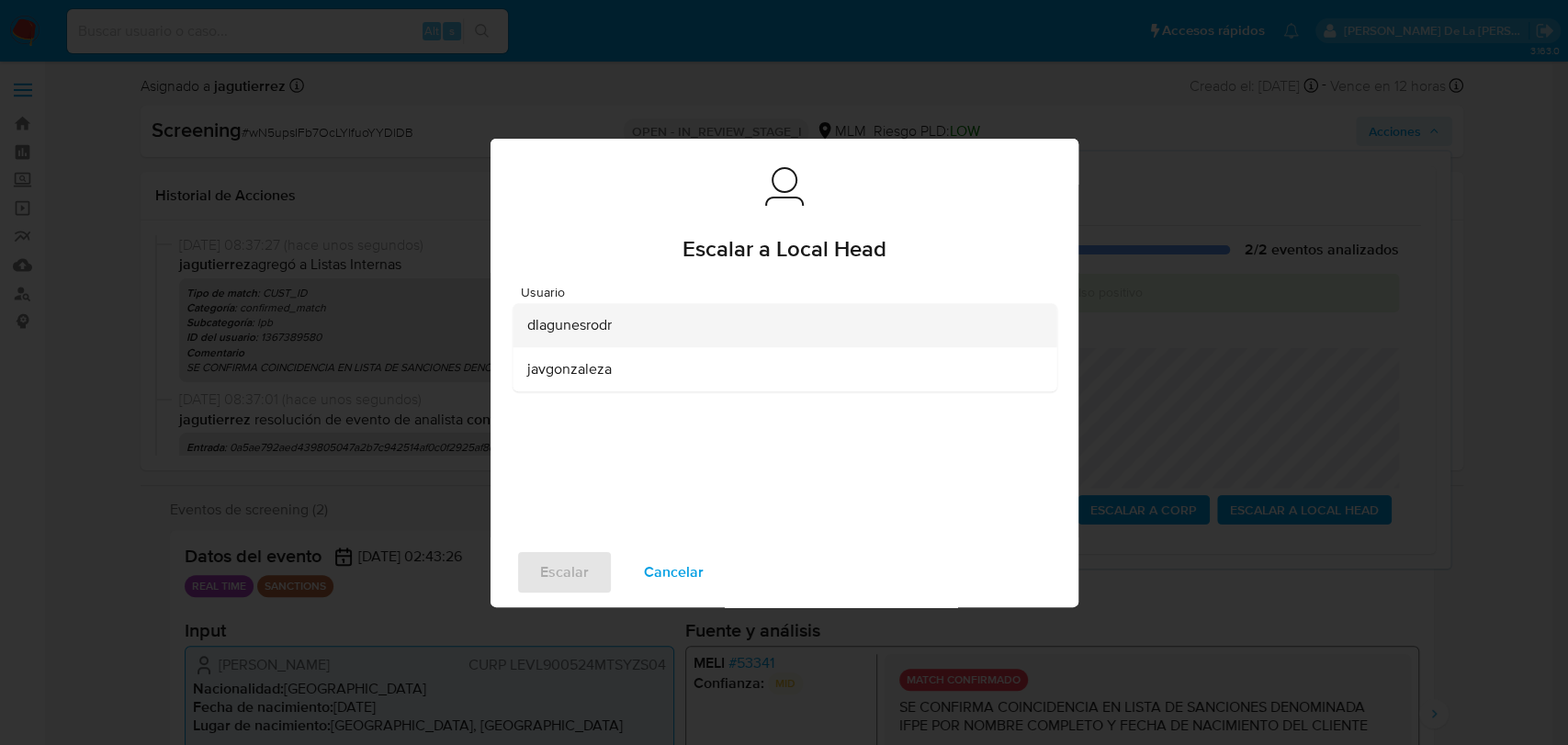
click at [634, 342] on div "dlagunesrodr" at bounding box center [778, 326] width 503 height 44
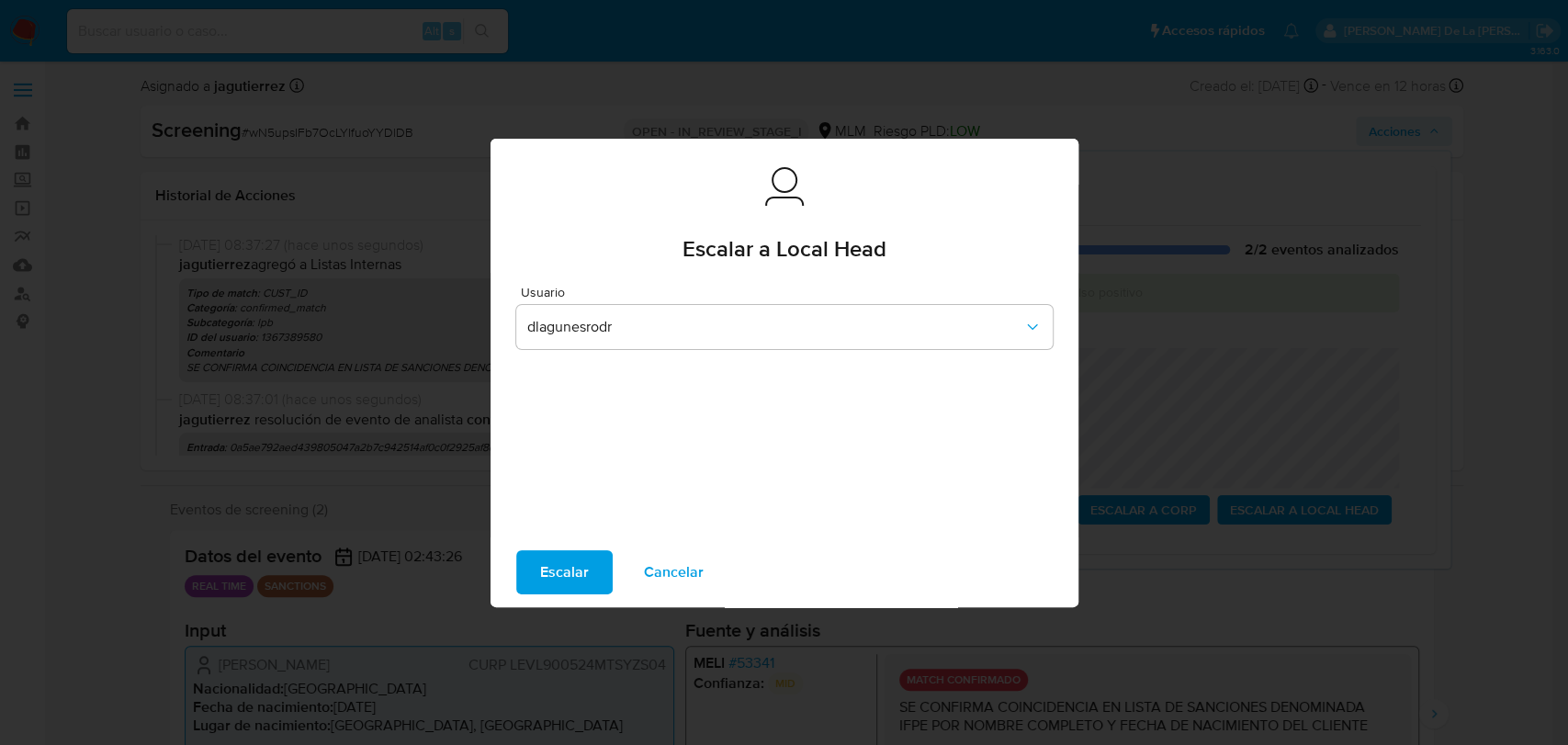
click at [545, 560] on span "Escalar" at bounding box center [564, 572] width 49 height 40
click at [555, 545] on div "Escalar Cancelar" at bounding box center [784, 572] width 588 height 70
click at [554, 574] on span "Escalar" at bounding box center [564, 572] width 49 height 40
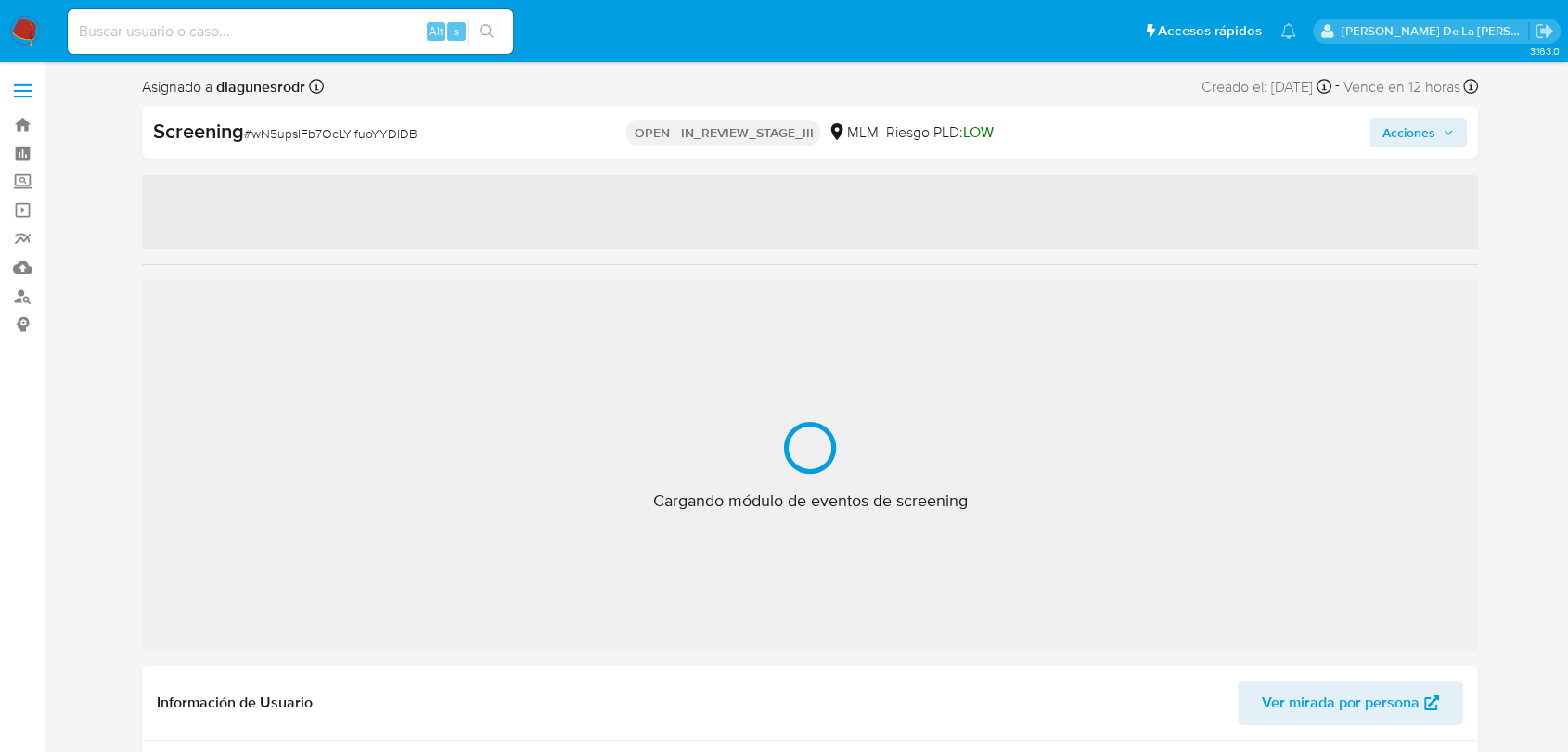
select select "10"
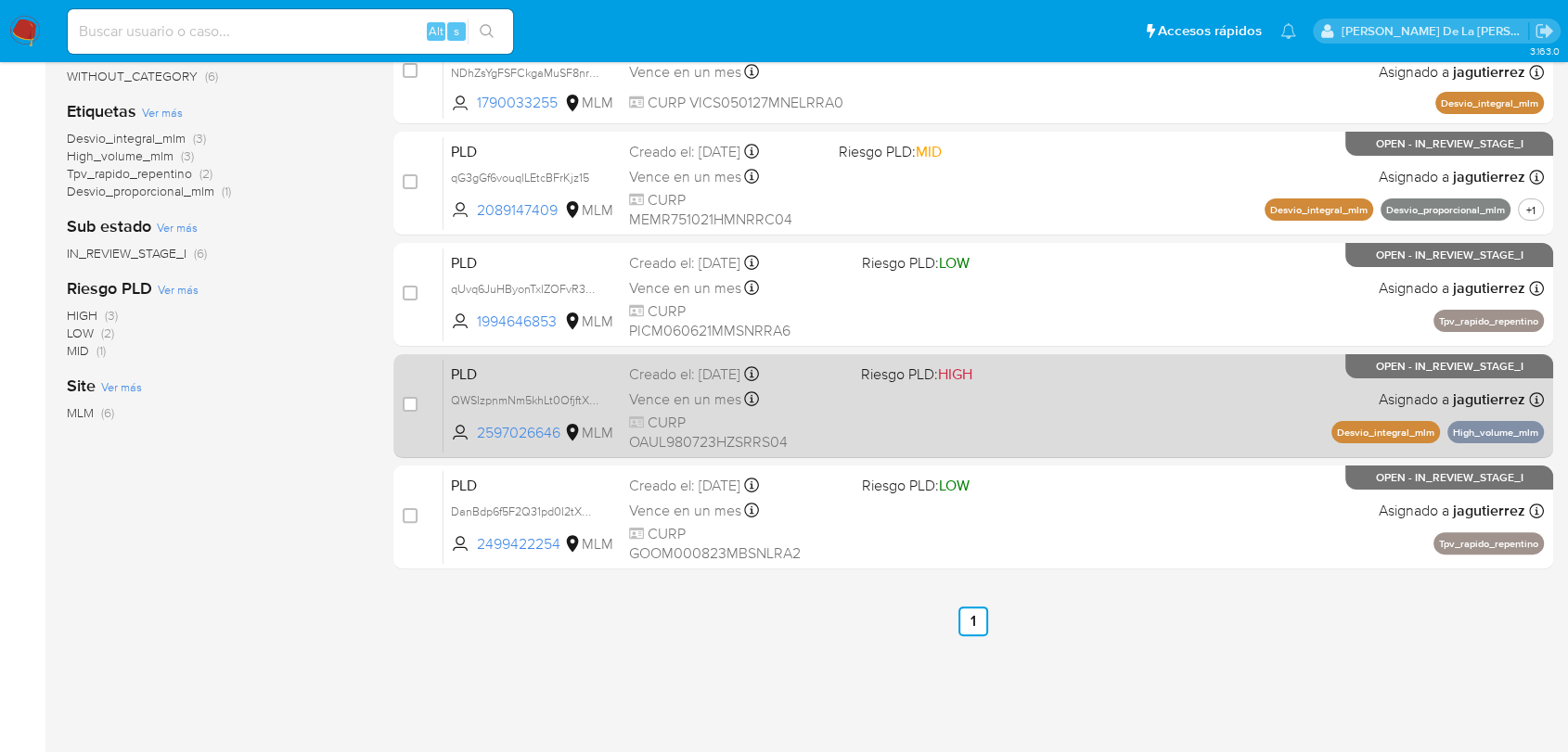
scroll to position [171, 0]
